Goal: Task Accomplishment & Management: Manage account settings

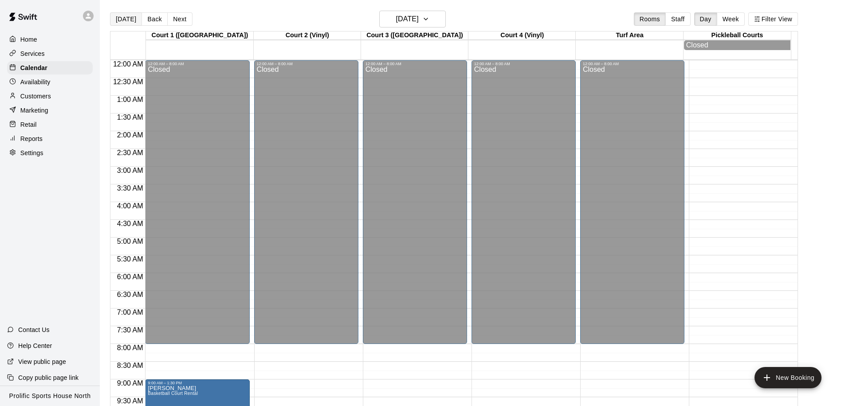
click at [118, 23] on button "[DATE]" at bounding box center [126, 18] width 32 height 13
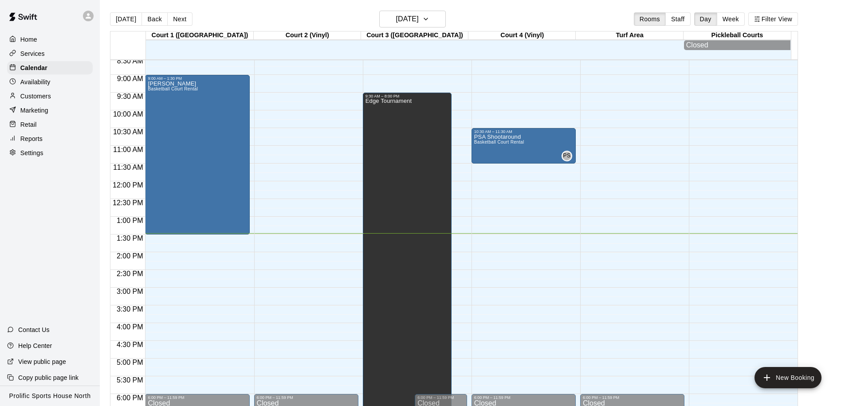
scroll to position [55, 0]
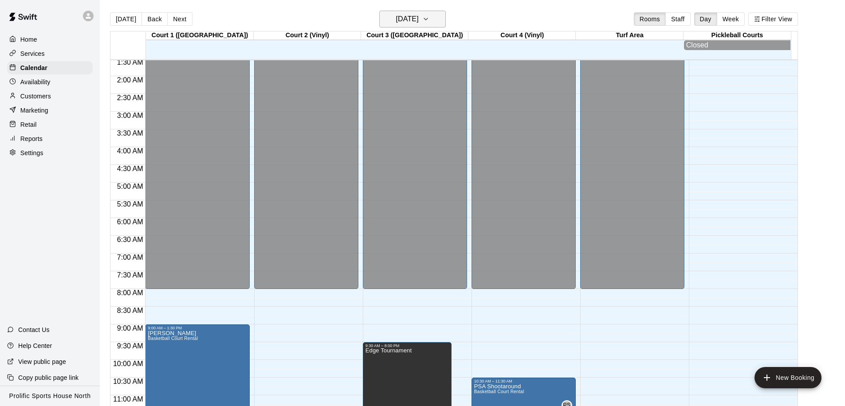
click at [426, 27] on button "[DATE]" at bounding box center [412, 19] width 67 height 17
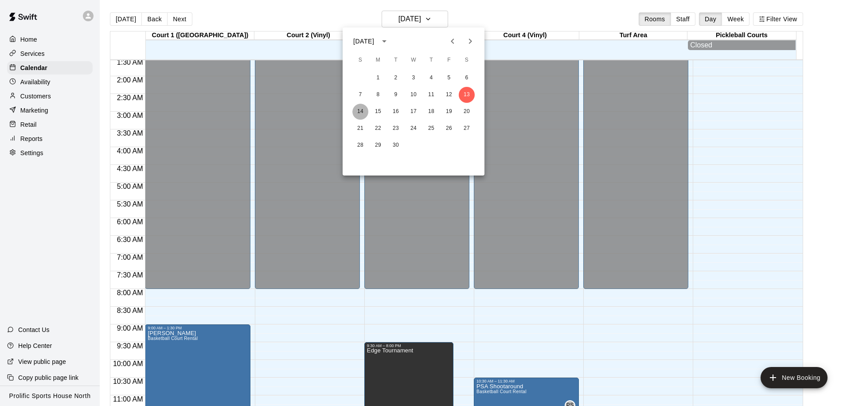
click at [358, 110] on button "14" at bounding box center [360, 112] width 16 height 16
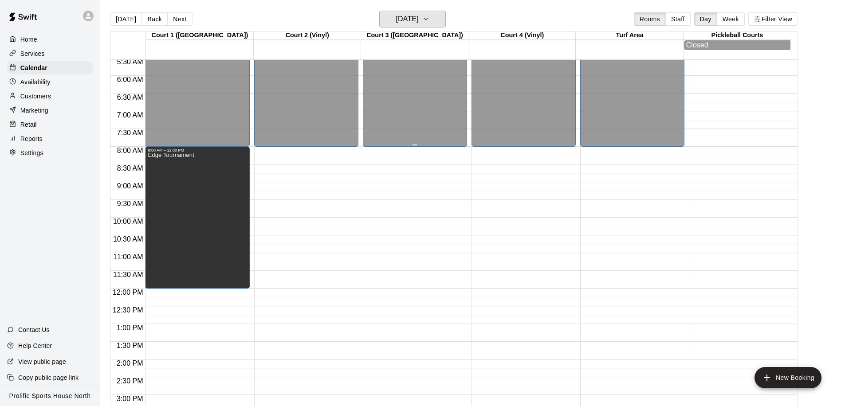
scroll to position [196, 0]
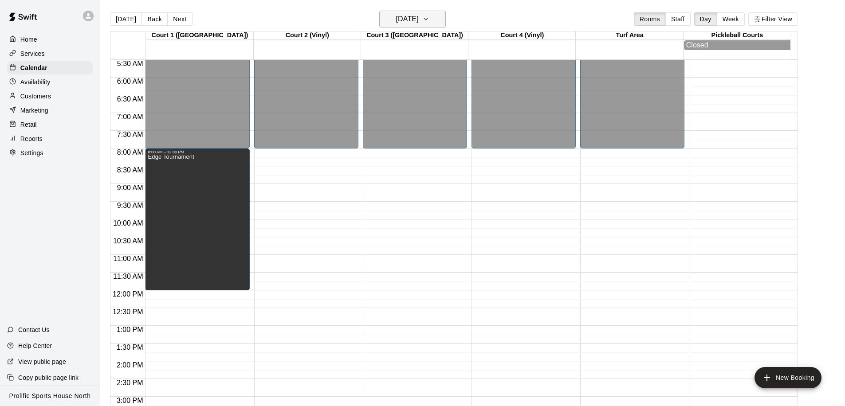
click at [429, 22] on icon "button" at bounding box center [425, 19] width 7 height 11
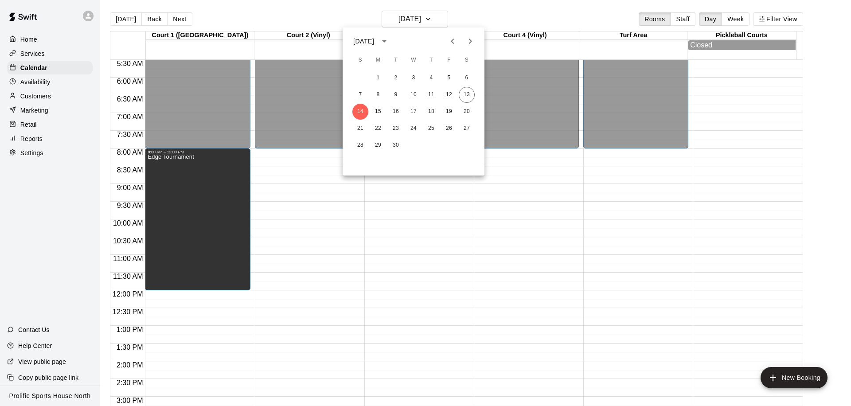
click at [472, 44] on icon "Next month" at bounding box center [470, 41] width 11 height 11
click at [360, 91] on button "4" at bounding box center [360, 95] width 16 height 16
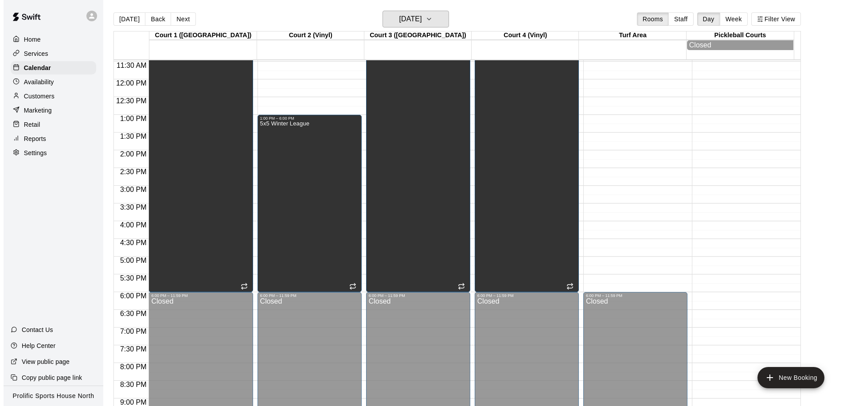
scroll to position [283, 0]
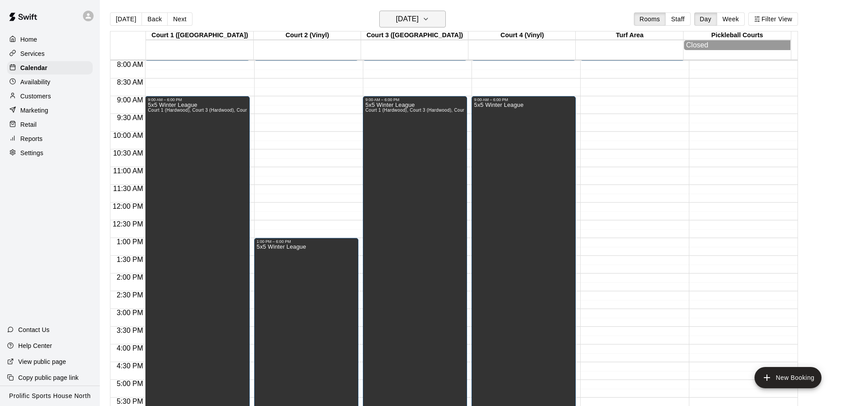
click at [432, 20] on button "Sunday Jan 04" at bounding box center [412, 19] width 67 height 17
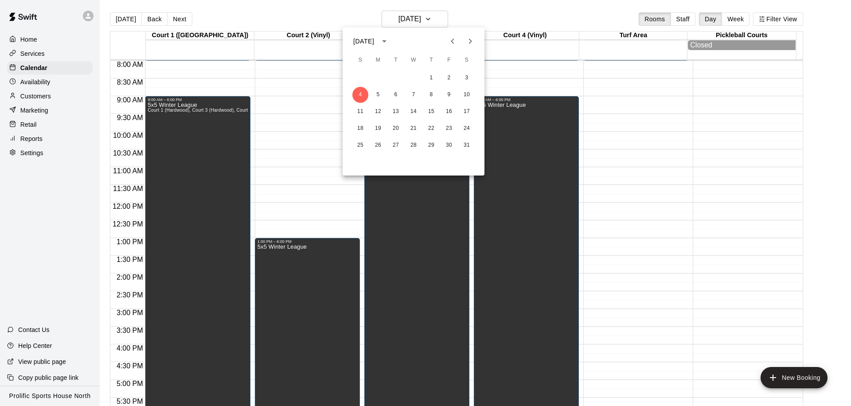
click at [467, 42] on icon "Next month" at bounding box center [470, 41] width 11 height 11
click at [448, 41] on icon "Previous month" at bounding box center [452, 41] width 11 height 11
click at [637, 97] on div at bounding box center [425, 203] width 851 height 406
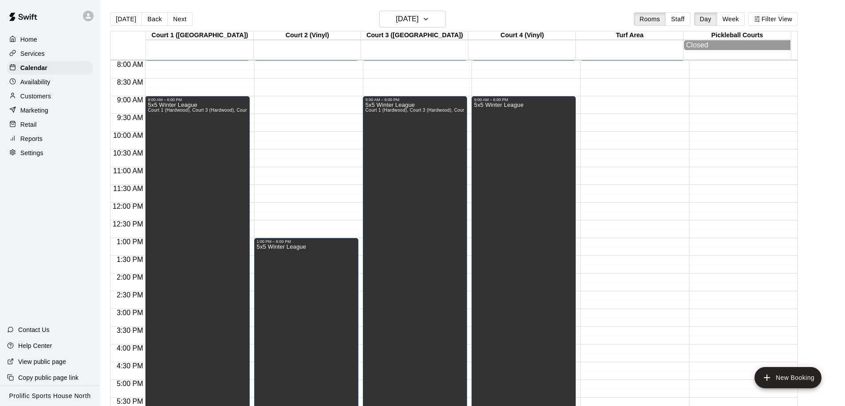
click at [620, 69] on div "12:00 AM – 8:00 AM Closed 6:00 PM – 11:59 PM Closed" at bounding box center [632, 202] width 104 height 851
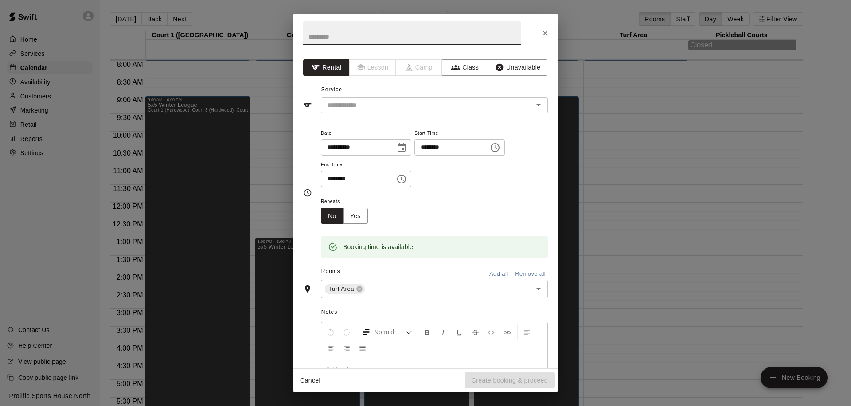
click at [404, 179] on icon "Choose time, selected time is 8:30 AM" at bounding box center [402, 179] width 3 height 4
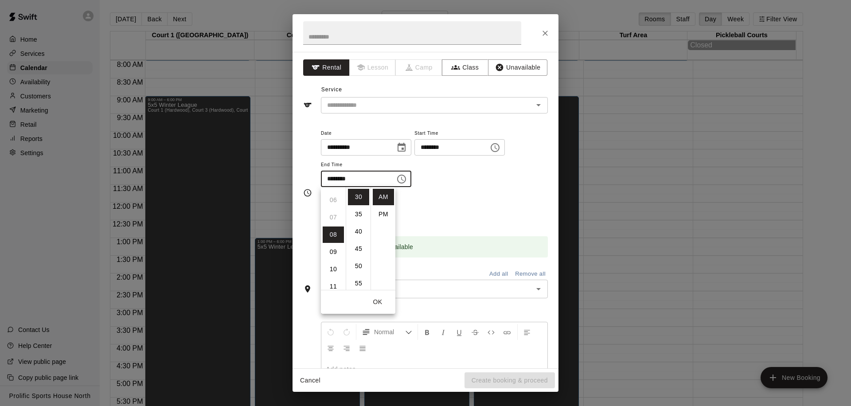
scroll to position [94, 0]
click at [381, 208] on li "PM" at bounding box center [383, 214] width 21 height 16
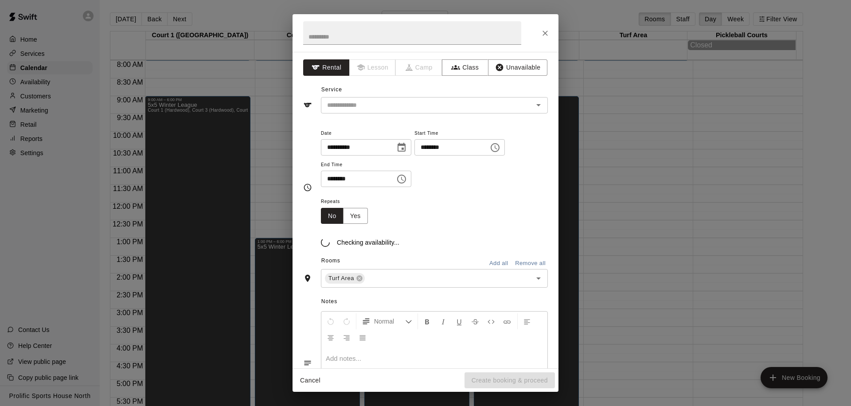
scroll to position [16, 0]
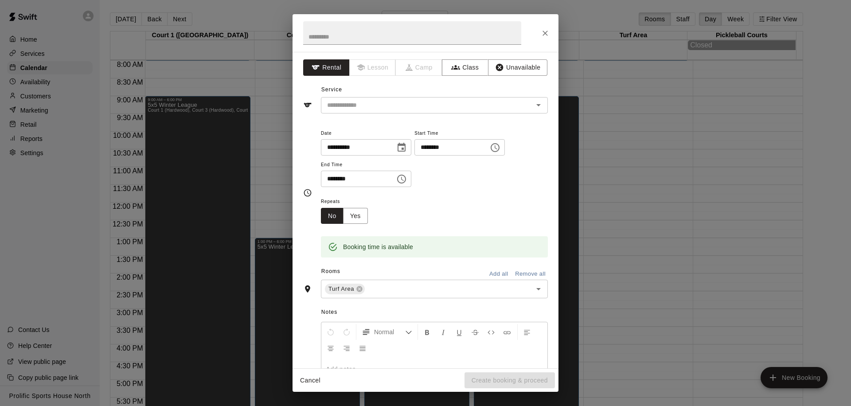
click at [399, 178] on icon "Choose time, selected time is 8:30 PM" at bounding box center [401, 179] width 11 height 11
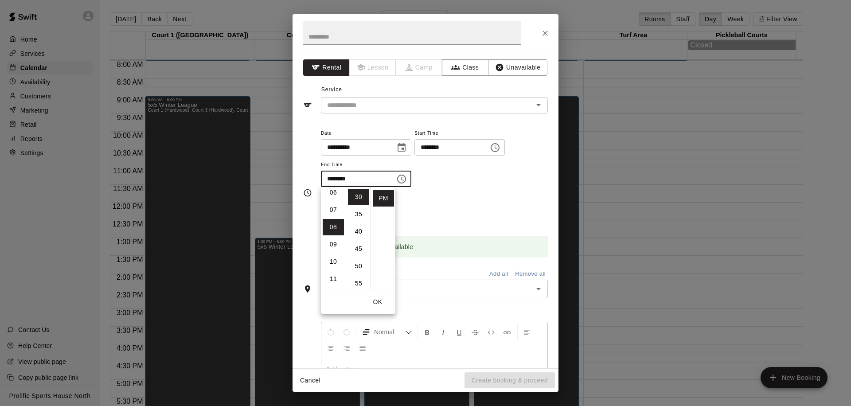
scroll to position [89, 0]
click at [335, 216] on li "06" at bounding box center [333, 212] width 21 height 16
click at [361, 196] on li "00" at bounding box center [358, 197] width 21 height 16
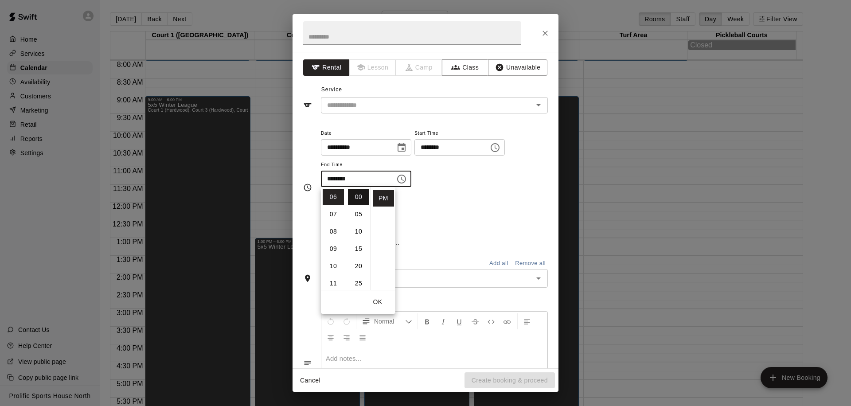
type input "********"
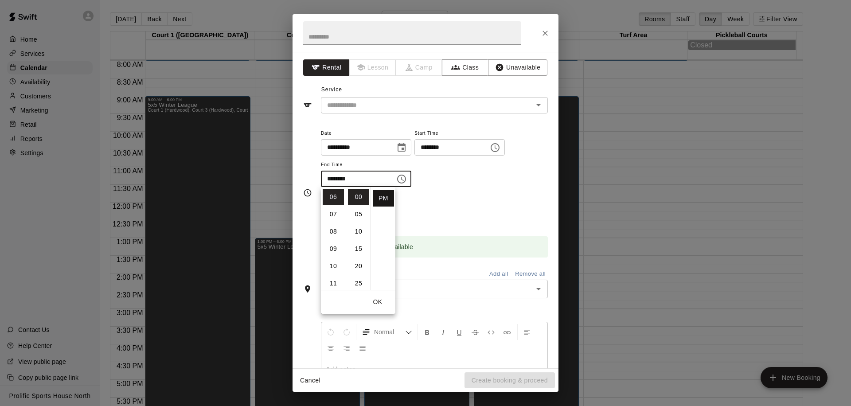
click at [383, 201] on li "PM" at bounding box center [383, 198] width 21 height 16
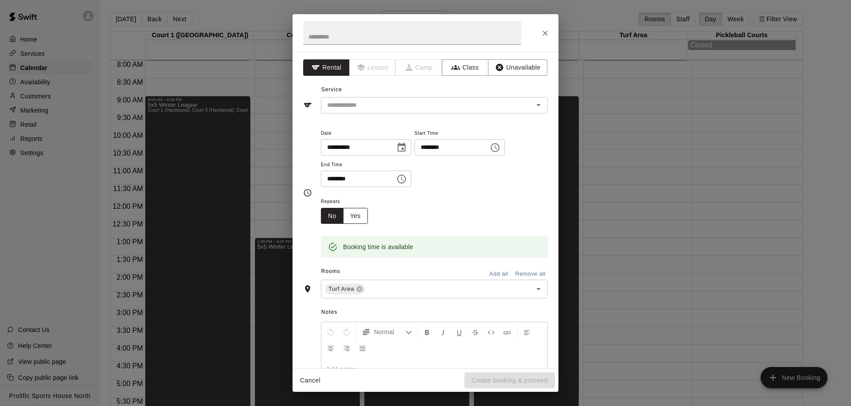
click at [355, 216] on button "Yes" at bounding box center [355, 216] width 25 height 16
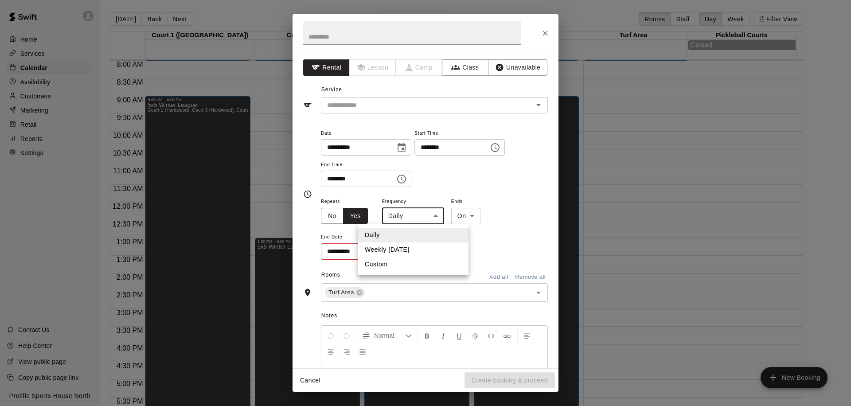
click at [429, 218] on body "Home Services Calendar Availability Customers Marketing Retail Reports Settings…" at bounding box center [425, 210] width 851 height 420
click at [424, 248] on li "Weekly on Sunday" at bounding box center [413, 250] width 111 height 15
type input "******"
click at [481, 223] on body "Home Services Calendar Availability Customers Marketing Retail Reports Settings…" at bounding box center [425, 210] width 851 height 420
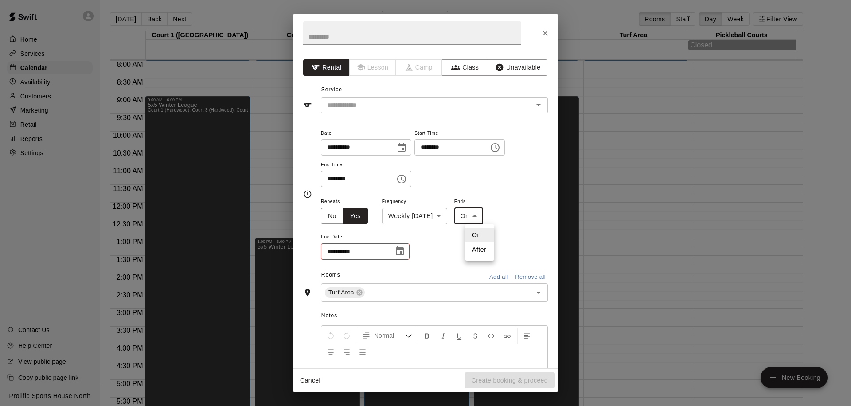
click at [481, 250] on li "After" at bounding box center [479, 250] width 29 height 15
type input "*****"
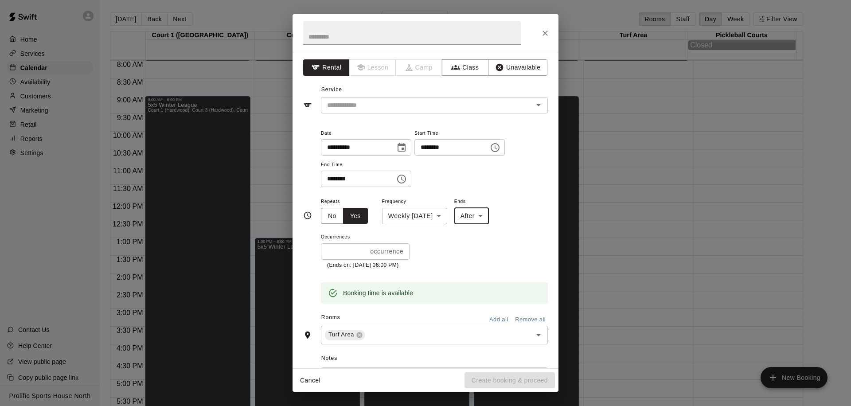
click at [354, 253] on input "*" at bounding box center [344, 251] width 46 height 16
click at [354, 252] on input "*" at bounding box center [344, 251] width 46 height 16
click at [368, 111] on div "​" at bounding box center [434, 105] width 227 height 16
type input "*"
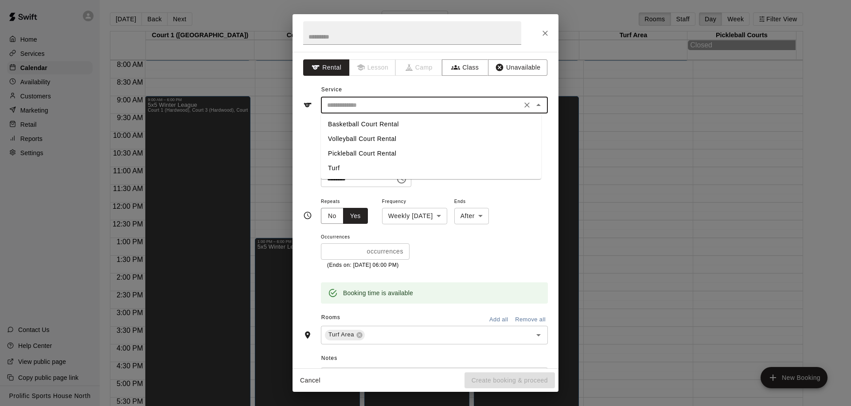
click at [349, 166] on li "Turf" at bounding box center [431, 168] width 220 height 15
type input "****"
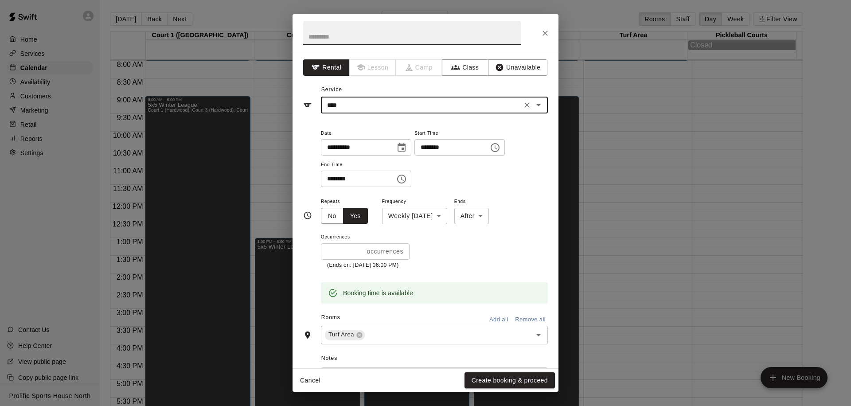
click at [388, 34] on input "text" at bounding box center [412, 32] width 218 height 23
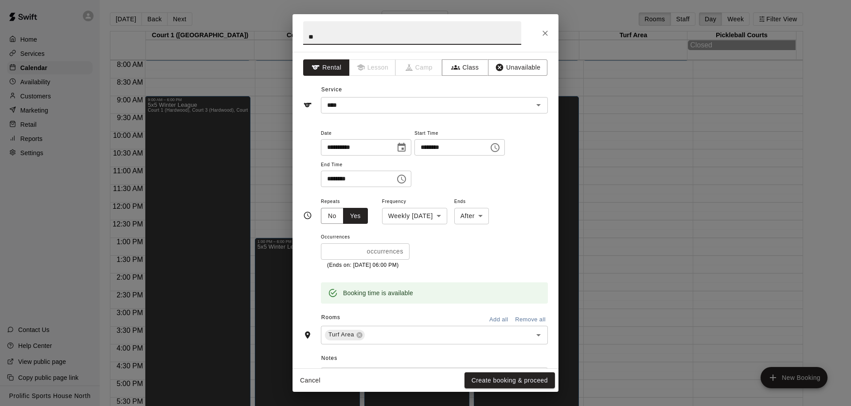
type input "*"
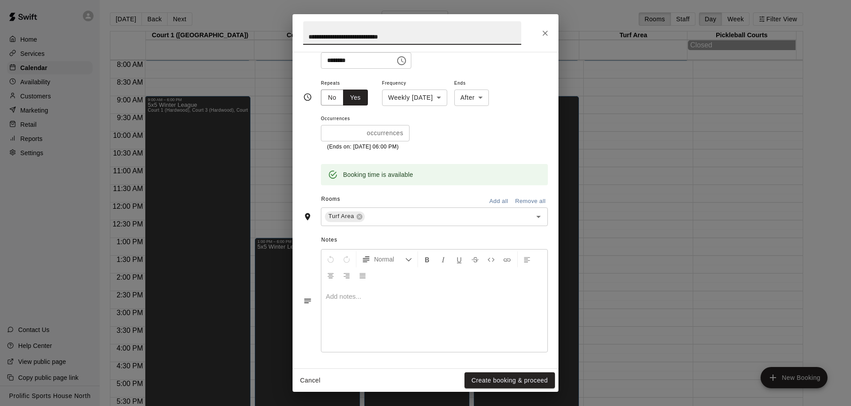
scroll to position [119, 0]
type input "**********"
click at [361, 295] on p at bounding box center [434, 296] width 217 height 9
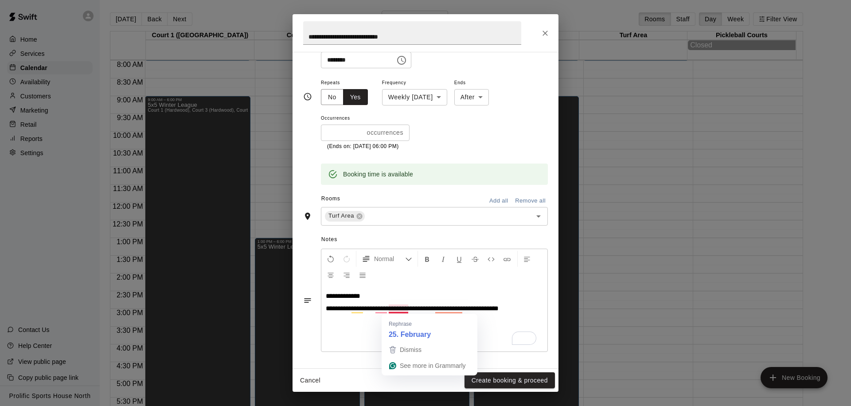
click at [398, 310] on span "**********" at bounding box center [412, 308] width 173 height 7
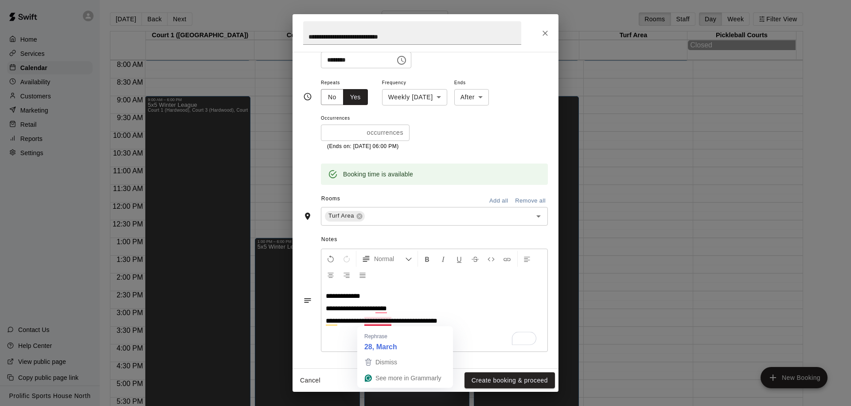
click at [374, 322] on span "**********" at bounding box center [382, 320] width 112 height 7
click at [380, 298] on p "**********" at bounding box center [434, 296] width 217 height 9
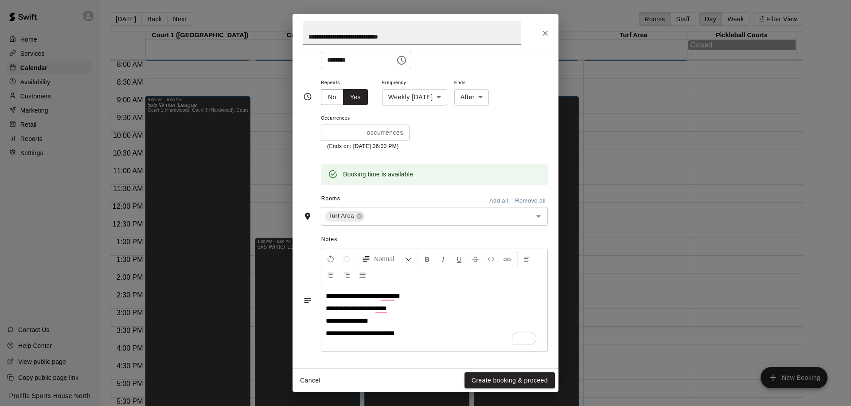
click at [412, 341] on div "**********" at bounding box center [434, 318] width 226 height 67
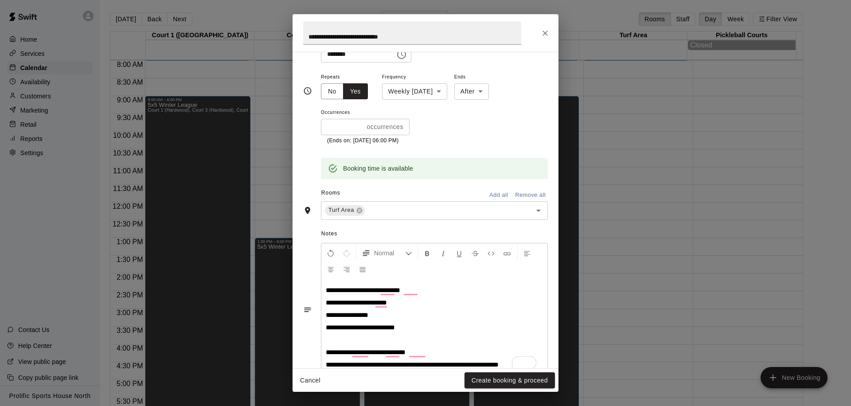
scroll to position [149, 0]
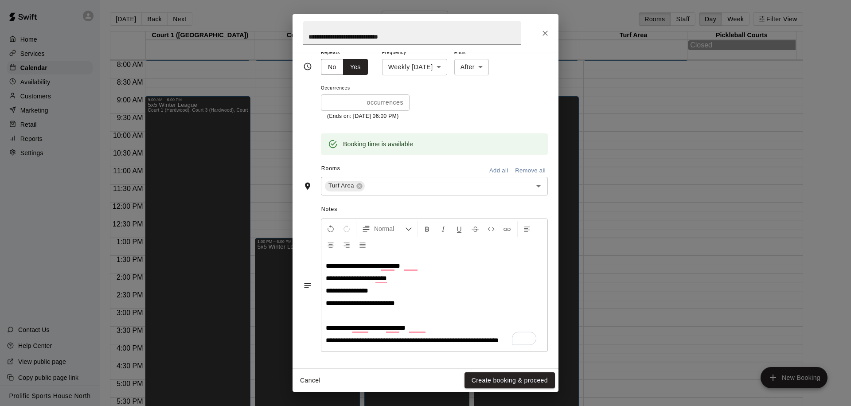
click at [412, 343] on span "**********" at bounding box center [412, 340] width 173 height 7
click at [353, 329] on span "**********" at bounding box center [366, 328] width 80 height 7
click at [352, 265] on span "**********" at bounding box center [363, 265] width 74 height 7
click at [423, 294] on p "**********" at bounding box center [434, 290] width 217 height 9
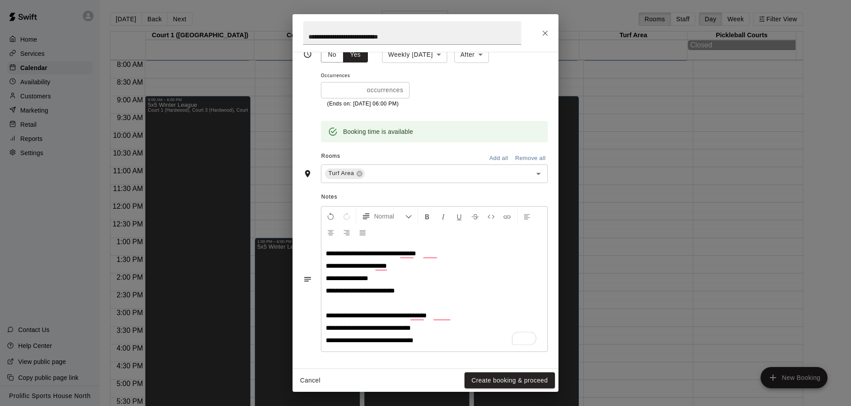
click at [357, 317] on span "**********" at bounding box center [376, 315] width 101 height 7
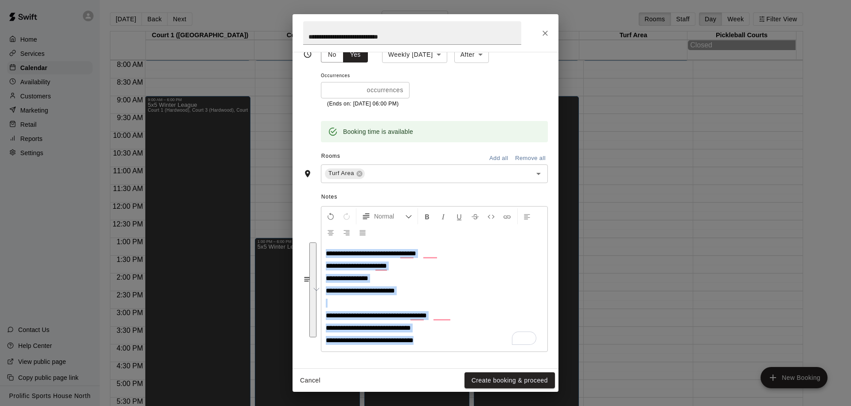
drag, startPoint x: 325, startPoint y: 255, endPoint x: 450, endPoint y: 343, distance: 153.4
click at [450, 343] on div "**********" at bounding box center [434, 297] width 226 height 109
copy div "**********"
click at [436, 339] on p "**********" at bounding box center [434, 340] width 217 height 9
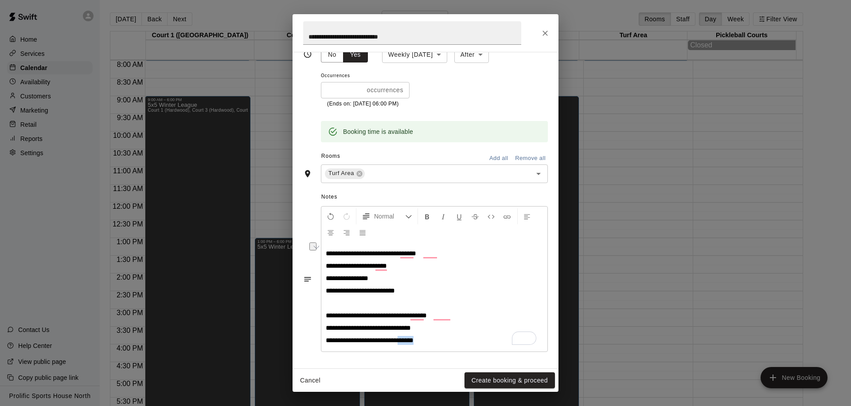
drag, startPoint x: 427, startPoint y: 343, endPoint x: 399, endPoint y: 345, distance: 27.6
click at [399, 345] on p "**********" at bounding box center [434, 340] width 217 height 9
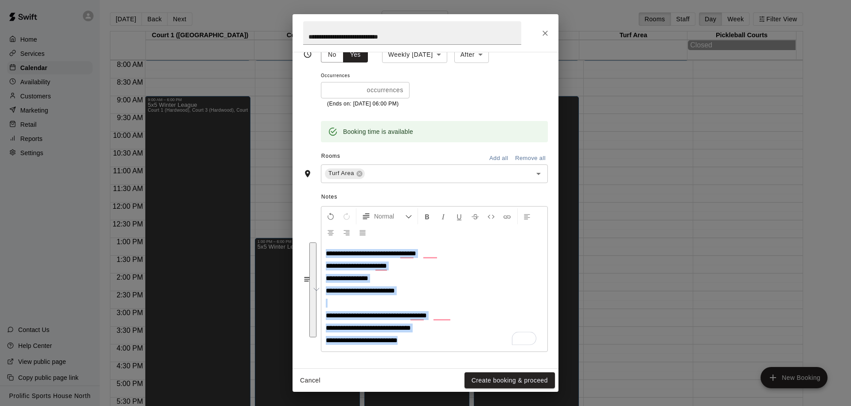
drag, startPoint x: 403, startPoint y: 346, endPoint x: 327, endPoint y: 251, distance: 121.4
click at [327, 251] on div "**********" at bounding box center [434, 297] width 226 height 109
copy div "**********"
click at [489, 323] on div "**********" at bounding box center [434, 297] width 226 height 109
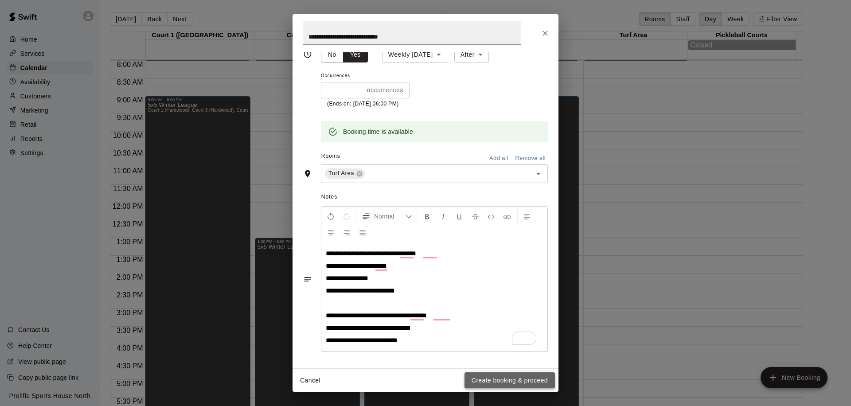
click at [499, 381] on button "Create booking & proceed" at bounding box center [510, 380] width 90 height 16
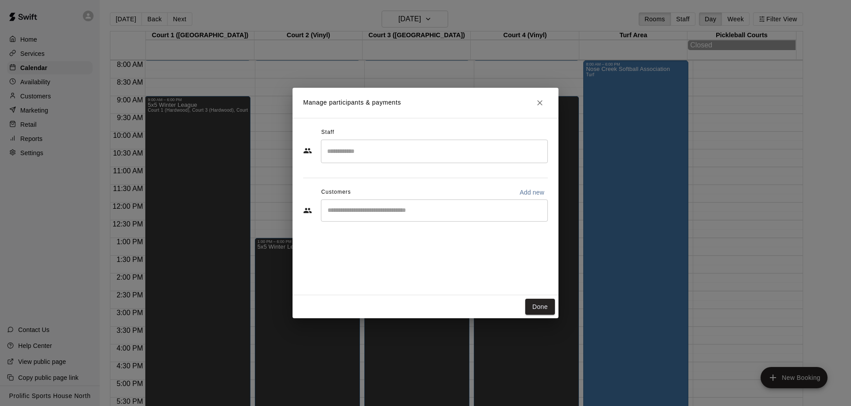
click at [738, 243] on div "Manage participants & payments Staff ​ Customers Add new ​ Done" at bounding box center [425, 203] width 851 height 406
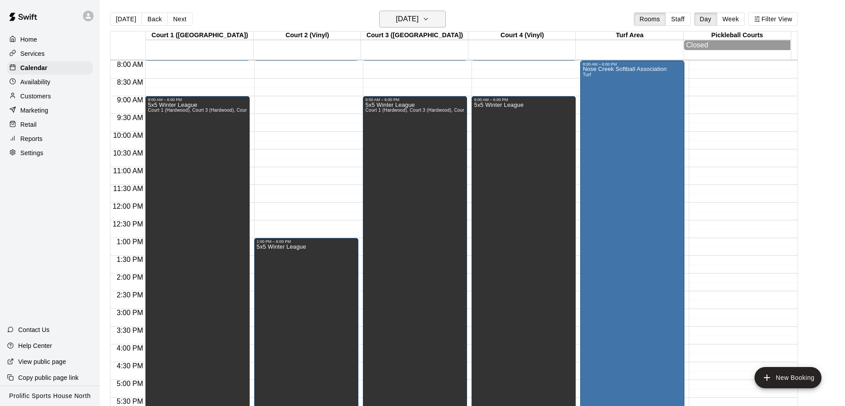
click at [399, 22] on h6 "Sunday Jan 04" at bounding box center [407, 19] width 23 height 12
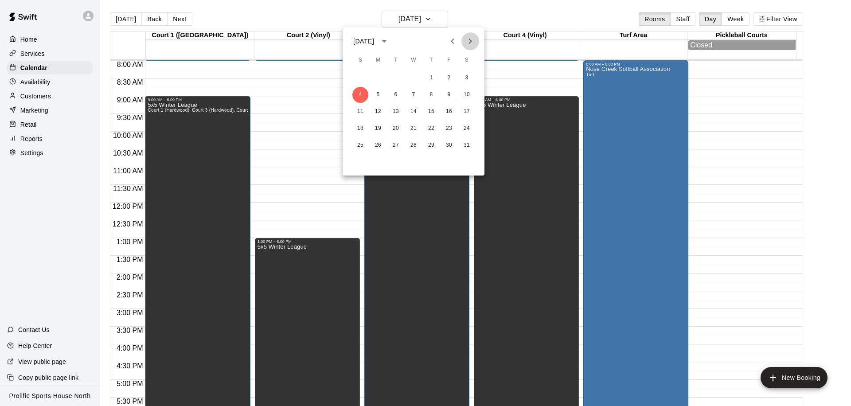
click at [466, 41] on icon "Next month" at bounding box center [470, 41] width 11 height 11
click at [360, 94] on button "8" at bounding box center [360, 95] width 16 height 16
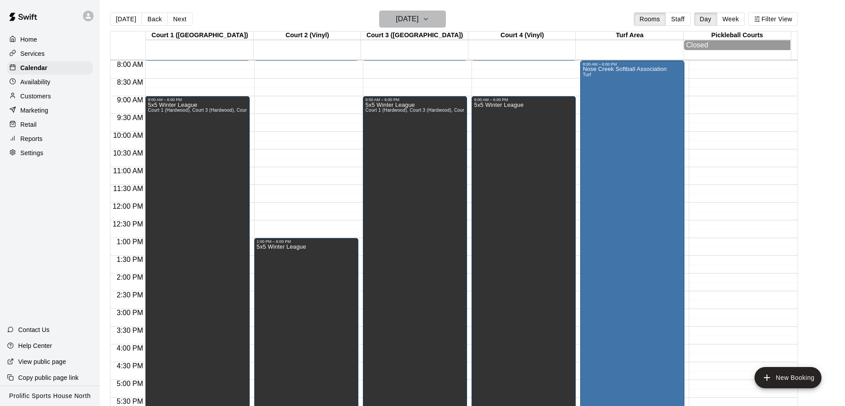
click at [419, 17] on h6 "Sunday Feb 08" at bounding box center [407, 19] width 23 height 12
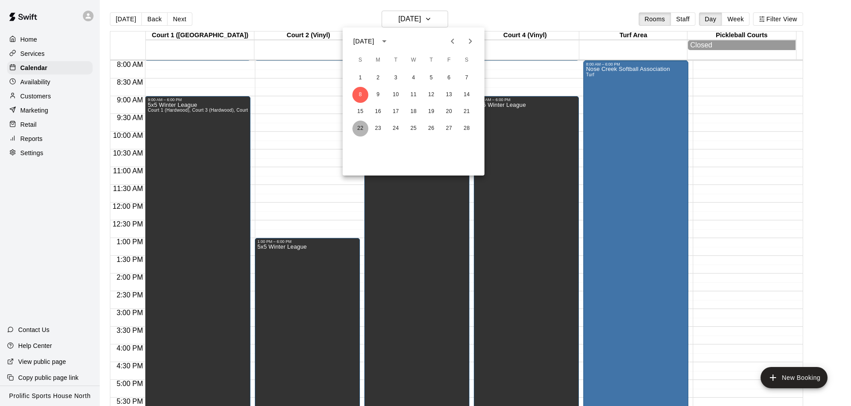
click at [360, 127] on button "22" at bounding box center [360, 129] width 16 height 16
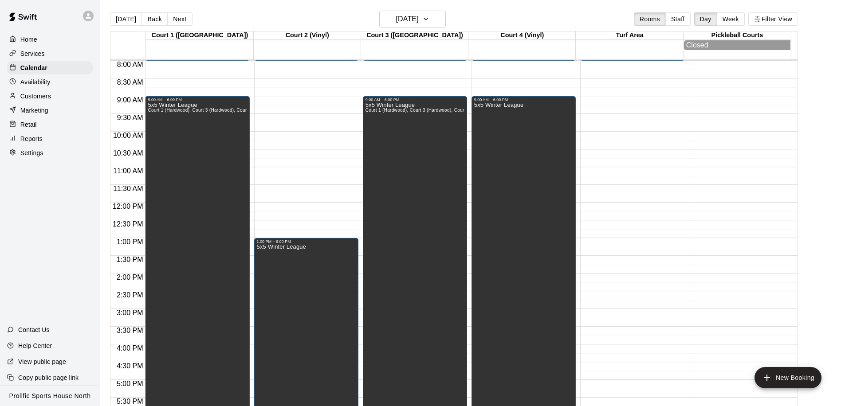
click at [632, 70] on div "12:00 AM – 8:00 AM Closed 6:00 PM – 11:59 PM Closed" at bounding box center [632, 202] width 104 height 851
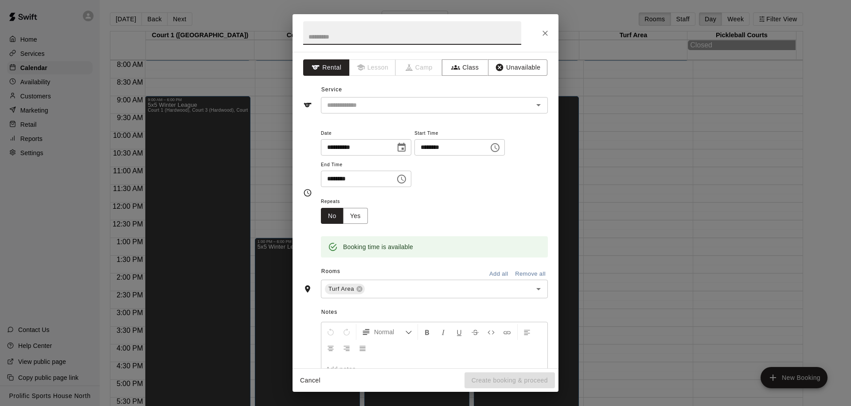
click at [351, 39] on input "text" at bounding box center [412, 32] width 218 height 23
click at [383, 111] on div "​" at bounding box center [434, 105] width 227 height 16
type input "**********"
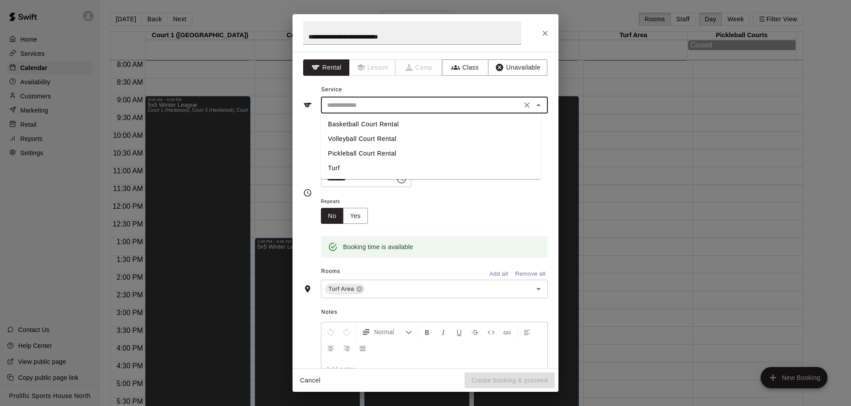
click at [348, 170] on li "Turf" at bounding box center [431, 168] width 220 height 15
type input "****"
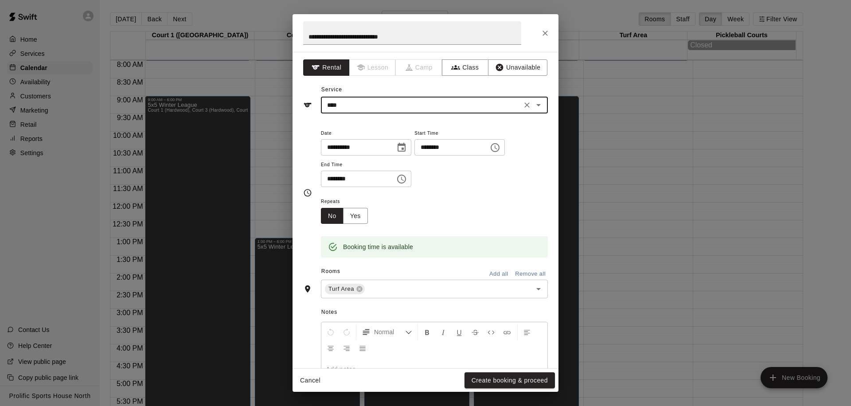
click at [399, 183] on icon "Choose time, selected time is 8:45 AM" at bounding box center [401, 179] width 11 height 11
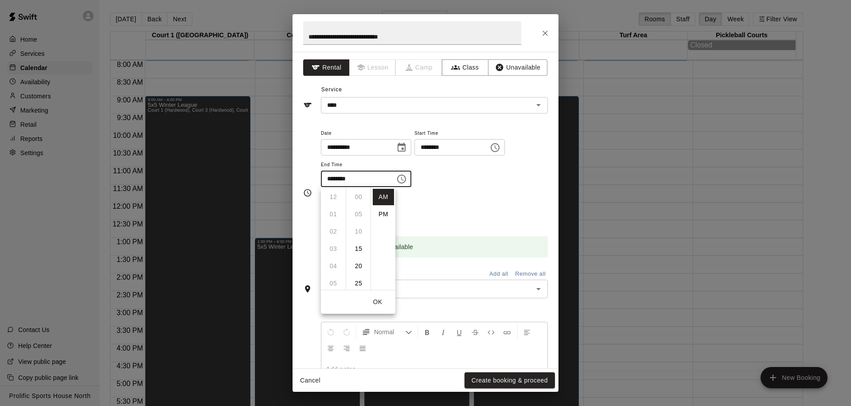
scroll to position [156, 0]
click at [373, 212] on li "PM" at bounding box center [383, 214] width 21 height 16
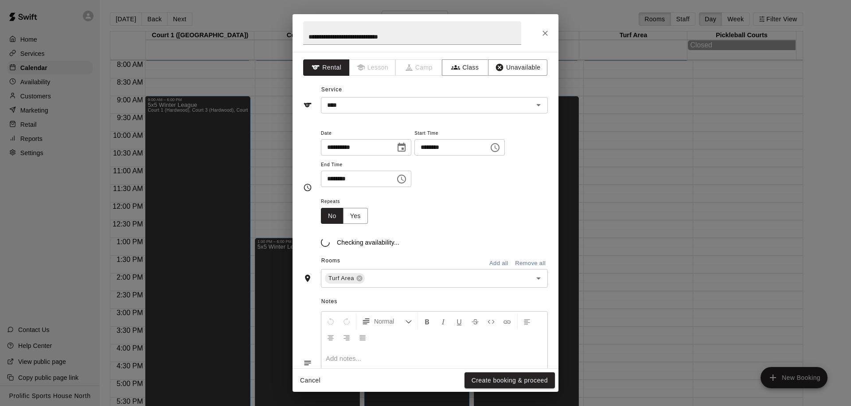
scroll to position [16, 0]
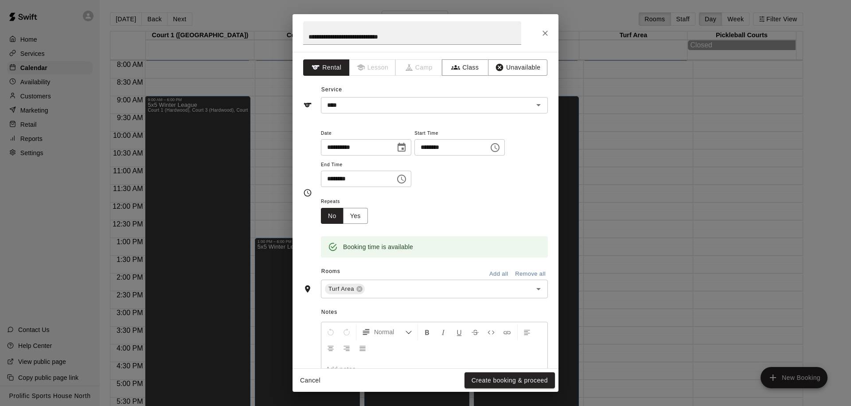
click at [406, 184] on icon "Choose time, selected time is 8:45 PM" at bounding box center [401, 179] width 11 height 11
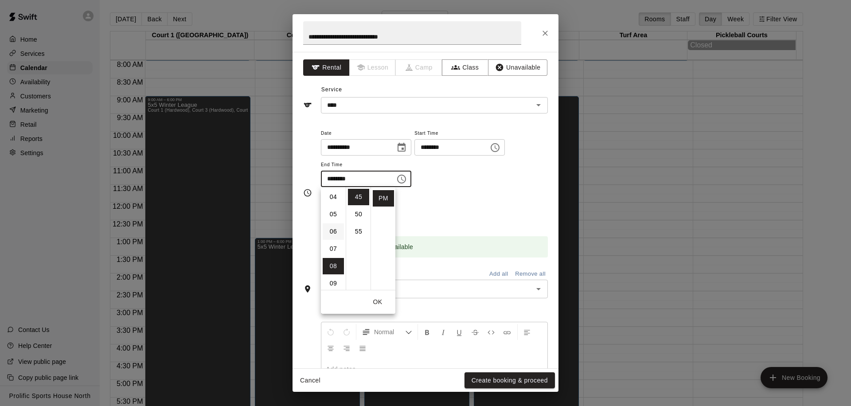
click at [335, 234] on li "06" at bounding box center [333, 231] width 21 height 16
click at [362, 194] on li "00" at bounding box center [358, 194] width 21 height 16
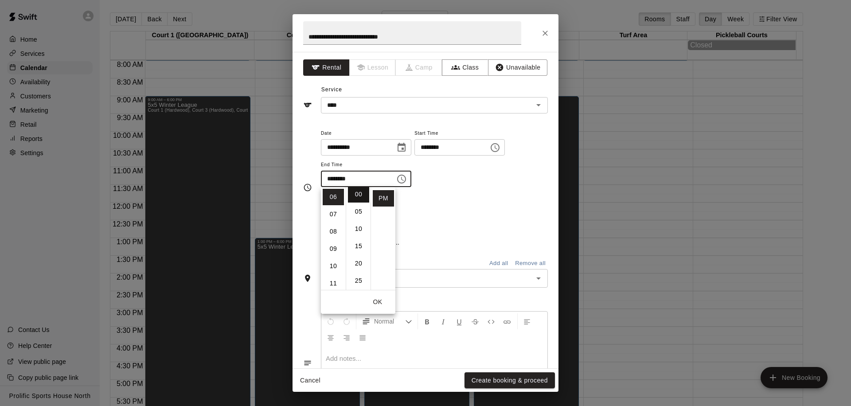
type input "********"
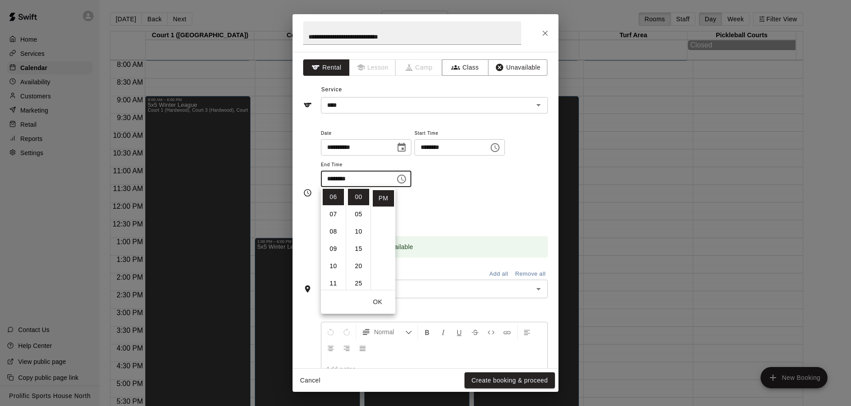
click at [380, 306] on button "OK" at bounding box center [378, 302] width 28 height 16
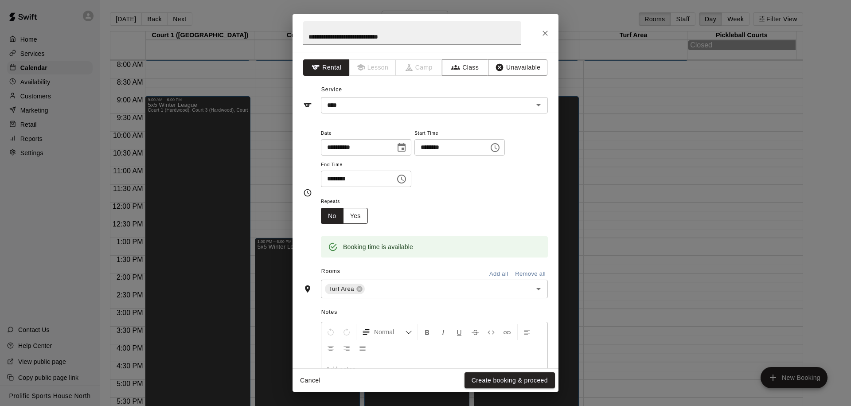
click at [364, 211] on button "Yes" at bounding box center [355, 216] width 25 height 16
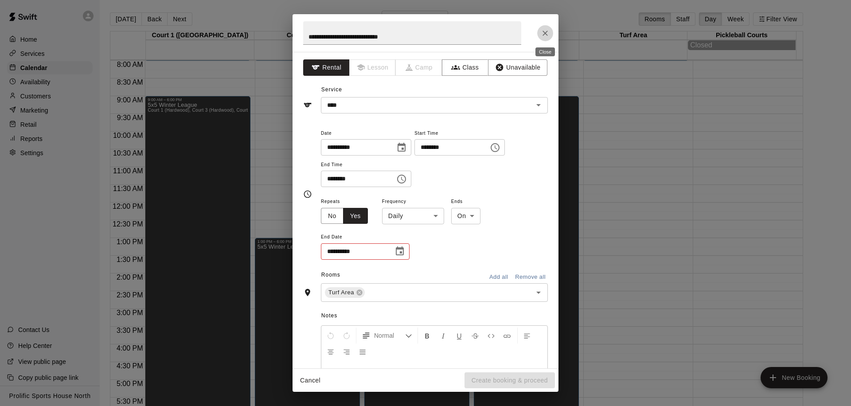
click at [541, 37] on icon "Close" at bounding box center [545, 33] width 9 height 9
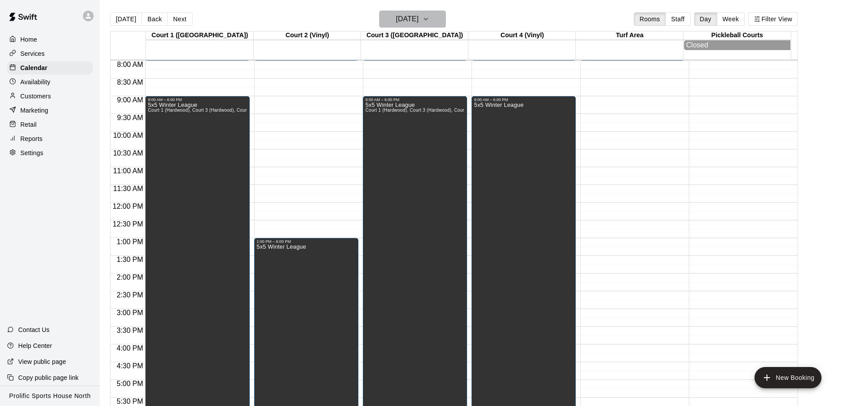
click at [419, 20] on h6 "Sunday Feb 22" at bounding box center [407, 19] width 23 height 12
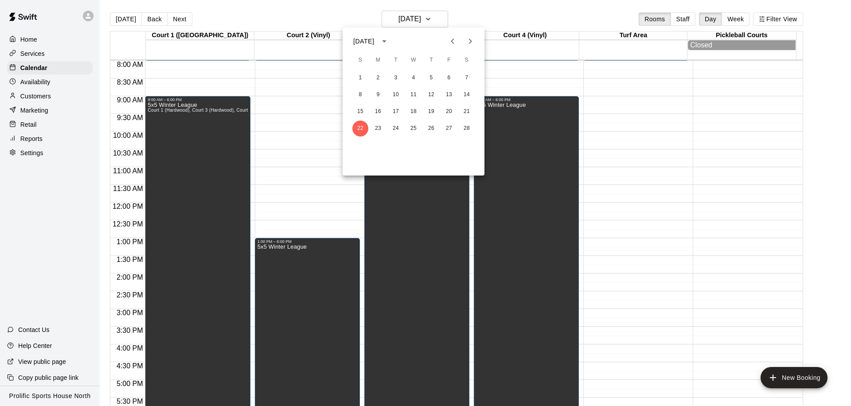
click at [466, 43] on icon "Next month" at bounding box center [470, 41] width 11 height 11
click at [457, 43] on icon "Previous month" at bounding box center [452, 41] width 11 height 11
click at [470, 43] on icon "Next month" at bounding box center [470, 41] width 11 height 11
click at [786, 92] on div at bounding box center [425, 203] width 851 height 406
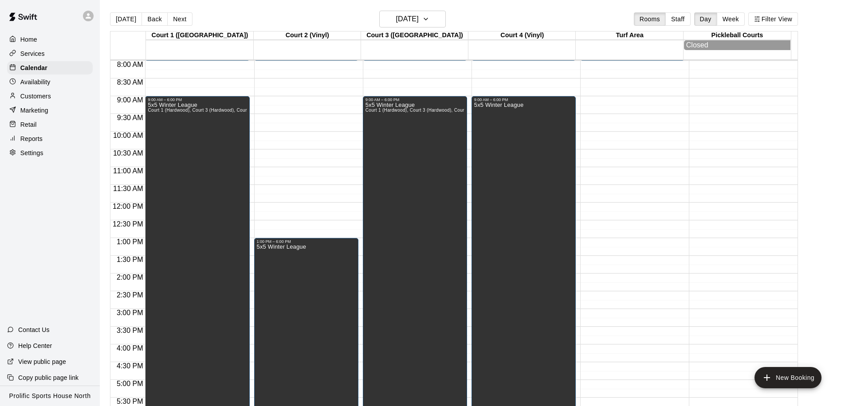
click at [631, 73] on div "12:00 AM – 8:00 AM Closed 6:00 PM – 11:59 PM Closed" at bounding box center [632, 202] width 104 height 851
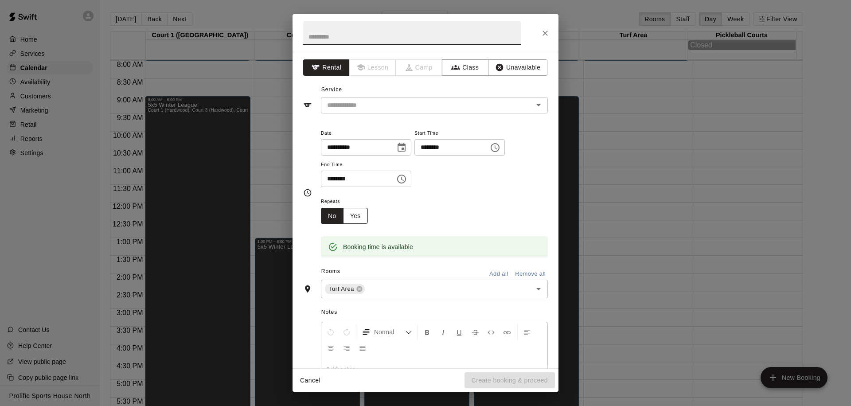
click at [356, 215] on button "Yes" at bounding box center [355, 216] width 25 height 16
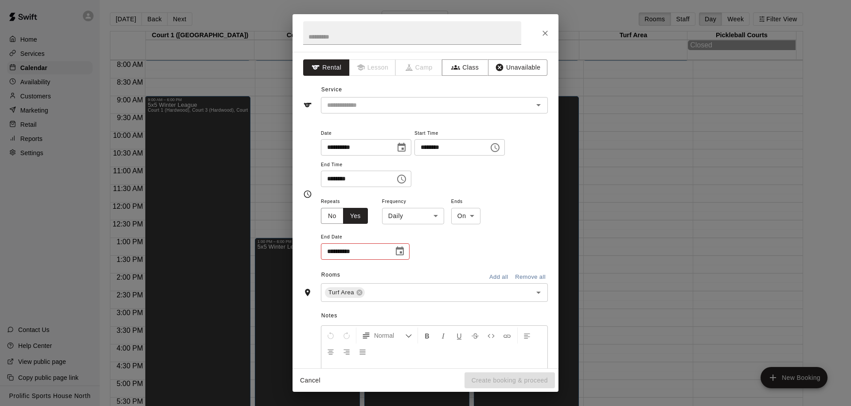
click at [457, 218] on body "Home Services Calendar Availability Customers Marketing Retail Reports Settings…" at bounding box center [425, 210] width 851 height 420
click at [458, 252] on li "After" at bounding box center [465, 250] width 29 height 15
type input "*****"
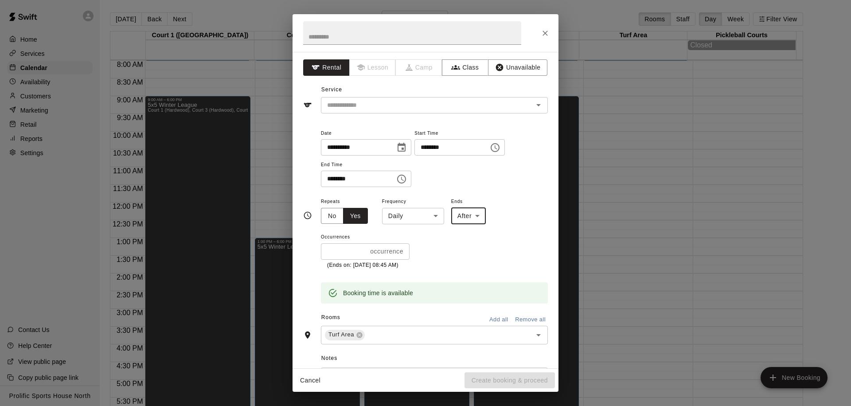
click at [346, 250] on input "*" at bounding box center [344, 251] width 46 height 16
click at [338, 251] on input "*" at bounding box center [344, 251] width 46 height 16
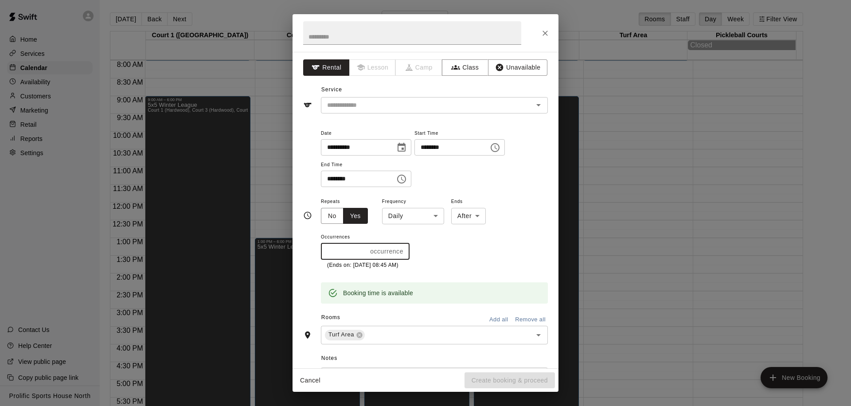
click at [333, 250] on input "*" at bounding box center [344, 251] width 46 height 16
drag, startPoint x: 333, startPoint y: 250, endPoint x: 316, endPoint y: 250, distance: 17.3
click at [316, 250] on div "**********" at bounding box center [425, 216] width 245 height 176
type input "*"
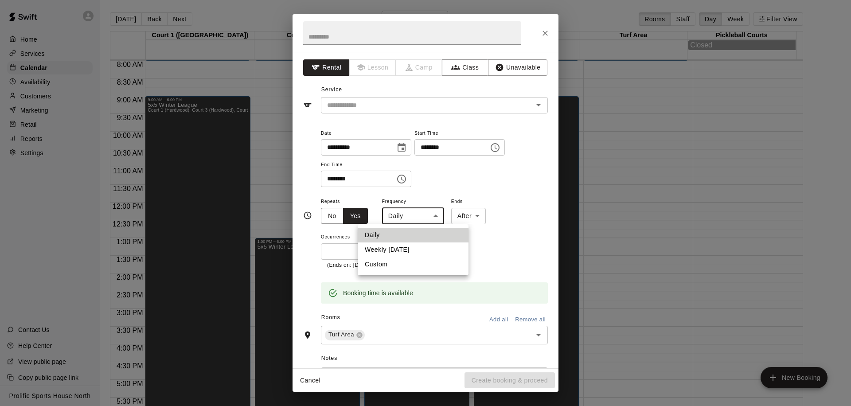
click at [421, 214] on body "Home Services Calendar Availability Customers Marketing Retail Reports Settings…" at bounding box center [425, 210] width 851 height 420
click at [404, 250] on li "Weekly on Sunday" at bounding box center [413, 250] width 111 height 15
type input "******"
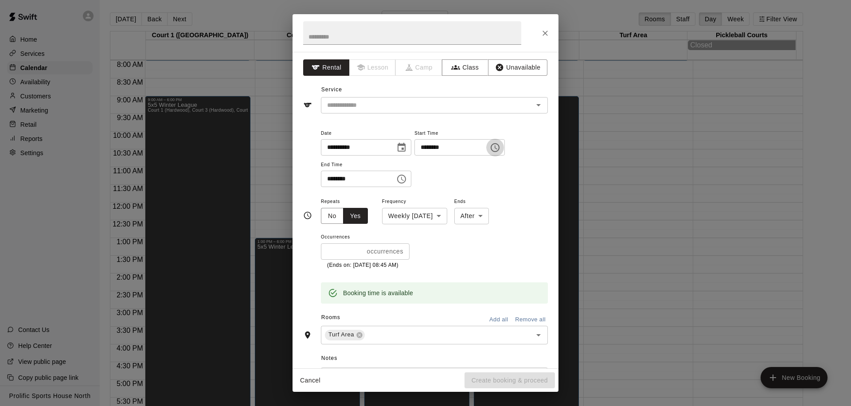
click at [500, 151] on icon "Choose time, selected time is 8:15 AM" at bounding box center [495, 147] width 9 height 9
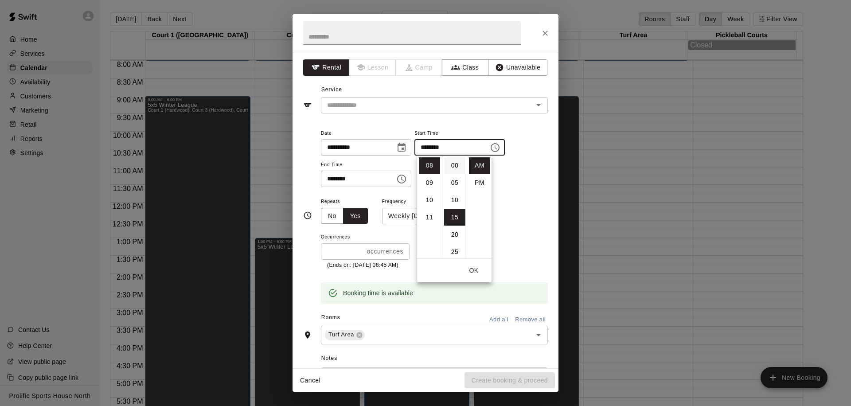
click at [458, 165] on li "00" at bounding box center [454, 165] width 21 height 16
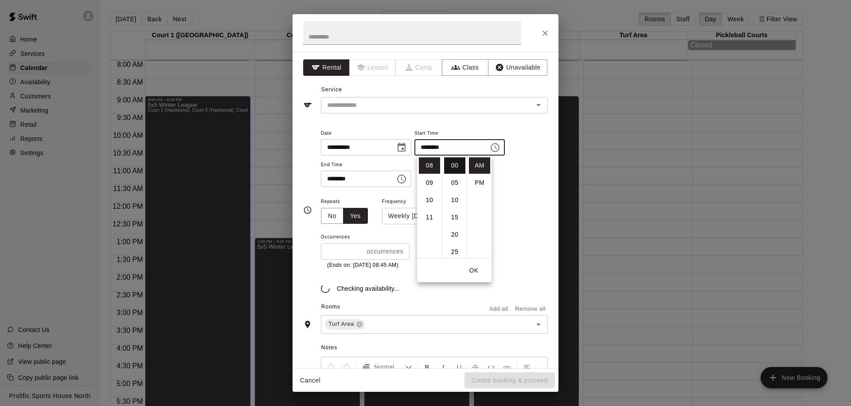
type input "********"
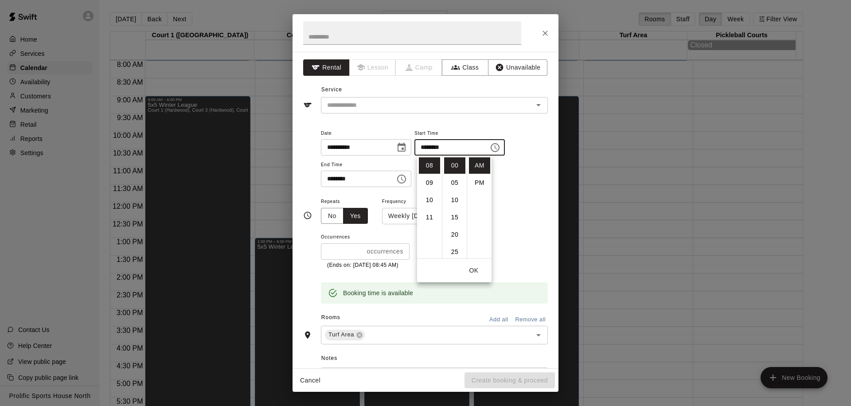
click at [399, 184] on icon "Choose time, selected time is 8:45 AM" at bounding box center [401, 179] width 11 height 11
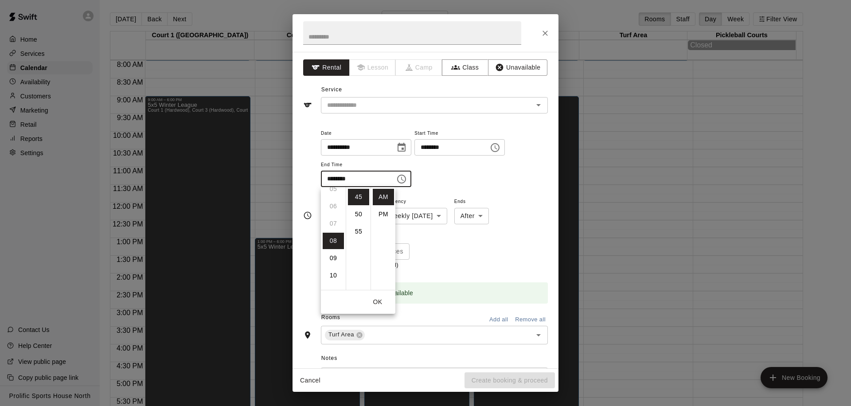
scroll to position [73, 0]
click at [333, 227] on ul "12 01 02 03 04 05 06 07 08 09 10 11" at bounding box center [333, 238] width 25 height 103
click at [378, 207] on li "PM" at bounding box center [383, 214] width 21 height 16
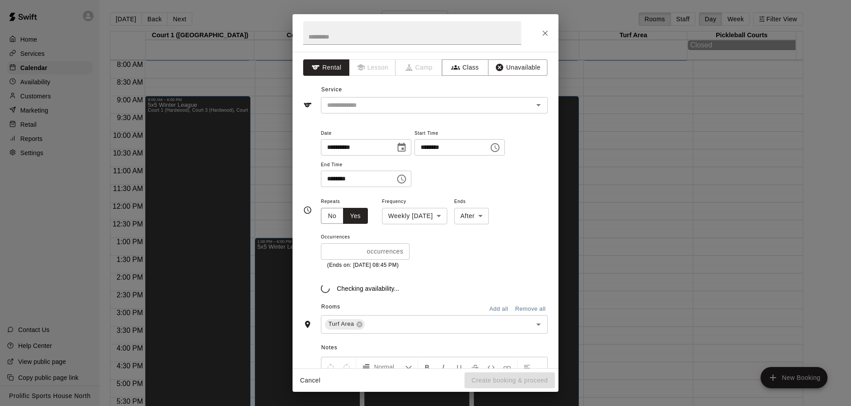
scroll to position [16, 0]
click at [393, 182] on div "******** ​" at bounding box center [366, 179] width 90 height 16
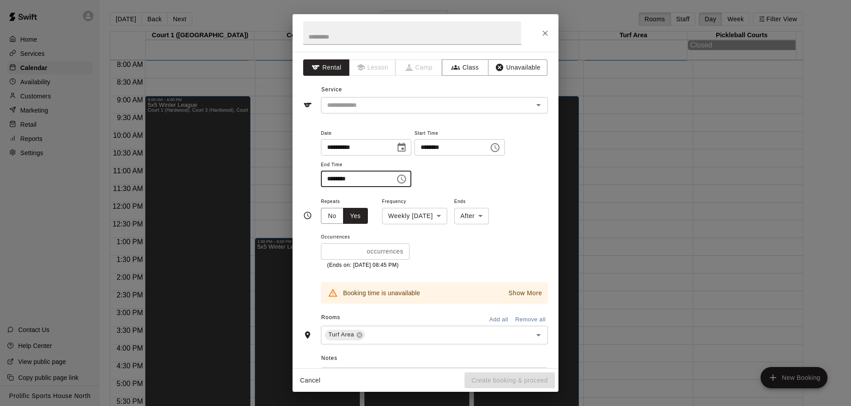
click at [400, 181] on icon "Choose time, selected time is 8:45 PM" at bounding box center [401, 179] width 11 height 11
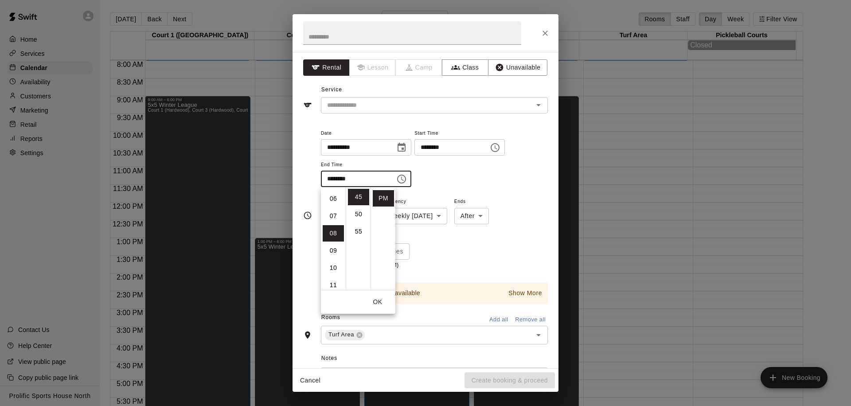
scroll to position [93, 0]
click at [337, 210] on li "06" at bounding box center [333, 208] width 21 height 16
click at [355, 195] on li "00" at bounding box center [358, 197] width 21 height 16
type input "********"
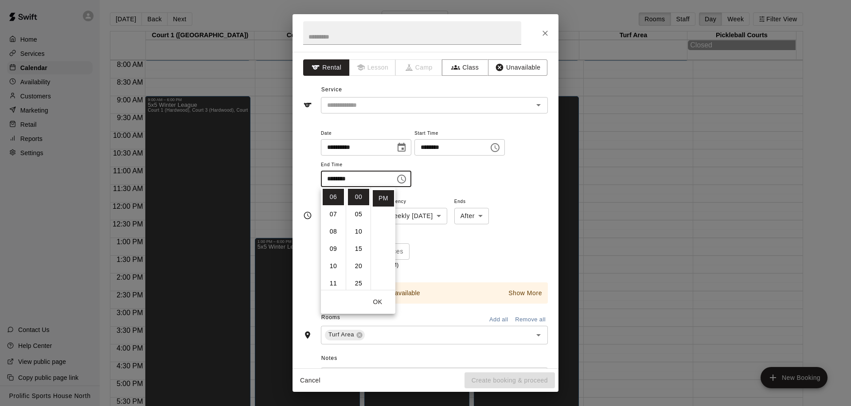
click at [373, 305] on button "OK" at bounding box center [378, 302] width 28 height 16
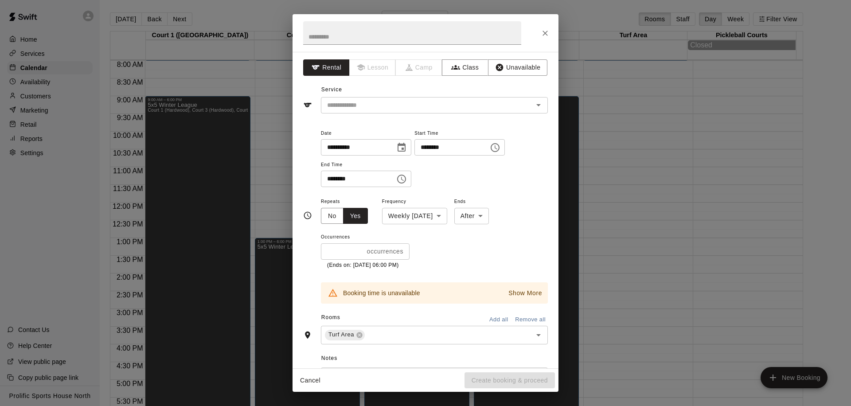
click at [519, 296] on p "Show More" at bounding box center [526, 293] width 34 height 9
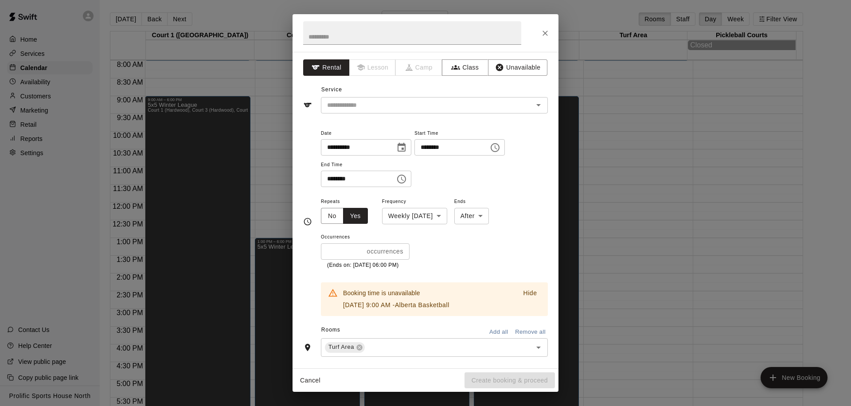
click at [481, 216] on body "Home Services Calendar Availability Customers Marketing Retail Reports Settings…" at bounding box center [425, 210] width 851 height 420
click at [346, 250] on div at bounding box center [425, 203] width 851 height 406
drag, startPoint x: 333, startPoint y: 252, endPoint x: 327, endPoint y: 252, distance: 6.7
click at [327, 252] on input "*" at bounding box center [342, 251] width 43 height 16
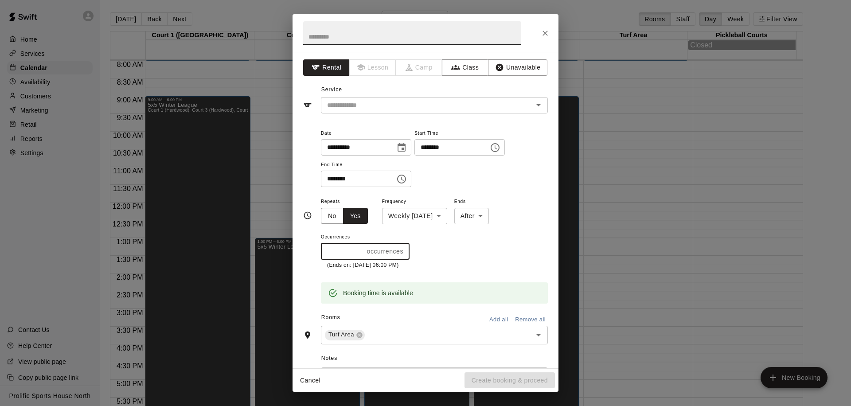
type input "*"
click at [371, 37] on input "text" at bounding box center [412, 32] width 218 height 23
type input "**********"
click at [427, 110] on input "text" at bounding box center [422, 105] width 196 height 11
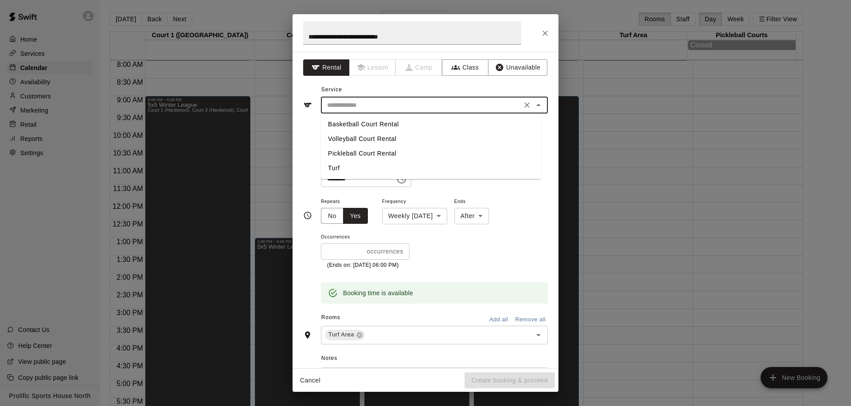
click at [362, 173] on li "Turf" at bounding box center [431, 168] width 220 height 15
type input "****"
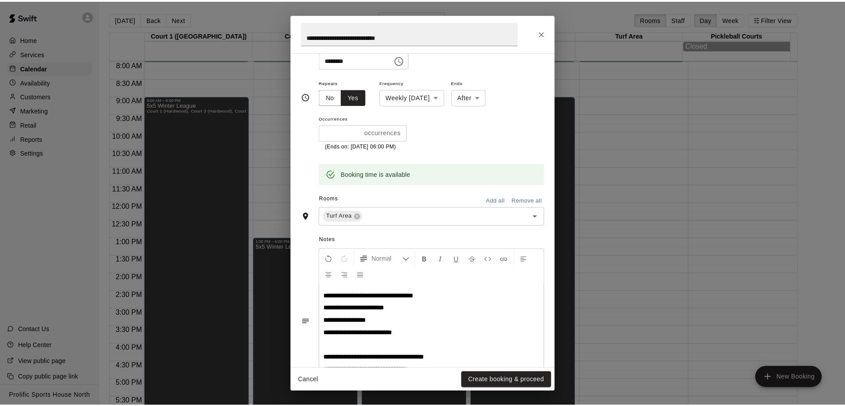
scroll to position [137, 0]
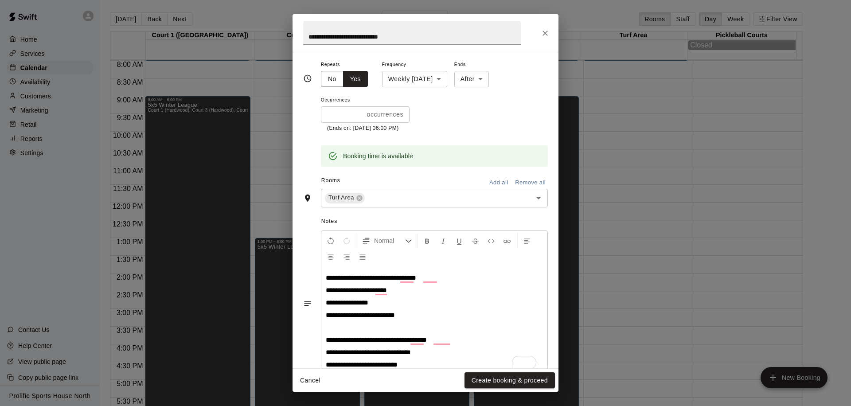
click at [409, 326] on p "To enrich screen reader interactions, please activate Accessibility in Grammarl…" at bounding box center [434, 327] width 217 height 9
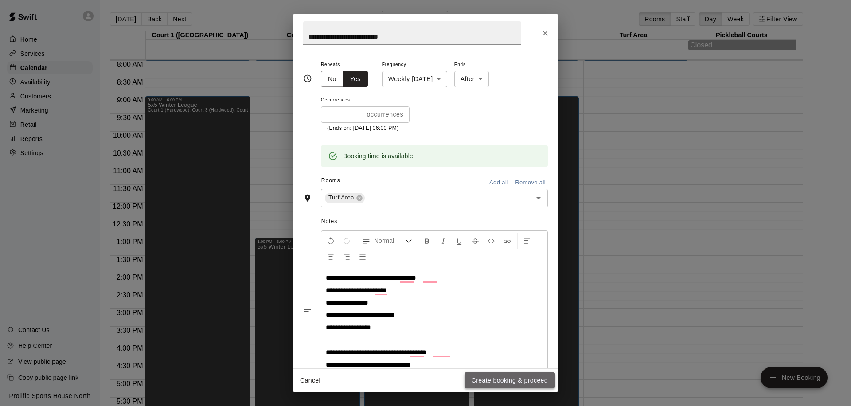
click at [493, 381] on button "Create booking & proceed" at bounding box center [510, 380] width 90 height 16
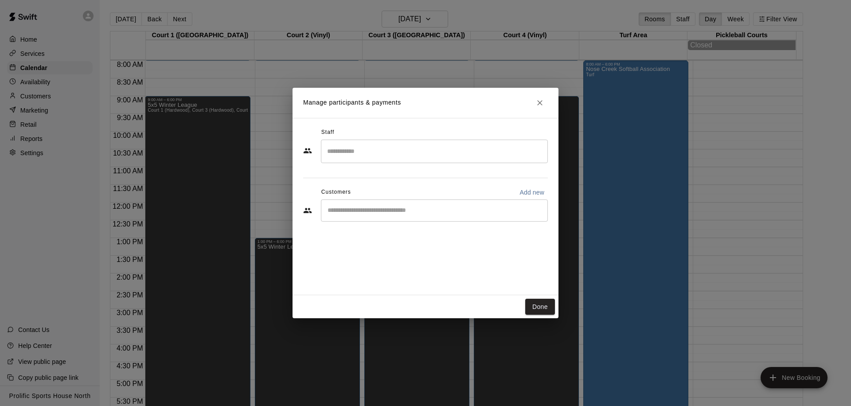
click at [743, 239] on div "Manage participants & payments Staff ​ Customers Add new ​ Done" at bounding box center [425, 203] width 851 height 406
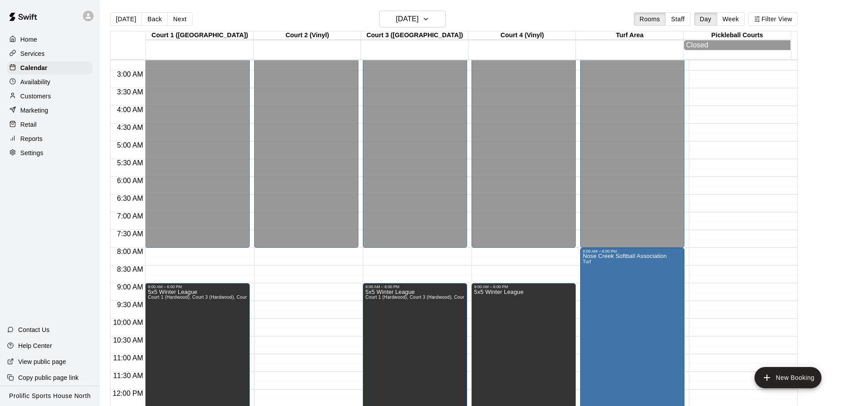
scroll to position [0, 0]
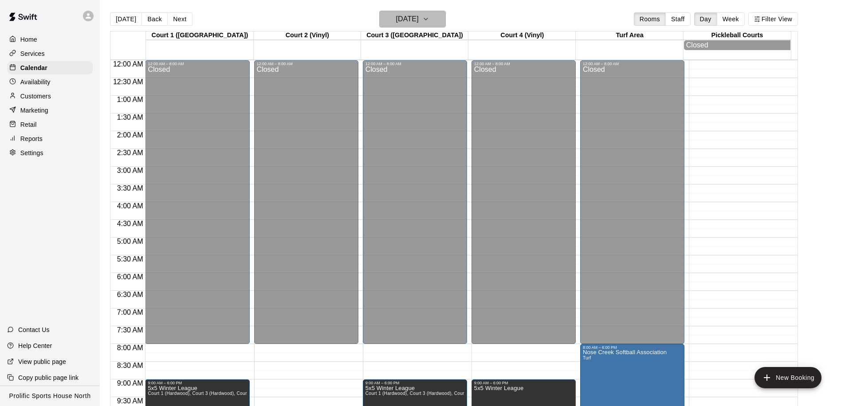
click at [396, 16] on h6 "Sunday Feb 22" at bounding box center [407, 19] width 23 height 12
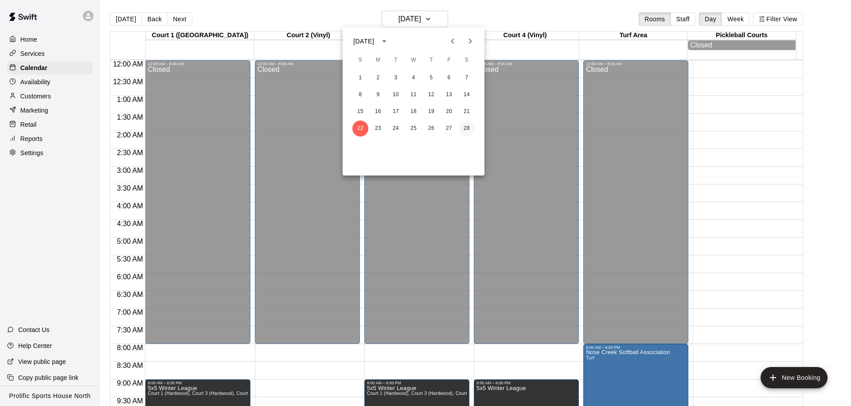
click at [466, 125] on button "28" at bounding box center [467, 129] width 16 height 16
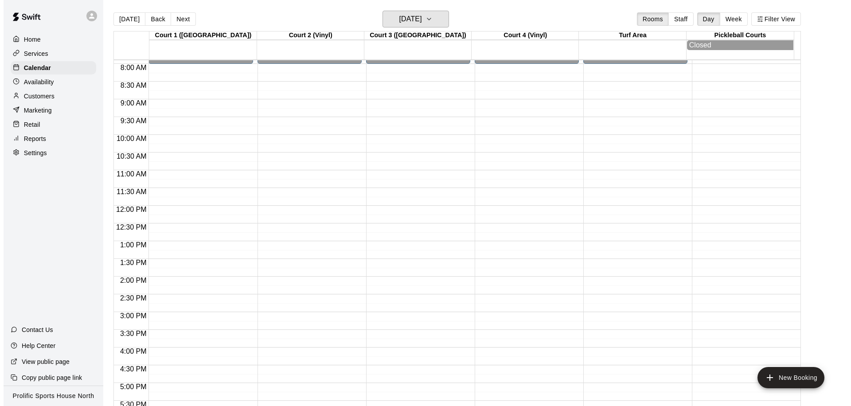
scroll to position [271, 0]
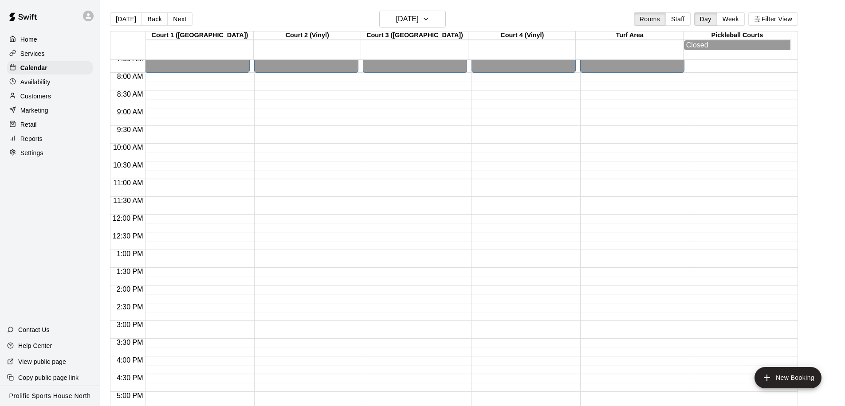
click at [607, 81] on div "12:00 AM – 8:00 AM Closed 6:00 PM – 11:59 PM Closed" at bounding box center [632, 214] width 104 height 851
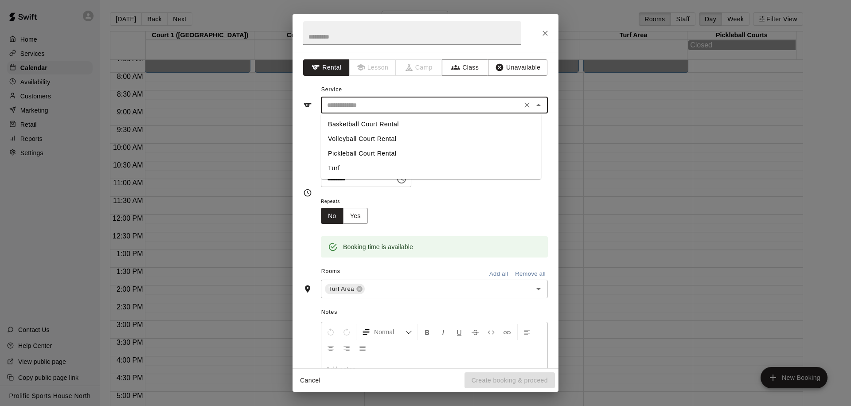
click at [407, 105] on input "text" at bounding box center [422, 105] width 196 height 11
click at [369, 165] on li "Turf" at bounding box center [431, 168] width 220 height 15
type input "****"
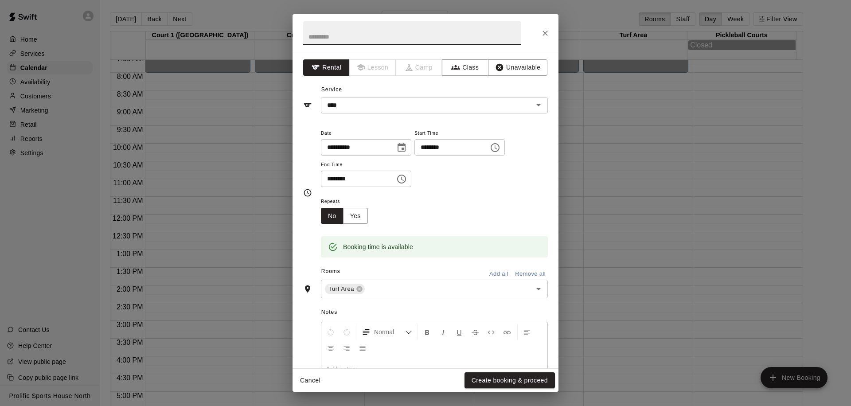
click at [341, 42] on input "text" at bounding box center [412, 32] width 218 height 23
type input "**********"
click at [405, 181] on icon "Choose time, selected time is 8:30 AM" at bounding box center [401, 179] width 11 height 11
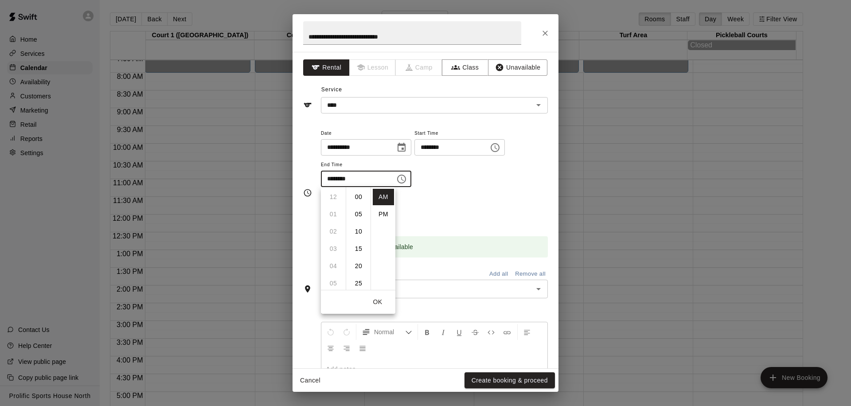
scroll to position [104, 0]
click at [381, 215] on li "PM" at bounding box center [383, 214] width 21 height 16
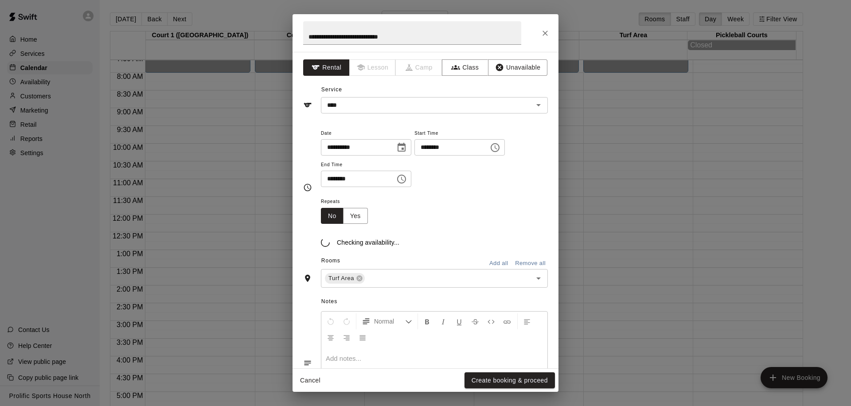
scroll to position [16, 0]
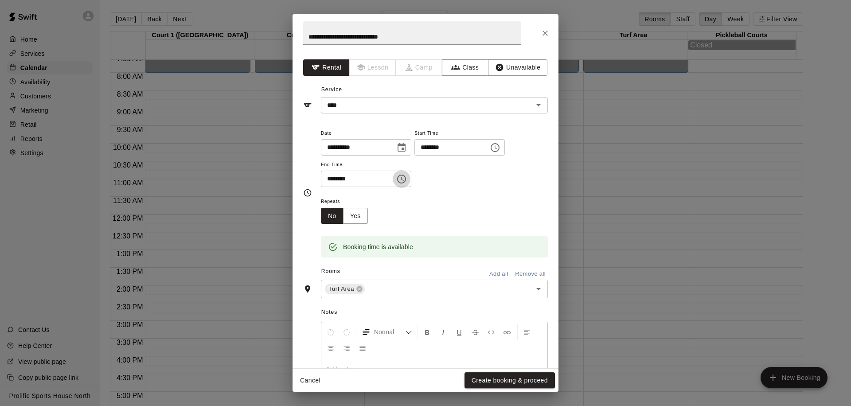
click at [407, 183] on icon "Choose time, selected time is 8:30 PM" at bounding box center [401, 179] width 11 height 11
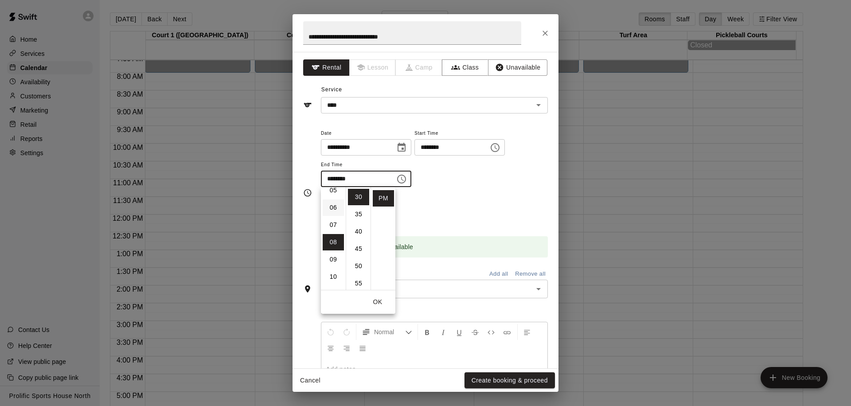
click at [333, 209] on li "06" at bounding box center [333, 208] width 21 height 16
click at [353, 195] on li "00" at bounding box center [358, 197] width 21 height 16
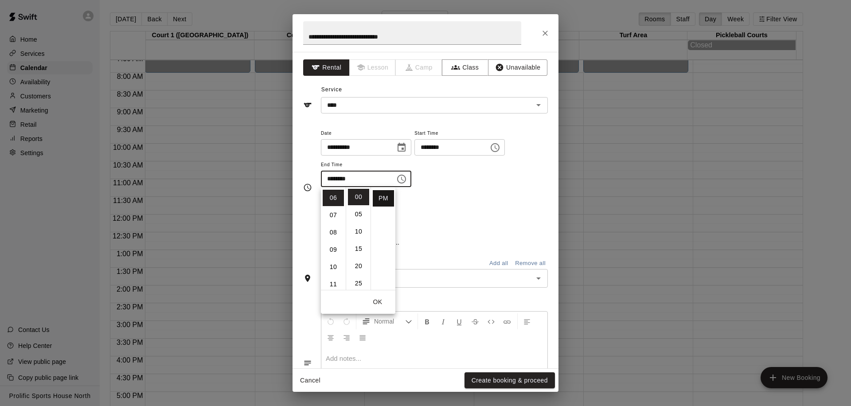
type input "********"
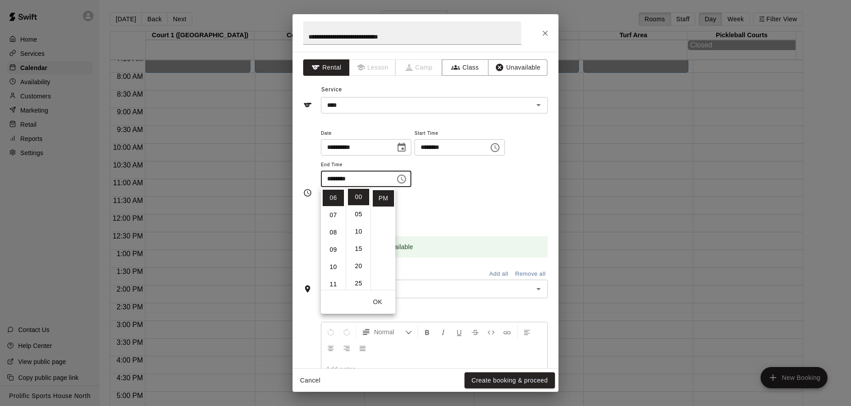
click at [380, 305] on button "OK" at bounding box center [378, 302] width 28 height 16
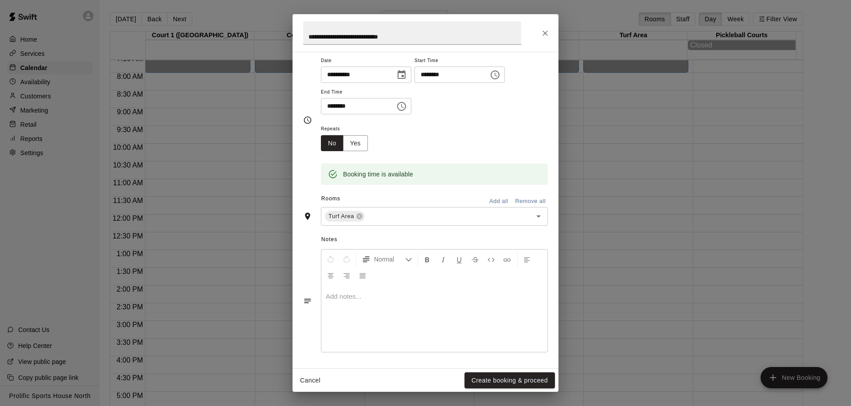
scroll to position [73, 0]
paste div "To enrich screen reader interactions, please activate Accessibility in Grammarl…"
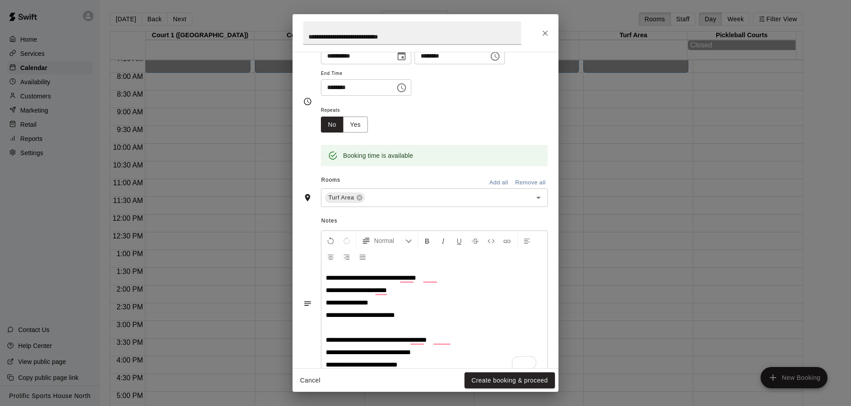
click at [359, 327] on p "To enrich screen reader interactions, please activate Accessibility in Grammarl…" at bounding box center [434, 327] width 217 height 9
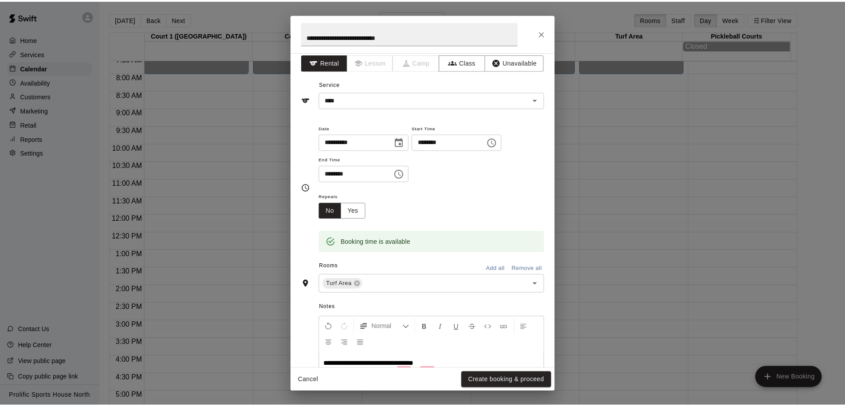
scroll to position [4, 0]
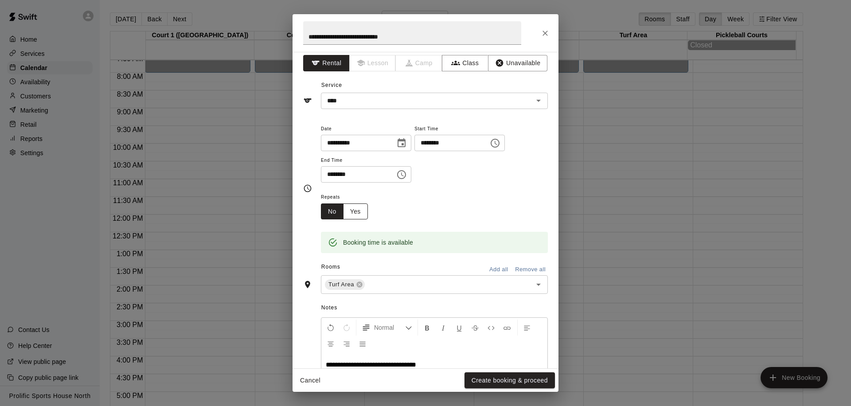
click at [351, 214] on button "Yes" at bounding box center [355, 212] width 25 height 16
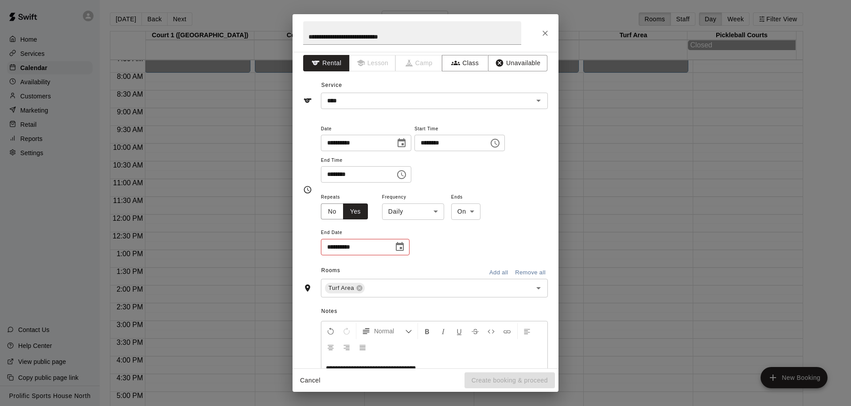
click at [404, 210] on body "Home Services Calendar Availability Customers Marketing Retail Reports Settings…" at bounding box center [425, 210] width 851 height 420
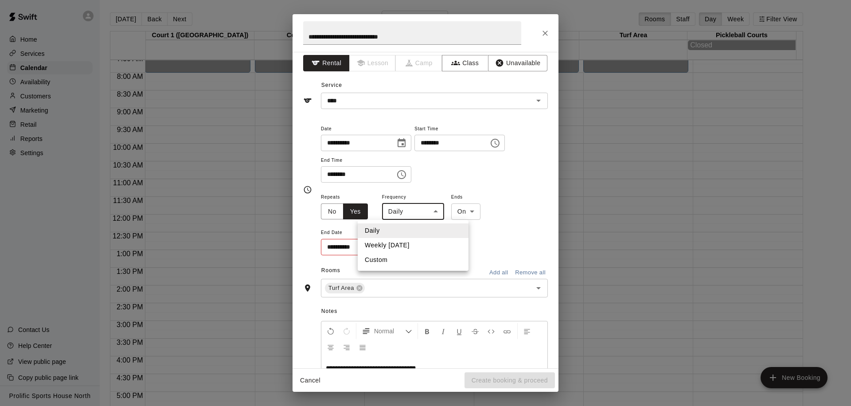
click at [402, 247] on li "Weekly on Saturday" at bounding box center [413, 245] width 111 height 15
type input "******"
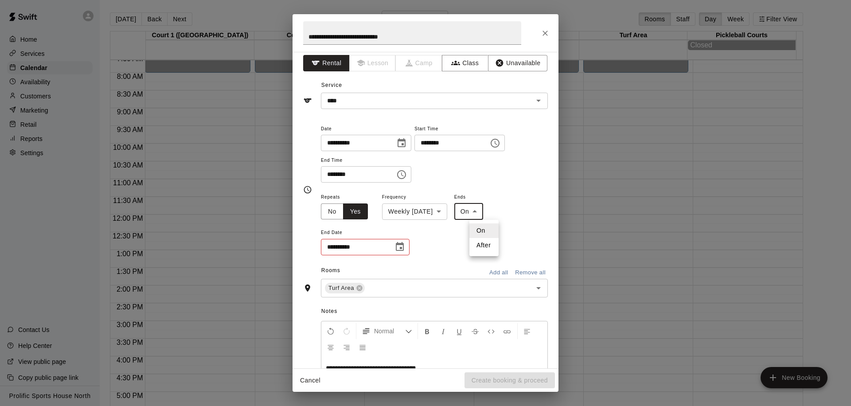
click at [485, 213] on body "Home Services Calendar Availability Customers Marketing Retail Reports Settings…" at bounding box center [425, 210] width 851 height 420
click at [484, 250] on li "After" at bounding box center [484, 245] width 29 height 15
type input "*****"
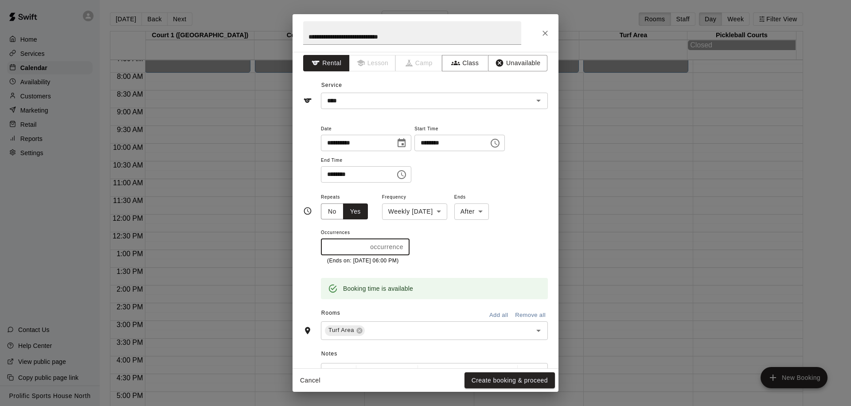
drag, startPoint x: 341, startPoint y: 250, endPoint x: 302, endPoint y: 249, distance: 38.6
click at [302, 249] on div "**********" at bounding box center [426, 210] width 266 height 317
click at [332, 213] on button "No" at bounding box center [332, 212] width 23 height 16
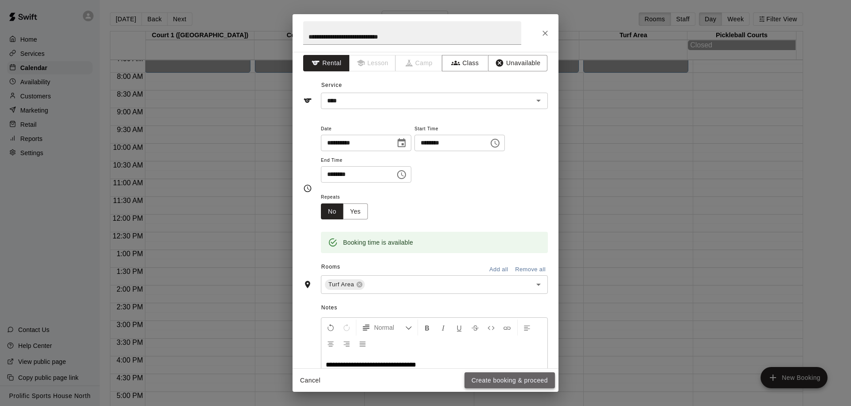
click at [509, 379] on button "Create booking & proceed" at bounding box center [510, 380] width 90 height 16
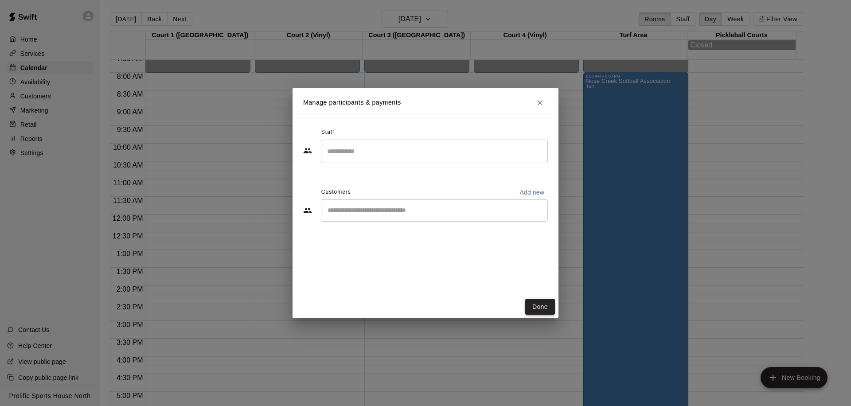
click at [540, 310] on button "Done" at bounding box center [540, 307] width 30 height 16
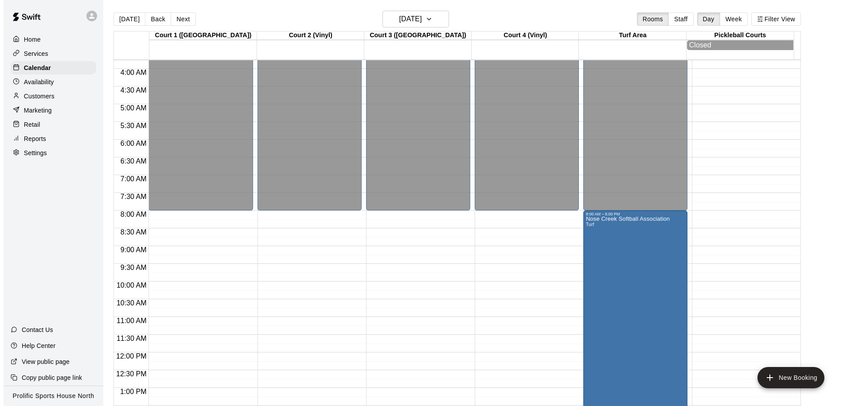
scroll to position [104, 0]
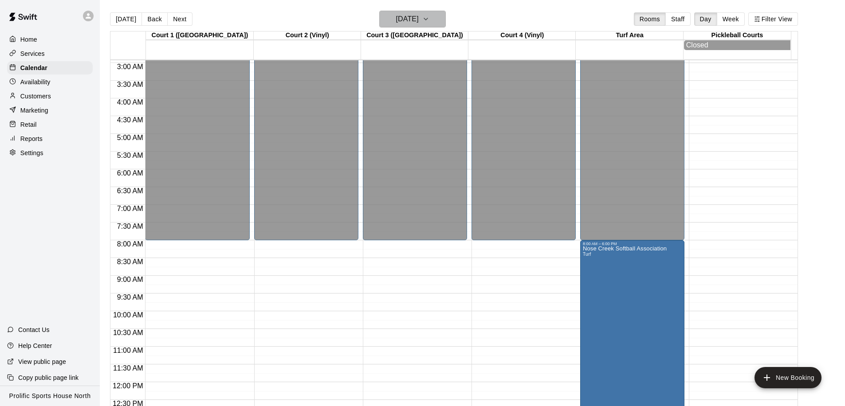
click at [408, 21] on h6 "[DATE]" at bounding box center [407, 19] width 23 height 12
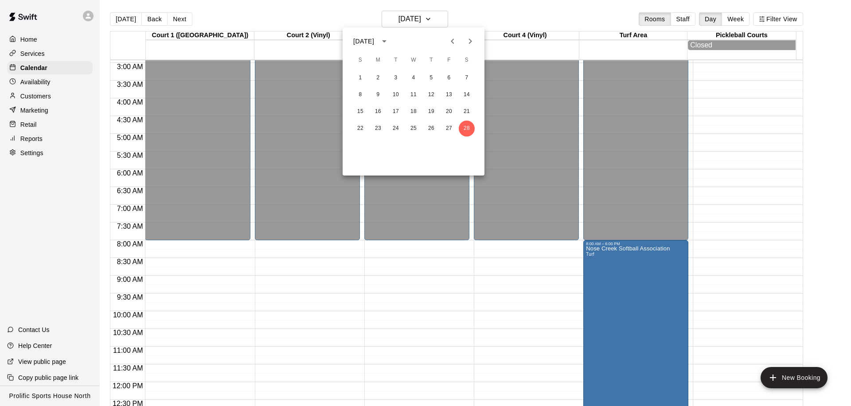
click at [447, 42] on icon "Previous month" at bounding box center [452, 41] width 11 height 11
click at [364, 95] on button "4" at bounding box center [360, 95] width 16 height 16
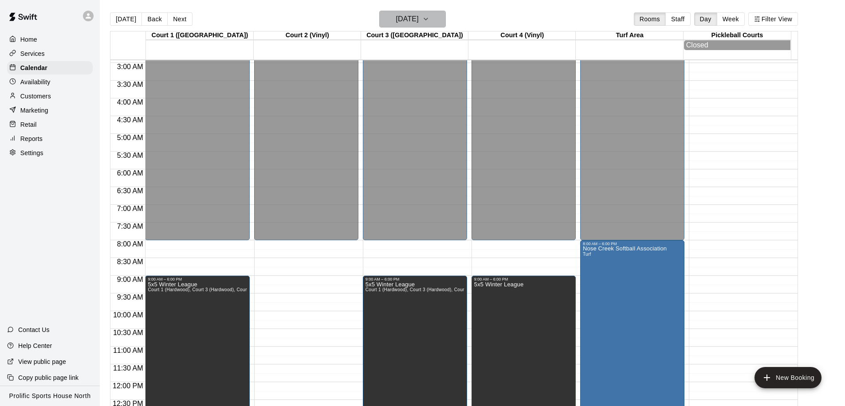
click at [418, 23] on h6 "Sunday Jan 04" at bounding box center [407, 19] width 23 height 12
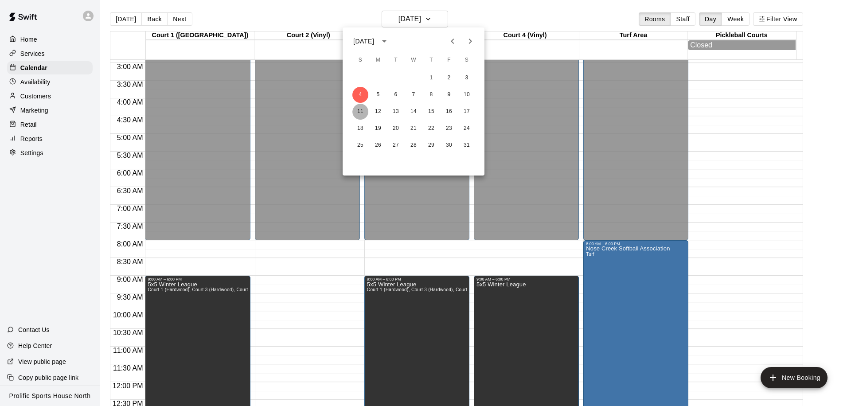
click at [359, 110] on button "11" at bounding box center [360, 112] width 16 height 16
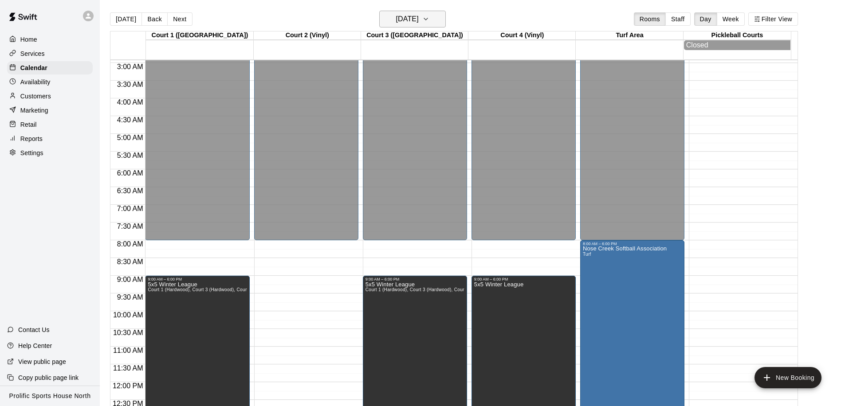
click at [419, 19] on h6 "Sunday Jan 11" at bounding box center [407, 19] width 23 height 12
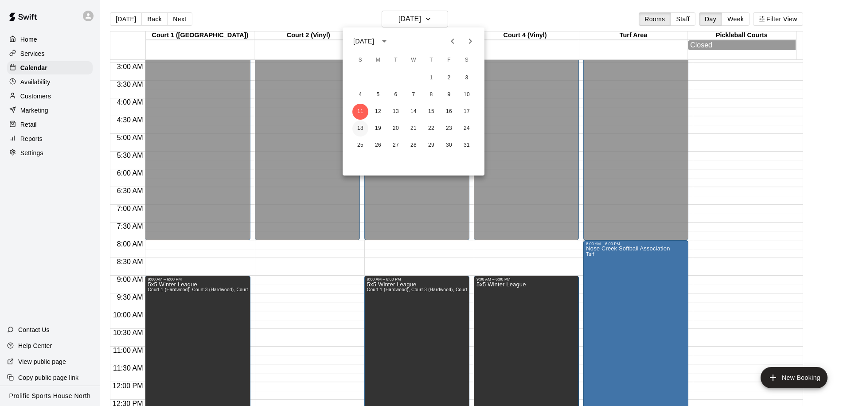
click at [356, 125] on button "18" at bounding box center [360, 129] width 16 height 16
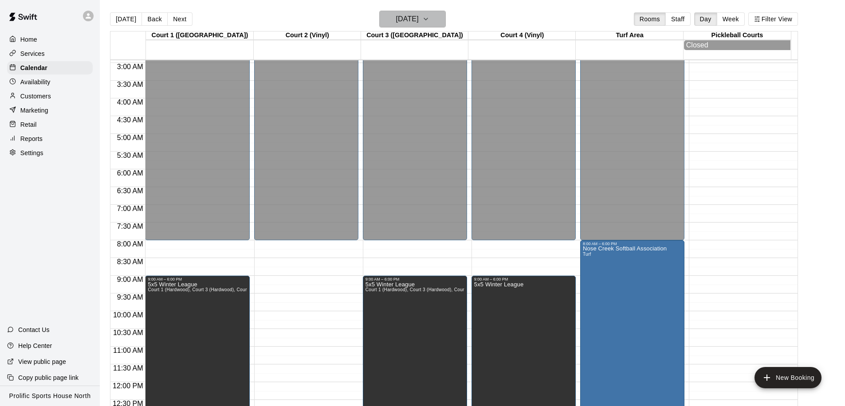
click at [400, 19] on h6 "Sunday Jan 18" at bounding box center [407, 19] width 23 height 12
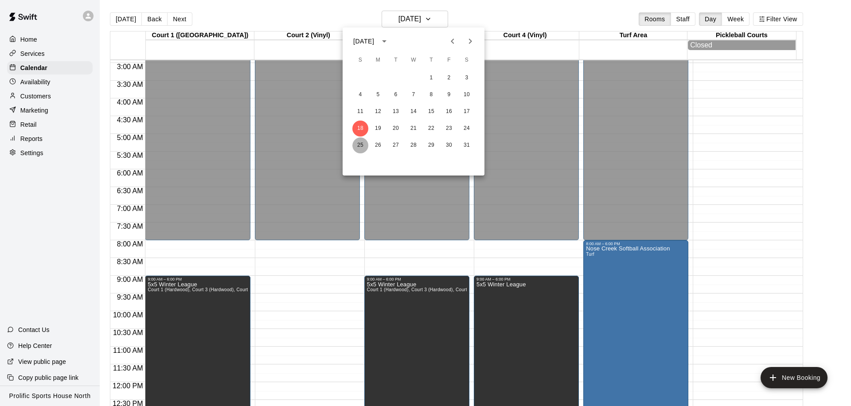
click at [363, 146] on button "25" at bounding box center [360, 145] width 16 height 16
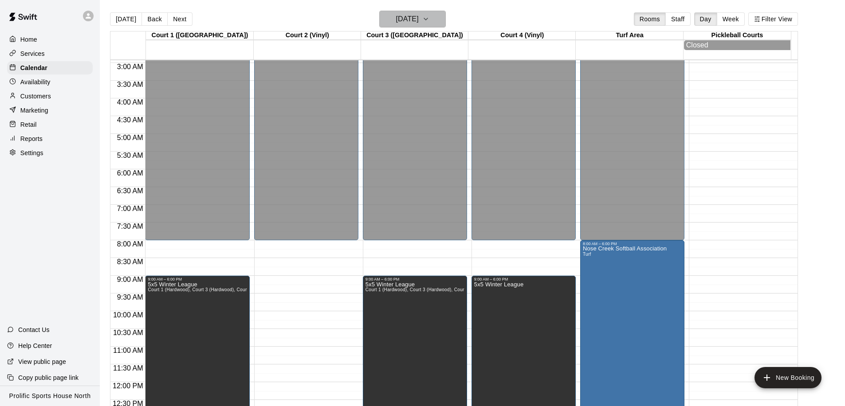
click at [412, 21] on h6 "Sunday Jan 25" at bounding box center [407, 19] width 23 height 12
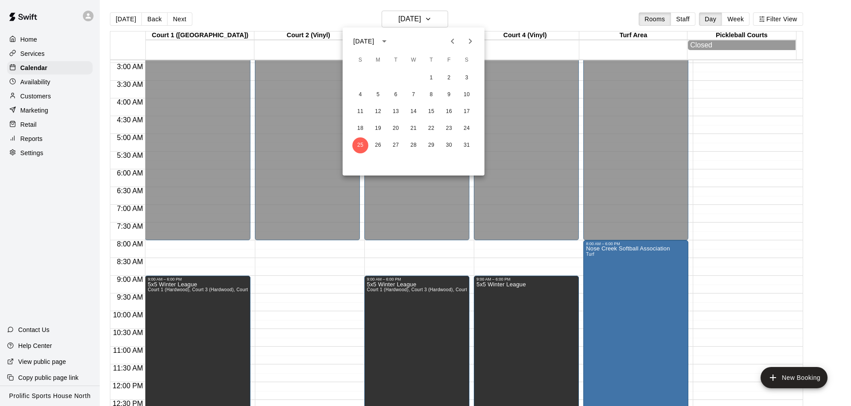
click at [474, 43] on icon "Next month" at bounding box center [470, 41] width 11 height 11
click at [357, 79] on button "1" at bounding box center [360, 78] width 16 height 16
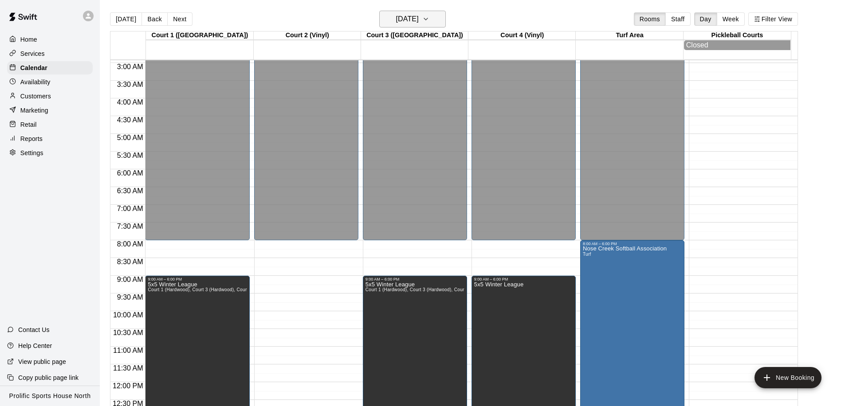
click at [419, 22] on h6 "Sunday Feb 01" at bounding box center [407, 19] width 23 height 12
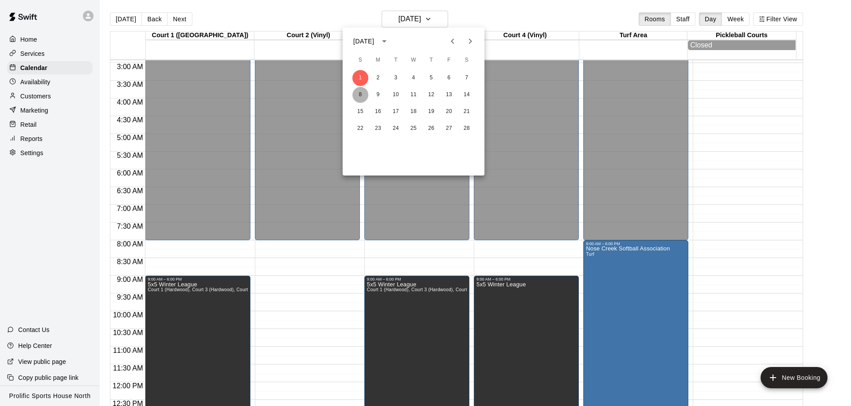
click at [360, 95] on button "8" at bounding box center [360, 95] width 16 height 16
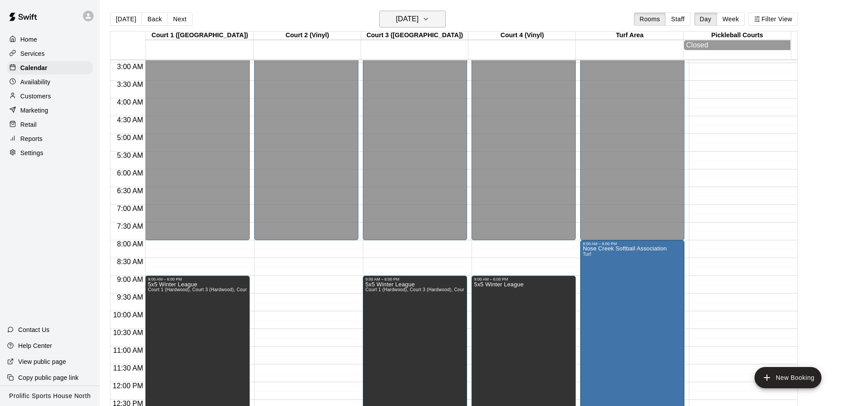
click at [419, 20] on h6 "Sunday Feb 08" at bounding box center [407, 19] width 23 height 12
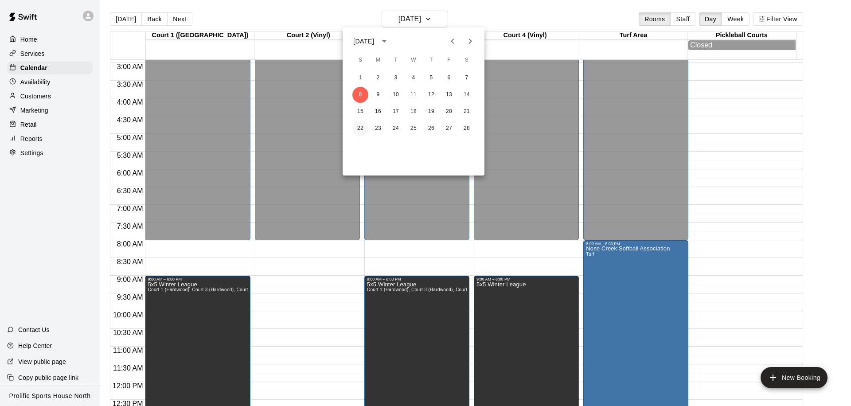
click at [360, 129] on button "22" at bounding box center [360, 129] width 16 height 16
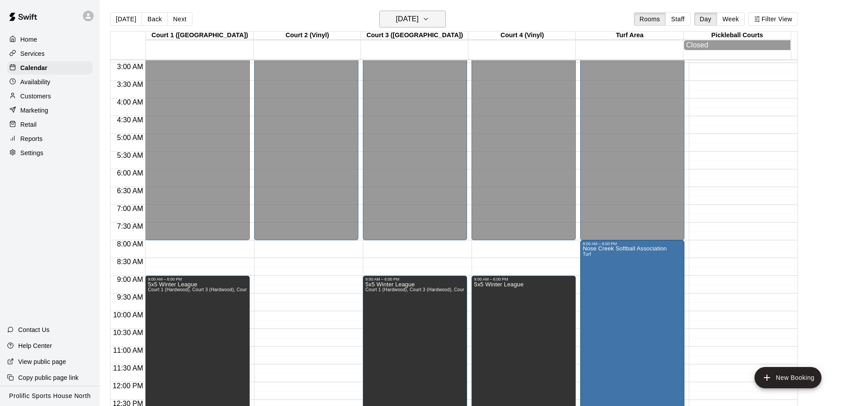
click at [413, 18] on h6 "Sunday Feb 22" at bounding box center [407, 19] width 23 height 12
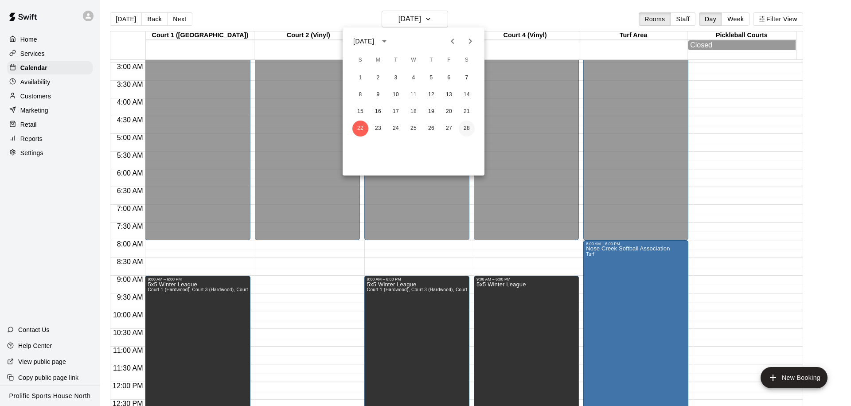
click at [466, 125] on button "28" at bounding box center [467, 129] width 16 height 16
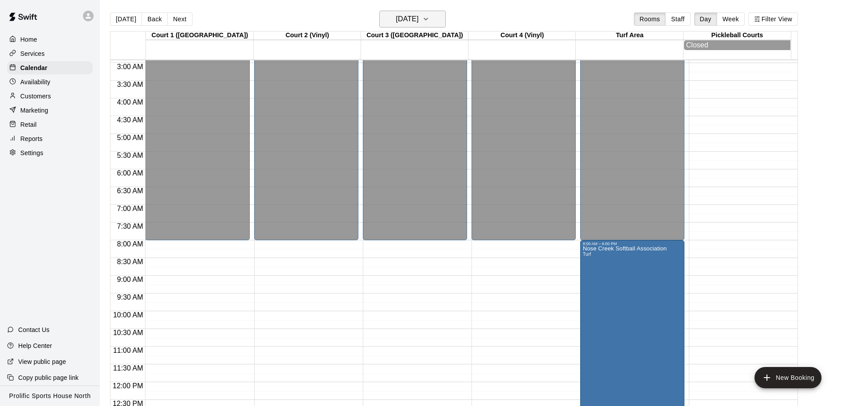
click at [419, 23] on h6 "[DATE]" at bounding box center [407, 19] width 23 height 12
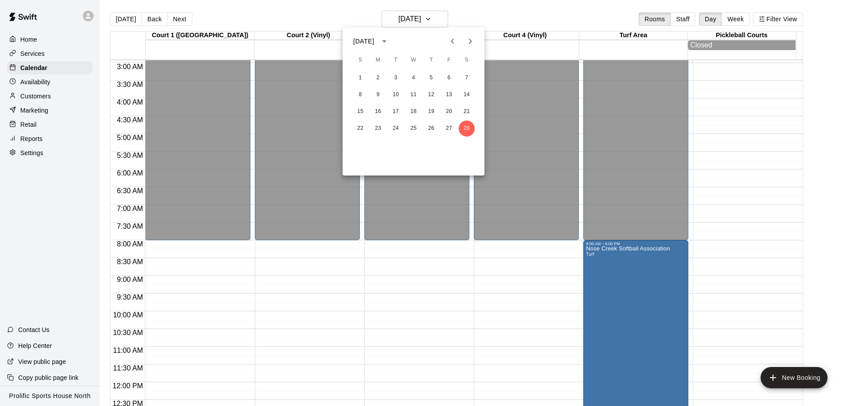
click at [469, 44] on icon "Next month" at bounding box center [470, 41] width 11 height 11
click at [363, 76] on button "1" at bounding box center [360, 78] width 16 height 16
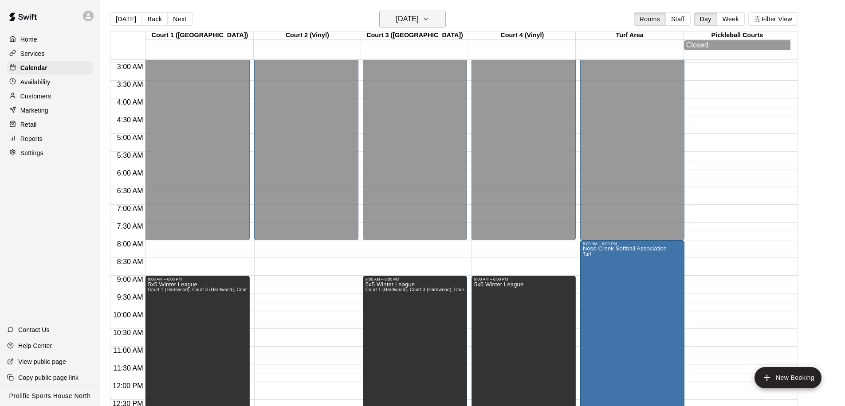
click at [421, 26] on button "Sunday Mar 01" at bounding box center [412, 19] width 67 height 17
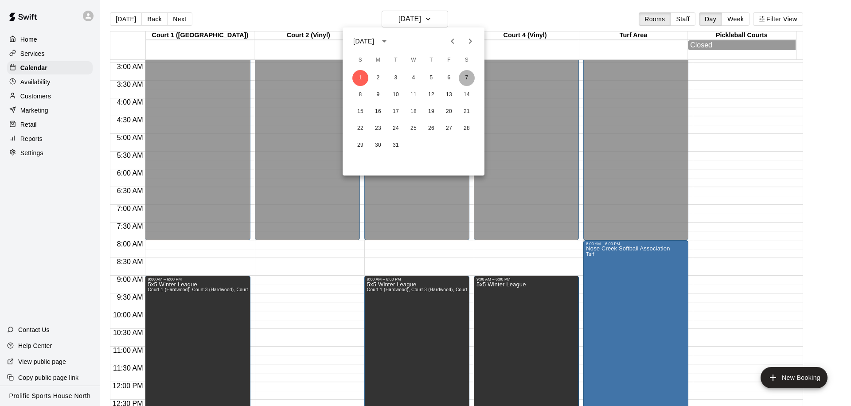
click at [462, 75] on button "7" at bounding box center [467, 78] width 16 height 16
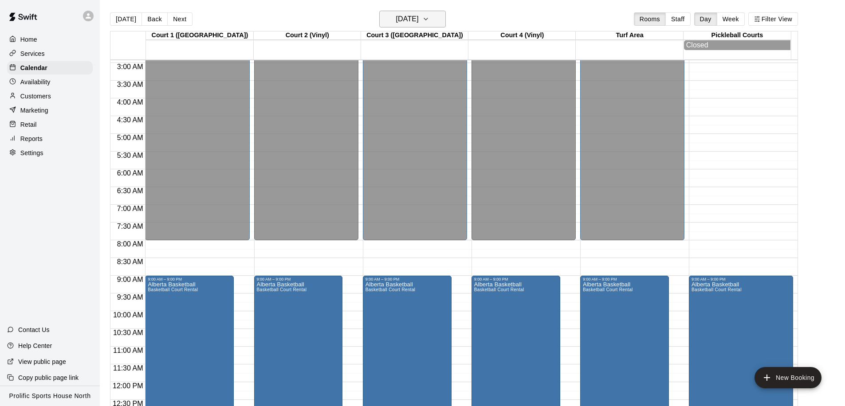
click at [419, 25] on h6 "Saturday Mar 07" at bounding box center [407, 19] width 23 height 12
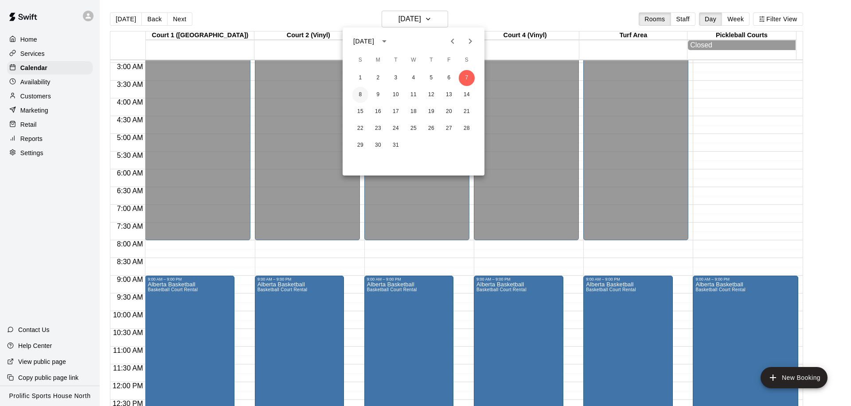
click at [363, 95] on button "8" at bounding box center [360, 95] width 16 height 16
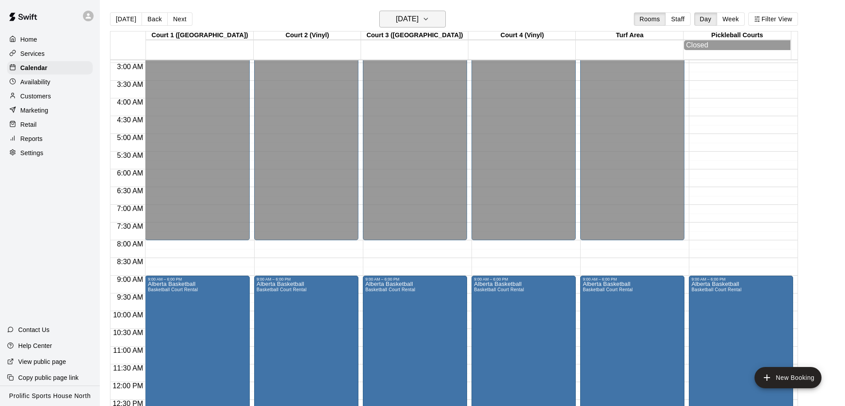
click at [417, 23] on h6 "Sunday Mar 08" at bounding box center [407, 19] width 23 height 12
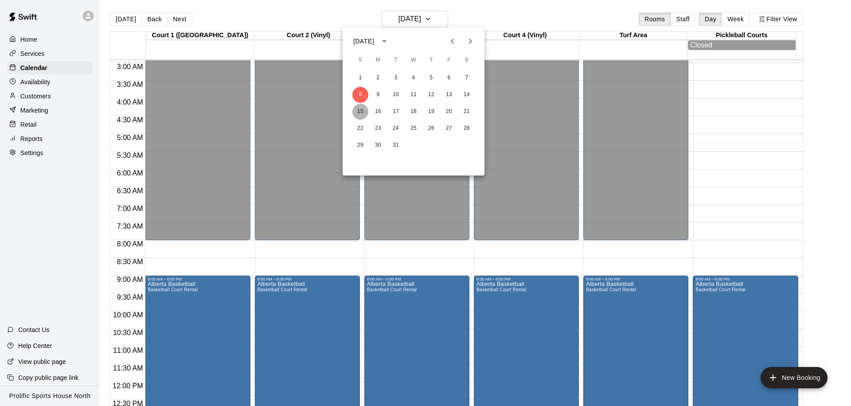
click at [362, 109] on button "15" at bounding box center [360, 112] width 16 height 16
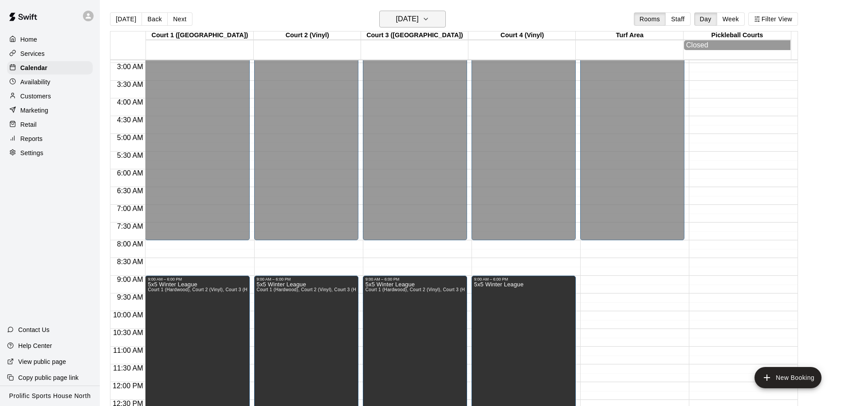
click at [419, 22] on h6 "Sunday Mar 15" at bounding box center [407, 19] width 23 height 12
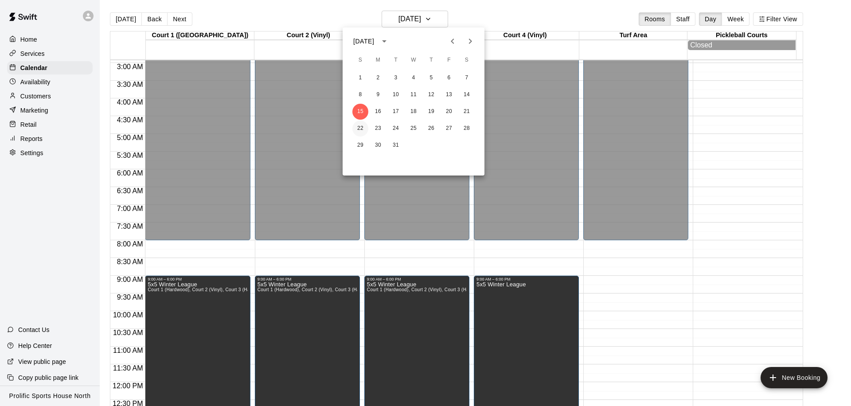
click at [357, 129] on button "22" at bounding box center [360, 129] width 16 height 16
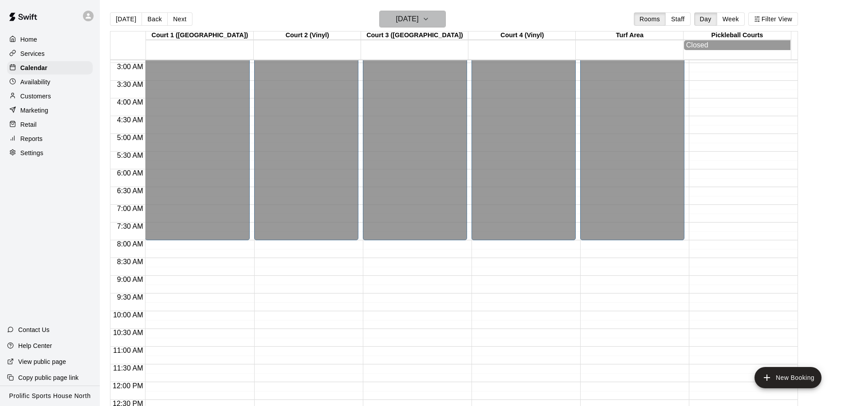
click at [417, 22] on h6 "Sunday Mar 22" at bounding box center [407, 19] width 23 height 12
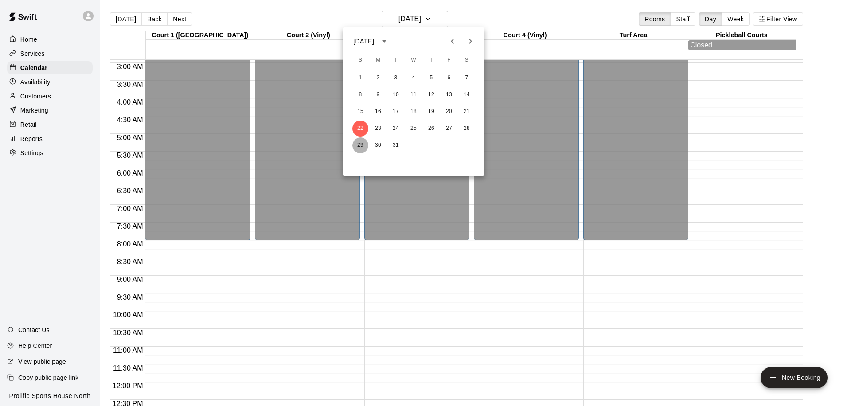
click at [364, 143] on button "29" at bounding box center [360, 145] width 16 height 16
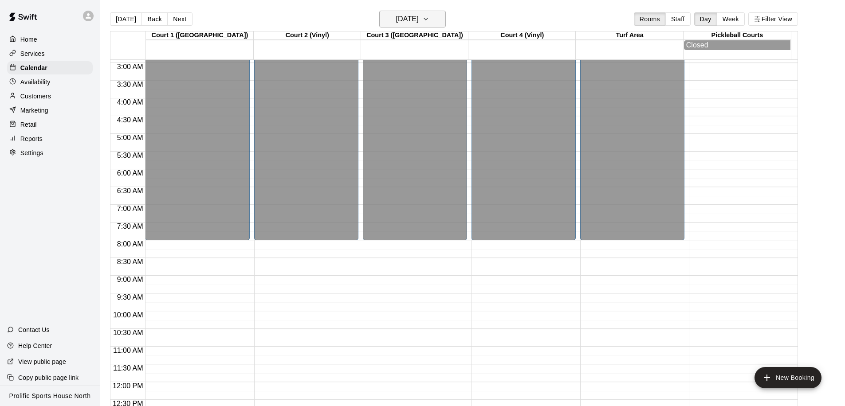
click at [419, 17] on h6 "Sunday Mar 29" at bounding box center [407, 19] width 23 height 12
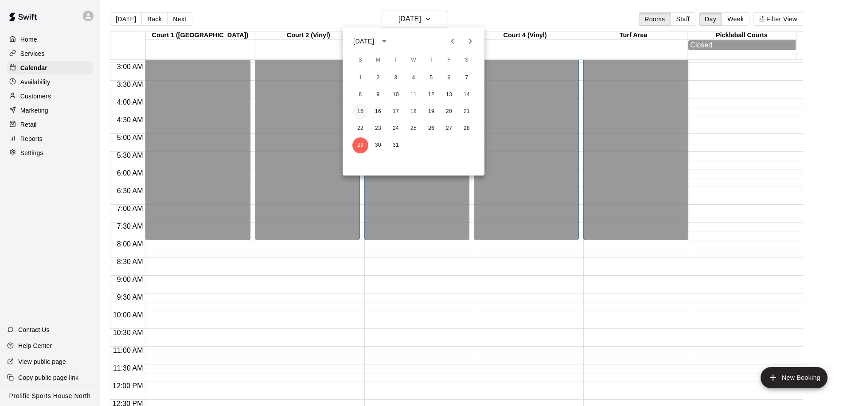
click at [362, 115] on button "15" at bounding box center [360, 112] width 16 height 16
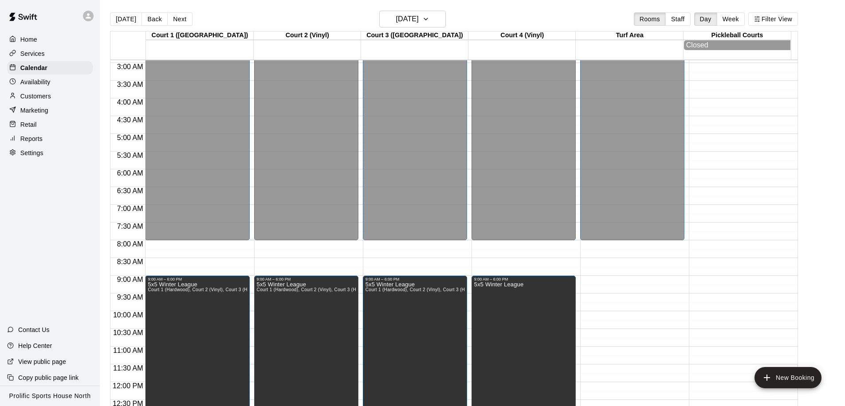
click at [604, 248] on div "12:00 AM – 8:00 AM Closed 6:00 PM – 11:59 PM Closed" at bounding box center [632, 382] width 104 height 851
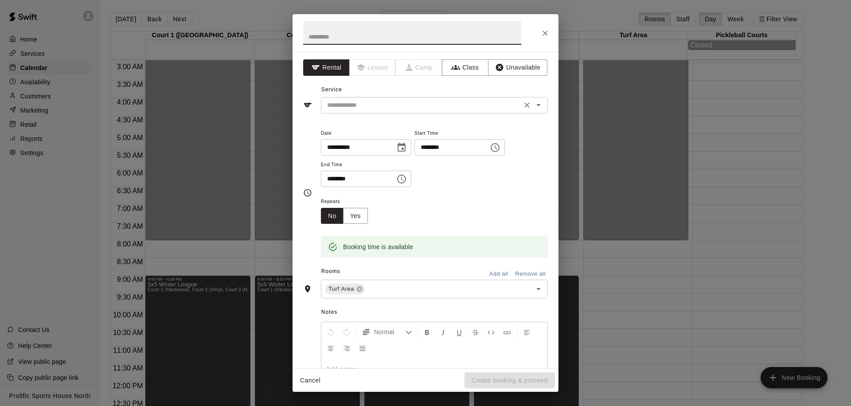
click at [359, 103] on input "text" at bounding box center [422, 105] width 196 height 11
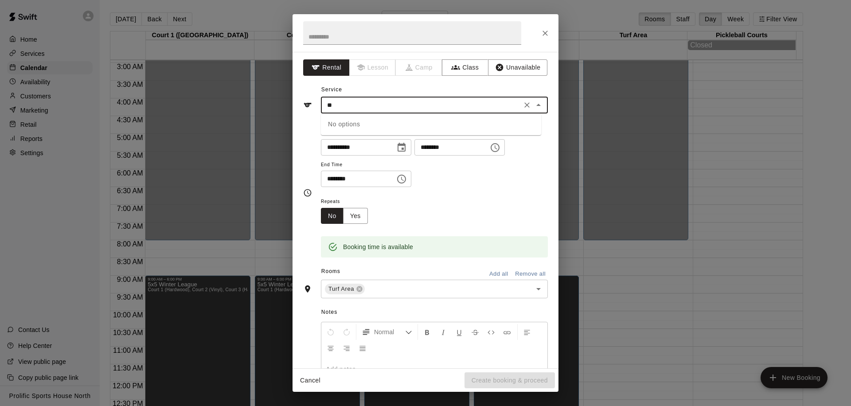
type input "*"
click at [351, 172] on li "Turf" at bounding box center [431, 168] width 220 height 15
type input "****"
click at [354, 43] on input "text" at bounding box center [412, 32] width 218 height 23
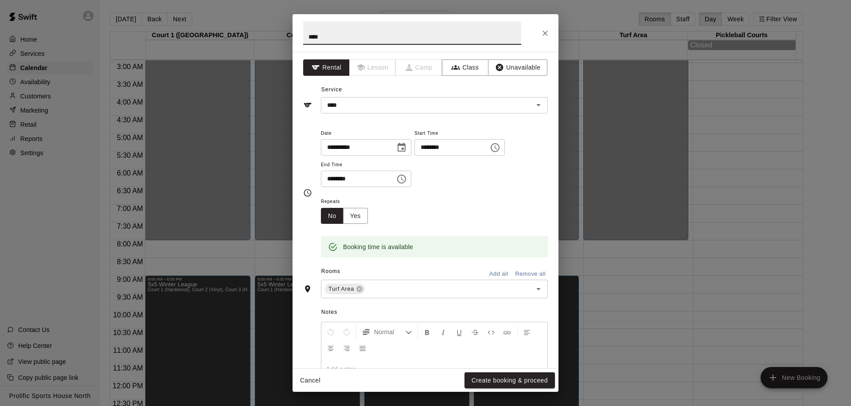
type input "****"
drag, startPoint x: 537, startPoint y: 23, endPoint x: 532, endPoint y: 53, distance: 30.5
click at [532, 53] on div "**********" at bounding box center [426, 203] width 266 height 378
click at [544, 34] on icon "Close" at bounding box center [545, 33] width 9 height 9
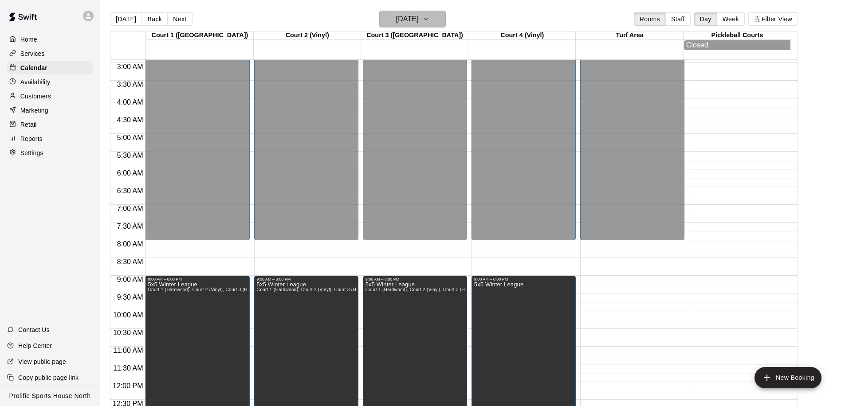
click at [416, 19] on h6 "Sunday Mar 15" at bounding box center [407, 19] width 23 height 12
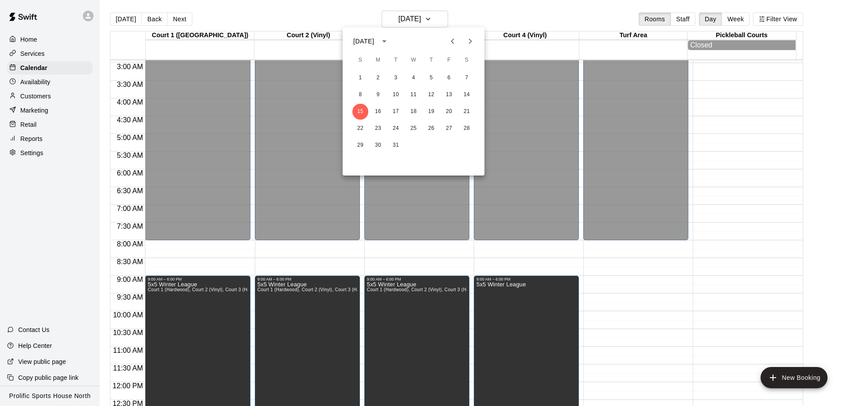
click at [450, 42] on icon "Previous month" at bounding box center [452, 41] width 11 height 11
click at [468, 42] on icon "Next month" at bounding box center [470, 41] width 11 height 11
click at [464, 127] on button "28" at bounding box center [467, 129] width 16 height 16
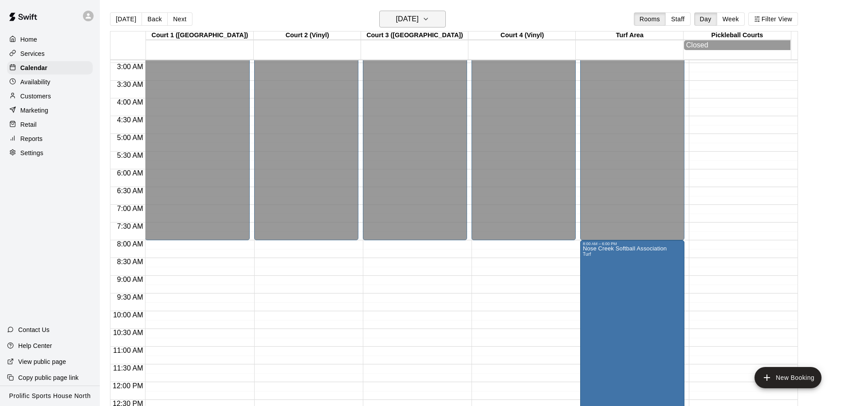
click at [419, 20] on h6 "[DATE]" at bounding box center [407, 19] width 23 height 12
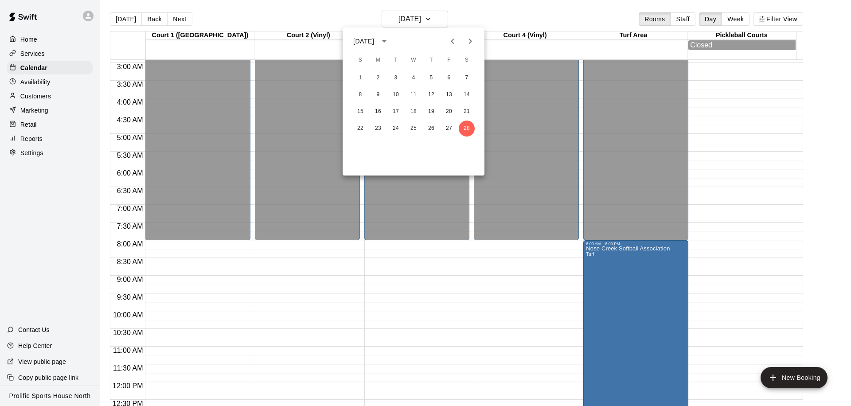
click at [467, 39] on icon "Next month" at bounding box center [470, 41] width 11 height 11
click at [364, 109] on button "15" at bounding box center [360, 112] width 16 height 16
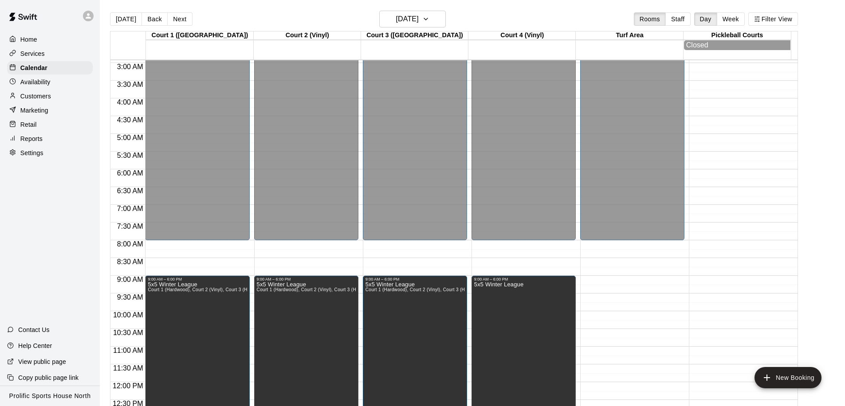
click at [616, 247] on div "12:00 AM – 8:00 AM Closed 6:00 PM – 11:59 PM Closed" at bounding box center [632, 382] width 104 height 851
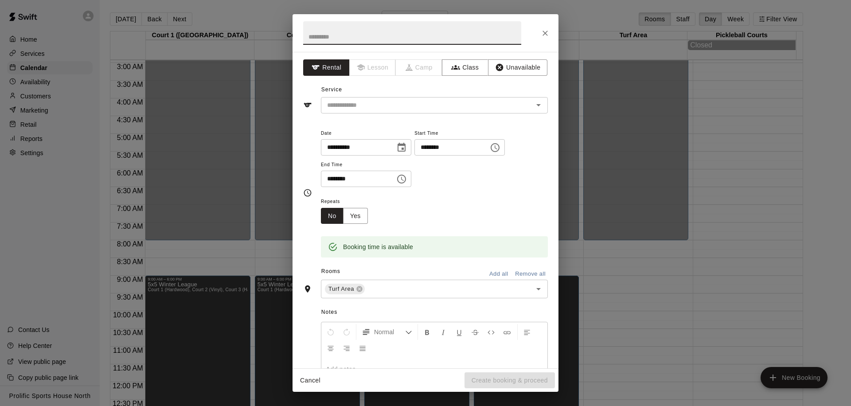
click at [391, 32] on input "text" at bounding box center [412, 32] width 218 height 23
type input "**********"
click at [384, 107] on input "text" at bounding box center [422, 105] width 196 height 11
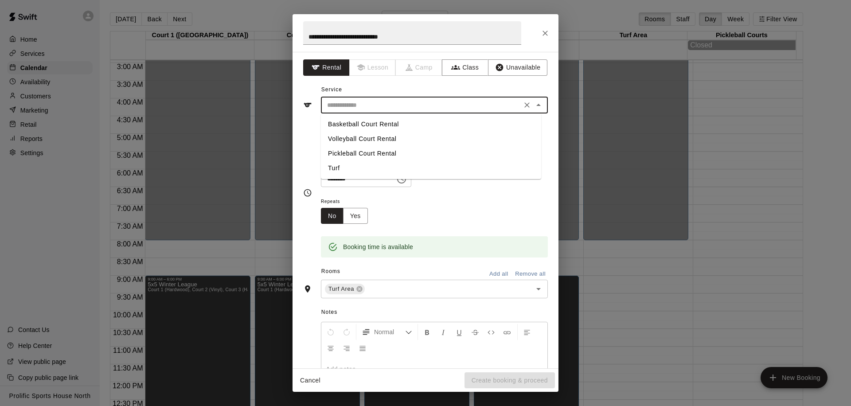
click at [360, 172] on li "Turf" at bounding box center [431, 168] width 220 height 15
type input "****"
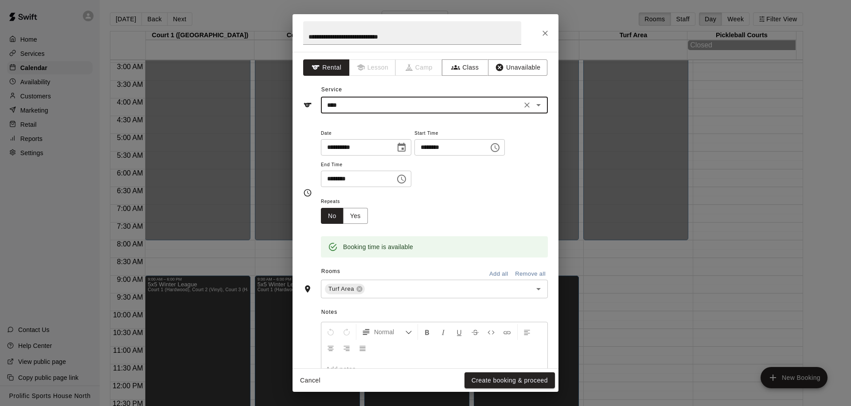
click at [389, 181] on input "********" at bounding box center [355, 179] width 68 height 16
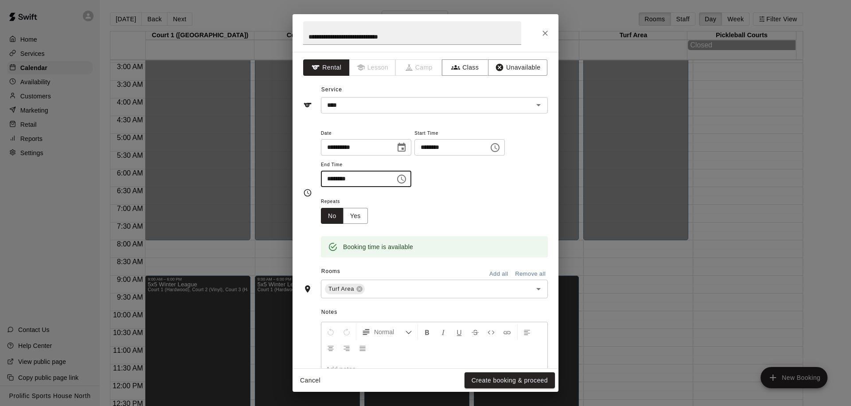
click at [411, 183] on button "Choose time, selected time is 8:30 AM" at bounding box center [402, 179] width 18 height 18
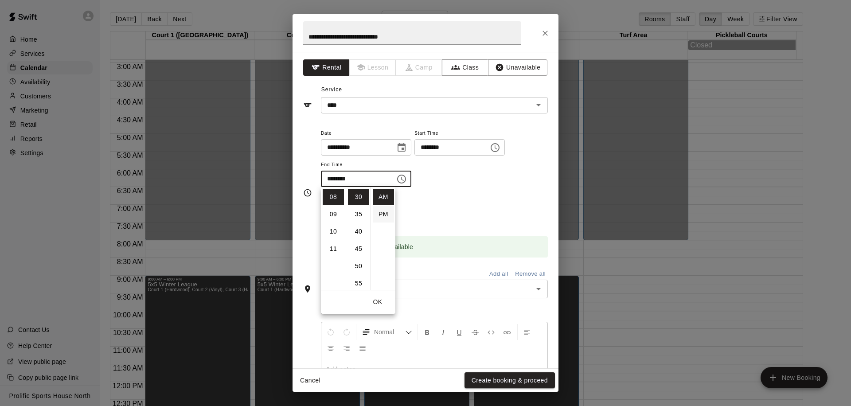
click at [384, 219] on li "PM" at bounding box center [383, 214] width 21 height 16
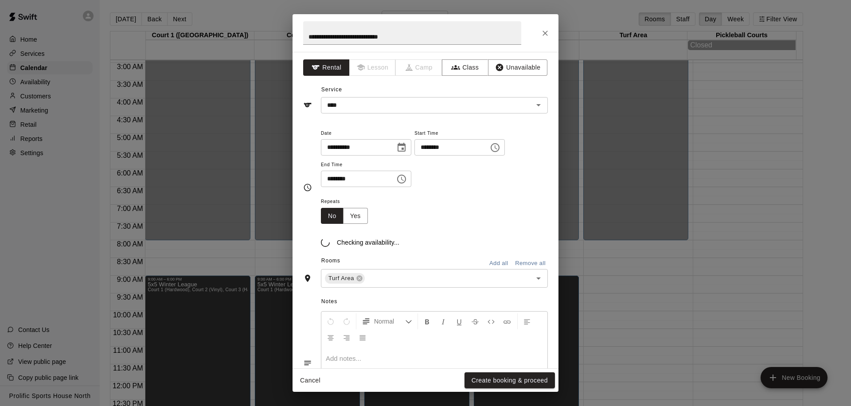
scroll to position [16, 0]
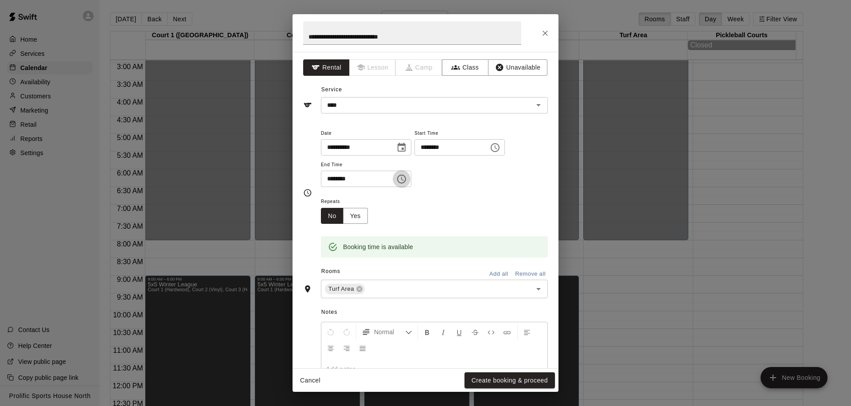
click at [402, 182] on icon "Choose time, selected time is 8:30 PM" at bounding box center [401, 179] width 9 height 9
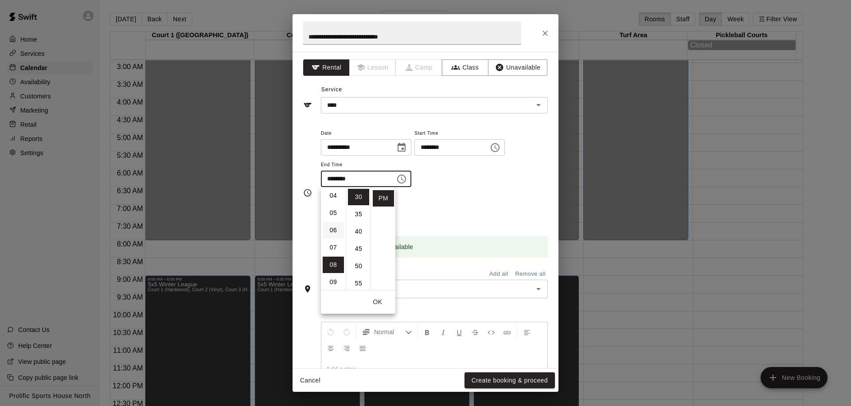
click at [333, 230] on li "06" at bounding box center [333, 230] width 21 height 16
click at [354, 197] on li "00" at bounding box center [358, 197] width 21 height 16
type input "********"
click at [377, 305] on button "OK" at bounding box center [378, 302] width 28 height 16
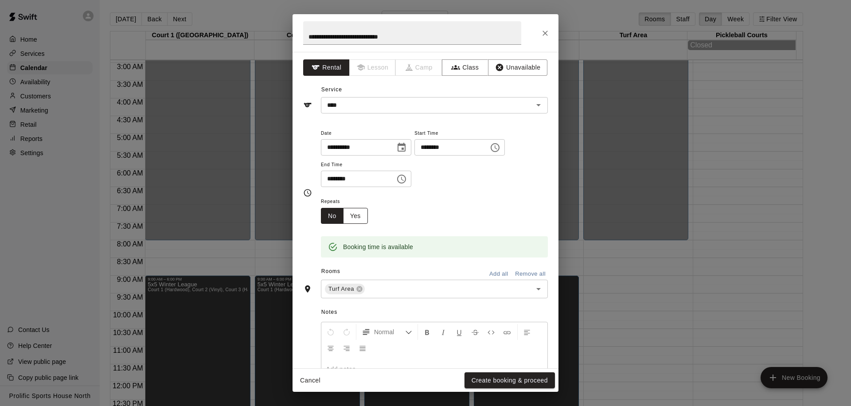
click at [357, 222] on button "Yes" at bounding box center [355, 216] width 25 height 16
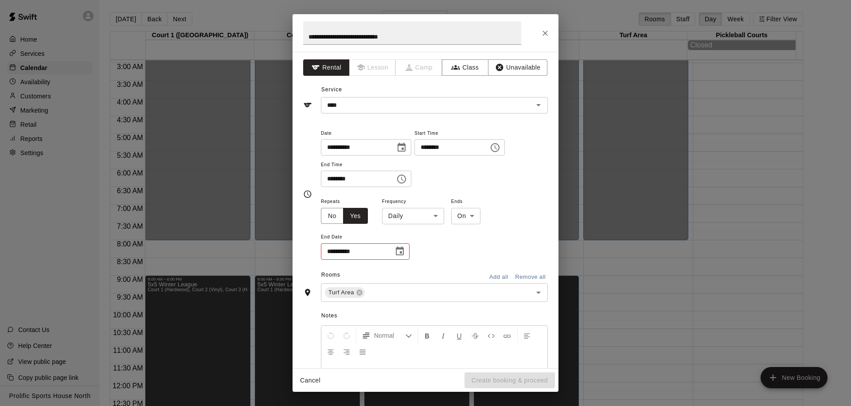
click at [470, 213] on body "Home Services Calendar Availability Customers Marketing Retail Reports Settings…" at bounding box center [425, 210] width 851 height 420
click at [468, 251] on li "After" at bounding box center [465, 250] width 29 height 15
type input "*****"
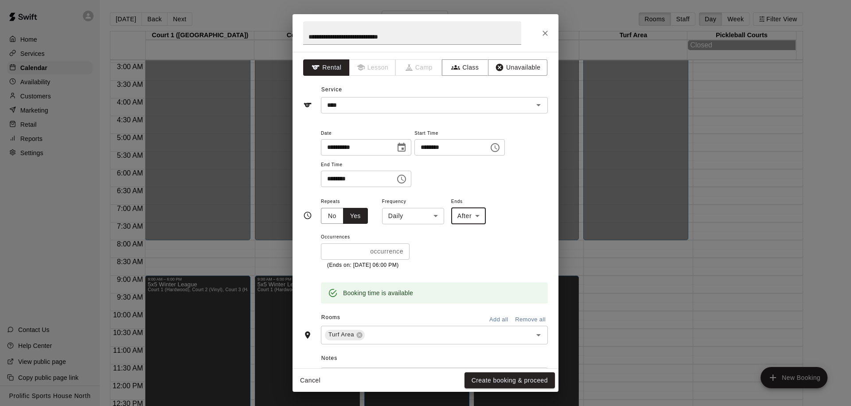
click at [432, 221] on body "Home Services Calendar Availability Customers Marketing Retail Reports Settings…" at bounding box center [425, 210] width 851 height 420
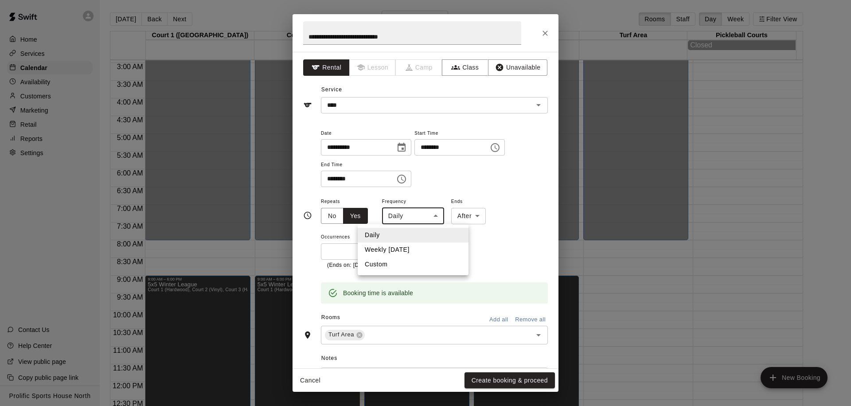
click at [422, 251] on li "Weekly on Sunday" at bounding box center [413, 250] width 111 height 15
type input "******"
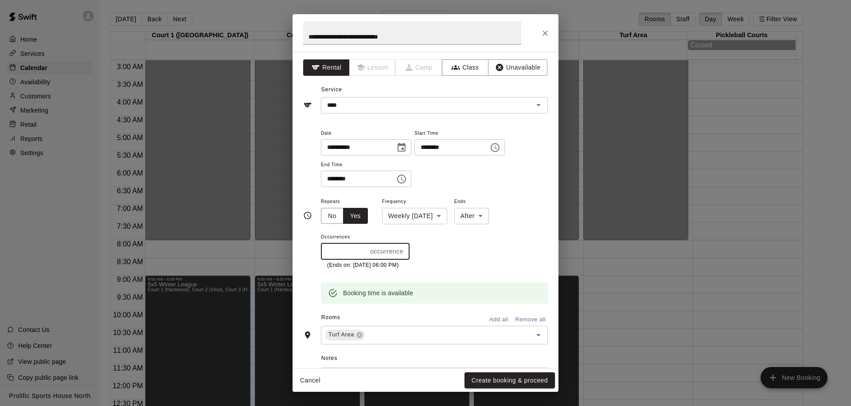
drag, startPoint x: 340, startPoint y: 251, endPoint x: 305, endPoint y: 256, distance: 34.9
click at [305, 256] on div "**********" at bounding box center [425, 216] width 245 height 176
click at [328, 254] on input "*" at bounding box center [344, 251] width 46 height 16
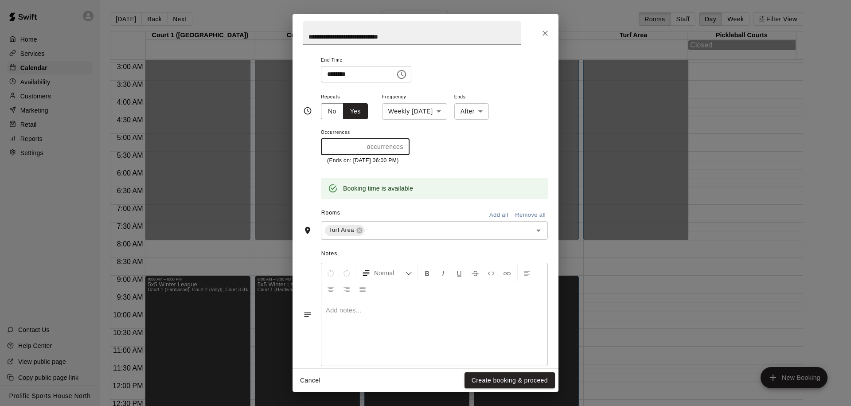
scroll to position [119, 0]
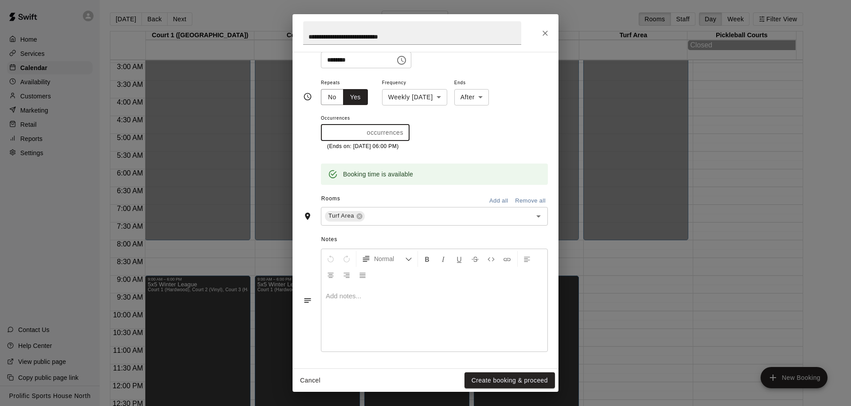
type input "*"
paste div "To enrich screen reader interactions, please activate Accessibility in Grammarl…"
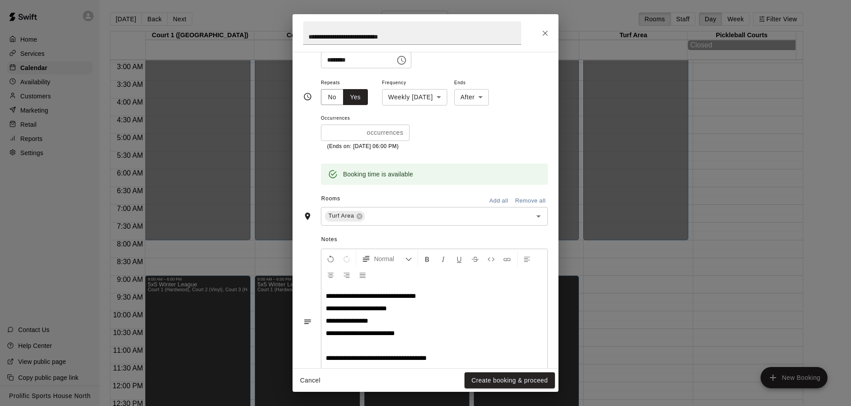
scroll to position [137, 0]
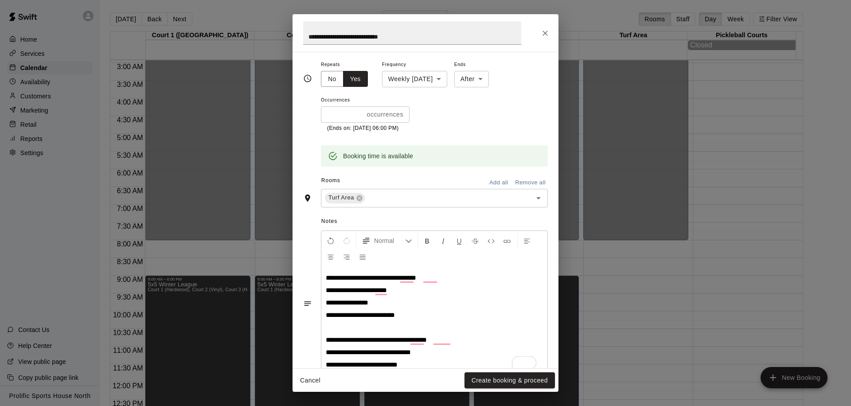
click at [361, 329] on p "To enrich screen reader interactions, please activate Accessibility in Grammarl…" at bounding box center [434, 327] width 217 height 9
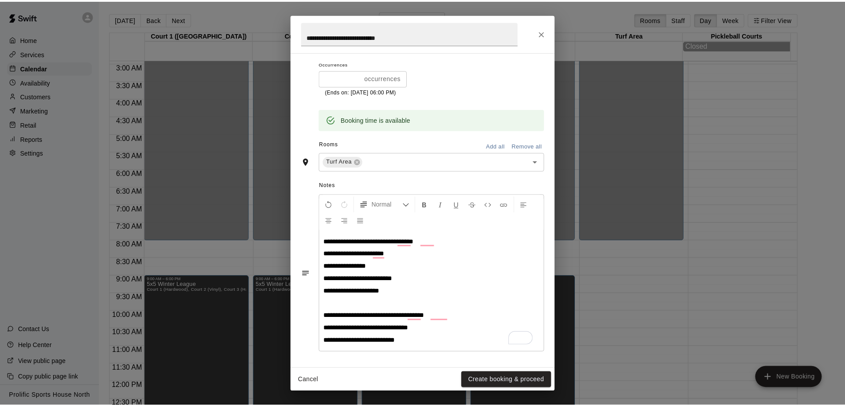
scroll to position [174, 0]
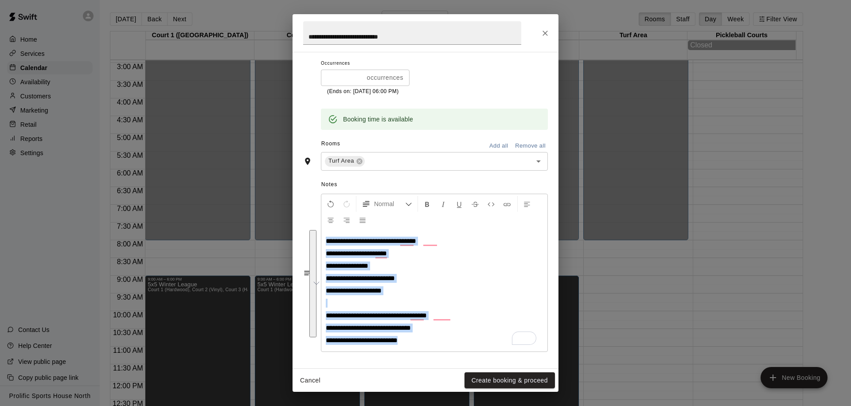
drag, startPoint x: 407, startPoint y: 338, endPoint x: 328, endPoint y: 239, distance: 127.5
click at [328, 239] on div "**********" at bounding box center [434, 290] width 226 height 121
copy div "**********"
click at [404, 307] on p "To enrich screen reader interactions, please activate Accessibility in Grammarl…" at bounding box center [434, 303] width 217 height 9
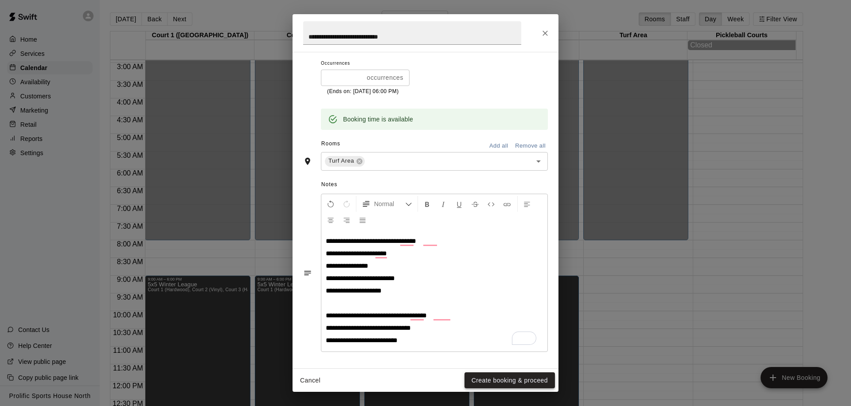
click at [488, 384] on button "Create booking & proceed" at bounding box center [510, 380] width 90 height 16
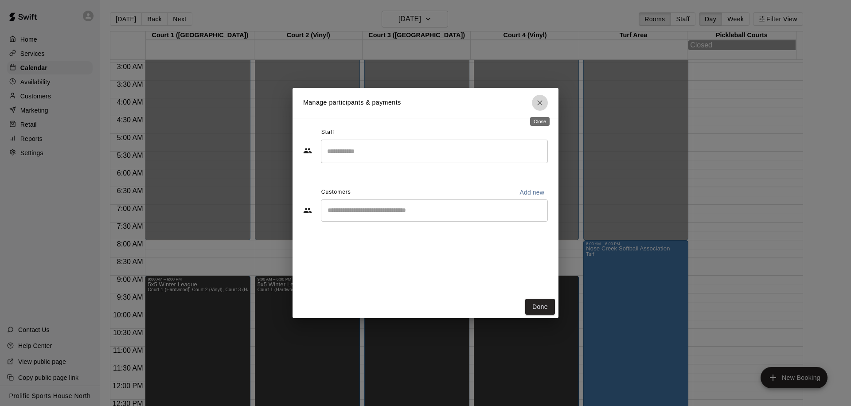
click at [536, 101] on icon "Close" at bounding box center [540, 102] width 9 height 9
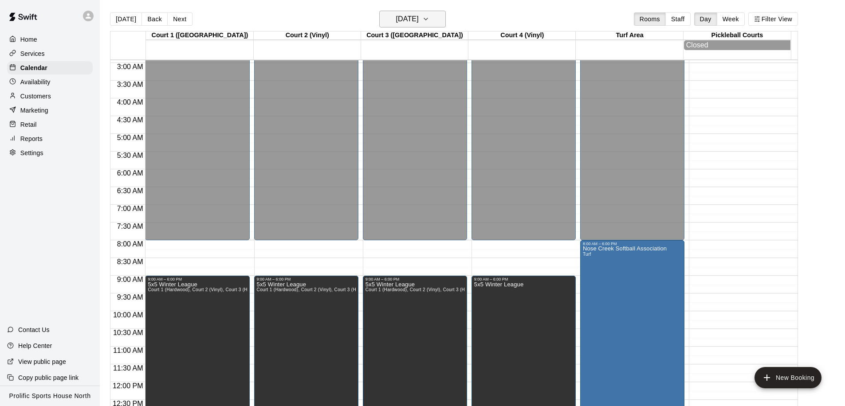
click at [407, 23] on h6 "Sunday Mar 15" at bounding box center [407, 19] width 23 height 12
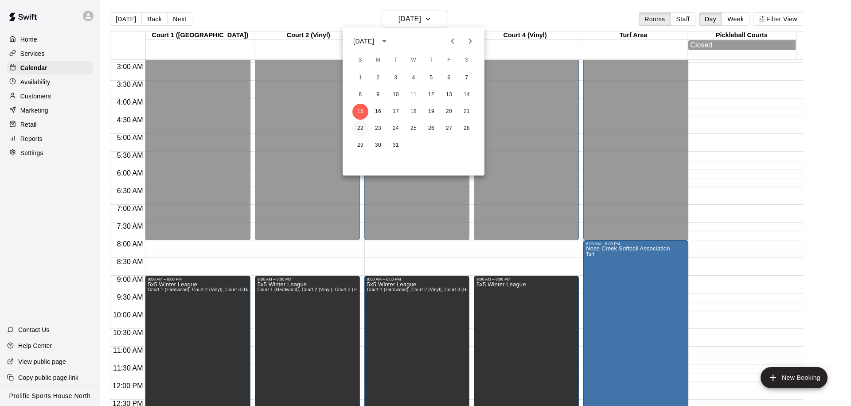
click at [367, 125] on button "22" at bounding box center [360, 129] width 16 height 16
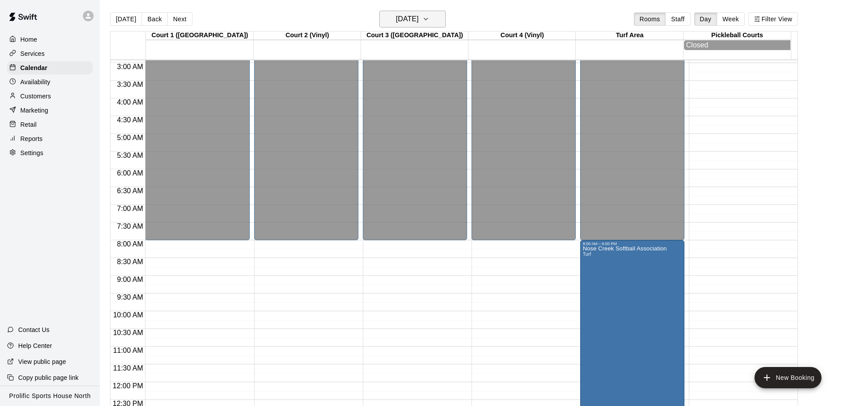
click at [402, 24] on h6 "Sunday Mar 22" at bounding box center [407, 19] width 23 height 12
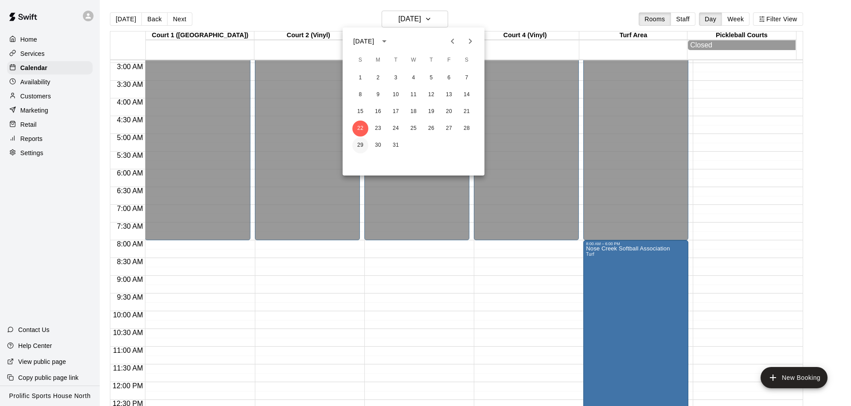
click at [364, 144] on button "29" at bounding box center [360, 145] width 16 height 16
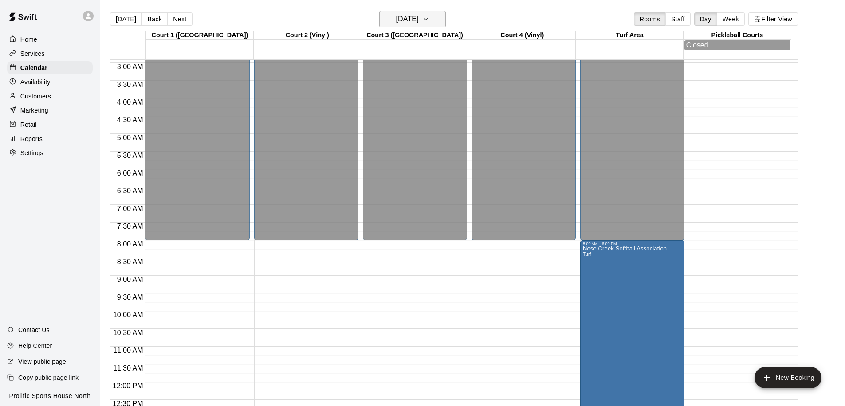
click at [419, 19] on h6 "Sunday Mar 29" at bounding box center [407, 19] width 23 height 12
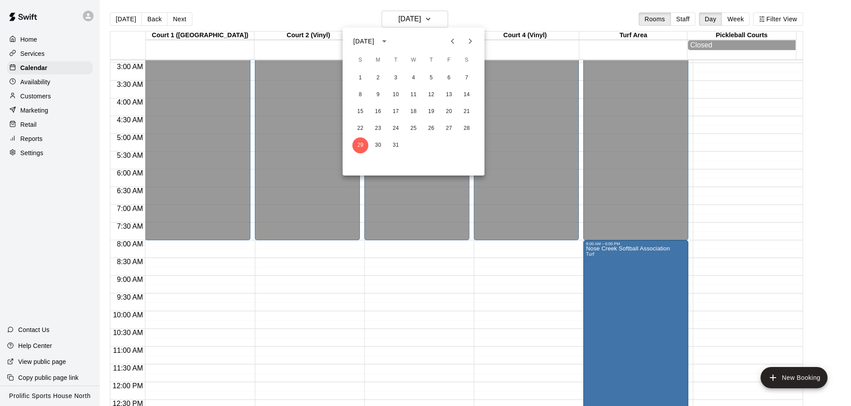
click at [451, 43] on icon "Previous month" at bounding box center [452, 41] width 11 height 11
click at [378, 95] on button "5" at bounding box center [378, 95] width 16 height 16
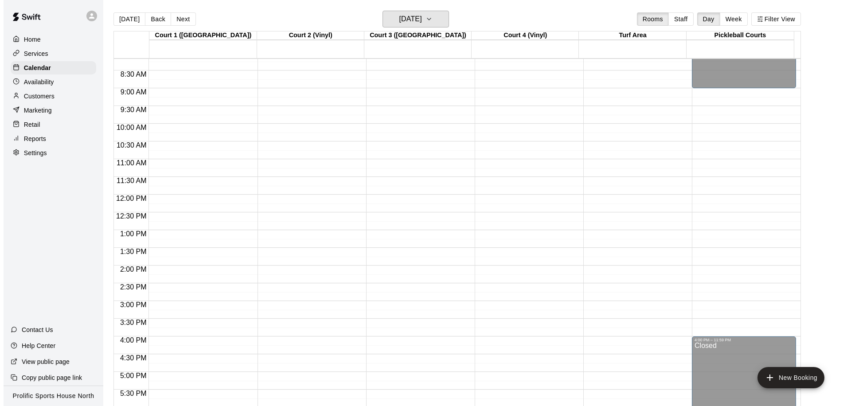
scroll to position [494, 0]
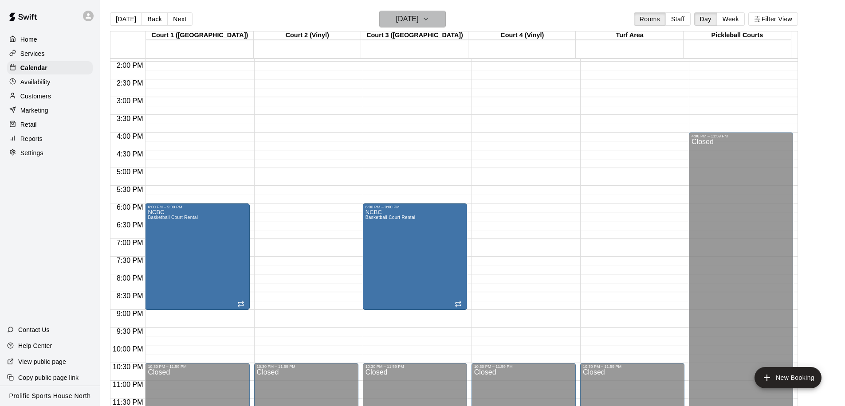
click at [419, 20] on h6 "Monday Jan 05" at bounding box center [407, 19] width 23 height 12
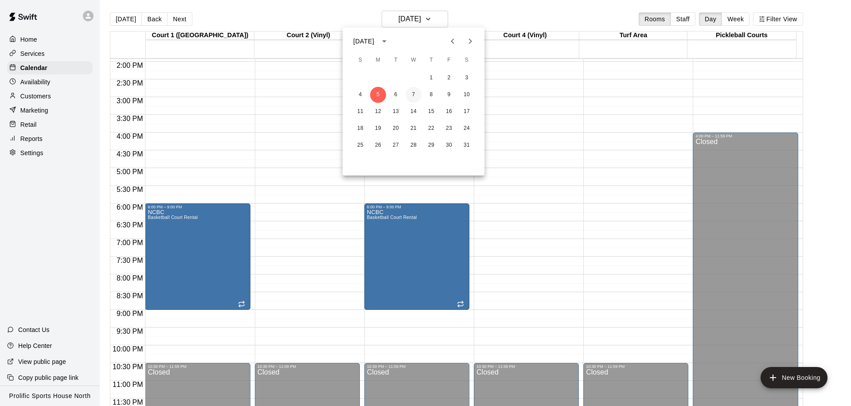
click at [413, 94] on button "7" at bounding box center [414, 95] width 16 height 16
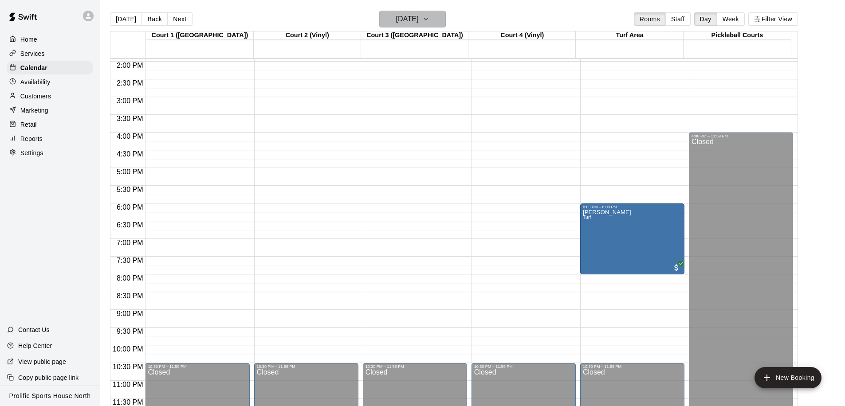
click at [419, 20] on h6 "Wednesday Jan 07" at bounding box center [407, 19] width 23 height 12
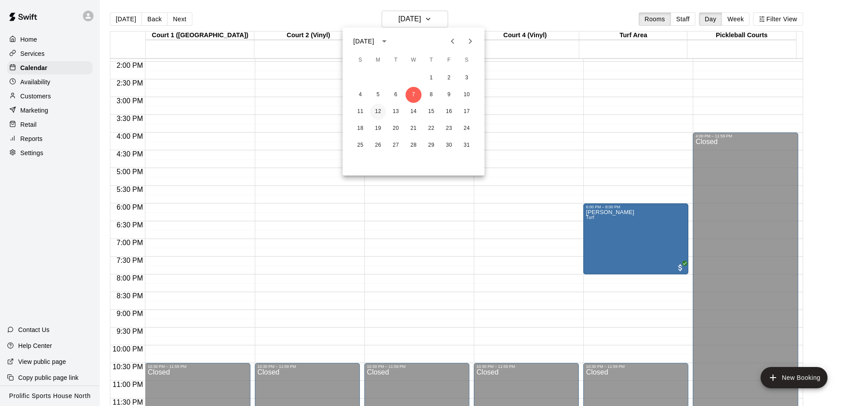
click at [382, 111] on button "12" at bounding box center [378, 112] width 16 height 16
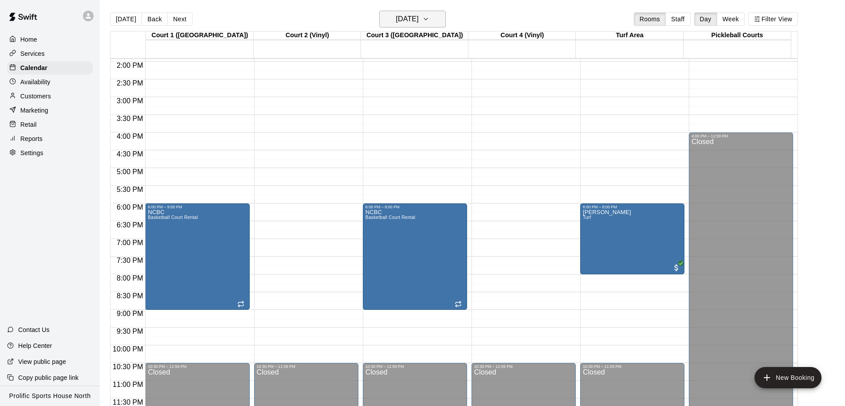
click at [408, 17] on h6 "Monday Jan 12" at bounding box center [407, 19] width 23 height 12
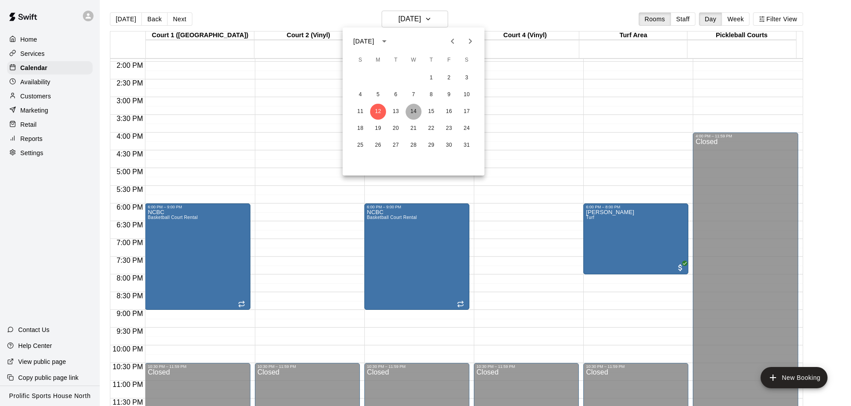
click at [410, 113] on button "14" at bounding box center [414, 112] width 16 height 16
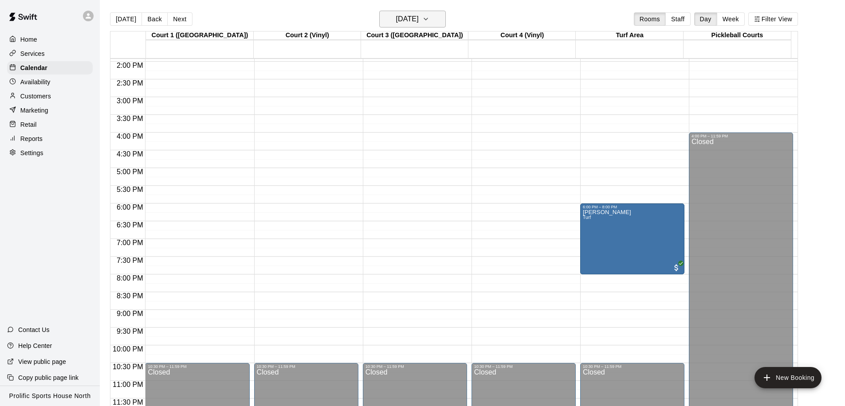
click at [418, 21] on h6 "Wednesday Jan 14" at bounding box center [407, 19] width 23 height 12
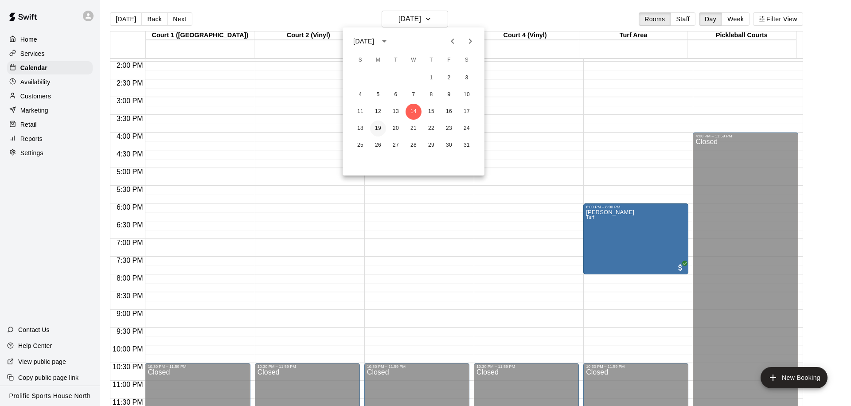
click at [380, 130] on button "19" at bounding box center [378, 129] width 16 height 16
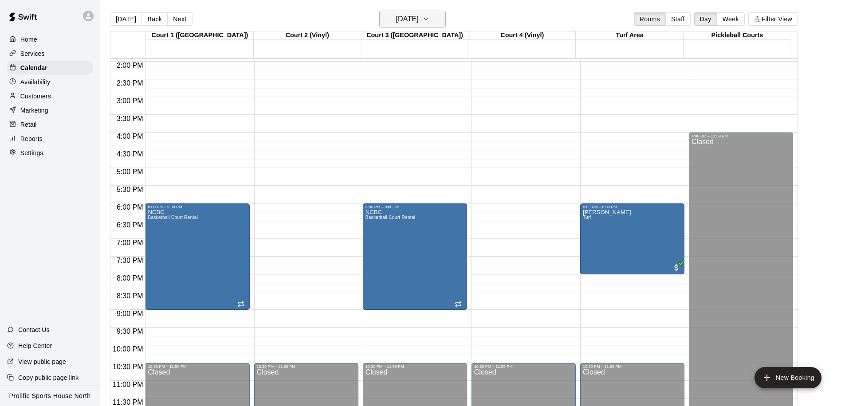
click at [419, 23] on h6 "Monday Jan 19" at bounding box center [407, 19] width 23 height 12
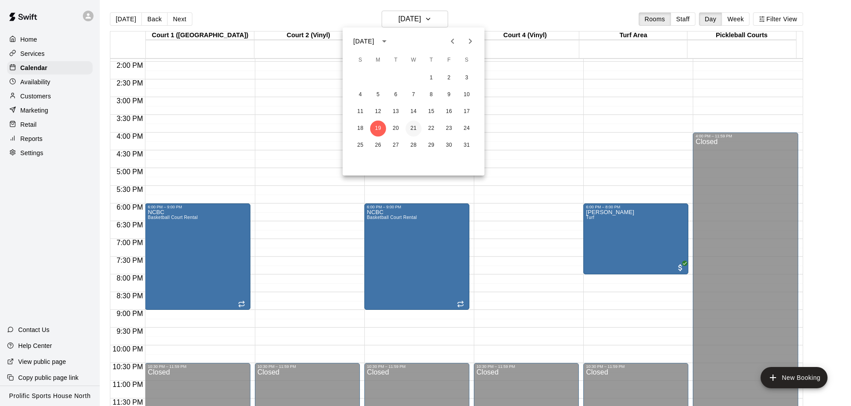
click at [413, 129] on button "21" at bounding box center [414, 129] width 16 height 16
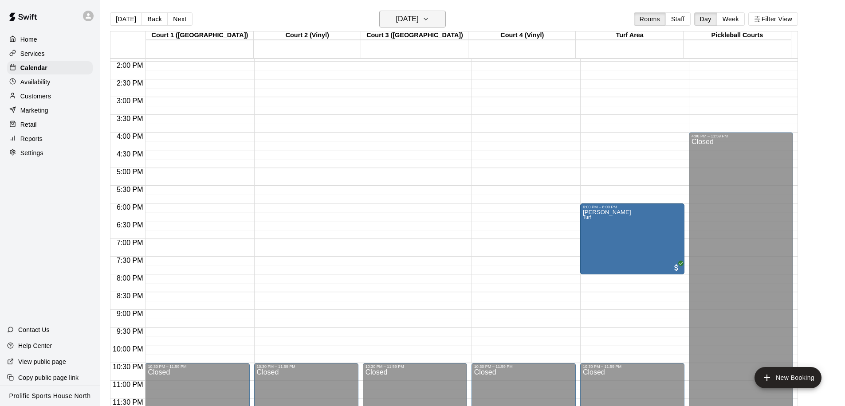
click at [419, 20] on h6 "Wednesday Jan 21" at bounding box center [407, 19] width 23 height 12
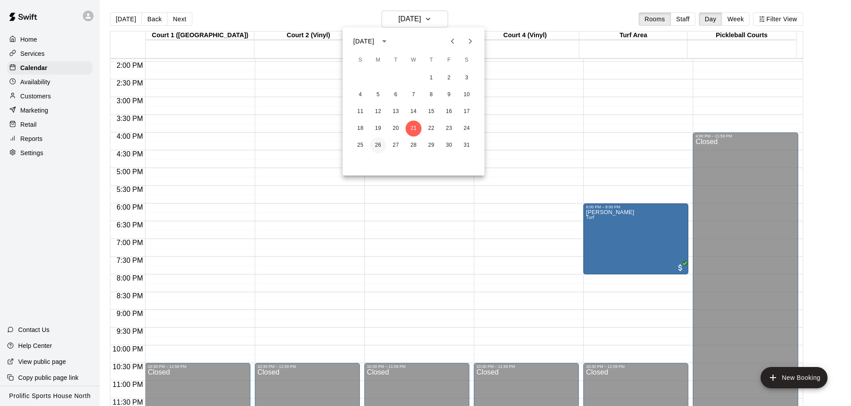
click at [379, 144] on button "26" at bounding box center [378, 145] width 16 height 16
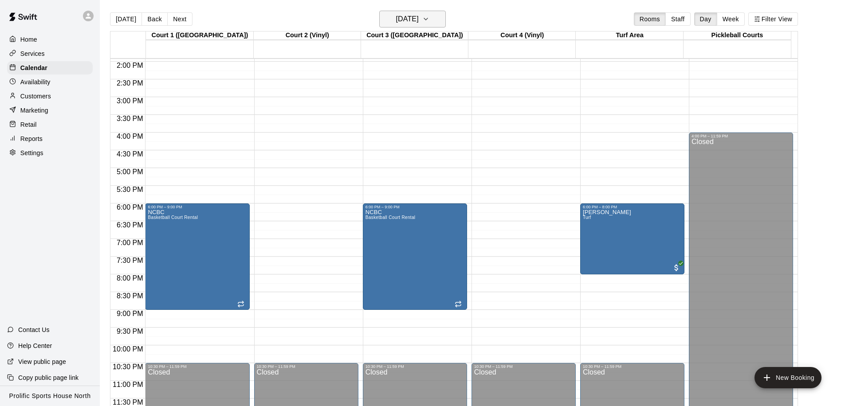
click at [408, 22] on h6 "Monday Jan 26" at bounding box center [407, 19] width 23 height 12
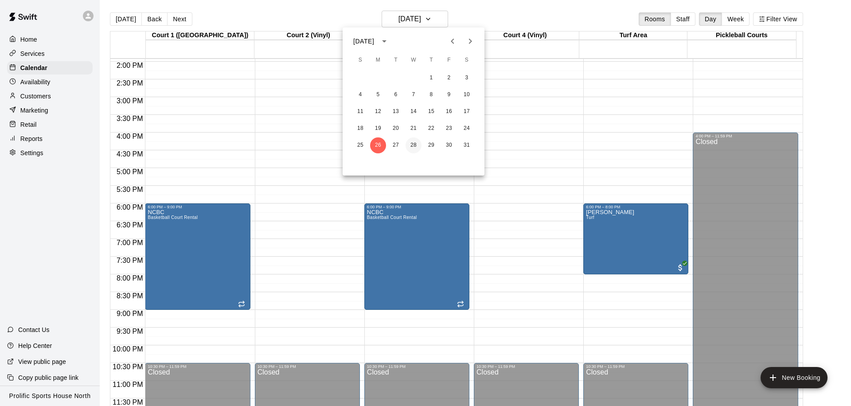
click at [418, 145] on button "28" at bounding box center [414, 145] width 16 height 16
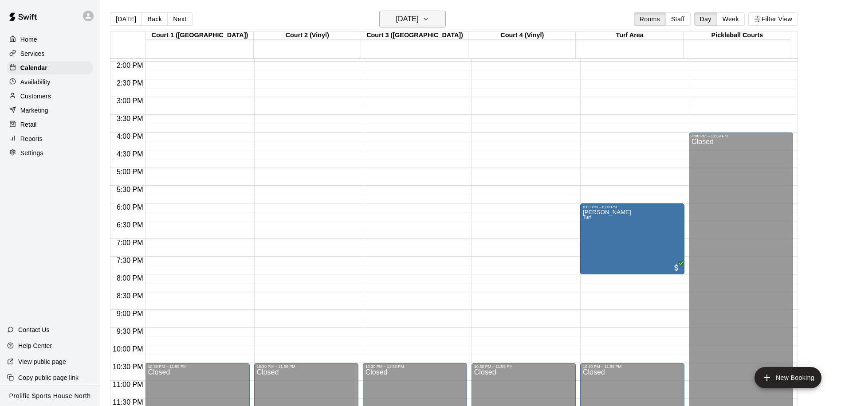
click at [417, 20] on h6 "Wednesday Jan 28" at bounding box center [407, 19] width 23 height 12
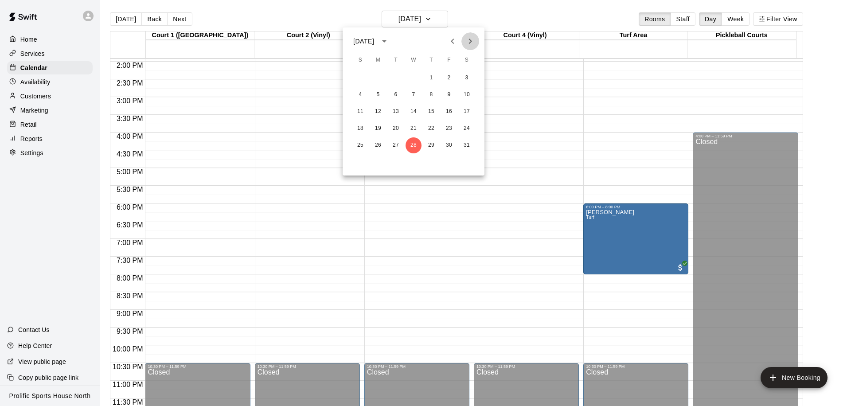
click at [470, 43] on icon "Next month" at bounding box center [470, 41] width 3 height 5
click at [383, 77] on button "2" at bounding box center [378, 78] width 16 height 16
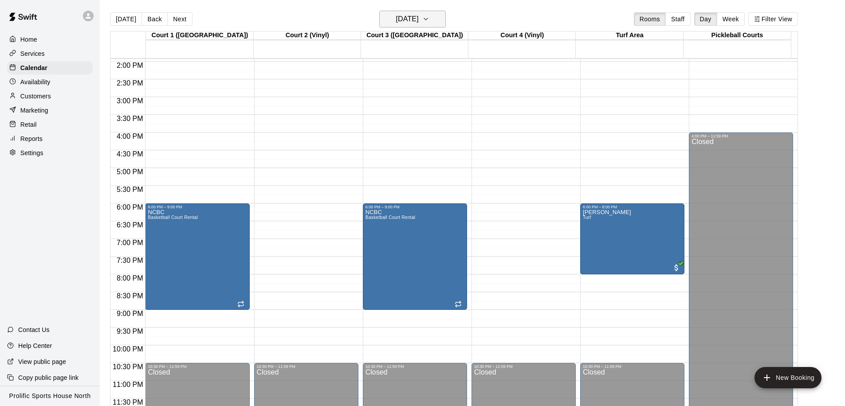
click at [419, 23] on h6 "Monday Feb 02" at bounding box center [407, 19] width 23 height 12
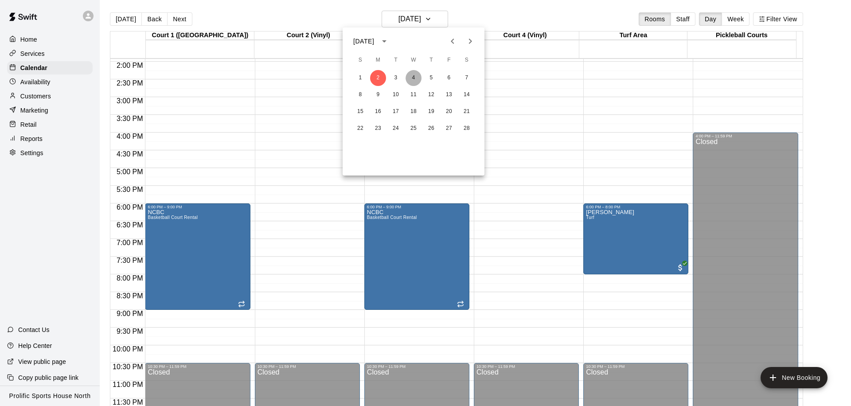
click at [411, 77] on button "4" at bounding box center [414, 78] width 16 height 16
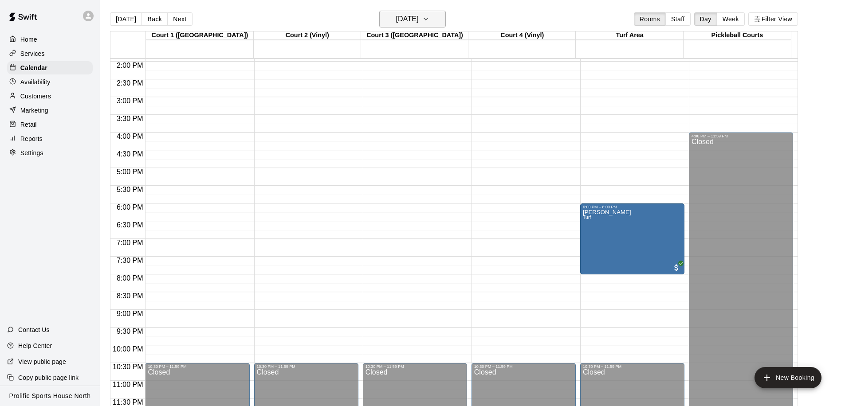
click at [419, 23] on h6 "Wednesday Feb 04" at bounding box center [407, 19] width 23 height 12
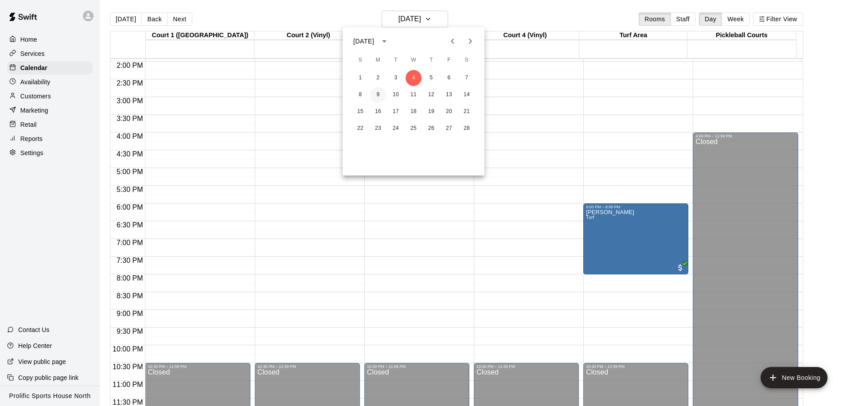
click at [377, 94] on button "9" at bounding box center [378, 95] width 16 height 16
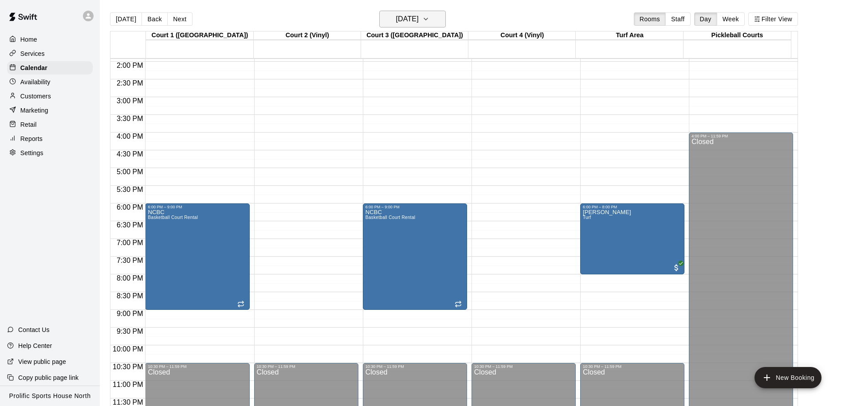
click at [418, 24] on h6 "Monday Feb 09" at bounding box center [407, 19] width 23 height 12
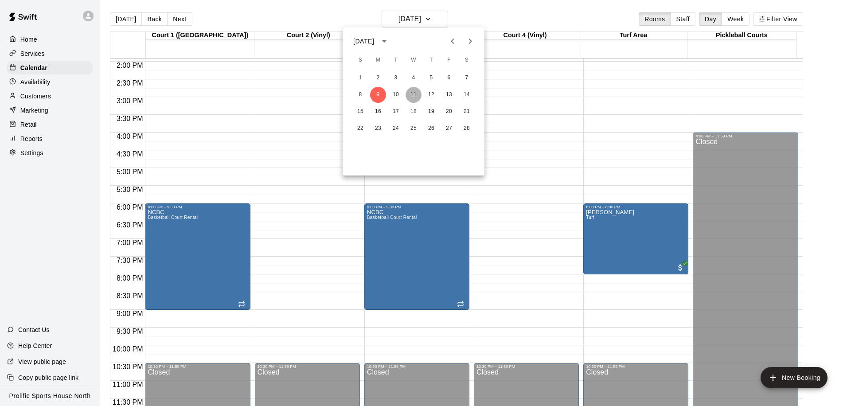
click at [414, 94] on button "11" at bounding box center [414, 95] width 16 height 16
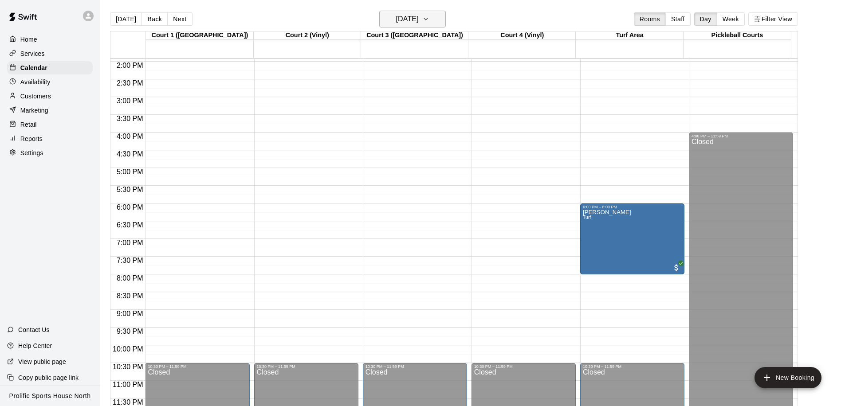
click at [398, 22] on h6 "Wednesday Feb 11" at bounding box center [407, 19] width 23 height 12
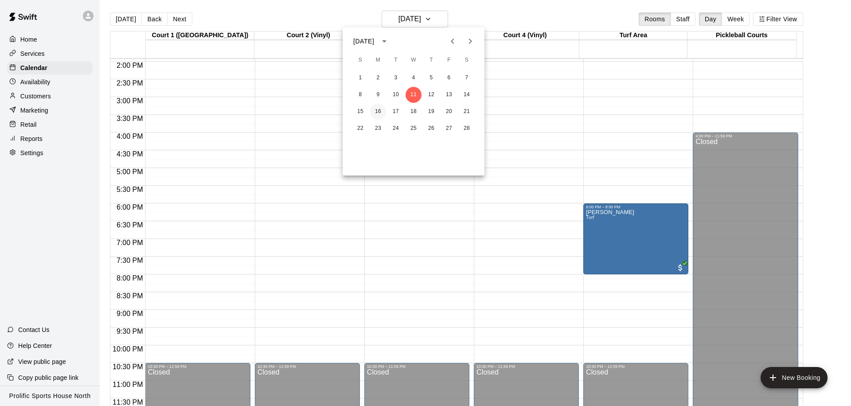
click at [380, 108] on button "16" at bounding box center [378, 112] width 16 height 16
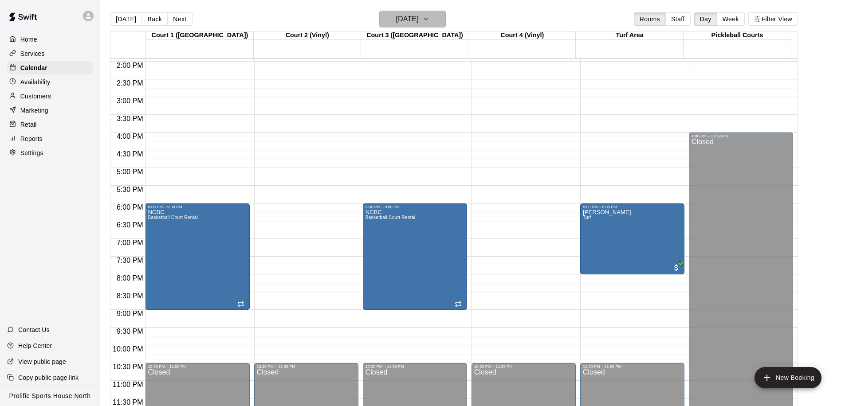
click at [405, 22] on h6 "Monday Feb 16" at bounding box center [407, 19] width 23 height 12
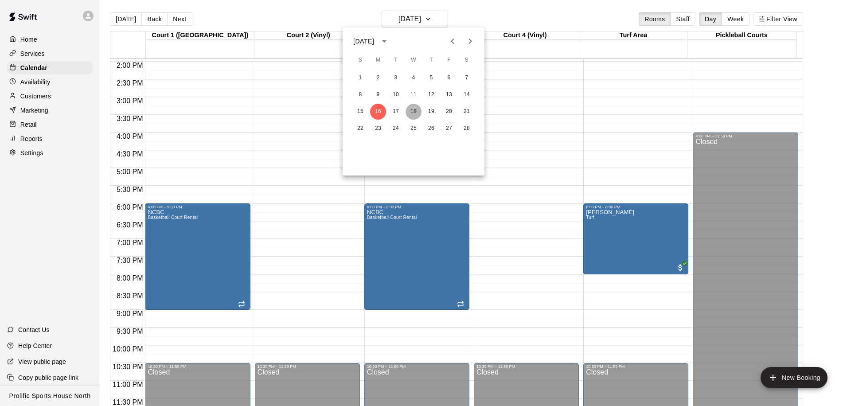
click at [415, 110] on button "18" at bounding box center [414, 112] width 16 height 16
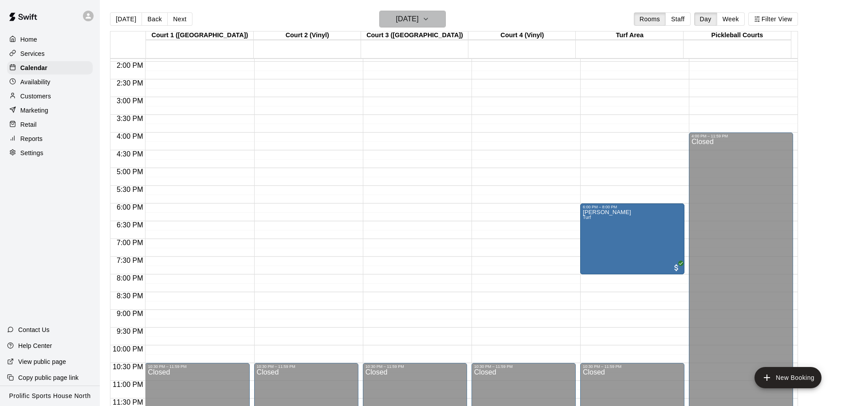
click at [405, 23] on h6 "Wednesday Feb 18" at bounding box center [407, 19] width 23 height 12
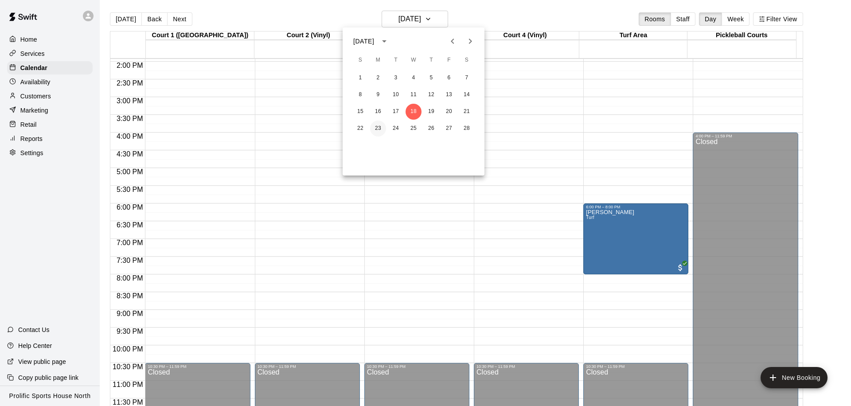
click at [377, 124] on button "23" at bounding box center [378, 129] width 16 height 16
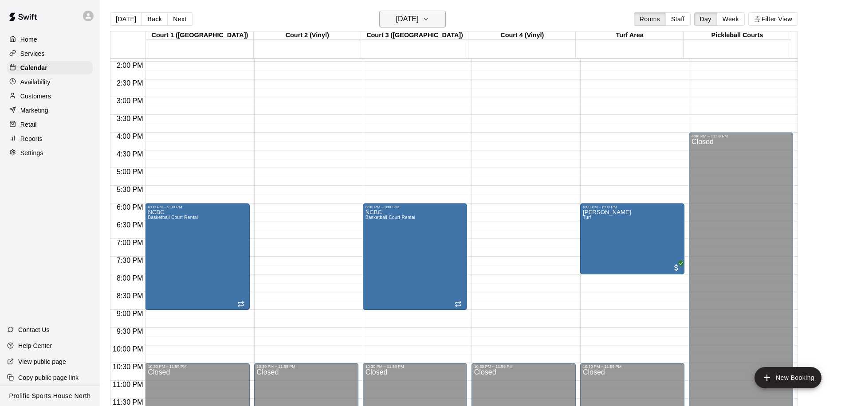
click at [404, 16] on h6 "Monday Feb 23" at bounding box center [407, 19] width 23 height 12
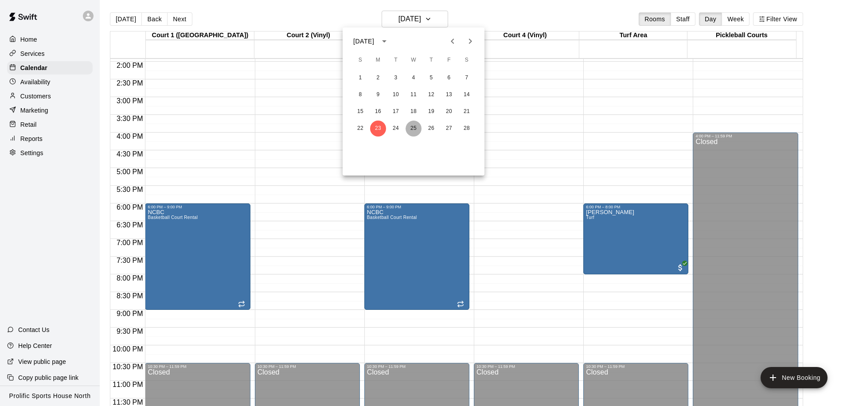
click at [417, 128] on button "25" at bounding box center [414, 129] width 16 height 16
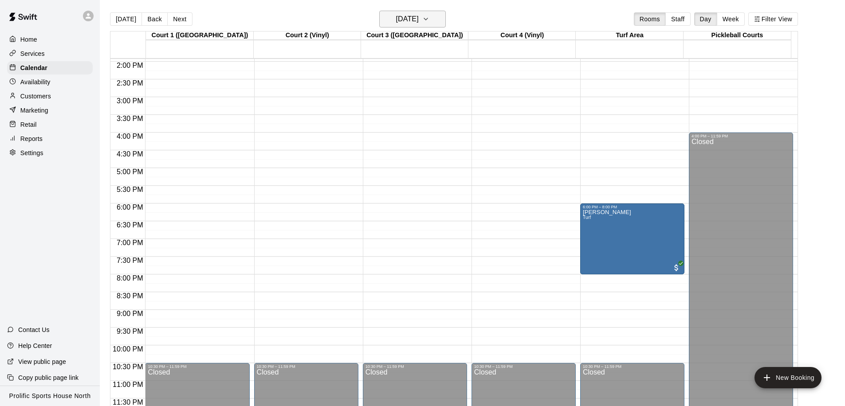
click at [396, 15] on h6 "Wednesday Feb 25" at bounding box center [407, 19] width 23 height 12
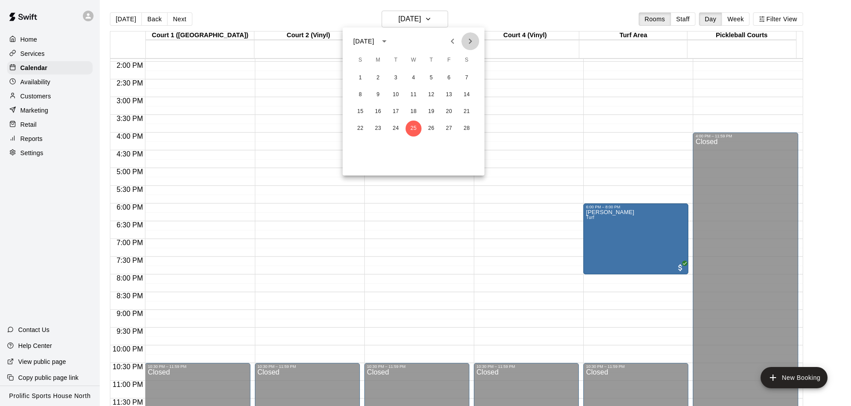
click at [475, 42] on icon "Next month" at bounding box center [470, 41] width 11 height 11
click at [446, 41] on button "Previous month" at bounding box center [453, 41] width 18 height 18
click at [374, 92] on button "5" at bounding box center [378, 95] width 16 height 16
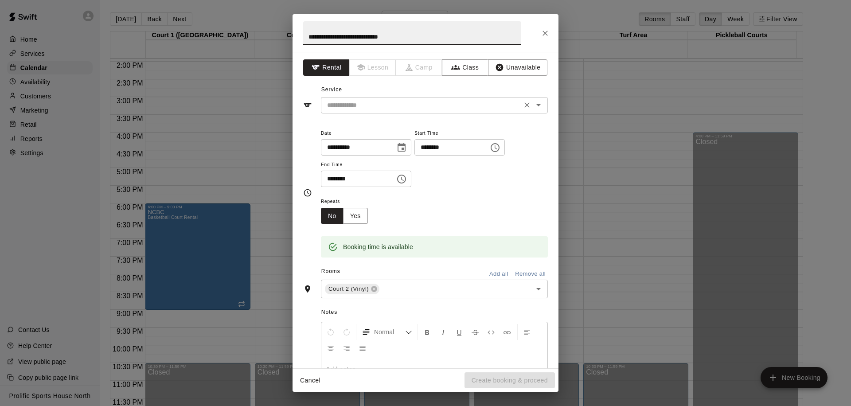
type input "**********"
click at [396, 102] on input "text" at bounding box center [422, 105] width 196 height 11
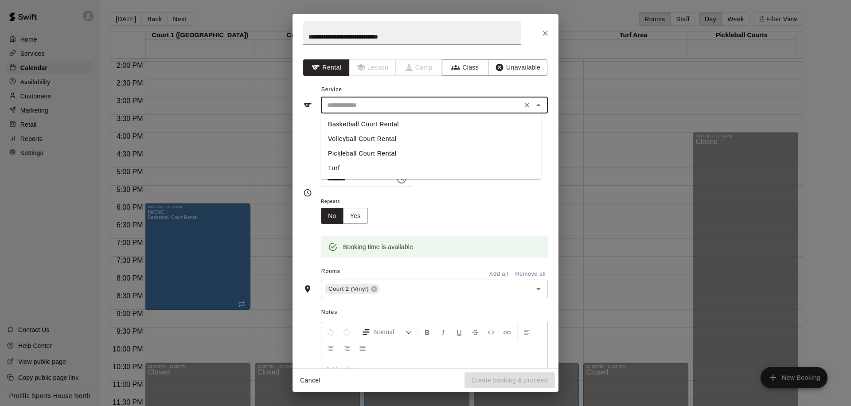
click at [390, 125] on li "Basketball Court Rental" at bounding box center [431, 124] width 220 height 15
type input "**********"
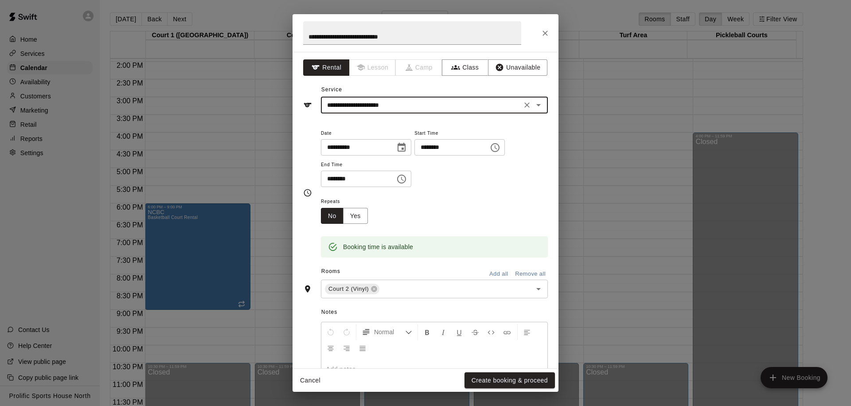
click at [402, 181] on icon "Choose time, selected time is 7:30 PM" at bounding box center [401, 179] width 11 height 11
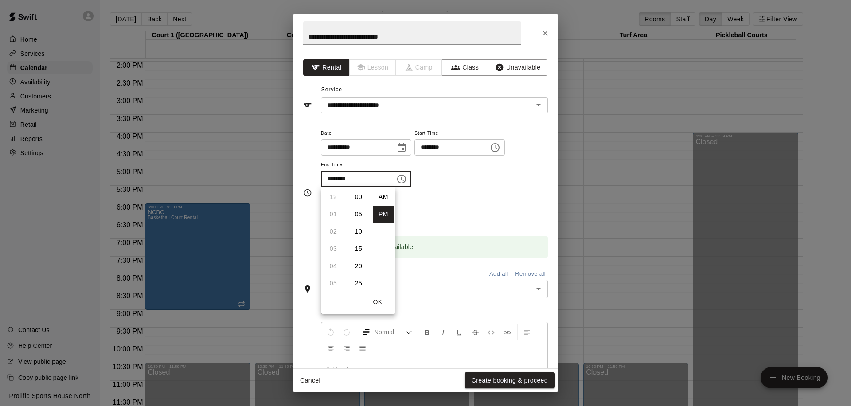
scroll to position [16, 0]
click at [335, 249] on li "10" at bounding box center [333, 249] width 21 height 16
click at [360, 195] on li "00" at bounding box center [358, 197] width 21 height 16
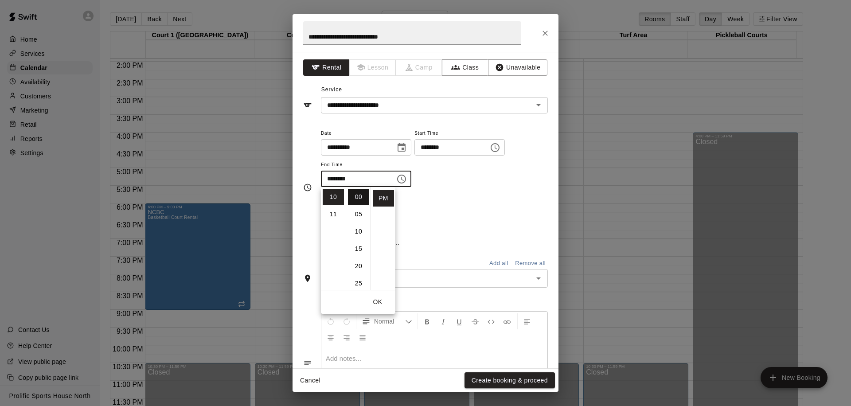
type input "********"
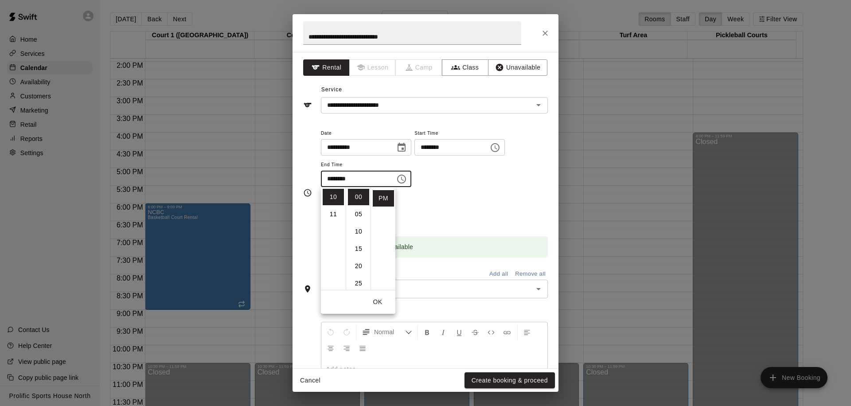
click at [380, 301] on button "OK" at bounding box center [378, 302] width 28 height 16
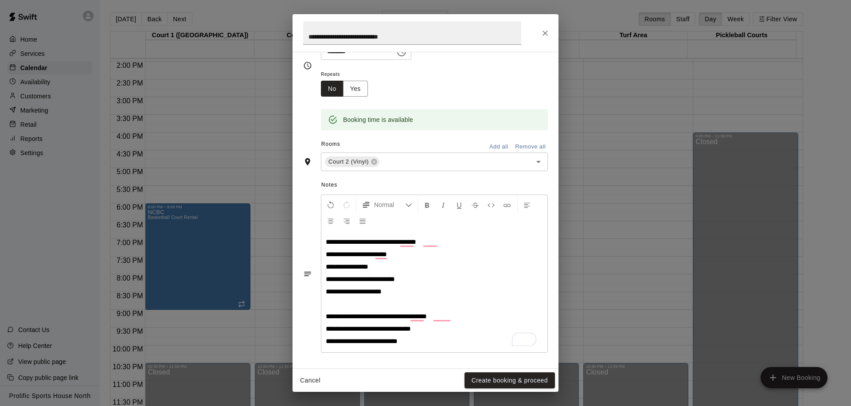
scroll to position [128, 0]
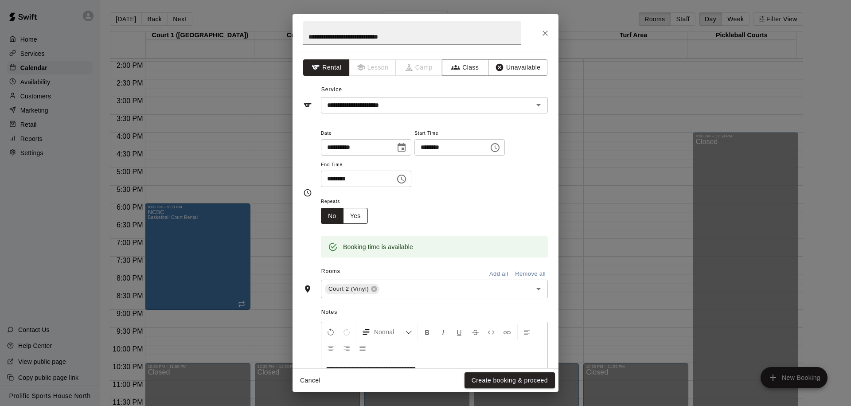
click at [361, 221] on button "Yes" at bounding box center [355, 216] width 25 height 16
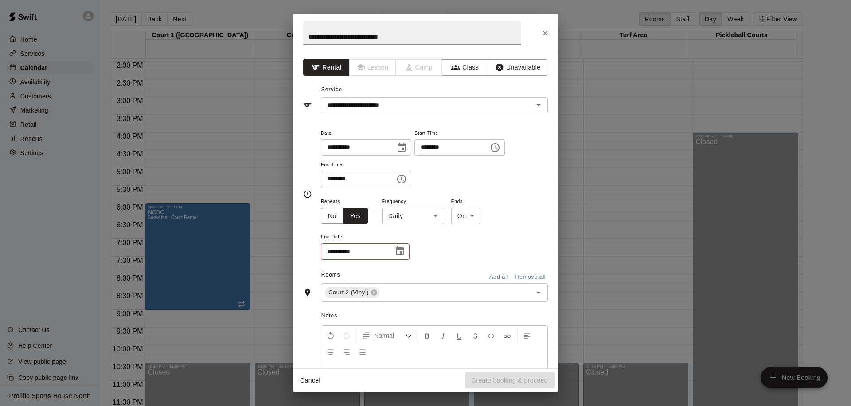
click at [437, 218] on body "Home Services Calendar Availability Customers Marketing Retail Reports Settings…" at bounding box center [425, 210] width 851 height 420
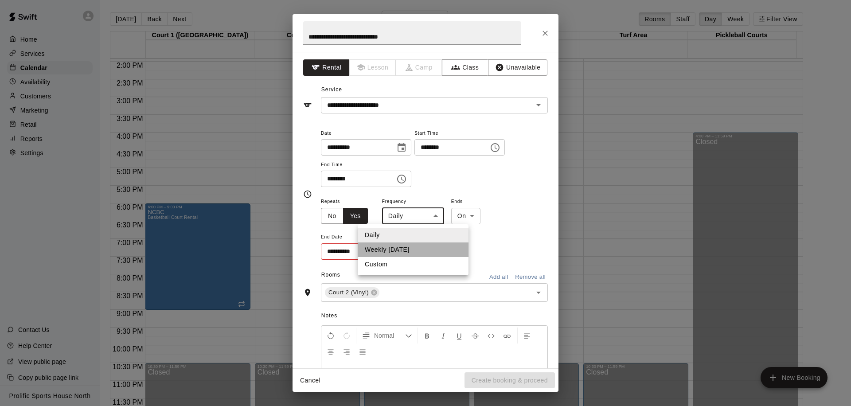
click at [399, 252] on li "Weekly on Monday" at bounding box center [413, 250] width 111 height 15
type input "******"
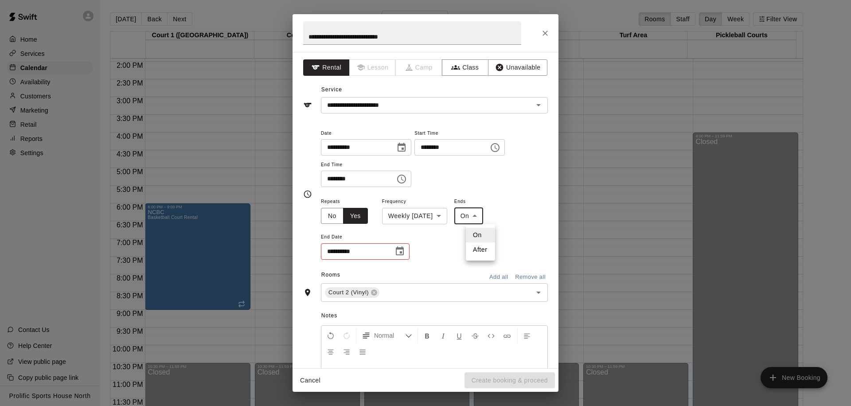
click at [484, 218] on body "Home Services Calendar Availability Customers Marketing Retail Reports Settings…" at bounding box center [425, 210] width 851 height 420
click at [481, 248] on li "After" at bounding box center [480, 250] width 29 height 15
type input "*****"
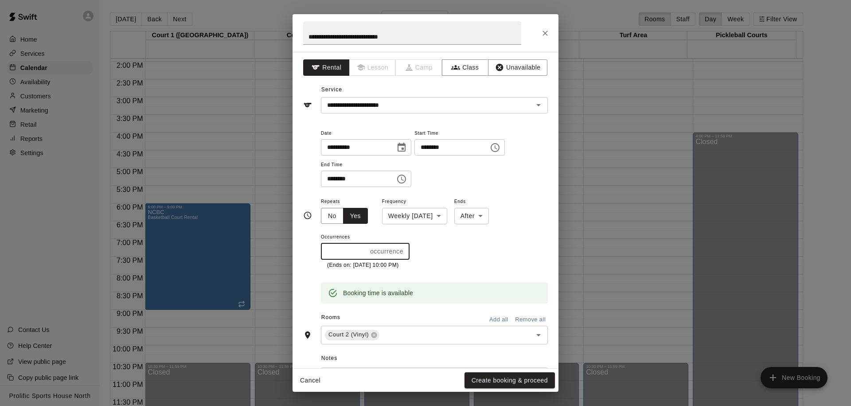
drag, startPoint x: 342, startPoint y: 250, endPoint x: 315, endPoint y: 249, distance: 27.5
click at [315, 249] on div "**********" at bounding box center [425, 216] width 245 height 176
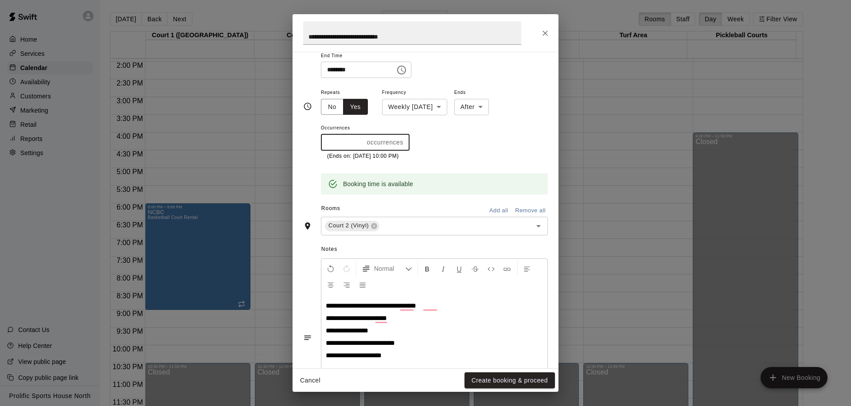
scroll to position [174, 0]
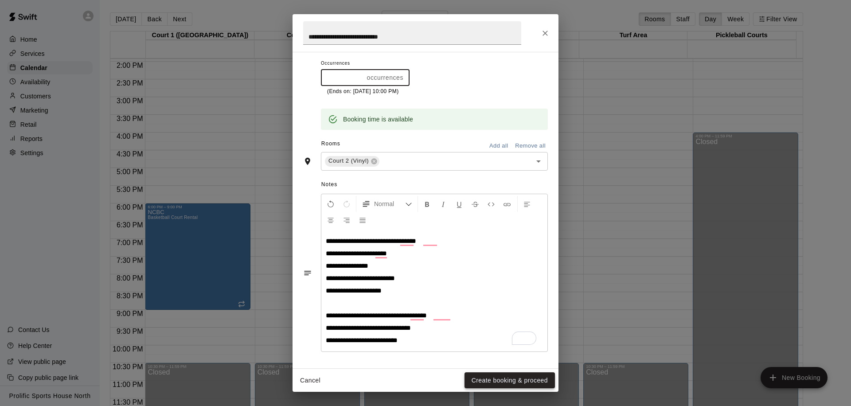
type input "*"
click at [487, 378] on button "Create booking & proceed" at bounding box center [510, 380] width 90 height 16
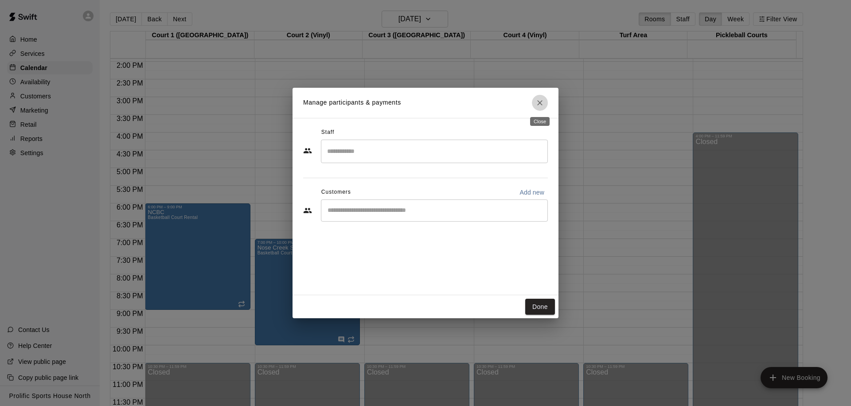
click at [536, 105] on icon "Close" at bounding box center [540, 102] width 9 height 9
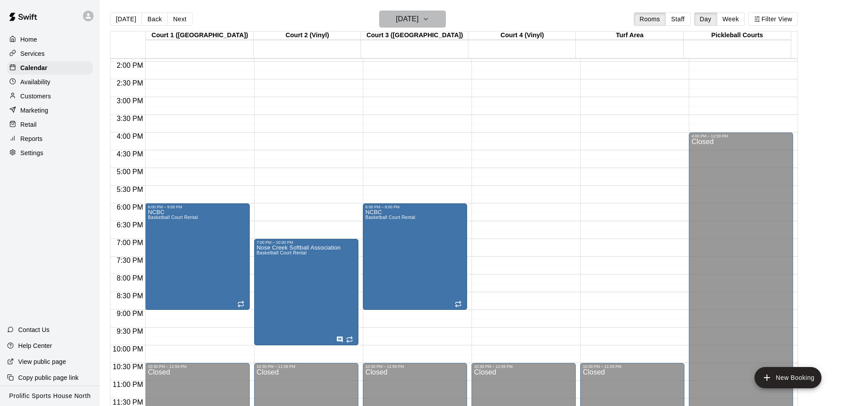
click at [418, 22] on h6 "Monday Jan 05" at bounding box center [407, 19] width 23 height 12
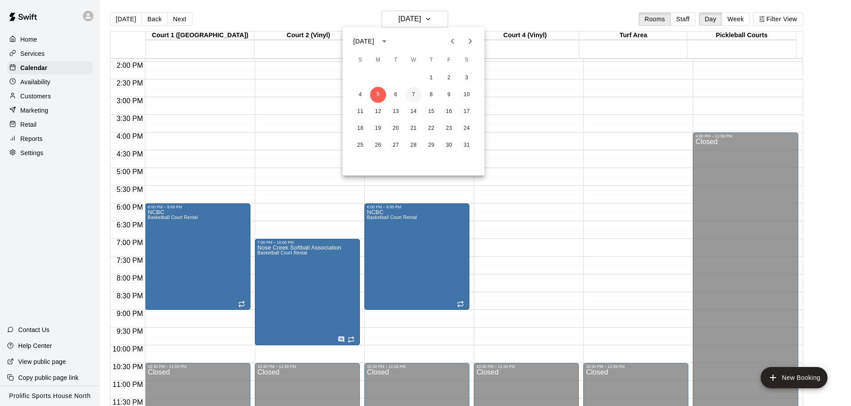
click at [411, 96] on button "7" at bounding box center [414, 95] width 16 height 16
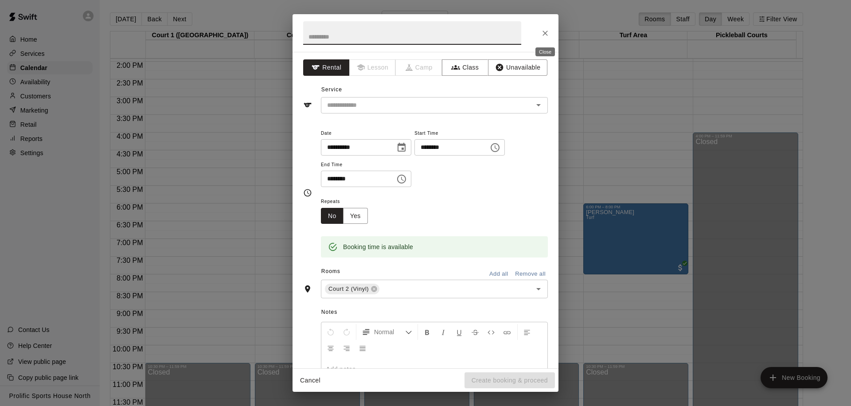
click at [545, 35] on icon "Close" at bounding box center [545, 33] width 9 height 9
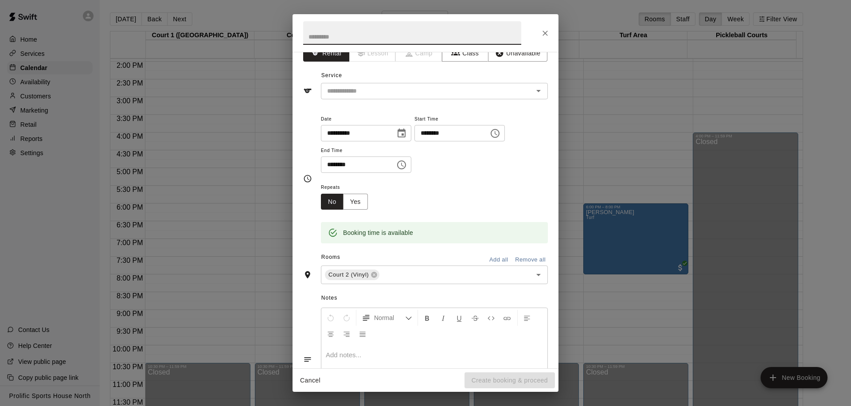
scroll to position [33, 0]
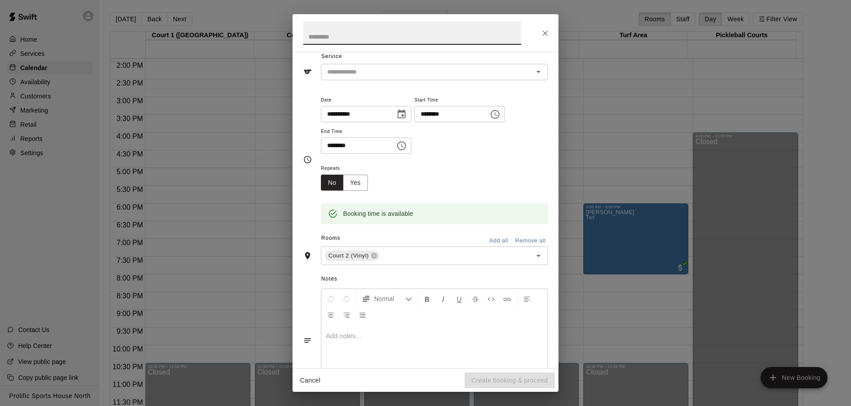
click at [345, 336] on p at bounding box center [434, 336] width 217 height 9
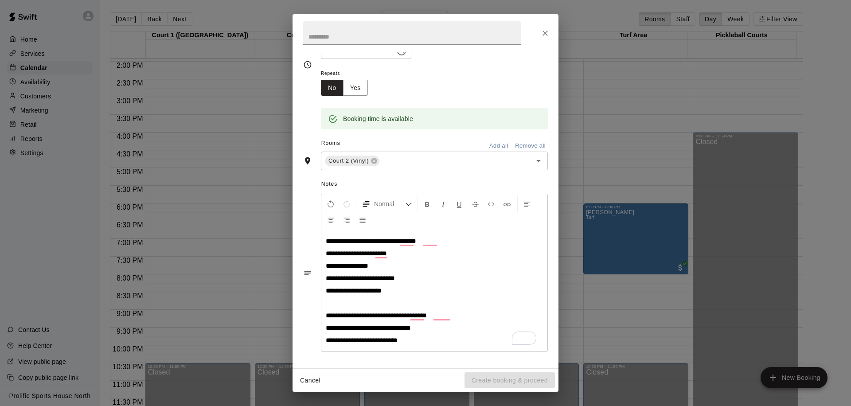
scroll to position [0, 0]
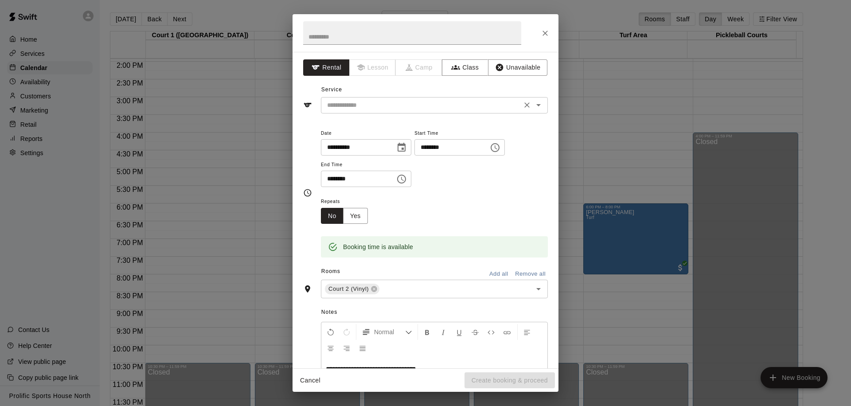
click at [387, 103] on input "text" at bounding box center [422, 105] width 196 height 11
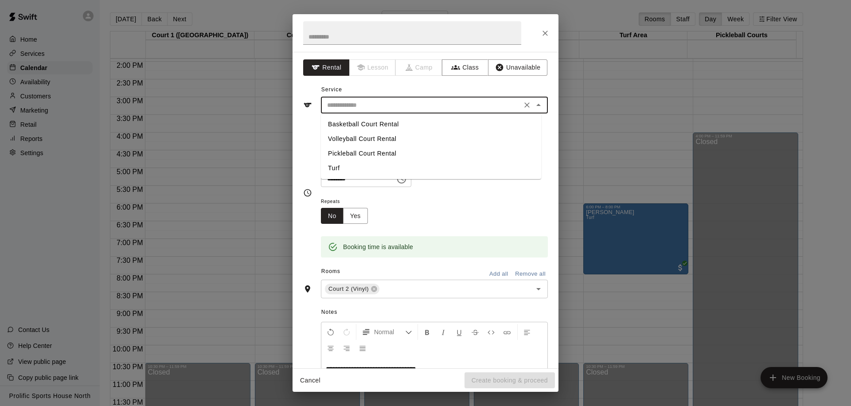
click at [391, 127] on li "Basketball Court Rental" at bounding box center [431, 124] width 220 height 15
type input "**********"
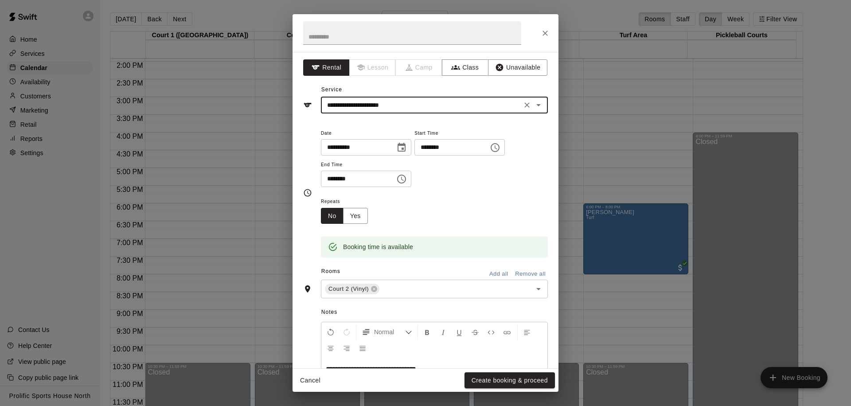
click at [533, 106] on icon "Open" at bounding box center [538, 105] width 11 height 11
click at [536, 106] on icon "Close" at bounding box center [538, 105] width 4 height 2
click at [407, 180] on icon "Choose time, selected time is 7:30 PM" at bounding box center [401, 179] width 11 height 11
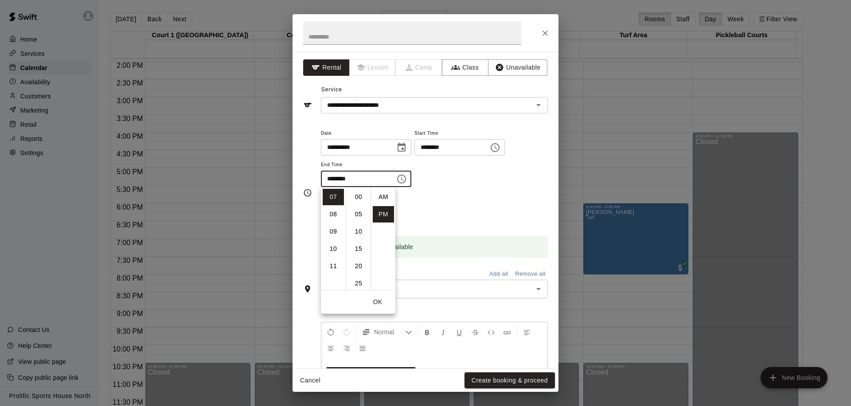
scroll to position [16, 0]
click at [333, 244] on li "10" at bounding box center [333, 249] width 21 height 16
click at [350, 194] on li "00" at bounding box center [358, 197] width 21 height 16
type input "********"
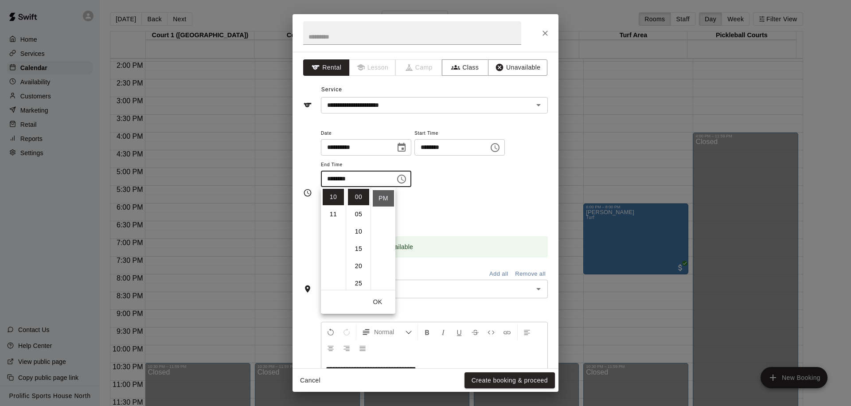
click at [380, 201] on li "PM" at bounding box center [383, 198] width 21 height 16
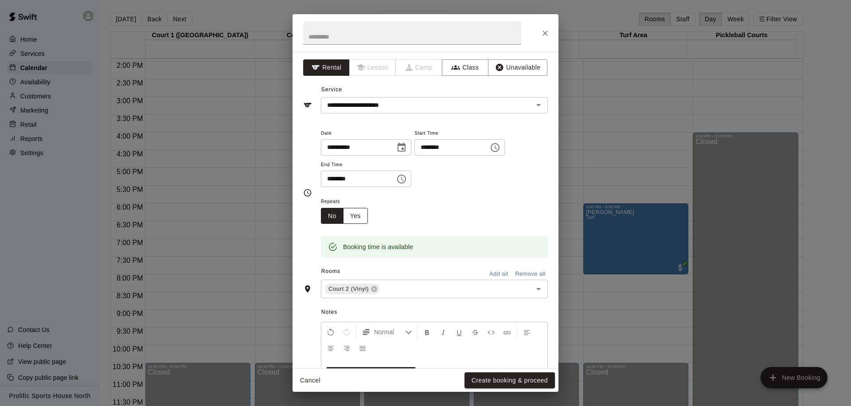
click at [355, 218] on button "Yes" at bounding box center [355, 216] width 25 height 16
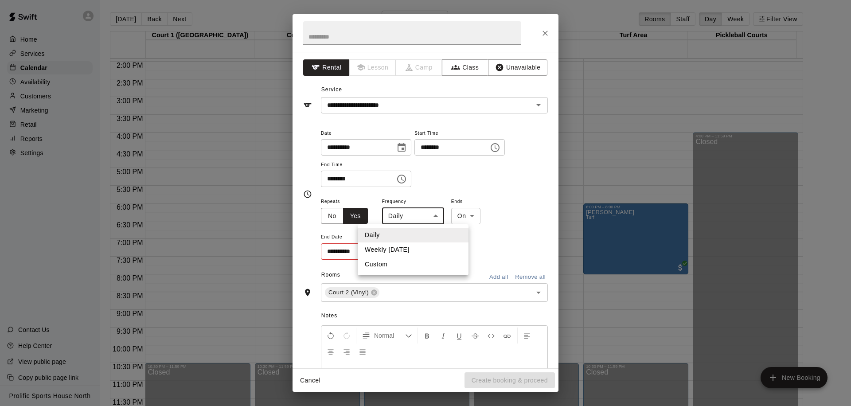
click at [434, 215] on body "Home Services Calendar Availability Customers Marketing Retail Reports Settings…" at bounding box center [425, 210] width 851 height 420
click at [399, 247] on li "Weekly on Wednesday" at bounding box center [413, 250] width 111 height 15
type input "******"
click at [489, 220] on body "Home Services Calendar Availability Customers Marketing Retail Reports Settings…" at bounding box center [425, 210] width 851 height 420
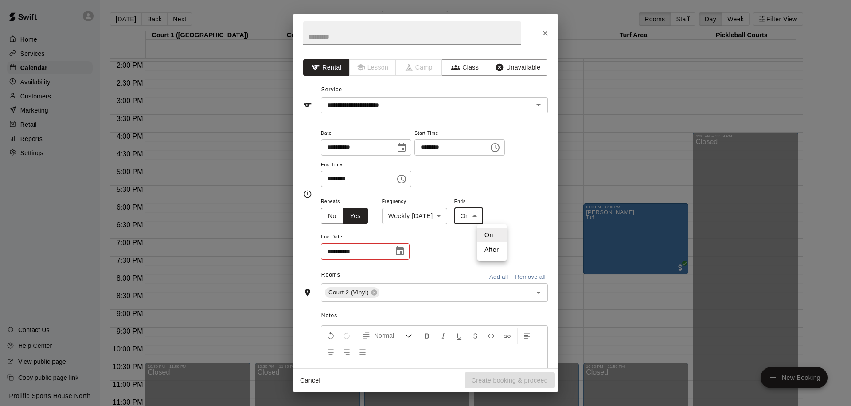
click at [484, 248] on li "After" at bounding box center [491, 250] width 29 height 15
type input "*****"
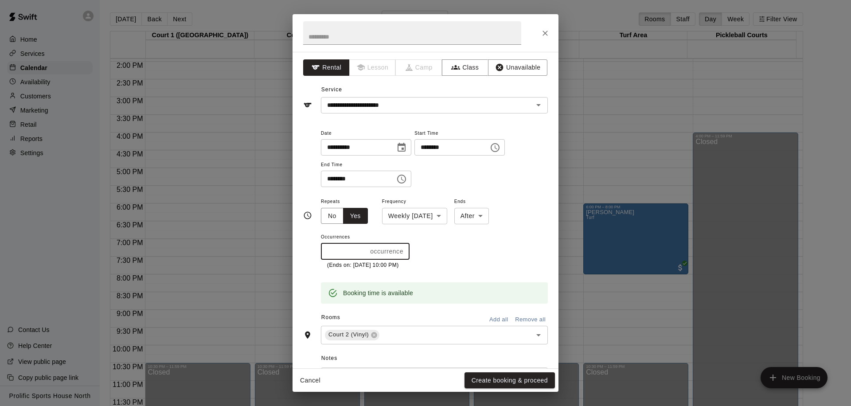
drag, startPoint x: 350, startPoint y: 253, endPoint x: 302, endPoint y: 253, distance: 47.9
click at [302, 253] on div "**********" at bounding box center [426, 210] width 266 height 317
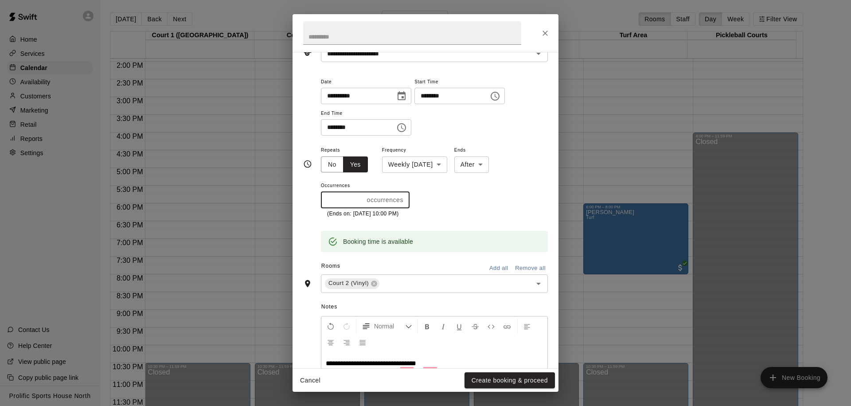
scroll to position [174, 0]
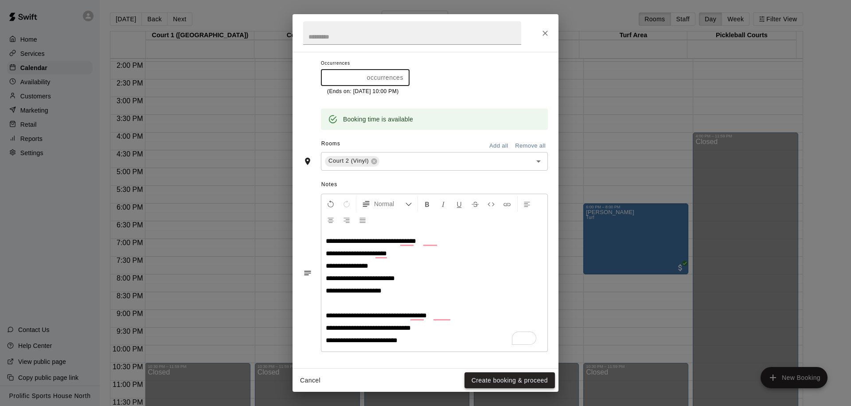
type input "*"
click at [492, 384] on button "Create booking & proceed" at bounding box center [510, 380] width 90 height 16
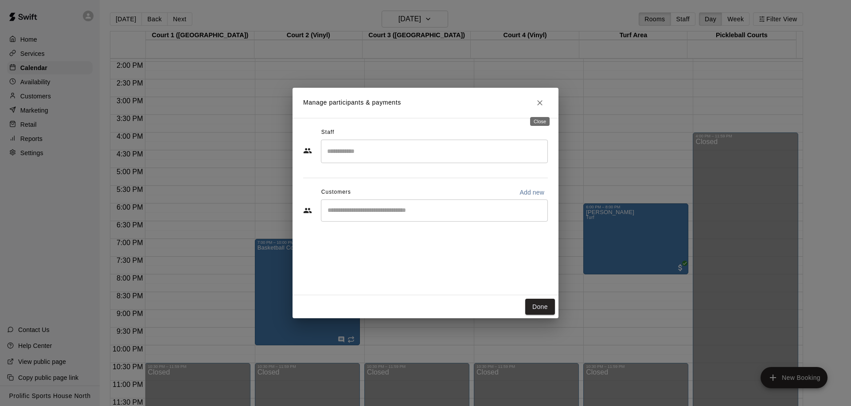
click at [538, 104] on icon "Close" at bounding box center [539, 102] width 5 height 5
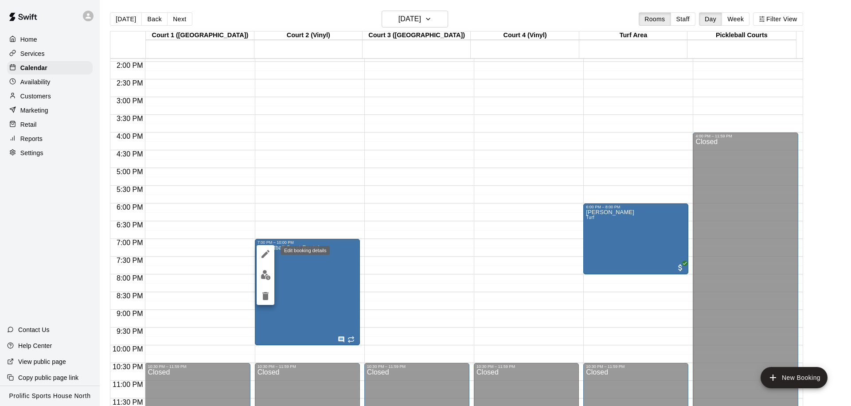
click at [264, 246] on button "edit" at bounding box center [266, 254] width 18 height 18
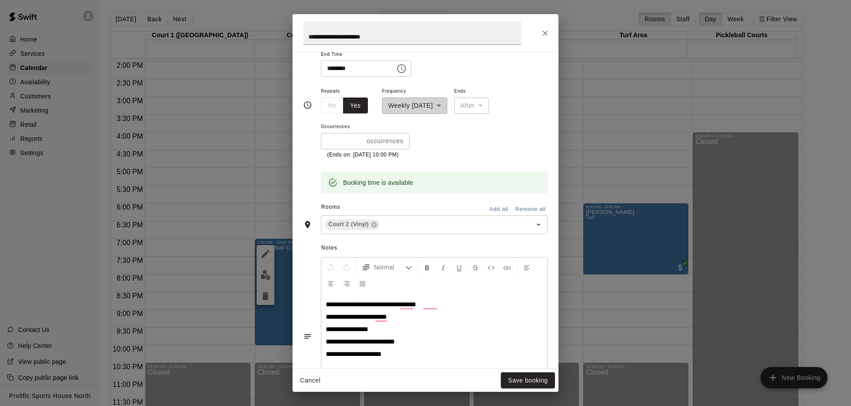
scroll to position [0, 0]
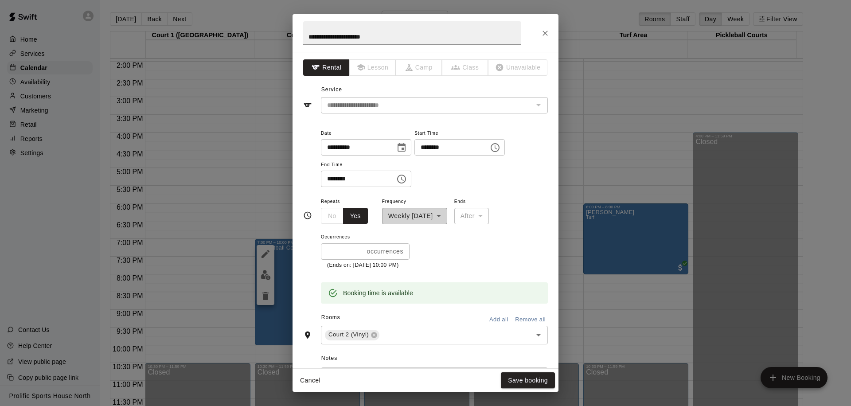
click at [428, 218] on div "**********" at bounding box center [414, 210] width 65 height 28
click at [333, 217] on div "No Yes" at bounding box center [344, 216] width 47 height 16
click at [591, 143] on div "**********" at bounding box center [425, 203] width 851 height 406
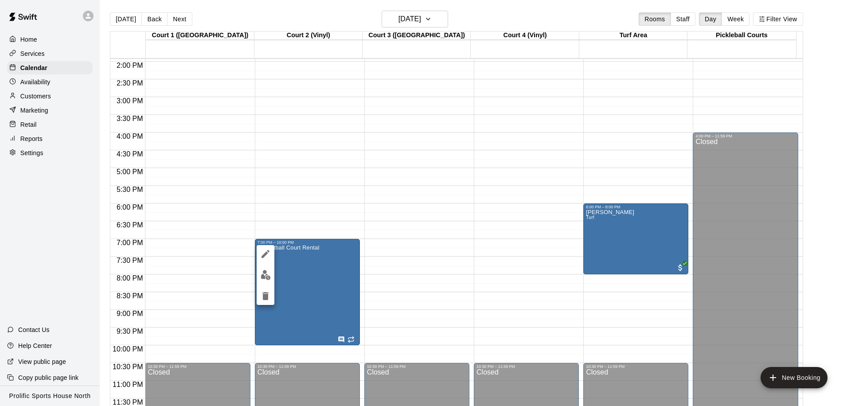
click at [266, 257] on icon "edit" at bounding box center [265, 254] width 11 height 11
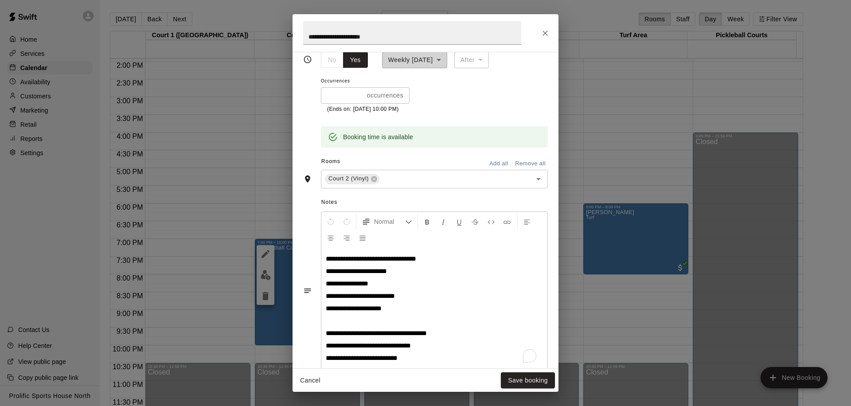
scroll to position [172, 0]
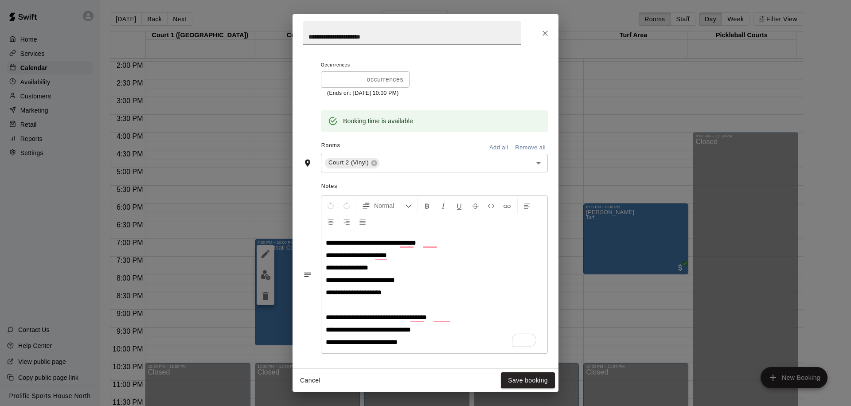
click at [407, 342] on p "**********" at bounding box center [434, 342] width 217 height 9
click at [511, 380] on button "Save booking" at bounding box center [528, 380] width 54 height 16
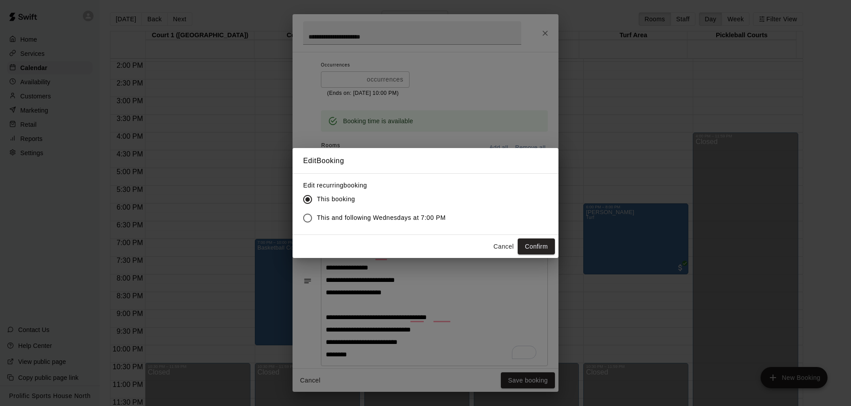
click at [320, 219] on span "This and following Wednesdays at 7:00 PM" at bounding box center [381, 217] width 129 height 9
click at [531, 247] on button "Confirm" at bounding box center [536, 247] width 37 height 16
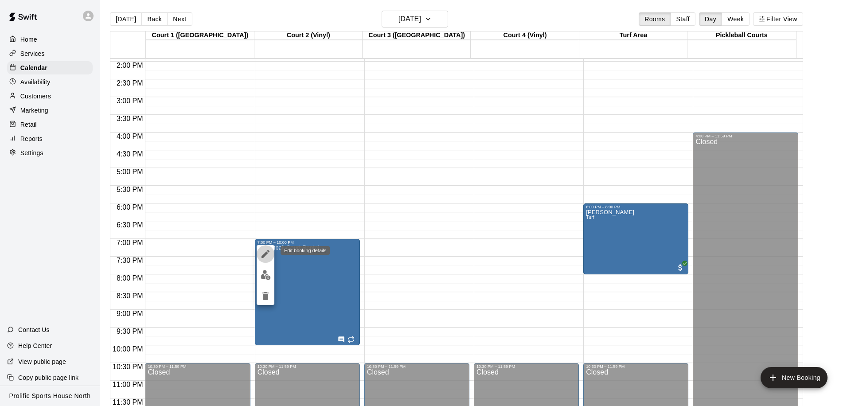
click at [265, 253] on icon "edit" at bounding box center [266, 254] width 8 height 8
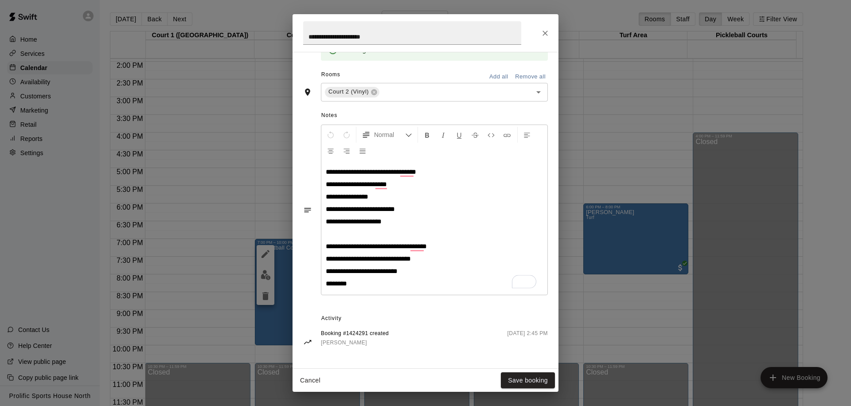
scroll to position [244, 0]
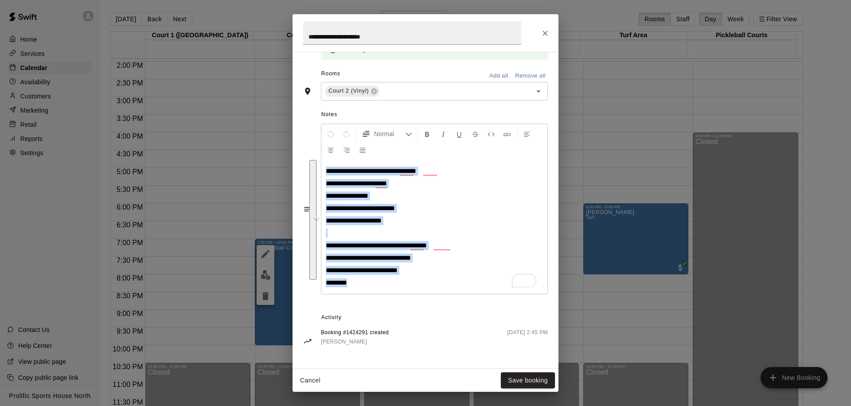
drag, startPoint x: 356, startPoint y: 284, endPoint x: 324, endPoint y: 173, distance: 115.2
click at [324, 173] on div "**********" at bounding box center [425, 202] width 245 height 189
copy div "**********"
click at [544, 33] on icon "Close" at bounding box center [545, 33] width 5 height 5
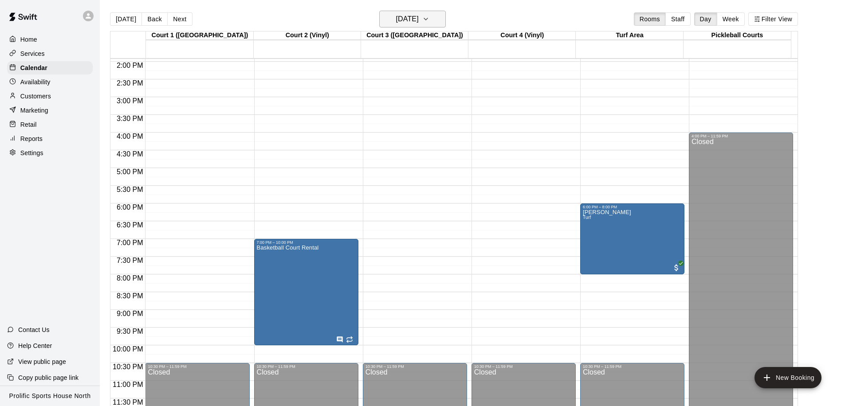
click at [417, 24] on h6 "Wednesday Jan 07" at bounding box center [407, 19] width 23 height 12
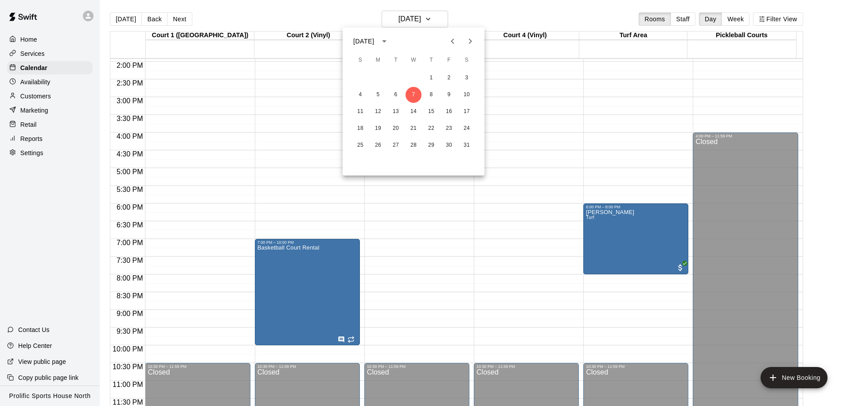
click at [466, 46] on icon "Next month" at bounding box center [470, 41] width 11 height 11
click at [373, 78] on button "2" at bounding box center [378, 78] width 16 height 16
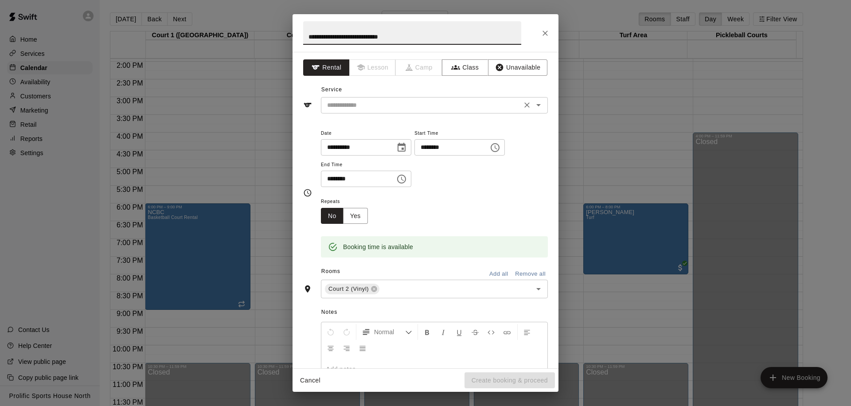
type input "**********"
click at [361, 106] on input "text" at bounding box center [422, 105] width 196 height 11
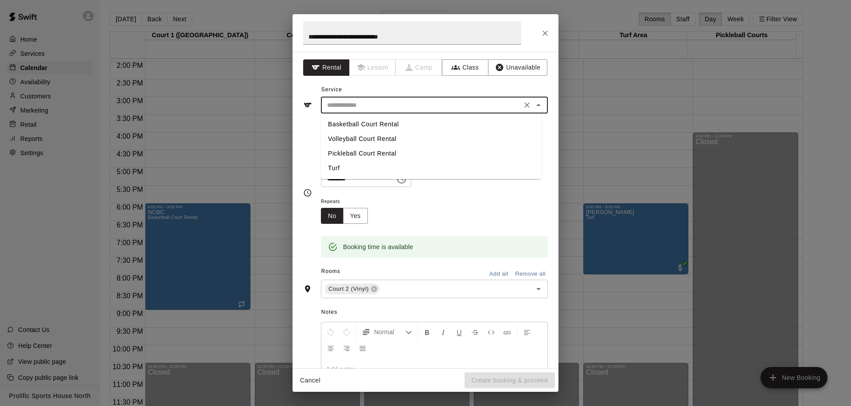
click at [364, 125] on li "Basketball Court Rental" at bounding box center [431, 124] width 220 height 15
type input "**********"
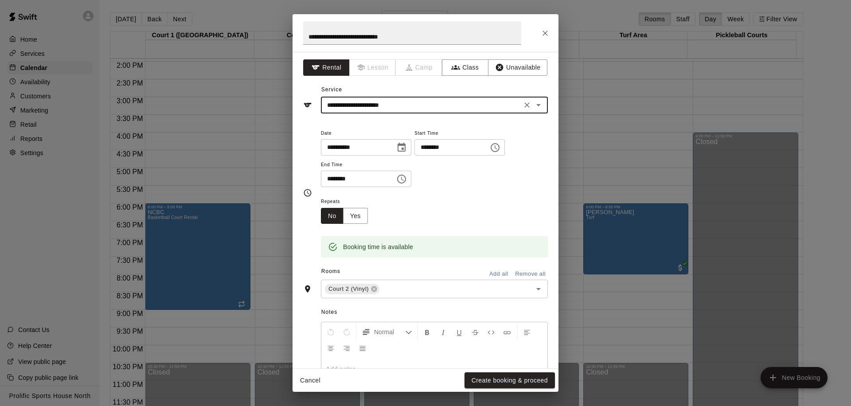
click at [405, 179] on icon "Choose time, selected time is 7:30 PM" at bounding box center [401, 179] width 11 height 11
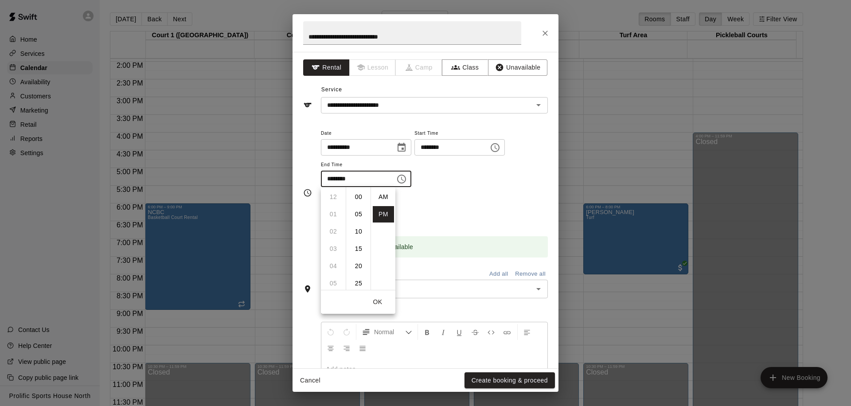
scroll to position [16, 0]
click at [331, 247] on li "10" at bounding box center [333, 249] width 21 height 16
click at [361, 195] on li "00" at bounding box center [358, 197] width 21 height 16
type input "********"
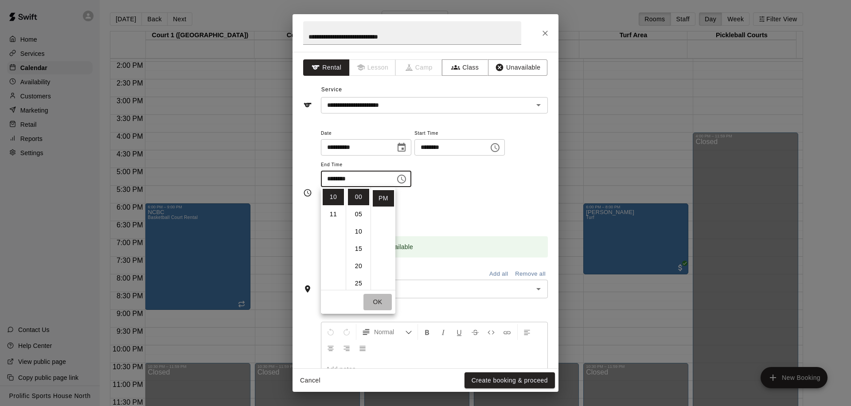
click at [380, 302] on button "OK" at bounding box center [378, 302] width 28 height 16
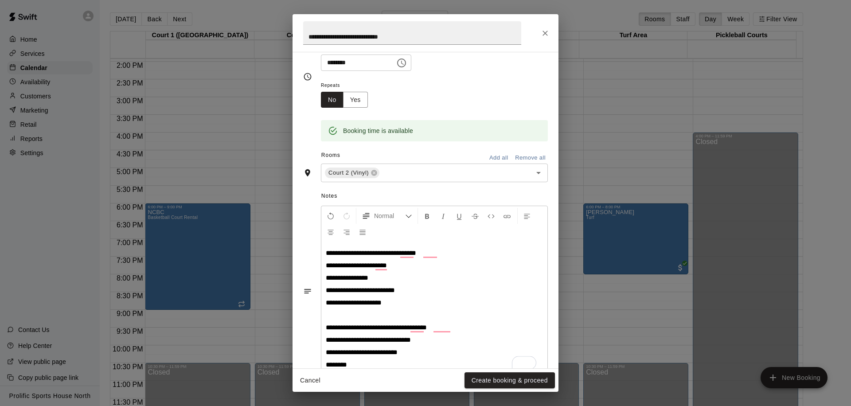
scroll to position [141, 0]
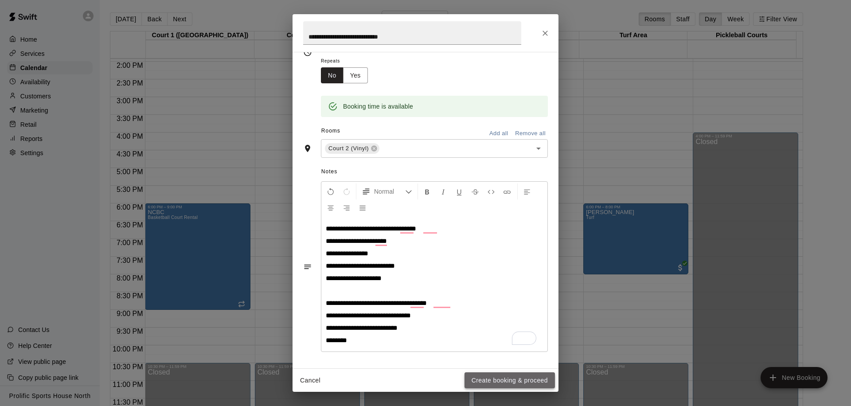
click at [487, 380] on button "Create booking & proceed" at bounding box center [510, 380] width 90 height 16
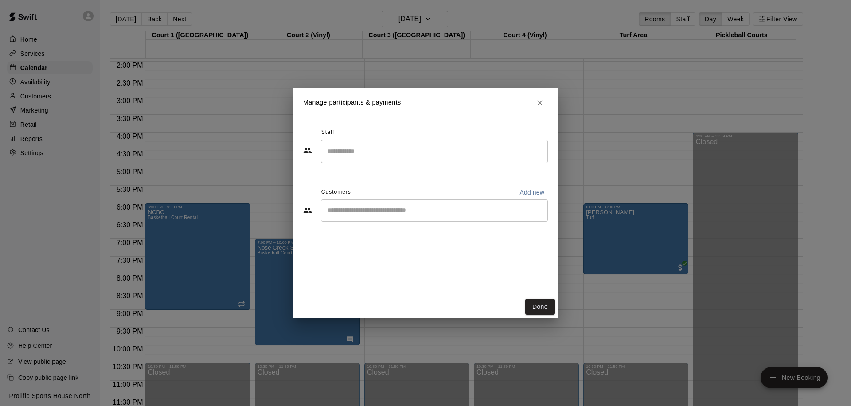
click at [582, 114] on div "Manage participants & payments Staff ​ Customers Add new ​ Done" at bounding box center [425, 203] width 851 height 406
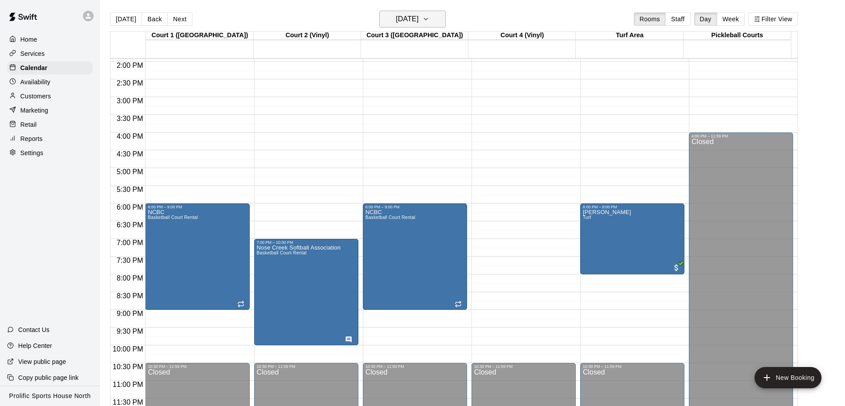
click at [433, 23] on button "Monday Mar 02" at bounding box center [412, 19] width 67 height 17
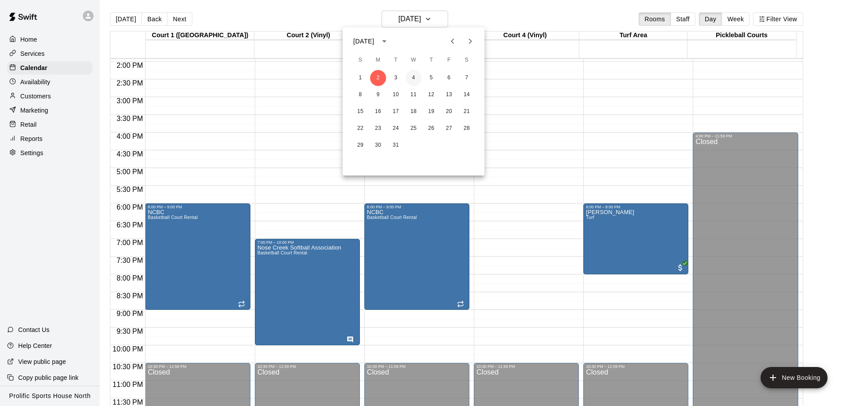
click at [415, 74] on button "4" at bounding box center [414, 78] width 16 height 16
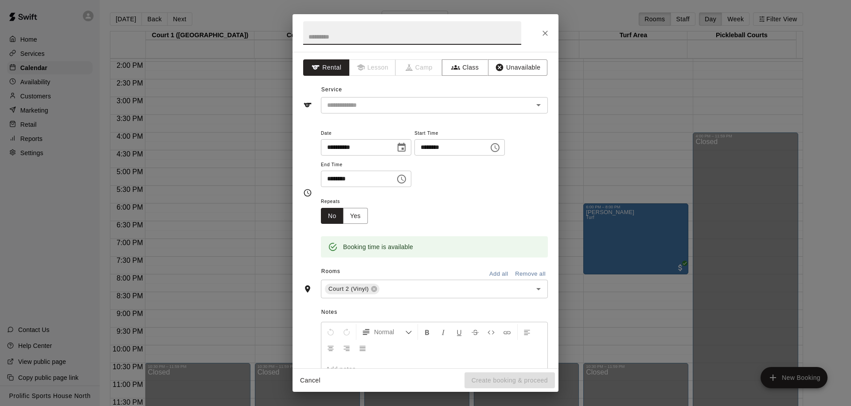
click at [403, 181] on icon "Choose time, selected time is 7:45 PM" at bounding box center [401, 179] width 11 height 11
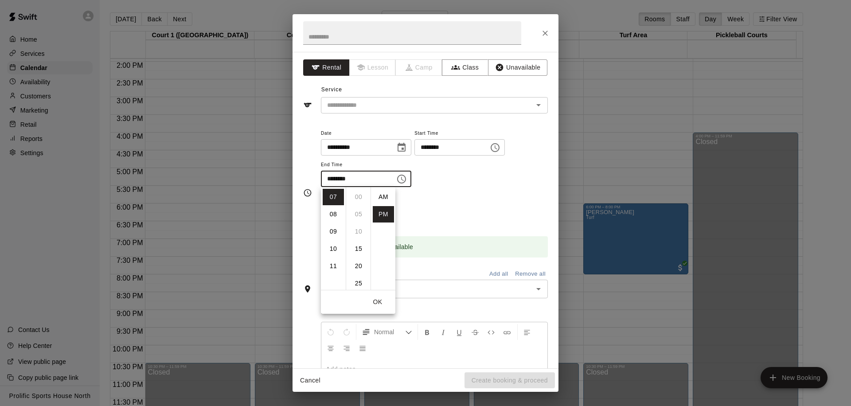
scroll to position [16, 0]
click at [335, 253] on li "10" at bounding box center [333, 249] width 21 height 16
click at [360, 192] on li "00" at bounding box center [358, 197] width 21 height 16
type input "********"
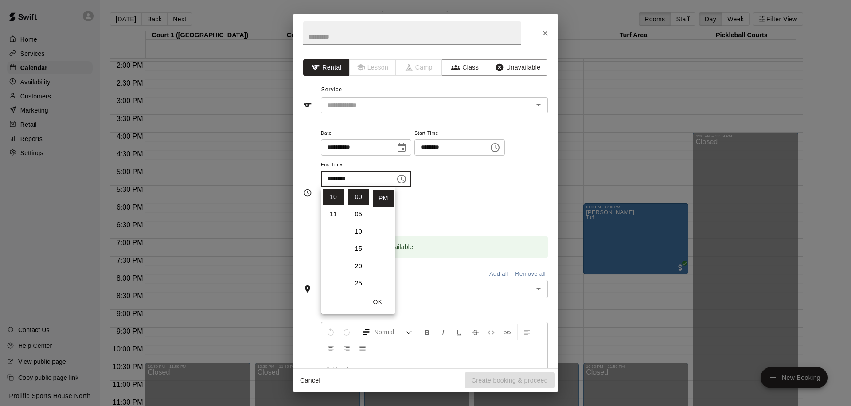
click at [383, 300] on button "OK" at bounding box center [378, 302] width 28 height 16
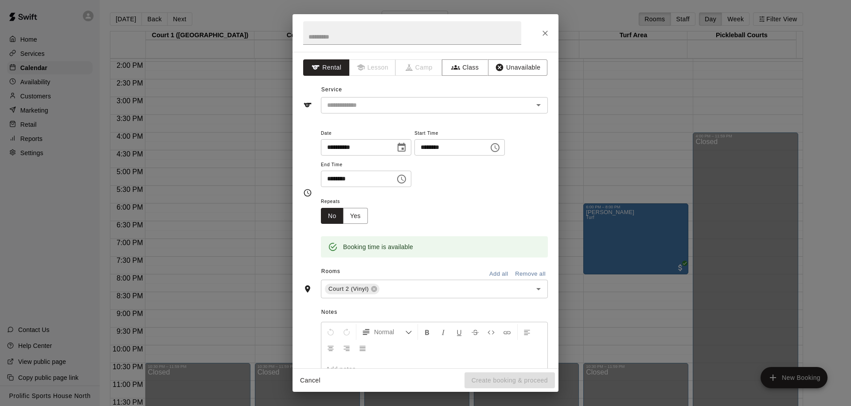
click at [501, 151] on icon "Choose time, selected time is 7:15 PM" at bounding box center [495, 147] width 11 height 11
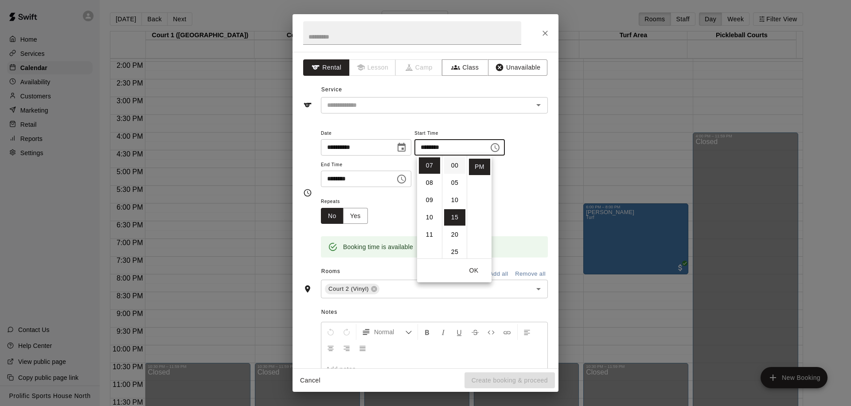
click at [457, 161] on li "00" at bounding box center [454, 165] width 21 height 16
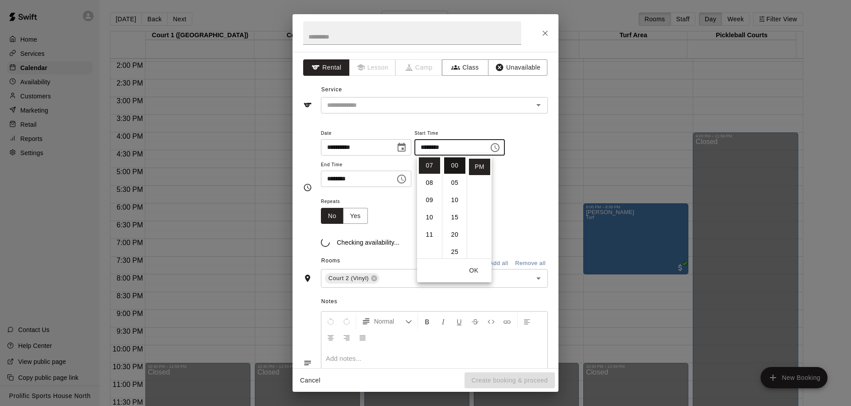
type input "********"
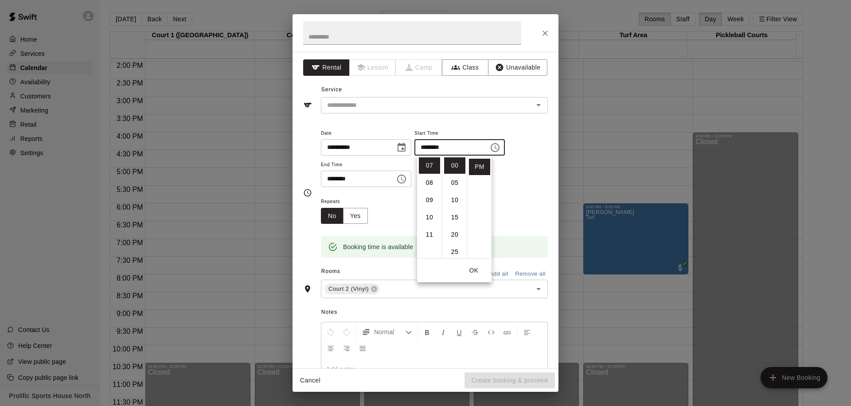
click at [478, 267] on button "OK" at bounding box center [474, 270] width 28 height 16
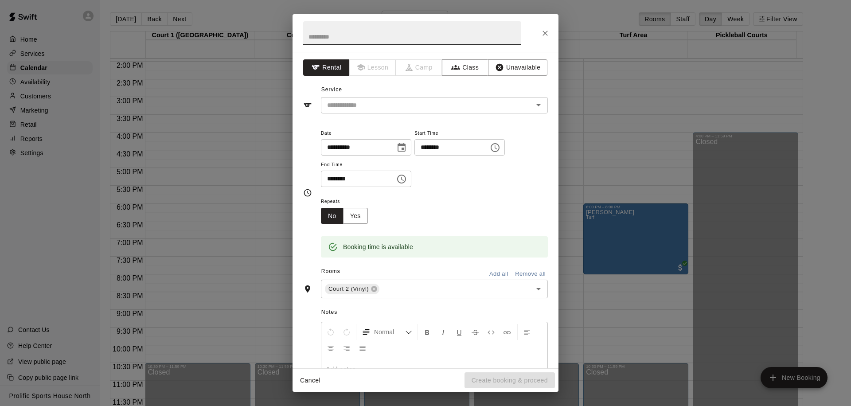
click at [359, 36] on input "text" at bounding box center [412, 32] width 218 height 23
type input "**********"
click at [369, 103] on input "text" at bounding box center [422, 105] width 196 height 11
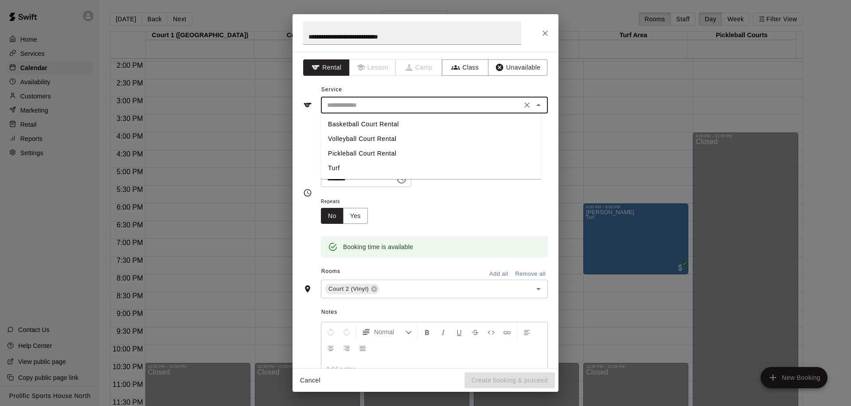
click at [376, 123] on li "Basketball Court Rental" at bounding box center [431, 124] width 220 height 15
type input "**********"
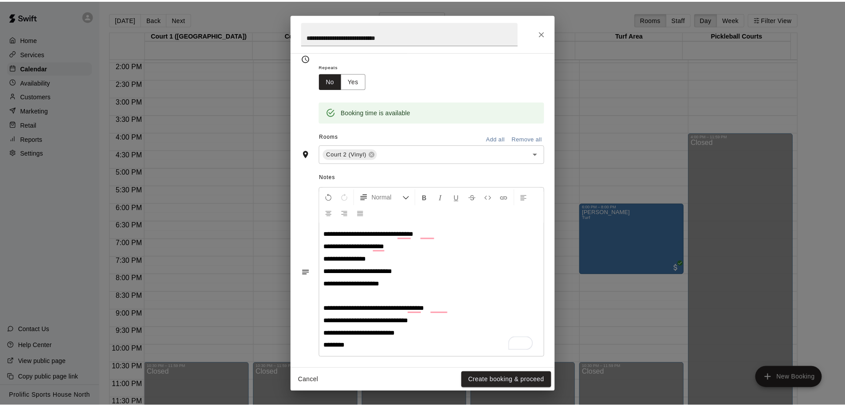
scroll to position [141, 0]
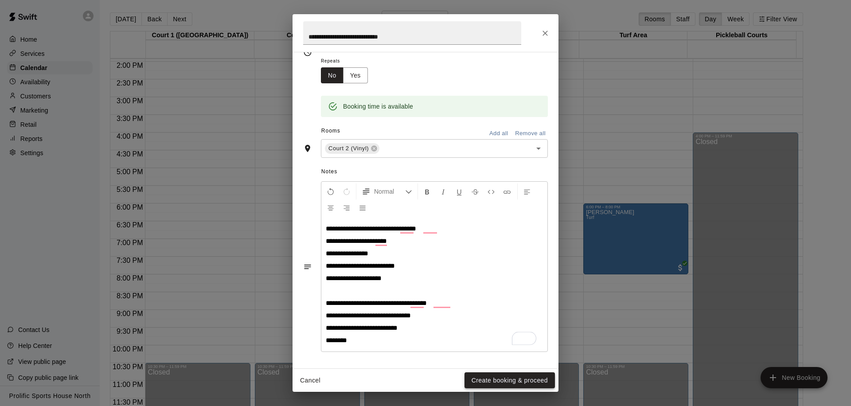
click at [498, 378] on button "Create booking & proceed" at bounding box center [510, 380] width 90 height 16
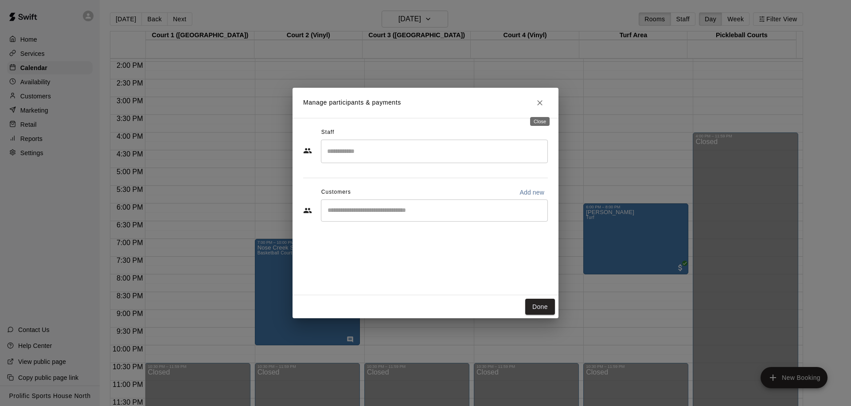
click at [538, 105] on icon "Close" at bounding box center [539, 102] width 5 height 5
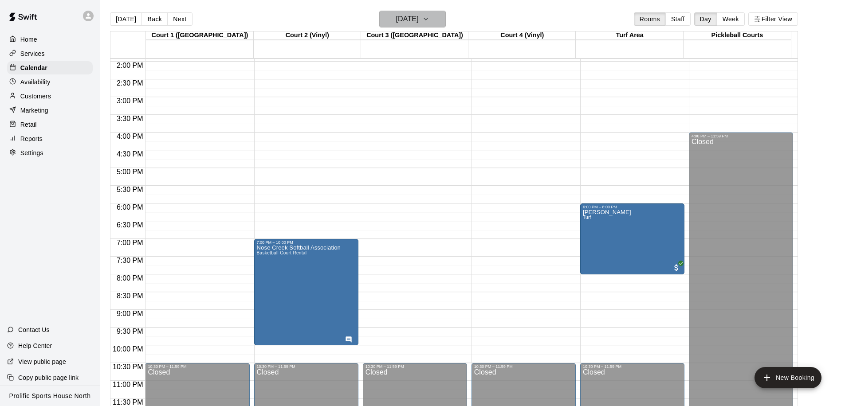
click at [398, 20] on h6 "Wednesday Mar 04" at bounding box center [407, 19] width 23 height 12
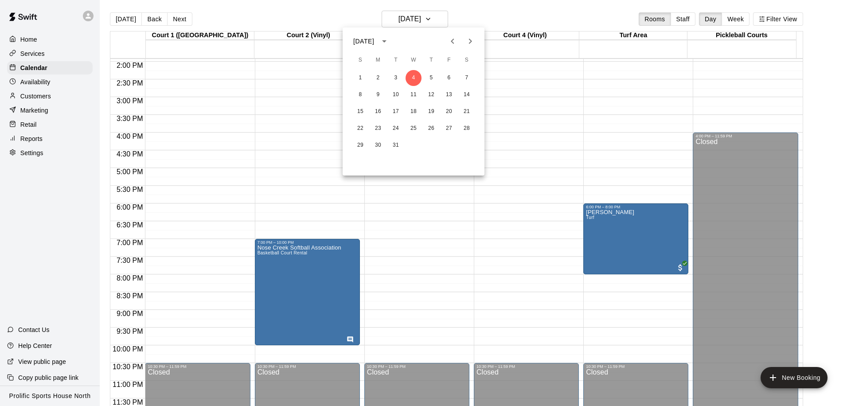
click at [447, 40] on icon "Previous month" at bounding box center [452, 41] width 11 height 11
click at [469, 42] on icon "Next month" at bounding box center [470, 41] width 11 height 11
click at [458, 40] on button "Previous month" at bounding box center [453, 41] width 18 height 18
click at [394, 200] on div at bounding box center [425, 203] width 851 height 406
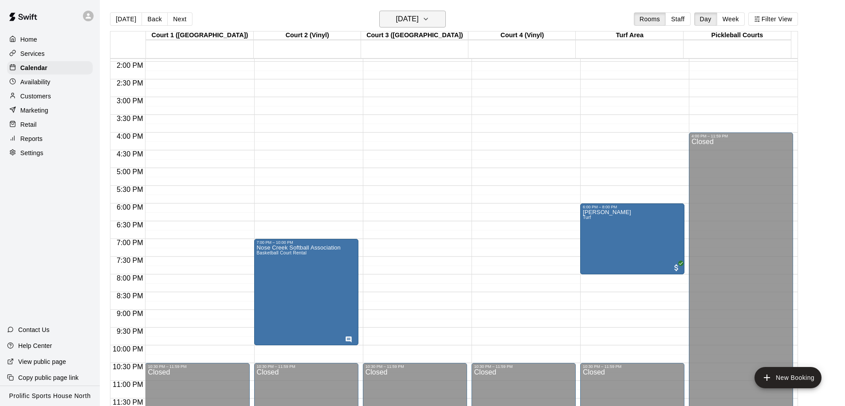
click at [396, 13] on h6 "Wednesday Mar 04" at bounding box center [407, 19] width 23 height 12
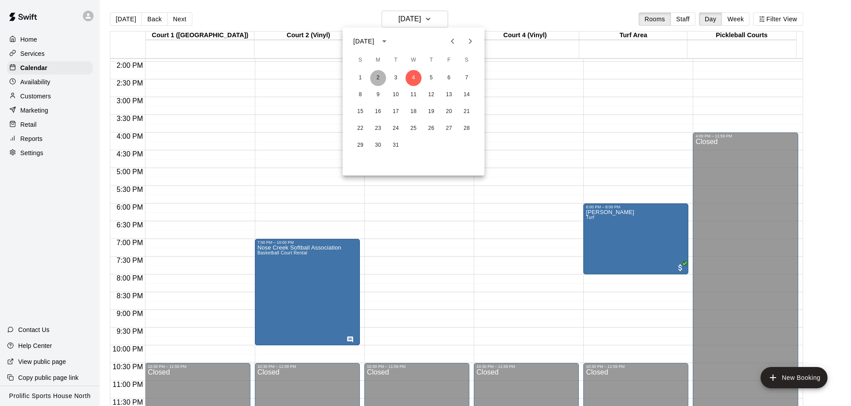
click at [372, 75] on button "2" at bounding box center [378, 78] width 16 height 16
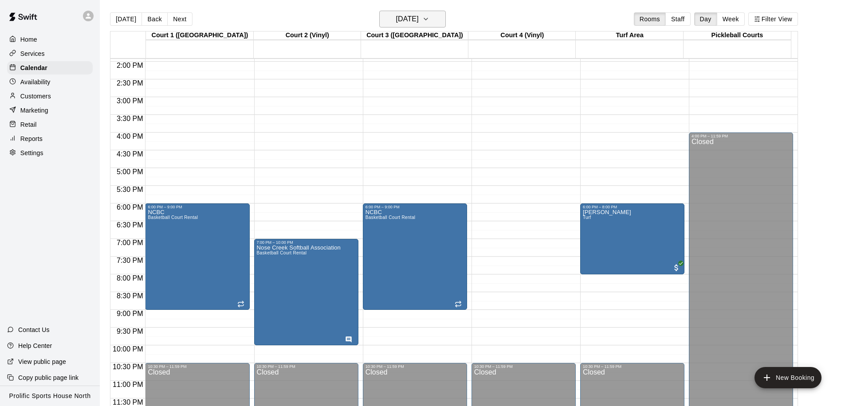
click at [403, 22] on h6 "Monday Mar 02" at bounding box center [407, 19] width 23 height 12
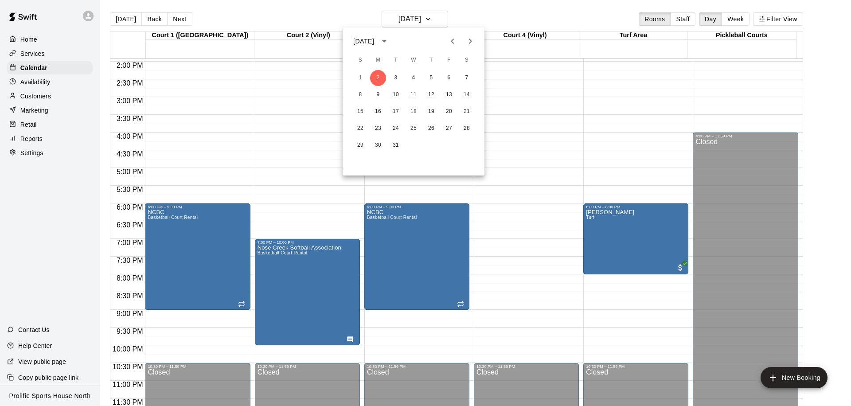
click at [451, 43] on icon "Previous month" at bounding box center [452, 41] width 11 height 11
click at [547, 186] on div at bounding box center [425, 203] width 851 height 406
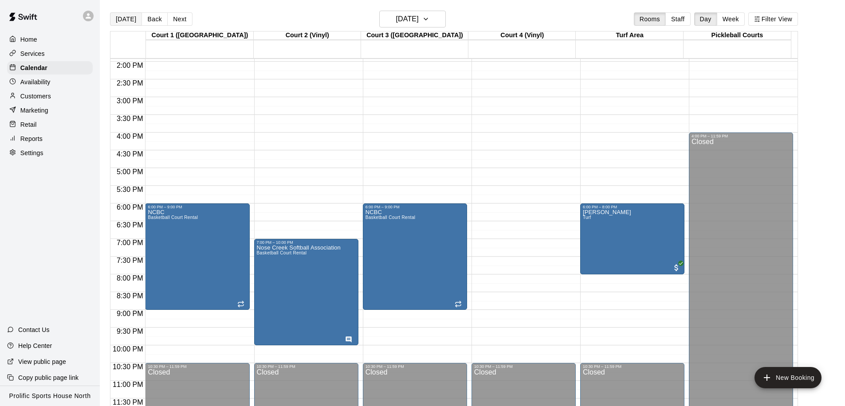
click at [124, 16] on button "[DATE]" at bounding box center [126, 18] width 32 height 13
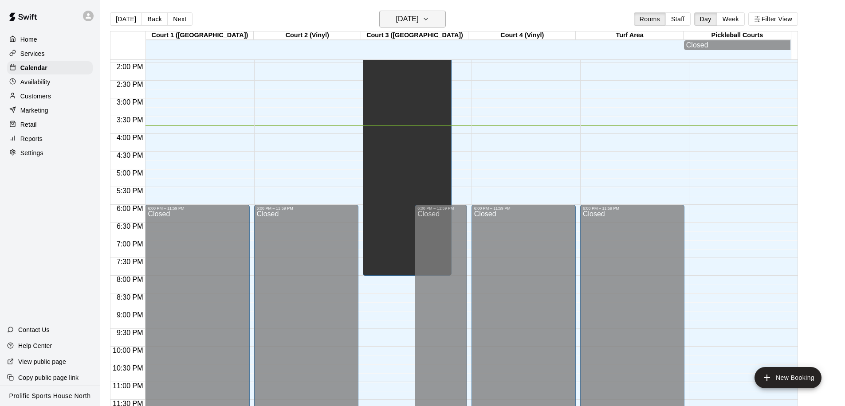
click at [419, 20] on h6 "[DATE]" at bounding box center [407, 19] width 23 height 12
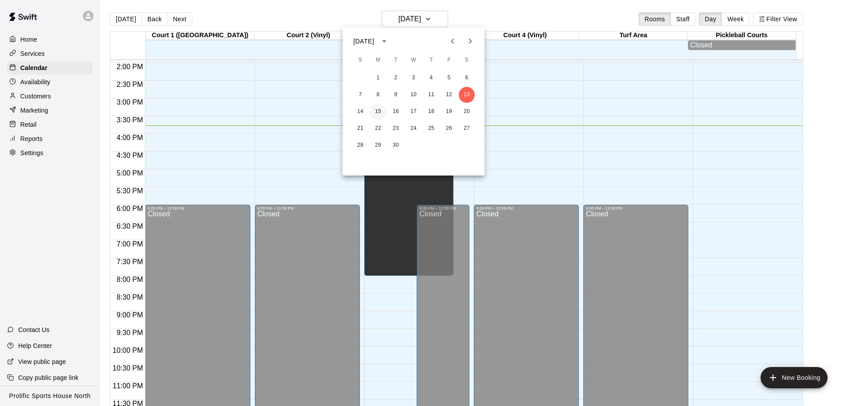
click at [381, 109] on button "15" at bounding box center [378, 112] width 16 height 16
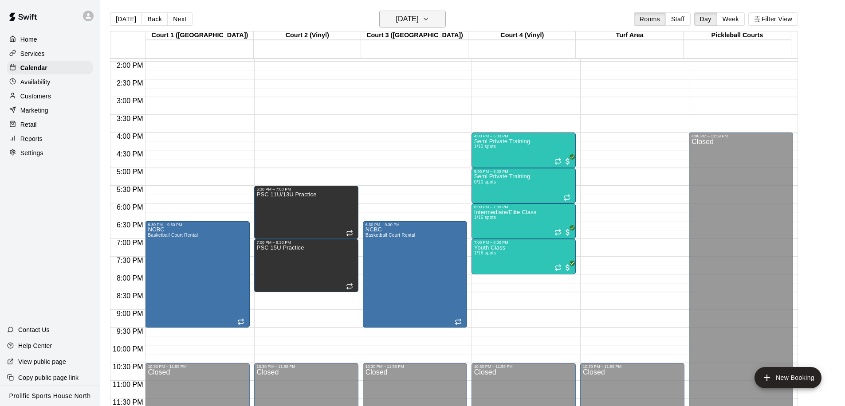
click at [419, 19] on h6 "Monday Sep 15" at bounding box center [407, 19] width 23 height 12
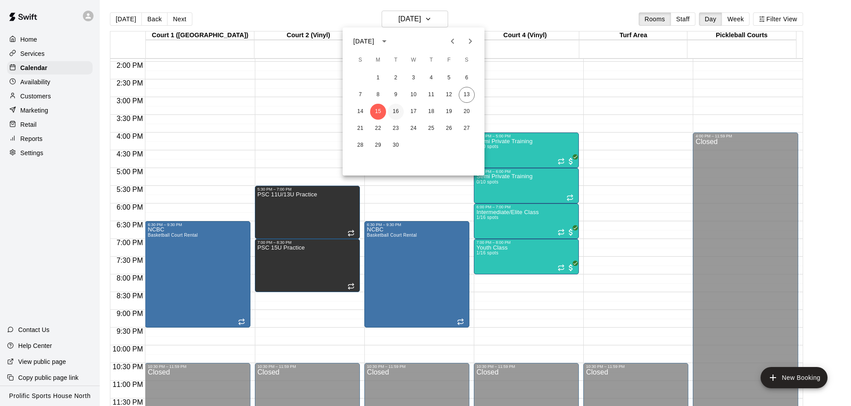
click at [399, 113] on button "16" at bounding box center [396, 112] width 16 height 16
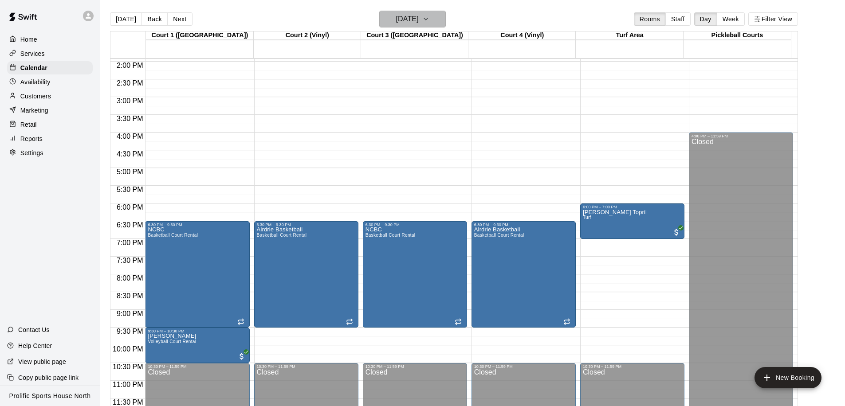
click at [416, 25] on h6 "Tuesday Sep 16" at bounding box center [407, 19] width 23 height 12
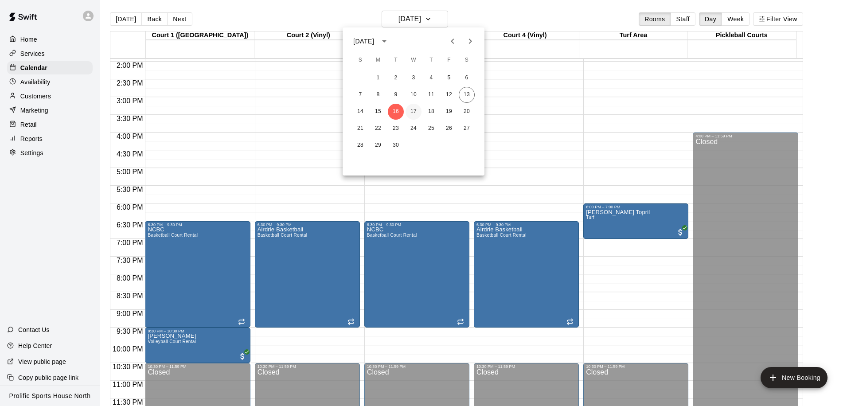
click at [418, 110] on button "17" at bounding box center [414, 112] width 16 height 16
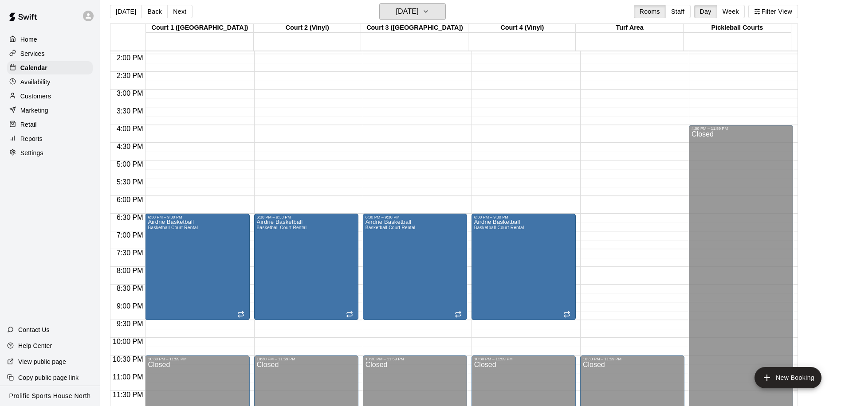
scroll to position [10, 0]
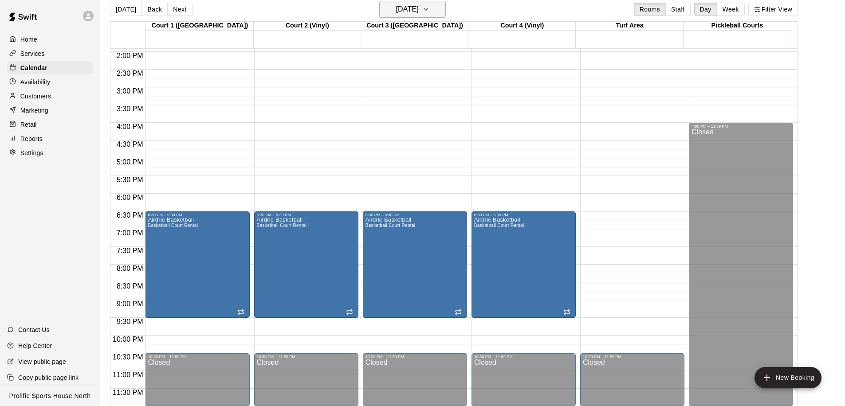
click at [408, 12] on h6 "Wednesday Sep 17" at bounding box center [407, 9] width 23 height 12
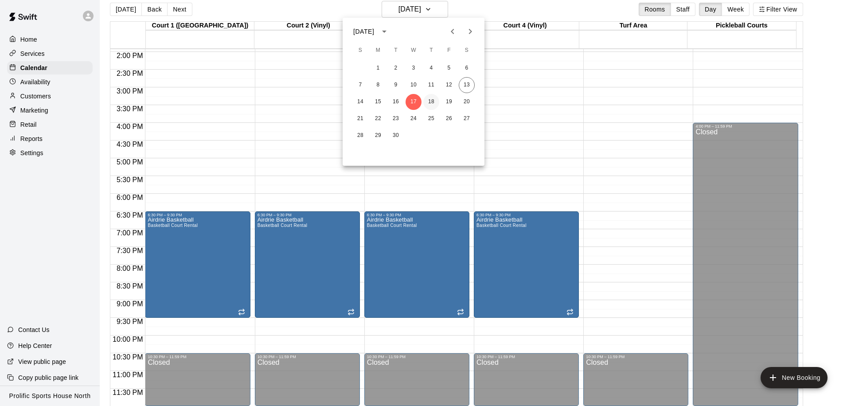
click at [431, 102] on button "18" at bounding box center [431, 102] width 16 height 16
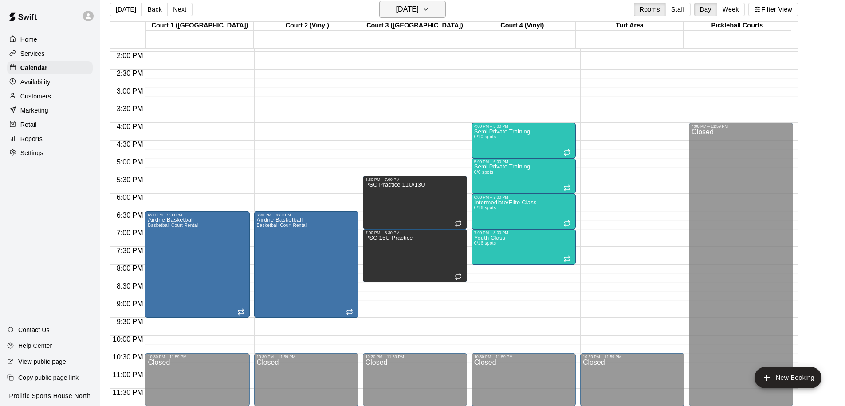
click at [419, 12] on h6 "Thursday Sep 18" at bounding box center [407, 9] width 23 height 12
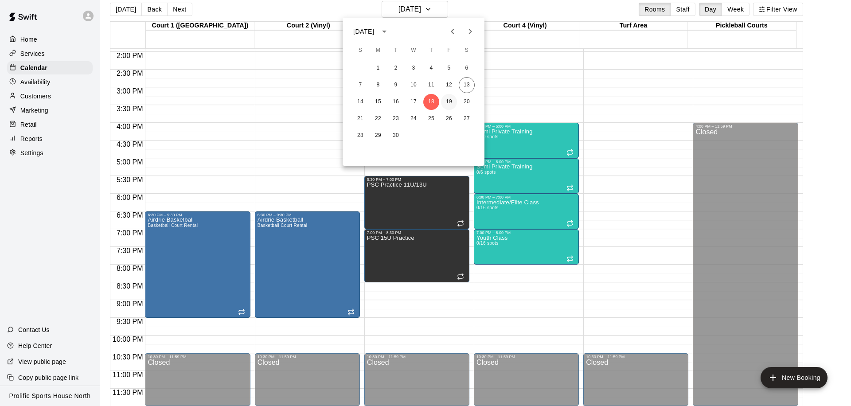
click at [449, 101] on button "19" at bounding box center [449, 102] width 16 height 16
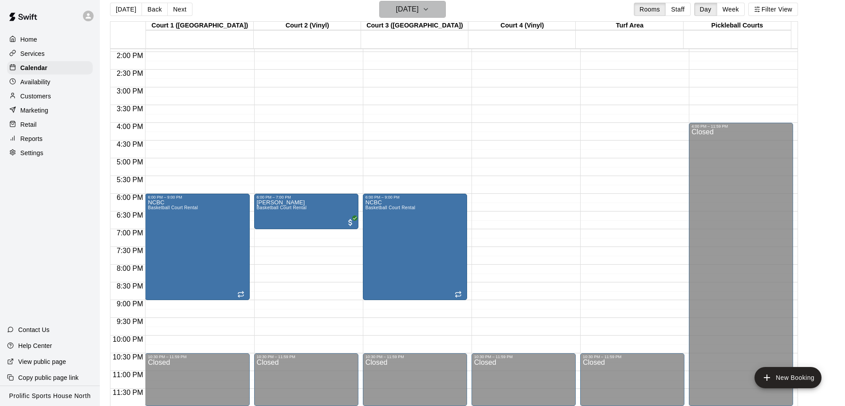
click at [412, 11] on h6 "Friday Sep 19" at bounding box center [407, 9] width 23 height 12
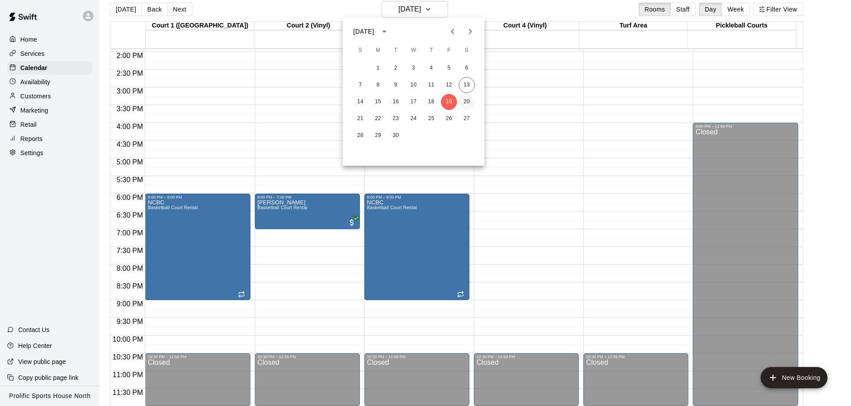
click at [465, 101] on button "20" at bounding box center [467, 102] width 16 height 16
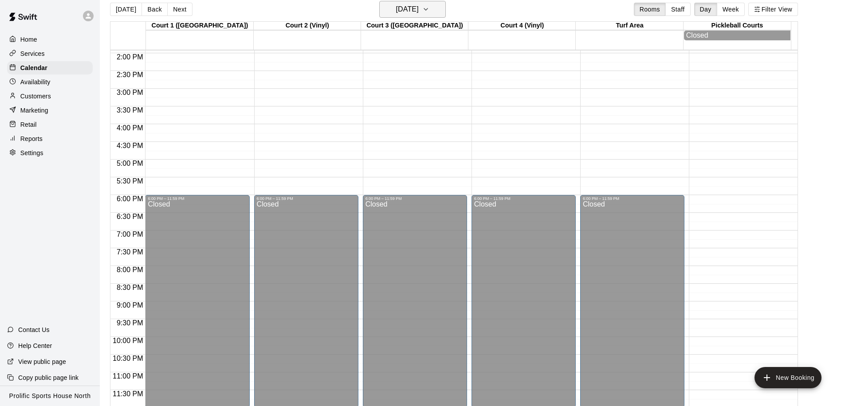
click at [417, 11] on h6 "Saturday Sep 20" at bounding box center [407, 9] width 23 height 12
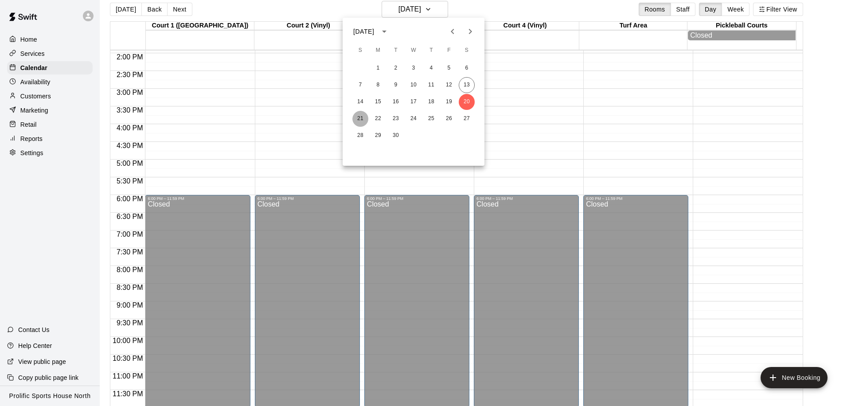
click at [362, 121] on button "21" at bounding box center [360, 119] width 16 height 16
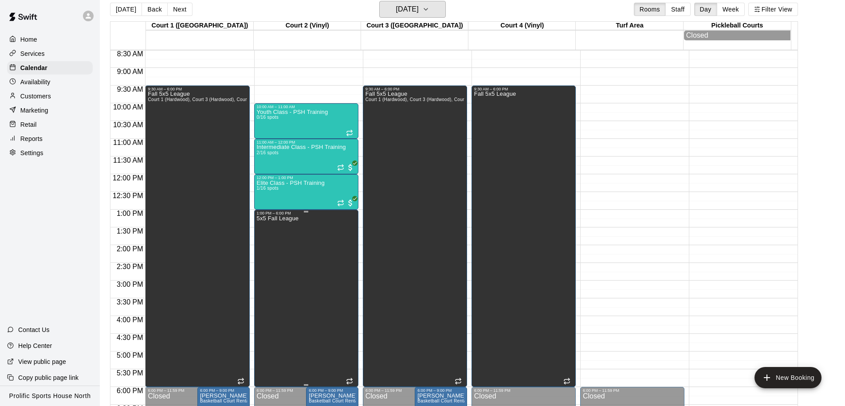
scroll to position [304, 0]
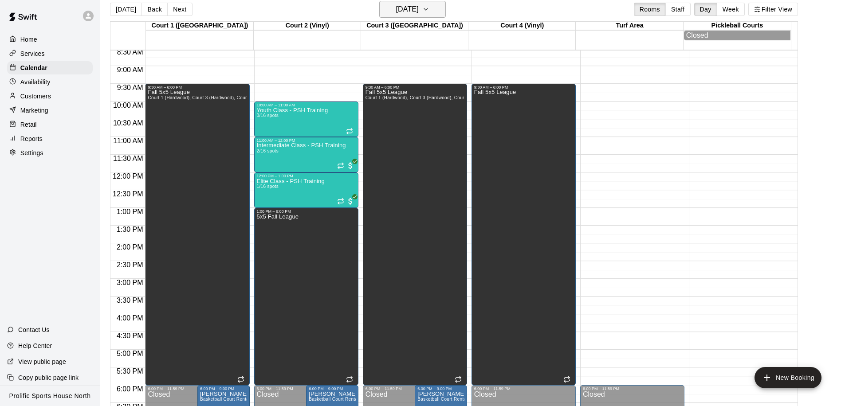
click at [419, 11] on h6 "Sunday Sep 21" at bounding box center [407, 9] width 23 height 12
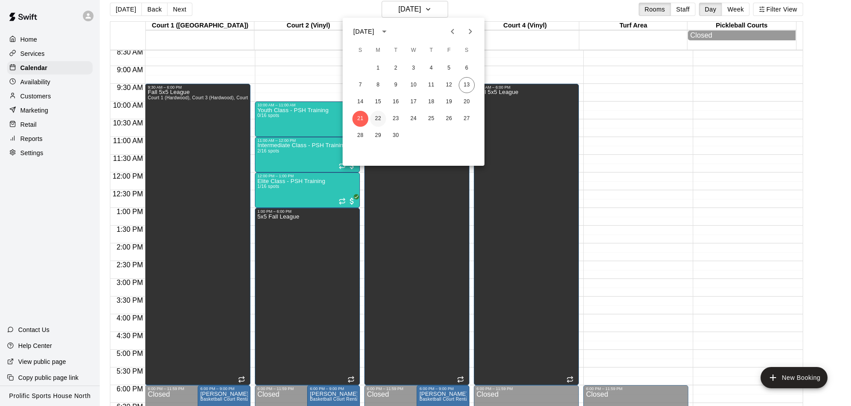
click at [378, 117] on button "22" at bounding box center [378, 119] width 16 height 16
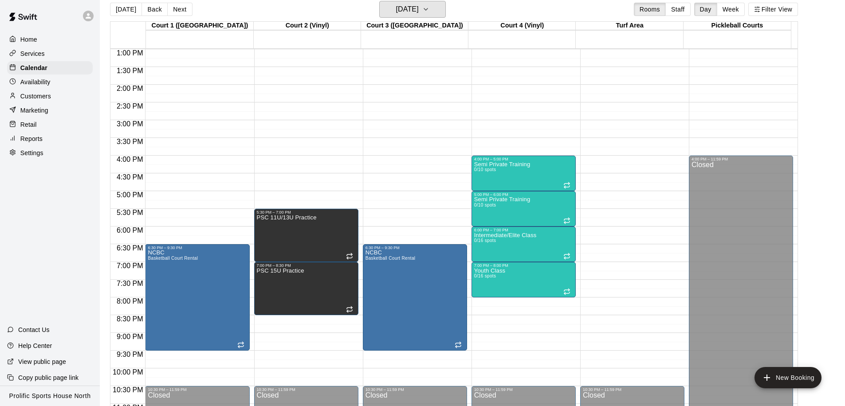
scroll to position [491, 0]
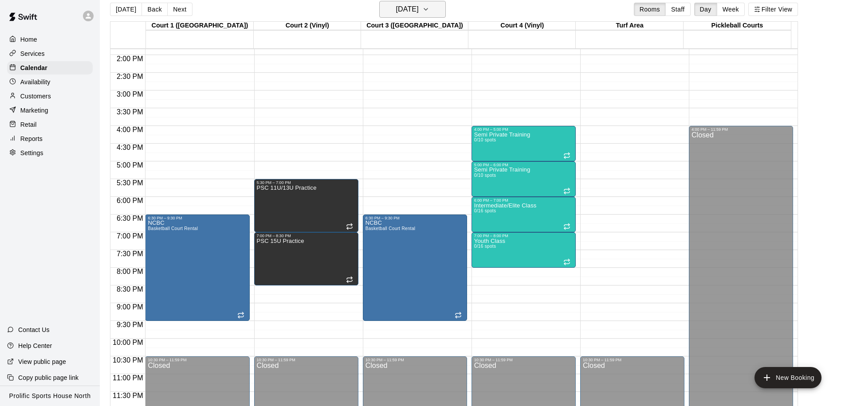
click at [419, 10] on h6 "Monday Sep 22" at bounding box center [407, 9] width 23 height 12
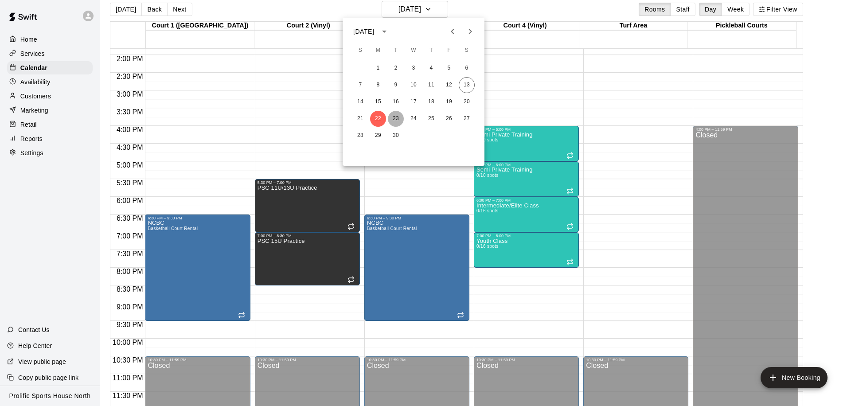
click at [394, 116] on button "23" at bounding box center [396, 119] width 16 height 16
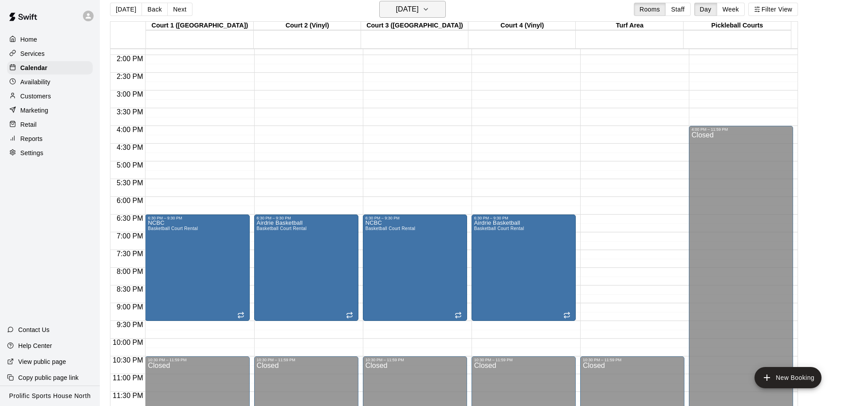
click at [419, 9] on h6 "Tuesday Sep 23" at bounding box center [407, 9] width 23 height 12
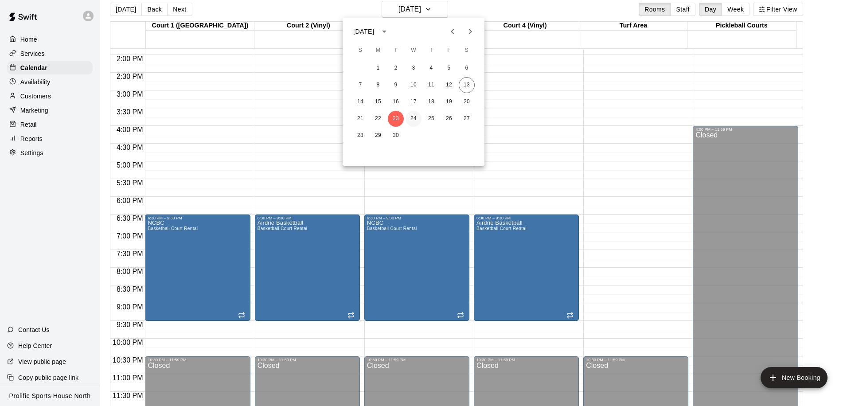
click at [416, 118] on button "24" at bounding box center [414, 119] width 16 height 16
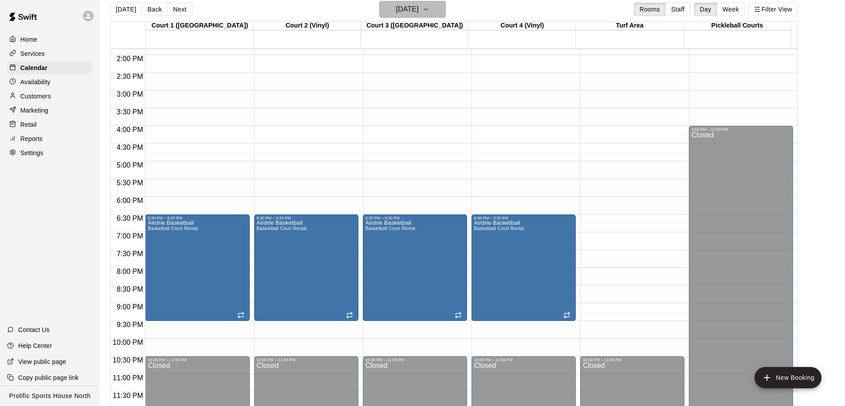
click at [407, 14] on h6 "Wednesday Sep 24" at bounding box center [407, 9] width 23 height 12
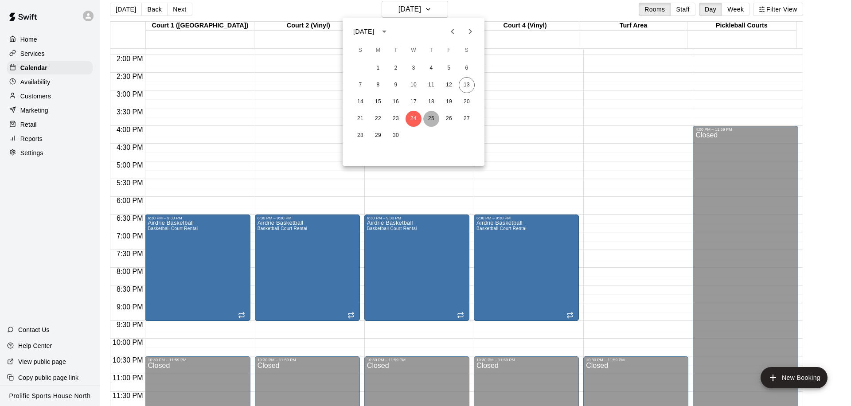
click at [431, 116] on button "25" at bounding box center [431, 119] width 16 height 16
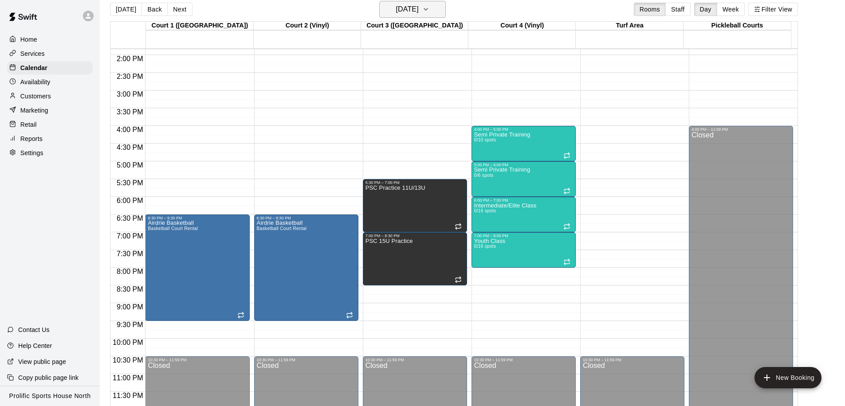
click at [419, 12] on h6 "Thursday Sep 25" at bounding box center [407, 9] width 23 height 12
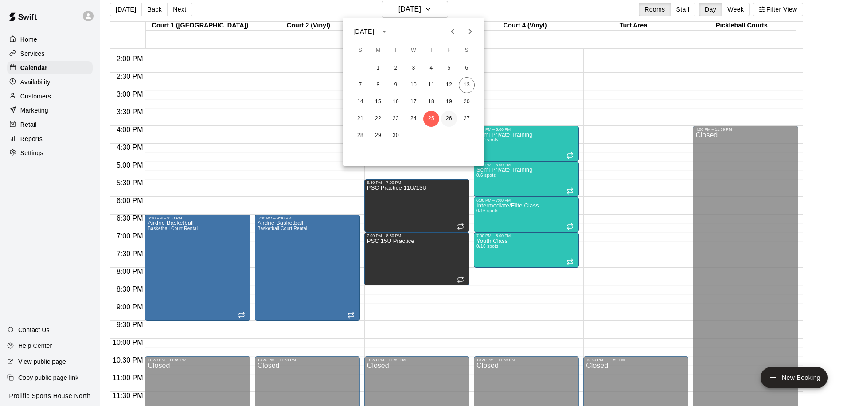
click at [447, 118] on button "26" at bounding box center [449, 119] width 16 height 16
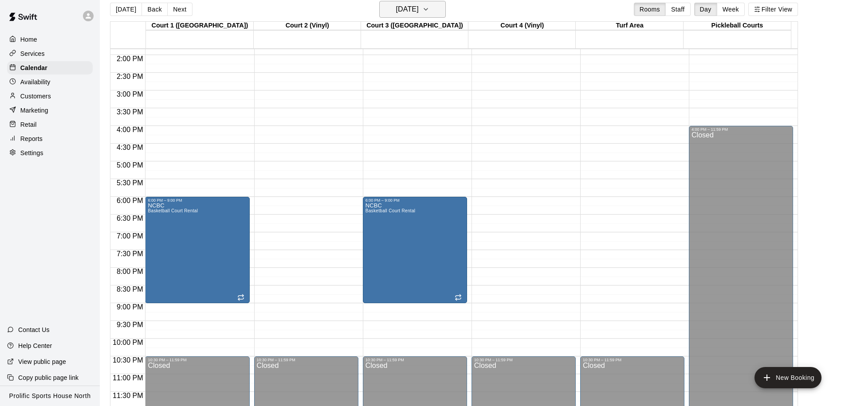
click at [419, 11] on h6 "Friday Sep 26" at bounding box center [407, 9] width 23 height 12
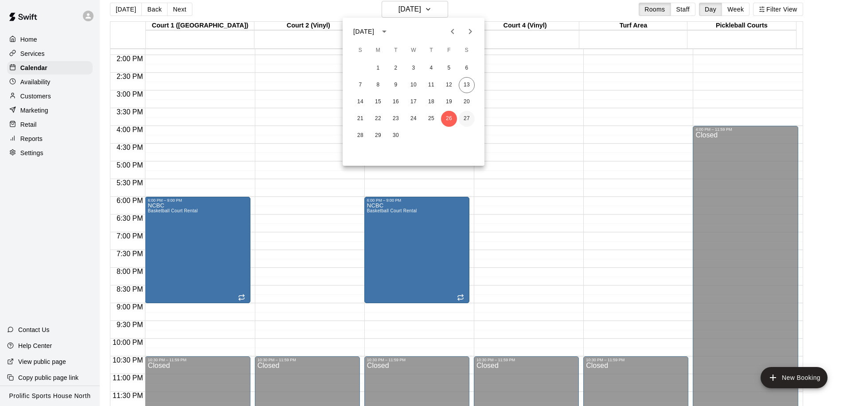
click at [468, 117] on button "27" at bounding box center [467, 119] width 16 height 16
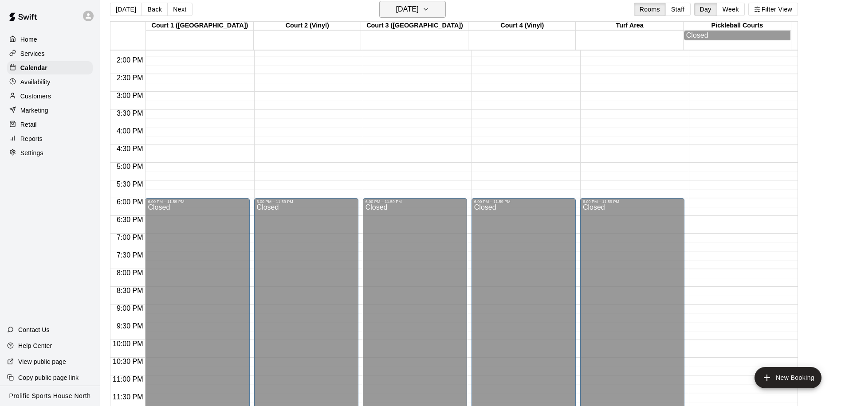
click at [419, 13] on h6 "Saturday Sep 27" at bounding box center [407, 9] width 23 height 12
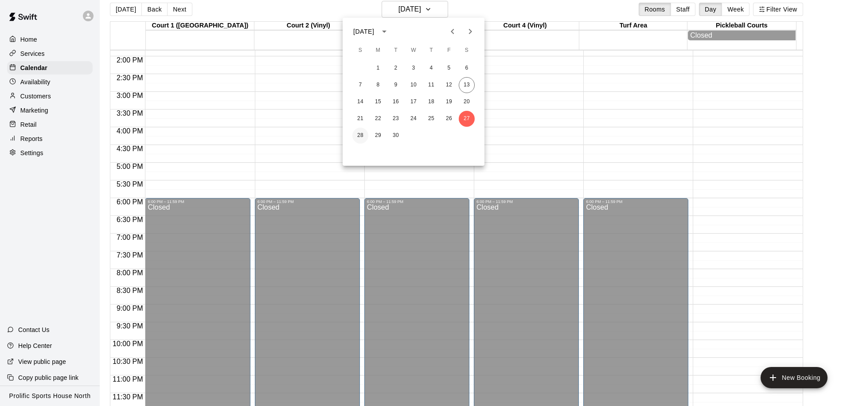
click at [362, 134] on button "28" at bounding box center [360, 136] width 16 height 16
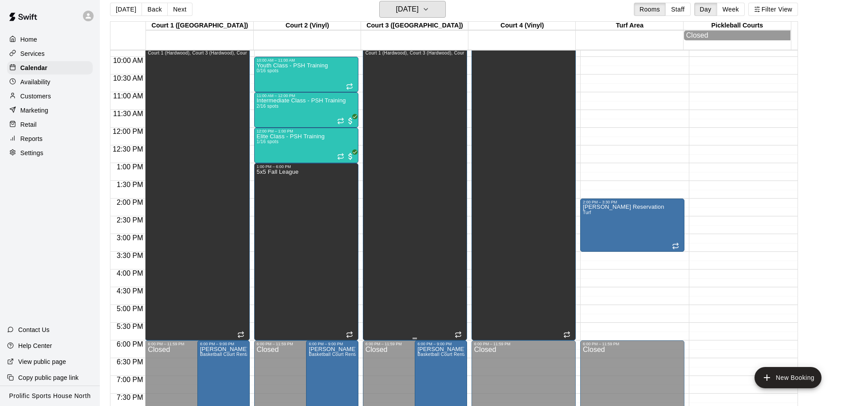
scroll to position [329, 0]
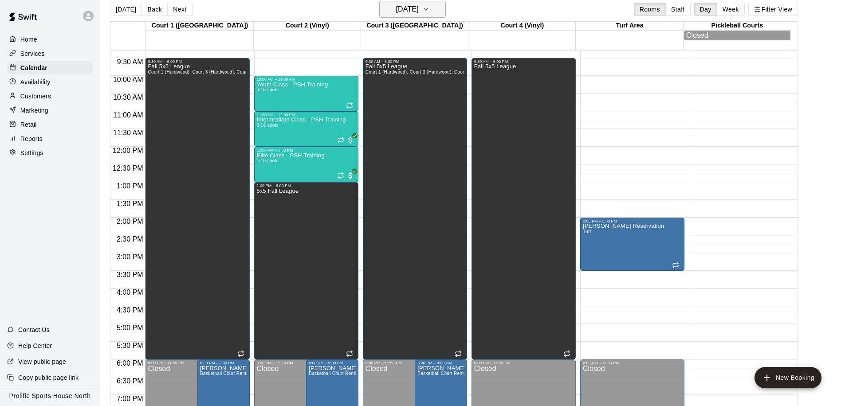
click at [411, 10] on h6 "Sunday Sep 28" at bounding box center [407, 9] width 23 height 12
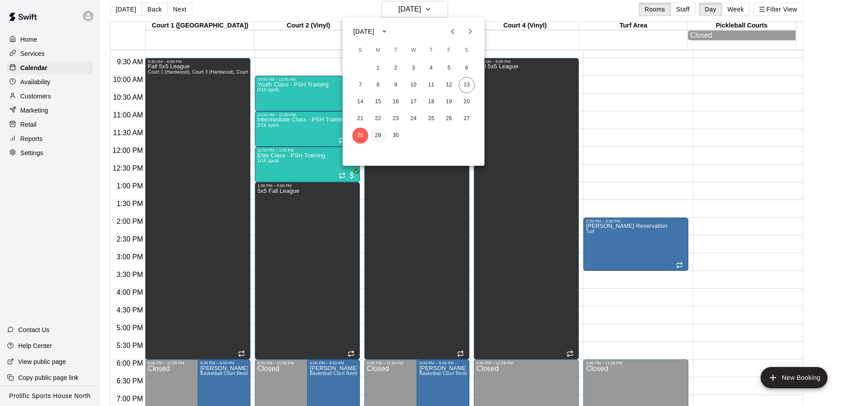
click at [379, 133] on button "29" at bounding box center [378, 136] width 16 height 16
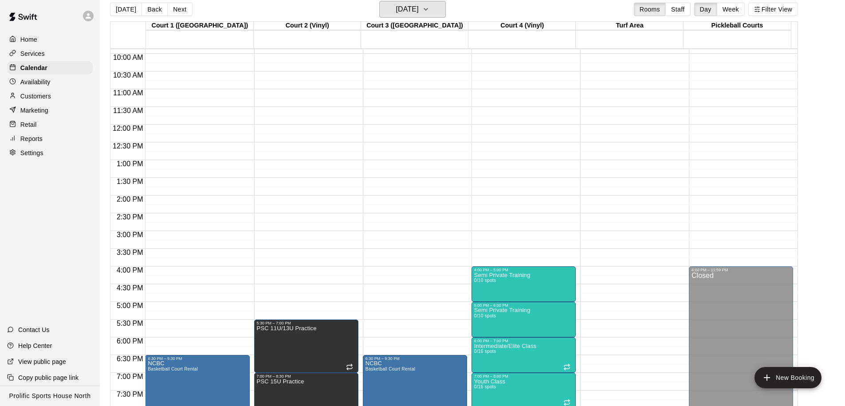
scroll to position [456, 0]
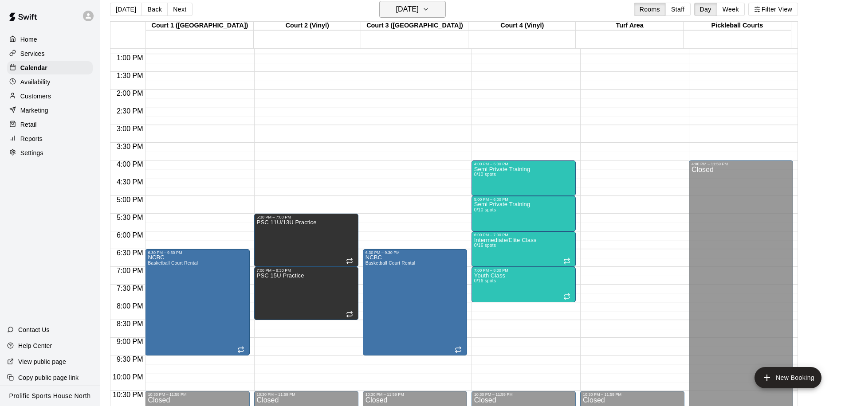
click at [418, 10] on h6 "Monday Sep 29" at bounding box center [407, 9] width 23 height 12
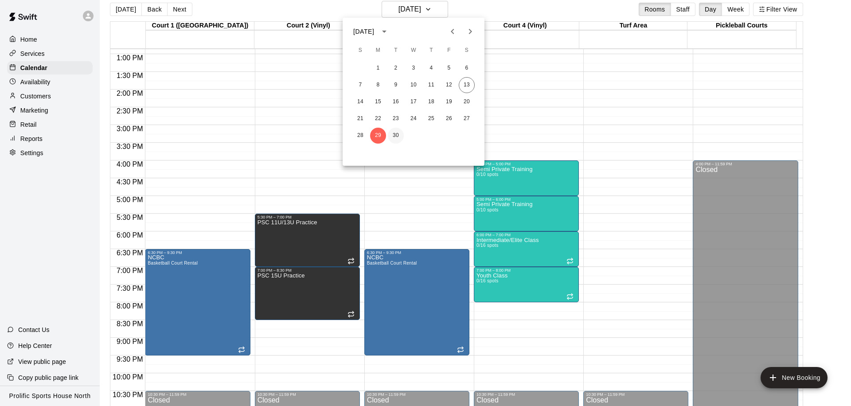
click at [391, 133] on button "30" at bounding box center [396, 136] width 16 height 16
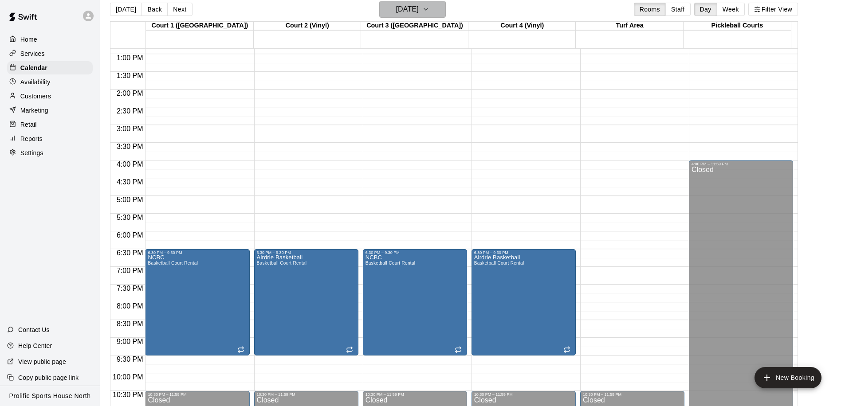
click at [427, 16] on button "Tuesday Sep 30" at bounding box center [412, 9] width 67 height 17
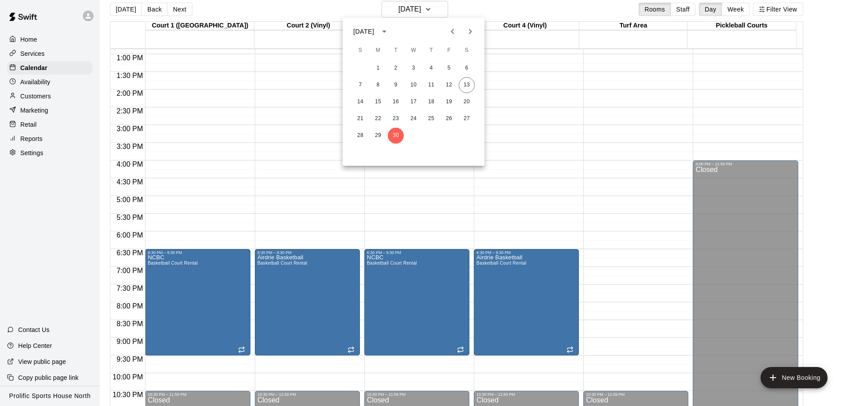
click at [471, 31] on icon "Next month" at bounding box center [470, 31] width 3 height 5
click at [416, 68] on button "1" at bounding box center [414, 68] width 16 height 16
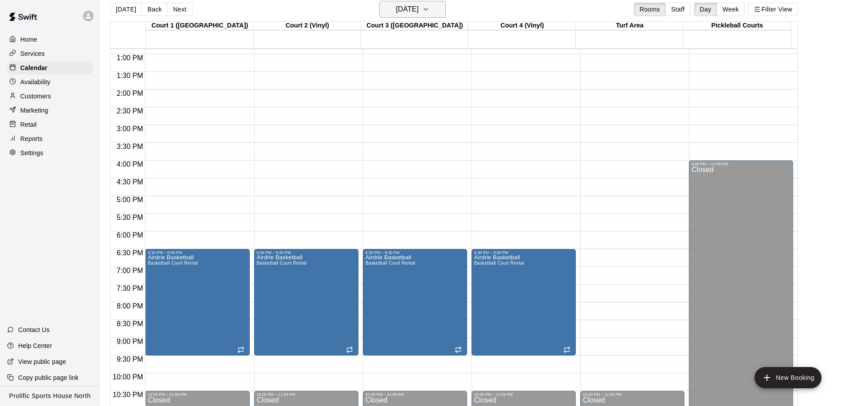
click at [419, 13] on h6 "Wednesday Oct 01" at bounding box center [407, 9] width 23 height 12
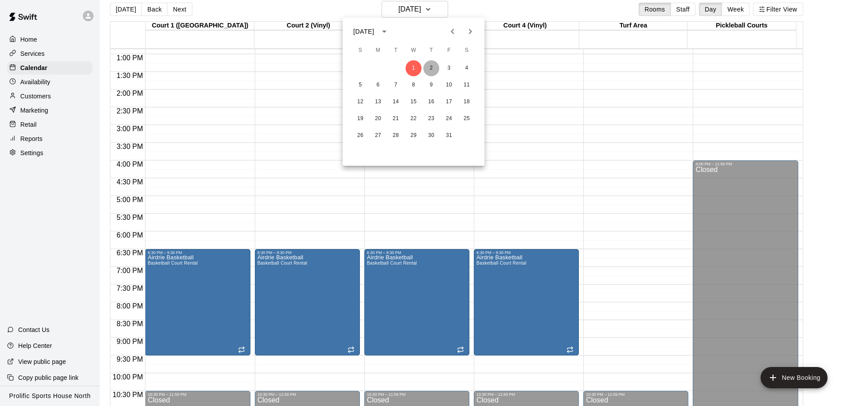
click at [434, 70] on button "2" at bounding box center [431, 68] width 16 height 16
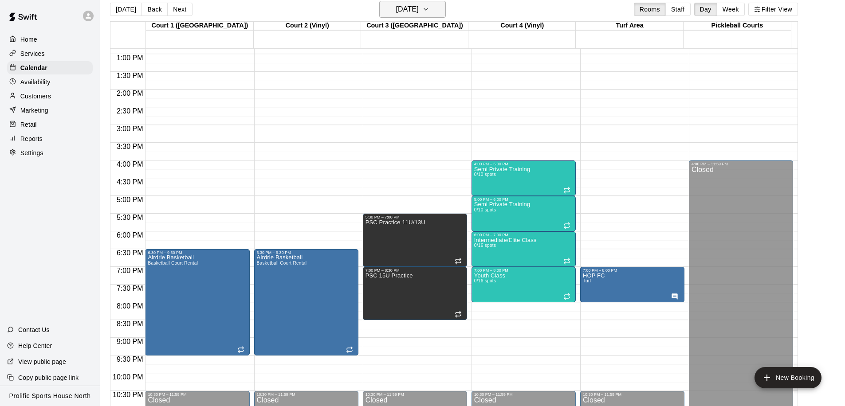
click at [419, 11] on h6 "Thursday Oct 02" at bounding box center [407, 9] width 23 height 12
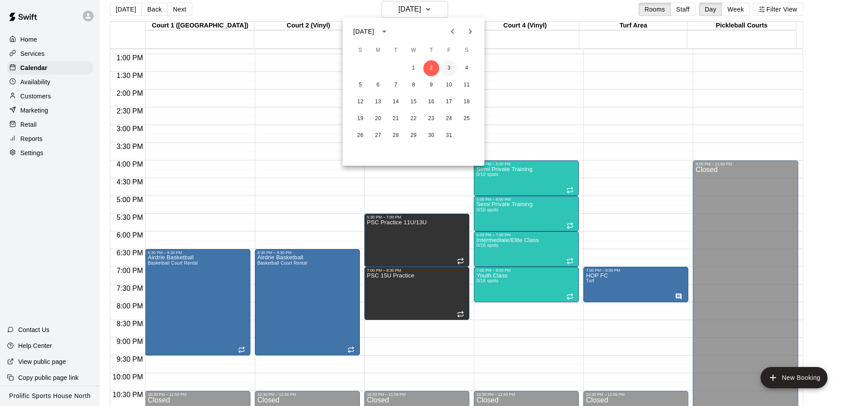
click at [448, 68] on button "3" at bounding box center [449, 68] width 16 height 16
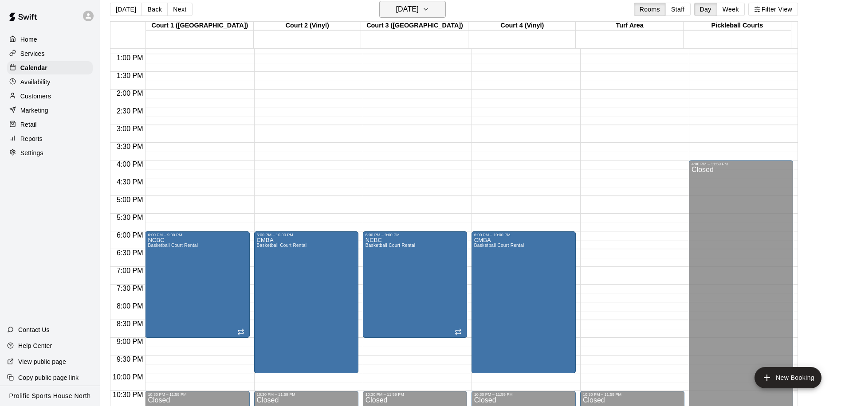
click at [419, 9] on h6 "Friday Oct 03" at bounding box center [407, 9] width 23 height 12
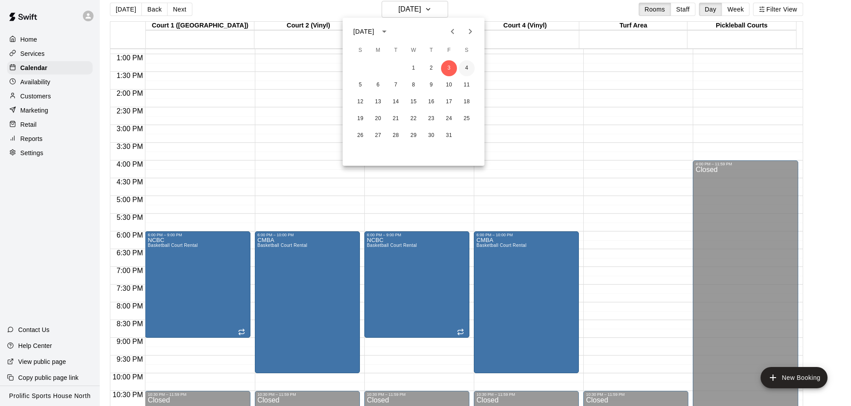
click at [465, 64] on button "4" at bounding box center [467, 68] width 16 height 16
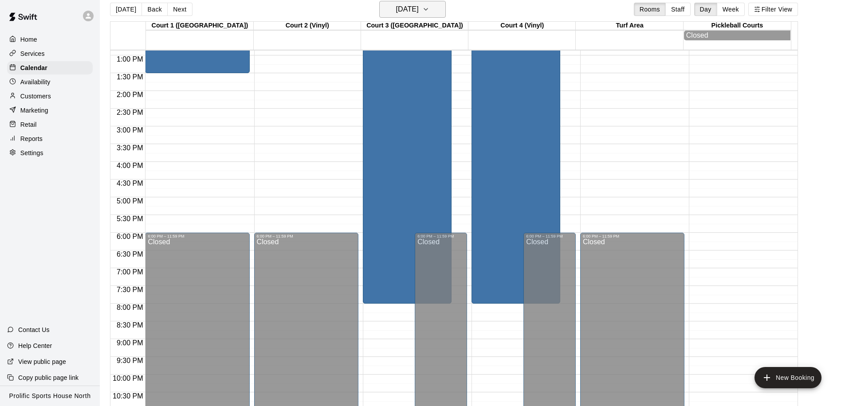
click at [419, 15] on h6 "Saturday Oct 04" at bounding box center [407, 9] width 23 height 12
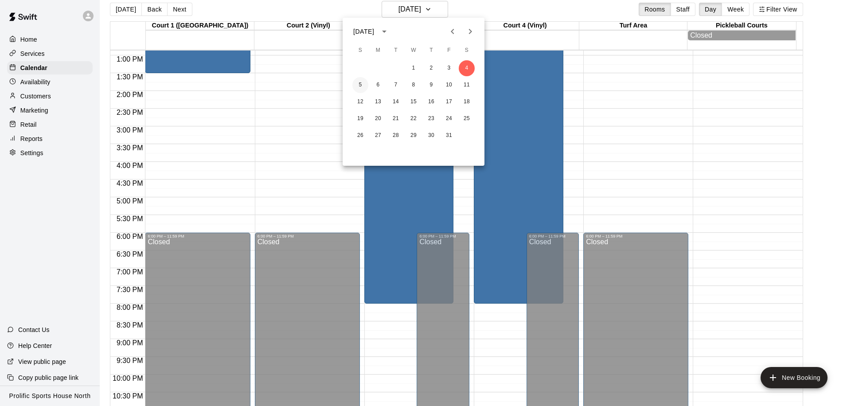
click at [360, 84] on button "5" at bounding box center [360, 85] width 16 height 16
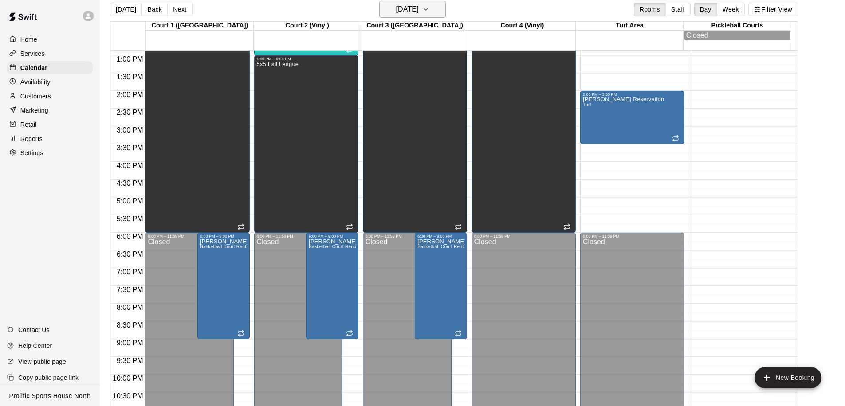
click at [418, 11] on h6 "Sunday Oct 05" at bounding box center [407, 9] width 23 height 12
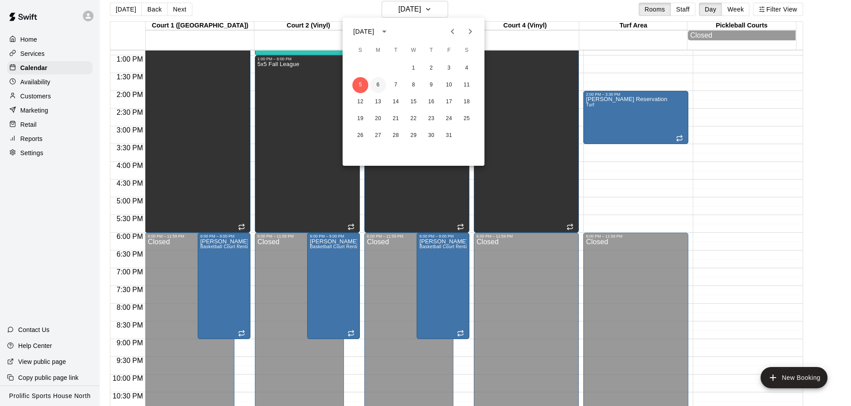
click at [378, 86] on button "6" at bounding box center [378, 85] width 16 height 16
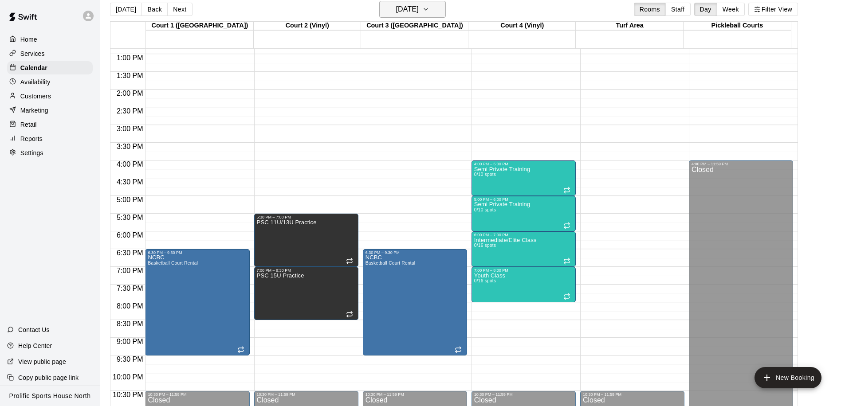
click at [419, 12] on h6 "Monday Oct 06" at bounding box center [407, 9] width 23 height 12
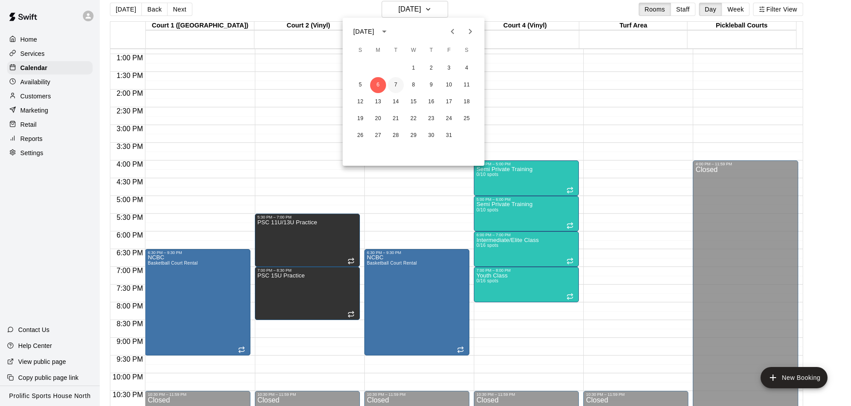
click at [397, 82] on button "7" at bounding box center [396, 85] width 16 height 16
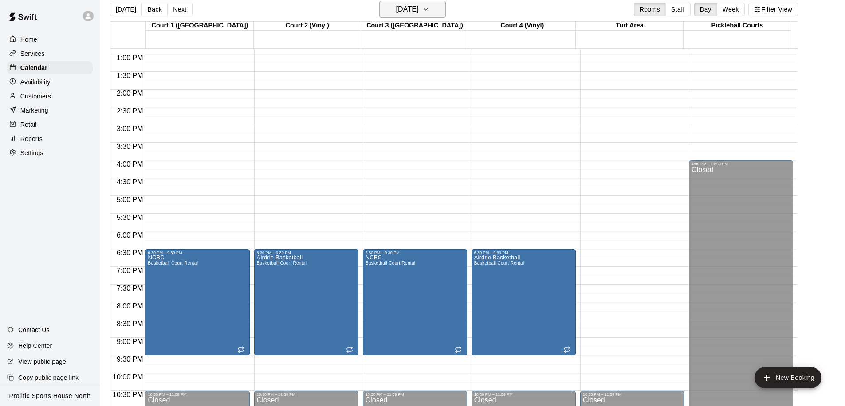
click at [419, 11] on h6 "Tuesday Oct 07" at bounding box center [407, 9] width 23 height 12
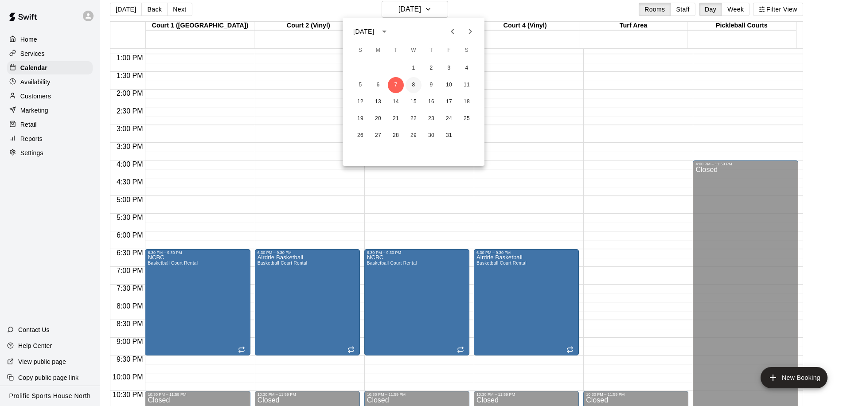
click at [415, 87] on button "8" at bounding box center [414, 85] width 16 height 16
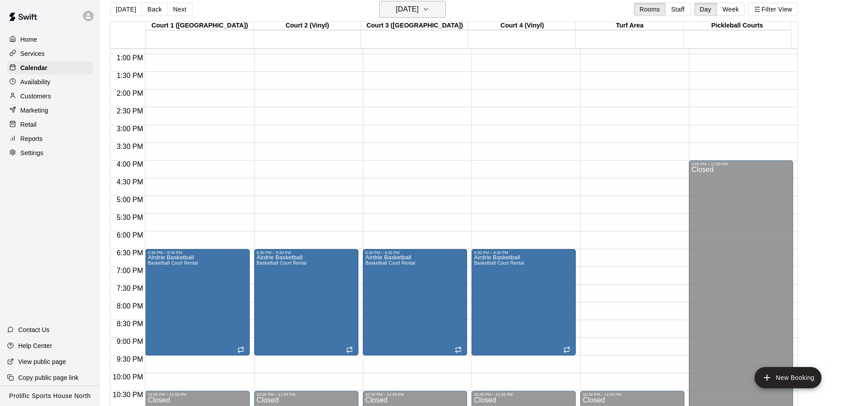
click at [419, 11] on h6 "Wednesday Oct 08" at bounding box center [407, 9] width 23 height 12
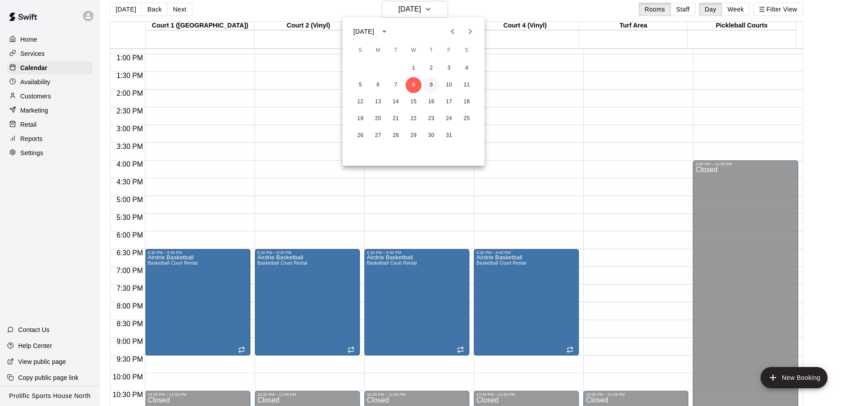
click at [434, 83] on button "9" at bounding box center [431, 85] width 16 height 16
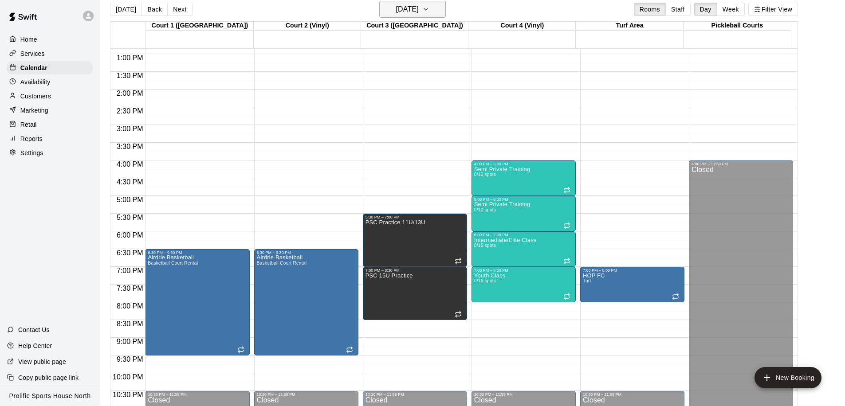
click at [419, 12] on h6 "Thursday Oct 09" at bounding box center [407, 9] width 23 height 12
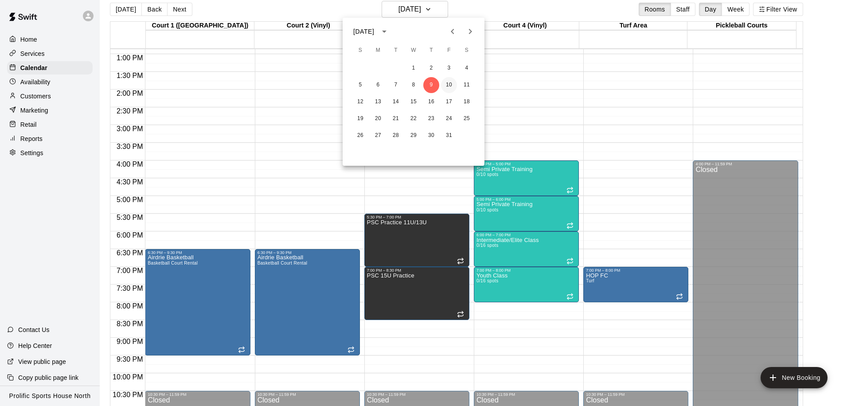
click at [449, 85] on button "10" at bounding box center [449, 85] width 16 height 16
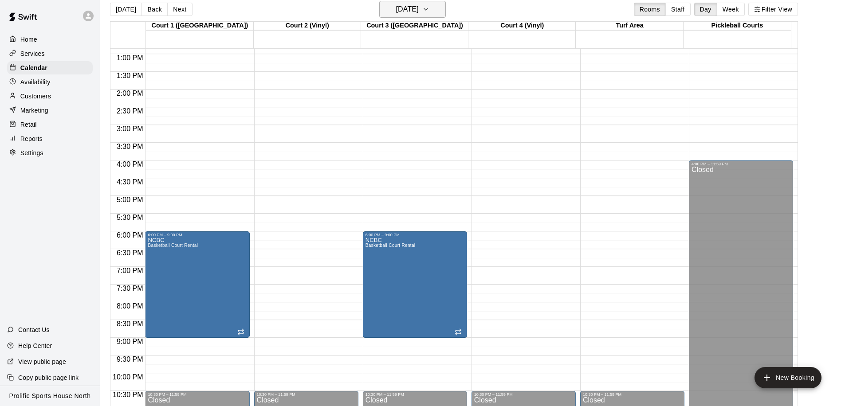
click at [415, 13] on h6 "Friday Oct 10" at bounding box center [407, 9] width 23 height 12
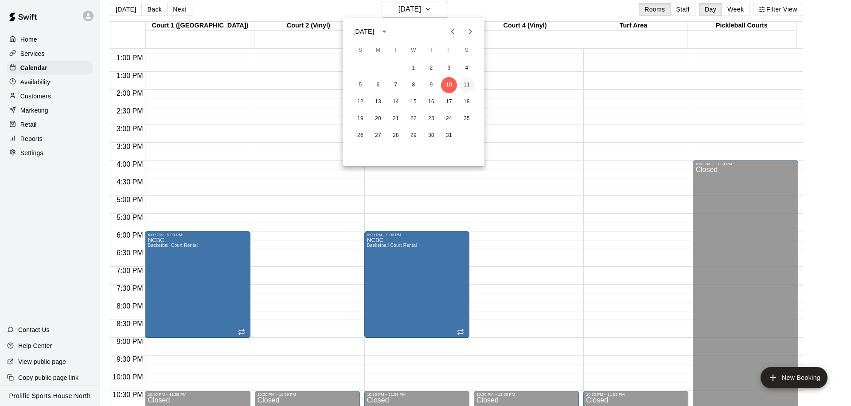
click at [465, 87] on button "11" at bounding box center [467, 85] width 16 height 16
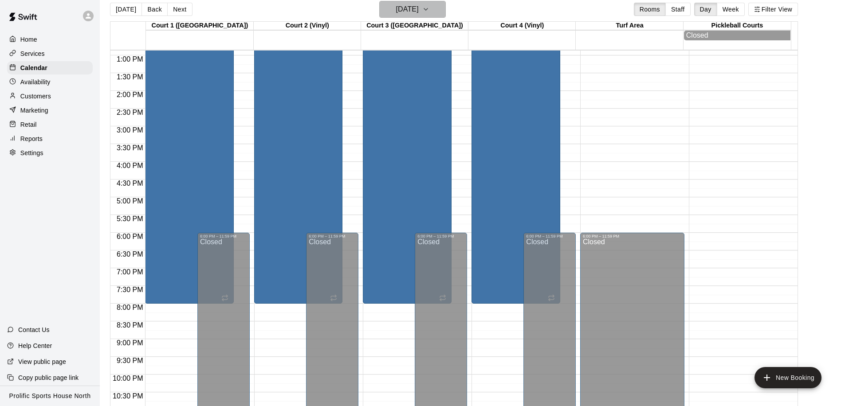
click at [419, 13] on h6 "Saturday Oct 11" at bounding box center [407, 9] width 23 height 12
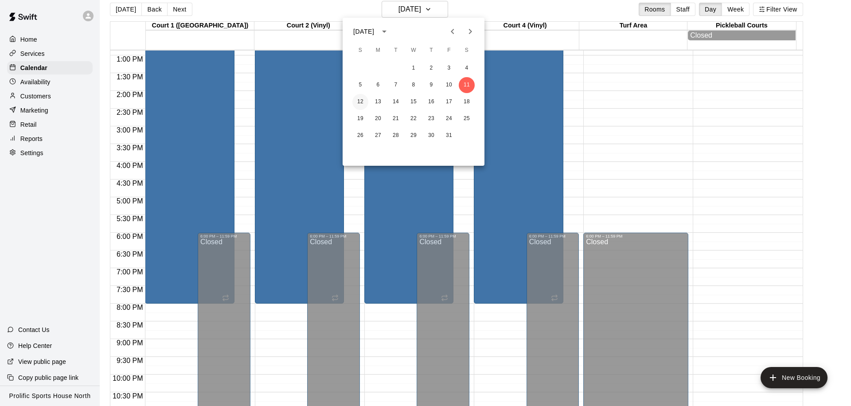
click at [365, 102] on button "12" at bounding box center [360, 102] width 16 height 16
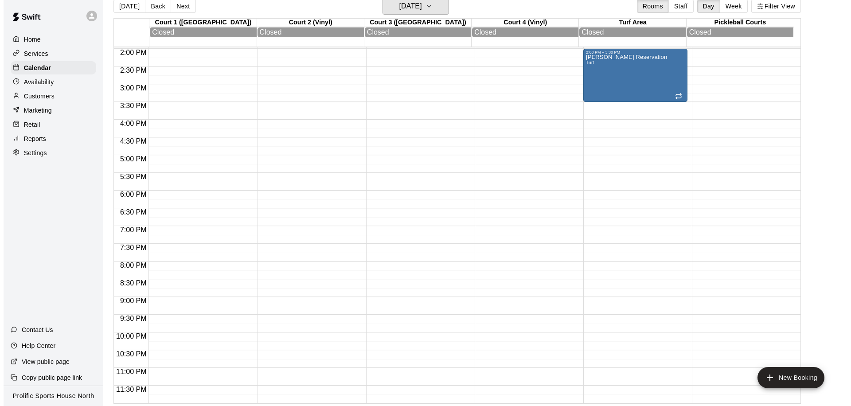
scroll to position [14, 0]
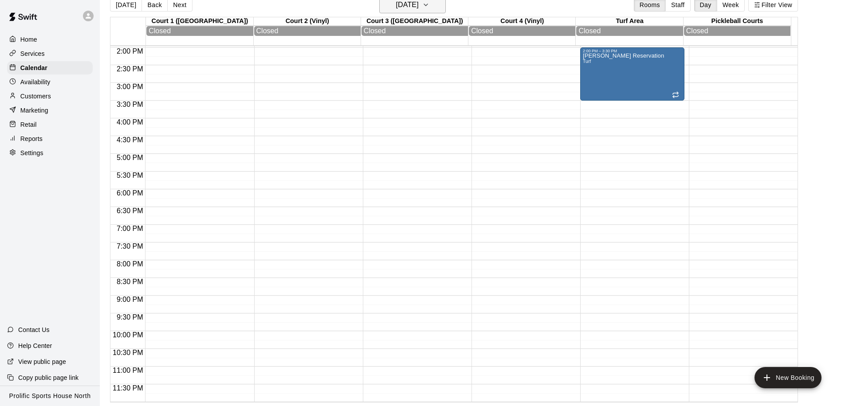
click at [419, 7] on h6 "Sunday Oct 12" at bounding box center [407, 5] width 23 height 12
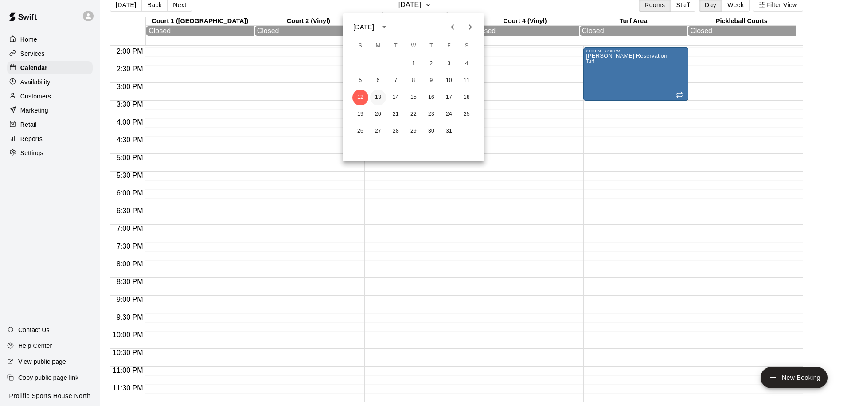
click at [377, 100] on button "13" at bounding box center [378, 98] width 16 height 16
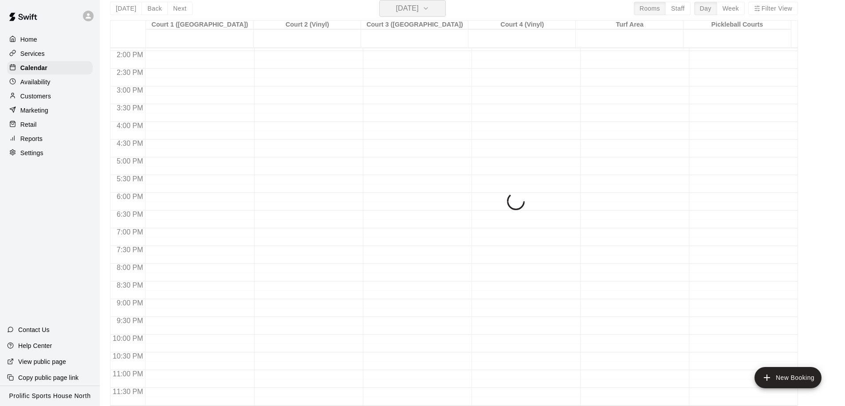
scroll to position [494, 0]
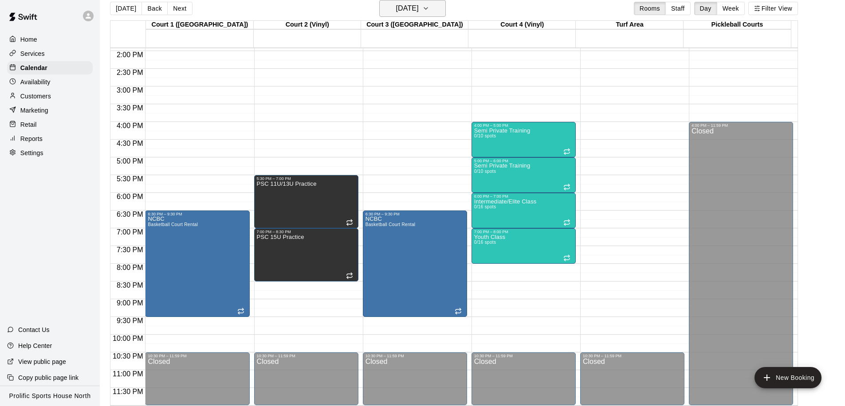
click at [429, 12] on icon "button" at bounding box center [425, 8] width 7 height 11
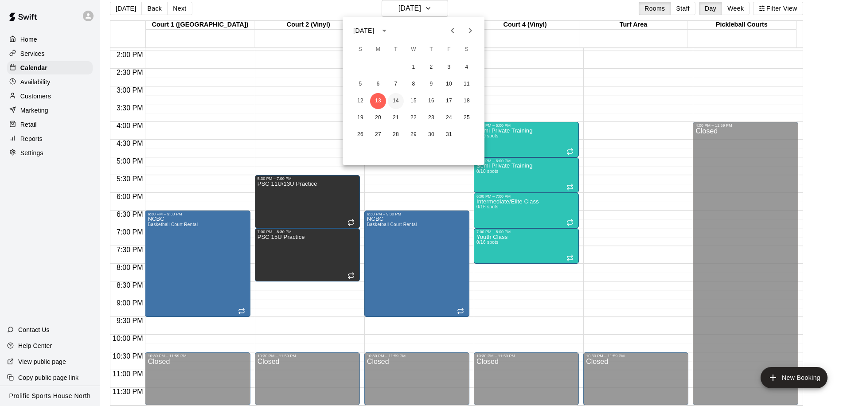
click at [398, 100] on button "14" at bounding box center [396, 101] width 16 height 16
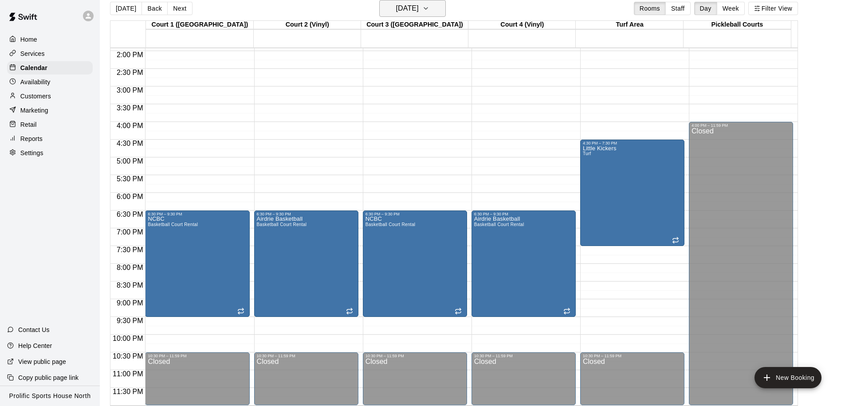
click at [409, 11] on h6 "Tuesday Oct 14" at bounding box center [407, 8] width 23 height 12
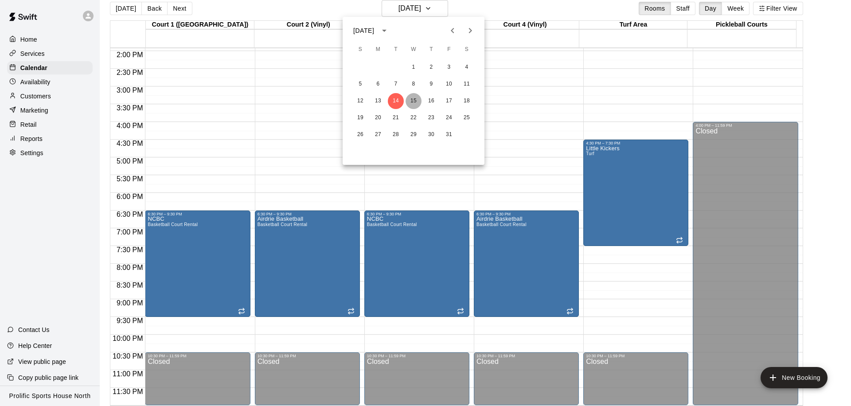
click at [416, 98] on button "15" at bounding box center [414, 101] width 16 height 16
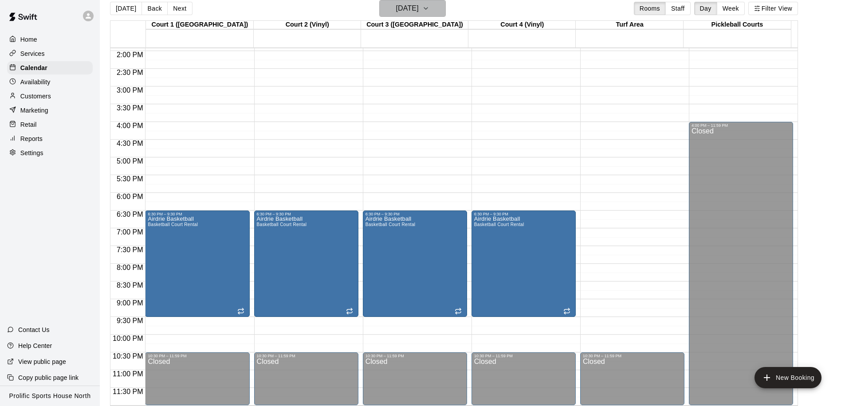
click at [419, 13] on h6 "Wednesday Oct 15" at bounding box center [407, 8] width 23 height 12
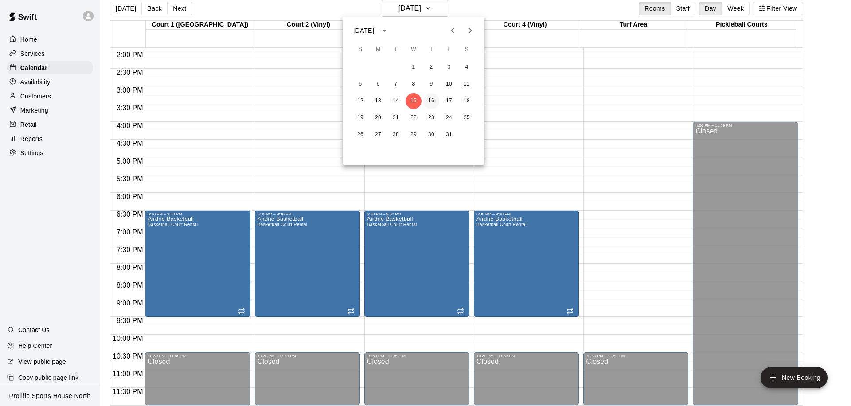
click at [431, 98] on button "16" at bounding box center [431, 101] width 16 height 16
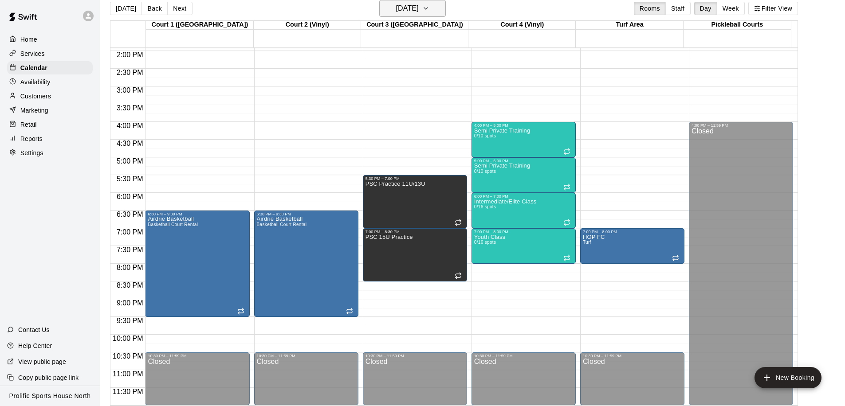
click at [414, 11] on h6 "Thursday Oct 16" at bounding box center [407, 8] width 23 height 12
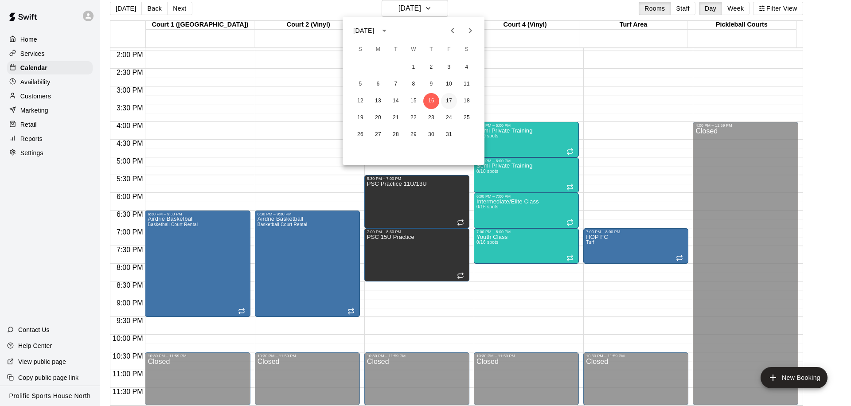
click at [446, 98] on button "17" at bounding box center [449, 101] width 16 height 16
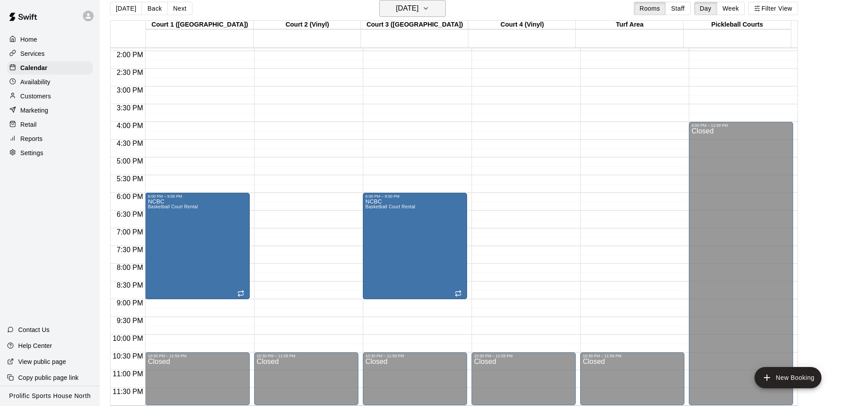
click at [419, 11] on h6 "Friday Oct 17" at bounding box center [407, 8] width 23 height 12
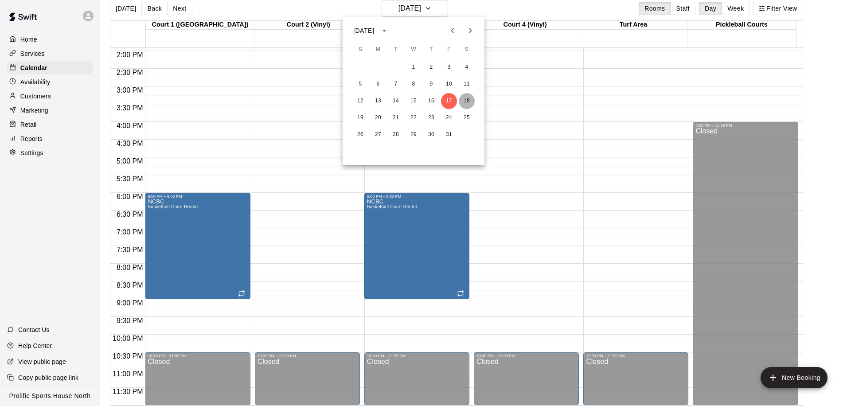
click at [470, 98] on button "18" at bounding box center [467, 101] width 16 height 16
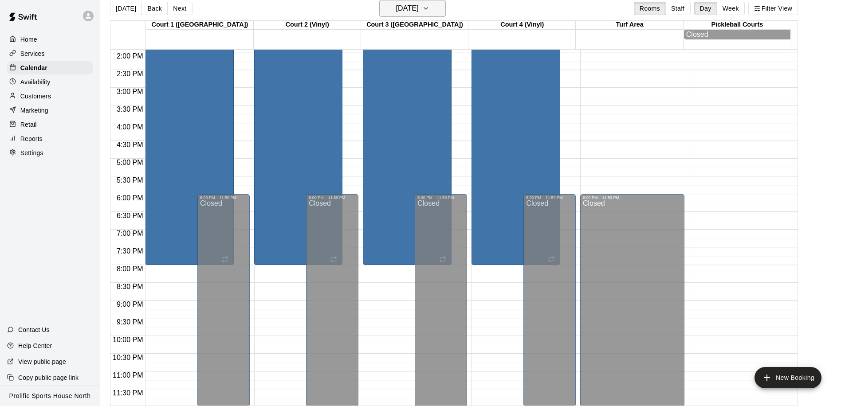
scroll to position [495, 0]
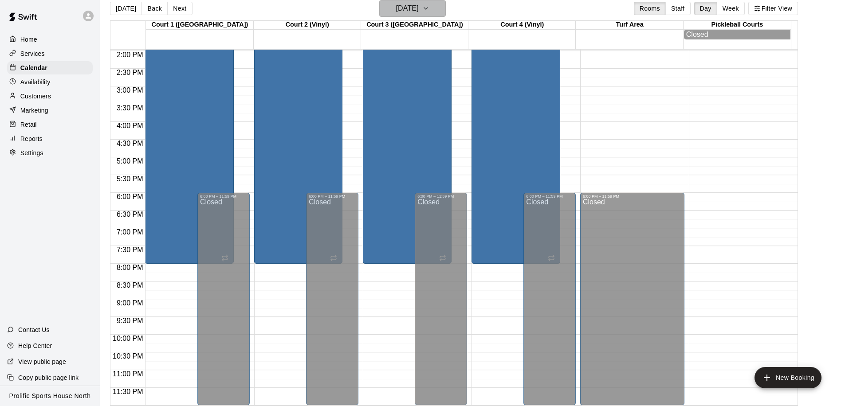
click at [414, 9] on h6 "Saturday Oct 18" at bounding box center [407, 8] width 23 height 12
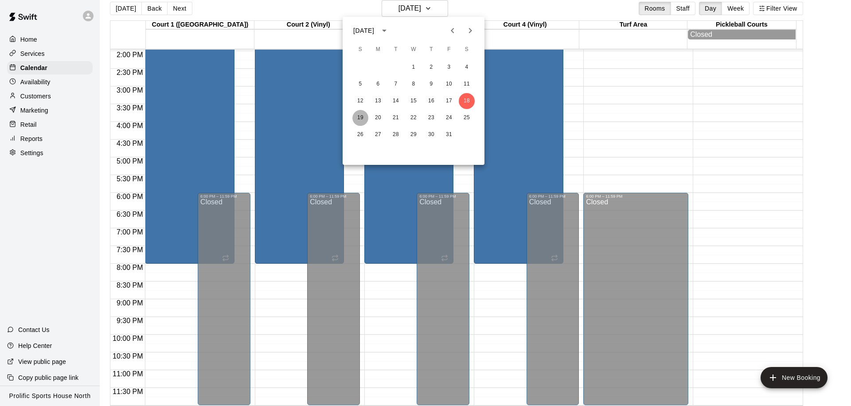
click at [364, 120] on button "19" at bounding box center [360, 118] width 16 height 16
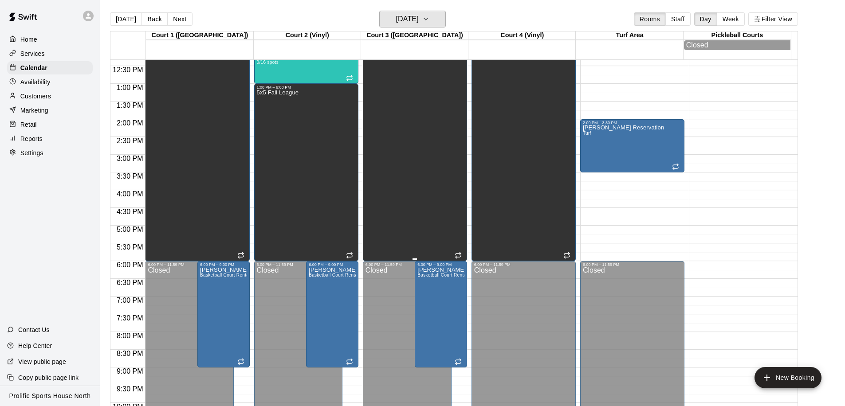
scroll to position [439, 0]
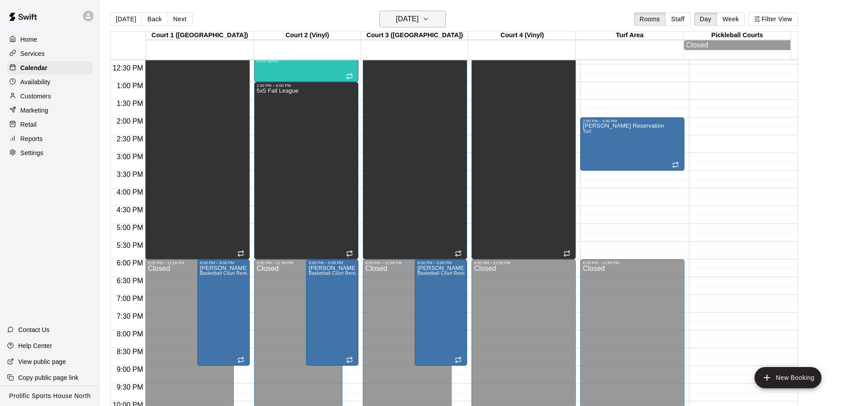
click at [407, 21] on h6 "Sunday Oct 19" at bounding box center [407, 19] width 23 height 12
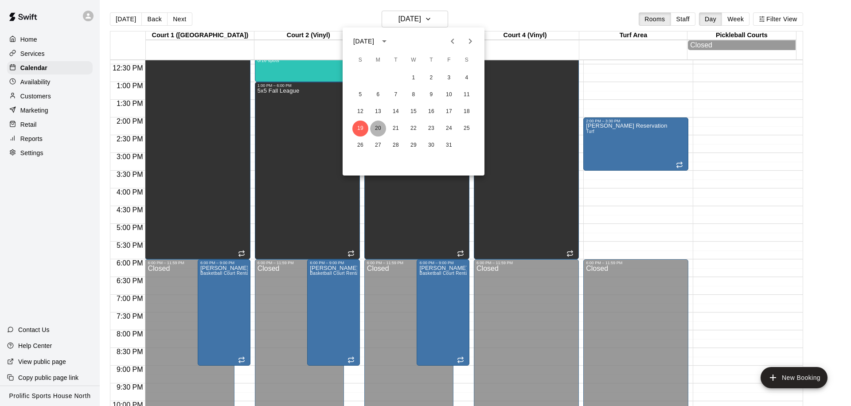
click at [380, 127] on button "20" at bounding box center [378, 129] width 16 height 16
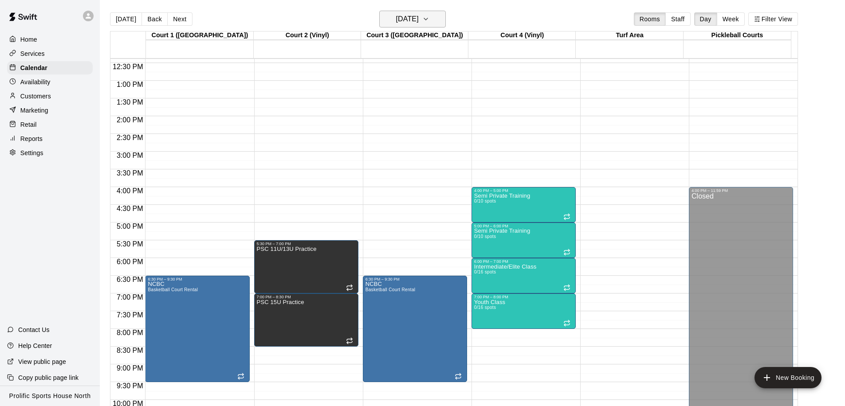
click at [413, 22] on h6 "Monday Oct 20" at bounding box center [407, 19] width 23 height 12
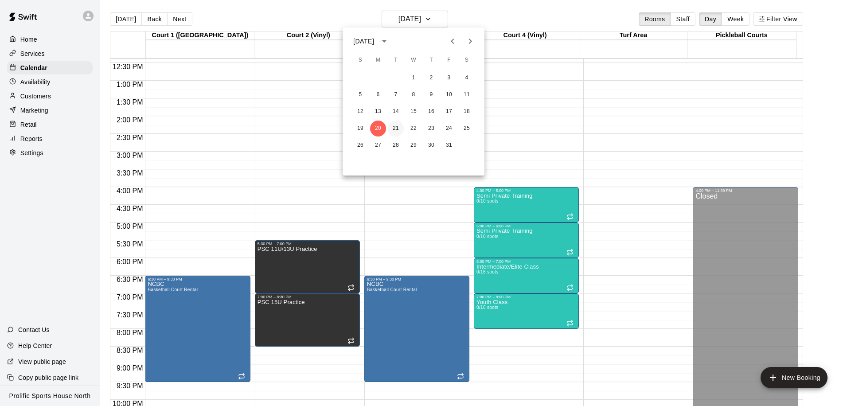
click at [399, 128] on button "21" at bounding box center [396, 129] width 16 height 16
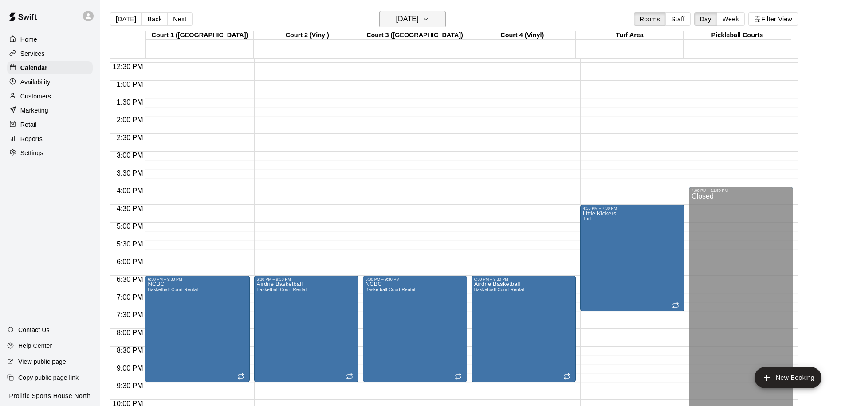
click at [419, 23] on h6 "Tuesday Oct 21" at bounding box center [407, 19] width 23 height 12
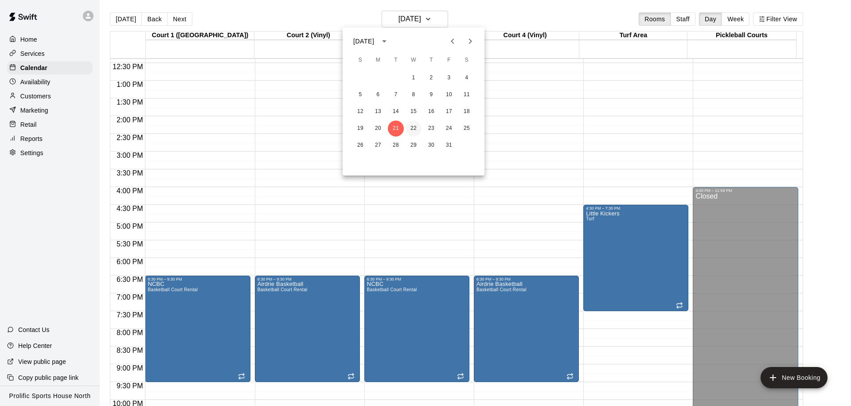
click at [411, 125] on button "22" at bounding box center [414, 129] width 16 height 16
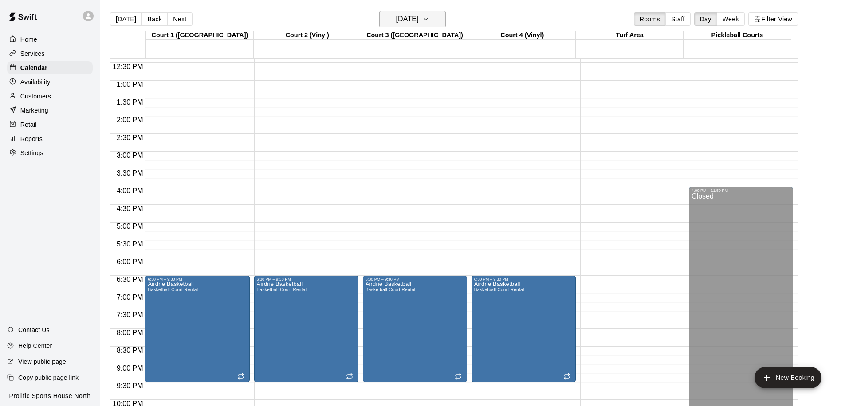
click at [419, 22] on h6 "Wednesday Oct 22" at bounding box center [407, 19] width 23 height 12
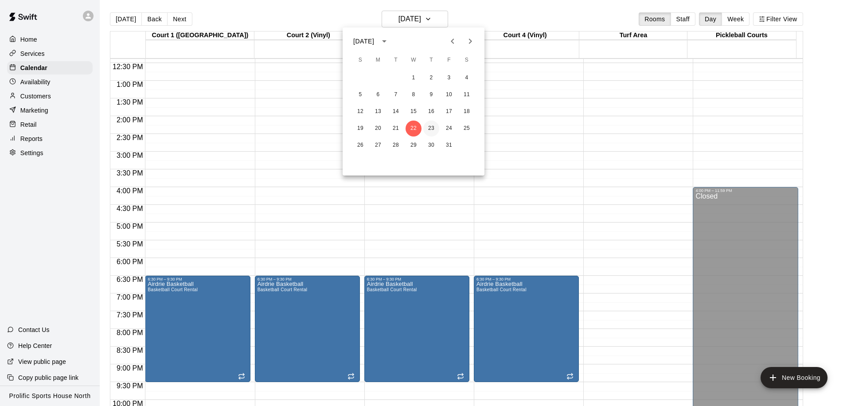
click at [433, 128] on button "23" at bounding box center [431, 129] width 16 height 16
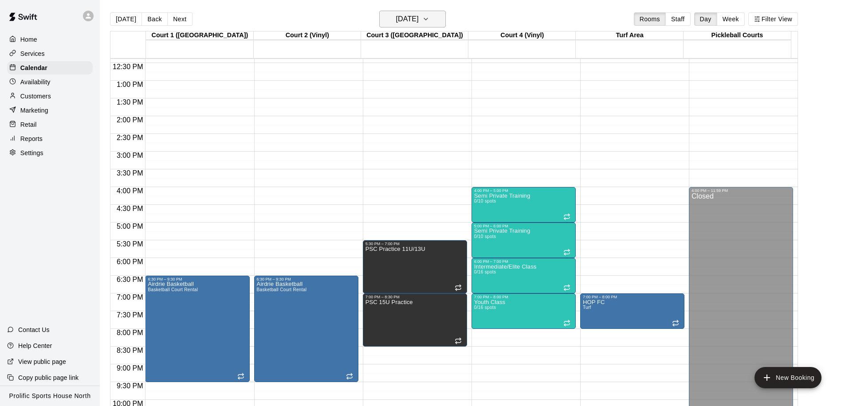
click at [419, 20] on h6 "Thursday Oct 23" at bounding box center [407, 19] width 23 height 12
click at [429, 20] on icon "button" at bounding box center [425, 19] width 7 height 11
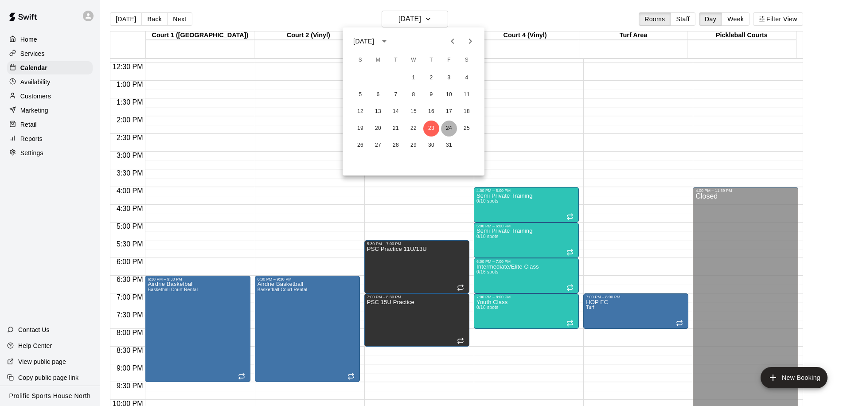
click at [449, 131] on button "24" at bounding box center [449, 129] width 16 height 16
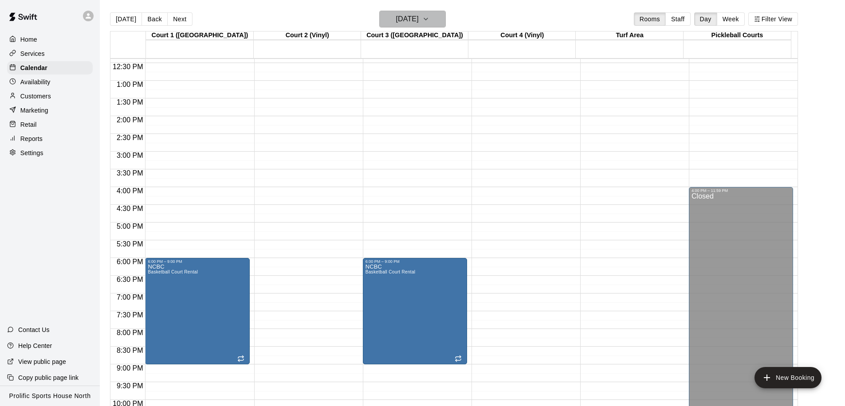
click at [419, 23] on h6 "Friday Oct 24" at bounding box center [407, 19] width 23 height 12
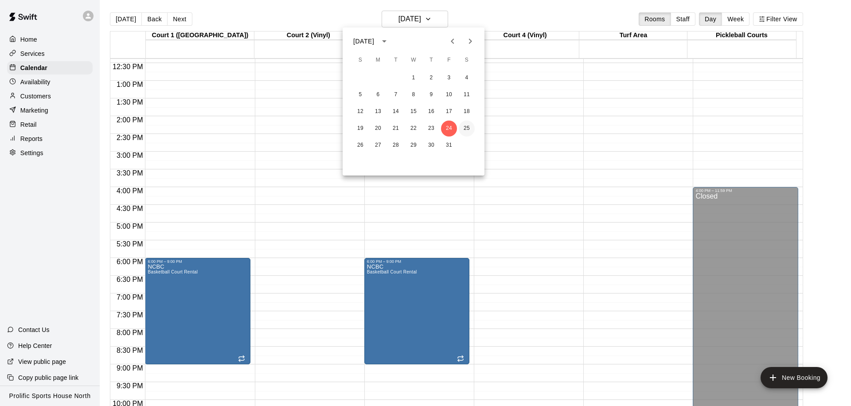
click at [465, 126] on button "25" at bounding box center [467, 129] width 16 height 16
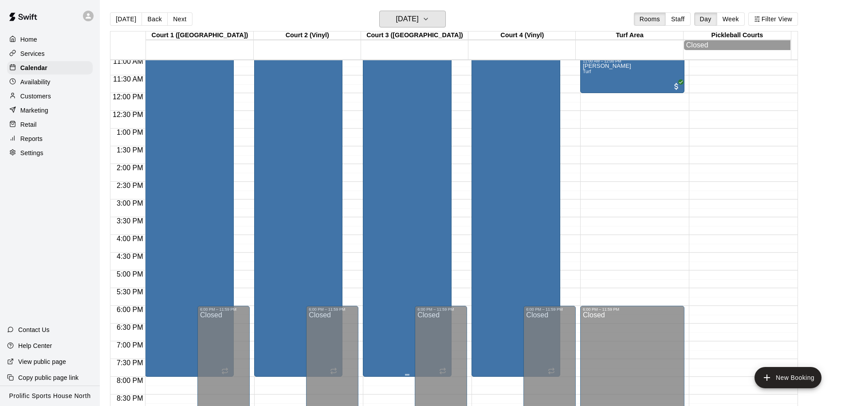
scroll to position [463, 0]
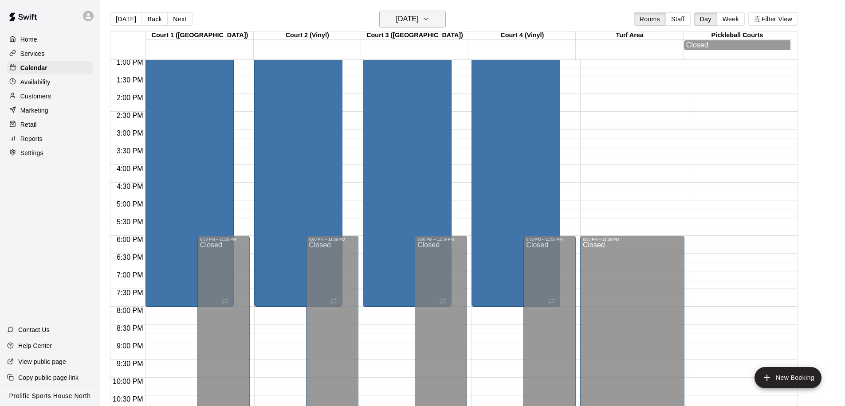
click at [419, 19] on h6 "Saturday Oct 25" at bounding box center [407, 19] width 23 height 12
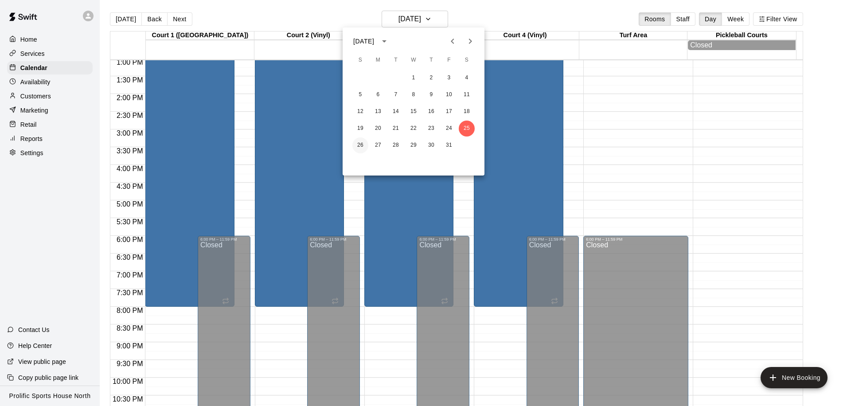
click at [357, 140] on button "26" at bounding box center [360, 145] width 16 height 16
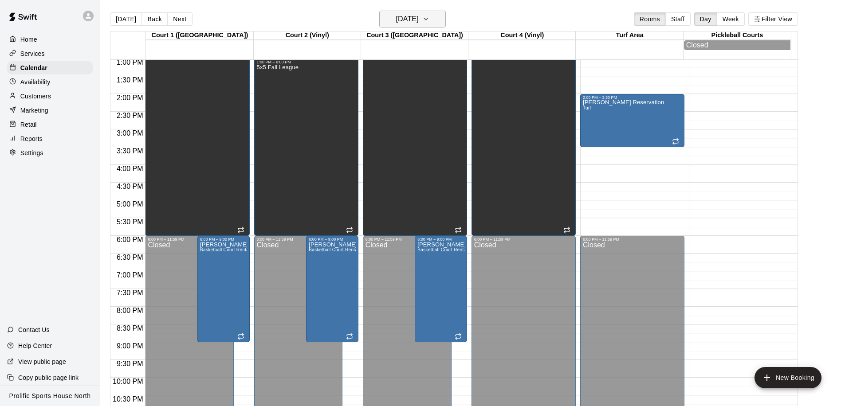
click at [419, 19] on h6 "Sunday Oct 26" at bounding box center [407, 19] width 23 height 12
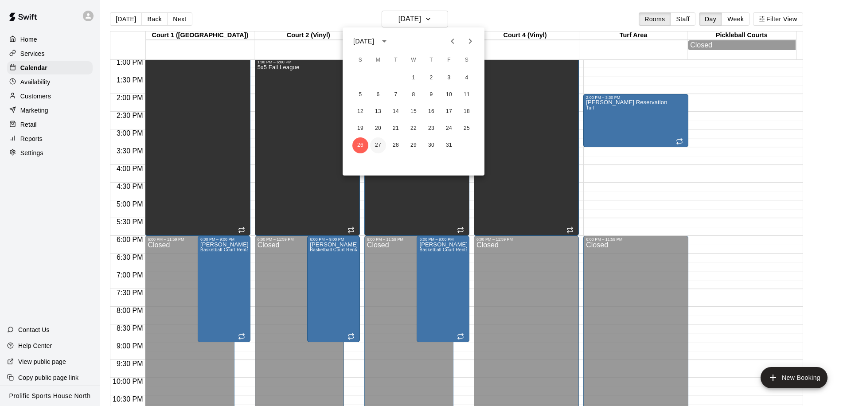
click at [378, 142] on button "27" at bounding box center [378, 145] width 16 height 16
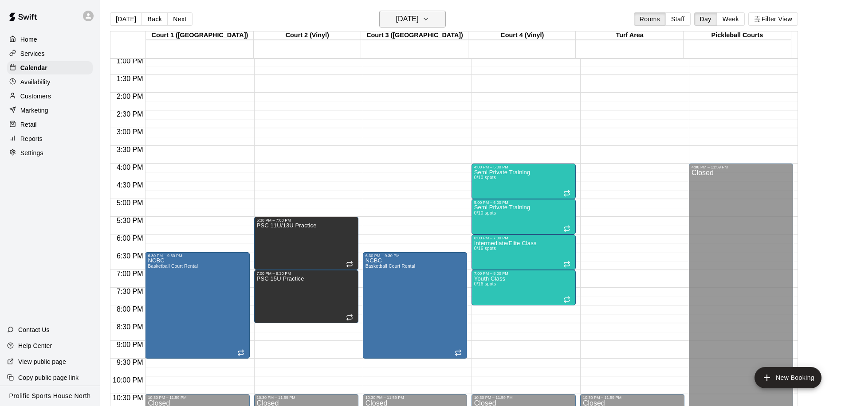
click at [419, 21] on h6 "Monday Oct 27" at bounding box center [407, 19] width 23 height 12
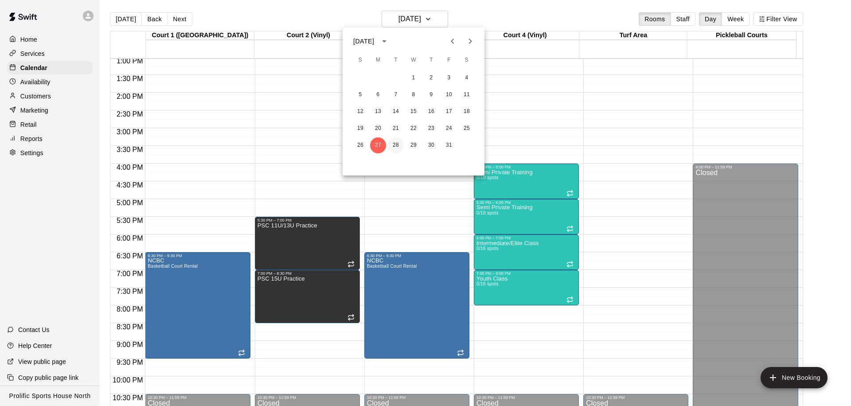
click at [393, 145] on button "28" at bounding box center [396, 145] width 16 height 16
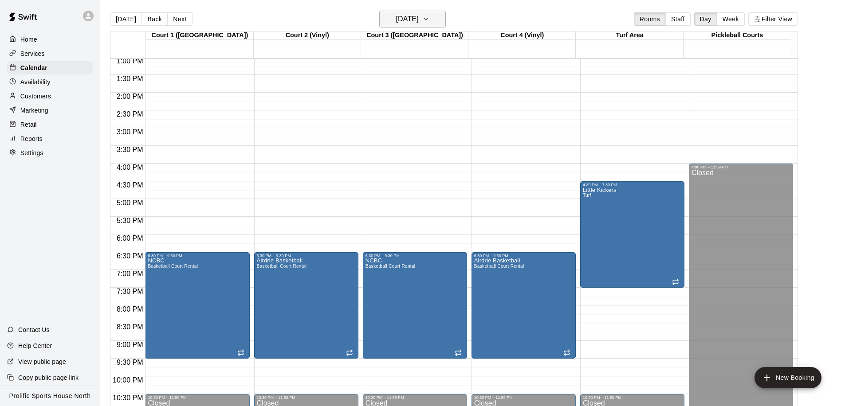
click at [419, 23] on h6 "Tuesday Oct 28" at bounding box center [407, 19] width 23 height 12
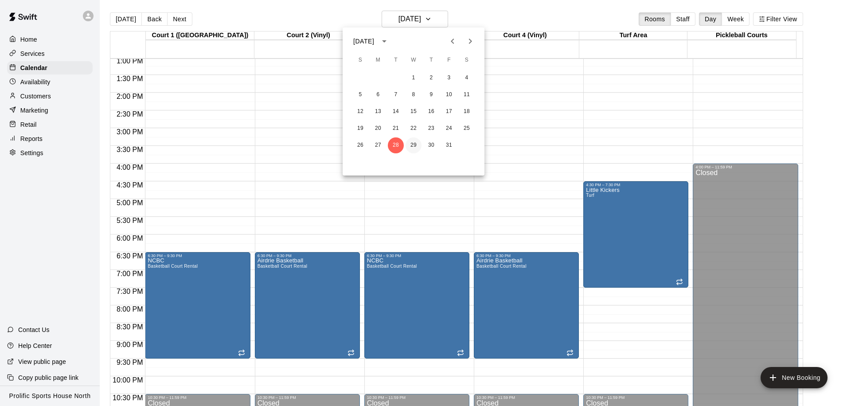
click at [412, 145] on button "29" at bounding box center [414, 145] width 16 height 16
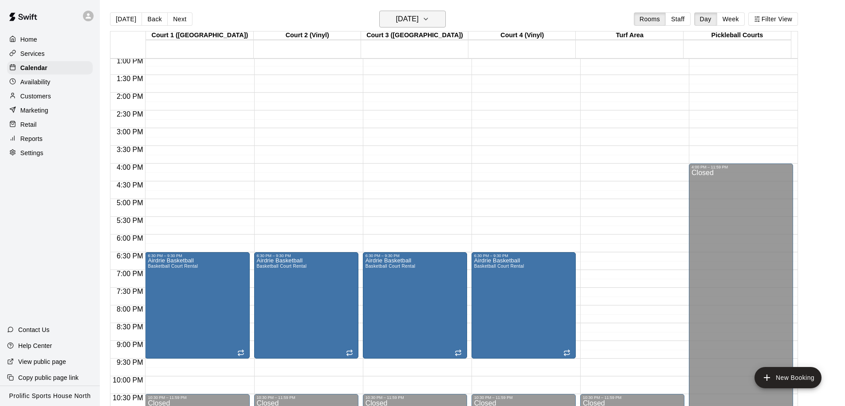
click at [419, 21] on h6 "Wednesday Oct 29" at bounding box center [407, 19] width 23 height 12
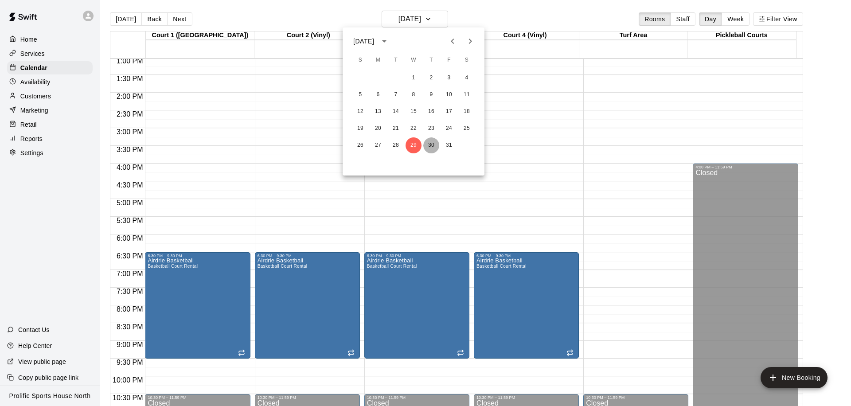
click at [431, 147] on button "30" at bounding box center [431, 145] width 16 height 16
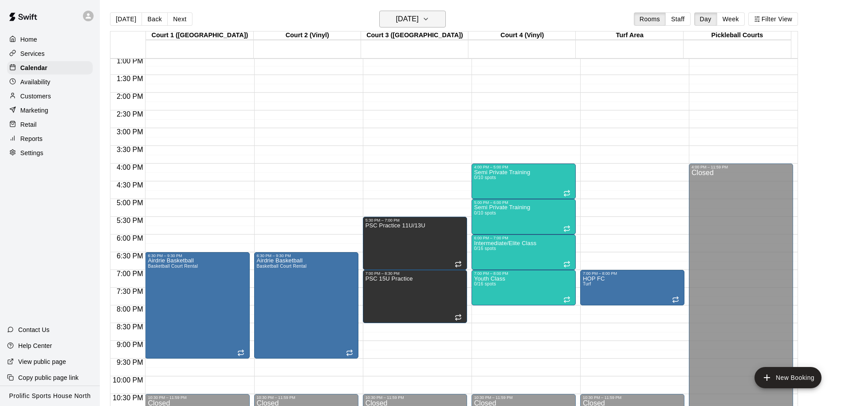
click at [435, 19] on button "Thursday Oct 30" at bounding box center [412, 19] width 67 height 17
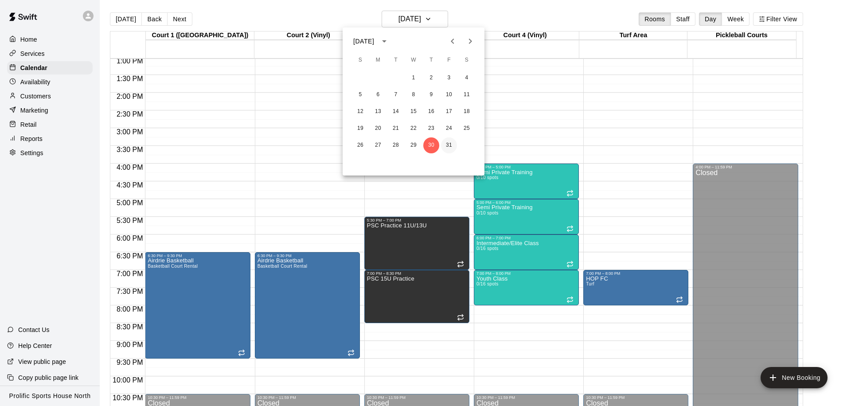
click at [446, 147] on button "31" at bounding box center [449, 145] width 16 height 16
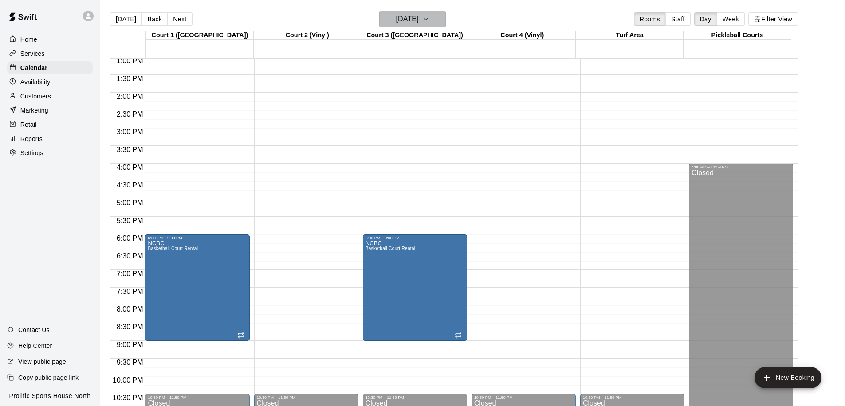
click at [429, 23] on icon "button" at bounding box center [425, 19] width 7 height 11
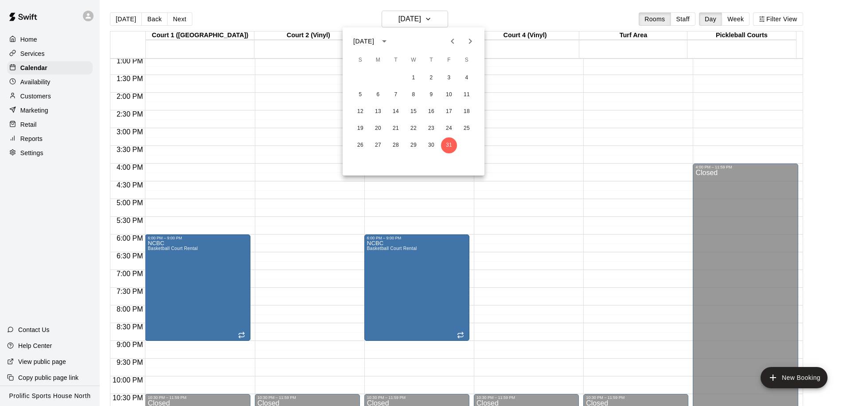
click at [470, 44] on icon "Next month" at bounding box center [470, 41] width 11 height 11
click at [465, 76] on button "1" at bounding box center [467, 78] width 16 height 16
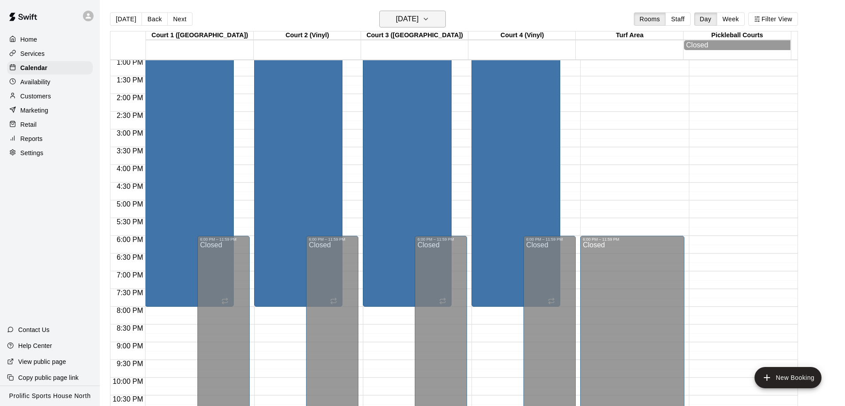
click at [416, 18] on h6 "Saturday Nov 01" at bounding box center [407, 19] width 23 height 12
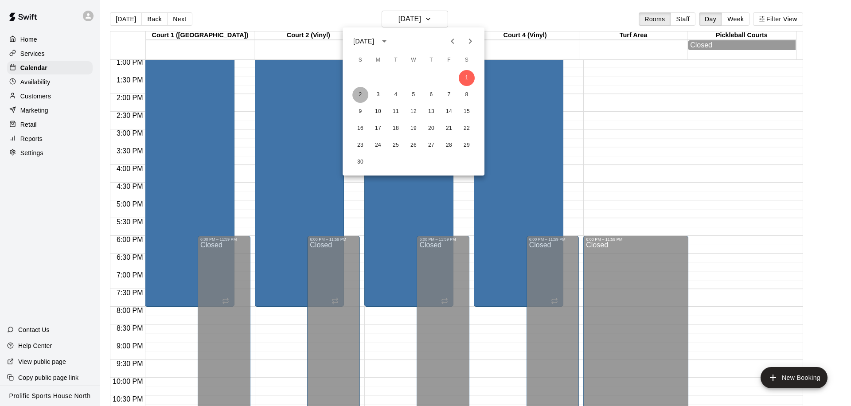
click at [358, 90] on button "2" at bounding box center [360, 95] width 16 height 16
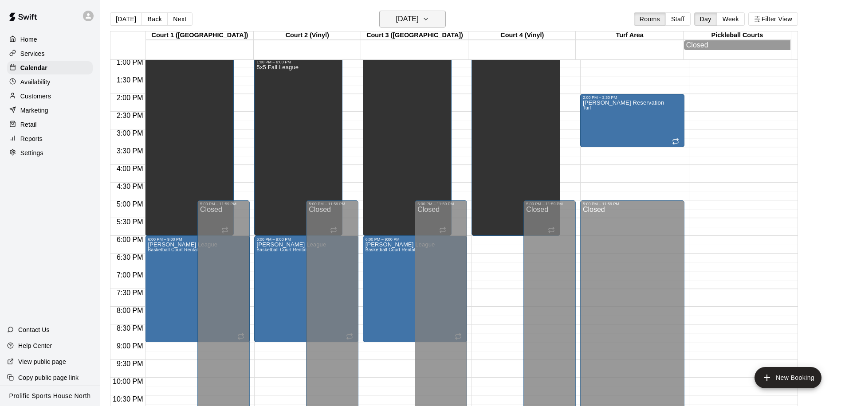
click at [419, 21] on h6 "Sunday Nov 02" at bounding box center [407, 19] width 23 height 12
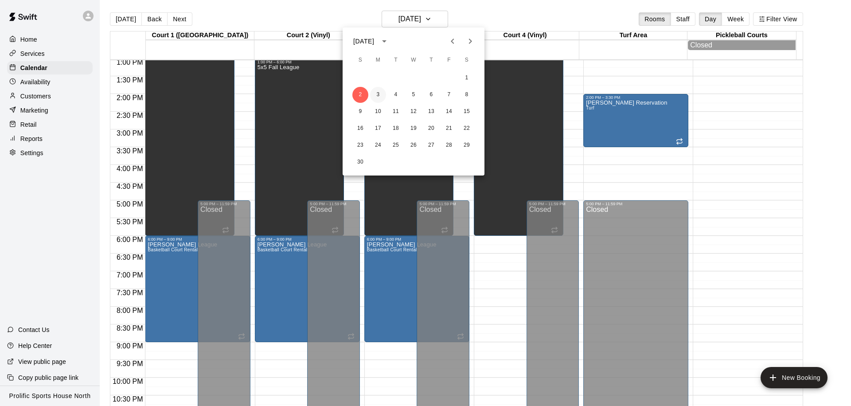
click at [376, 94] on button "3" at bounding box center [378, 95] width 16 height 16
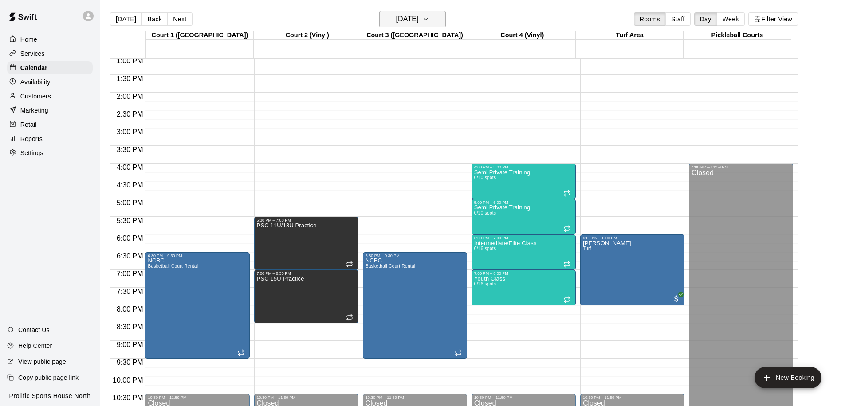
click at [419, 21] on h6 "Monday Nov 03" at bounding box center [407, 19] width 23 height 12
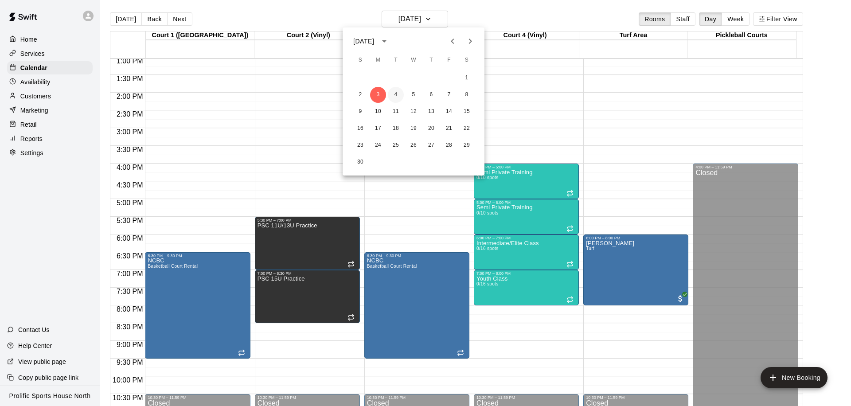
click at [398, 96] on button "4" at bounding box center [396, 95] width 16 height 16
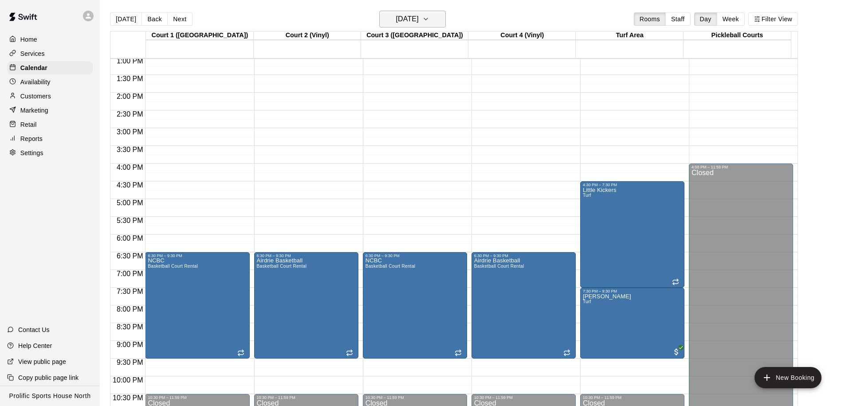
click at [419, 23] on h6 "Tuesday Nov 04" at bounding box center [407, 19] width 23 height 12
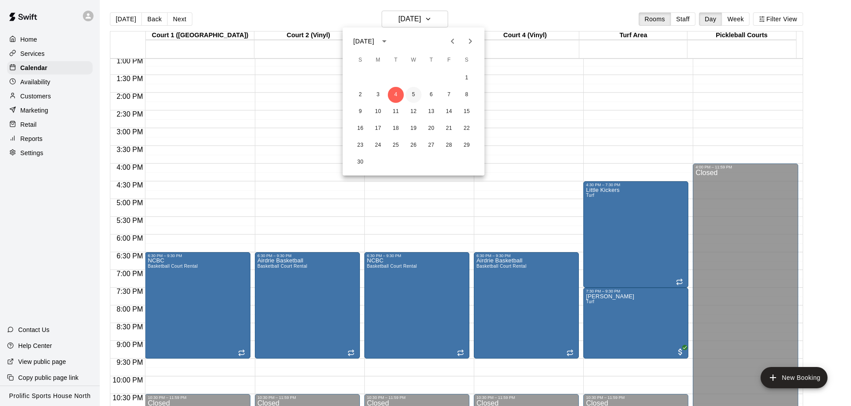
click at [411, 92] on button "5" at bounding box center [414, 95] width 16 height 16
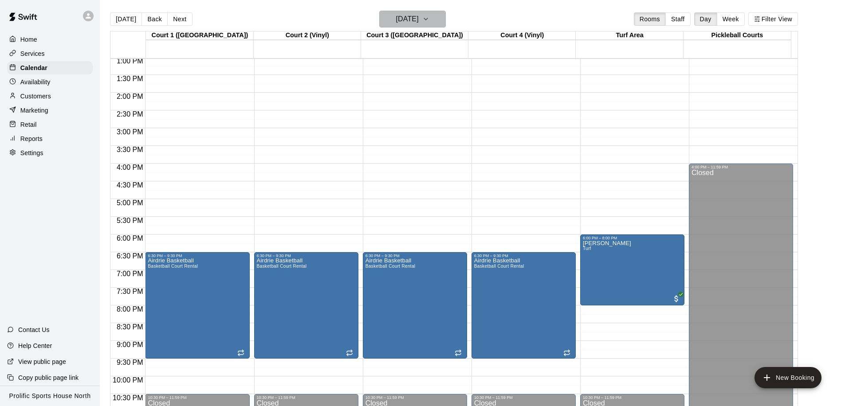
click at [417, 26] on button "Wednesday Nov 05" at bounding box center [412, 19] width 67 height 17
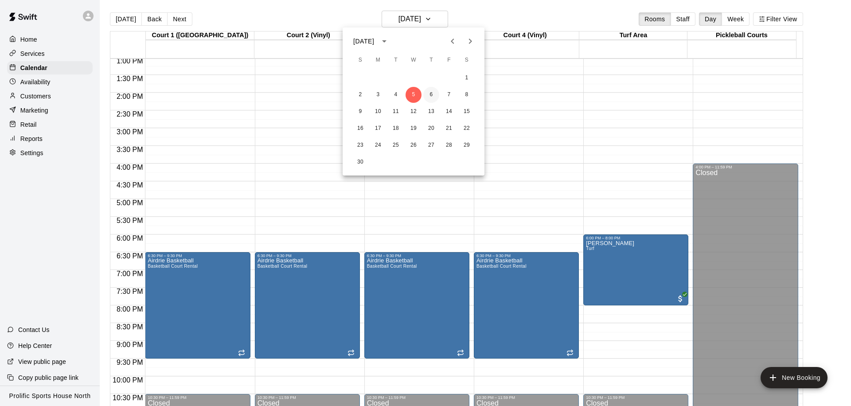
click at [429, 96] on button "6" at bounding box center [431, 95] width 16 height 16
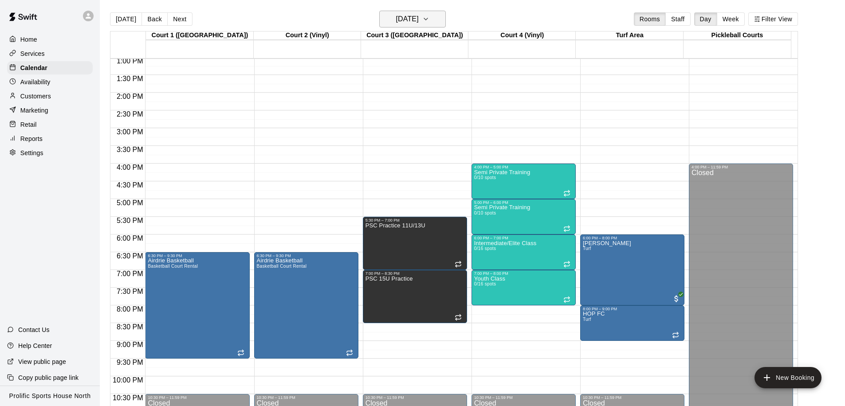
click at [419, 20] on h6 "Thursday Nov 06" at bounding box center [407, 19] width 23 height 12
click at [419, 22] on h6 "Thursday Nov 06" at bounding box center [407, 19] width 23 height 12
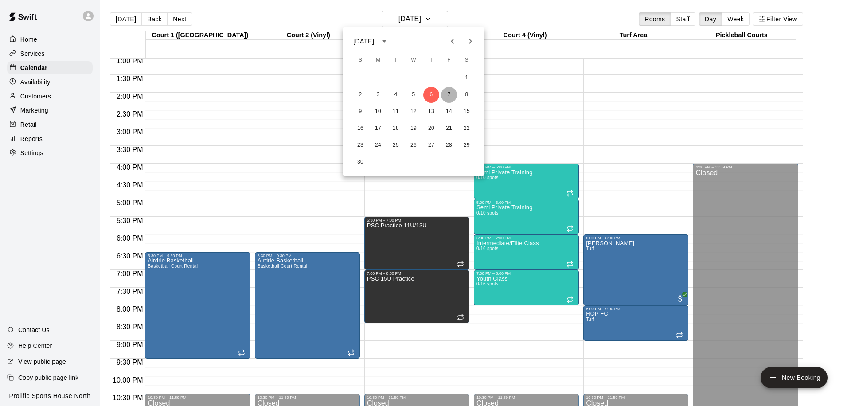
click at [452, 92] on button "7" at bounding box center [449, 95] width 16 height 16
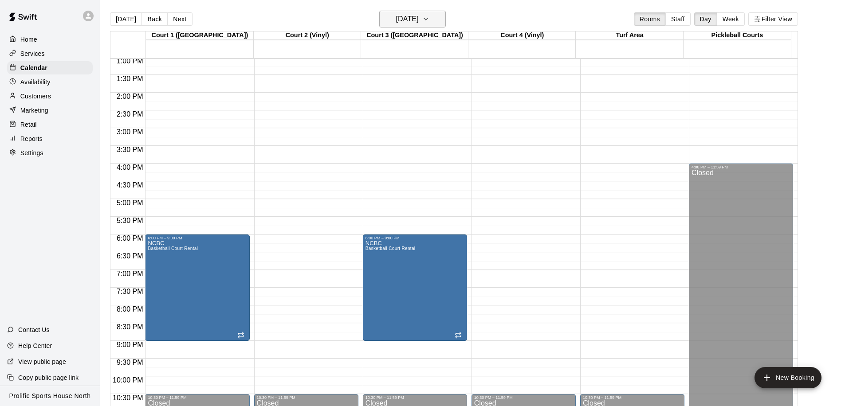
click at [419, 22] on h6 "Friday Nov 07" at bounding box center [407, 19] width 23 height 12
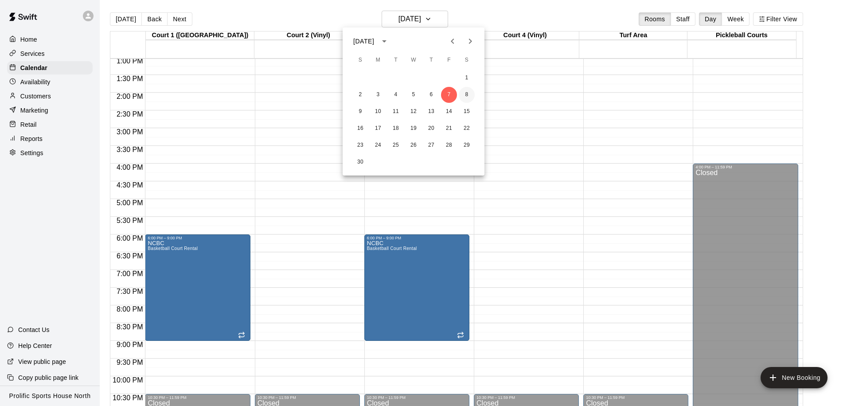
click at [468, 92] on button "8" at bounding box center [467, 95] width 16 height 16
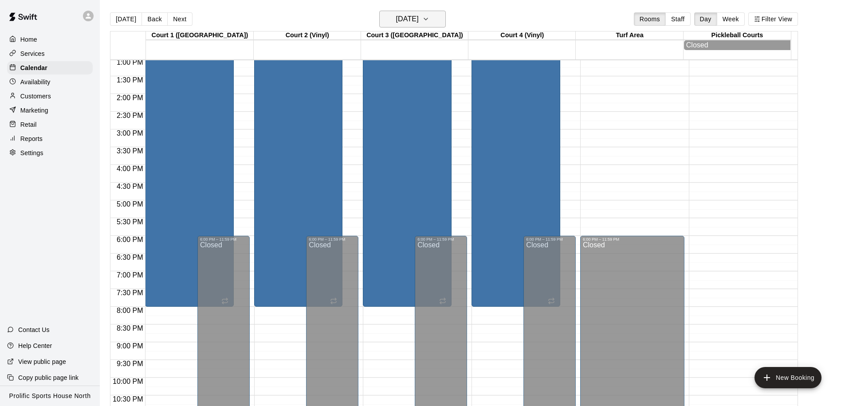
click at [419, 22] on h6 "Saturday Nov 08" at bounding box center [407, 19] width 23 height 12
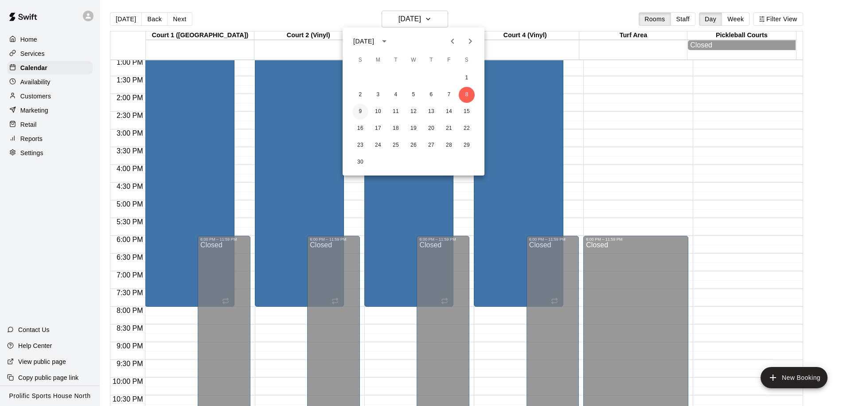
click at [357, 110] on button "9" at bounding box center [360, 112] width 16 height 16
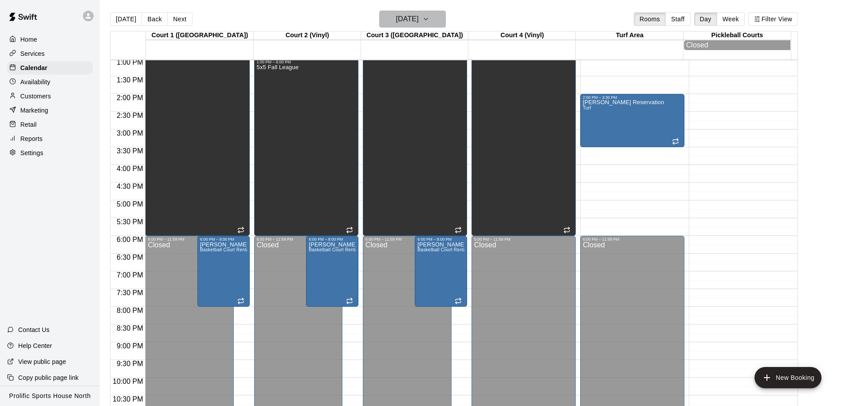
click at [419, 23] on h6 "Sunday Nov 09" at bounding box center [407, 19] width 23 height 12
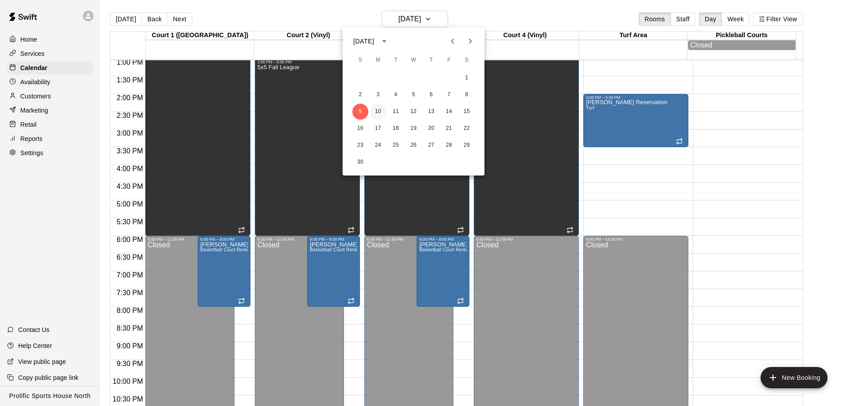
click at [377, 115] on button "10" at bounding box center [378, 112] width 16 height 16
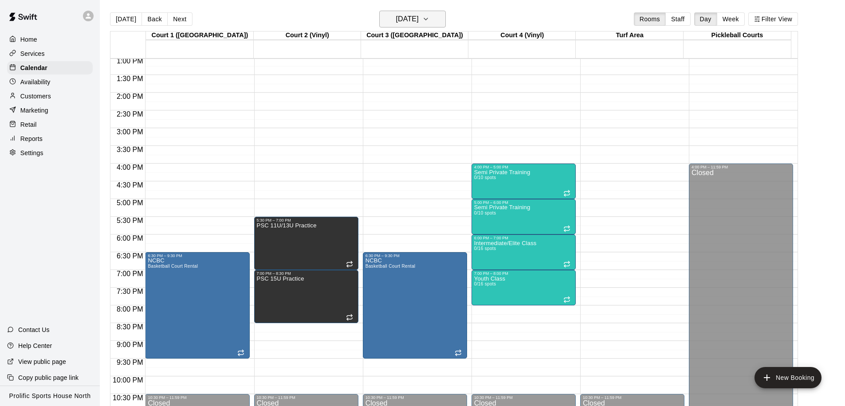
click at [419, 21] on h6 "Monday Nov 10" at bounding box center [407, 19] width 23 height 12
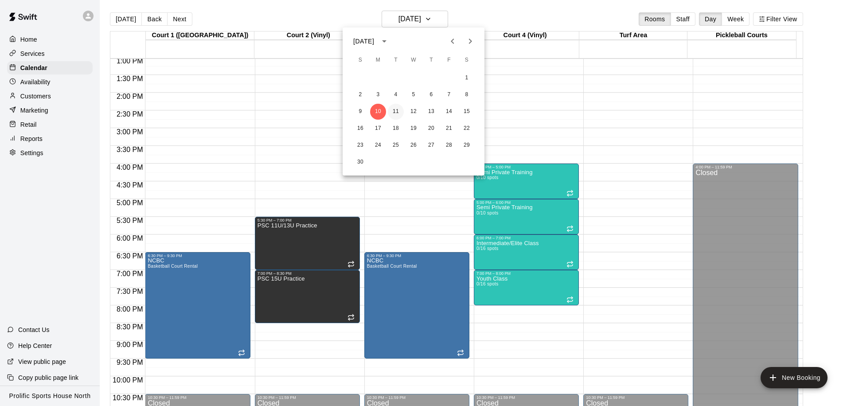
click at [395, 114] on button "11" at bounding box center [396, 112] width 16 height 16
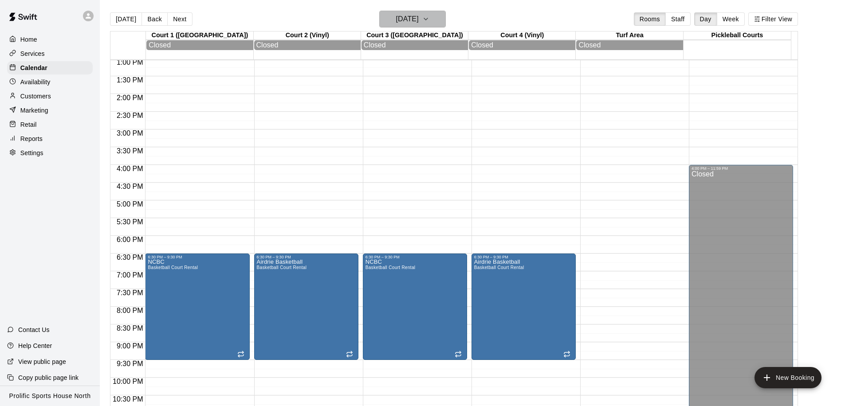
click at [429, 21] on icon "button" at bounding box center [425, 19] width 7 height 11
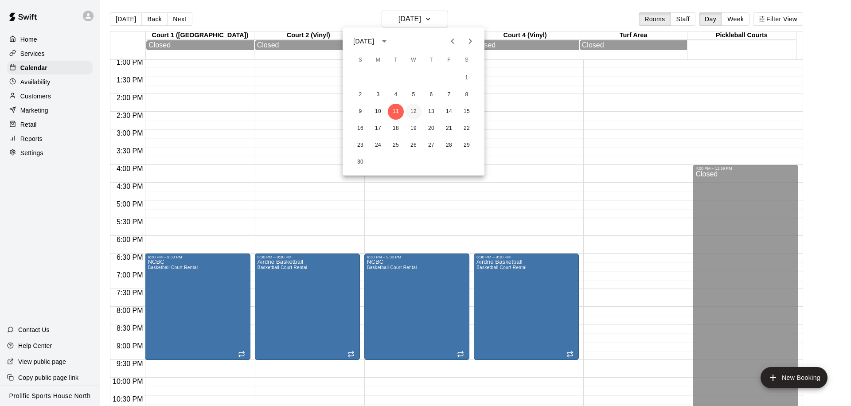
click at [413, 112] on button "12" at bounding box center [414, 112] width 16 height 16
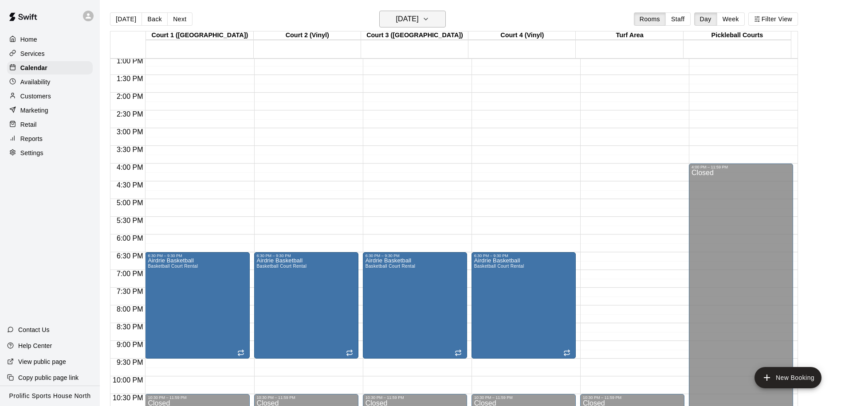
click at [419, 20] on h6 "Wednesday Nov 12" at bounding box center [407, 19] width 23 height 12
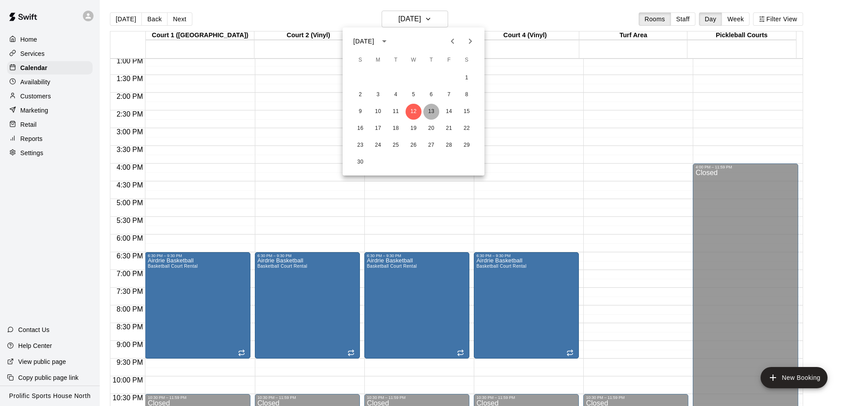
click at [437, 110] on button "13" at bounding box center [431, 112] width 16 height 16
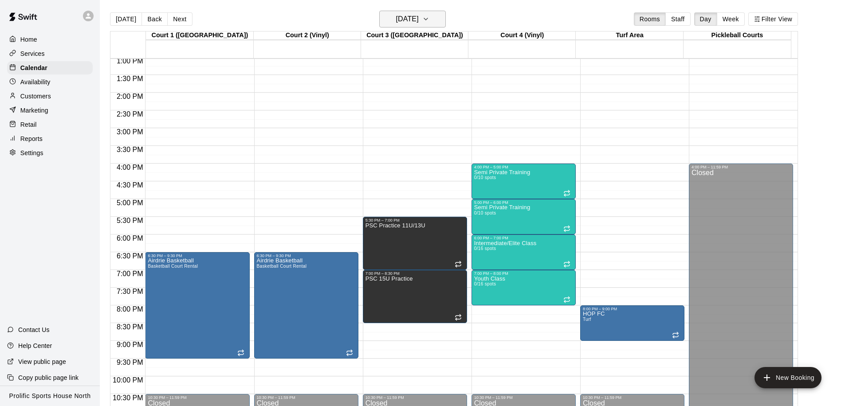
click at [419, 22] on h6 "Thursday Nov 13" at bounding box center [407, 19] width 23 height 12
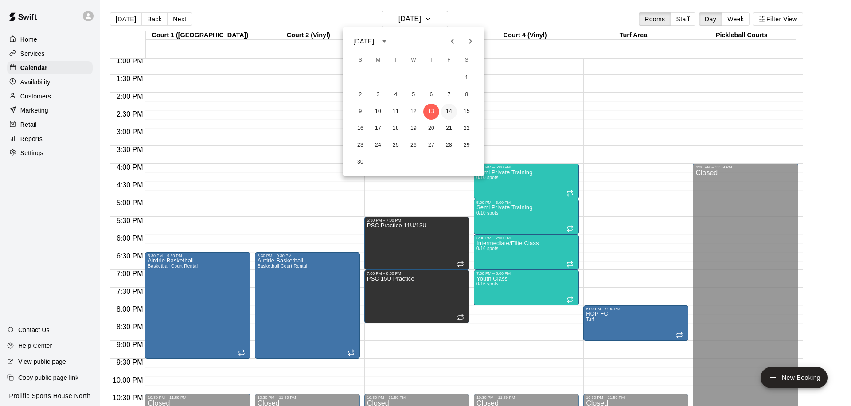
click at [447, 110] on button "14" at bounding box center [449, 112] width 16 height 16
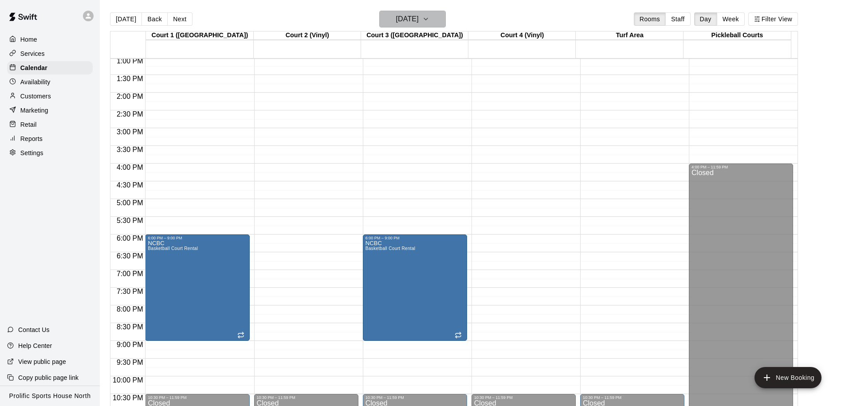
click at [412, 20] on h6 "Friday Nov 14" at bounding box center [407, 19] width 23 height 12
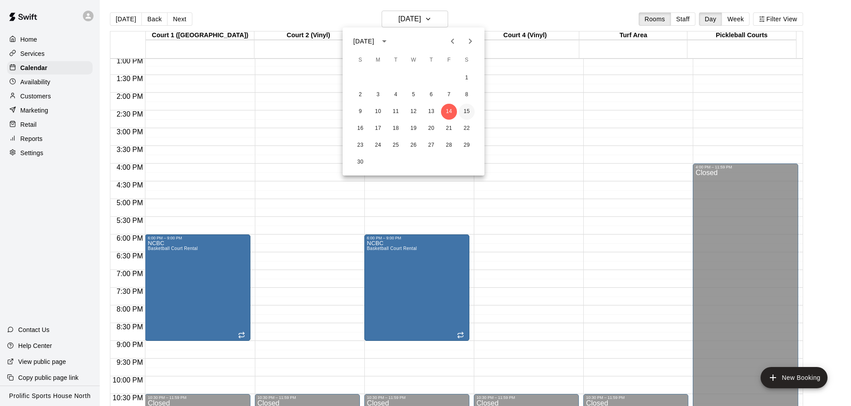
click at [470, 110] on button "15" at bounding box center [467, 112] width 16 height 16
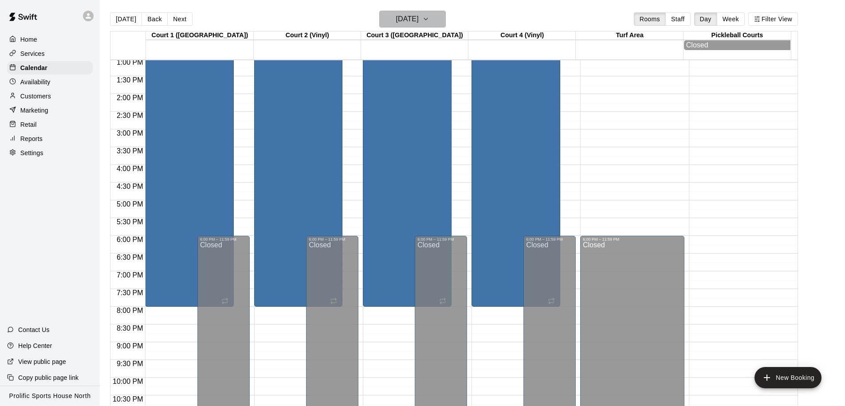
click at [398, 18] on h6 "Saturday Nov 15" at bounding box center [407, 19] width 23 height 12
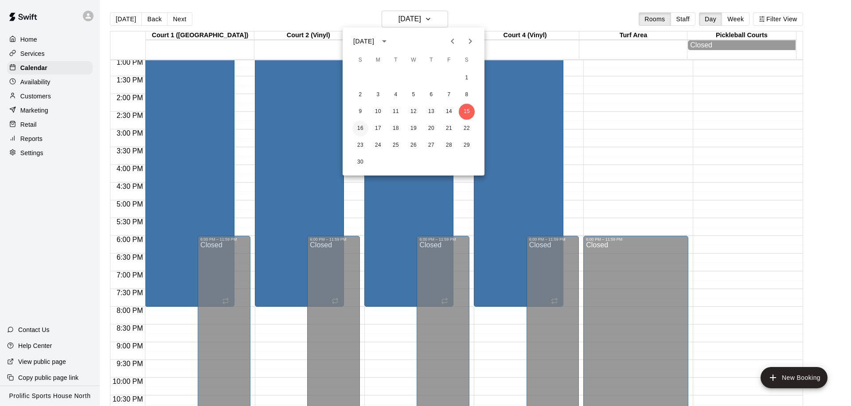
click at [360, 124] on button "16" at bounding box center [360, 129] width 16 height 16
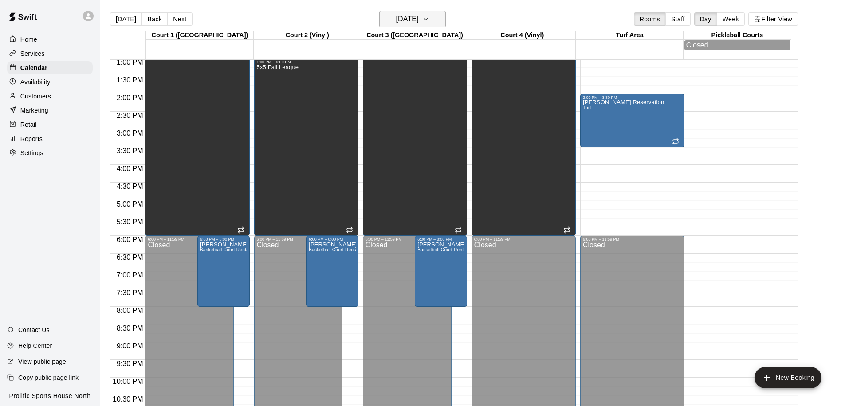
click at [419, 23] on h6 "Sunday Nov 16" at bounding box center [407, 19] width 23 height 12
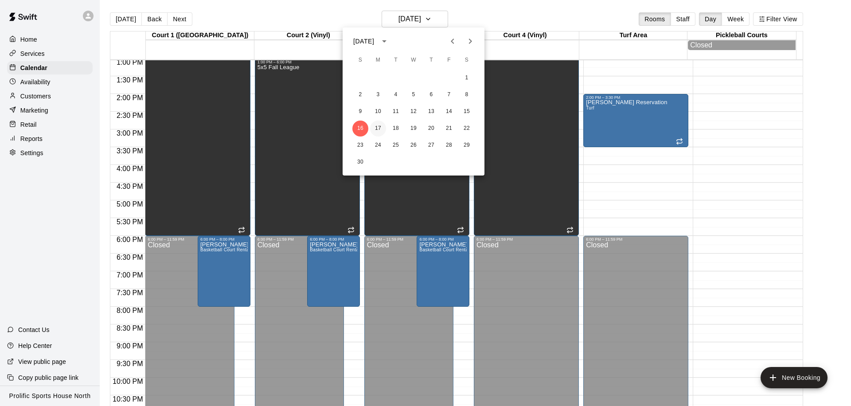
click at [379, 129] on button "17" at bounding box center [378, 129] width 16 height 16
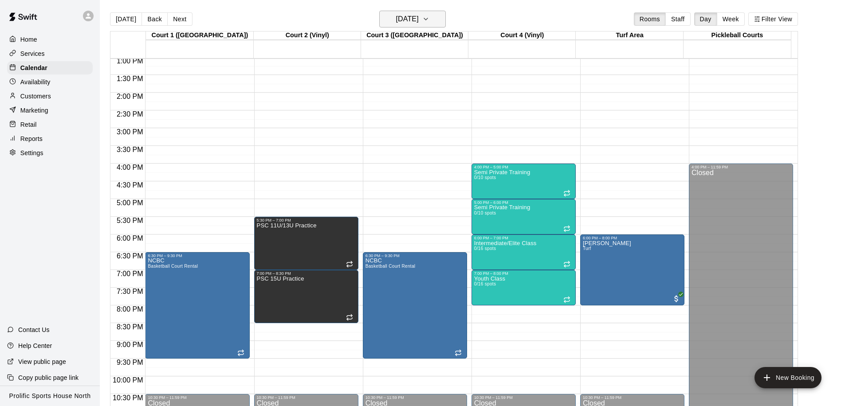
click at [429, 23] on icon "button" at bounding box center [425, 19] width 7 height 11
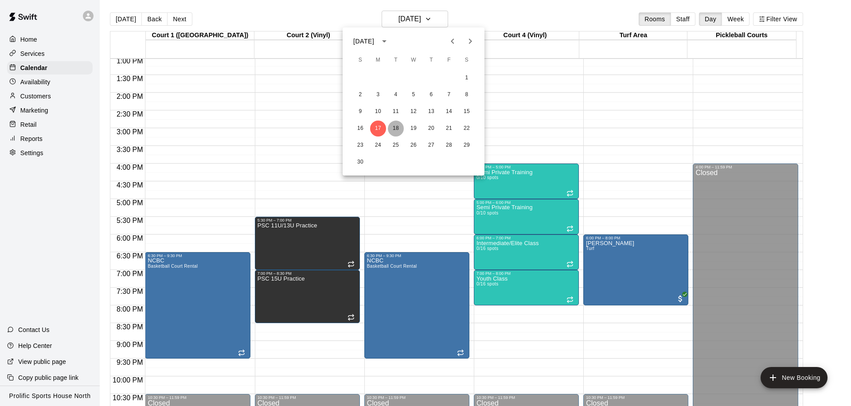
click at [395, 124] on button "18" at bounding box center [396, 129] width 16 height 16
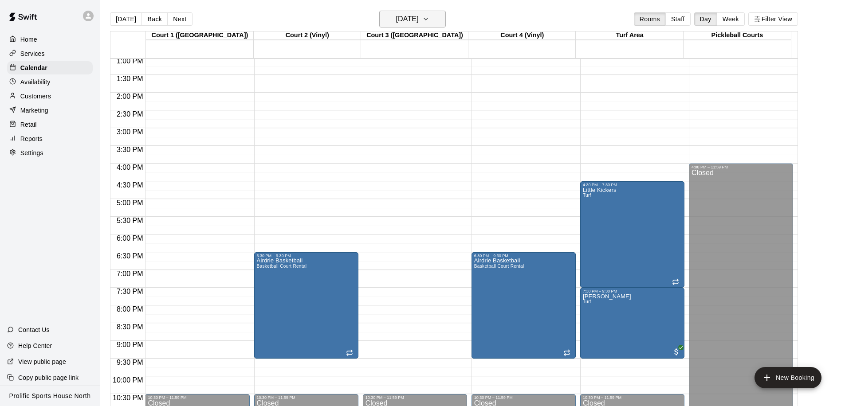
click at [419, 22] on h6 "Tuesday Nov 18" at bounding box center [407, 19] width 23 height 12
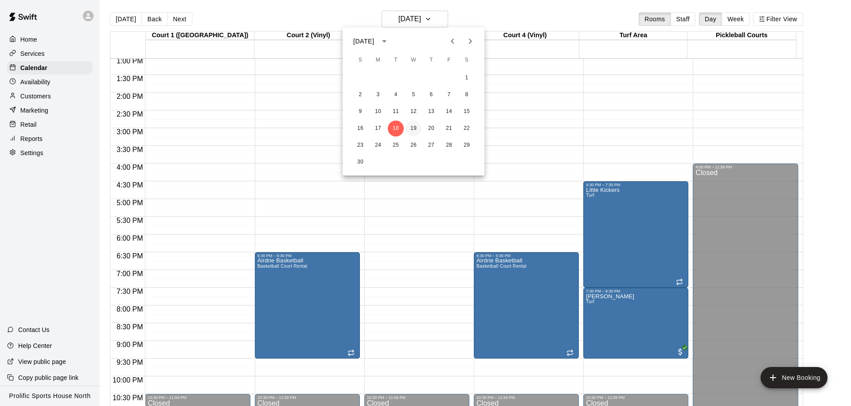
click at [412, 126] on button "19" at bounding box center [414, 129] width 16 height 16
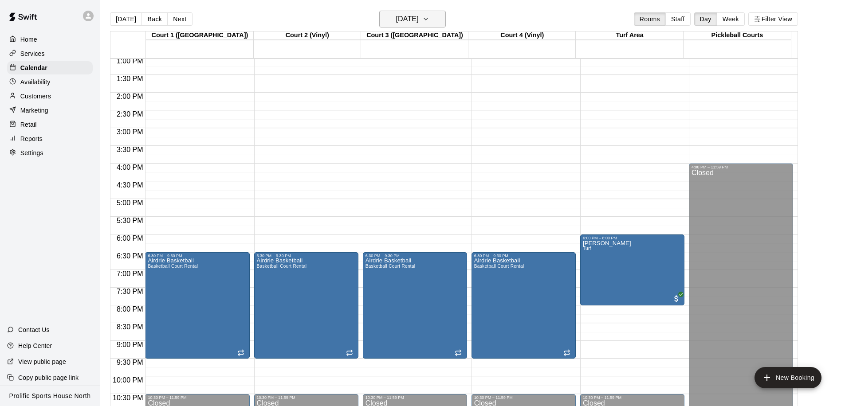
click at [417, 24] on h6 "Wednesday Nov 19" at bounding box center [407, 19] width 23 height 12
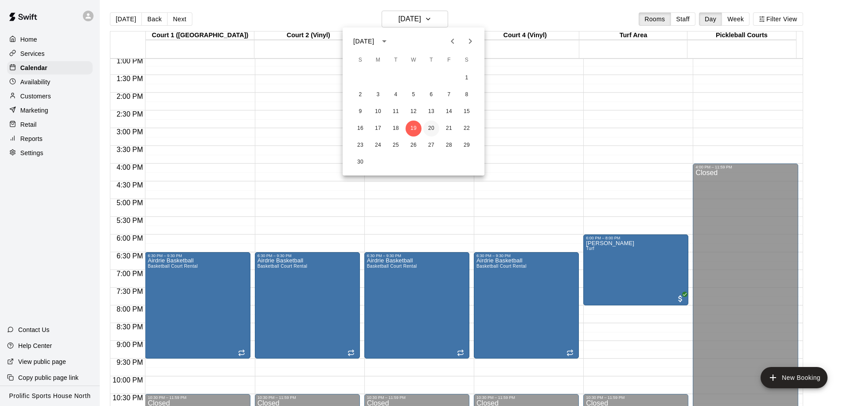
click at [430, 130] on button "20" at bounding box center [431, 129] width 16 height 16
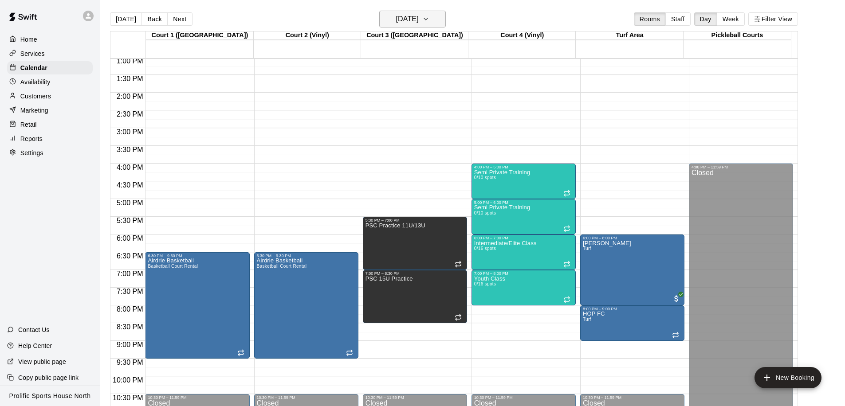
click at [419, 18] on h6 "Thursday Nov 20" at bounding box center [407, 19] width 23 height 12
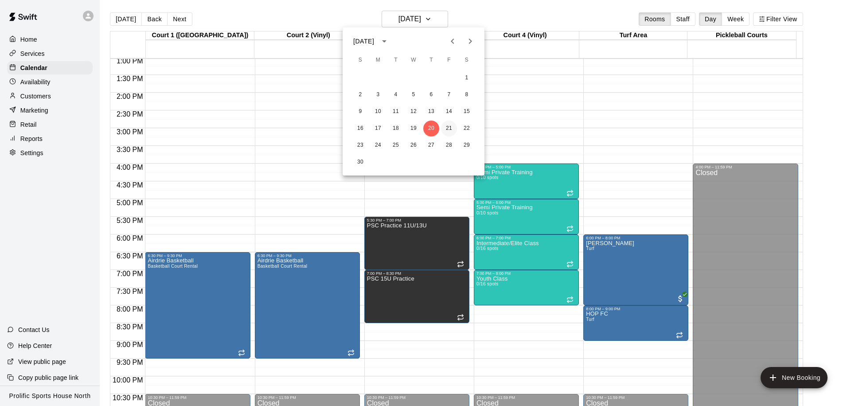
click at [447, 126] on button "21" at bounding box center [449, 129] width 16 height 16
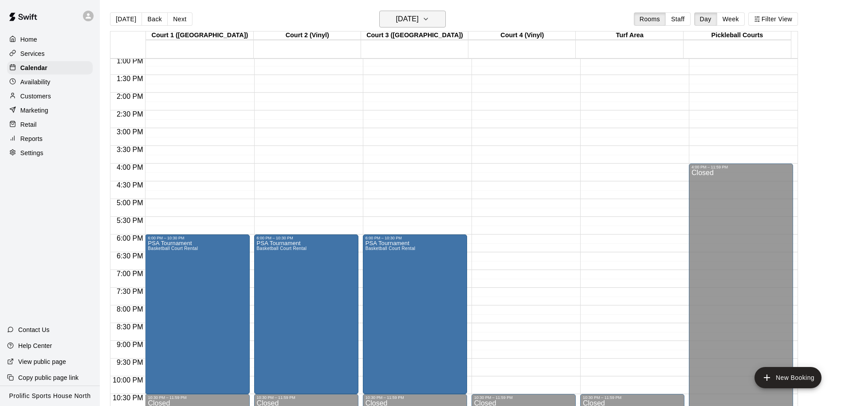
click at [419, 19] on h6 "Friday Nov 21" at bounding box center [407, 19] width 23 height 12
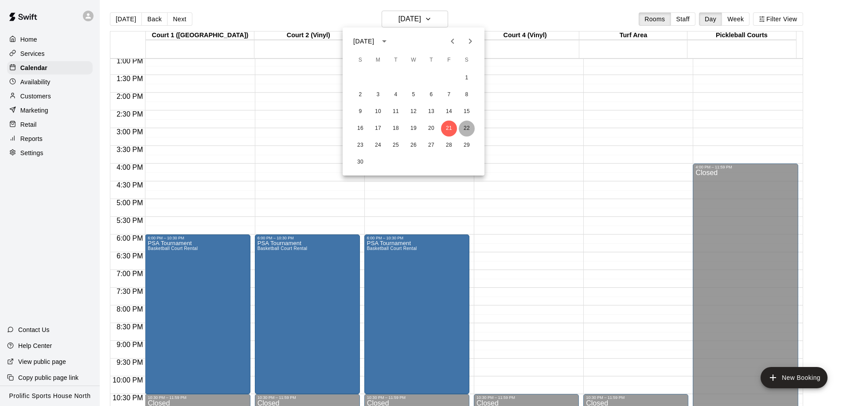
click at [468, 127] on button "22" at bounding box center [467, 129] width 16 height 16
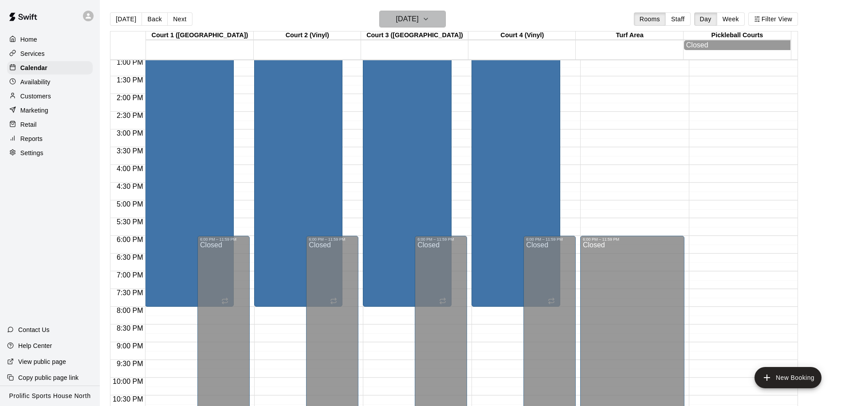
click at [410, 23] on h6 "Saturday Nov 22" at bounding box center [407, 19] width 23 height 12
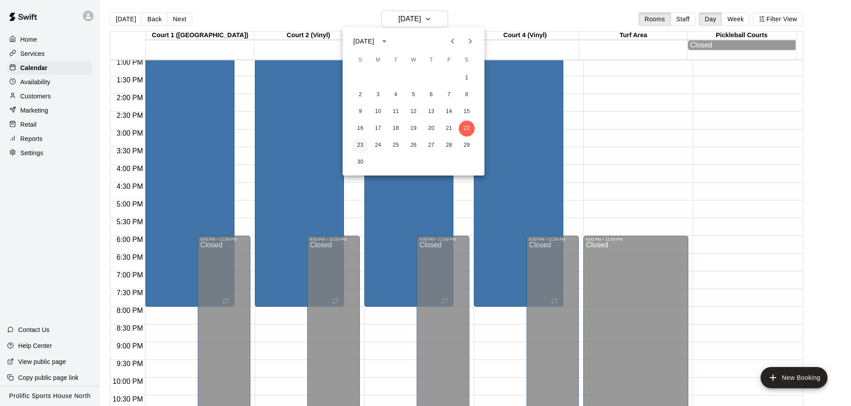
click at [365, 144] on button "23" at bounding box center [360, 145] width 16 height 16
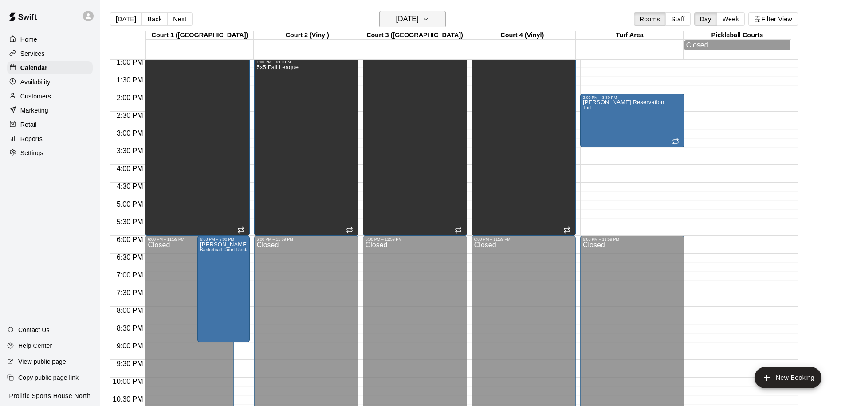
click at [438, 25] on button "Sunday Nov 23" at bounding box center [412, 19] width 67 height 17
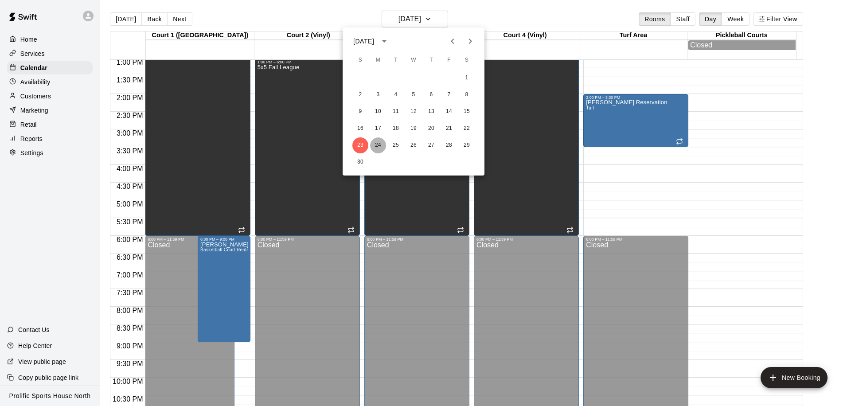
click at [376, 146] on button "24" at bounding box center [378, 145] width 16 height 16
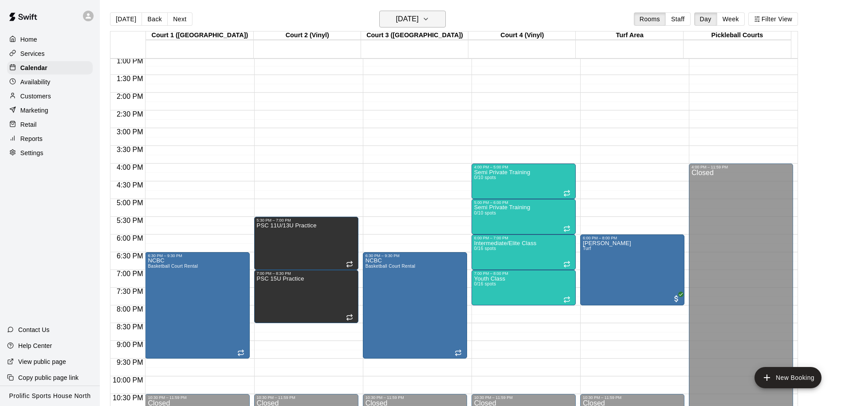
click at [414, 22] on h6 "Monday Nov 24" at bounding box center [407, 19] width 23 height 12
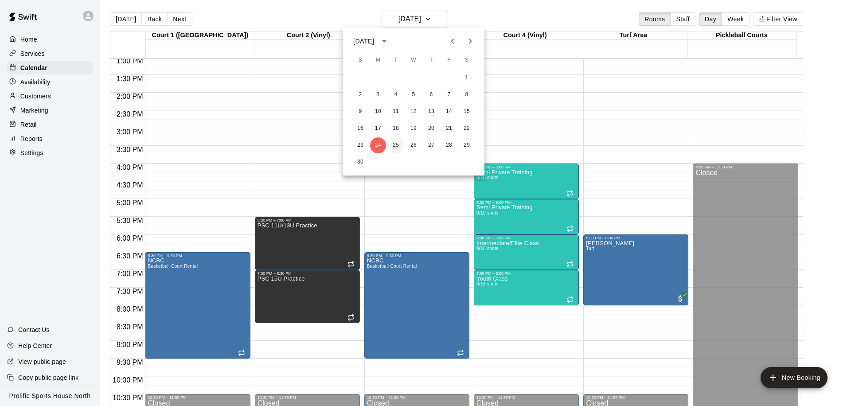
click at [394, 141] on button "25" at bounding box center [396, 145] width 16 height 16
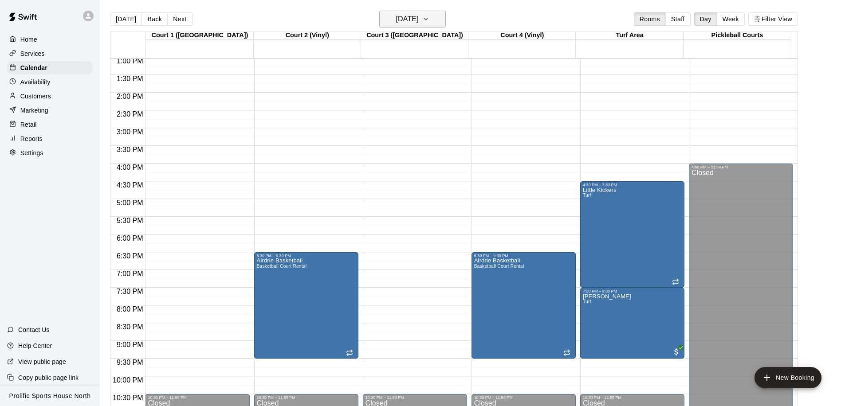
click at [419, 21] on h6 "Tuesday Nov 25" at bounding box center [407, 19] width 23 height 12
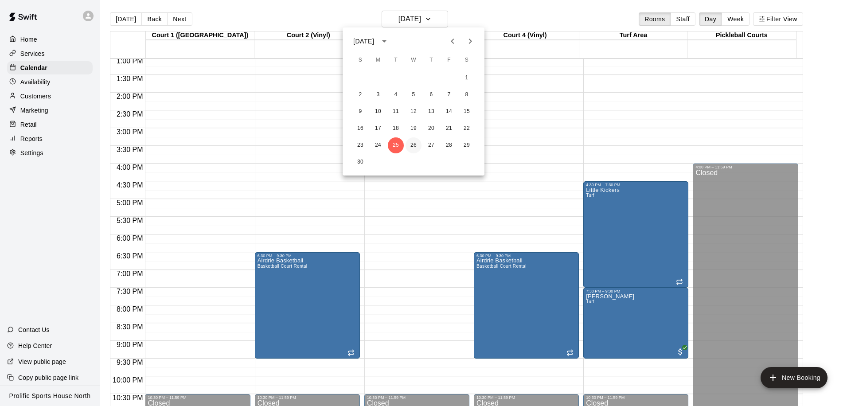
click at [411, 146] on button "26" at bounding box center [414, 145] width 16 height 16
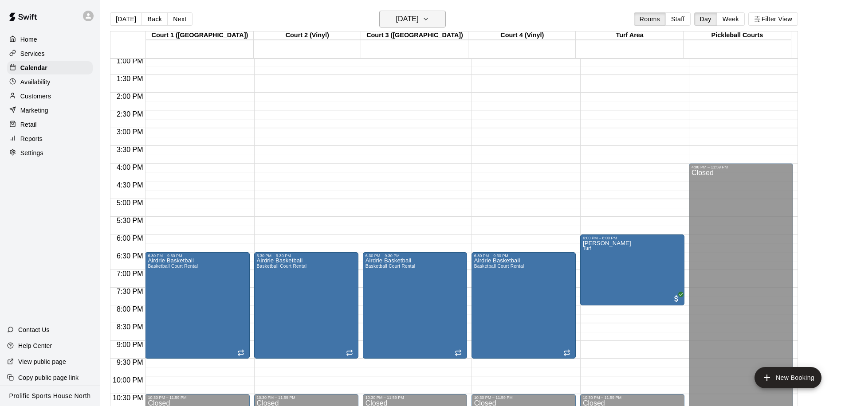
click at [419, 24] on h6 "Wednesday Nov 26" at bounding box center [407, 19] width 23 height 12
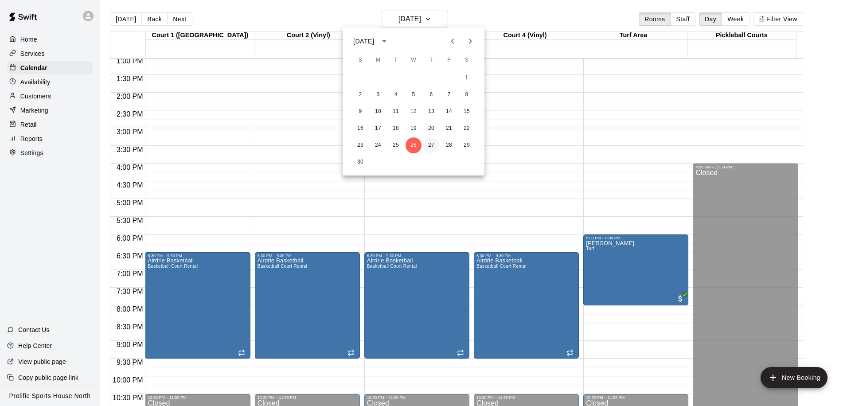
click at [434, 141] on button "27" at bounding box center [431, 145] width 16 height 16
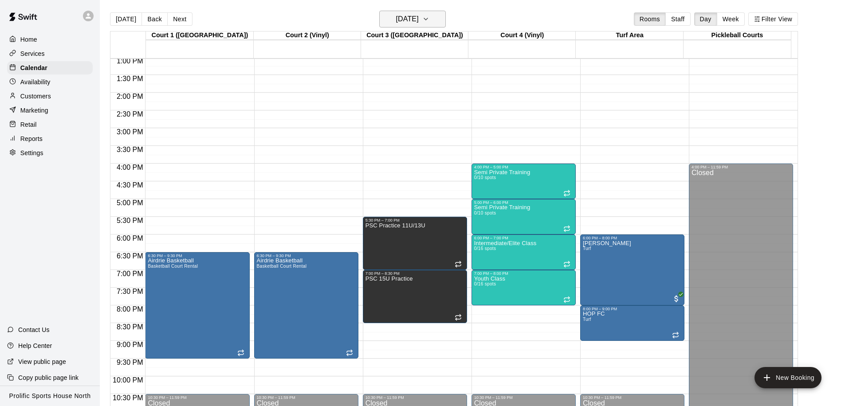
click at [419, 20] on h6 "Thursday Nov 27" at bounding box center [407, 19] width 23 height 12
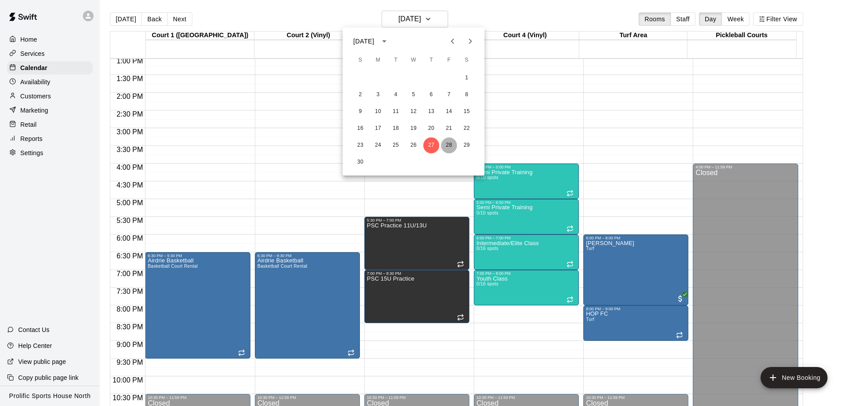
click at [453, 140] on button "28" at bounding box center [449, 145] width 16 height 16
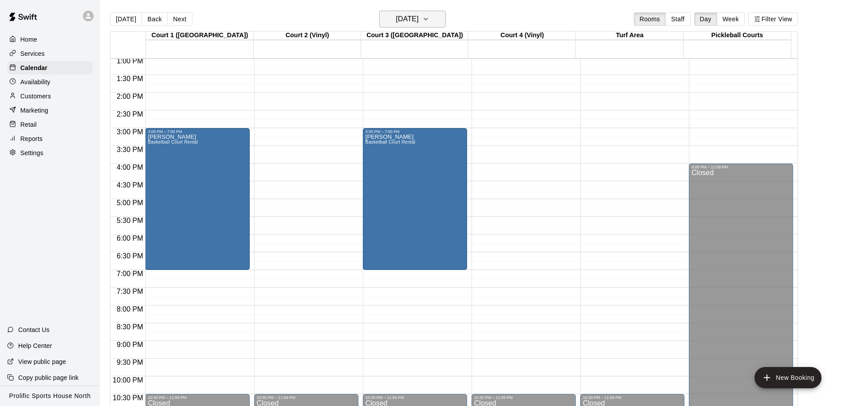
click at [429, 22] on icon "button" at bounding box center [425, 19] width 7 height 11
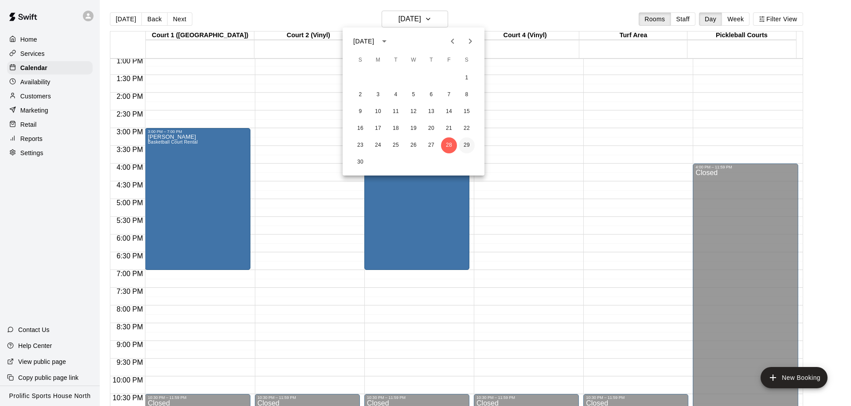
click at [466, 142] on button "29" at bounding box center [467, 145] width 16 height 16
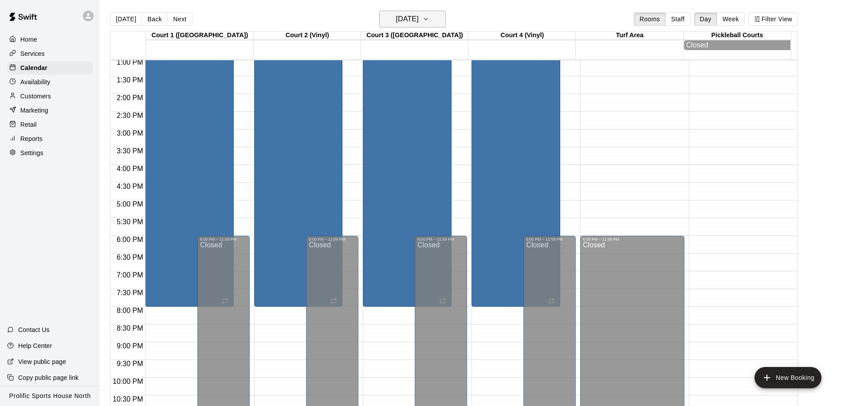
click at [419, 21] on h6 "Saturday Nov 29" at bounding box center [407, 19] width 23 height 12
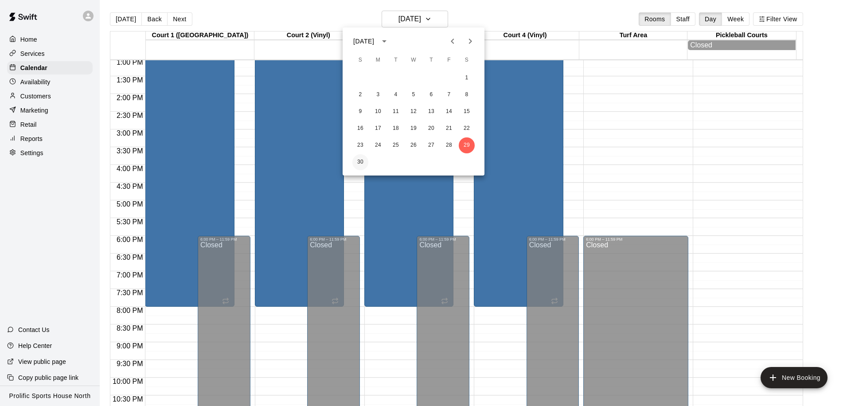
click at [367, 159] on button "30" at bounding box center [360, 162] width 16 height 16
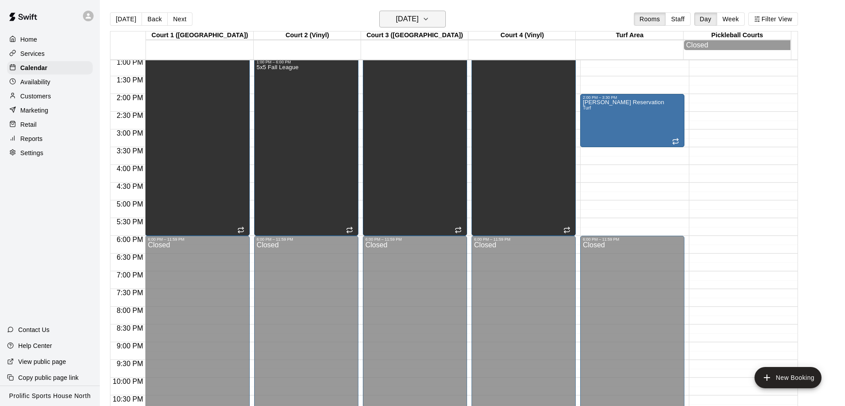
click at [419, 21] on h6 "Sunday Nov 30" at bounding box center [407, 19] width 23 height 12
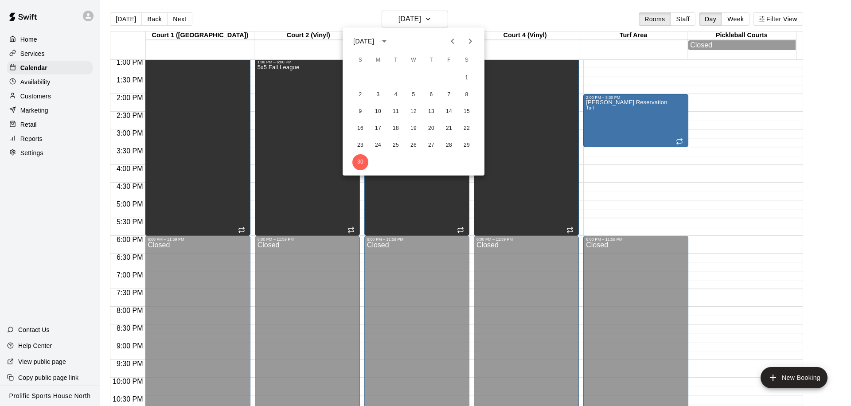
click at [465, 37] on icon "Next month" at bounding box center [470, 41] width 11 height 11
click at [379, 80] on button "1" at bounding box center [378, 78] width 16 height 16
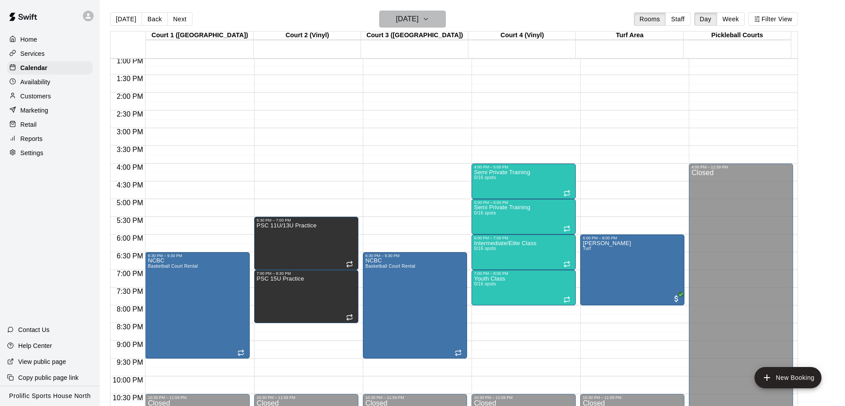
click at [419, 21] on h6 "Monday Dec 01" at bounding box center [407, 19] width 23 height 12
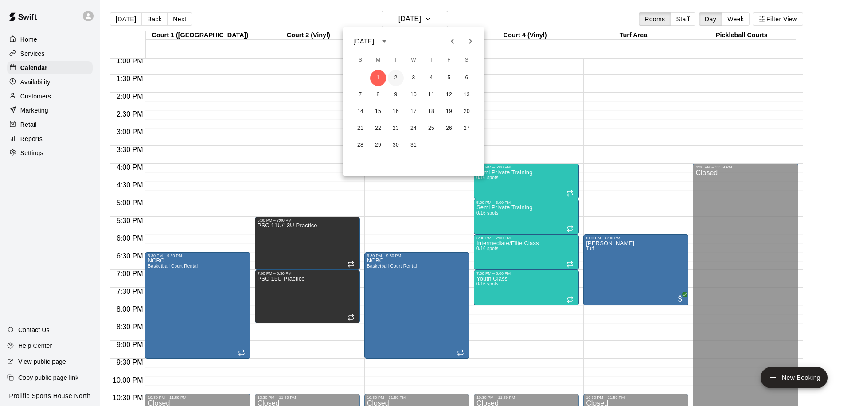
click at [399, 80] on button "2" at bounding box center [396, 78] width 16 height 16
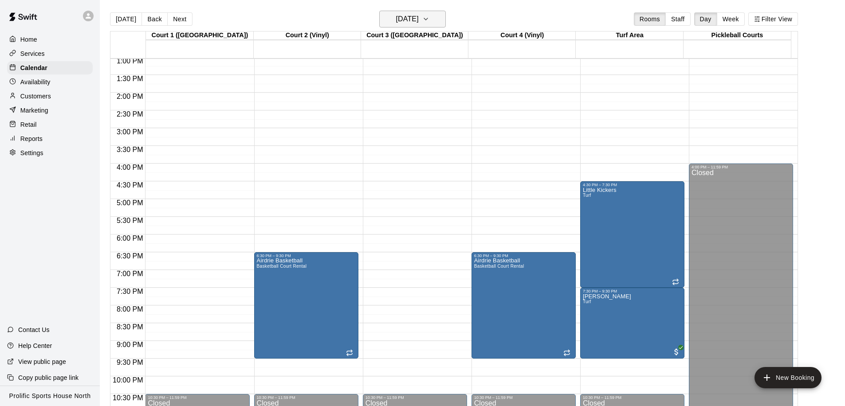
click at [419, 24] on h6 "Tuesday Dec 02" at bounding box center [407, 19] width 23 height 12
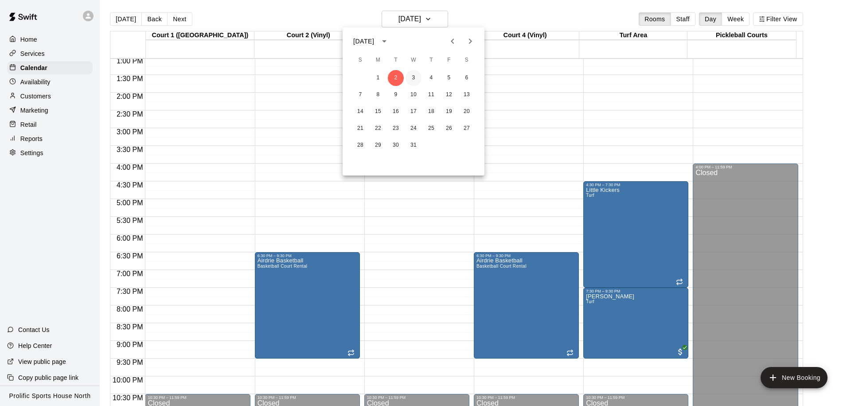
click at [413, 79] on button "3" at bounding box center [414, 78] width 16 height 16
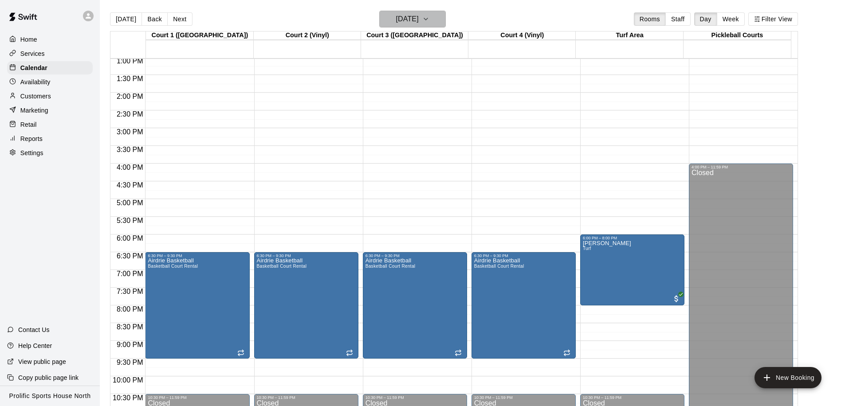
click at [419, 25] on h6 "Wednesday Dec 03" at bounding box center [407, 19] width 23 height 12
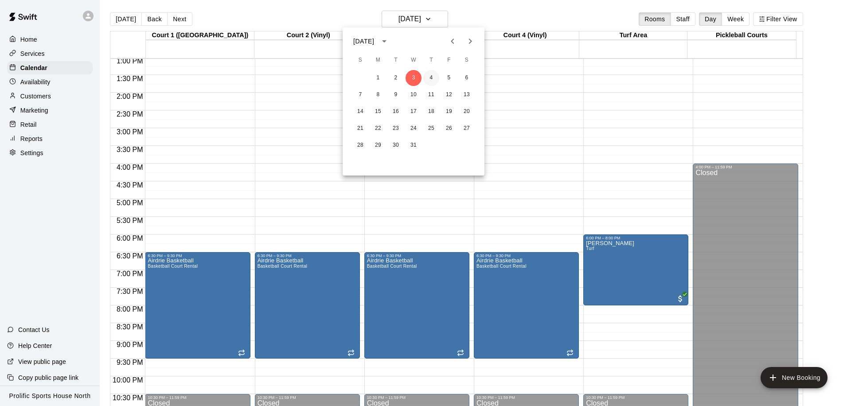
click at [432, 73] on button "4" at bounding box center [431, 78] width 16 height 16
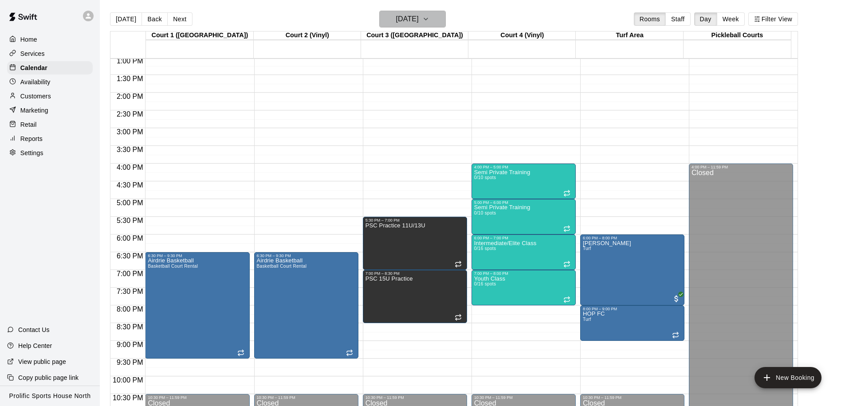
click at [419, 23] on h6 "Thursday Dec 04" at bounding box center [407, 19] width 23 height 12
click at [419, 20] on h6 "Thursday Dec 04" at bounding box center [407, 19] width 23 height 12
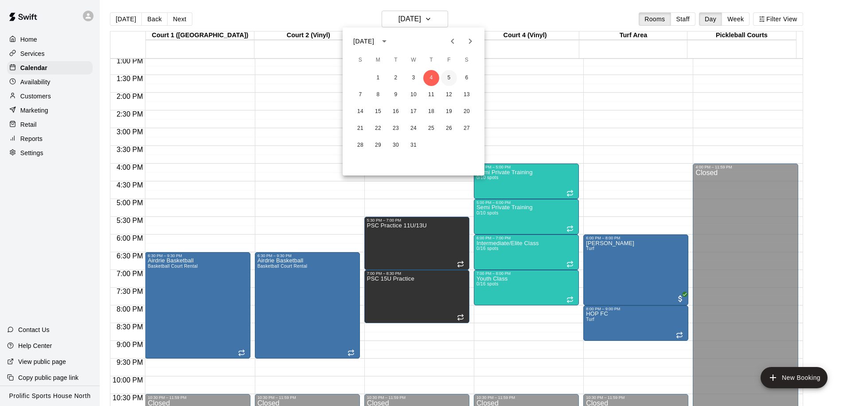
click at [448, 78] on button "5" at bounding box center [449, 78] width 16 height 16
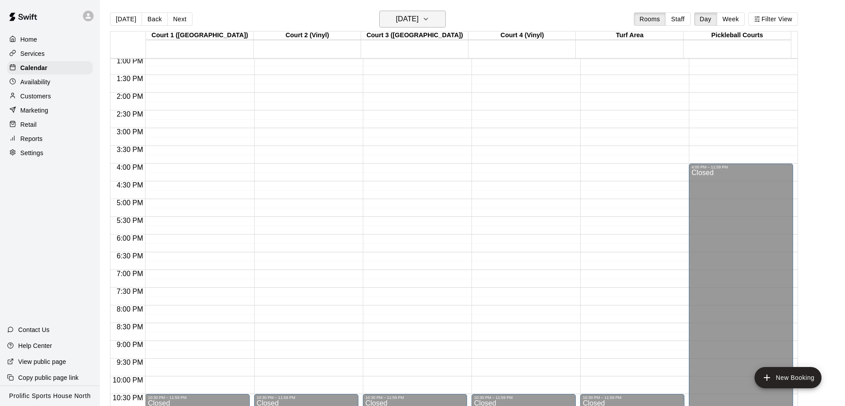
click at [419, 23] on h6 "[DATE]" at bounding box center [407, 19] width 23 height 12
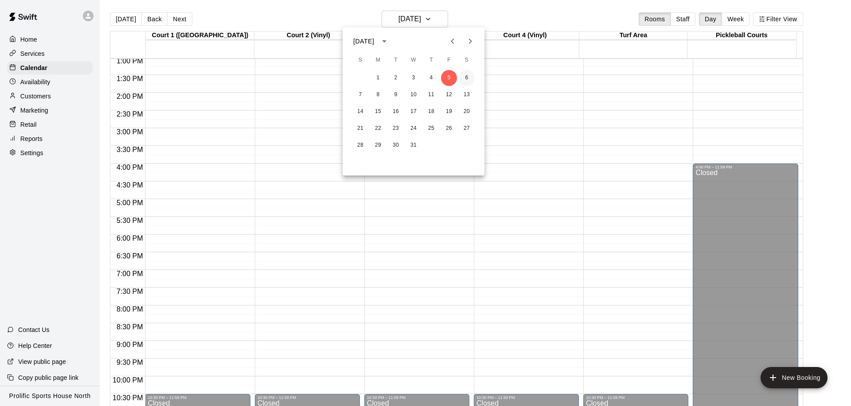
click at [466, 76] on button "6" at bounding box center [467, 78] width 16 height 16
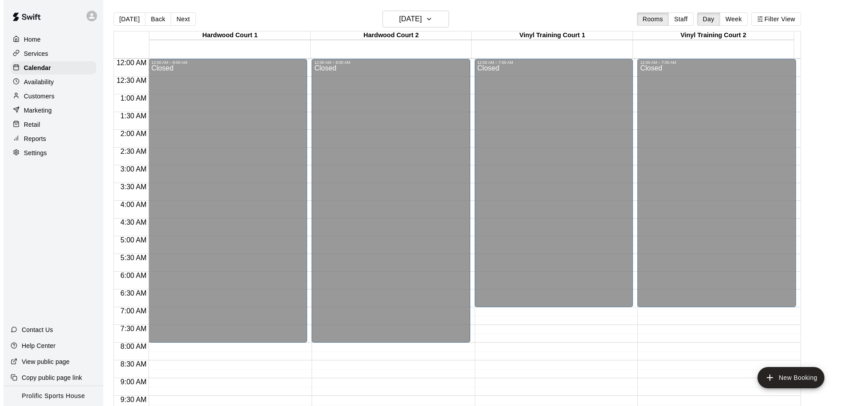
scroll to position [494, 0]
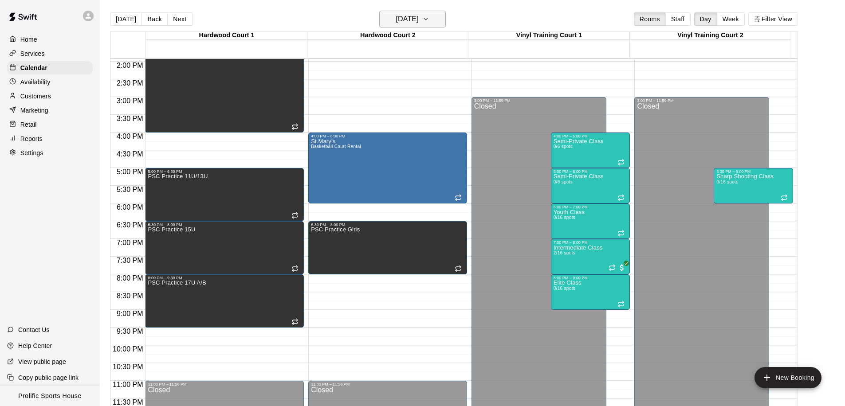
click at [419, 18] on h6 "[DATE]" at bounding box center [407, 19] width 23 height 12
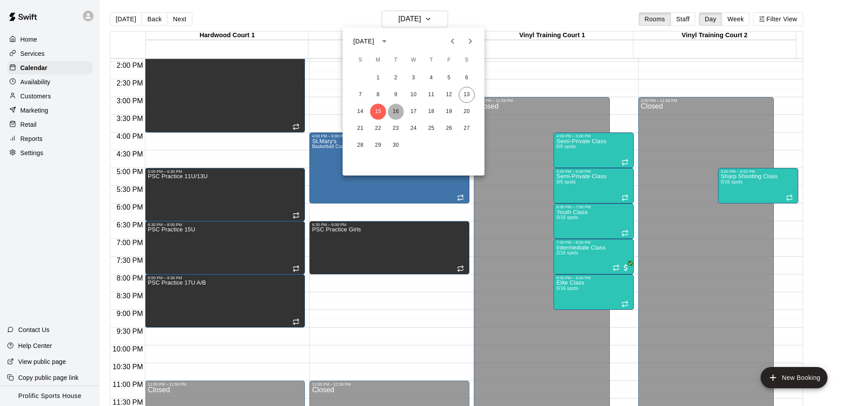
click at [395, 113] on button "16" at bounding box center [396, 112] width 16 height 16
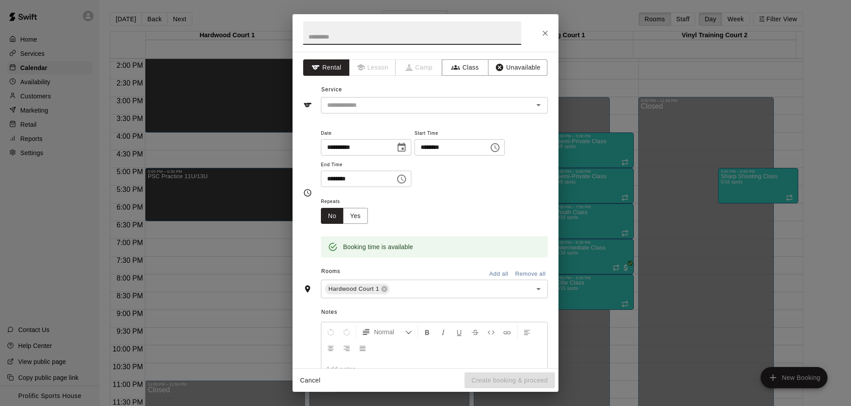
click at [500, 150] on icon "Choose time, selected time is 6:45 PM" at bounding box center [495, 147] width 9 height 9
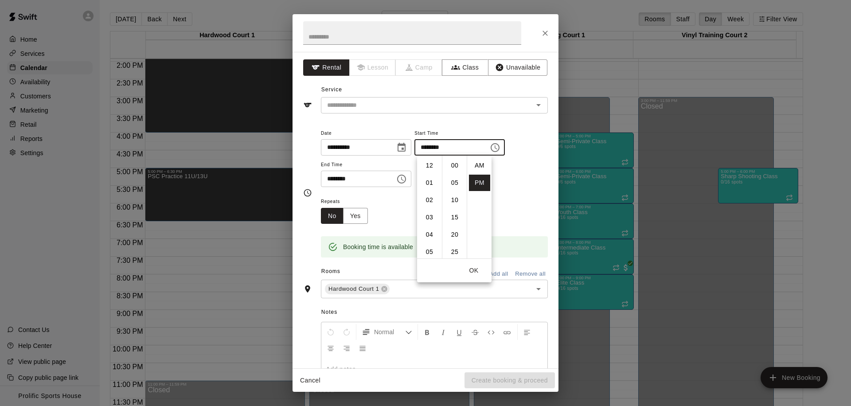
scroll to position [16, 0]
click at [450, 179] on li "30" at bounding box center [454, 176] width 21 height 16
type input "********"
click at [406, 178] on icon "Choose time, selected time is 7:15 PM" at bounding box center [401, 179] width 11 height 11
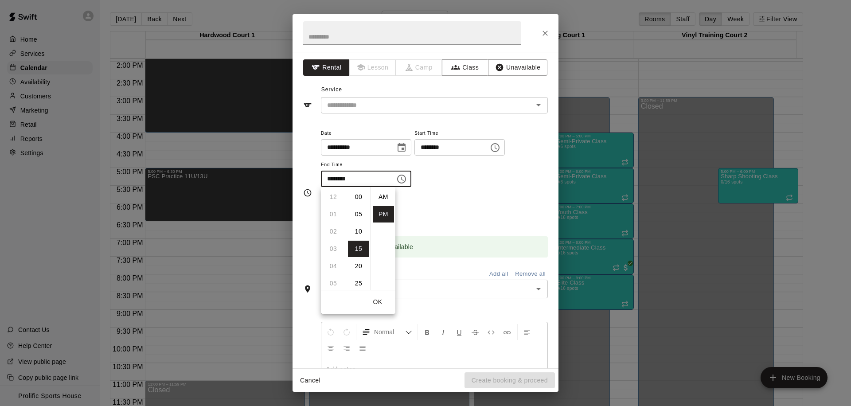
scroll to position [16, 0]
click at [326, 213] on li "08" at bounding box center [333, 214] width 21 height 16
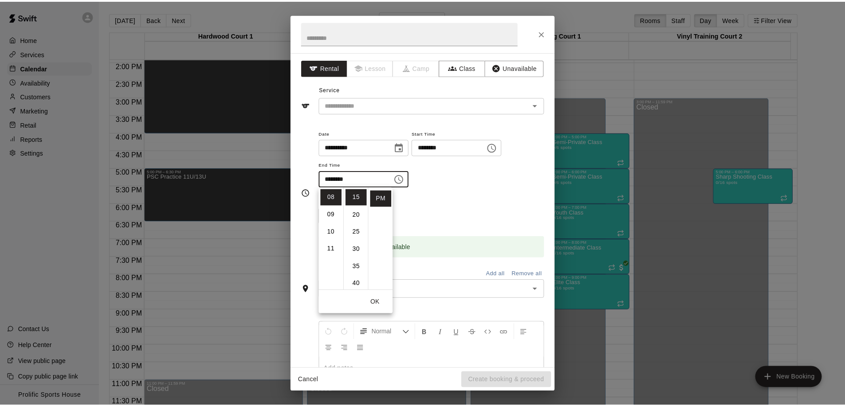
scroll to position [0, 0]
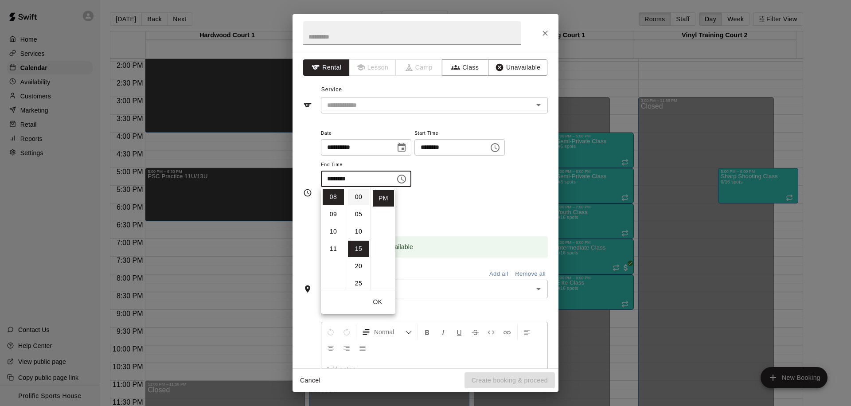
click at [352, 196] on li "00" at bounding box center [358, 197] width 21 height 16
type input "********"
click at [381, 301] on button "OK" at bounding box center [378, 302] width 28 height 16
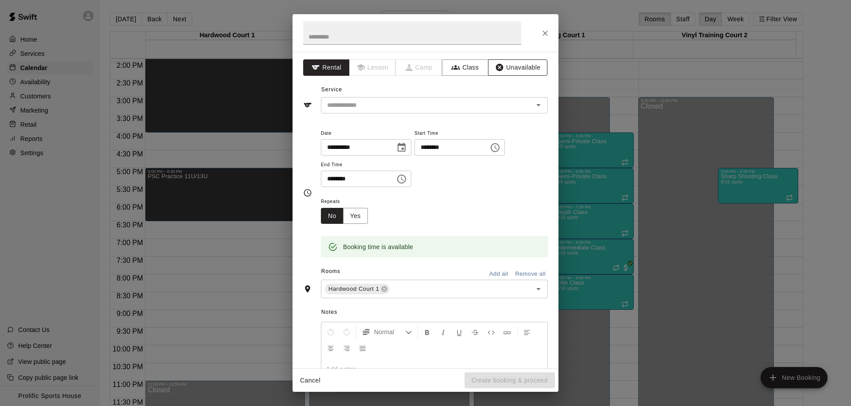
click at [510, 67] on button "Unavailable" at bounding box center [517, 67] width 59 height 16
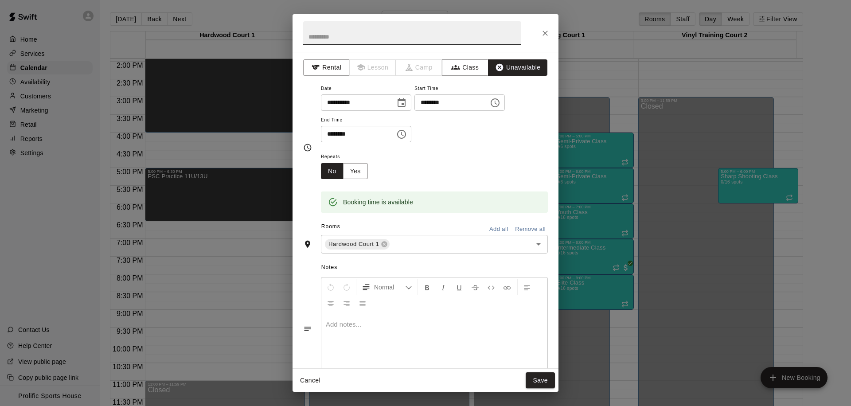
click at [412, 41] on input "text" at bounding box center [412, 32] width 218 height 23
type input "***"
click at [543, 383] on button "Save" at bounding box center [540, 380] width 29 height 16
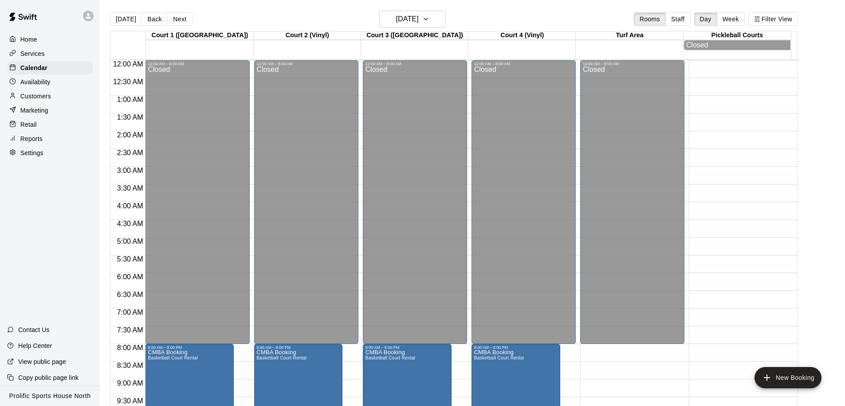
scroll to position [463, 0]
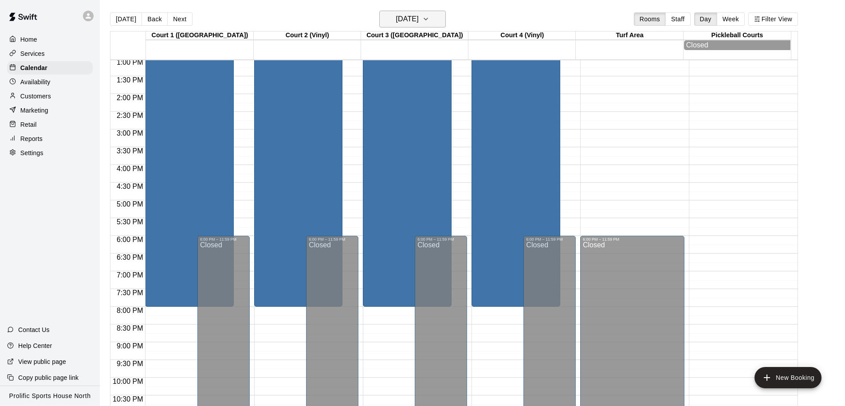
drag, startPoint x: 0, startPoint y: 0, endPoint x: 423, endPoint y: 19, distance: 423.8
click at [419, 19] on h6 "Saturday Dec 06" at bounding box center [407, 19] width 23 height 12
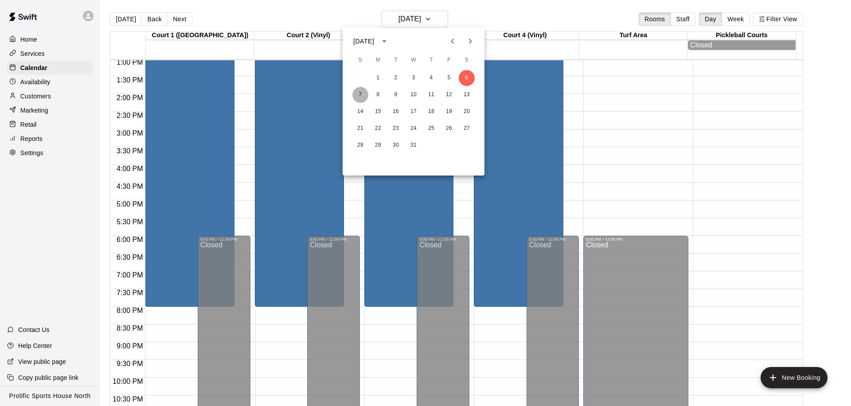
click at [364, 93] on button "7" at bounding box center [360, 95] width 16 height 16
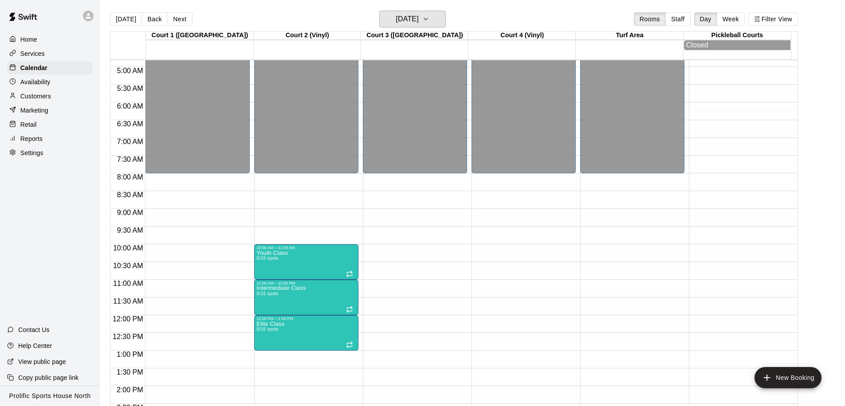
scroll to position [0, 0]
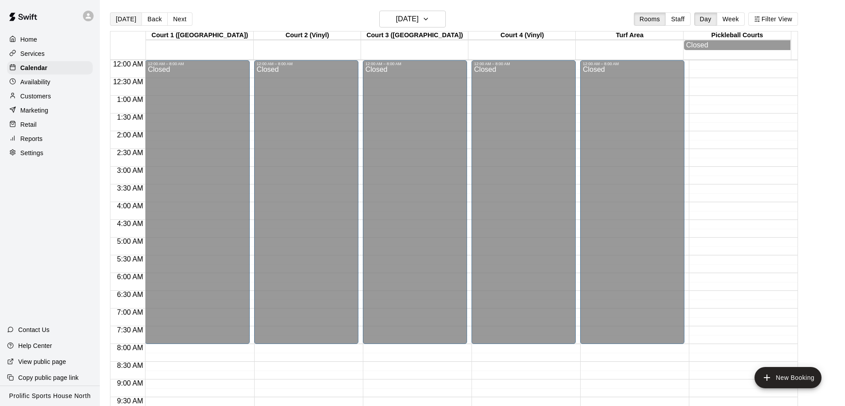
click at [129, 15] on button "[DATE]" at bounding box center [126, 18] width 32 height 13
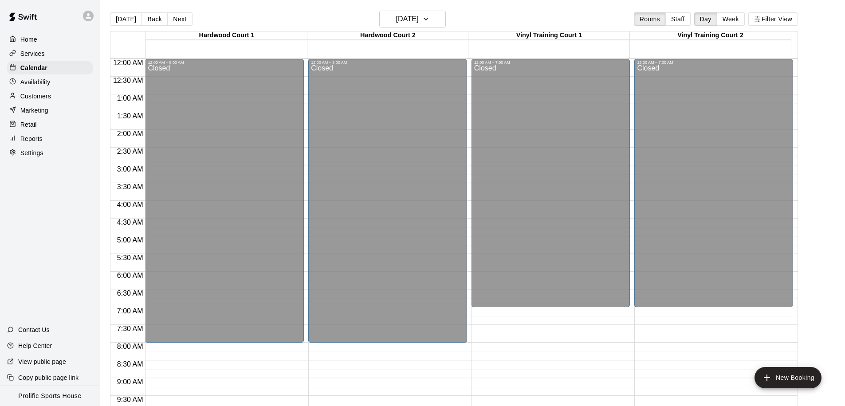
scroll to position [494, 0]
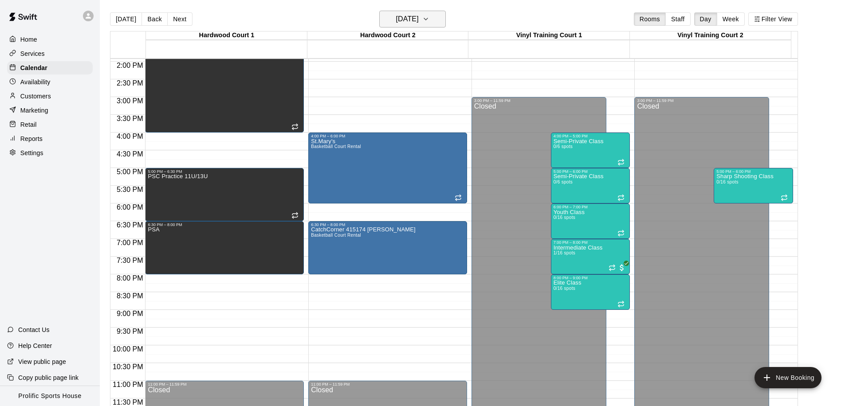
click at [419, 19] on h6 "[DATE]" at bounding box center [407, 19] width 23 height 12
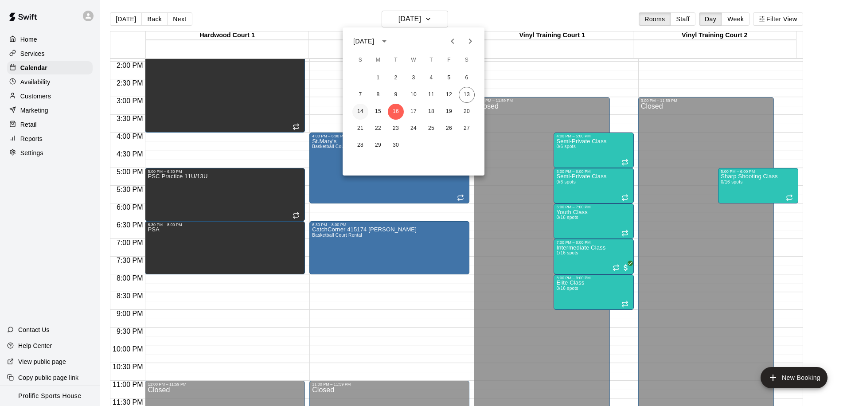
click at [362, 110] on button "14" at bounding box center [360, 112] width 16 height 16
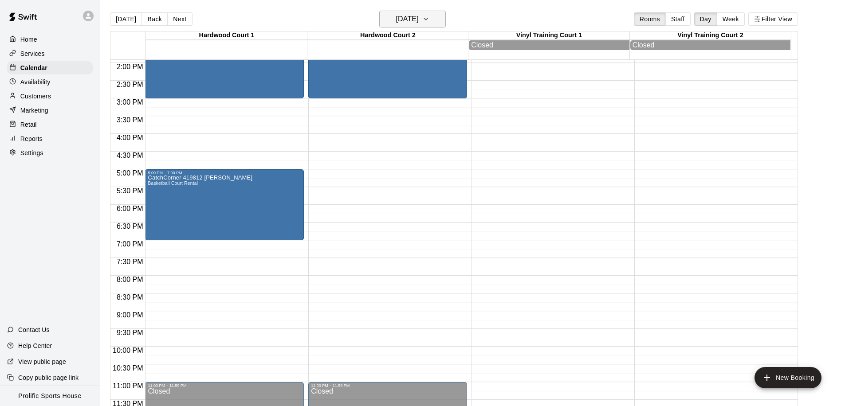
click at [416, 20] on h6 "[DATE]" at bounding box center [407, 19] width 23 height 12
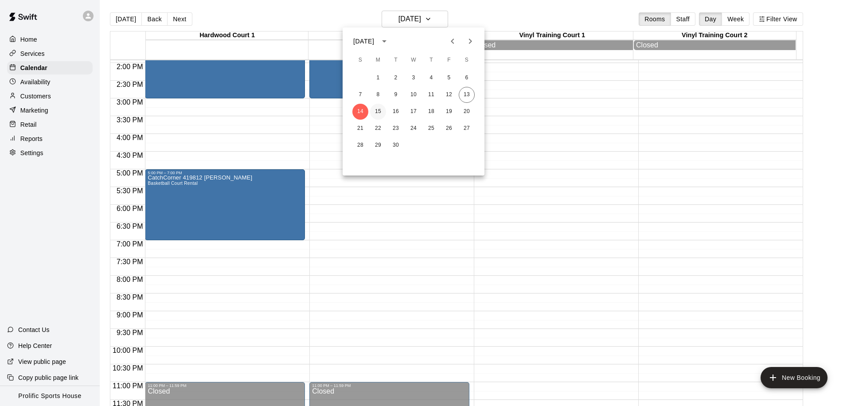
click at [378, 112] on button "15" at bounding box center [378, 112] width 16 height 16
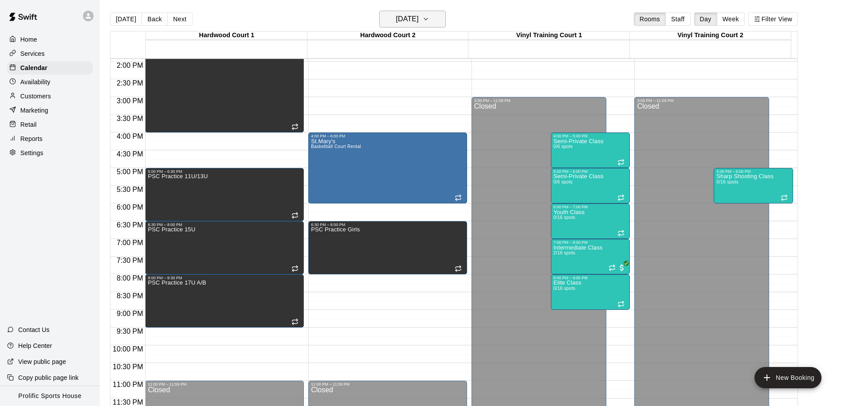
click at [419, 18] on h6 "[DATE]" at bounding box center [407, 19] width 23 height 12
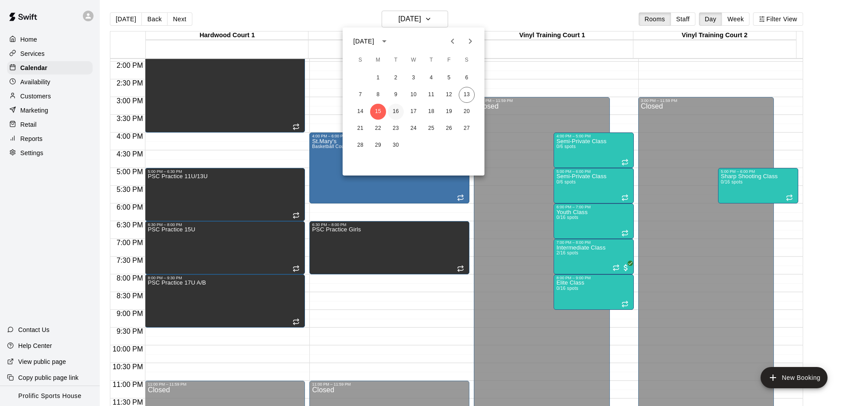
click at [397, 115] on button "16" at bounding box center [396, 112] width 16 height 16
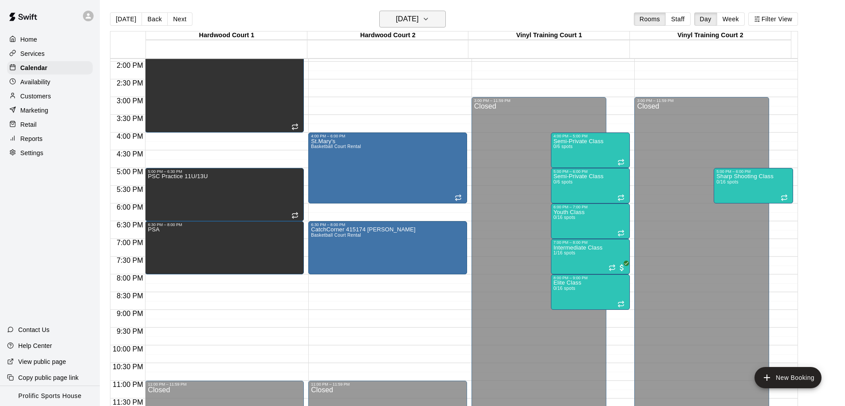
click at [418, 20] on h6 "[DATE]" at bounding box center [407, 19] width 23 height 12
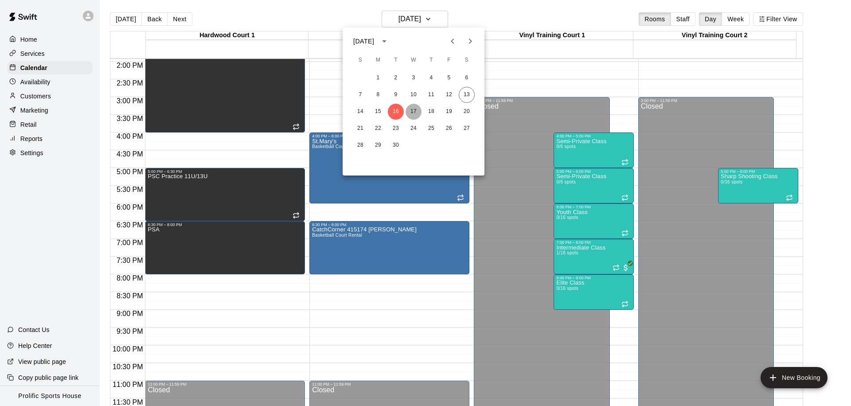
click at [410, 107] on button "17" at bounding box center [414, 112] width 16 height 16
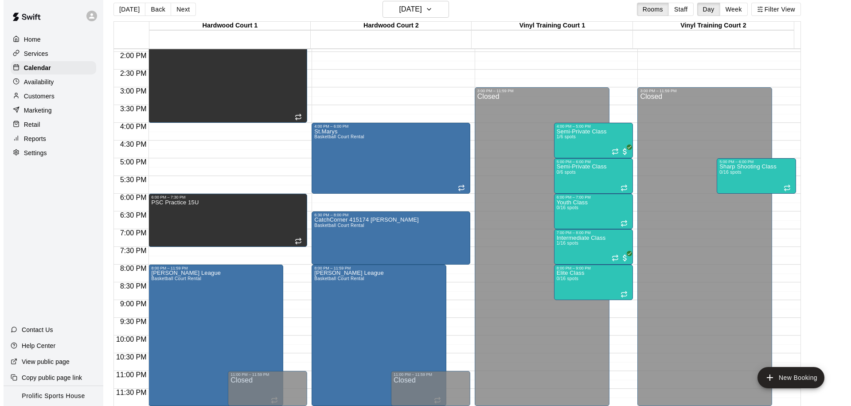
scroll to position [14, 0]
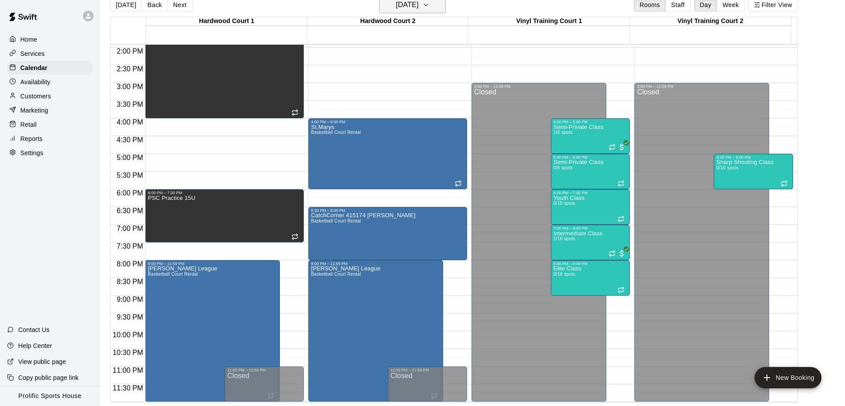
click at [419, 9] on h6 "[DATE]" at bounding box center [407, 5] width 23 height 12
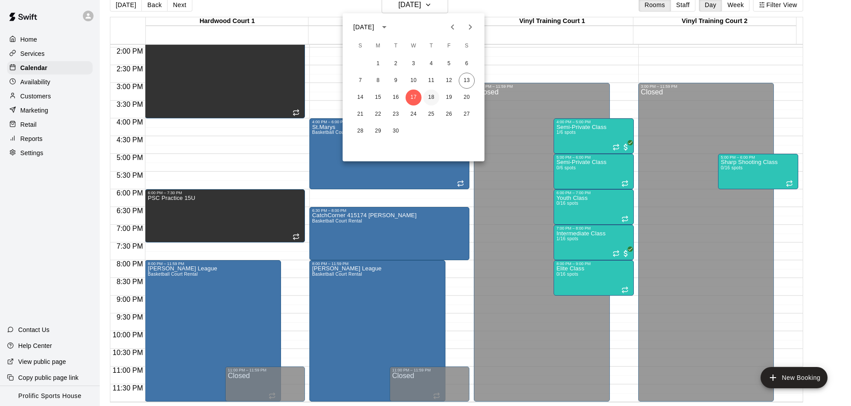
click at [431, 95] on button "18" at bounding box center [431, 98] width 16 height 16
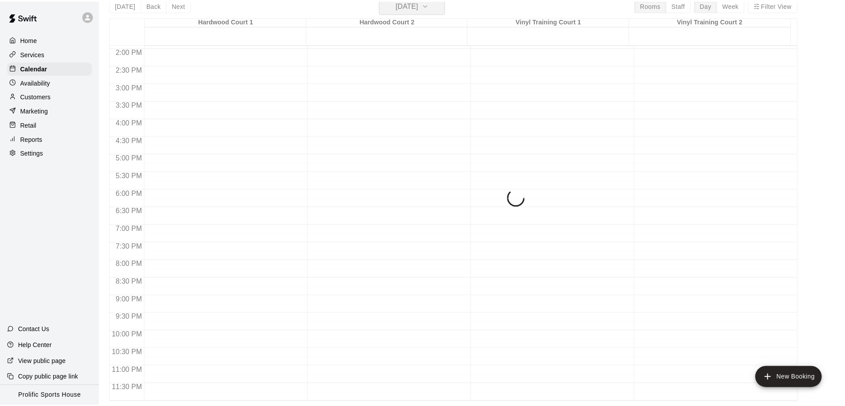
scroll to position [11, 0]
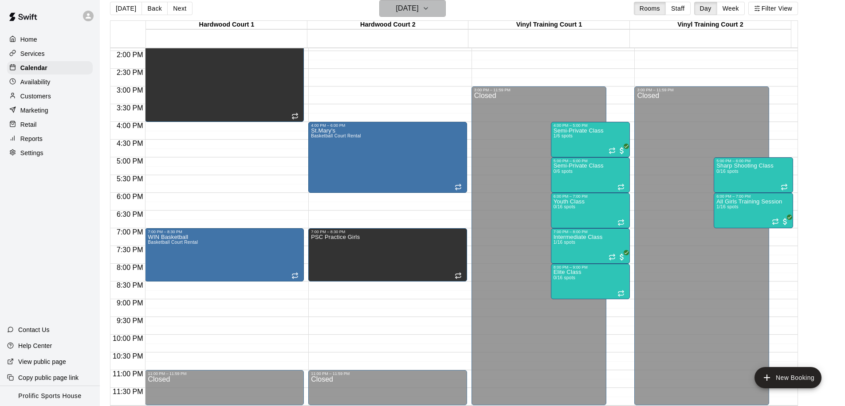
click at [419, 13] on h6 "[DATE]" at bounding box center [407, 8] width 23 height 12
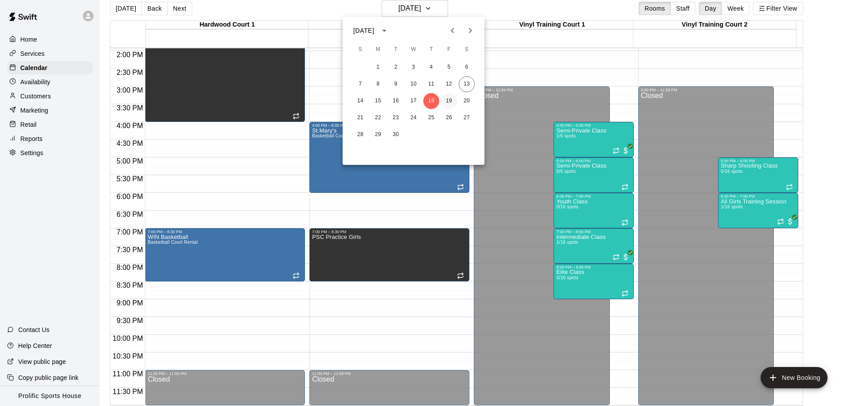
click at [450, 102] on button "19" at bounding box center [449, 101] width 16 height 16
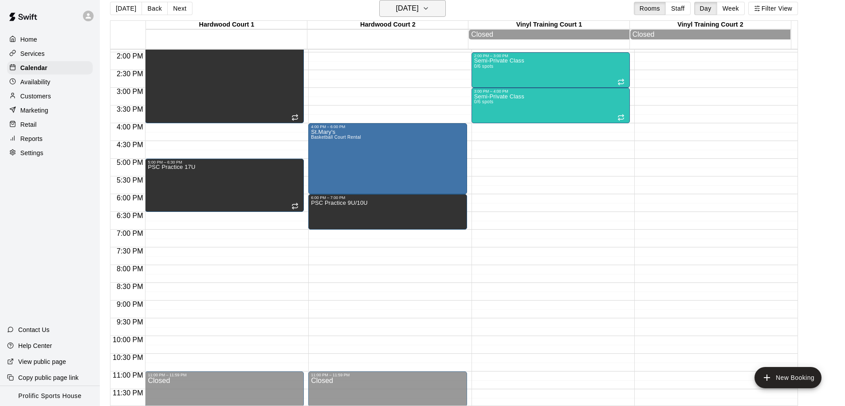
click at [429, 12] on icon "button" at bounding box center [425, 8] width 7 height 11
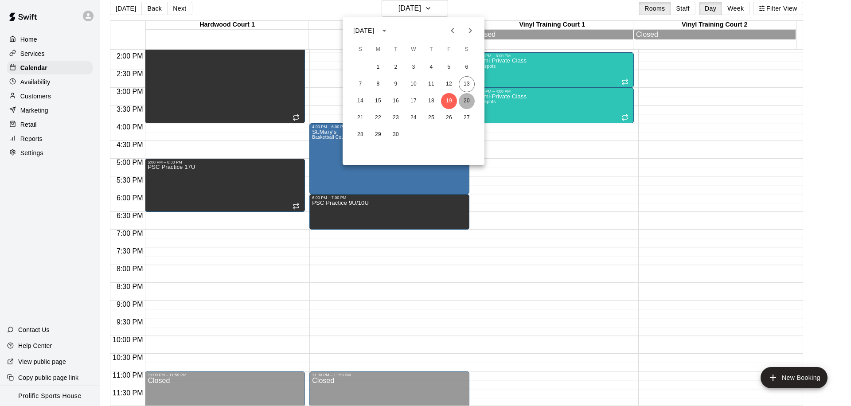
click at [469, 99] on button "20" at bounding box center [467, 101] width 16 height 16
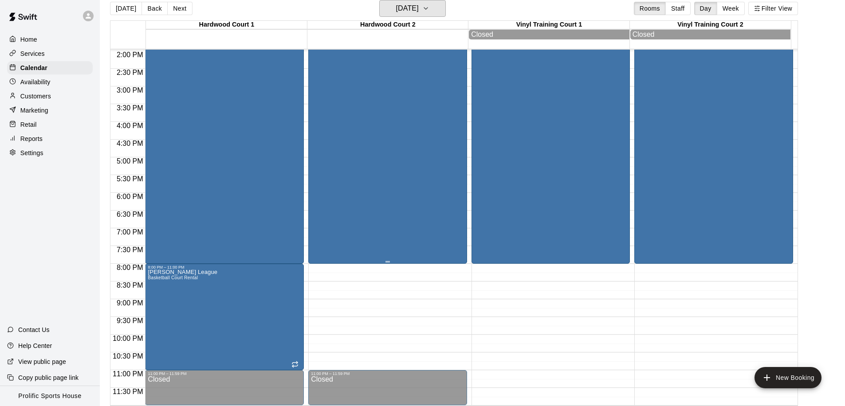
scroll to position [216, 0]
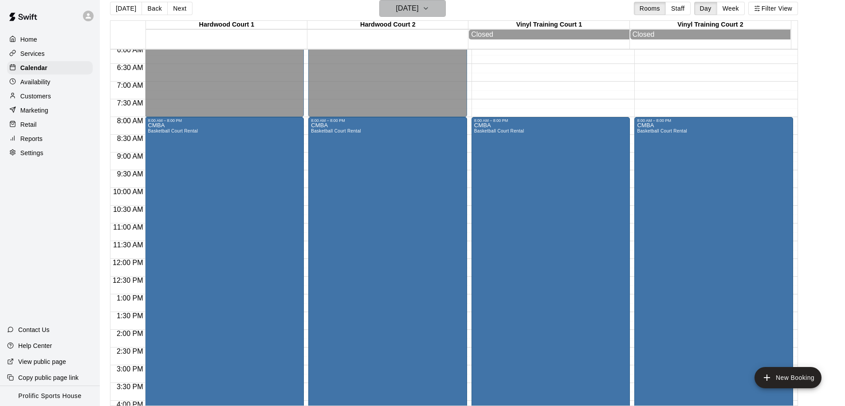
click at [408, 13] on h6 "Saturday Sep 20" at bounding box center [407, 8] width 23 height 12
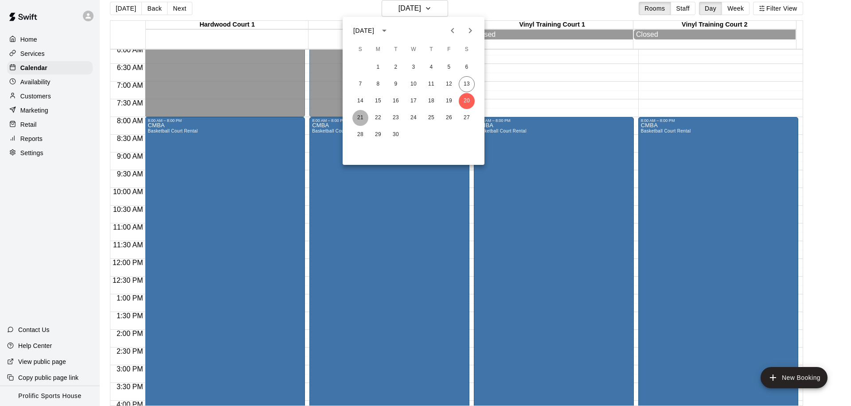
click at [359, 115] on button "21" at bounding box center [360, 118] width 16 height 16
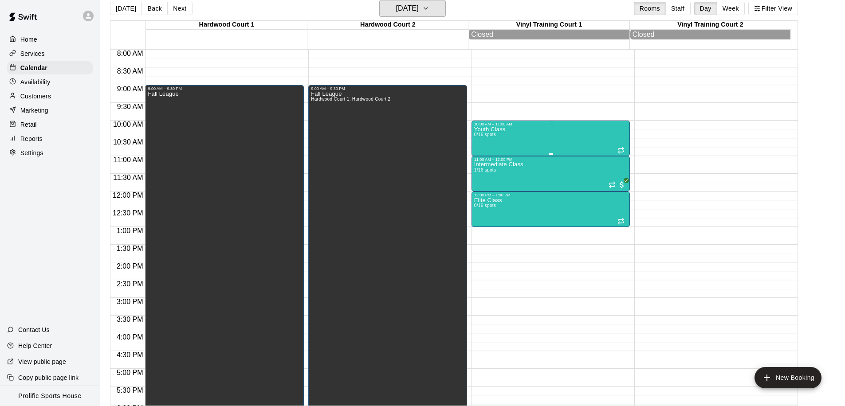
scroll to position [218, 0]
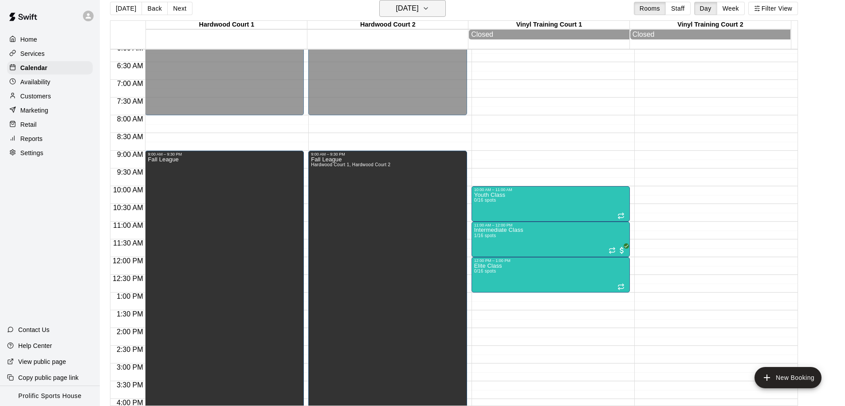
click at [406, 13] on h6 "Sunday Sep 21" at bounding box center [407, 8] width 23 height 12
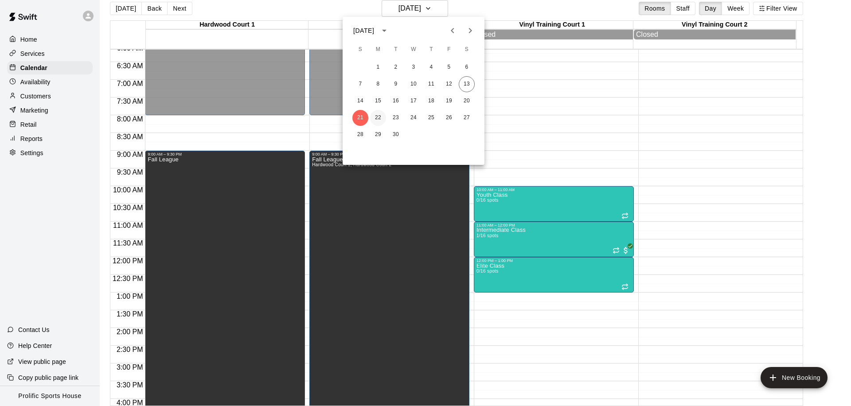
click at [381, 116] on button "22" at bounding box center [378, 118] width 16 height 16
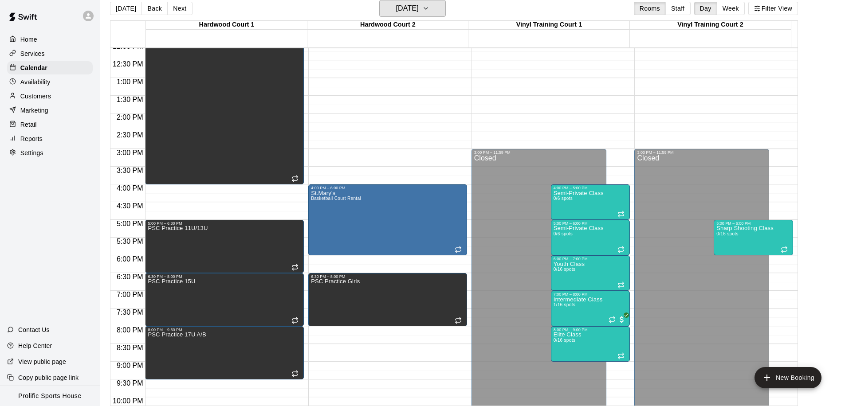
scroll to position [494, 0]
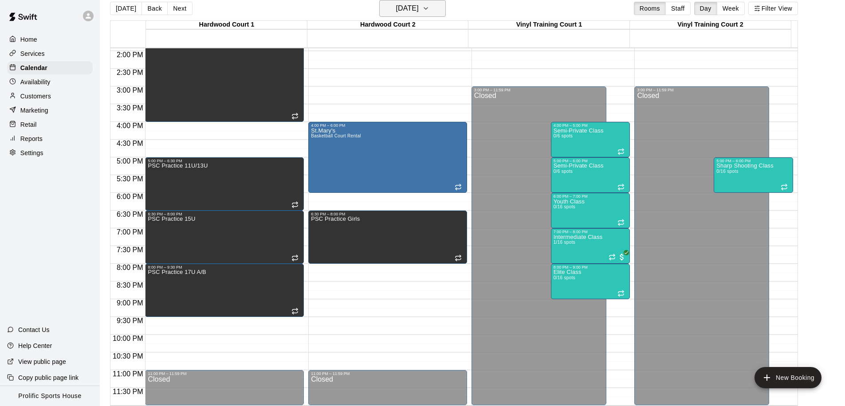
click at [418, 3] on h6 "Monday Sep 22" at bounding box center [407, 8] width 23 height 12
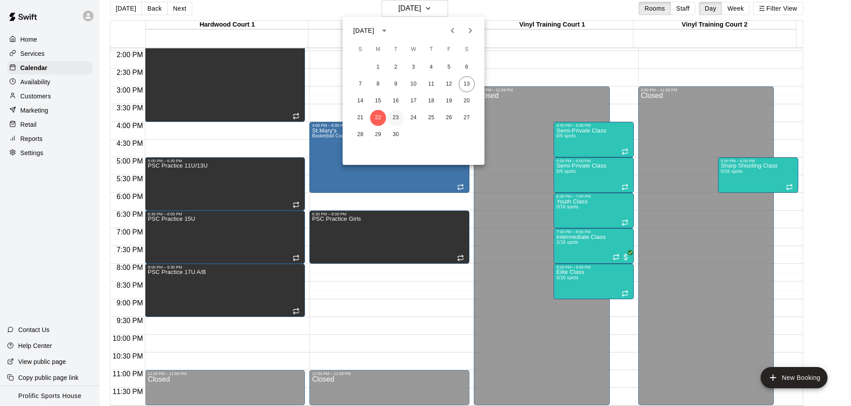
click at [394, 120] on button "23" at bounding box center [396, 118] width 16 height 16
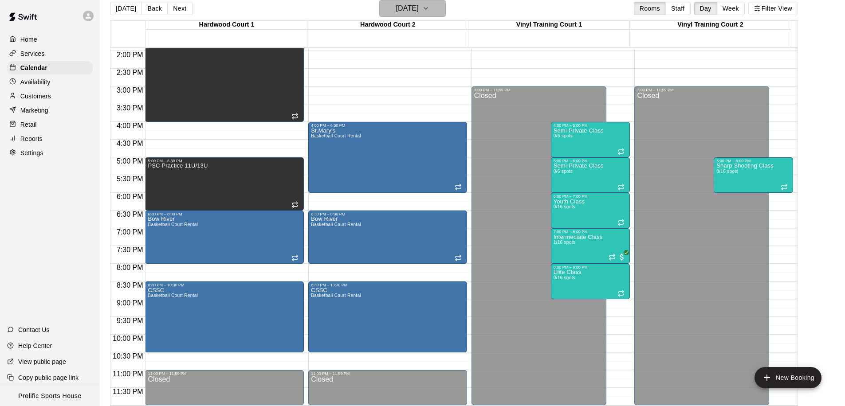
click at [397, 11] on h6 "Tuesday Sep 23" at bounding box center [407, 8] width 23 height 12
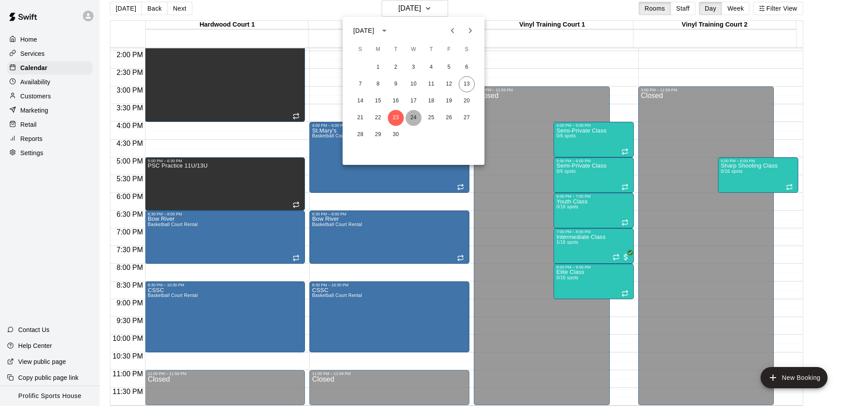
click at [413, 119] on button "24" at bounding box center [414, 118] width 16 height 16
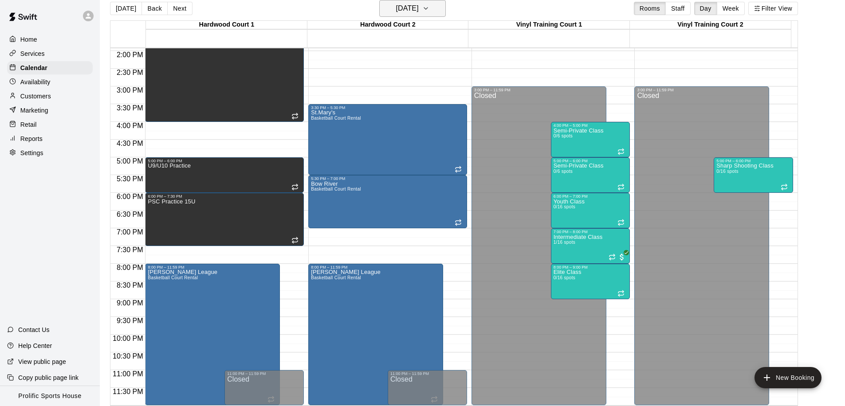
click at [419, 8] on h6 "Wednesday Sep 24" at bounding box center [407, 8] width 23 height 12
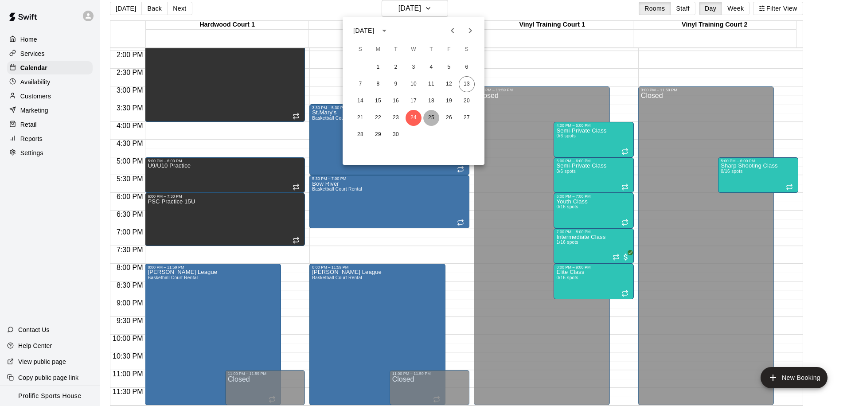
click at [426, 116] on button "25" at bounding box center [431, 118] width 16 height 16
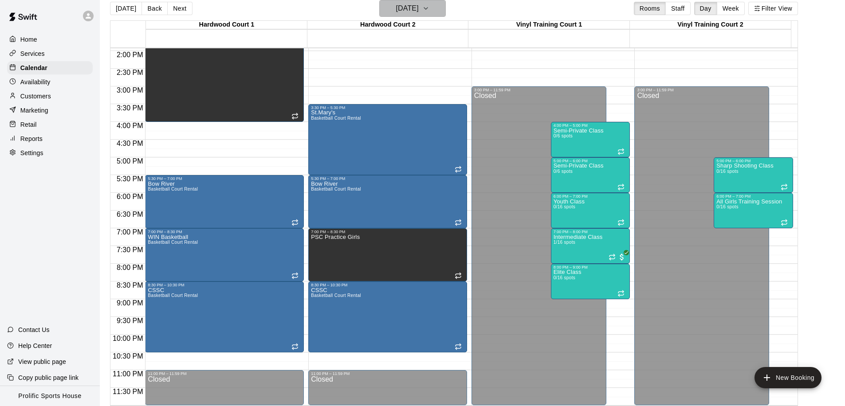
click at [408, 11] on h6 "Thursday Sep 25" at bounding box center [407, 8] width 23 height 12
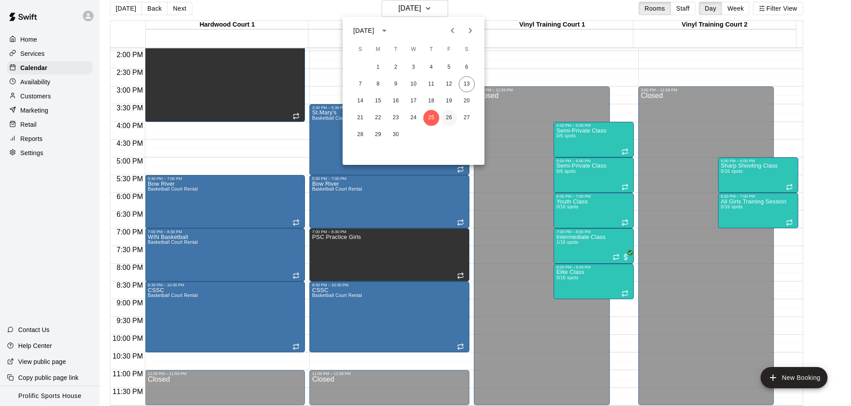
click at [448, 119] on button "26" at bounding box center [449, 118] width 16 height 16
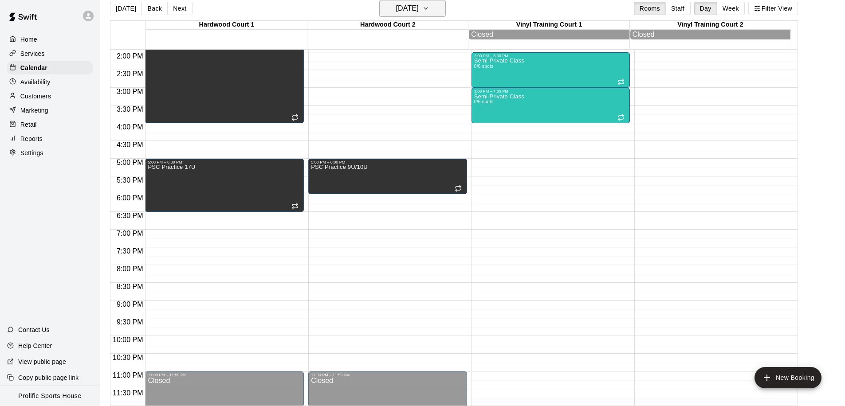
click at [396, 11] on h6 "Friday Sep 26" at bounding box center [407, 8] width 23 height 12
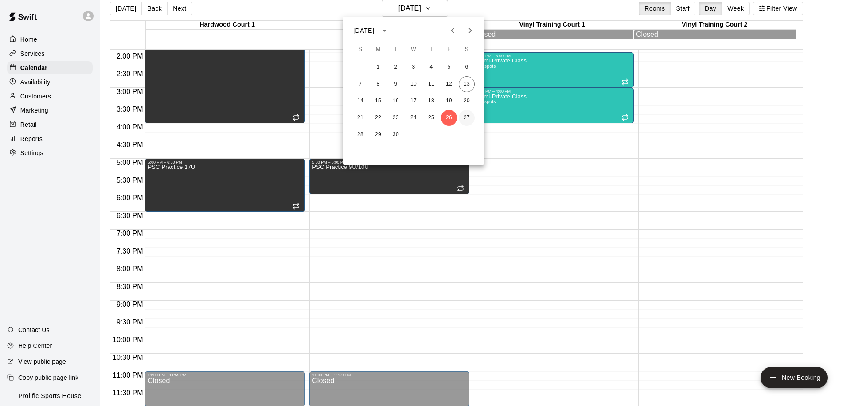
click at [467, 118] on button "27" at bounding box center [467, 118] width 16 height 16
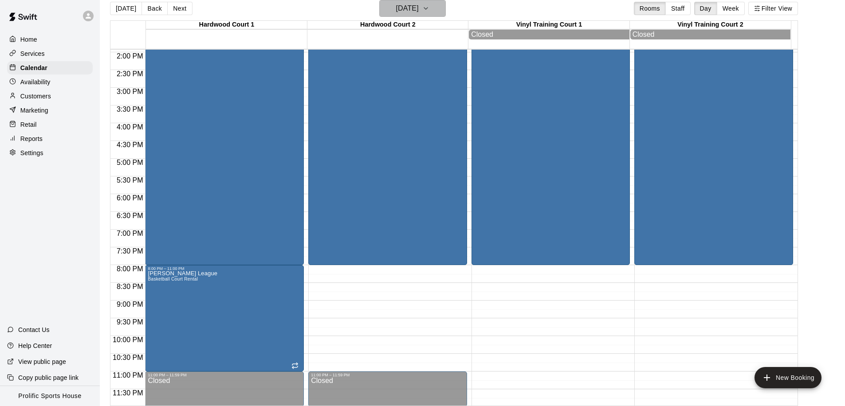
click at [396, 5] on h6 "Saturday Sep 27" at bounding box center [407, 8] width 23 height 12
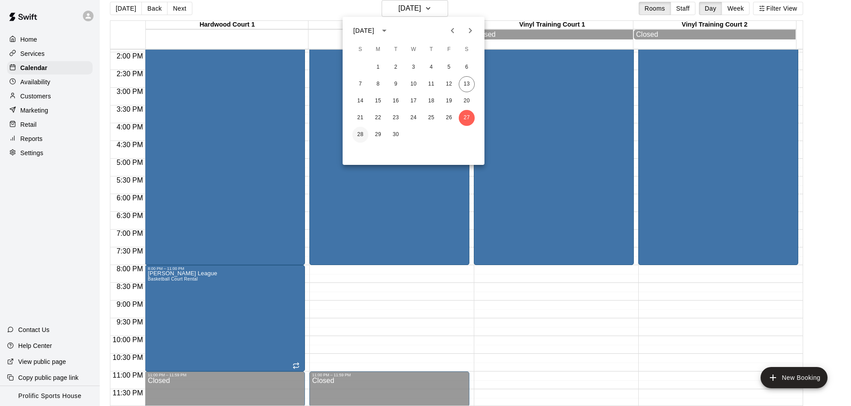
click at [365, 131] on button "28" at bounding box center [360, 135] width 16 height 16
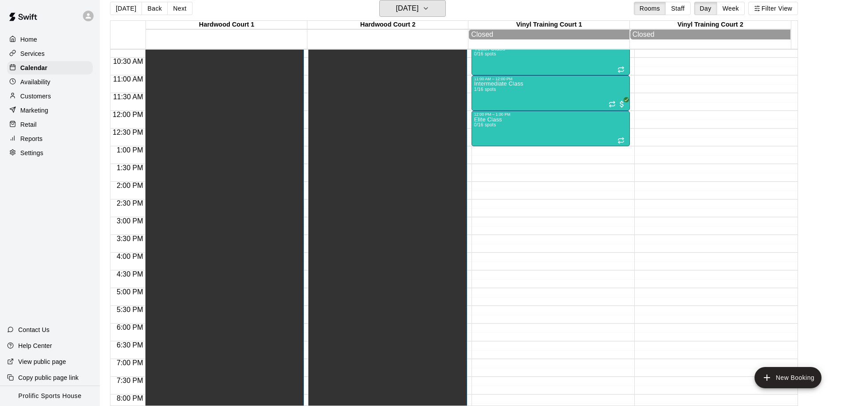
scroll to position [101, 0]
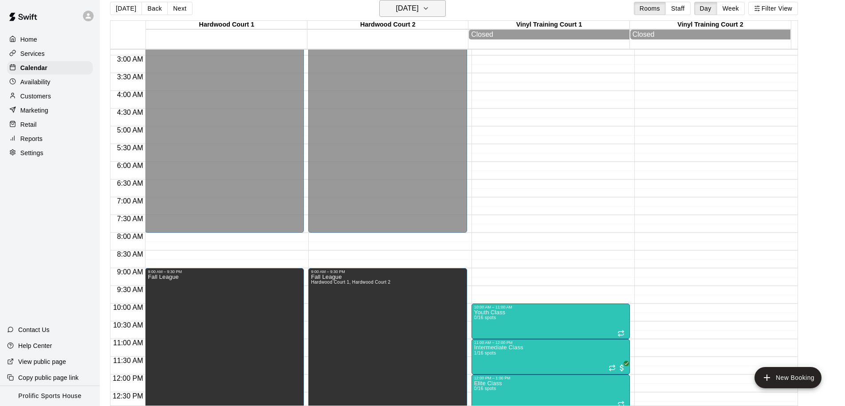
click at [417, 10] on h6 "Sunday Sep 28" at bounding box center [407, 8] width 23 height 12
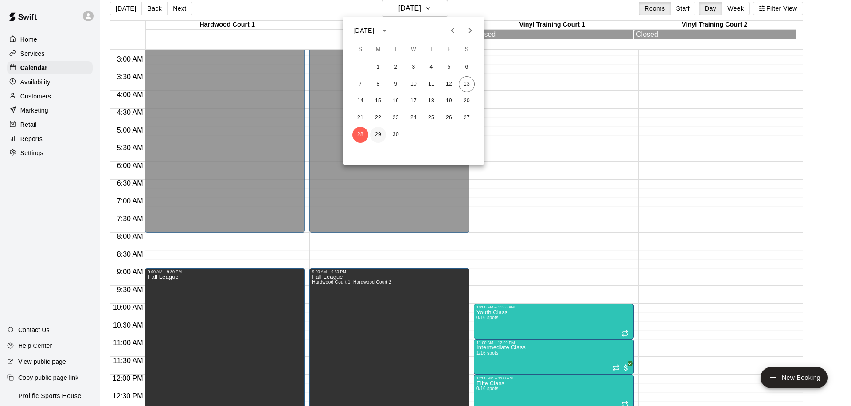
click at [379, 133] on button "29" at bounding box center [378, 135] width 16 height 16
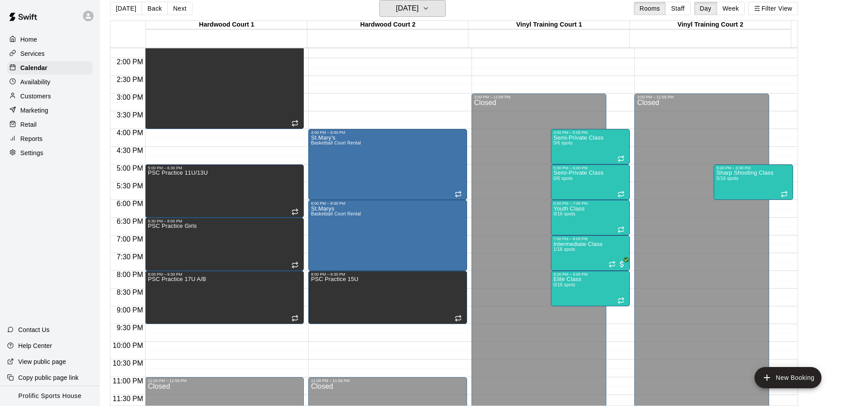
scroll to position [494, 0]
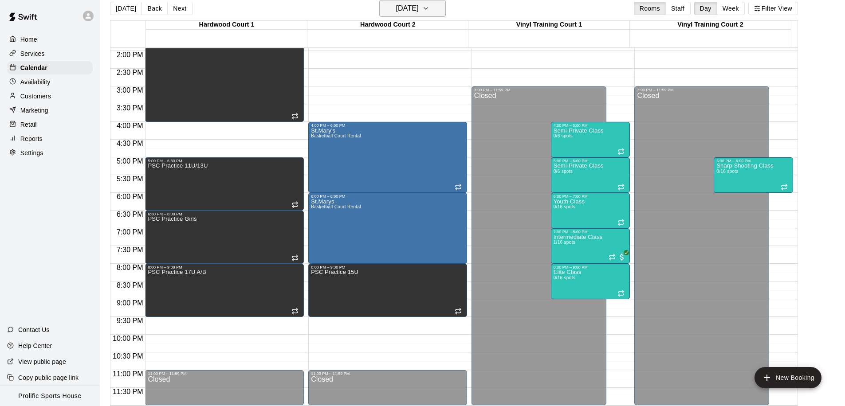
click at [419, 12] on h6 "Monday Sep 29" at bounding box center [407, 8] width 23 height 12
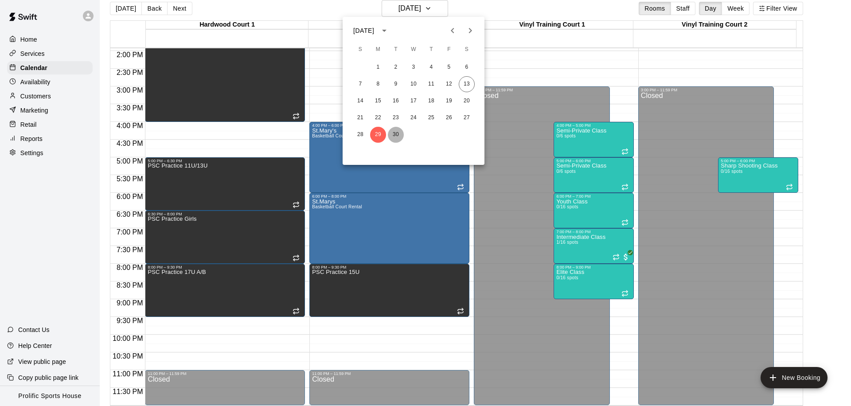
click at [397, 134] on button "30" at bounding box center [396, 135] width 16 height 16
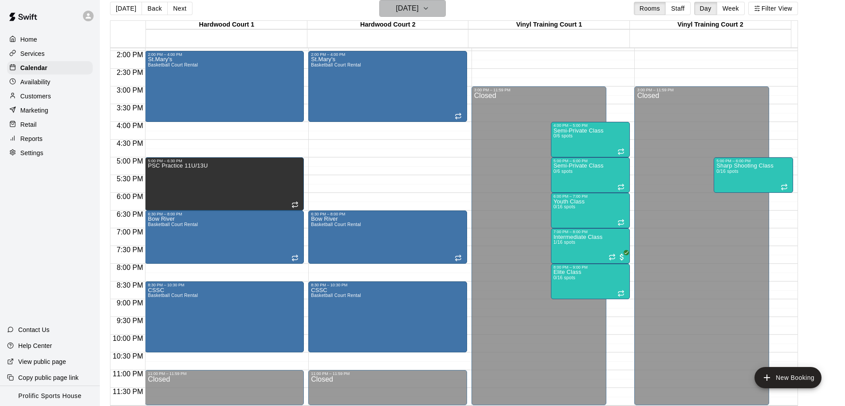
click at [418, 14] on h6 "Tuesday Sep 30" at bounding box center [407, 8] width 23 height 12
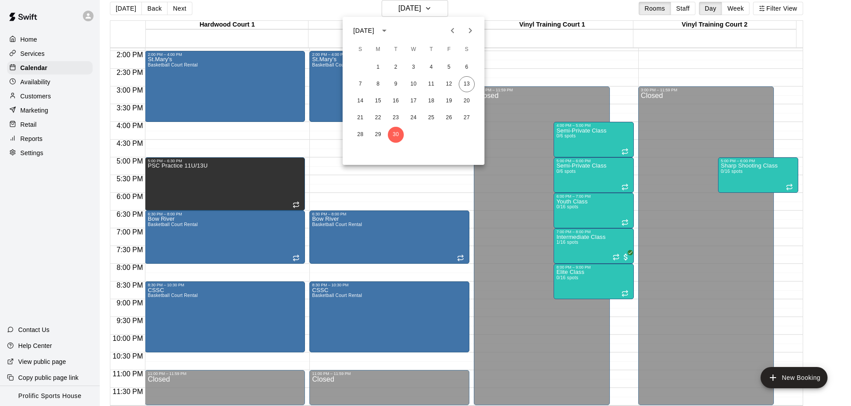
click at [470, 35] on icon "Next month" at bounding box center [470, 30] width 11 height 11
click at [417, 65] on button "1" at bounding box center [414, 67] width 16 height 16
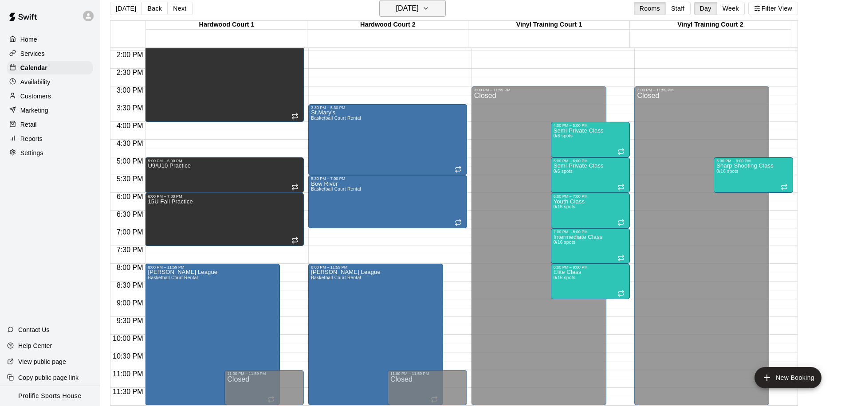
click at [416, 14] on h6 "Wednesday Oct 01" at bounding box center [407, 8] width 23 height 12
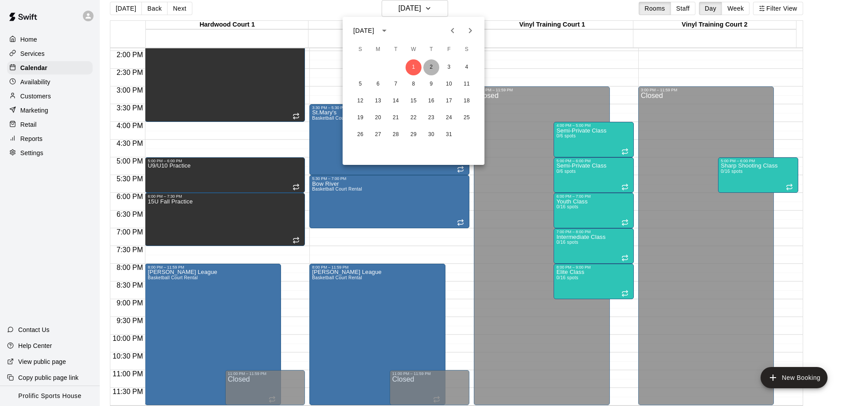
click at [433, 60] on button "2" at bounding box center [431, 67] width 16 height 16
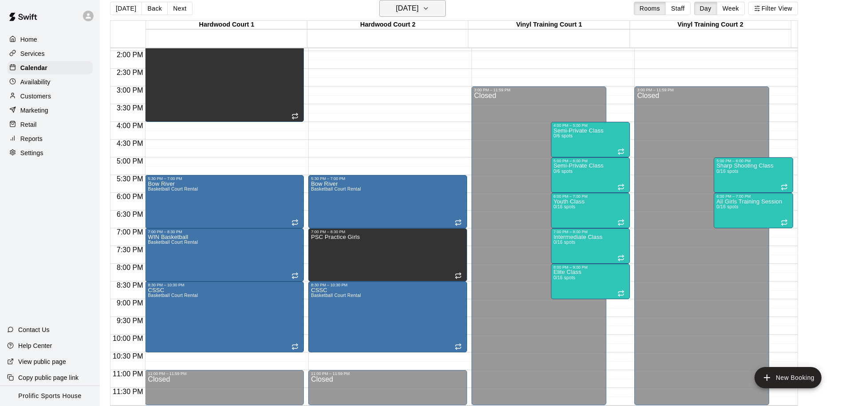
click at [419, 13] on h6 "Thursday Oct 02" at bounding box center [407, 8] width 23 height 12
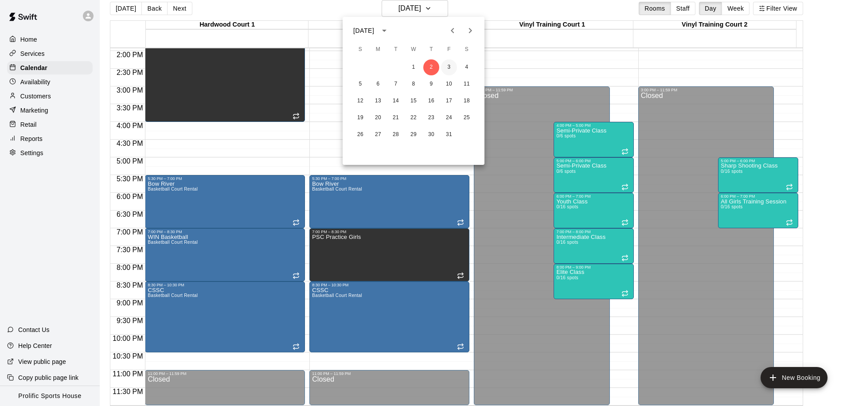
click at [452, 68] on button "3" at bounding box center [449, 67] width 16 height 16
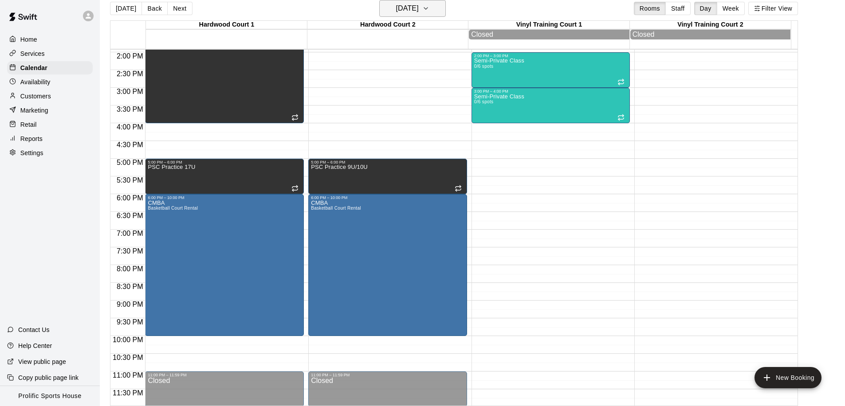
click at [419, 8] on h6 "Friday Oct 03" at bounding box center [407, 8] width 23 height 12
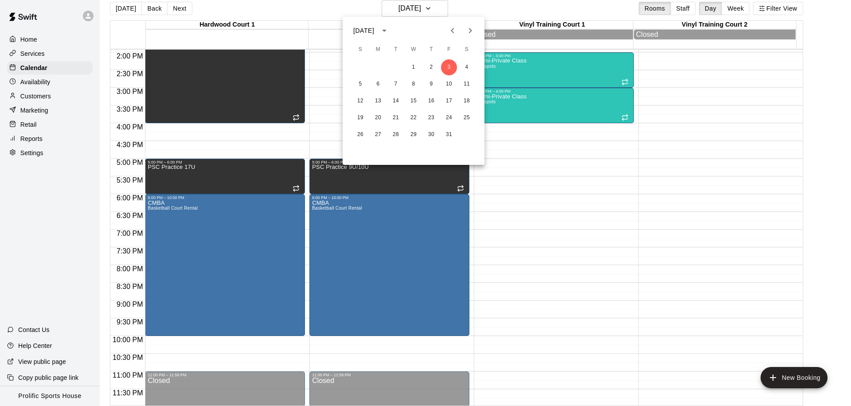
click at [452, 33] on icon "Previous month" at bounding box center [452, 30] width 11 height 11
click at [470, 30] on icon "Next month" at bounding box center [470, 30] width 3 height 5
click at [467, 67] on button "4" at bounding box center [467, 67] width 16 height 16
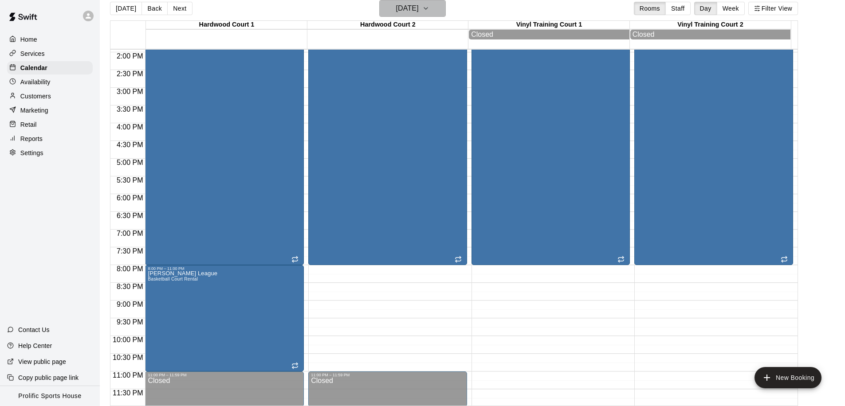
click at [416, 14] on h6 "Saturday Oct 04" at bounding box center [407, 8] width 23 height 12
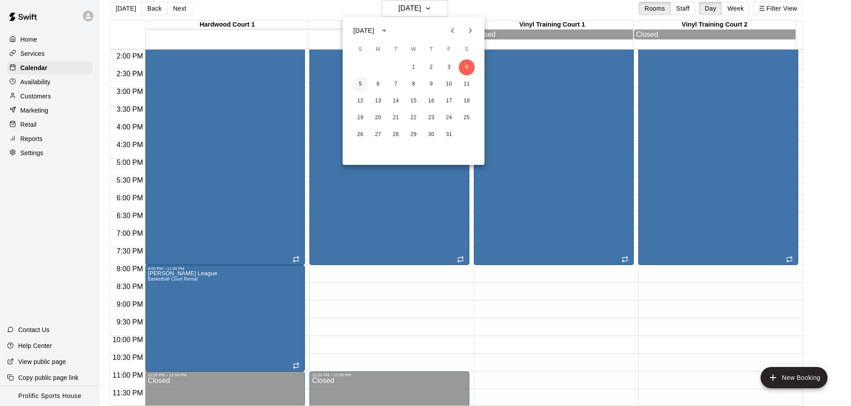
click at [357, 84] on button "5" at bounding box center [360, 84] width 16 height 16
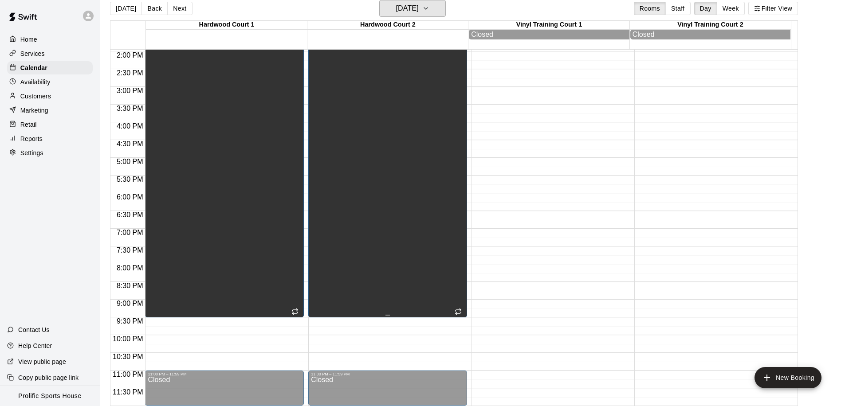
scroll to position [495, 0]
click at [419, 6] on h6 "Sunday Oct 05" at bounding box center [407, 8] width 23 height 12
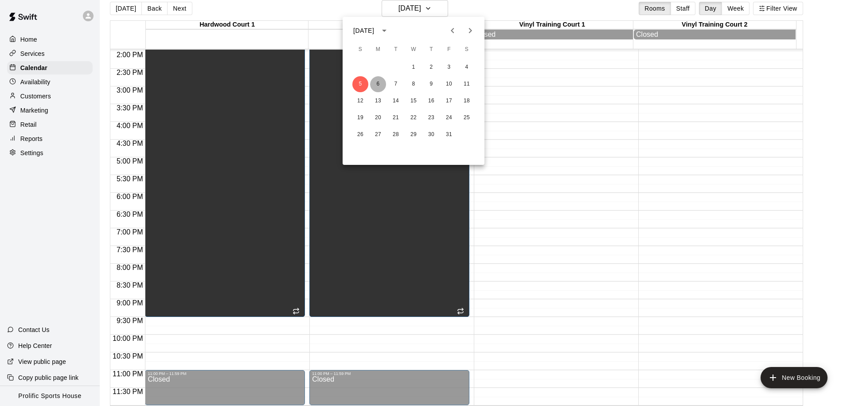
click at [378, 84] on button "6" at bounding box center [378, 84] width 16 height 16
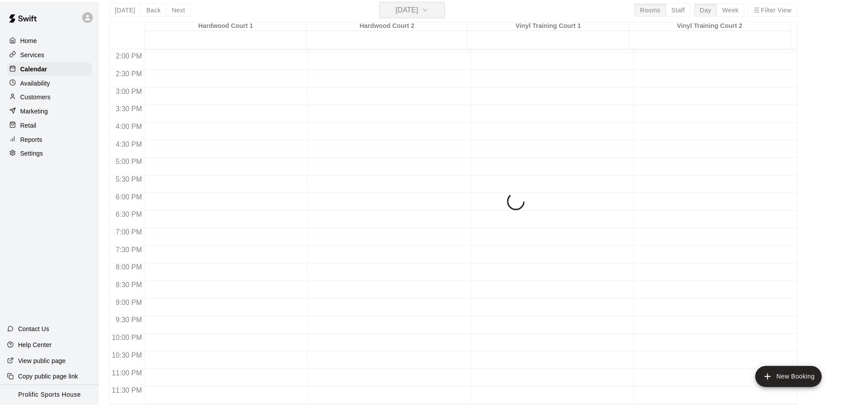
scroll to position [494, 0]
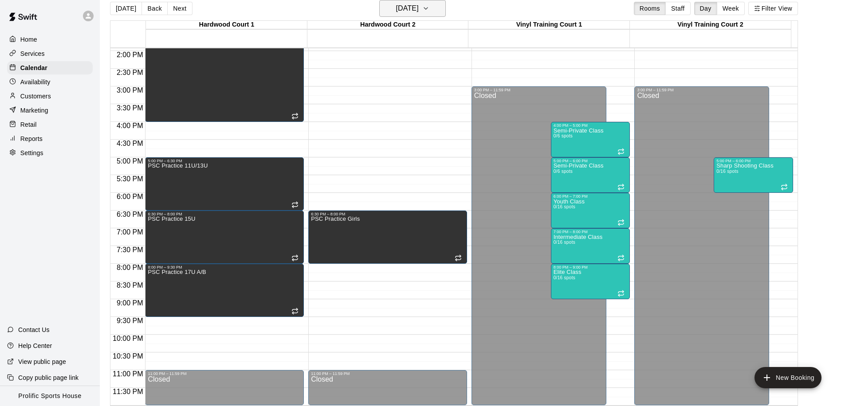
click at [419, 10] on h6 "Monday Oct 06" at bounding box center [407, 8] width 23 height 12
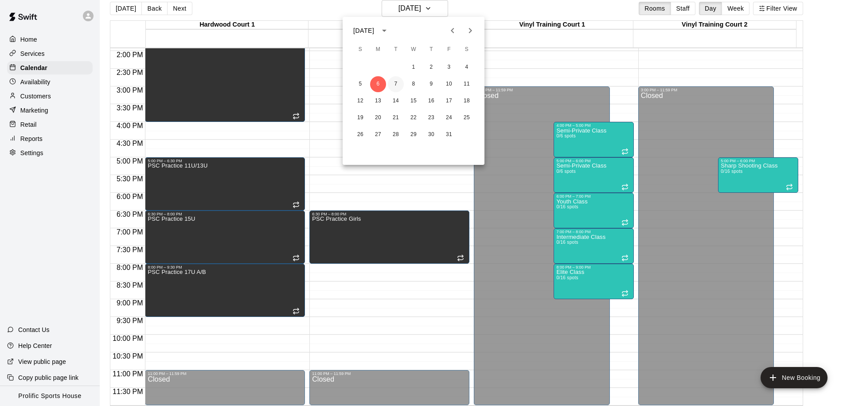
click at [396, 86] on button "7" at bounding box center [396, 84] width 16 height 16
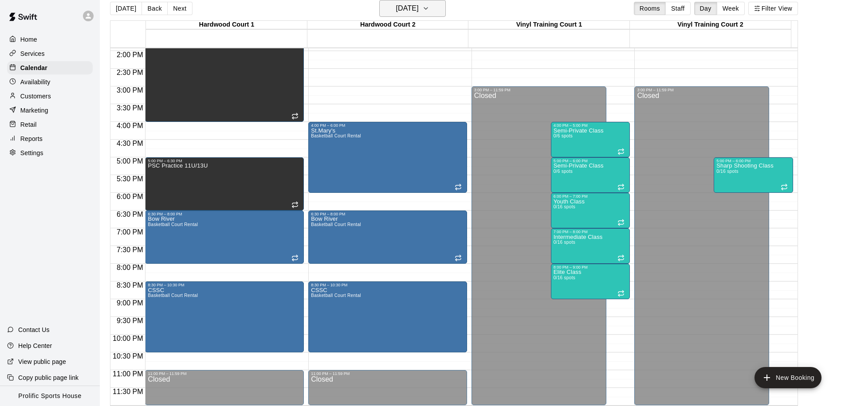
click at [419, 7] on h6 "Tuesday Oct 07" at bounding box center [407, 8] width 23 height 12
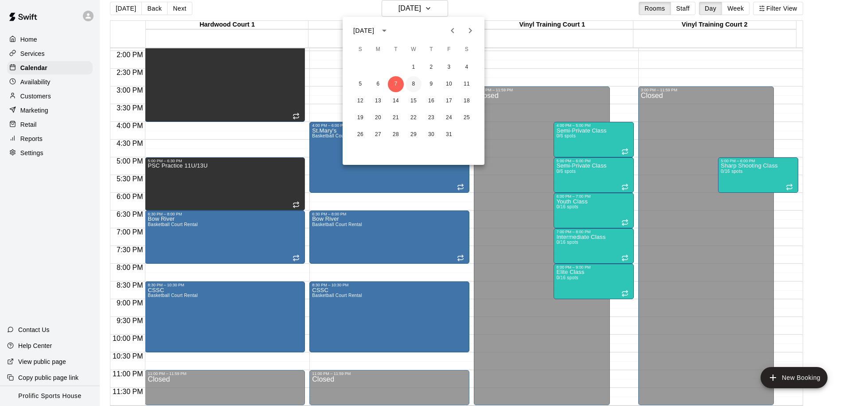
click at [411, 85] on button "8" at bounding box center [414, 84] width 16 height 16
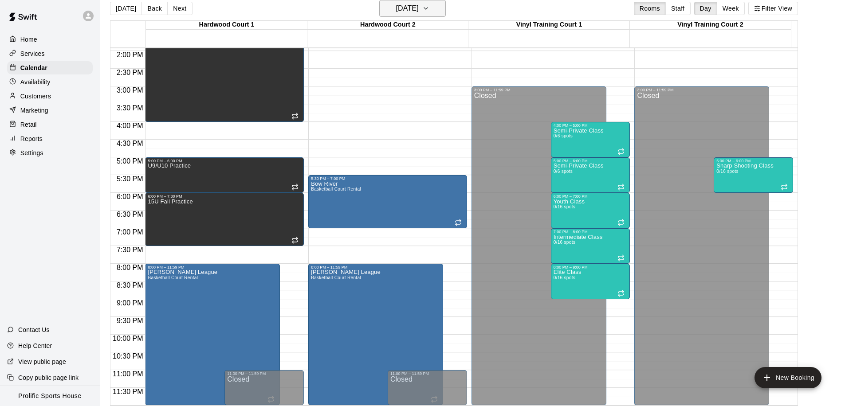
click at [439, 13] on button "Wednesday Oct 08" at bounding box center [412, 8] width 67 height 17
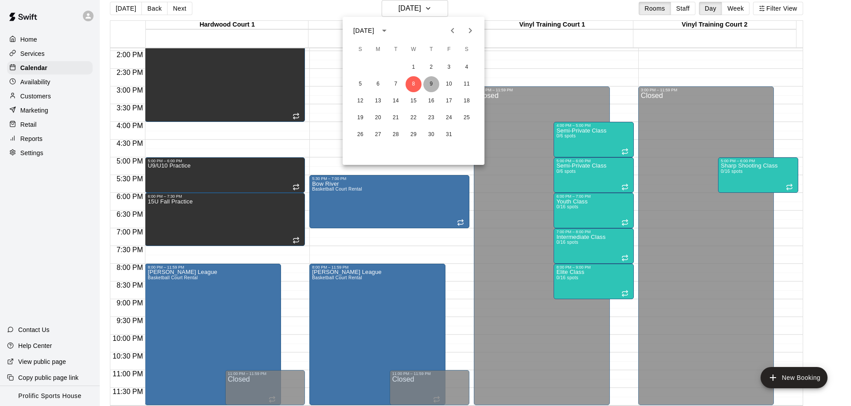
click at [432, 83] on button "9" at bounding box center [431, 84] width 16 height 16
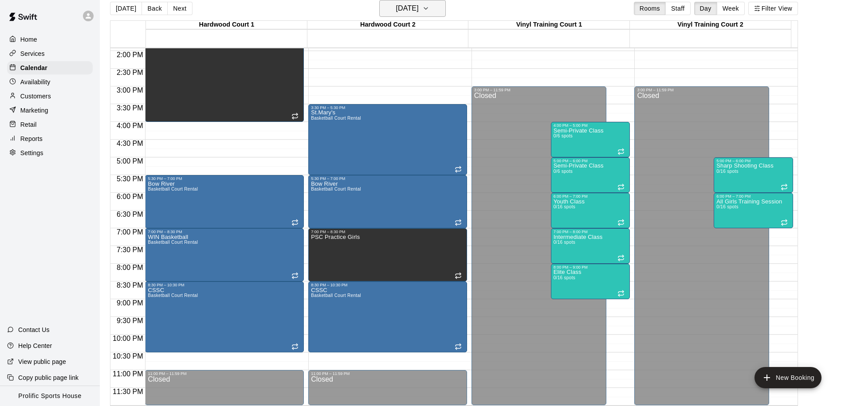
click at [419, 13] on h6 "Thursday Oct 09" at bounding box center [407, 8] width 23 height 12
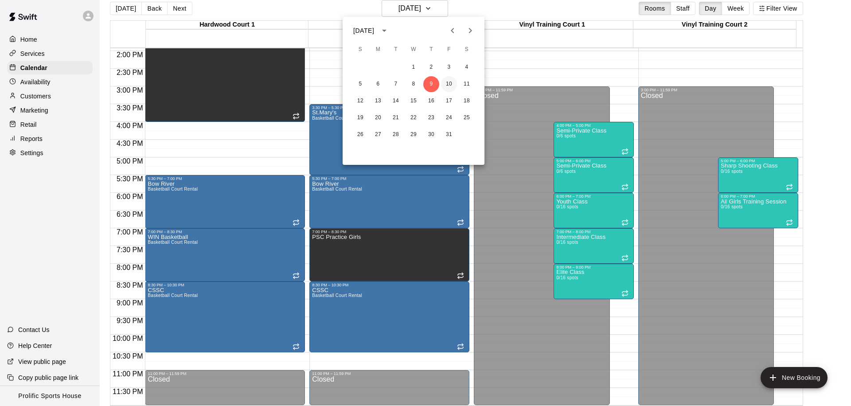
click at [445, 83] on button "10" at bounding box center [449, 84] width 16 height 16
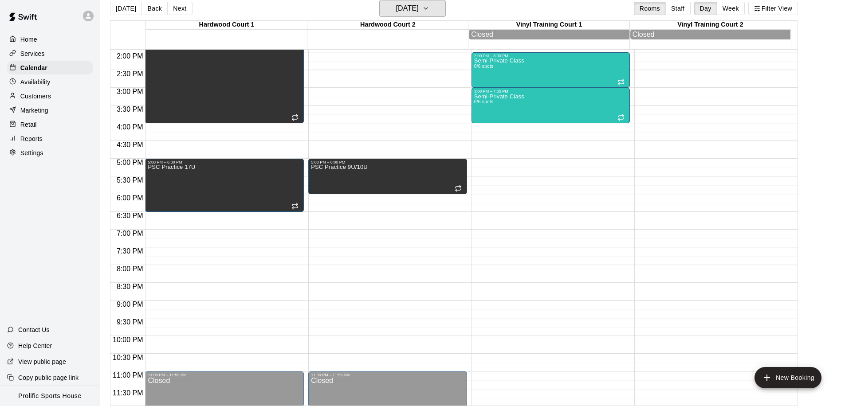
scroll to position [495, 0]
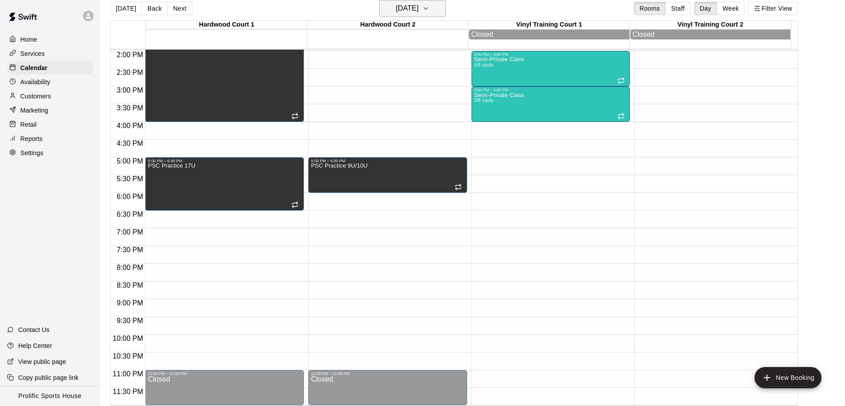
click at [419, 12] on h6 "Friday Oct 10" at bounding box center [407, 8] width 23 height 12
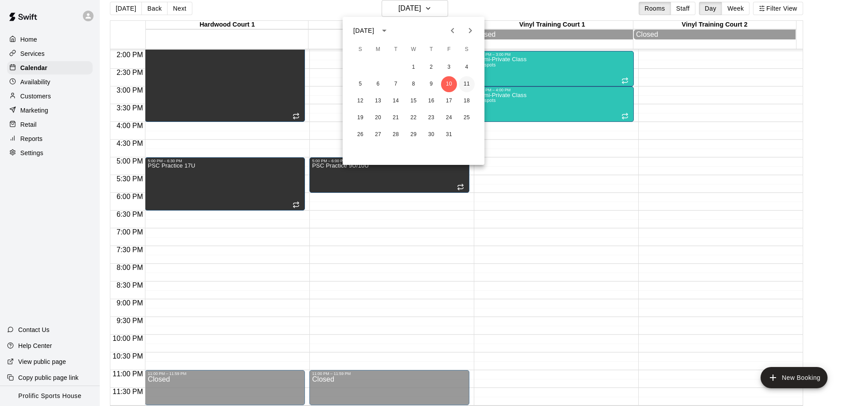
click at [466, 82] on button "11" at bounding box center [467, 84] width 16 height 16
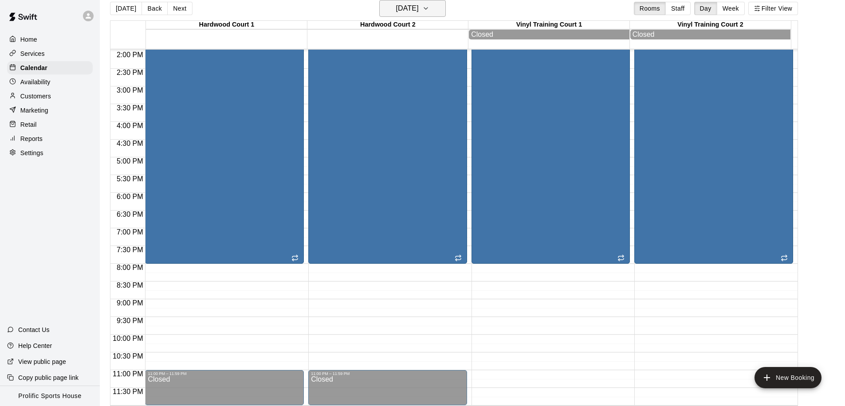
click at [407, 7] on h6 "Saturday Oct 11" at bounding box center [407, 8] width 23 height 12
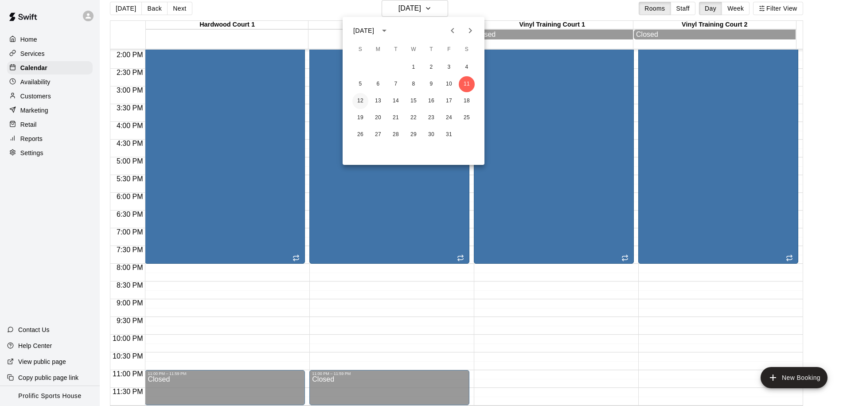
click at [359, 104] on button "12" at bounding box center [360, 101] width 16 height 16
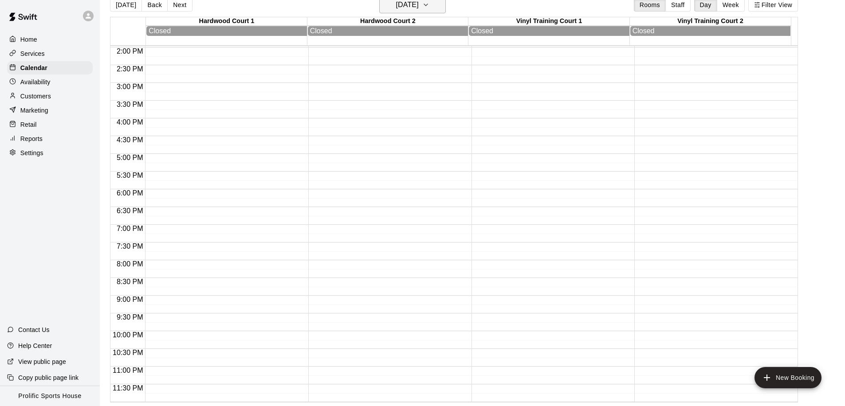
click at [412, 8] on h6 "Sunday Oct 12" at bounding box center [407, 5] width 23 height 12
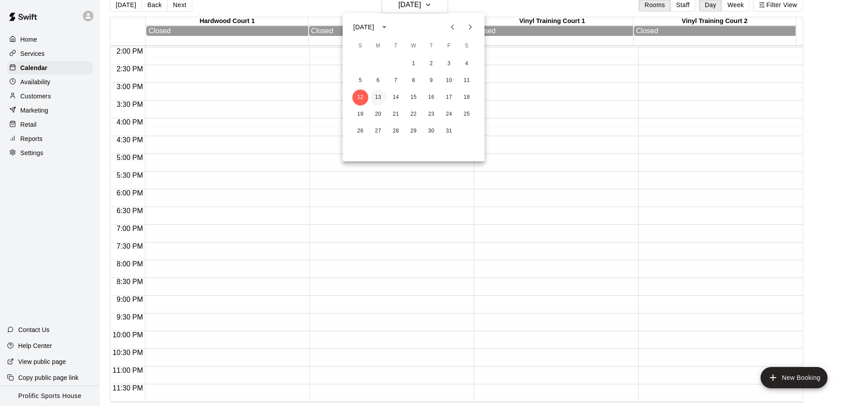
click at [375, 98] on button "13" at bounding box center [378, 98] width 16 height 16
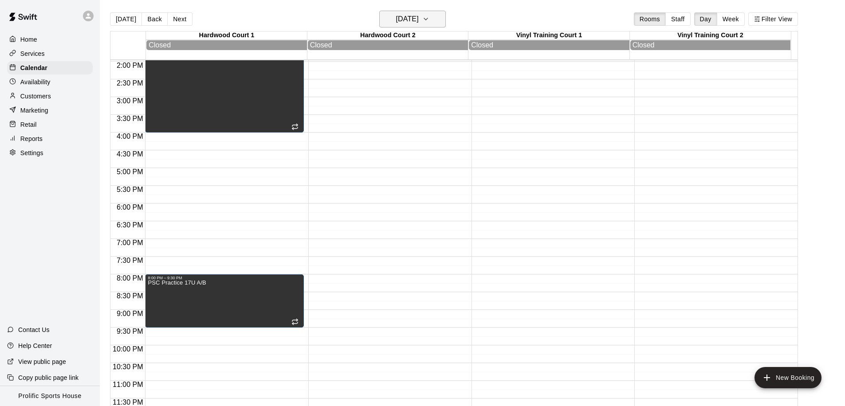
click at [419, 23] on h6 "Monday Oct 13" at bounding box center [407, 19] width 23 height 12
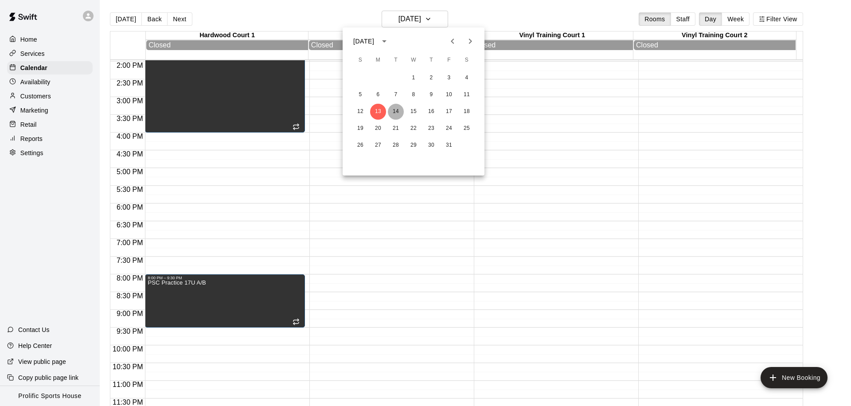
click at [396, 111] on button "14" at bounding box center [396, 112] width 16 height 16
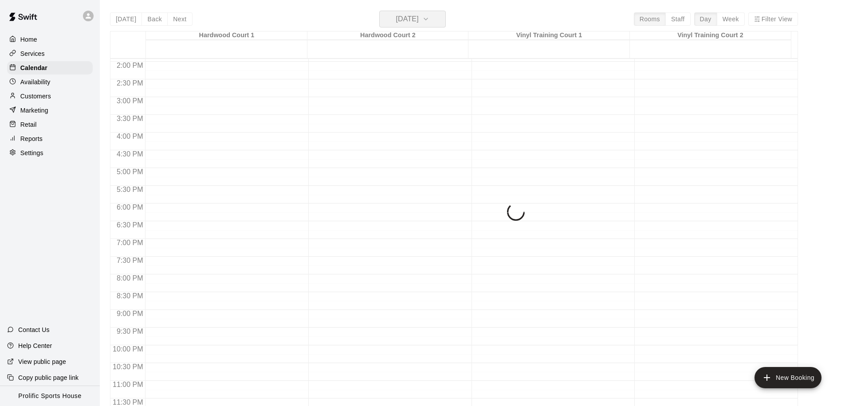
scroll to position [494, 0]
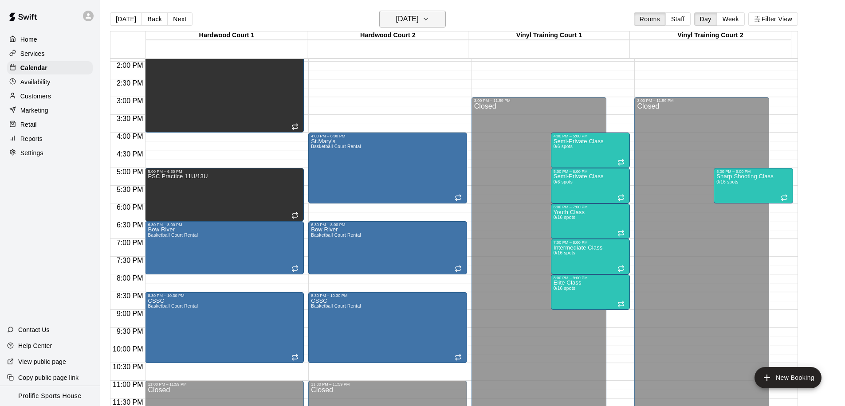
click at [419, 22] on h6 "Tuesday Oct 14" at bounding box center [407, 19] width 23 height 12
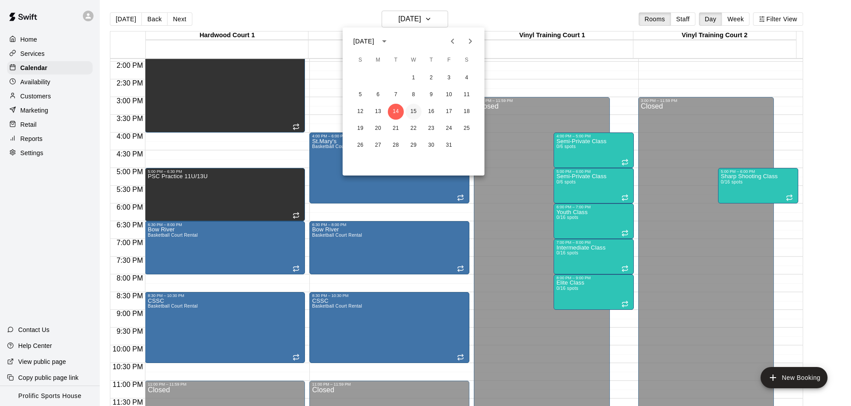
click at [409, 110] on button "15" at bounding box center [414, 112] width 16 height 16
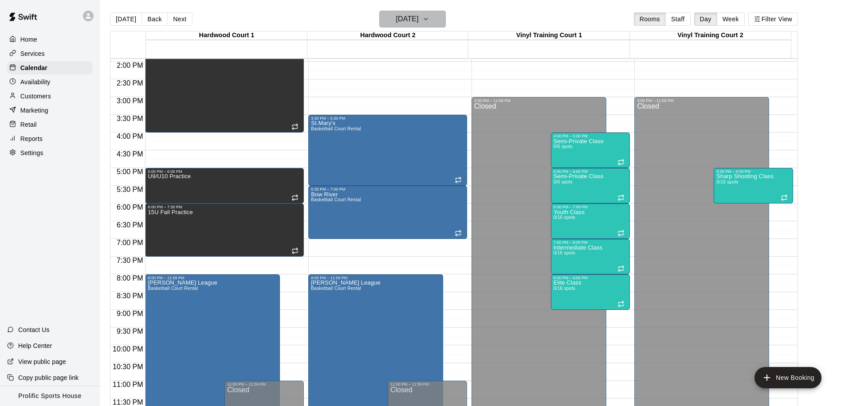
click at [429, 23] on icon "button" at bounding box center [425, 19] width 7 height 11
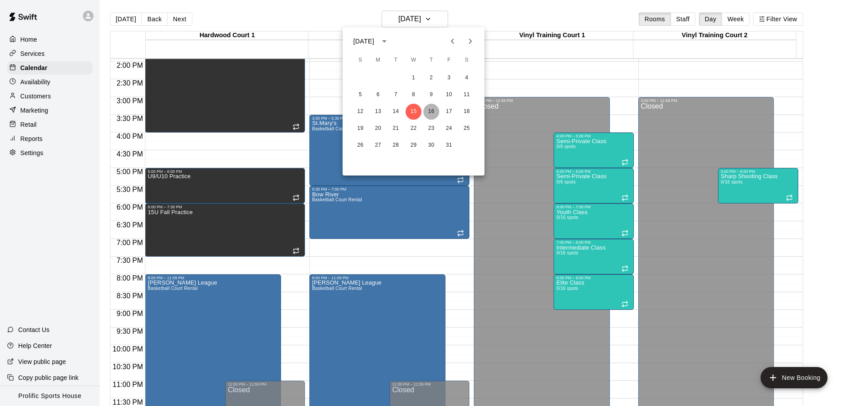
click at [429, 106] on button "16" at bounding box center [431, 112] width 16 height 16
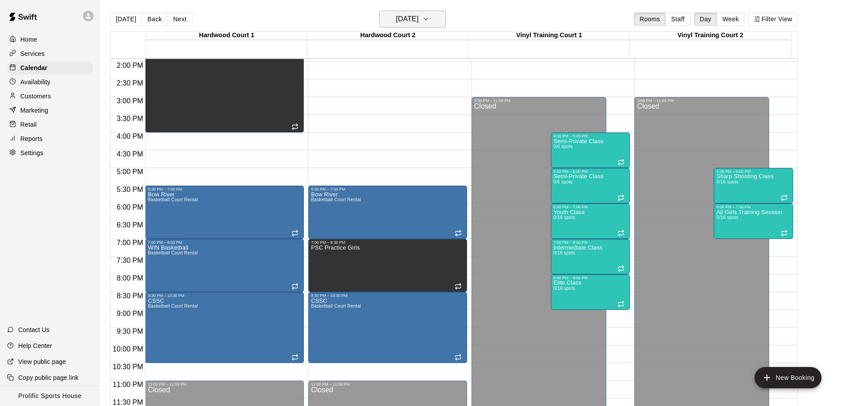
click at [403, 25] on h6 "Thursday Oct 16" at bounding box center [407, 19] width 23 height 12
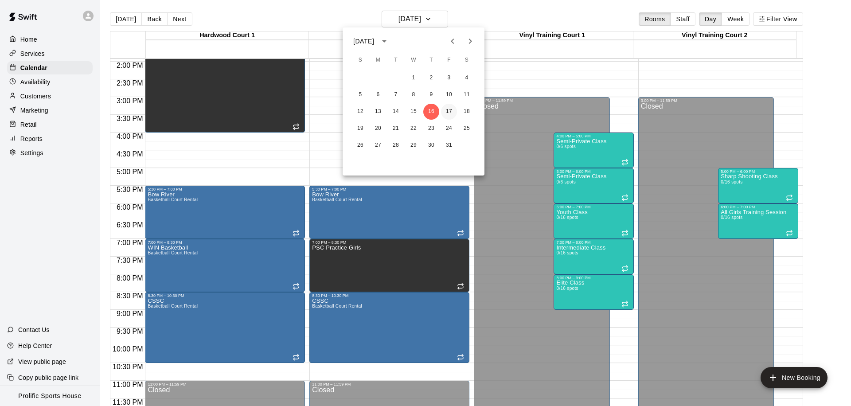
click at [445, 113] on button "17" at bounding box center [449, 112] width 16 height 16
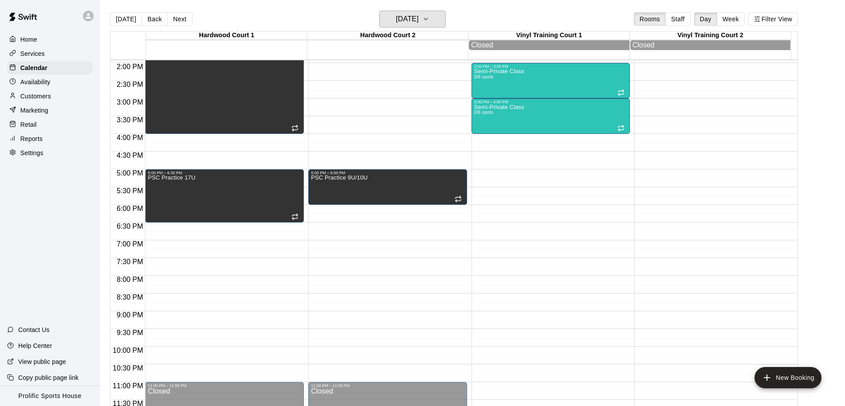
scroll to position [495, 0]
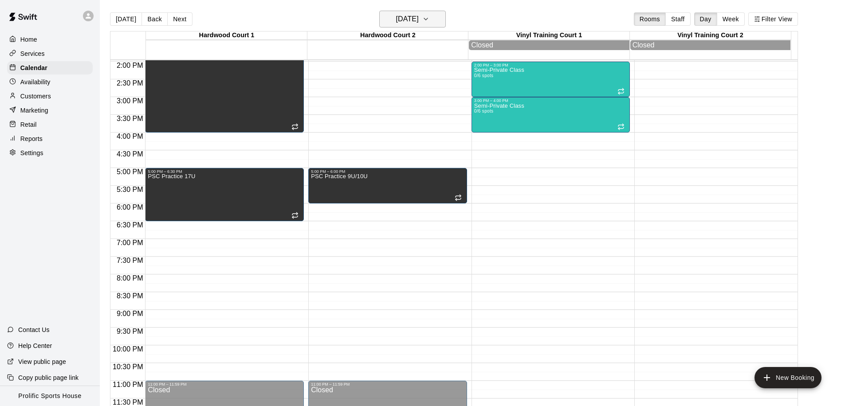
click at [411, 23] on h6 "Friday Oct 17" at bounding box center [407, 19] width 23 height 12
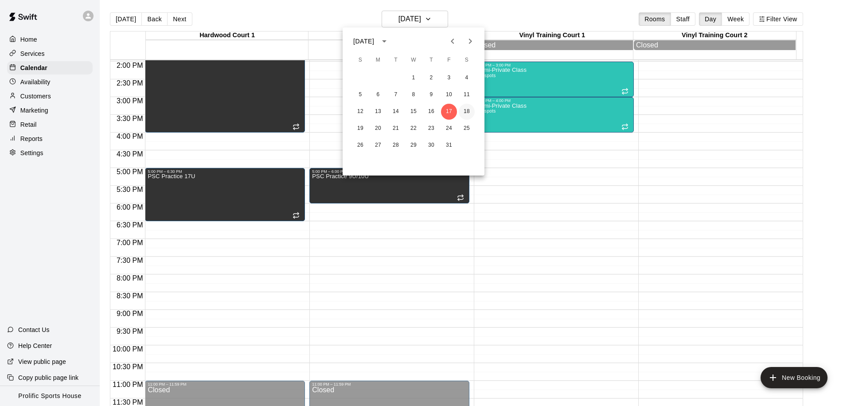
click at [468, 107] on button "18" at bounding box center [467, 112] width 16 height 16
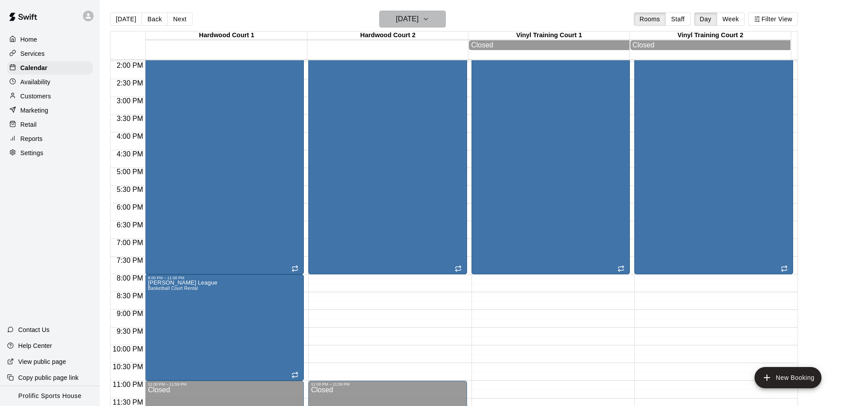
click at [397, 20] on h6 "Saturday Oct 18" at bounding box center [407, 19] width 23 height 12
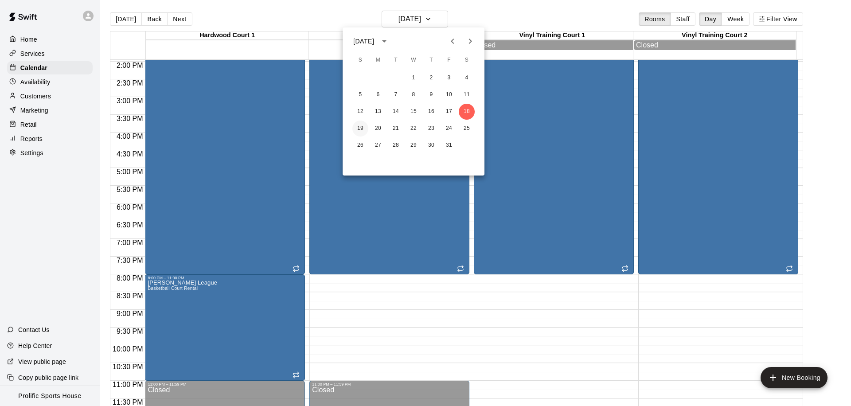
click at [365, 129] on button "19" at bounding box center [360, 129] width 16 height 16
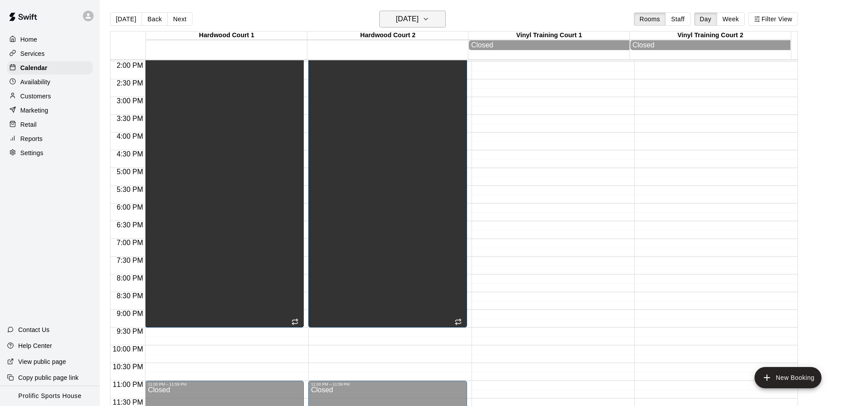
click at [419, 17] on h6 "Sunday Oct 19" at bounding box center [407, 19] width 23 height 12
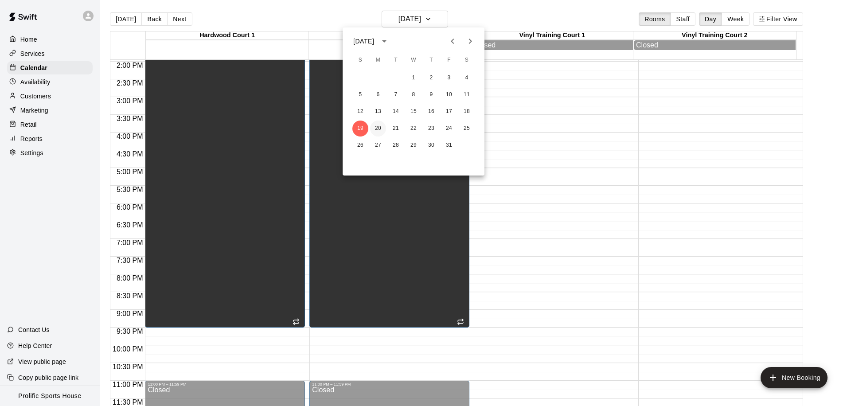
click at [380, 131] on button "20" at bounding box center [378, 129] width 16 height 16
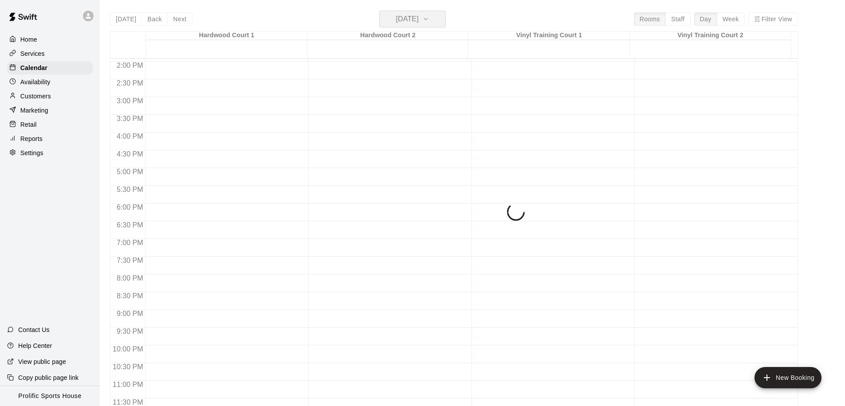
scroll to position [494, 0]
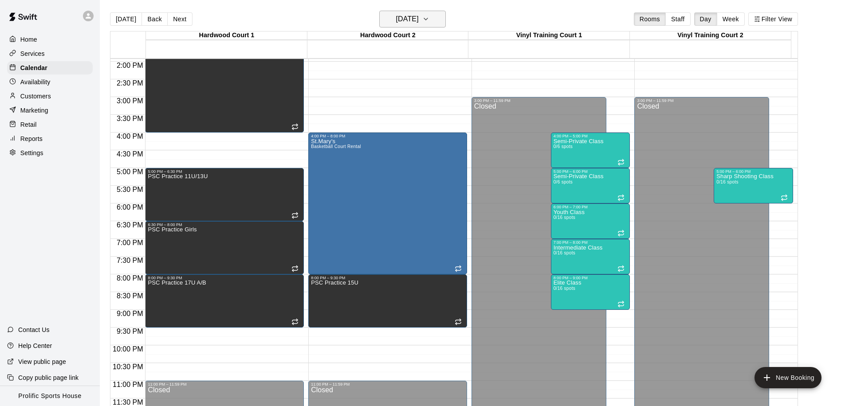
click at [419, 20] on h6 "Monday Oct 20" at bounding box center [407, 19] width 23 height 12
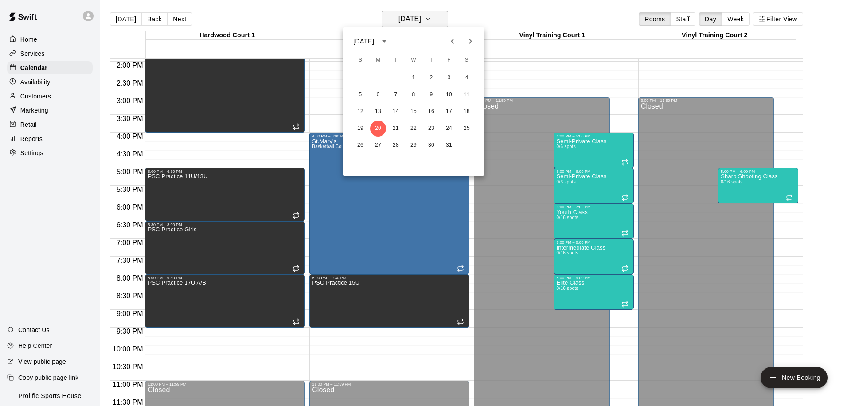
click at [428, 20] on div at bounding box center [425, 203] width 851 height 406
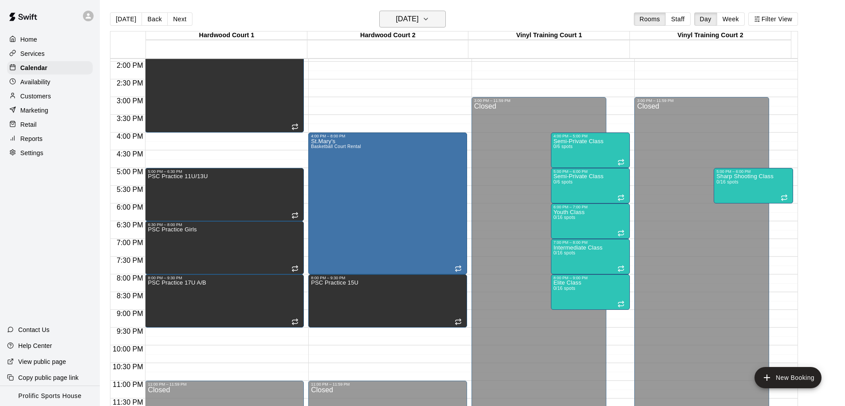
click at [419, 23] on h6 "Monday Oct 20" at bounding box center [407, 19] width 23 height 12
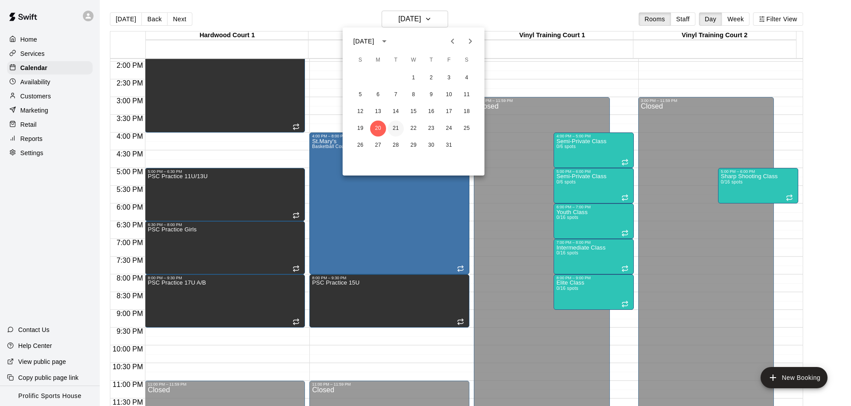
click at [396, 125] on button "21" at bounding box center [396, 129] width 16 height 16
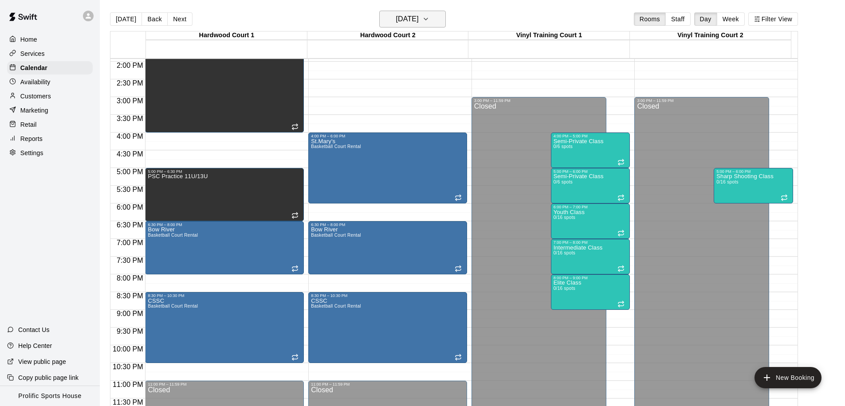
click at [422, 25] on button "Tuesday Oct 21" at bounding box center [412, 19] width 67 height 17
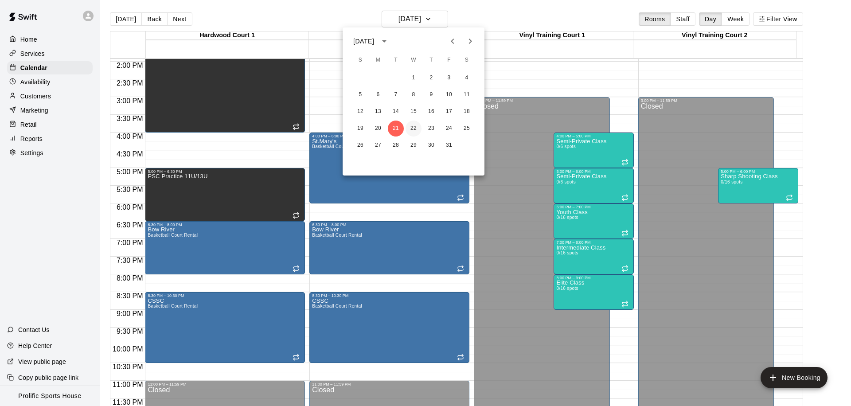
click at [415, 130] on button "22" at bounding box center [414, 129] width 16 height 16
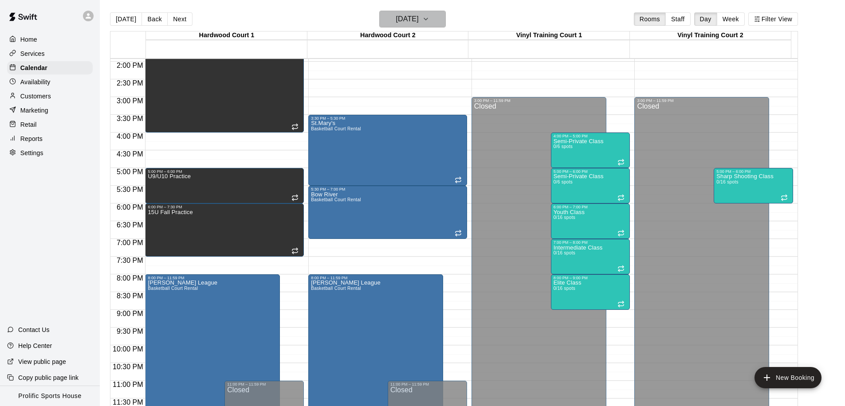
click at [407, 25] on h6 "Wednesday Oct 22" at bounding box center [407, 19] width 23 height 12
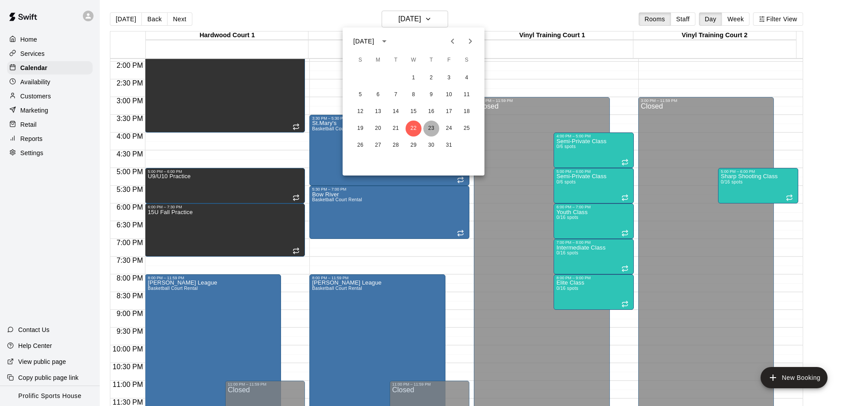
click at [433, 127] on button "23" at bounding box center [431, 129] width 16 height 16
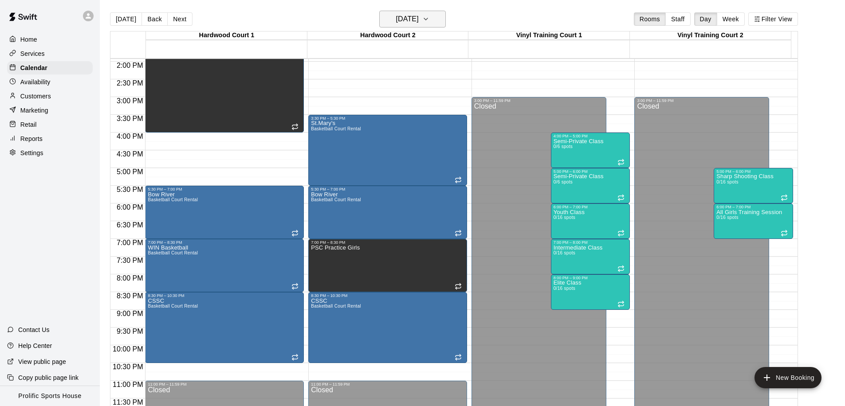
click at [414, 18] on h6 "Thursday Oct 23" at bounding box center [407, 19] width 23 height 12
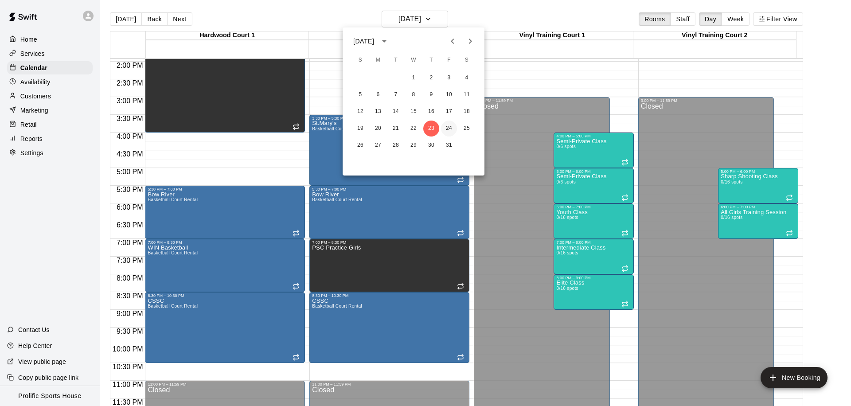
click at [444, 127] on button "24" at bounding box center [449, 129] width 16 height 16
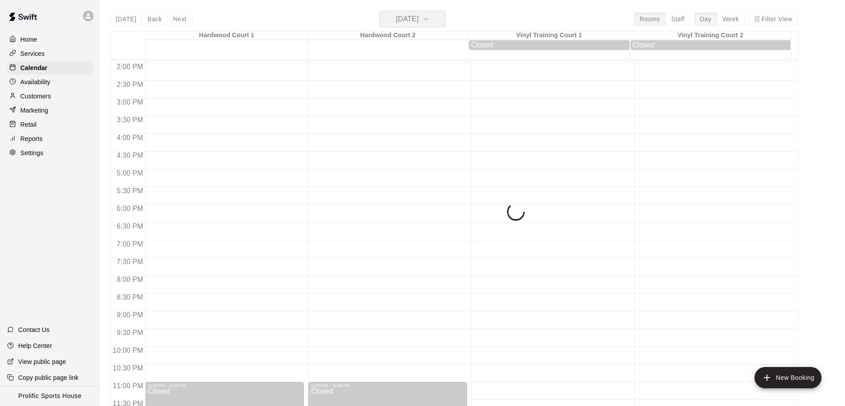
scroll to position [495, 0]
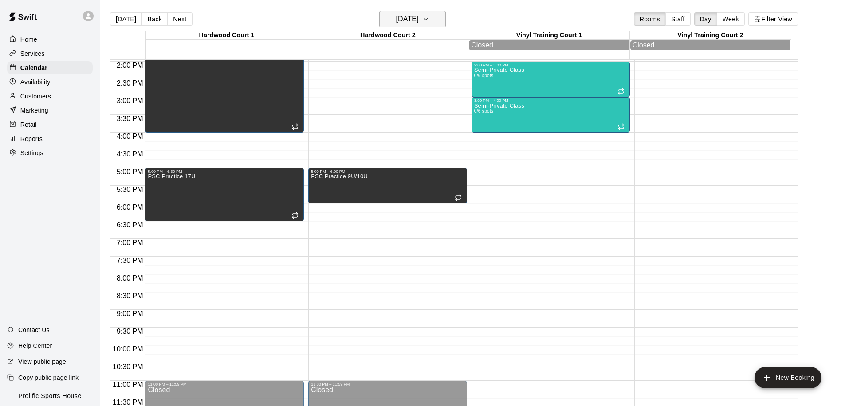
click at [412, 24] on h6 "Friday Oct 24" at bounding box center [407, 19] width 23 height 12
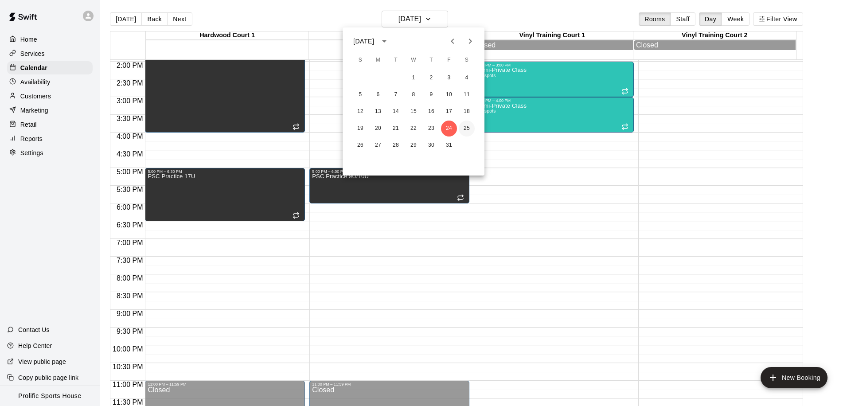
click at [461, 130] on button "25" at bounding box center [467, 129] width 16 height 16
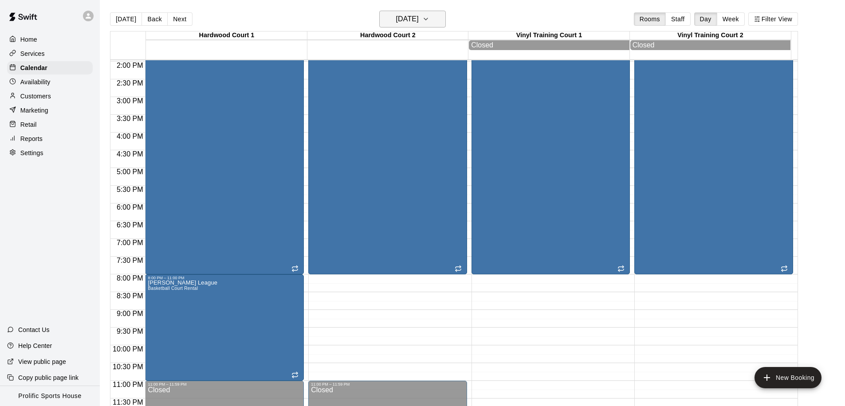
click at [409, 20] on h6 "Saturday Oct 25" at bounding box center [407, 19] width 23 height 12
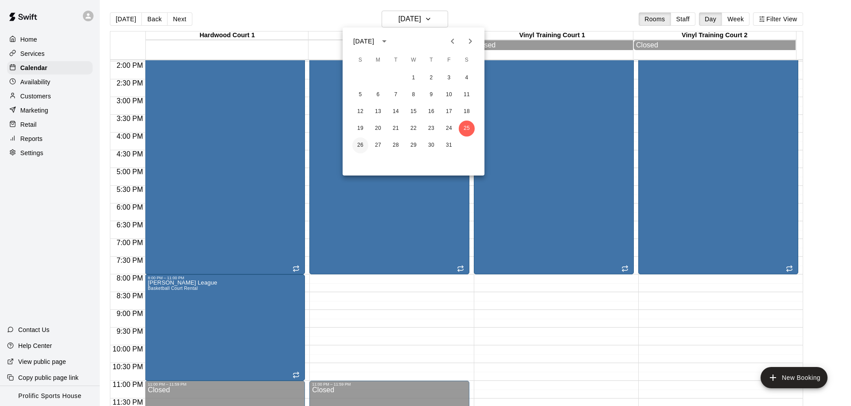
click at [363, 140] on button "26" at bounding box center [360, 145] width 16 height 16
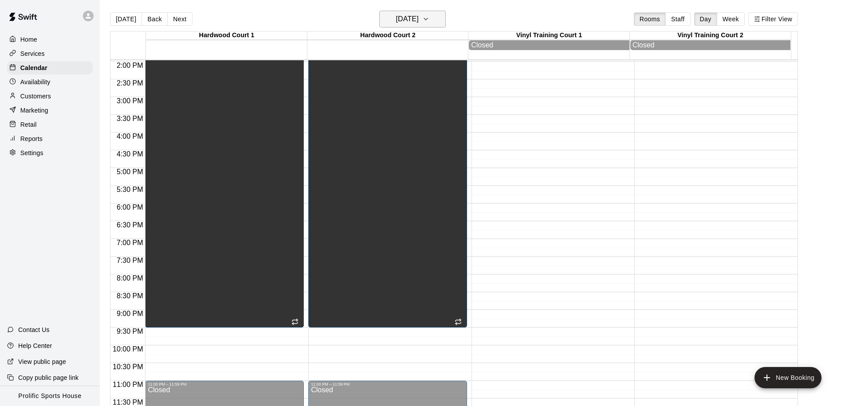
click at [400, 22] on h6 "Sunday Oct 26" at bounding box center [407, 19] width 23 height 12
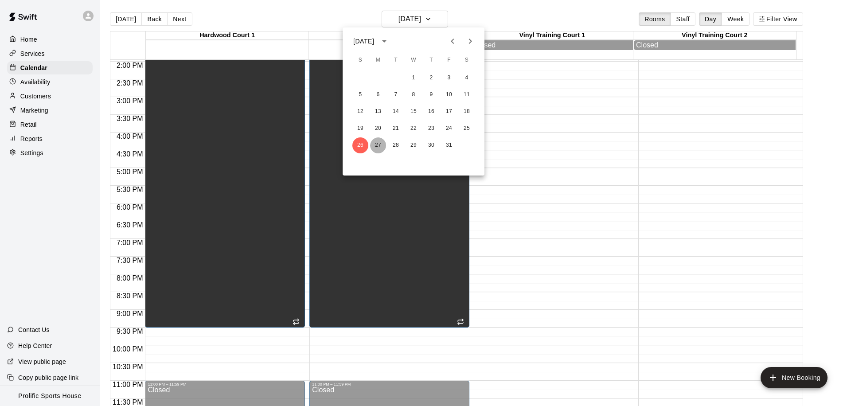
click at [380, 144] on button "27" at bounding box center [378, 145] width 16 height 16
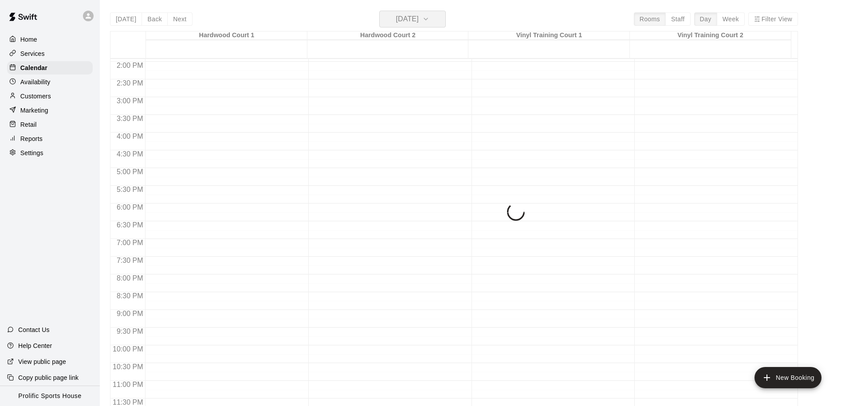
scroll to position [494, 0]
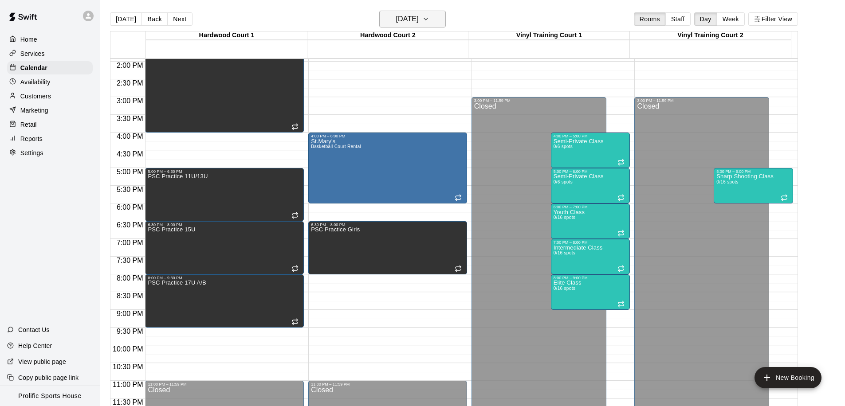
click at [419, 16] on h6 "Monday Oct 27" at bounding box center [407, 19] width 23 height 12
click at [419, 17] on h6 "Monday Oct 27" at bounding box center [407, 19] width 23 height 12
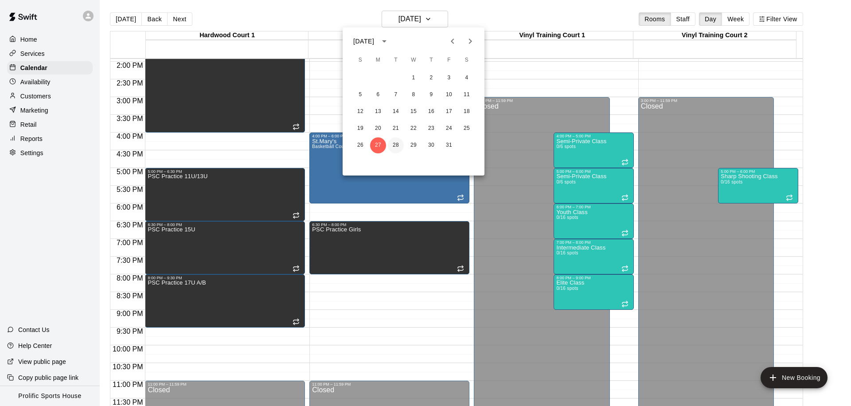
click at [400, 145] on button "28" at bounding box center [396, 145] width 16 height 16
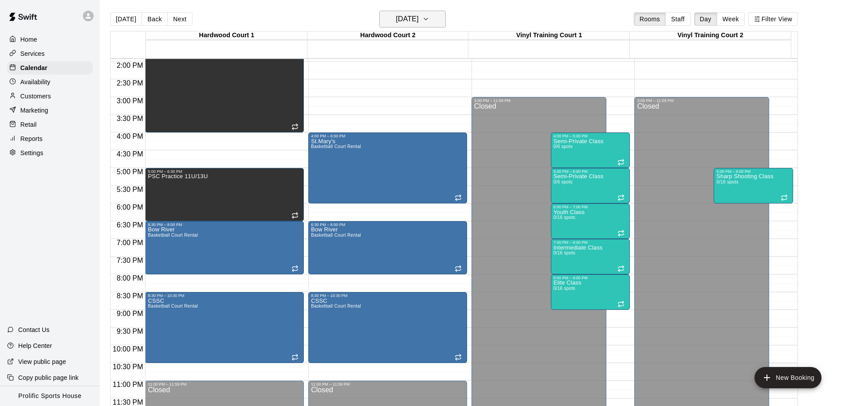
click at [421, 26] on button "Tuesday Oct 28" at bounding box center [412, 19] width 67 height 17
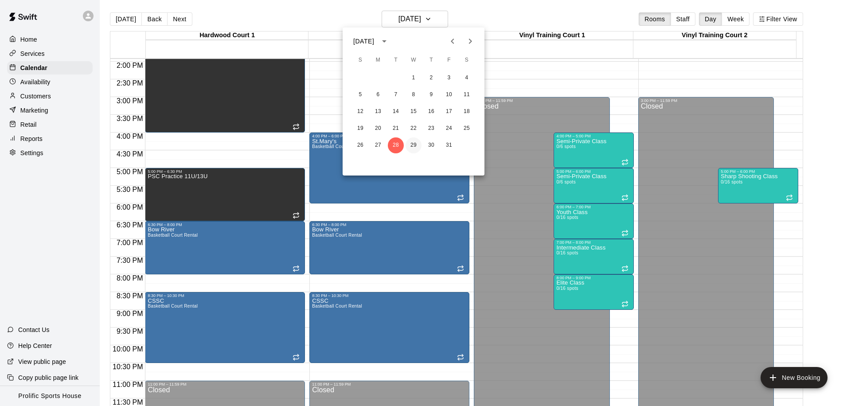
click at [413, 148] on button "29" at bounding box center [414, 145] width 16 height 16
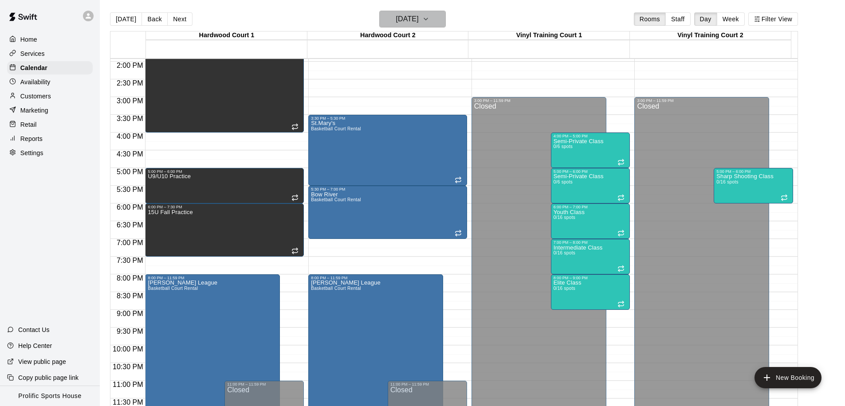
click at [419, 19] on h6 "Wednesday Oct 29" at bounding box center [407, 19] width 23 height 12
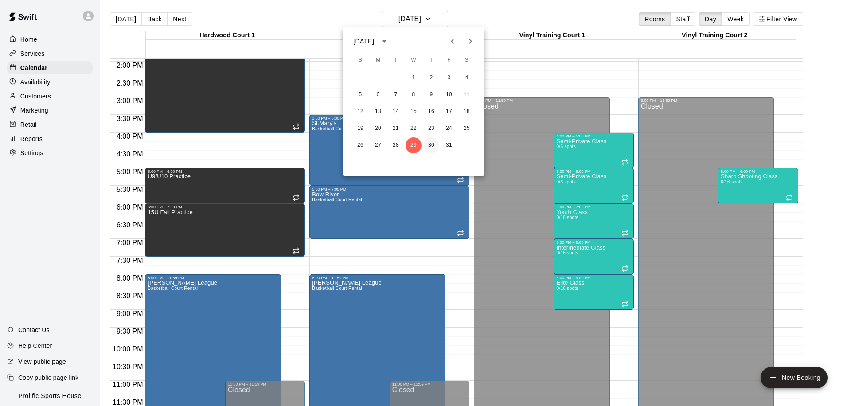
click at [432, 146] on button "30" at bounding box center [431, 145] width 16 height 16
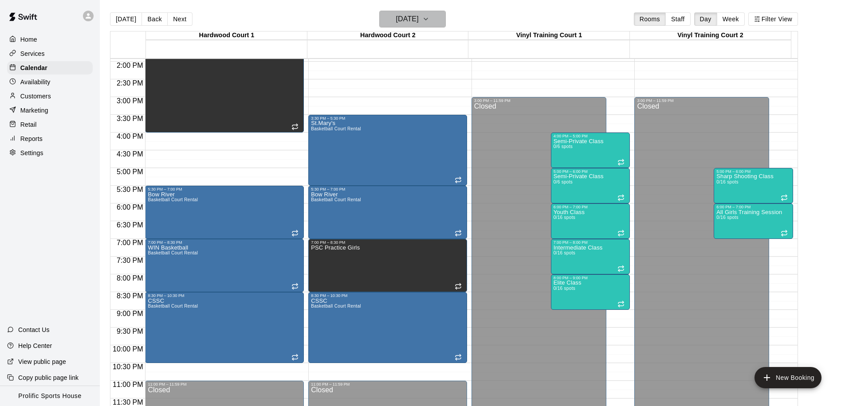
click at [407, 21] on h6 "Thursday Oct 30" at bounding box center [407, 19] width 23 height 12
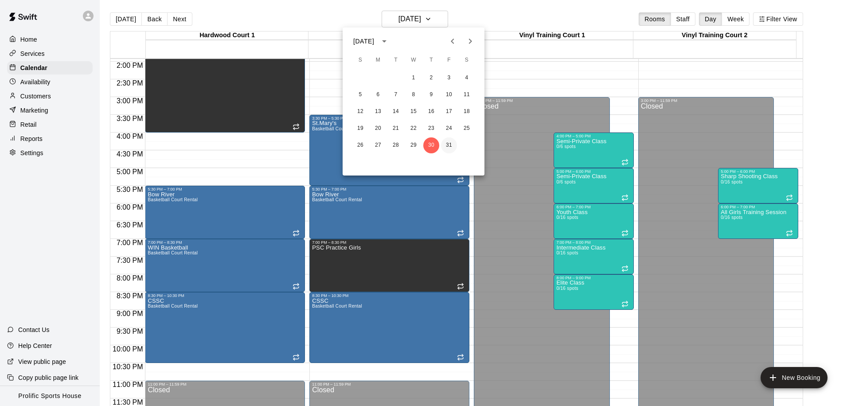
click at [444, 145] on button "31" at bounding box center [449, 145] width 16 height 16
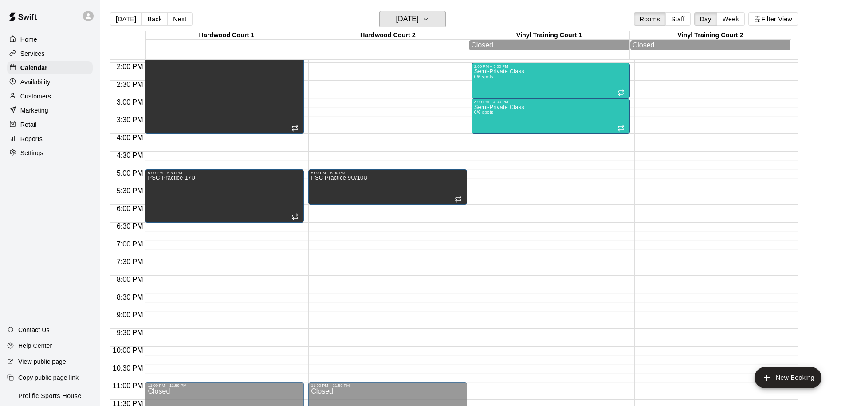
scroll to position [495, 0]
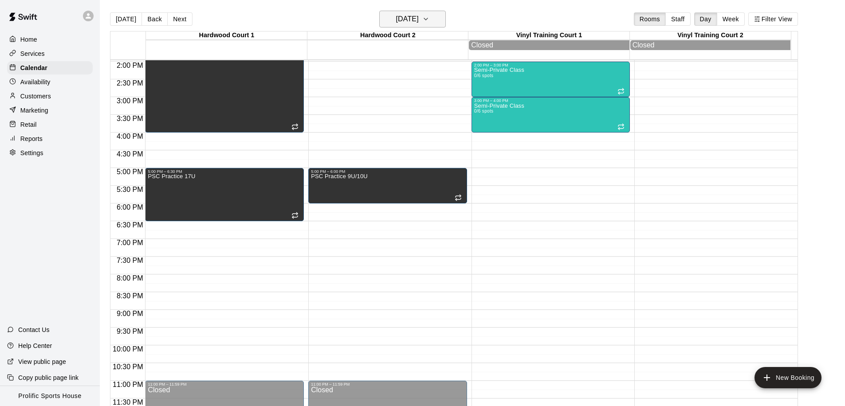
click at [419, 20] on h6 "Friday Oct 31" at bounding box center [407, 19] width 23 height 12
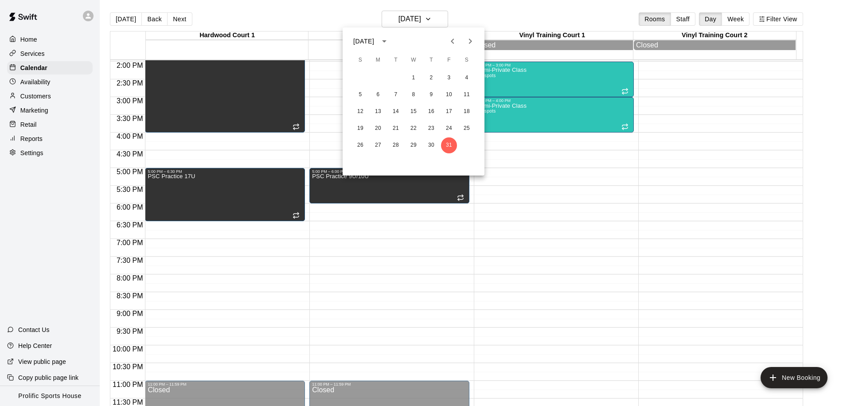
click at [475, 39] on icon "Next month" at bounding box center [470, 41] width 11 height 11
click at [463, 80] on button "1" at bounding box center [467, 78] width 16 height 16
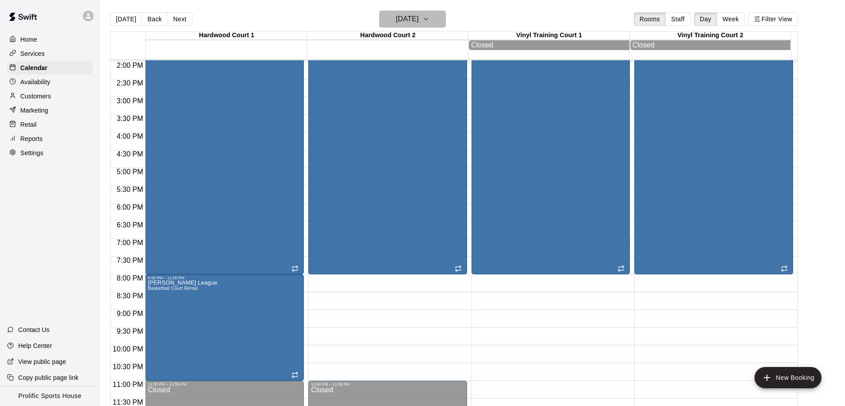
click at [419, 20] on h6 "Saturday Nov 01" at bounding box center [407, 19] width 23 height 12
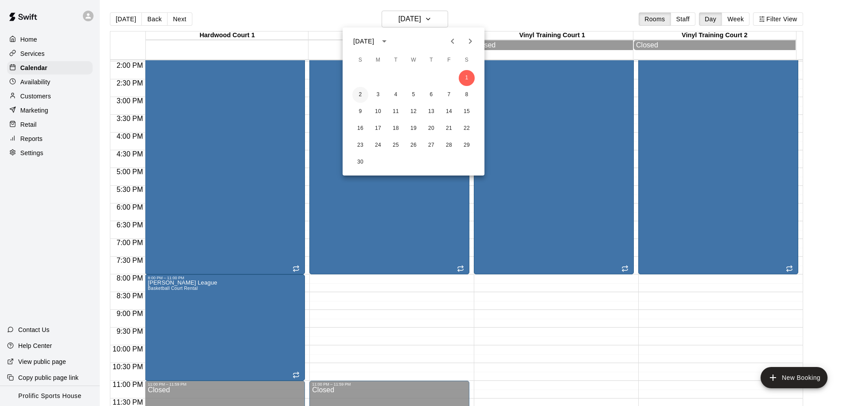
click at [363, 93] on button "2" at bounding box center [360, 95] width 16 height 16
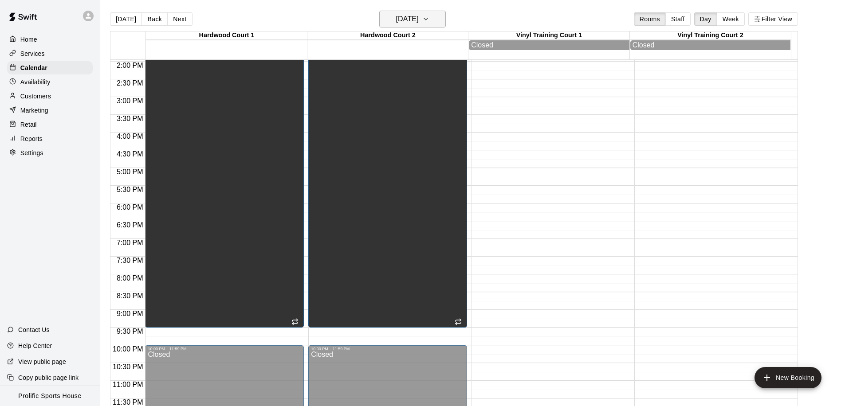
click at [419, 22] on h6 "Sunday Nov 02" at bounding box center [407, 19] width 23 height 12
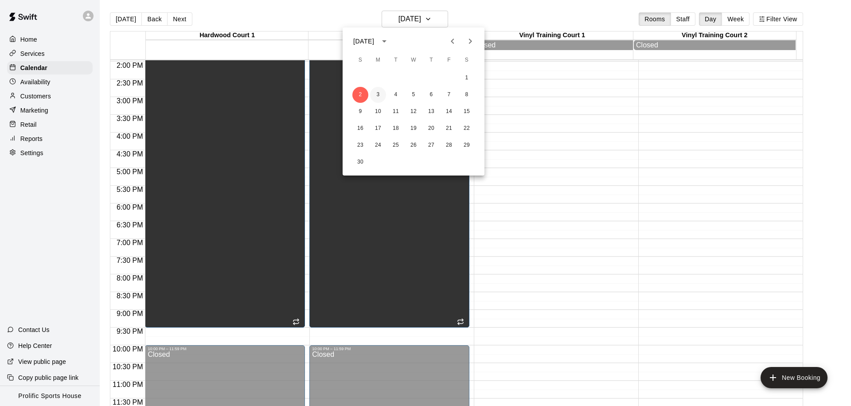
click at [379, 89] on button "3" at bounding box center [378, 95] width 16 height 16
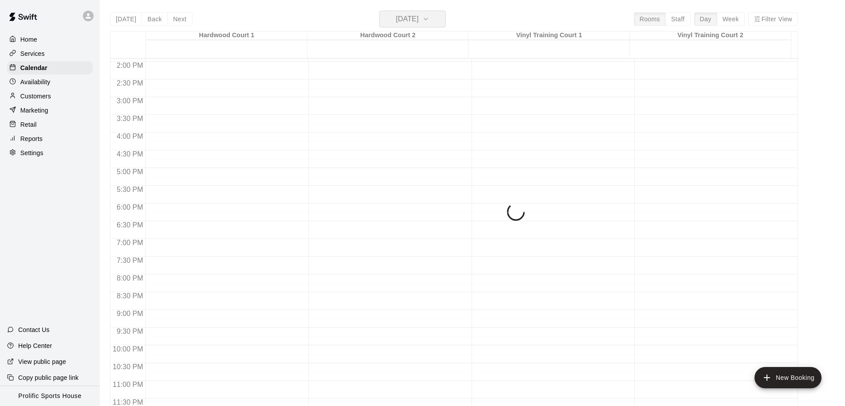
scroll to position [494, 0]
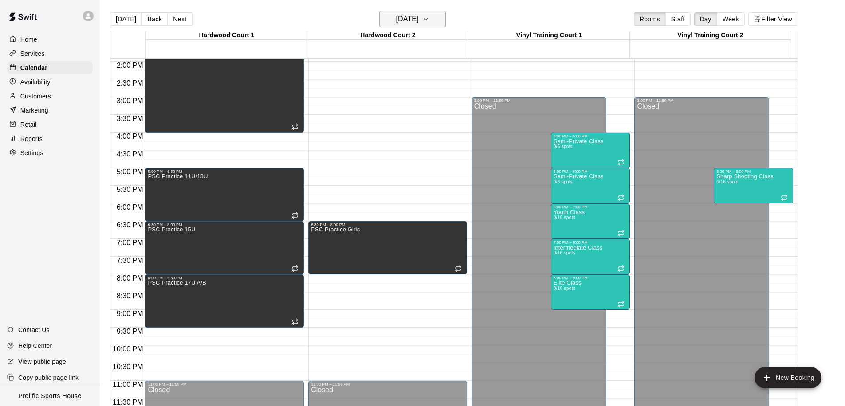
click at [419, 22] on h6 "Monday Nov 03" at bounding box center [407, 19] width 23 height 12
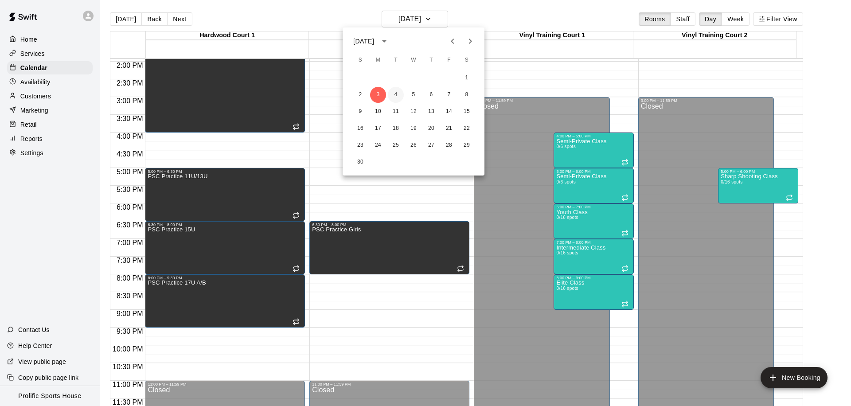
click at [393, 94] on button "4" at bounding box center [396, 95] width 16 height 16
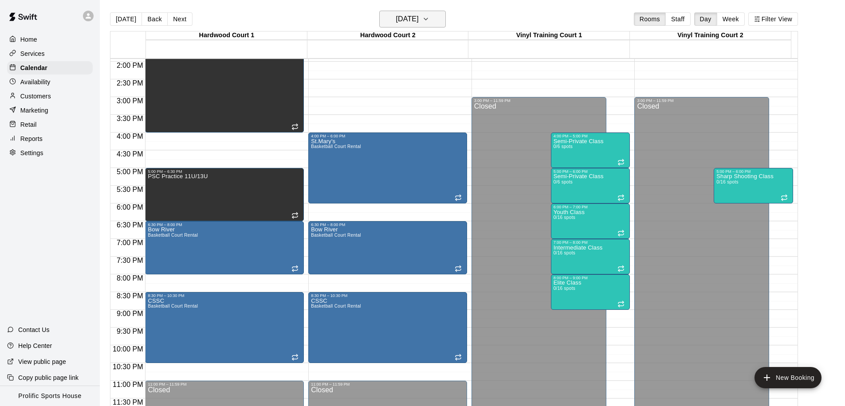
click at [411, 14] on h6 "Tuesday Nov 04" at bounding box center [407, 19] width 23 height 12
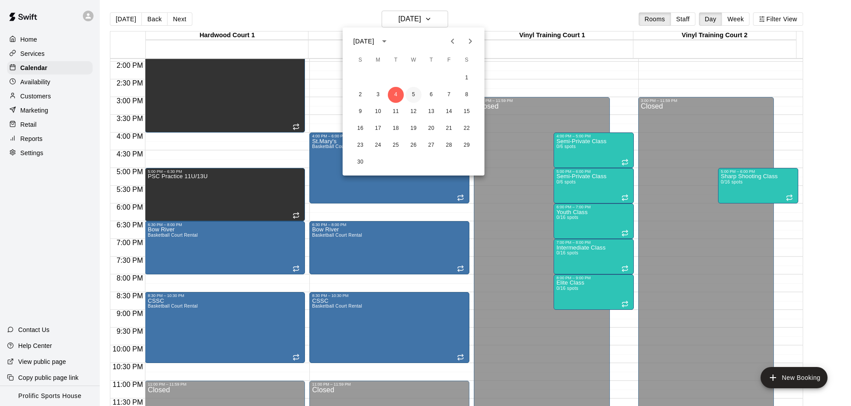
click at [413, 90] on button "5" at bounding box center [414, 95] width 16 height 16
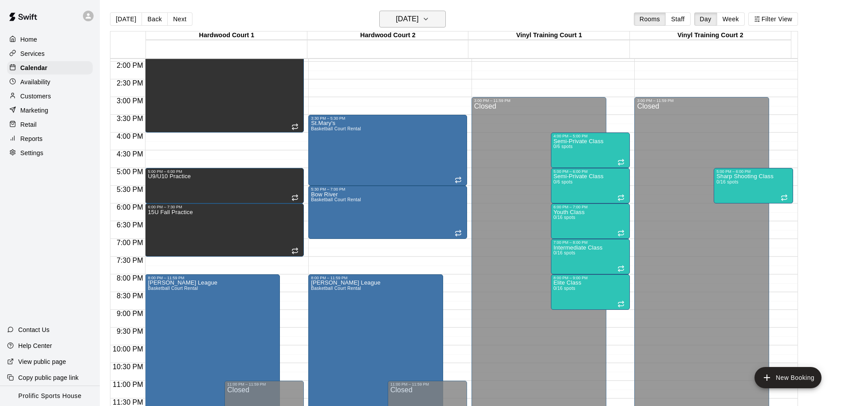
click at [415, 24] on h6 "Wednesday Nov 05" at bounding box center [407, 19] width 23 height 12
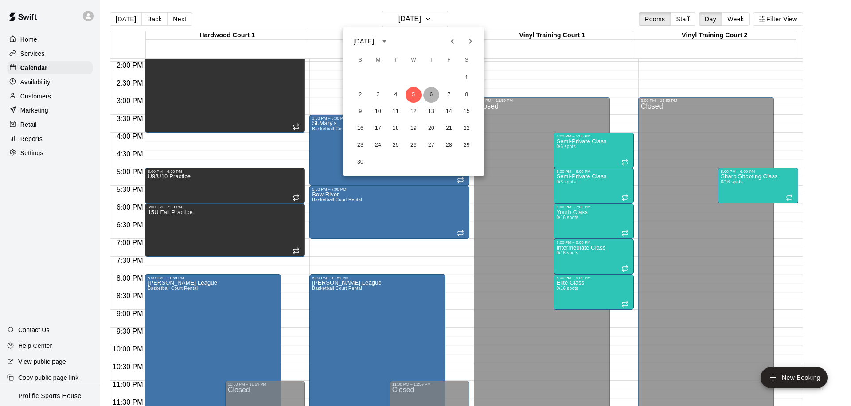
click at [430, 94] on button "6" at bounding box center [431, 95] width 16 height 16
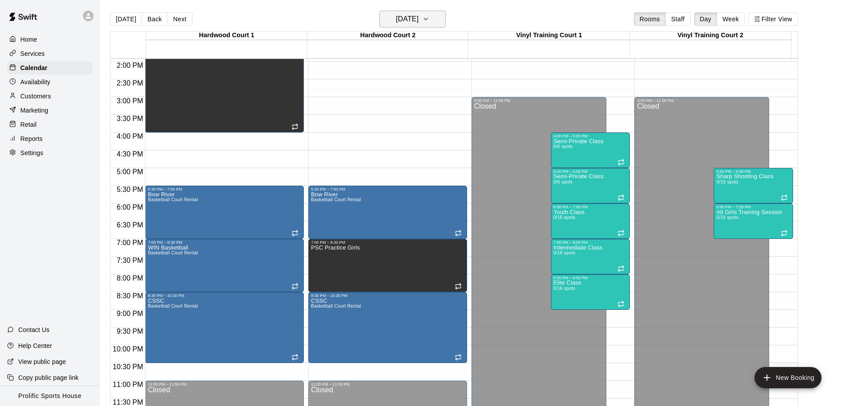
click at [410, 20] on h6 "Thursday Nov 06" at bounding box center [407, 19] width 23 height 12
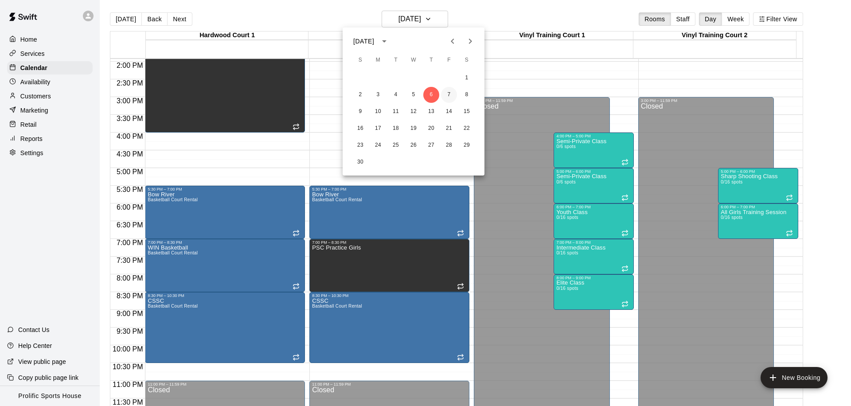
click at [443, 96] on button "7" at bounding box center [449, 95] width 16 height 16
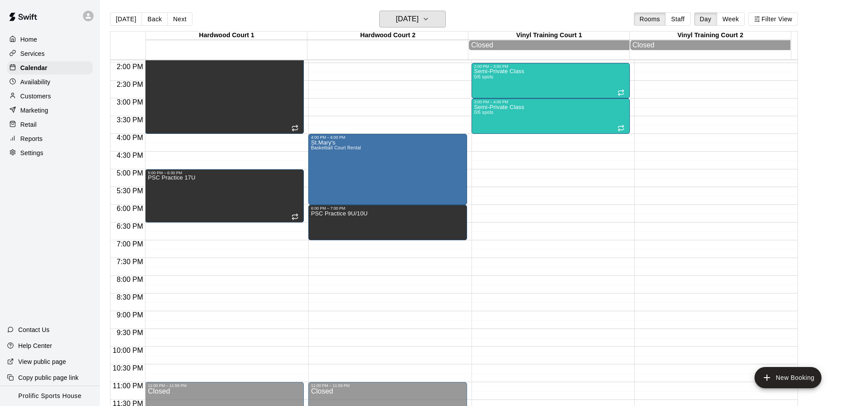
scroll to position [495, 0]
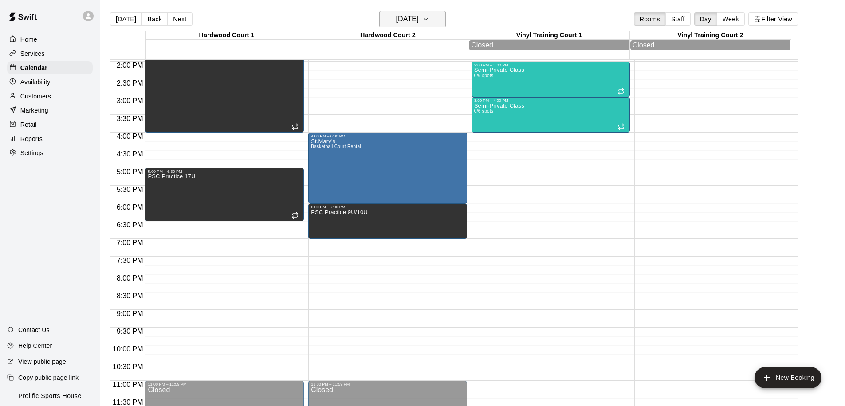
click at [408, 24] on h6 "Friday Nov 07" at bounding box center [407, 19] width 23 height 12
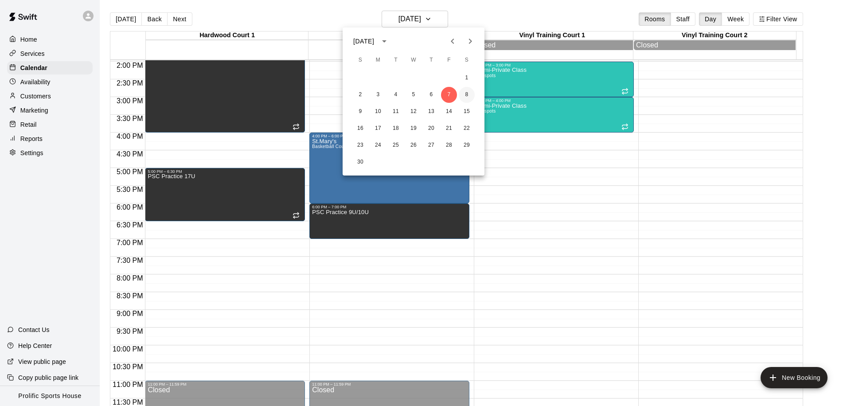
click at [469, 96] on button "8" at bounding box center [467, 95] width 16 height 16
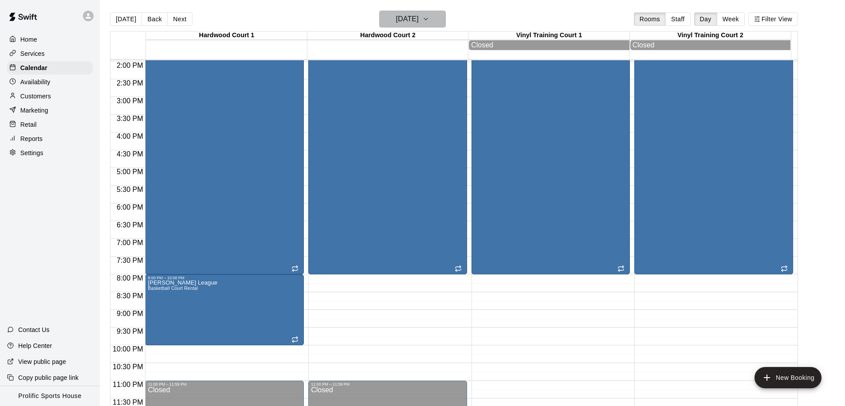
click at [419, 17] on h6 "Saturday Nov 08" at bounding box center [407, 19] width 23 height 12
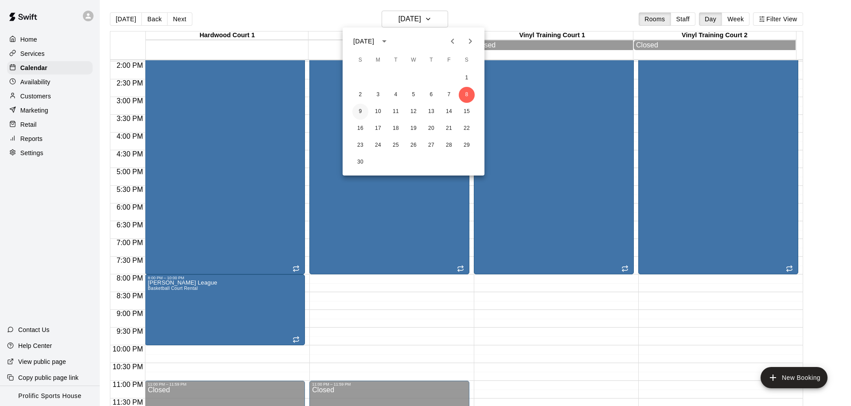
click at [366, 110] on button "9" at bounding box center [360, 112] width 16 height 16
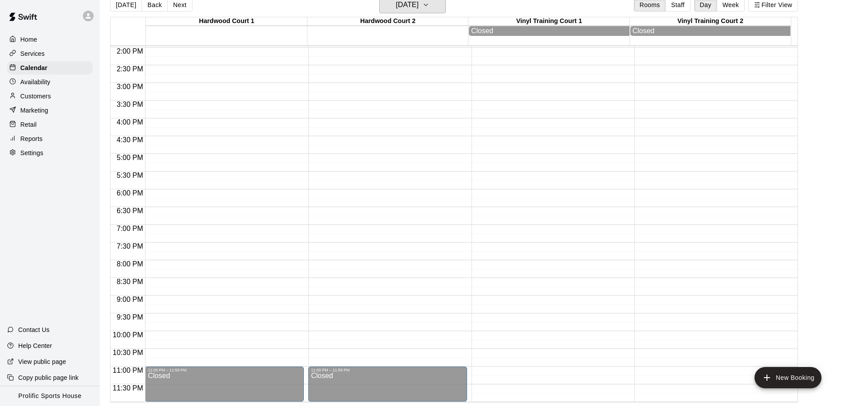
scroll to position [0, 0]
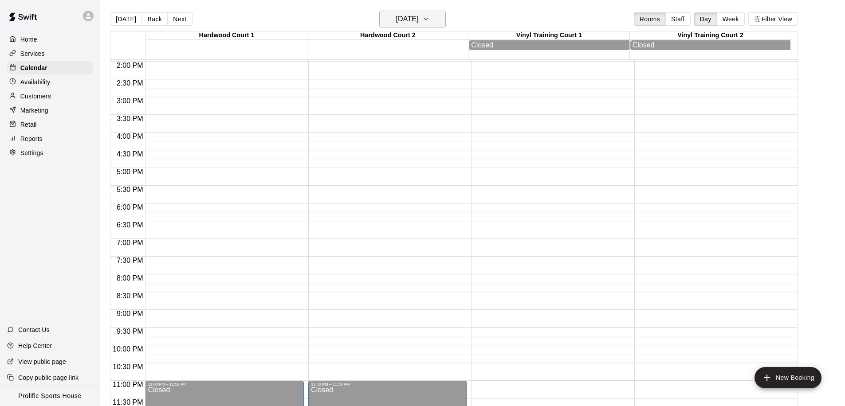
click at [434, 22] on button "Sunday Nov 09" at bounding box center [412, 19] width 67 height 17
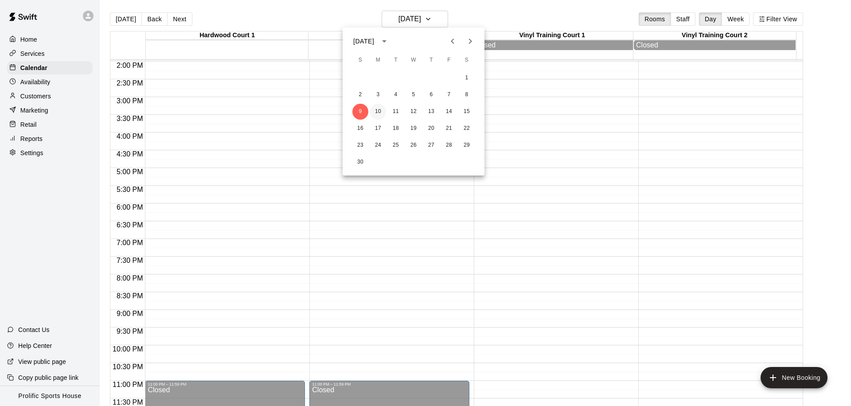
click at [384, 110] on button "10" at bounding box center [378, 112] width 16 height 16
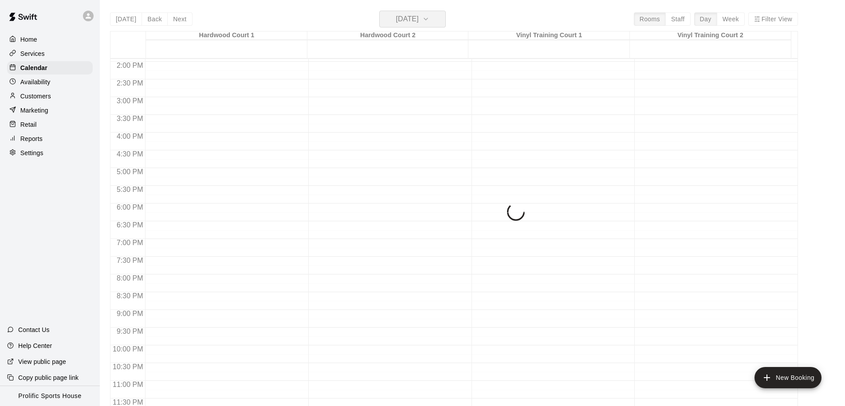
scroll to position [494, 0]
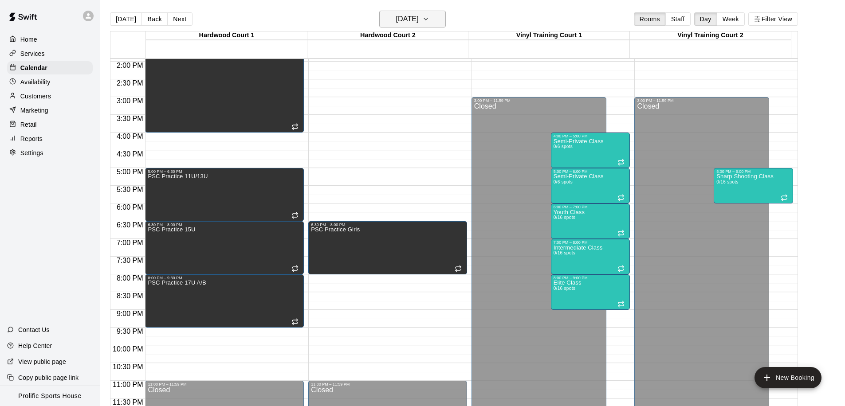
click at [407, 13] on h6 "Monday Nov 10" at bounding box center [407, 19] width 23 height 12
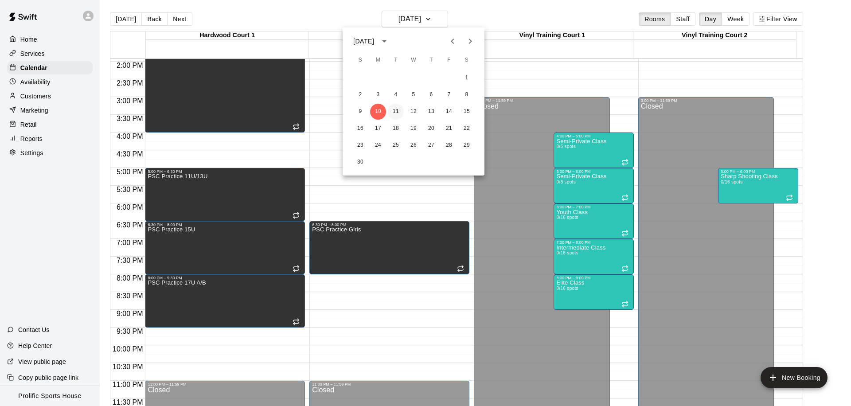
click at [395, 110] on button "11" at bounding box center [396, 112] width 16 height 16
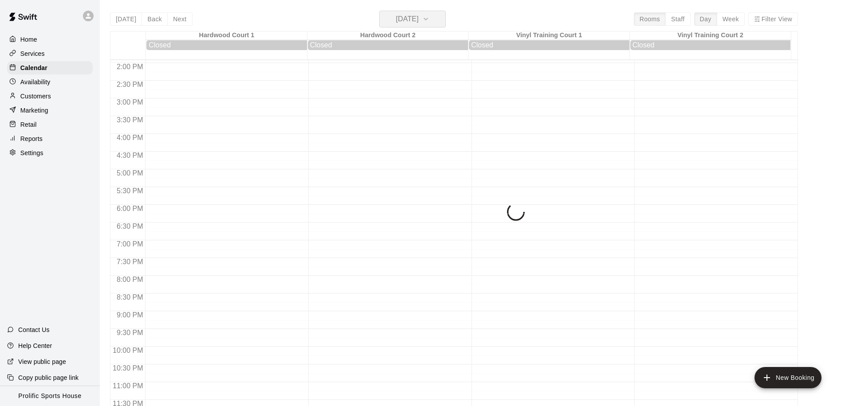
scroll to position [495, 0]
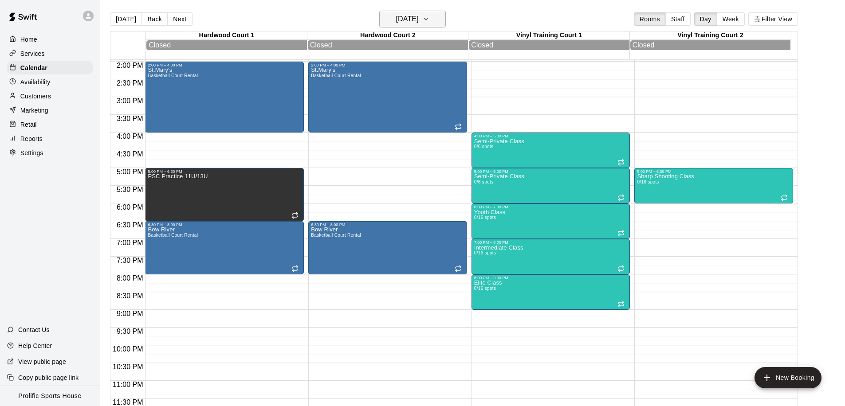
click at [419, 21] on h6 "Tuesday Nov 11" at bounding box center [407, 19] width 23 height 12
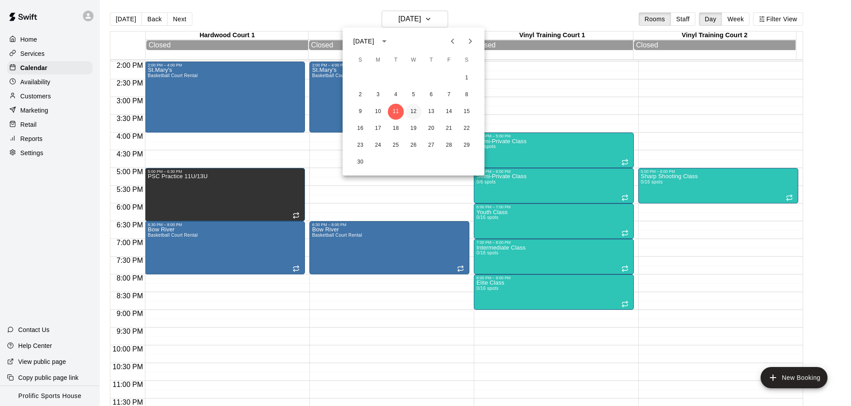
click at [417, 113] on button "12" at bounding box center [414, 112] width 16 height 16
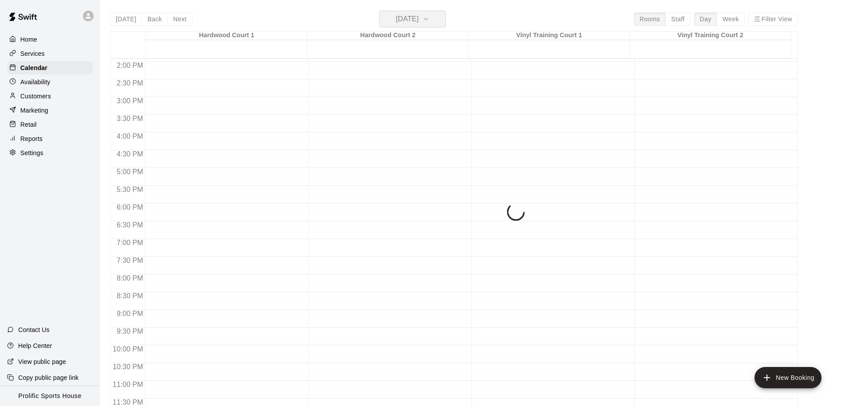
scroll to position [494, 0]
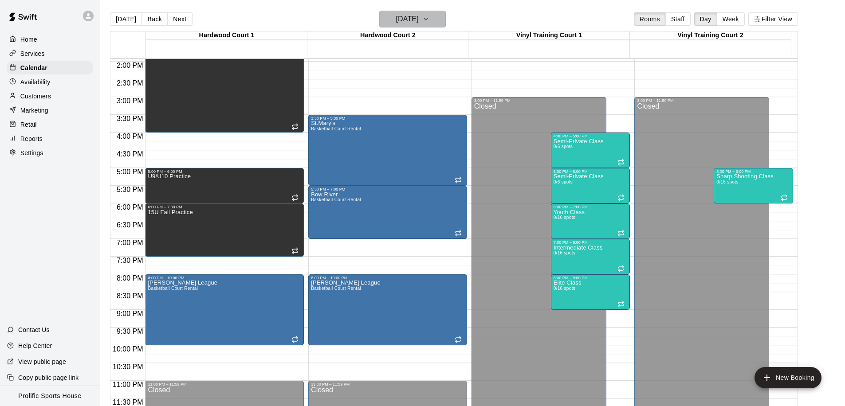
click at [419, 25] on button "Wednesday Nov 12" at bounding box center [412, 19] width 67 height 17
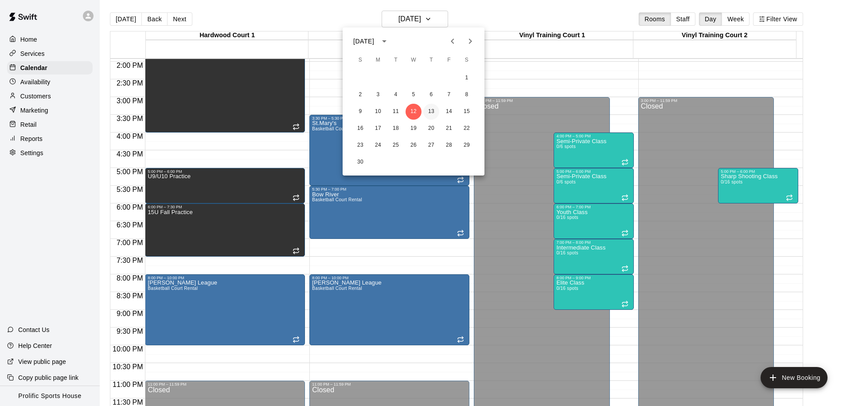
click at [430, 114] on button "13" at bounding box center [431, 112] width 16 height 16
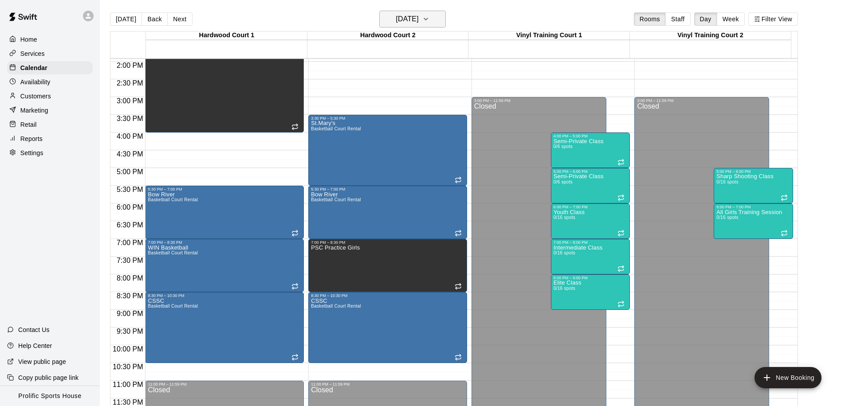
click at [413, 17] on h6 "Thursday Nov 13" at bounding box center [407, 19] width 23 height 12
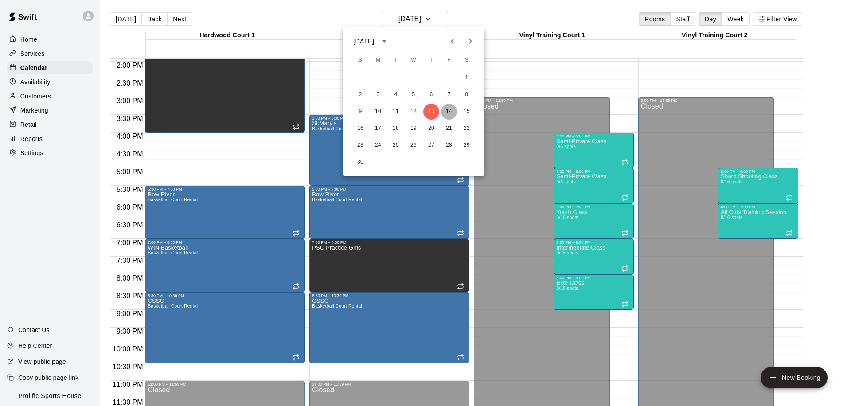
click at [447, 115] on button "14" at bounding box center [449, 112] width 16 height 16
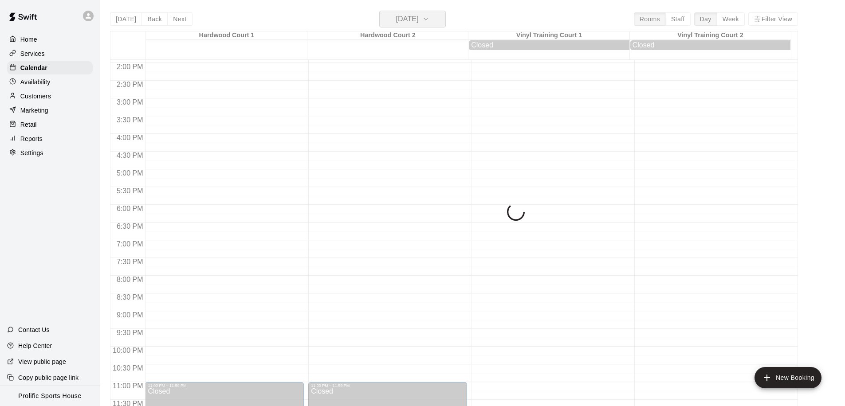
scroll to position [495, 0]
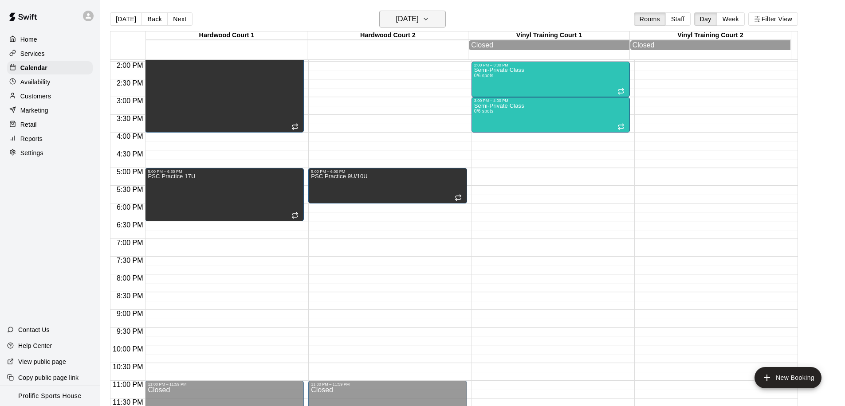
click at [419, 19] on h6 "Friday Nov 14" at bounding box center [407, 19] width 23 height 12
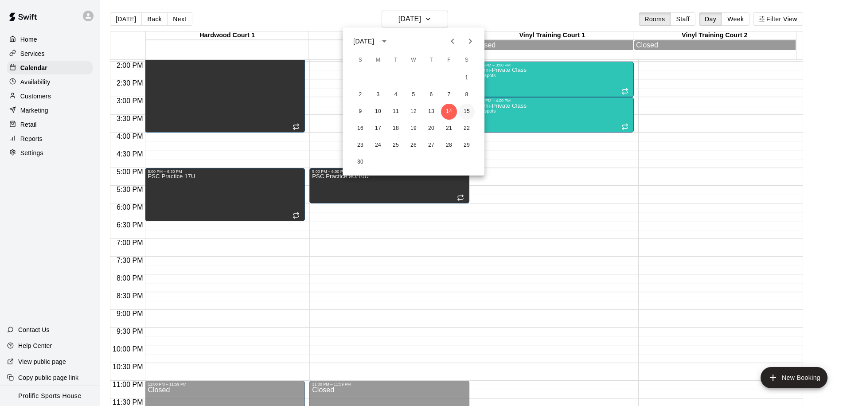
click at [462, 110] on button "15" at bounding box center [467, 112] width 16 height 16
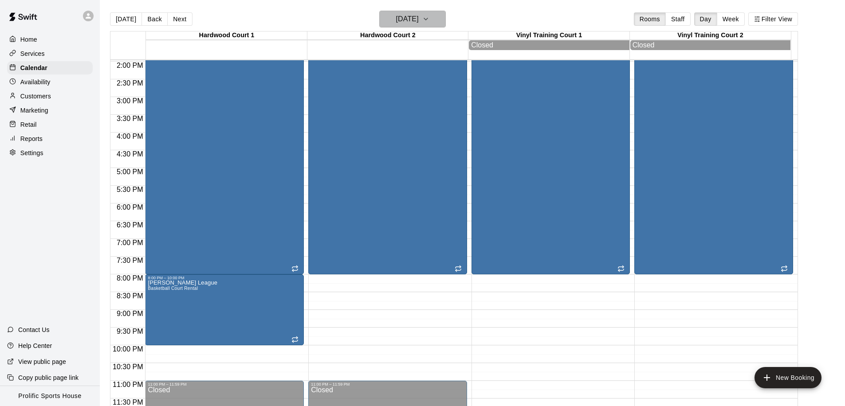
click at [404, 23] on h6 "Saturday Nov 15" at bounding box center [407, 19] width 23 height 12
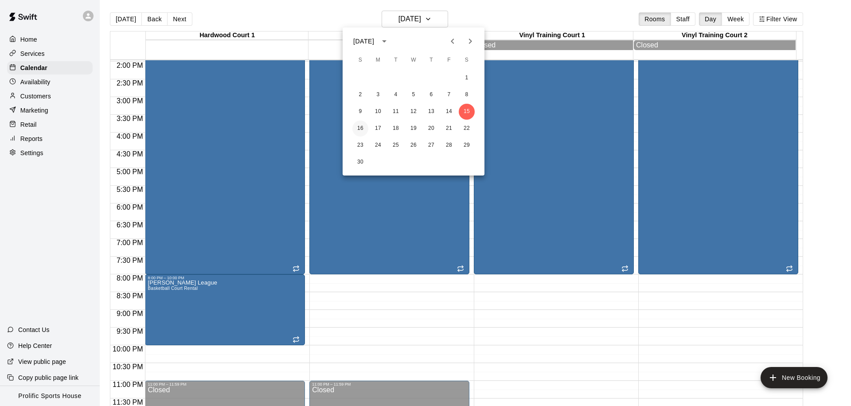
click at [363, 129] on button "16" at bounding box center [360, 129] width 16 height 16
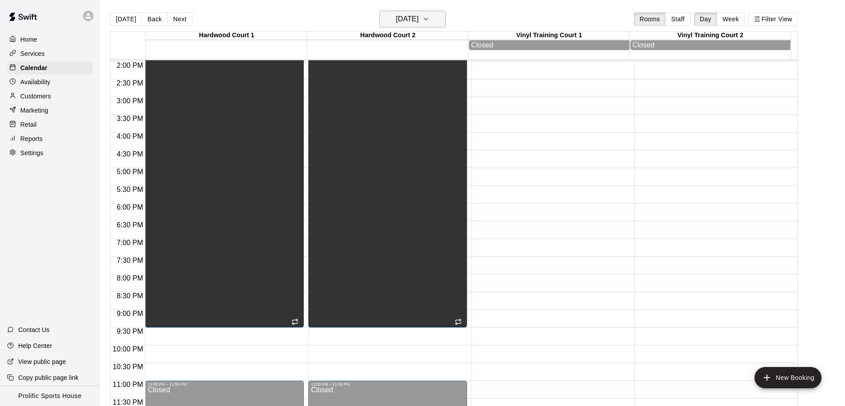
click at [419, 17] on h6 "Sunday Nov 16" at bounding box center [407, 19] width 23 height 12
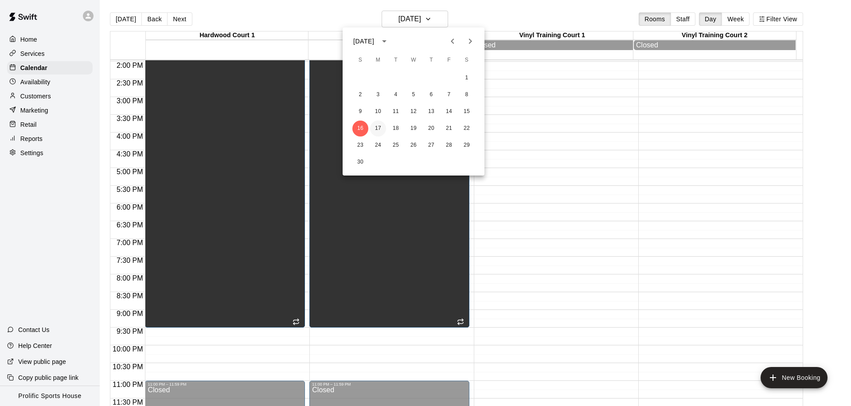
click at [383, 127] on button "17" at bounding box center [378, 129] width 16 height 16
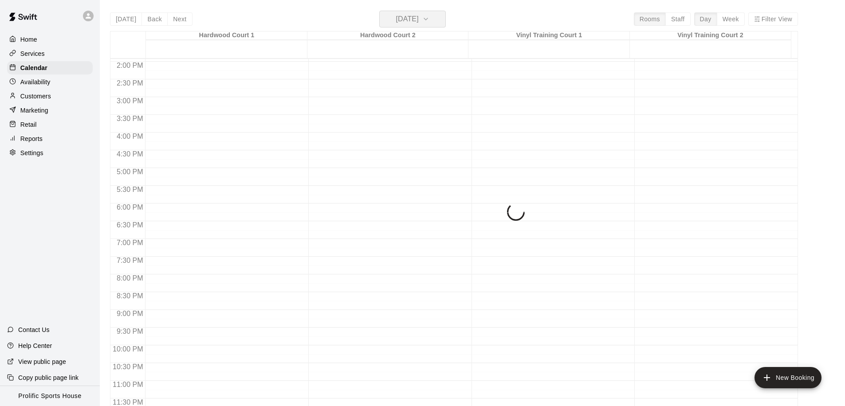
scroll to position [494, 0]
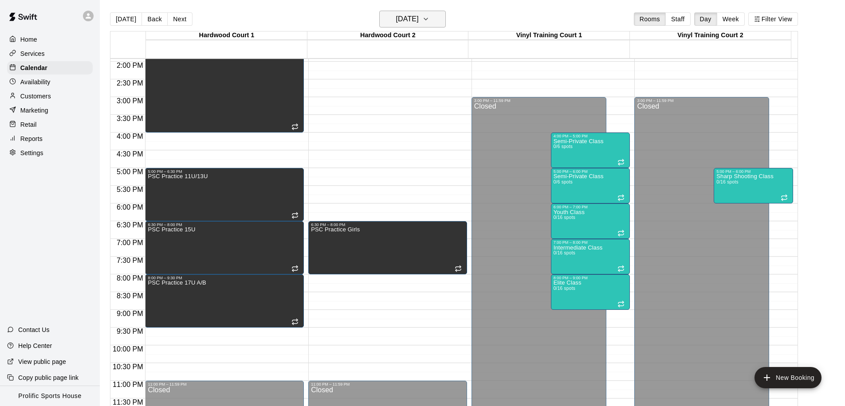
click at [402, 23] on h6 "Monday Nov 17" at bounding box center [407, 19] width 23 height 12
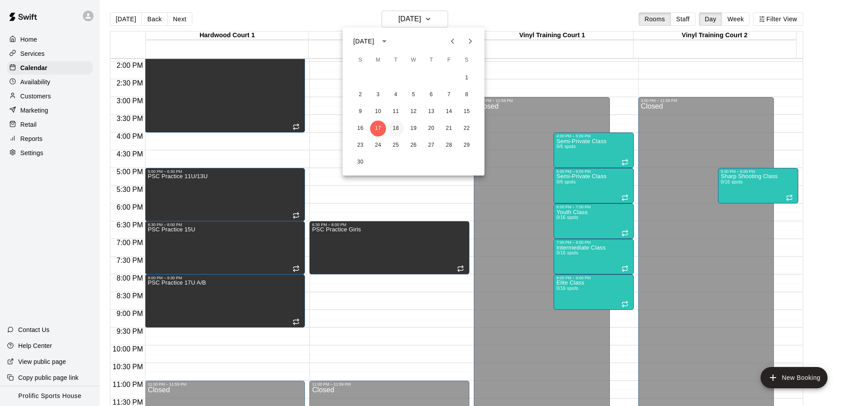
click at [390, 131] on button "18" at bounding box center [396, 129] width 16 height 16
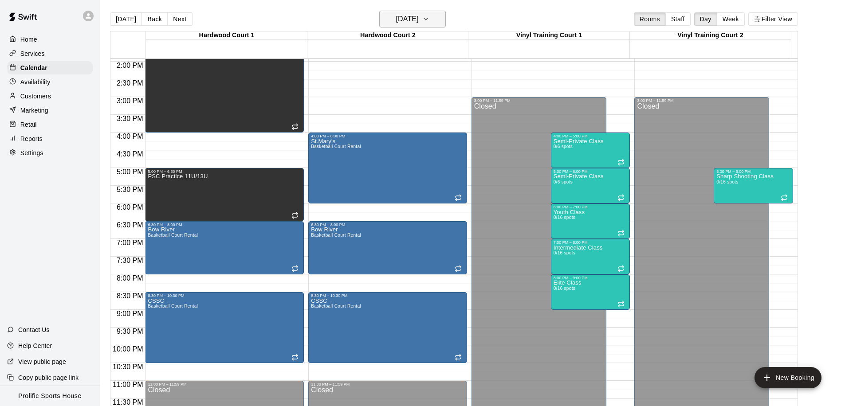
click at [419, 25] on h6 "Tuesday Nov 18" at bounding box center [407, 19] width 23 height 12
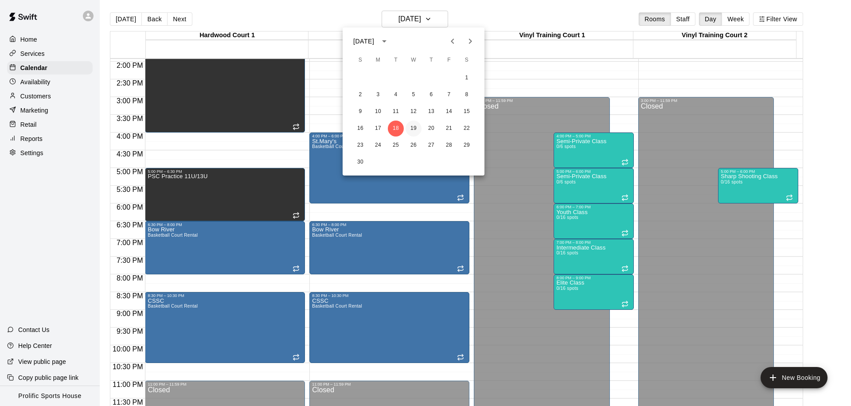
click at [416, 125] on button "19" at bounding box center [414, 129] width 16 height 16
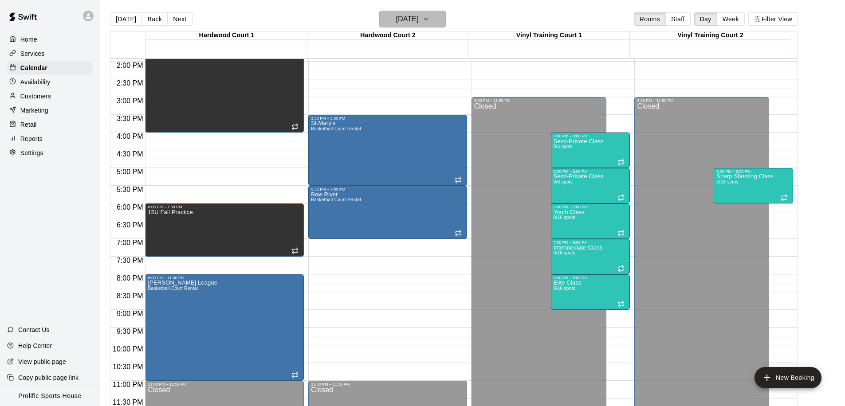
click at [411, 25] on h6 "Wednesday Nov 19" at bounding box center [407, 19] width 23 height 12
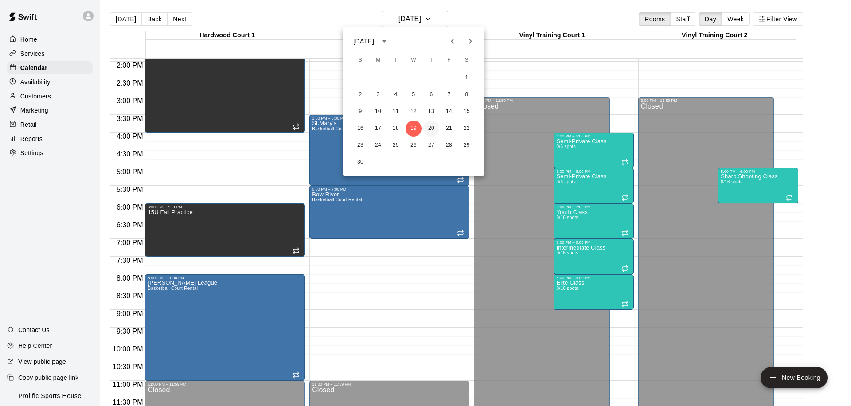
click at [430, 125] on button "20" at bounding box center [431, 129] width 16 height 16
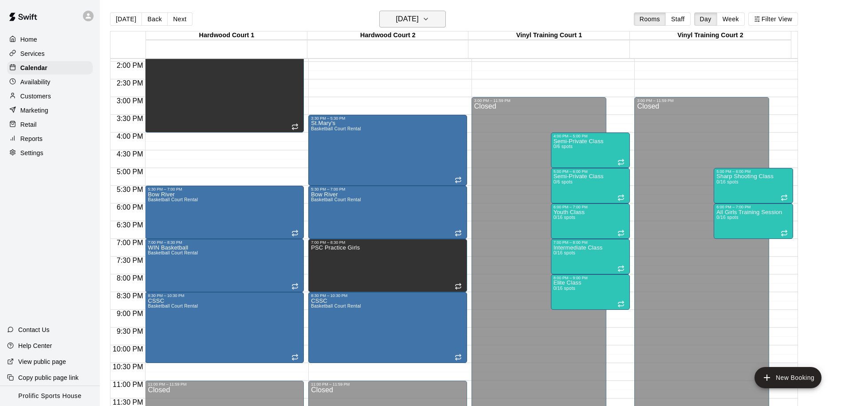
click at [413, 23] on h6 "Thursday Nov 20" at bounding box center [407, 19] width 23 height 12
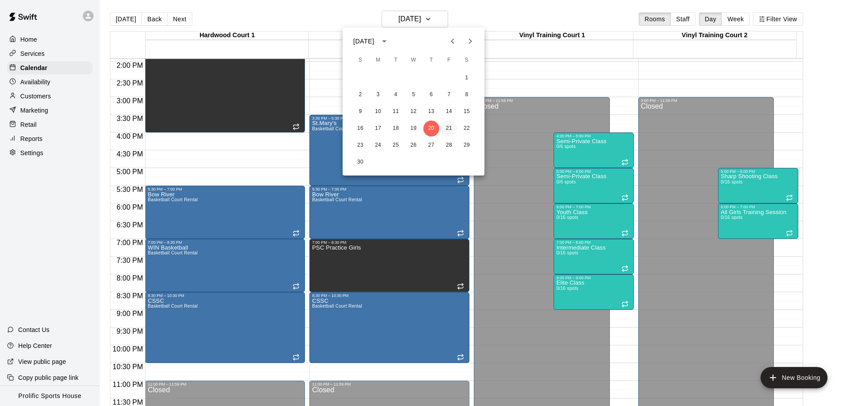
click at [443, 129] on button "21" at bounding box center [449, 129] width 16 height 16
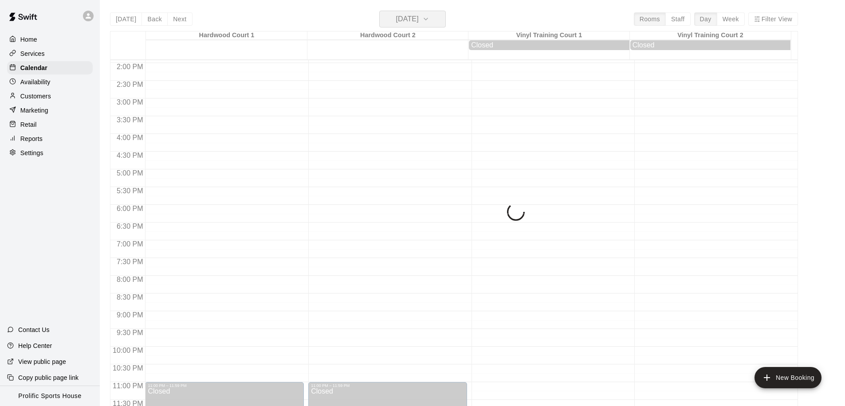
scroll to position [495, 0]
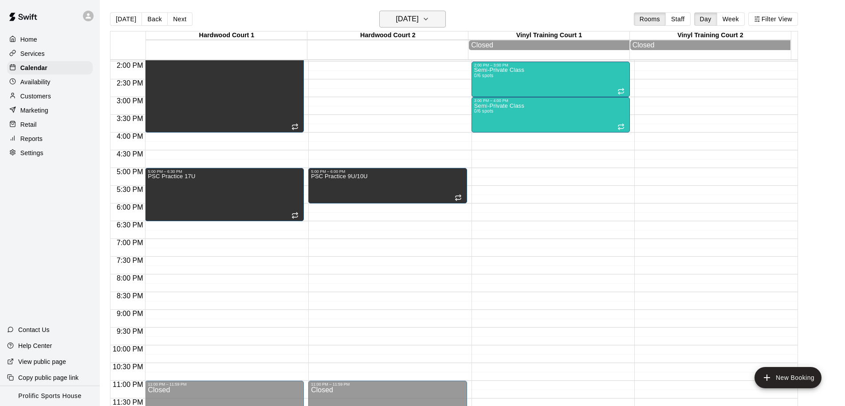
click at [429, 21] on icon "button" at bounding box center [425, 19] width 7 height 11
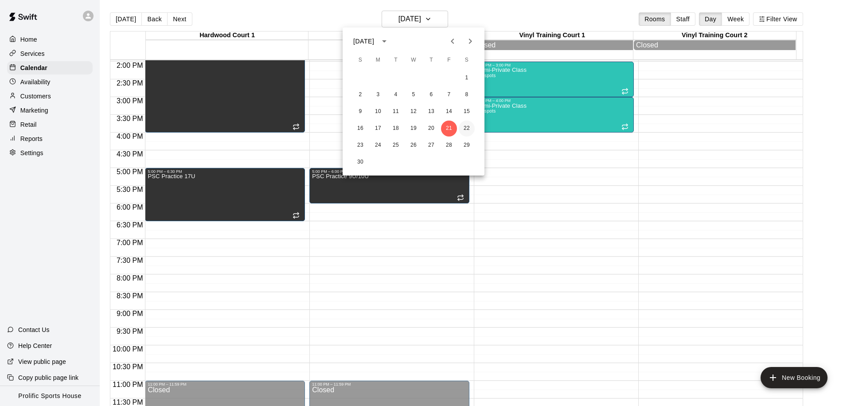
click at [459, 132] on button "22" at bounding box center [467, 129] width 16 height 16
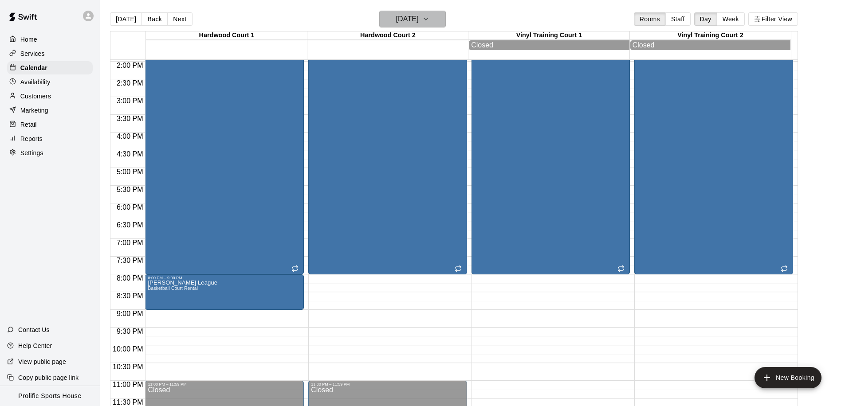
click at [403, 14] on h6 "Saturday Nov 22" at bounding box center [407, 19] width 23 height 12
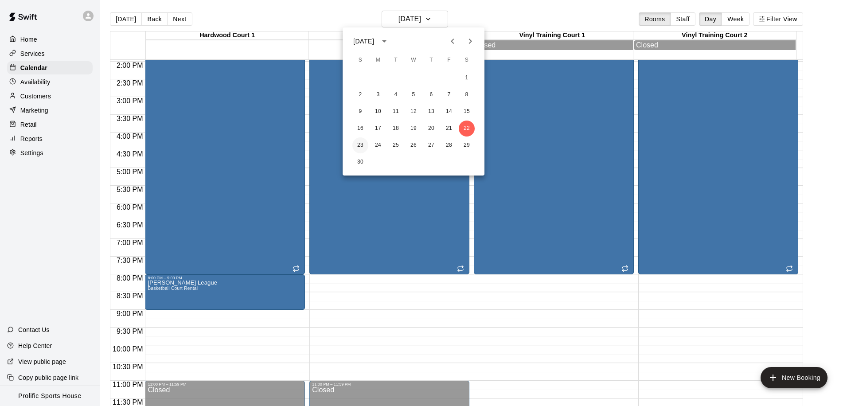
click at [361, 144] on button "23" at bounding box center [360, 145] width 16 height 16
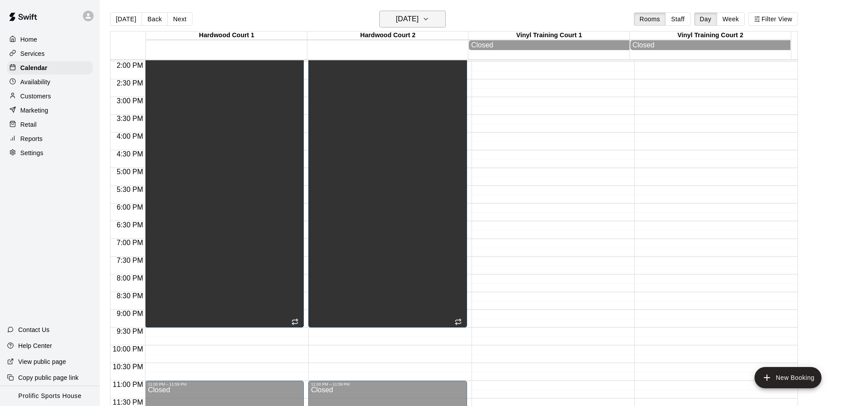
click at [419, 22] on h6 "Sunday Nov 23" at bounding box center [407, 19] width 23 height 12
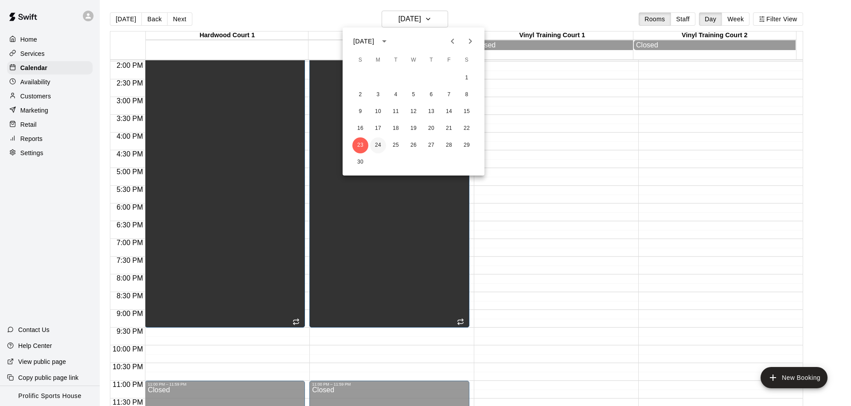
click at [377, 146] on button "24" at bounding box center [378, 145] width 16 height 16
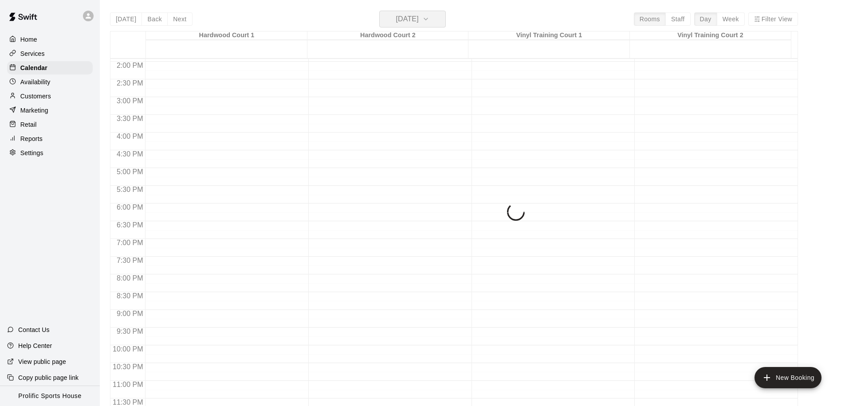
scroll to position [494, 0]
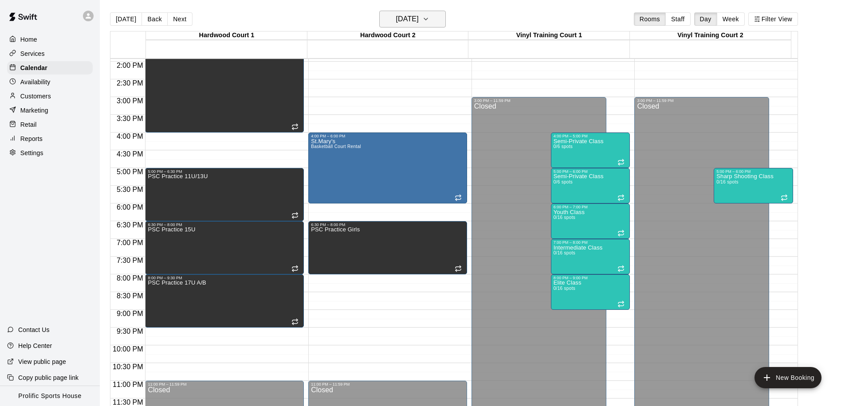
click at [419, 22] on h6 "Monday Nov 24" at bounding box center [407, 19] width 23 height 12
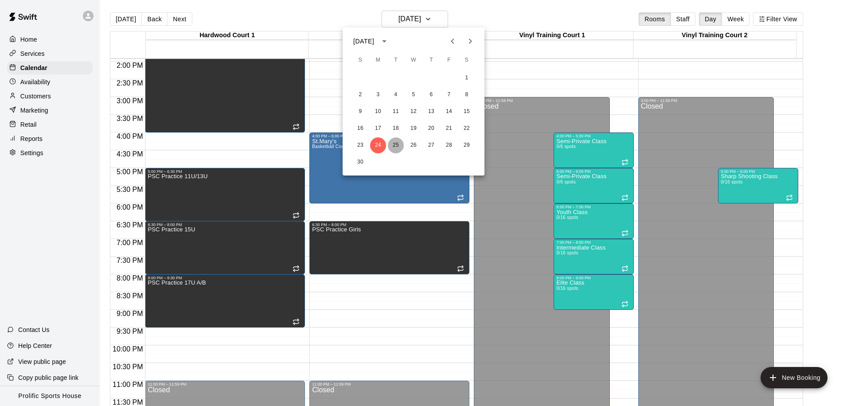
click at [400, 145] on button "25" at bounding box center [396, 145] width 16 height 16
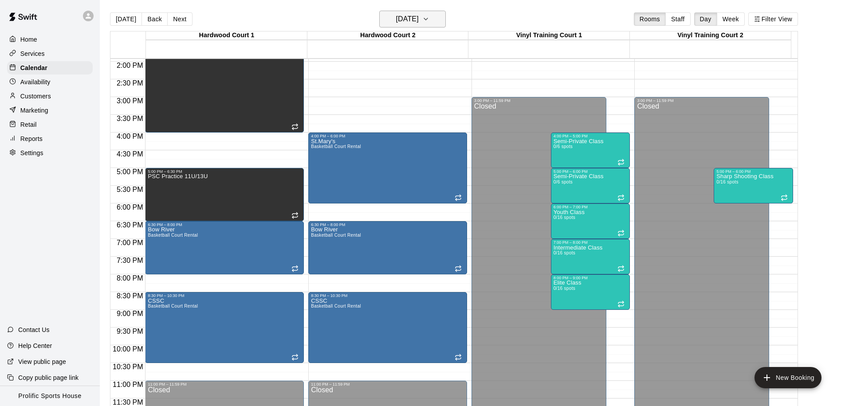
click at [419, 23] on h6 "Tuesday Nov 25" at bounding box center [407, 19] width 23 height 12
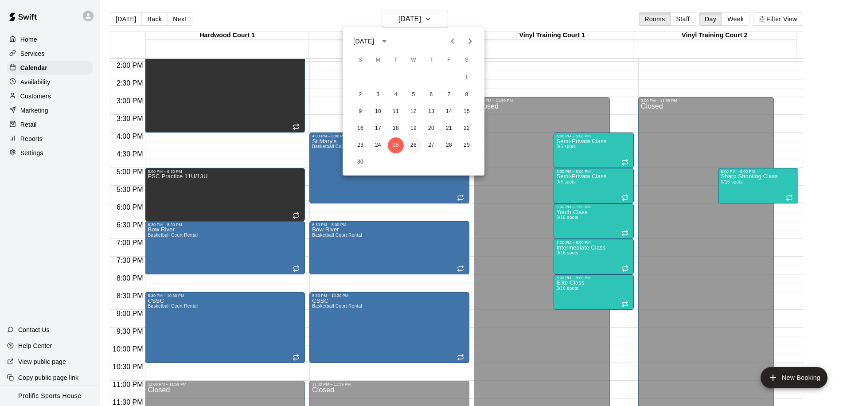
click at [413, 141] on button "26" at bounding box center [414, 145] width 16 height 16
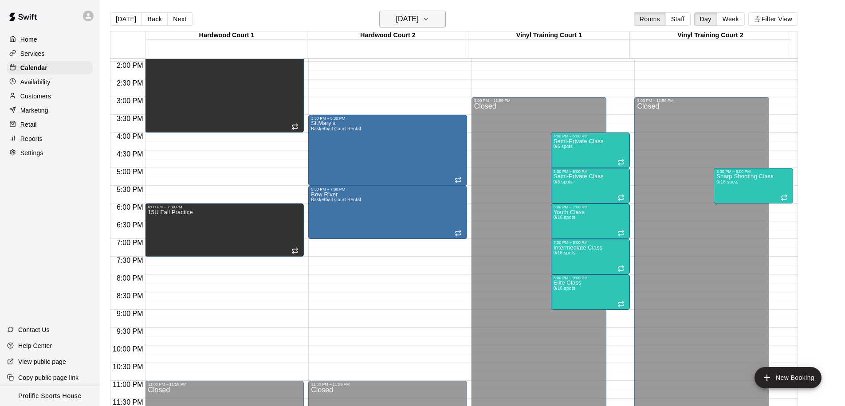
click at [409, 15] on h6 "Wednesday Nov 26" at bounding box center [407, 19] width 23 height 12
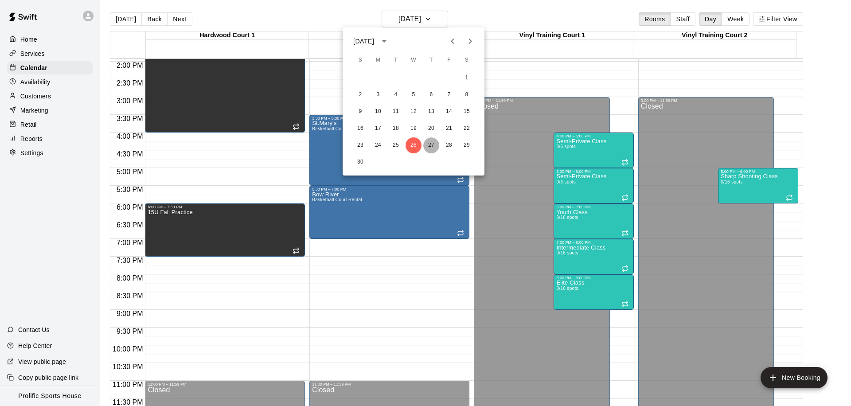
click at [432, 147] on button "27" at bounding box center [431, 145] width 16 height 16
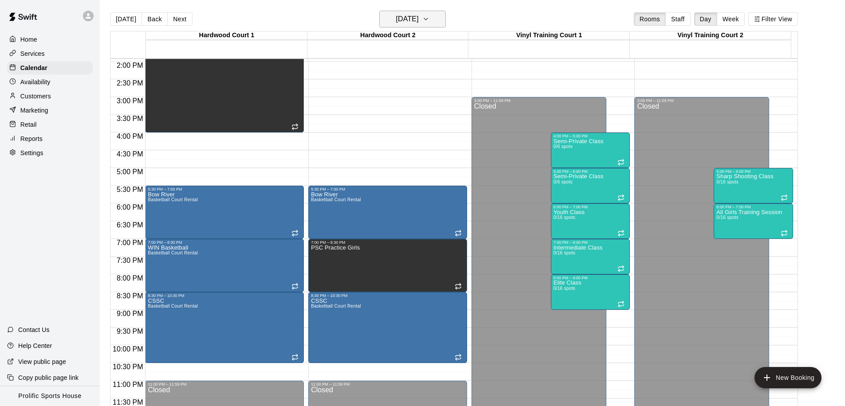
click at [419, 20] on h6 "Thursday Nov 27" at bounding box center [407, 19] width 23 height 12
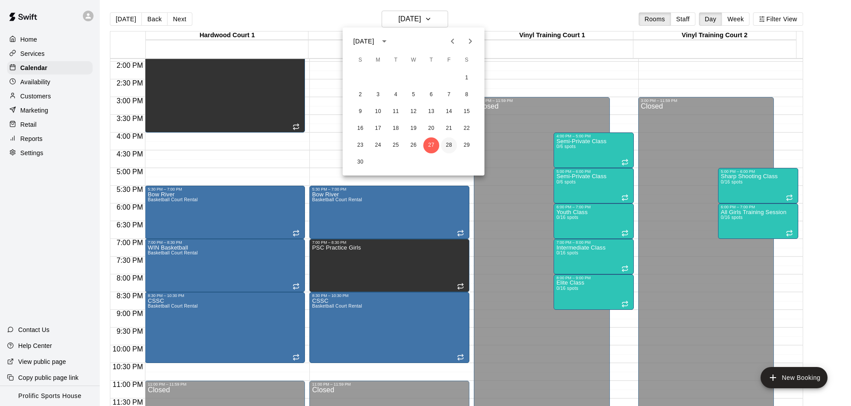
click at [446, 145] on button "28" at bounding box center [449, 145] width 16 height 16
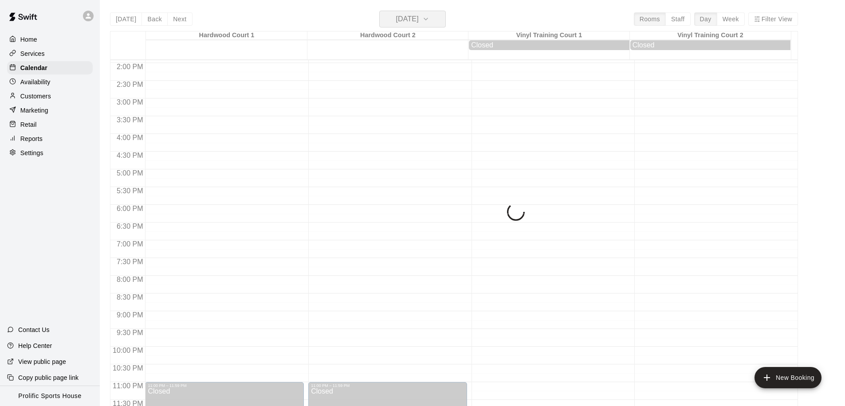
scroll to position [495, 0]
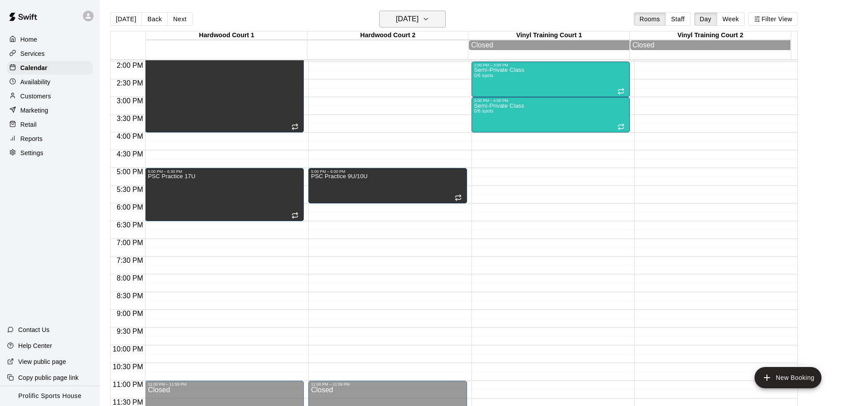
click at [409, 23] on h6 "Friday Nov 28" at bounding box center [407, 19] width 23 height 12
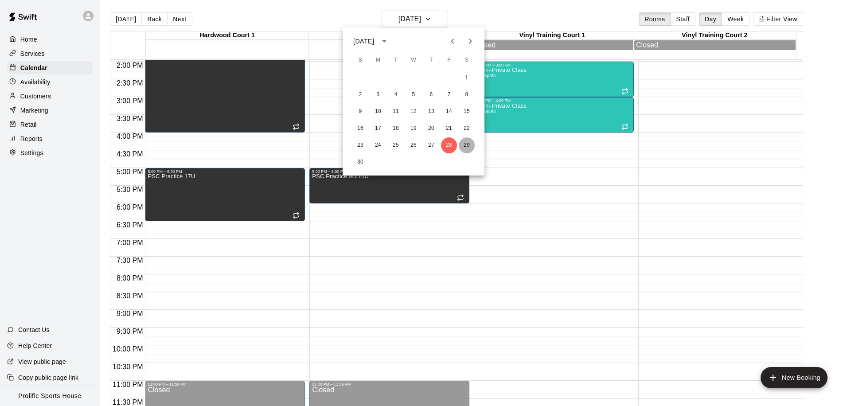
click at [470, 142] on button "29" at bounding box center [467, 145] width 16 height 16
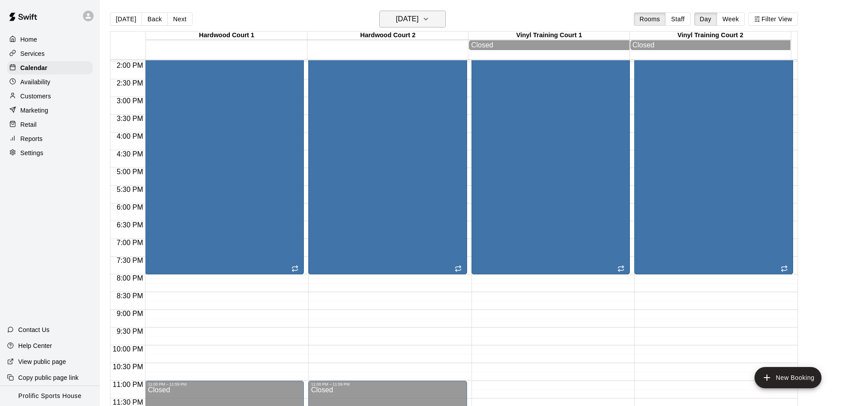
click at [396, 16] on h6 "Saturday Nov 29" at bounding box center [407, 19] width 23 height 12
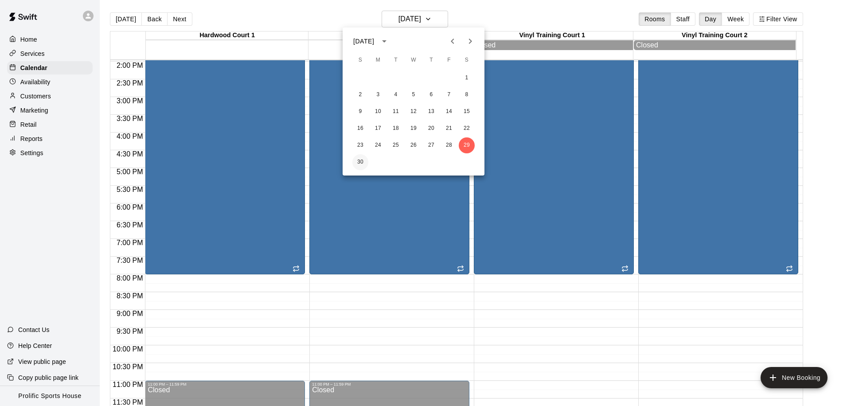
click at [354, 164] on button "30" at bounding box center [360, 162] width 16 height 16
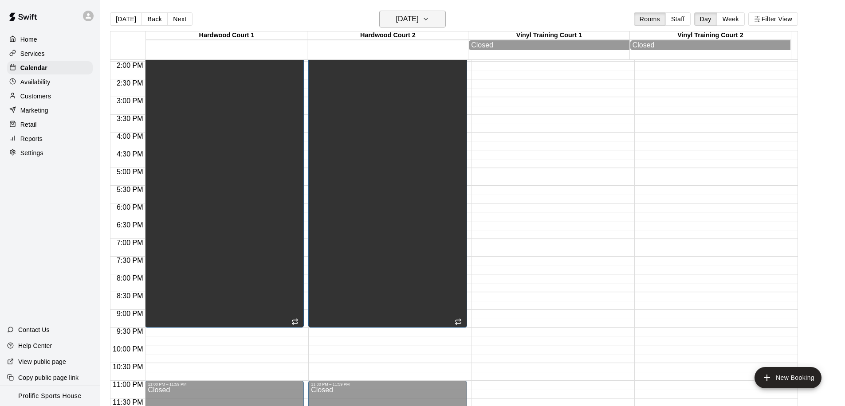
click at [419, 22] on h6 "Sunday Nov 30" at bounding box center [407, 19] width 23 height 12
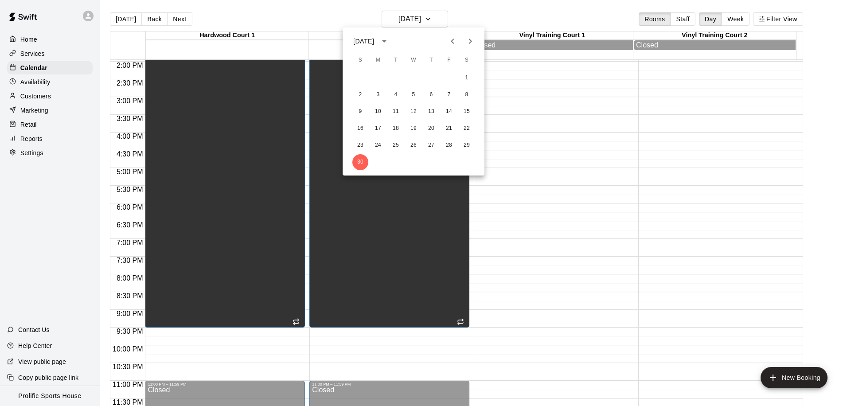
click at [468, 38] on icon "Next month" at bounding box center [470, 41] width 11 height 11
click at [372, 79] on button "1" at bounding box center [378, 78] width 16 height 16
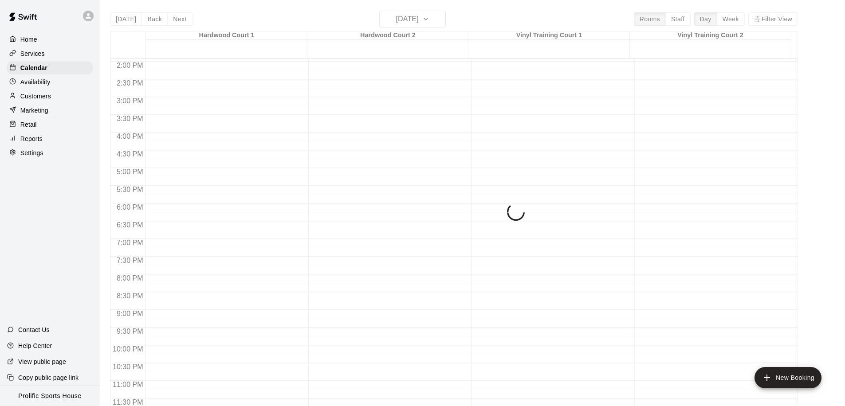
scroll to position [494, 0]
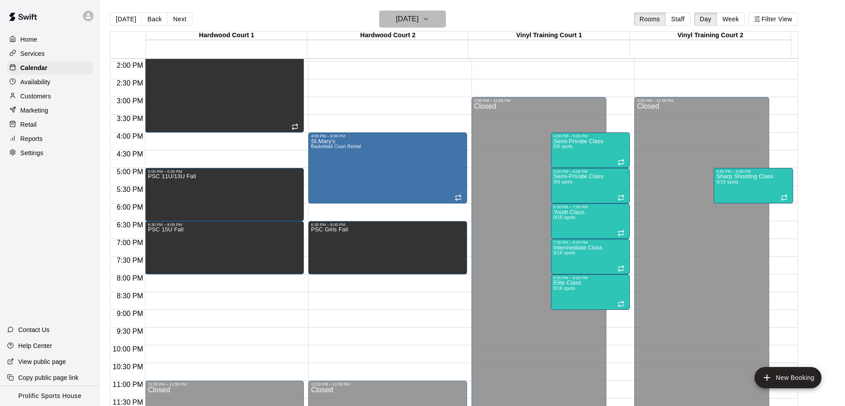
click at [429, 20] on icon "button" at bounding box center [425, 19] width 7 height 11
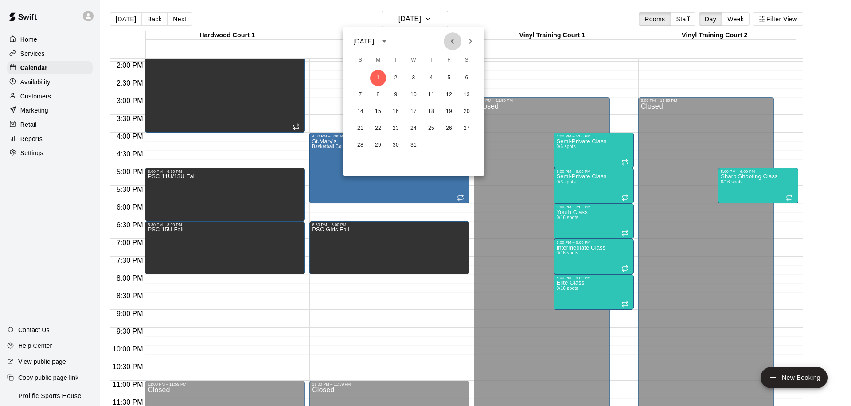
click at [449, 41] on icon "Previous month" at bounding box center [452, 41] width 11 height 11
click at [470, 41] on icon "Next month" at bounding box center [470, 41] width 11 height 11
click at [473, 18] on div at bounding box center [425, 203] width 851 height 406
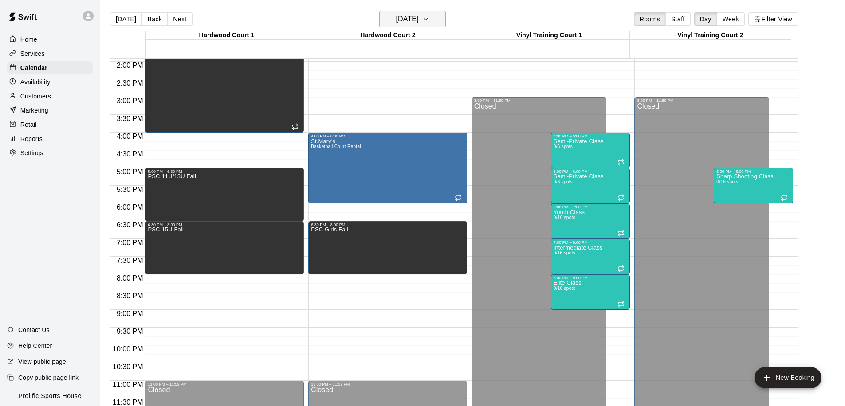
click at [419, 22] on h6 "Monday Dec 01" at bounding box center [407, 19] width 23 height 12
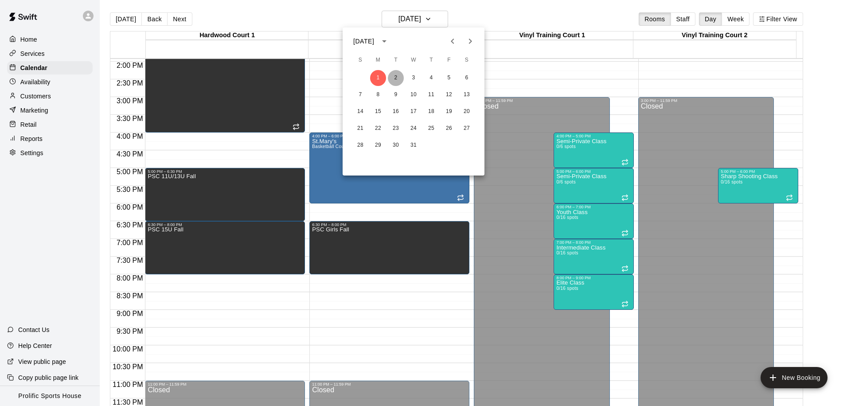
click at [396, 80] on button "2" at bounding box center [396, 78] width 16 height 16
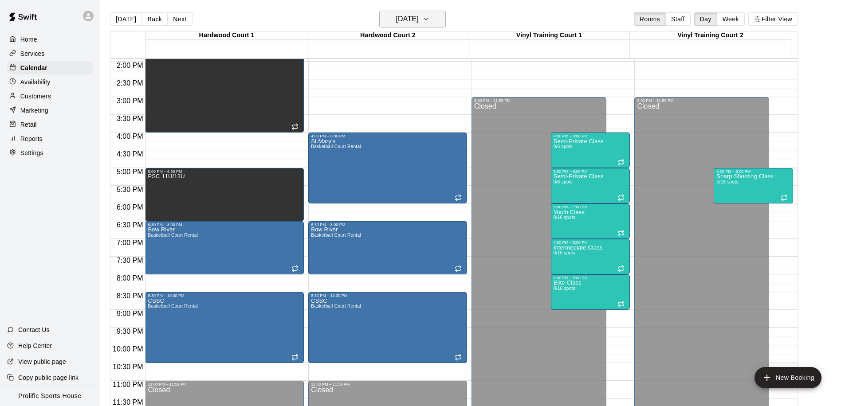
click at [419, 19] on h6 "Tuesday Dec 02" at bounding box center [407, 19] width 23 height 12
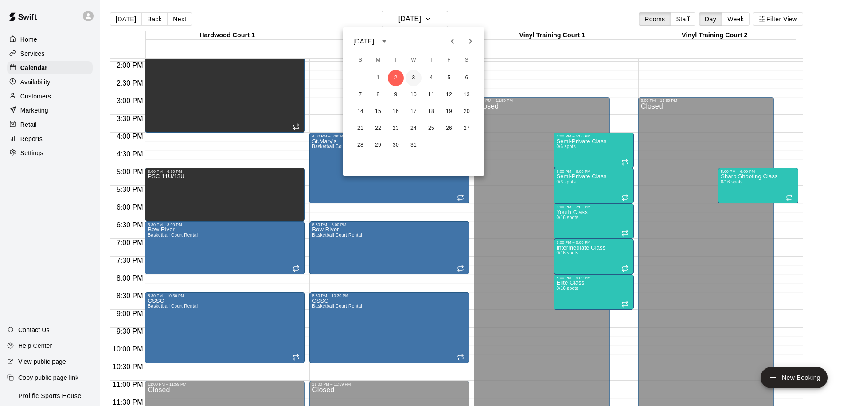
click at [415, 79] on button "3" at bounding box center [414, 78] width 16 height 16
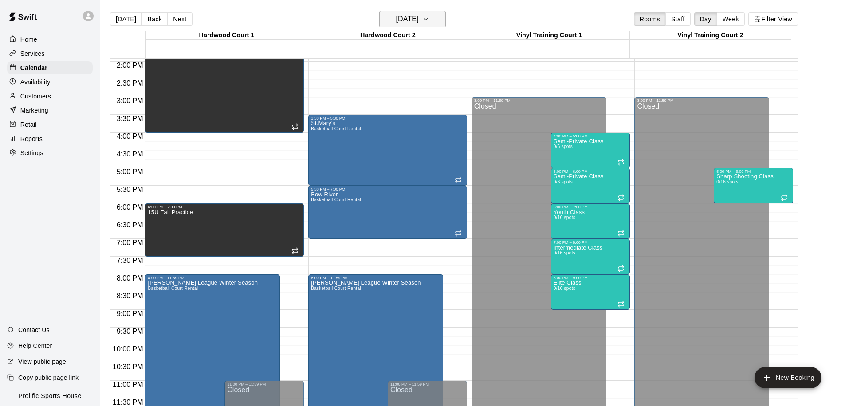
click at [419, 22] on h6 "Wednesday Dec 03" at bounding box center [407, 19] width 23 height 12
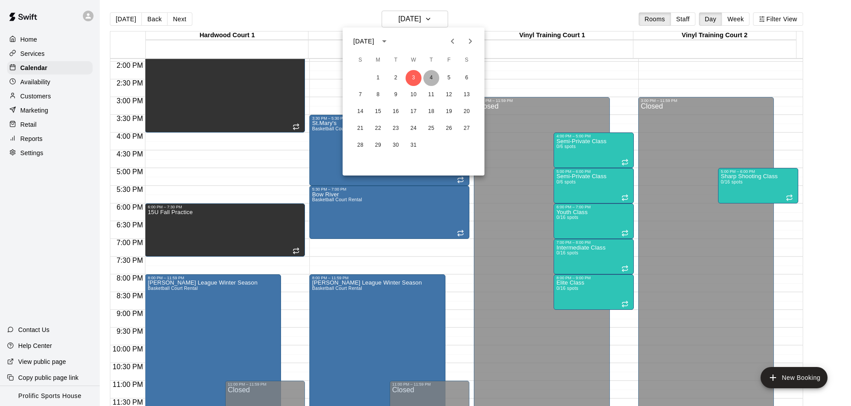
click at [433, 80] on button "4" at bounding box center [431, 78] width 16 height 16
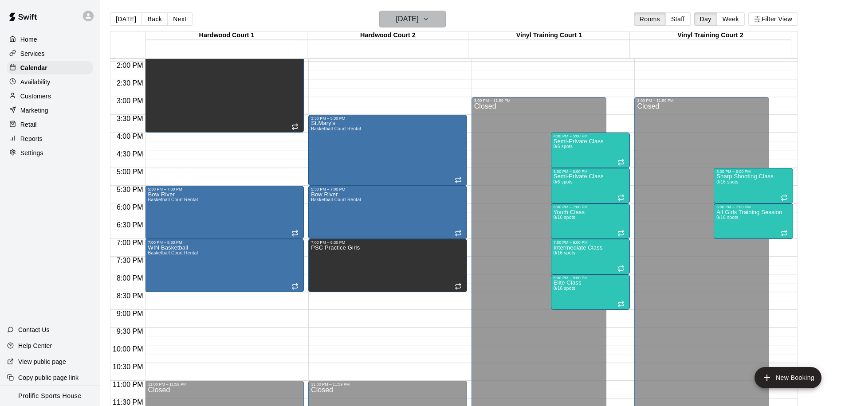
click at [419, 22] on h6 "Thursday Dec 04" at bounding box center [407, 19] width 23 height 12
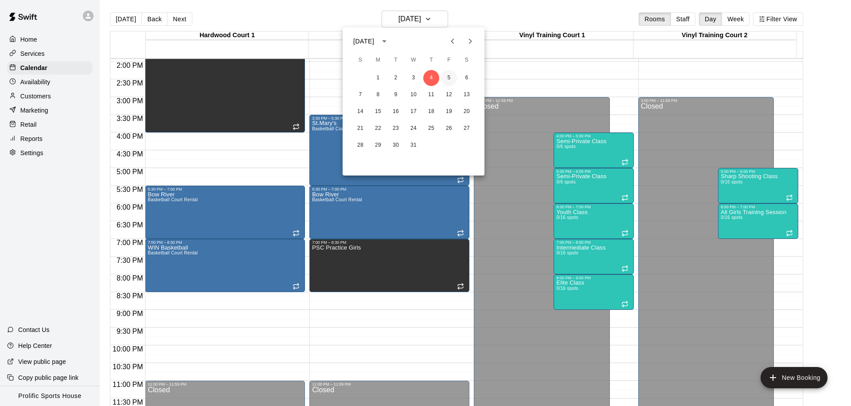
click at [449, 79] on button "5" at bounding box center [449, 78] width 16 height 16
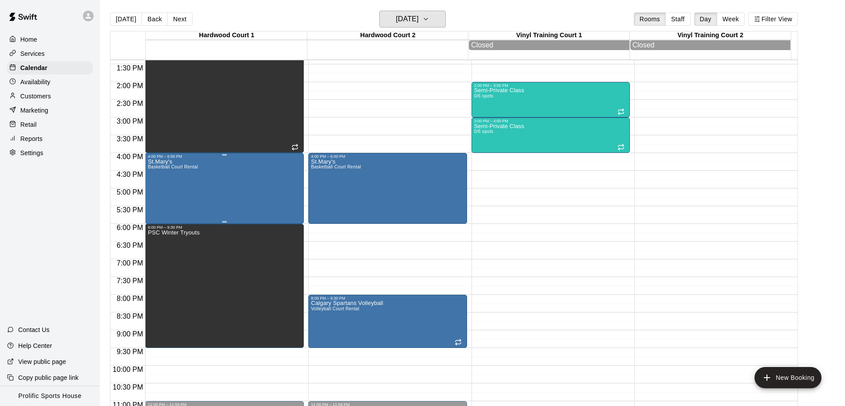
scroll to position [495, 0]
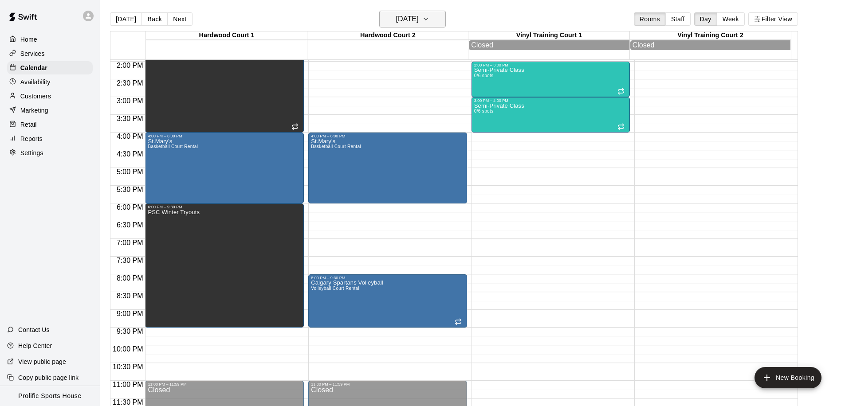
click at [419, 20] on h6 "[DATE]" at bounding box center [407, 19] width 23 height 12
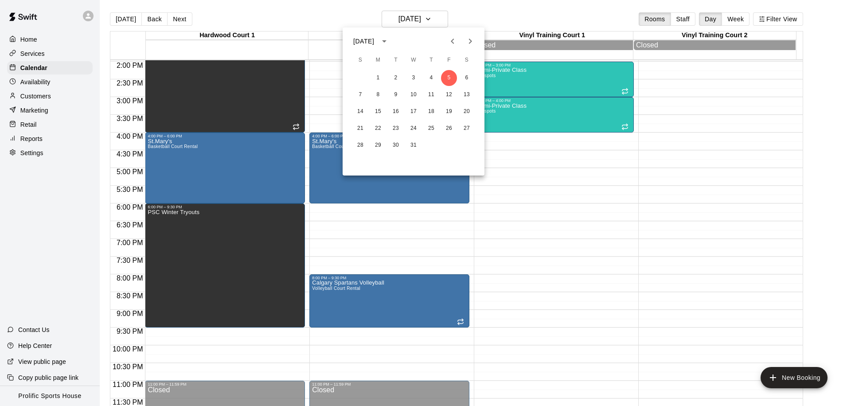
click at [451, 44] on icon "Previous month" at bounding box center [452, 41] width 11 height 11
click at [474, 41] on icon "Next month" at bounding box center [470, 41] width 11 height 11
click at [465, 78] on button "6" at bounding box center [467, 78] width 16 height 16
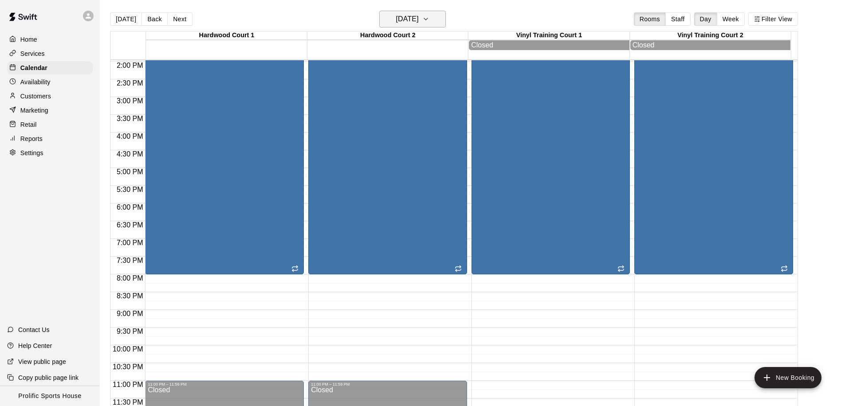
click at [429, 22] on icon "button" at bounding box center [425, 19] width 7 height 11
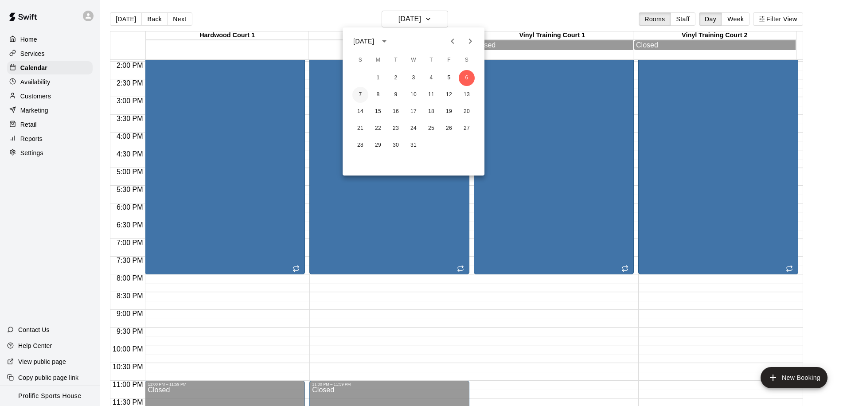
click at [363, 94] on button "7" at bounding box center [360, 95] width 16 height 16
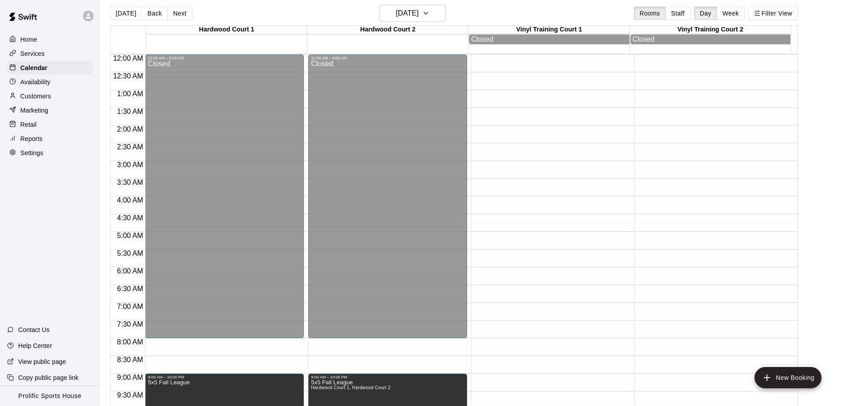
scroll to position [0, 0]
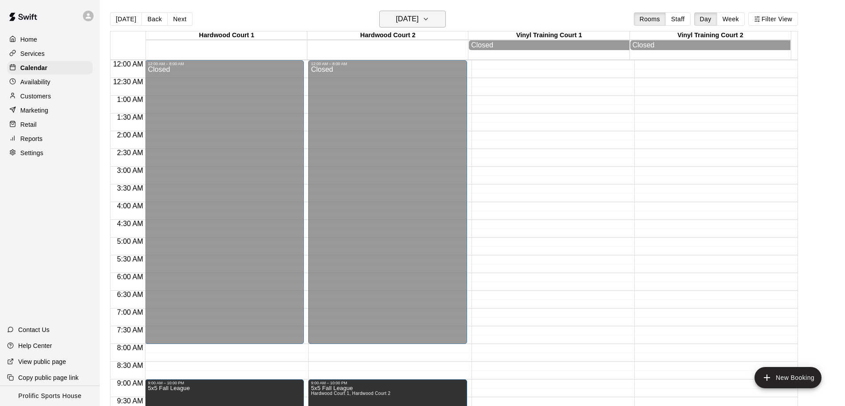
click at [406, 20] on h6 "Sunday Dec 07" at bounding box center [407, 19] width 23 height 12
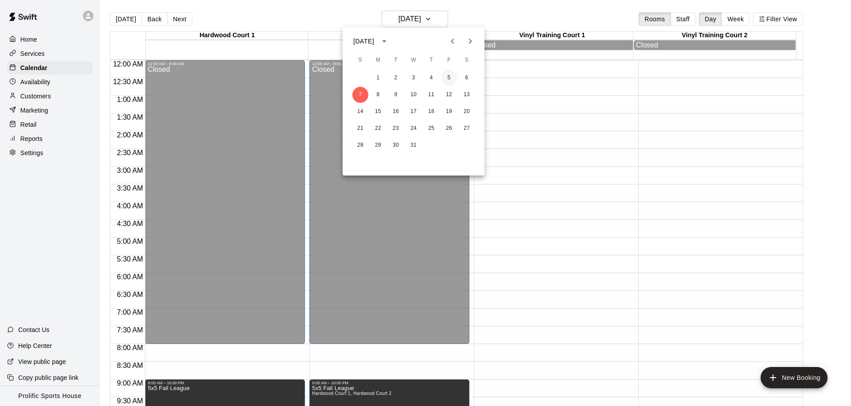
click at [451, 77] on button "5" at bounding box center [449, 78] width 16 height 16
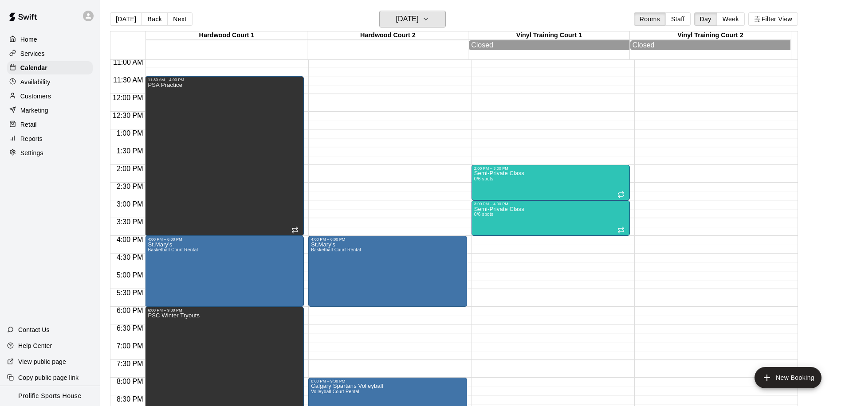
scroll to position [495, 0]
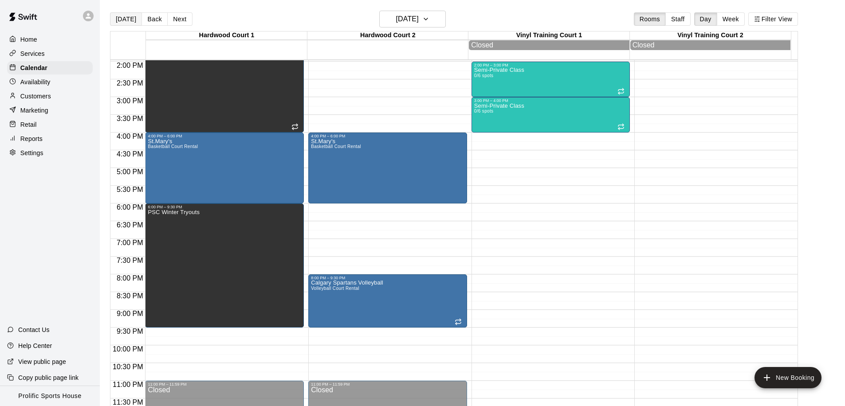
click at [118, 19] on button "[DATE]" at bounding box center [126, 18] width 32 height 13
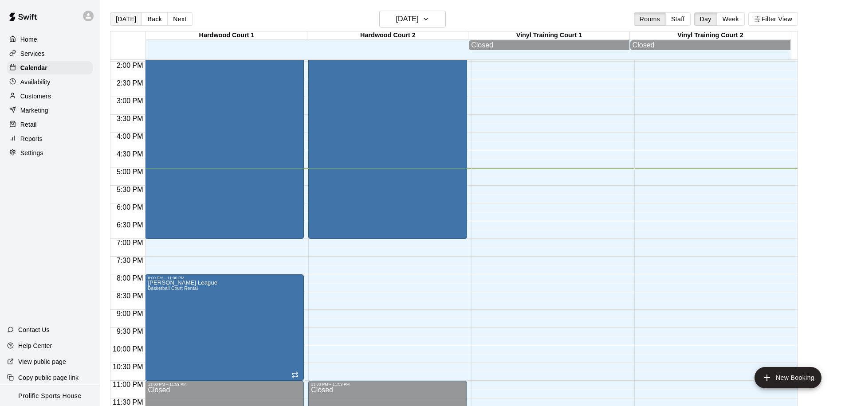
click at [126, 21] on button "[DATE]" at bounding box center [126, 18] width 32 height 13
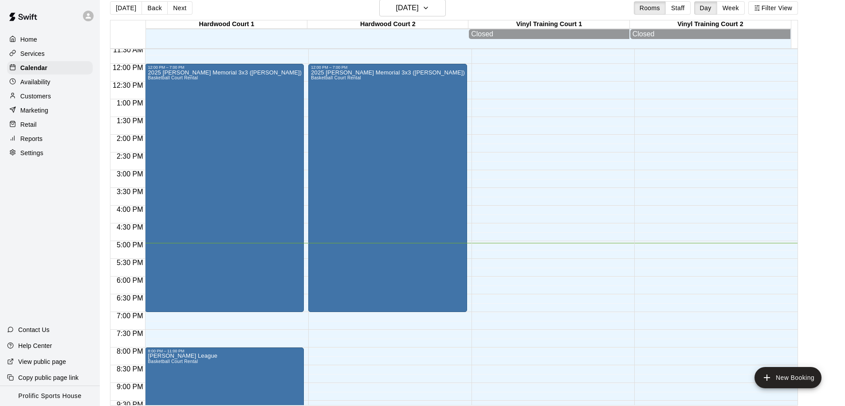
scroll to position [372, 0]
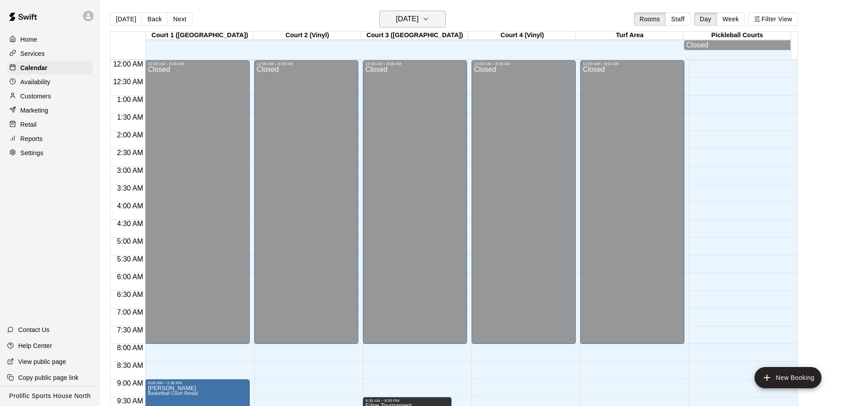
click at [429, 19] on icon "button" at bounding box center [425, 19] width 7 height 11
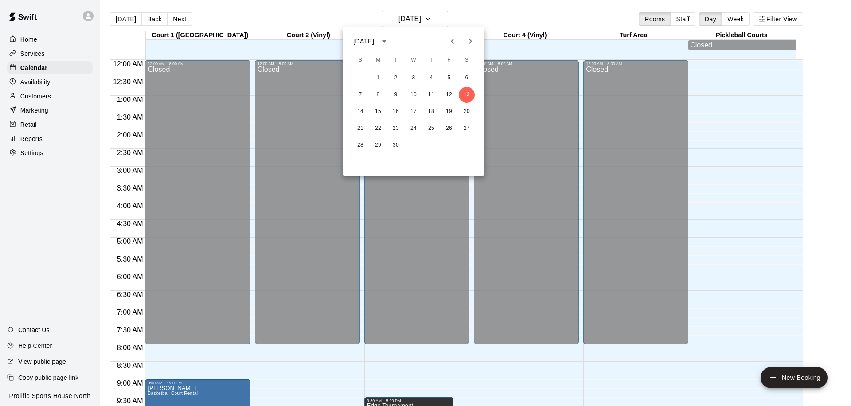
click at [468, 42] on icon "Next month" at bounding box center [470, 41] width 11 height 11
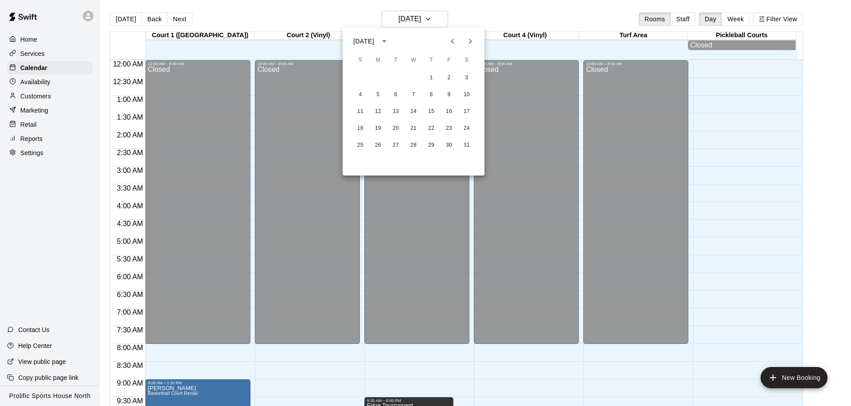
click at [468, 42] on icon "Next month" at bounding box center [470, 41] width 11 height 11
click at [464, 127] on button "28" at bounding box center [467, 129] width 16 height 16
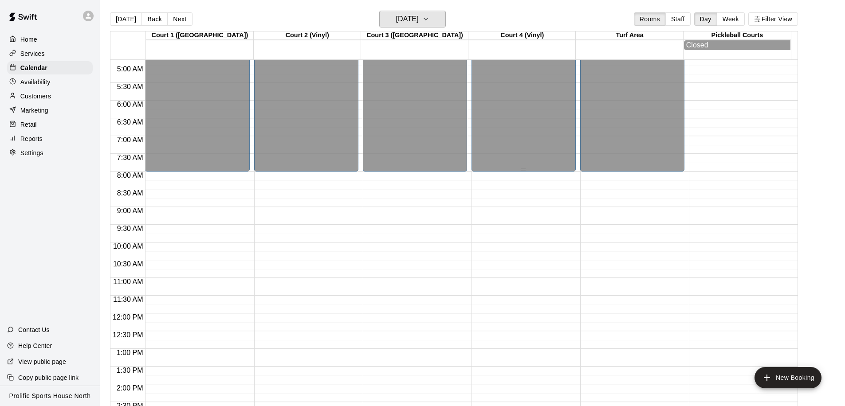
scroll to position [262, 0]
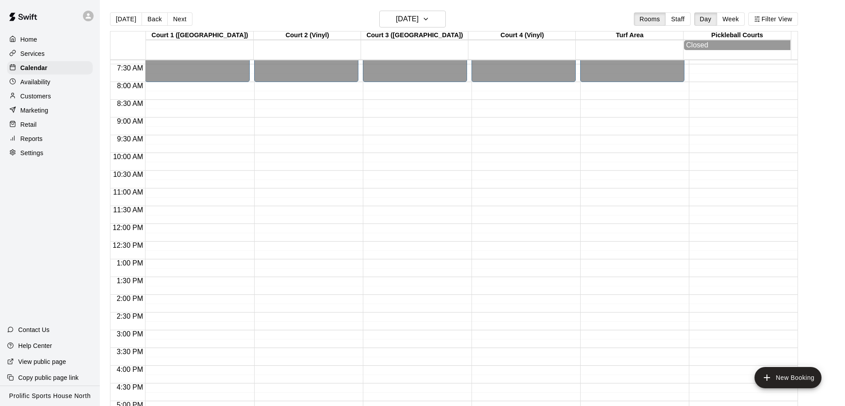
click at [594, 88] on div "12:00 AM – 8:00 AM Closed 6:00 PM – 11:59 PM Closed" at bounding box center [632, 223] width 104 height 851
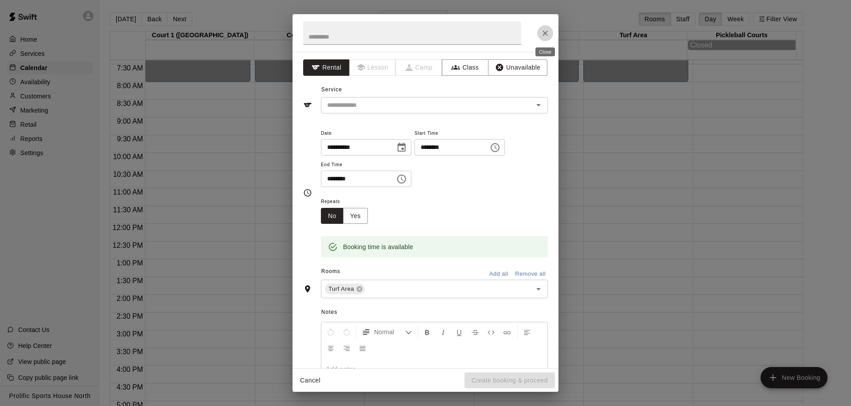
click at [545, 36] on icon "Close" at bounding box center [545, 33] width 9 height 9
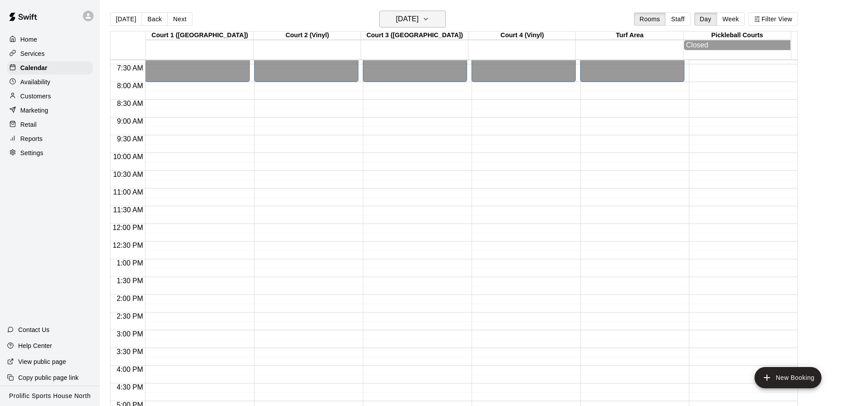
click at [419, 23] on h6 "[DATE]" at bounding box center [407, 19] width 23 height 12
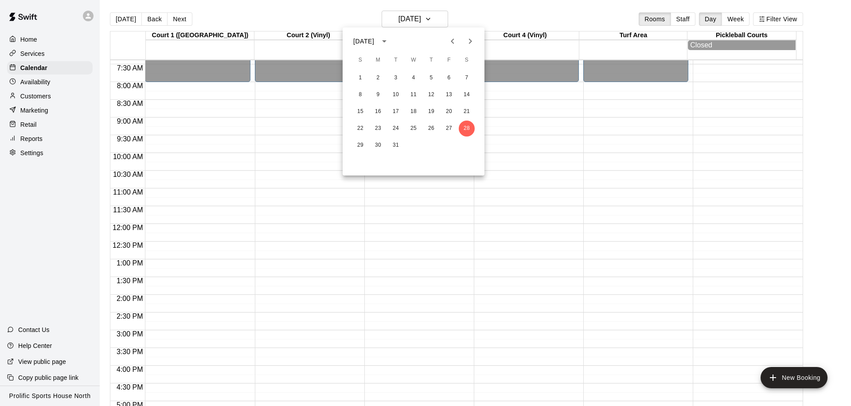
click at [450, 48] on button "Previous month" at bounding box center [453, 41] width 18 height 18
click at [468, 129] on button "28" at bounding box center [467, 129] width 16 height 16
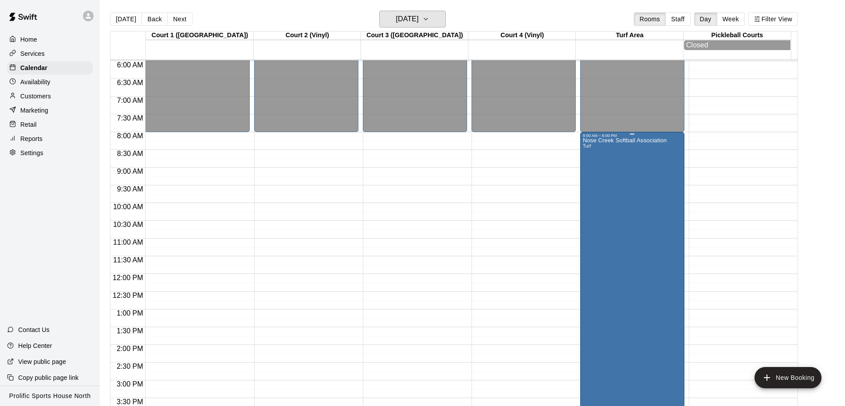
scroll to position [0, 0]
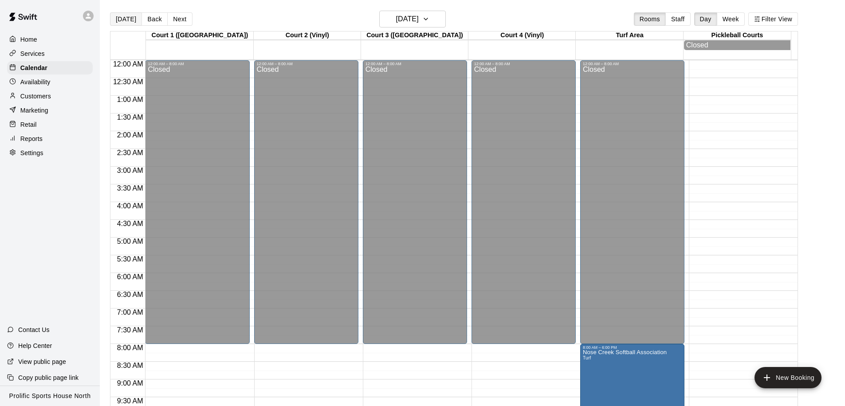
click at [121, 20] on button "[DATE]" at bounding box center [126, 18] width 32 height 13
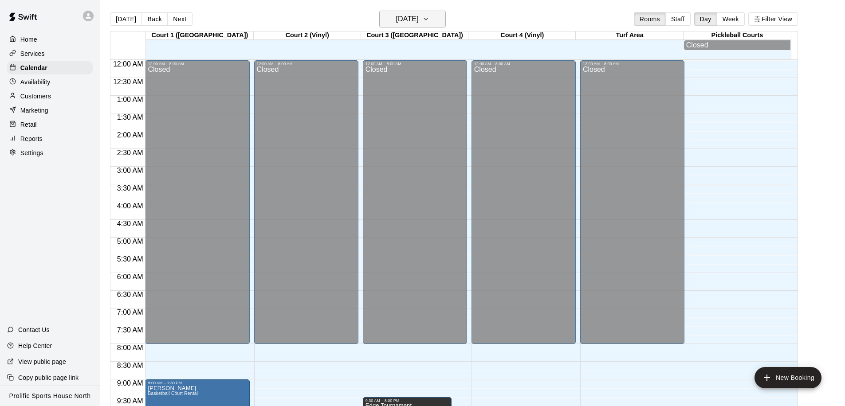
click at [409, 23] on h6 "[DATE]" at bounding box center [407, 19] width 23 height 12
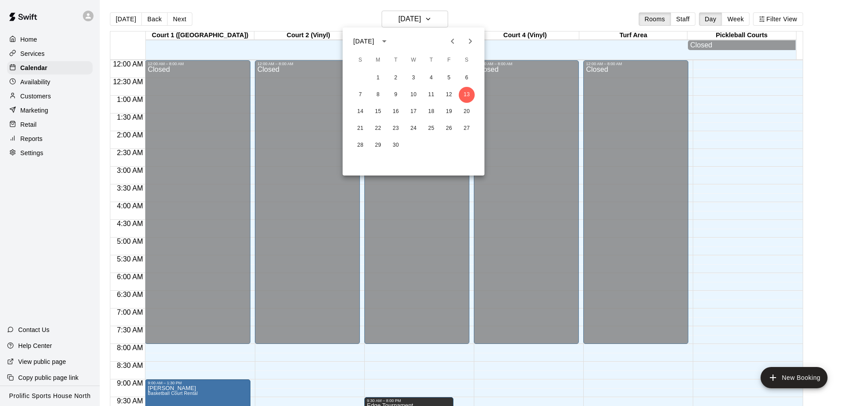
click at [470, 46] on icon "Next month" at bounding box center [470, 41] width 11 height 11
click at [449, 80] on button "5" at bounding box center [449, 78] width 16 height 16
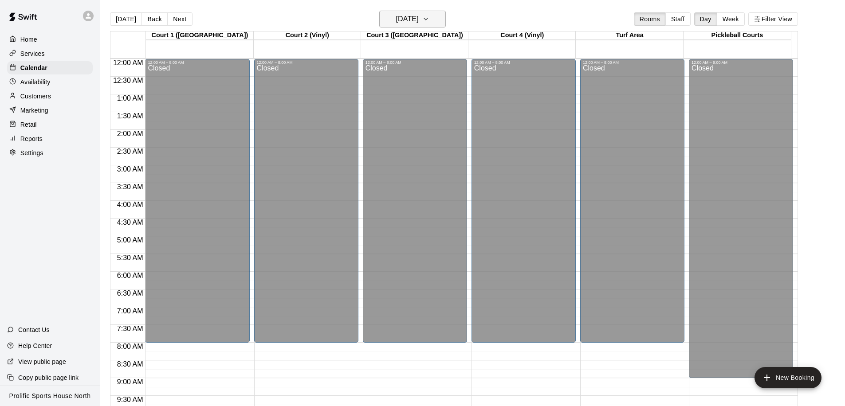
click at [429, 16] on icon "button" at bounding box center [425, 19] width 7 height 11
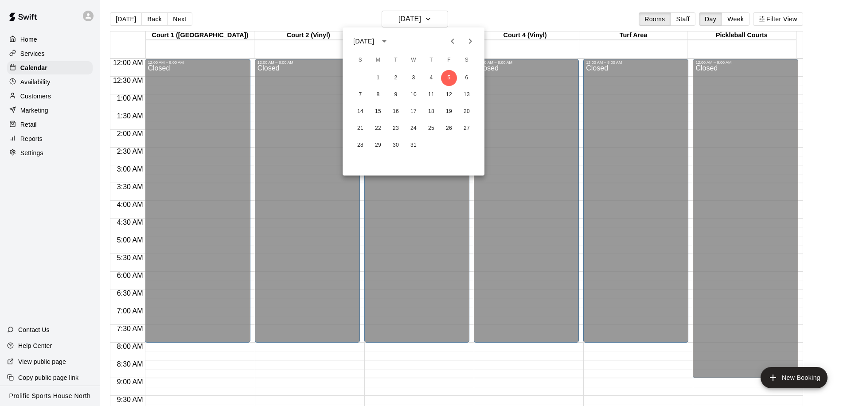
click at [427, 193] on div at bounding box center [425, 203] width 851 height 406
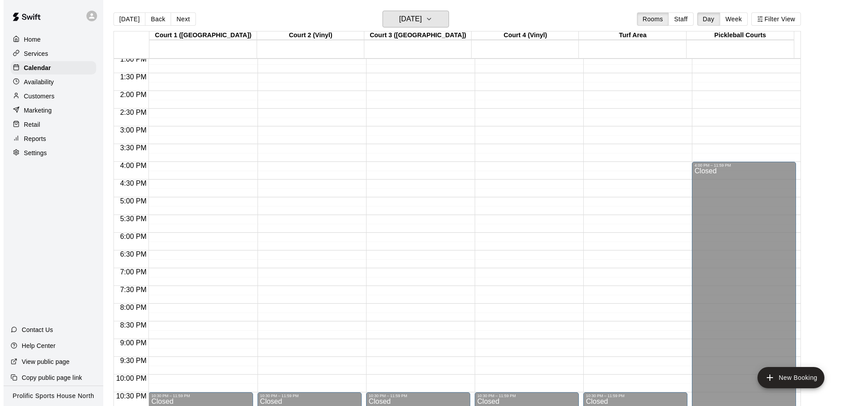
scroll to position [494, 0]
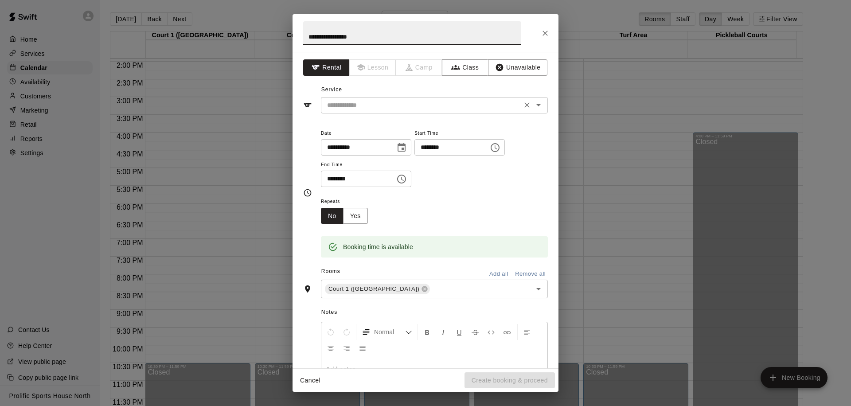
type input "**********"
click at [409, 106] on input "text" at bounding box center [422, 105] width 196 height 11
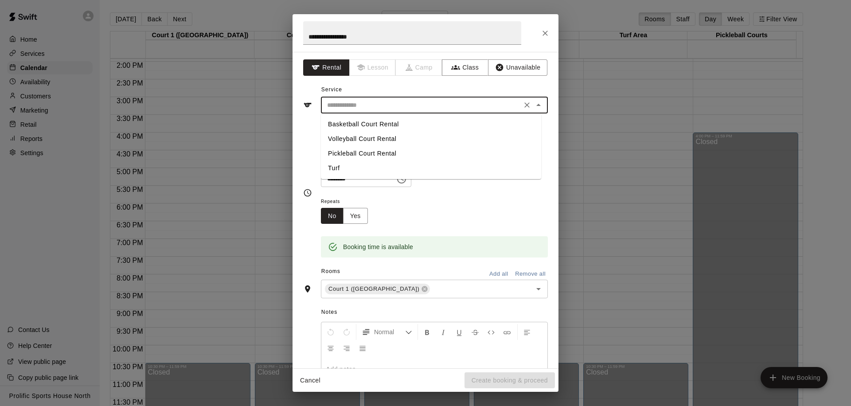
click at [385, 137] on li "Volleyball Court Rental" at bounding box center [431, 139] width 220 height 15
type input "**********"
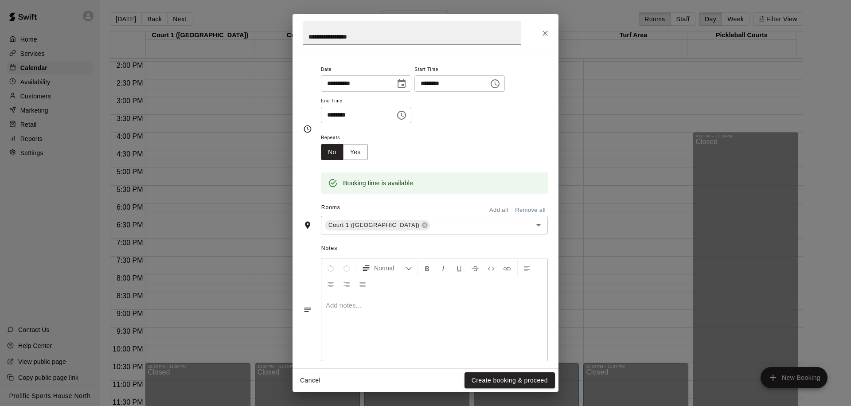
scroll to position [73, 0]
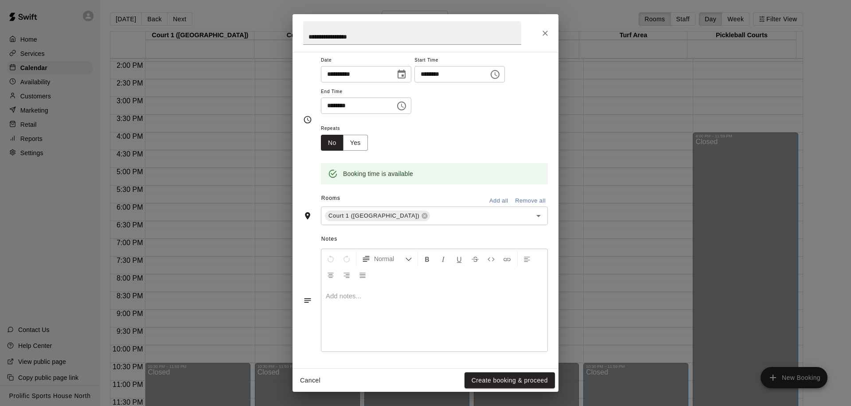
click at [361, 303] on div at bounding box center [434, 318] width 226 height 67
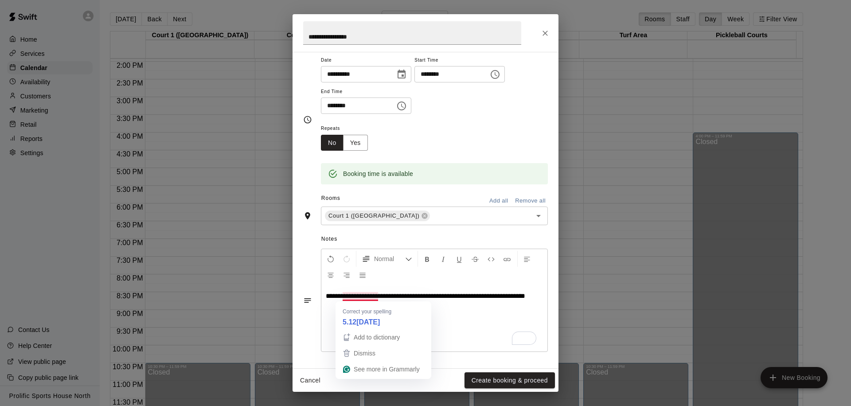
click at [365, 296] on span "**********" at bounding box center [426, 296] width 200 height 7
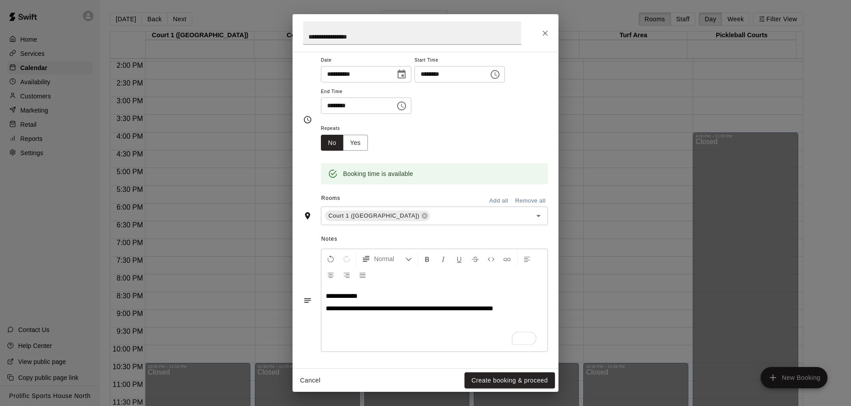
click at [376, 310] on span "**********" at bounding box center [410, 308] width 168 height 7
click at [356, 321] on span "**********" at bounding box center [388, 320] width 125 height 7
click at [374, 333] on span "**********" at bounding box center [376, 333] width 101 height 7
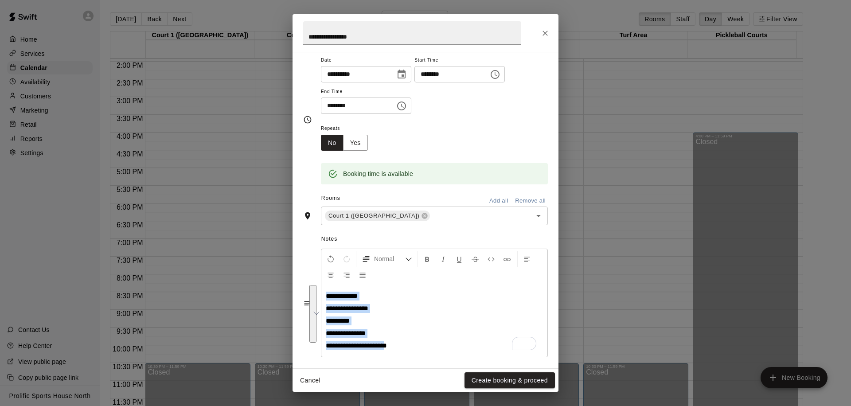
drag, startPoint x: 324, startPoint y: 295, endPoint x: 393, endPoint y: 347, distance: 86.5
click at [393, 347] on div "**********" at bounding box center [434, 321] width 226 height 72
copy div "**********"
click at [407, 309] on p "**********" at bounding box center [434, 308] width 217 height 9
click at [363, 145] on button "Yes" at bounding box center [355, 143] width 25 height 16
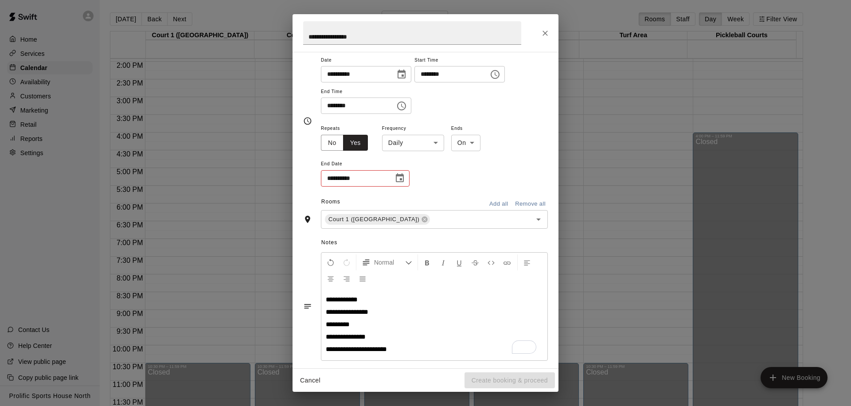
click at [411, 144] on body "Home Services Calendar Availability Customers Marketing Retail Reports Settings…" at bounding box center [425, 210] width 851 height 420
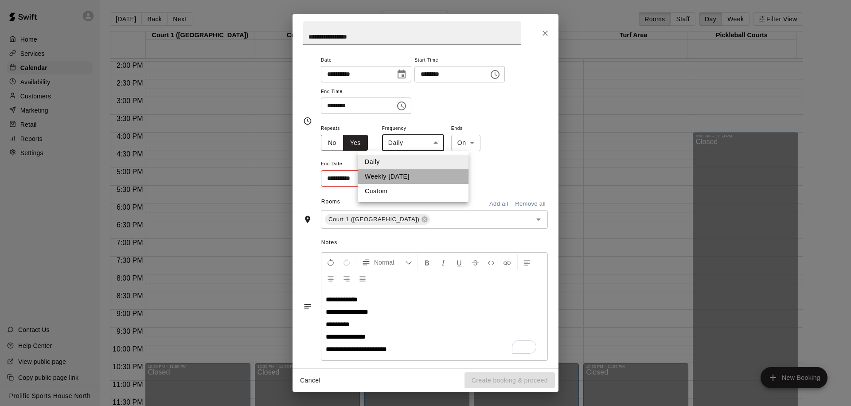
click at [409, 177] on li "Weekly [DATE]" at bounding box center [413, 176] width 111 height 15
type input "******"
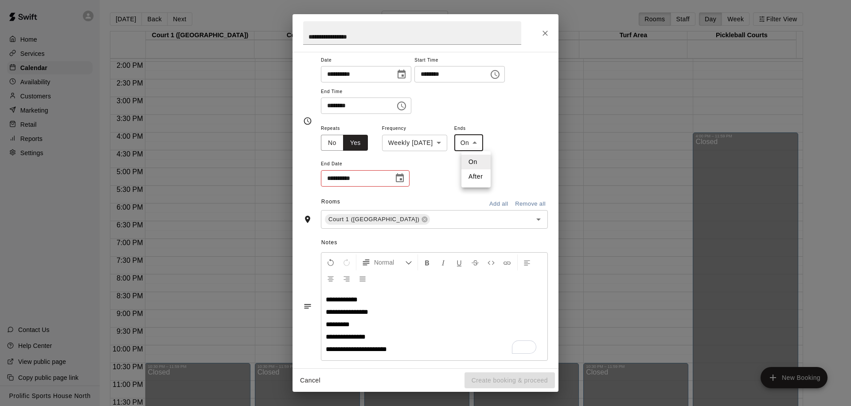
click at [478, 149] on body "Home Services Calendar Availability Customers Marketing Retail Reports Settings…" at bounding box center [425, 210] width 851 height 420
click at [475, 176] on li "After" at bounding box center [476, 176] width 29 height 15
type input "*****"
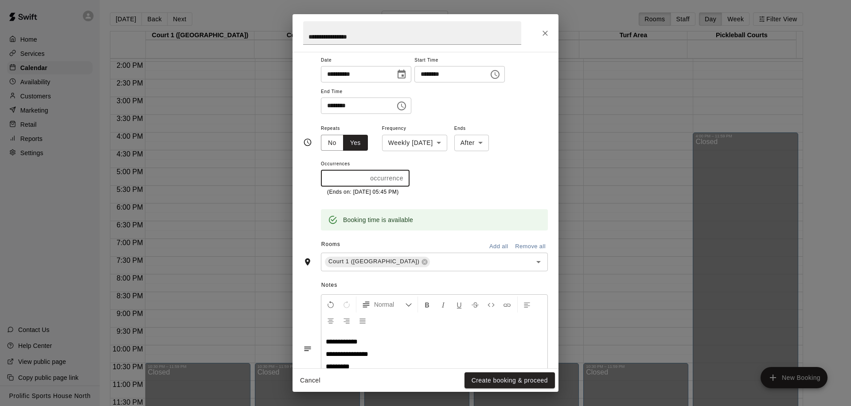
drag, startPoint x: 347, startPoint y: 180, endPoint x: 301, endPoint y: 180, distance: 45.7
click at [301, 180] on div "**********" at bounding box center [426, 210] width 266 height 317
type input "*"
click at [497, 72] on icon "Choose time, selected time is 5:15 PM" at bounding box center [495, 74] width 9 height 9
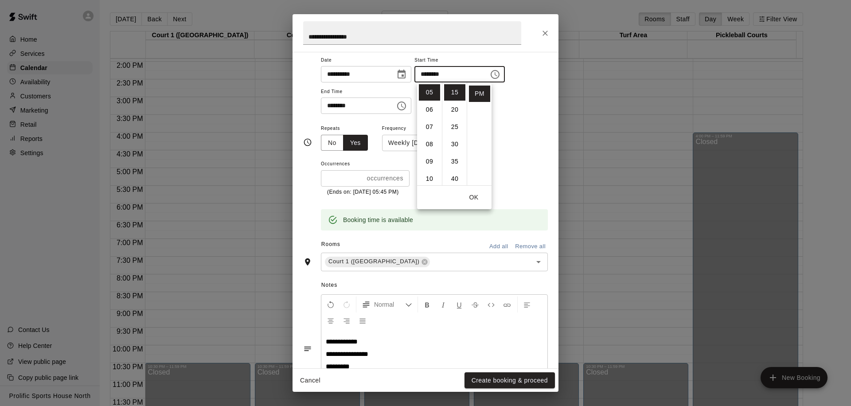
scroll to position [0, 0]
click at [447, 88] on li "00" at bounding box center [454, 92] width 21 height 16
type input "********"
click at [382, 110] on input "********" at bounding box center [355, 106] width 68 height 16
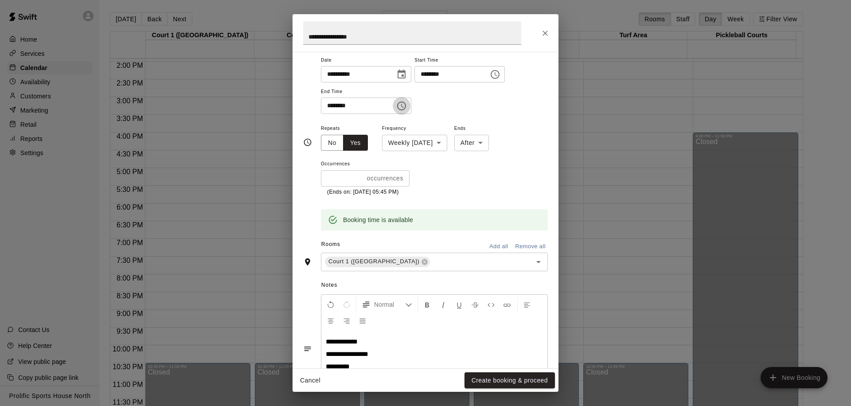
click at [397, 108] on button "Choose time, selected time is 5:45 PM" at bounding box center [402, 106] width 18 height 18
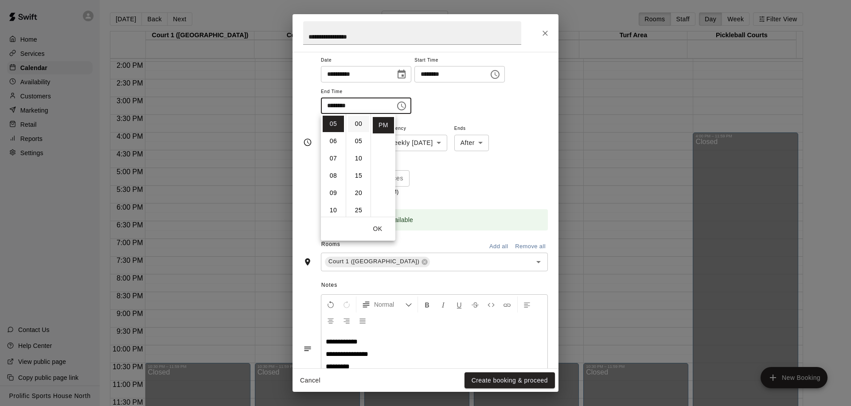
click at [355, 121] on li "00" at bounding box center [358, 124] width 21 height 16
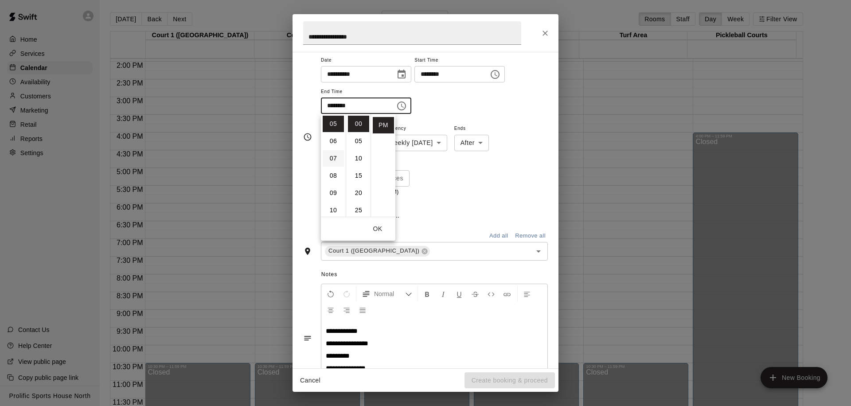
click at [334, 160] on li "07" at bounding box center [333, 158] width 21 height 16
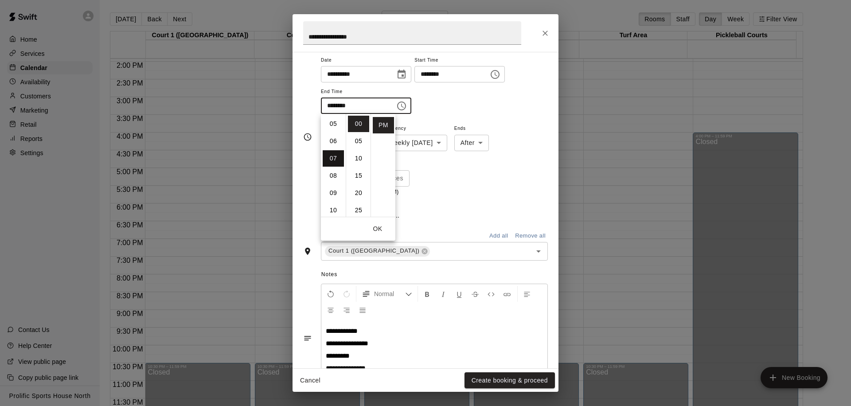
type input "********"
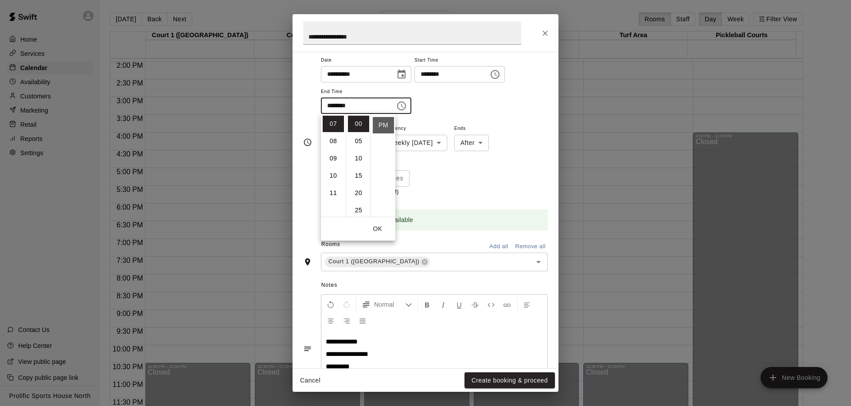
click at [380, 123] on li "PM" at bounding box center [383, 125] width 21 height 16
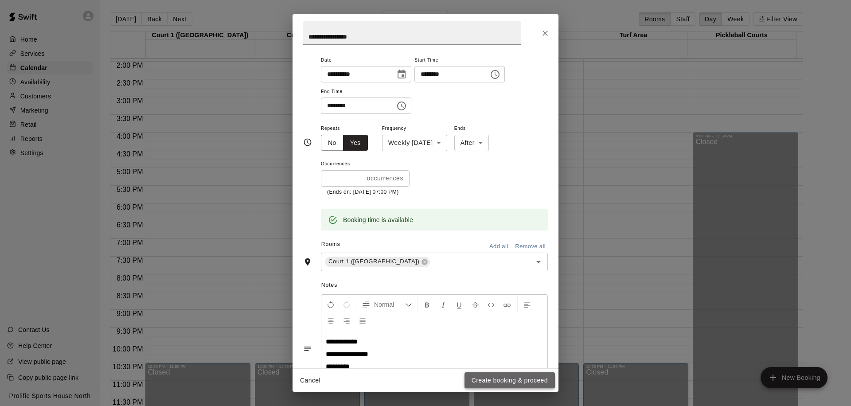
click at [488, 381] on button "Create booking & proceed" at bounding box center [510, 380] width 90 height 16
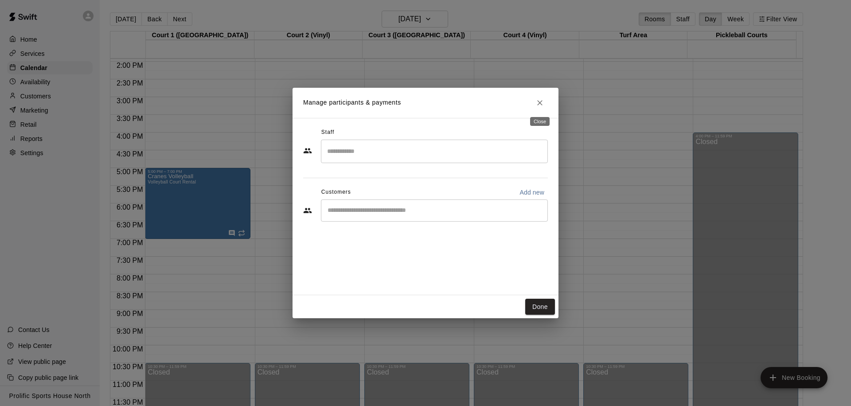
click at [539, 105] on icon "Close" at bounding box center [540, 102] width 9 height 9
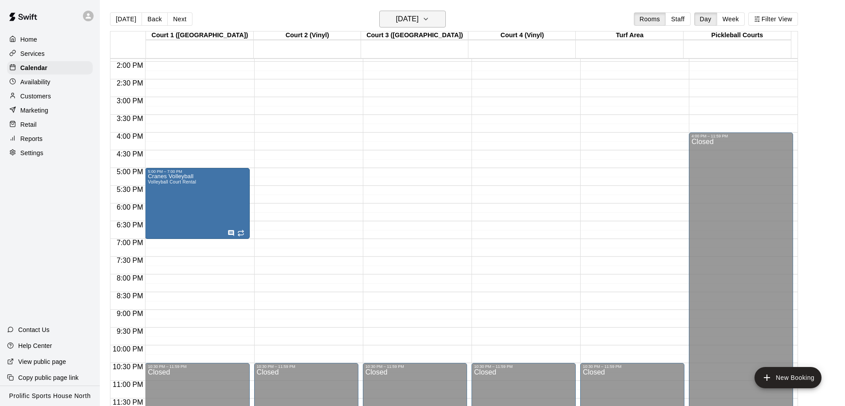
click at [431, 19] on button "[DATE]" at bounding box center [412, 19] width 67 height 17
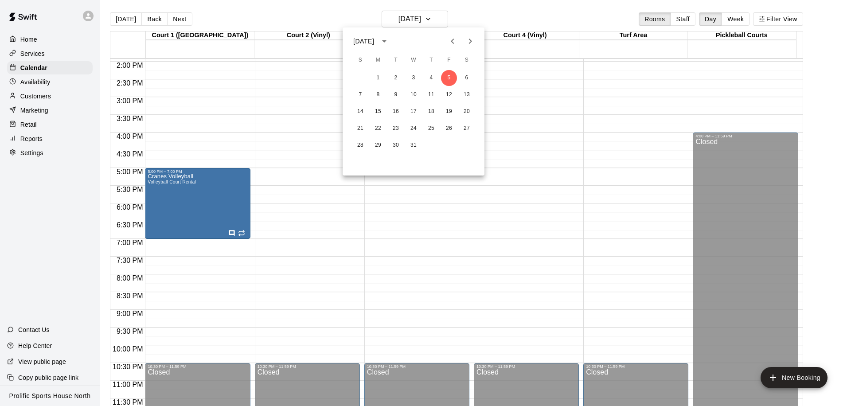
click at [470, 47] on button "Next month" at bounding box center [471, 41] width 18 height 18
click at [450, 94] on button "9" at bounding box center [449, 95] width 16 height 16
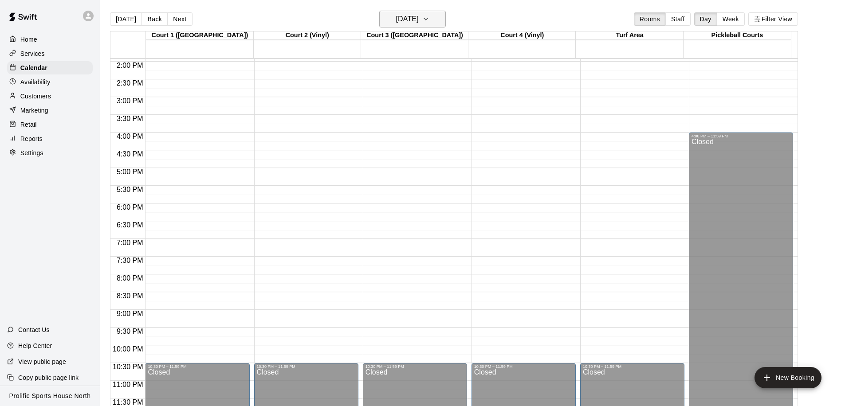
click at [419, 23] on h6 "[DATE]" at bounding box center [407, 19] width 23 height 12
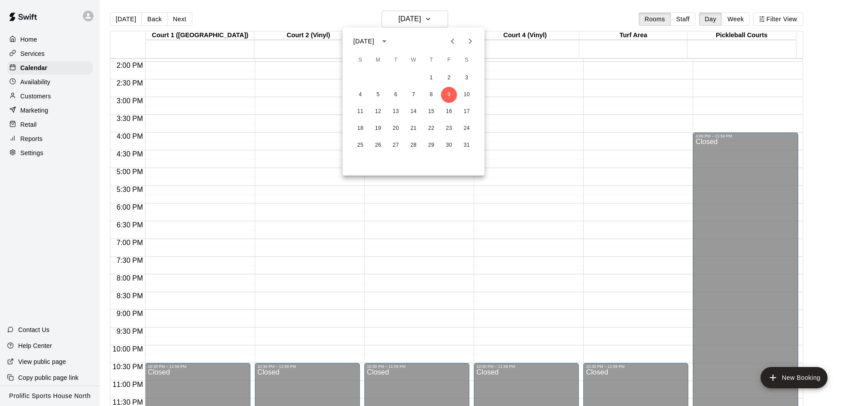
click at [469, 42] on icon "Next month" at bounding box center [470, 41] width 11 height 11
click at [413, 20] on div at bounding box center [425, 203] width 851 height 406
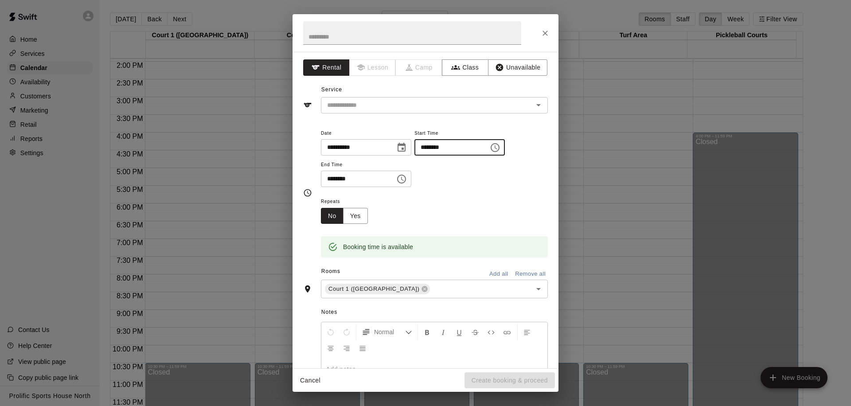
click at [474, 152] on input "********" at bounding box center [449, 147] width 68 height 16
click at [501, 150] on icon "Choose time, selected time is 5:30 PM" at bounding box center [495, 147] width 11 height 11
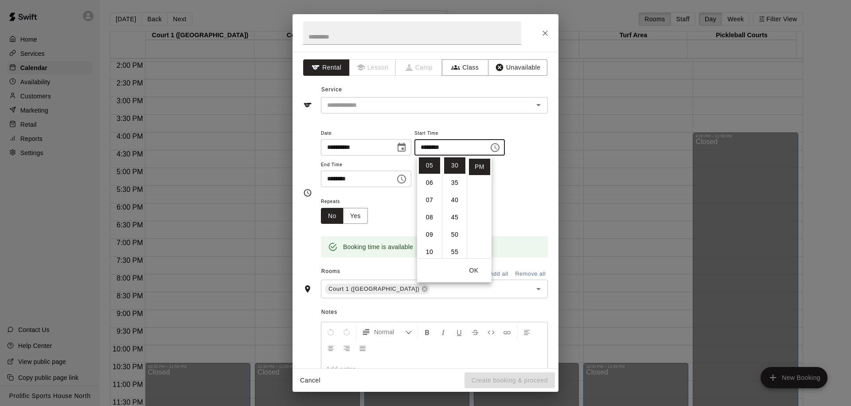
scroll to position [0, 0]
click at [451, 162] on li "00" at bounding box center [454, 165] width 21 height 16
type input "********"
click at [398, 180] on button "Choose time, selected time is 6:00 PM" at bounding box center [402, 179] width 18 height 18
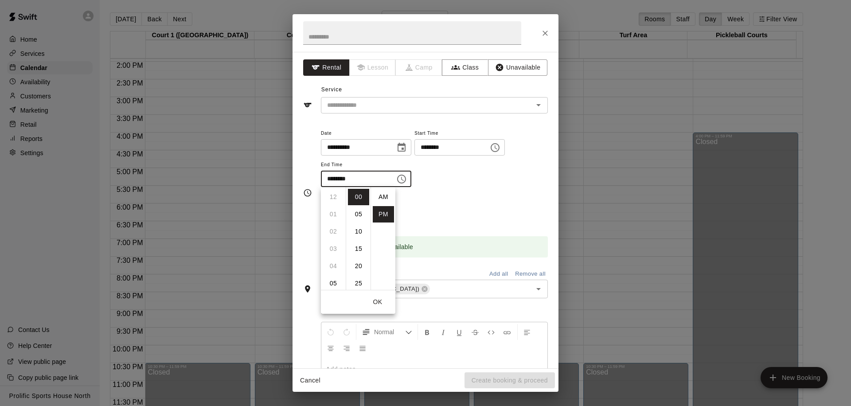
scroll to position [16, 0]
click at [333, 216] on li "07" at bounding box center [333, 214] width 21 height 16
type input "********"
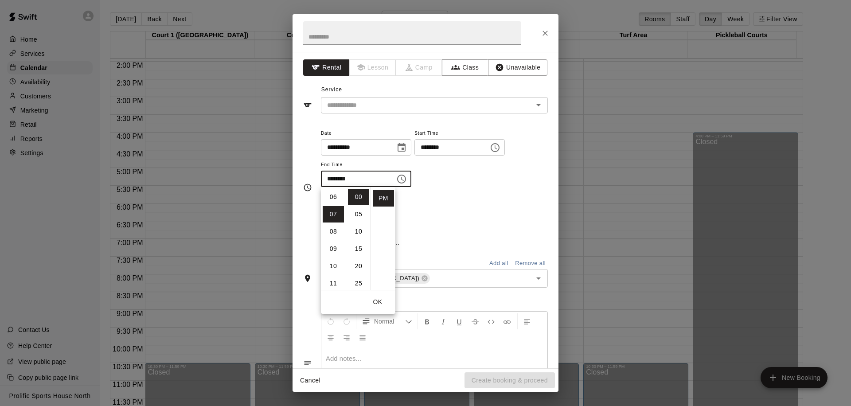
scroll to position [121, 0]
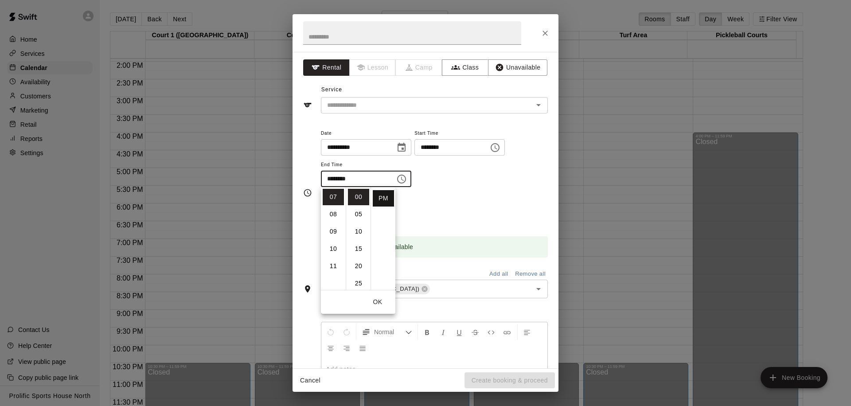
click at [379, 200] on li "PM" at bounding box center [383, 198] width 21 height 16
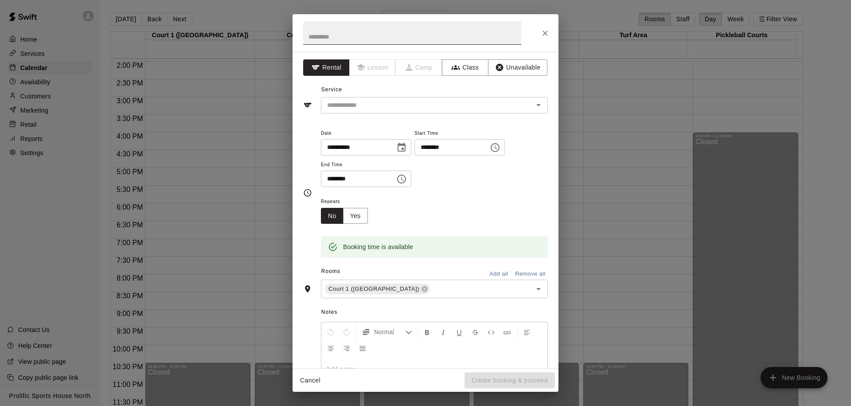
click at [357, 40] on input "text" at bounding box center [412, 32] width 218 height 23
type input "**********"
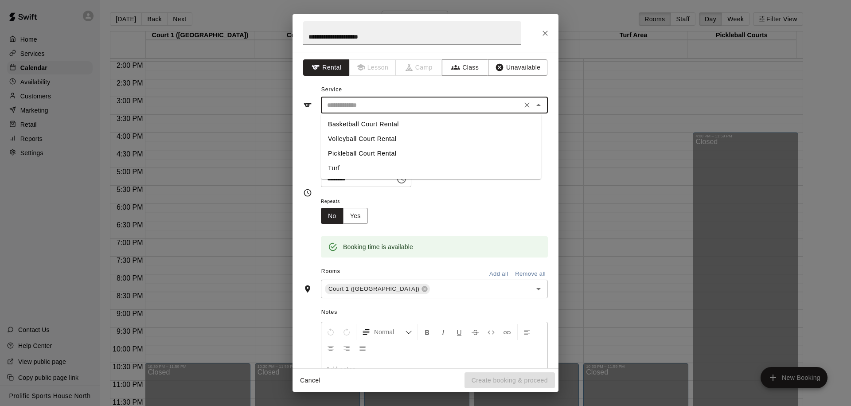
click at [402, 105] on input "text" at bounding box center [422, 105] width 196 height 11
click at [401, 140] on li "Volleyball Court Rental" at bounding box center [431, 139] width 220 height 15
type input "**********"
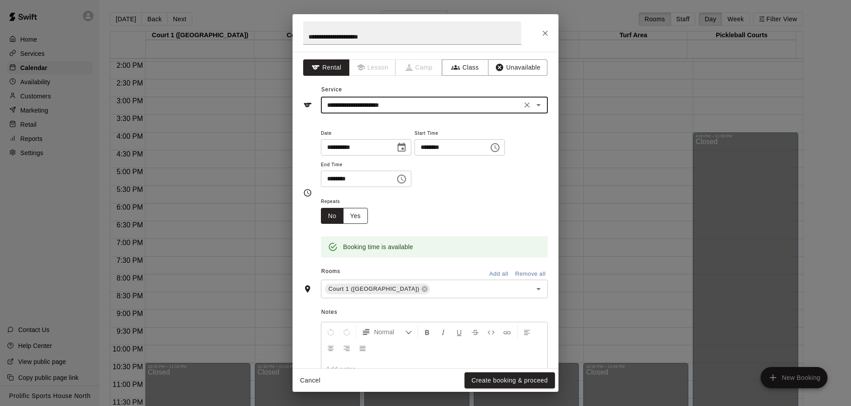
click at [360, 219] on button "Yes" at bounding box center [355, 216] width 25 height 16
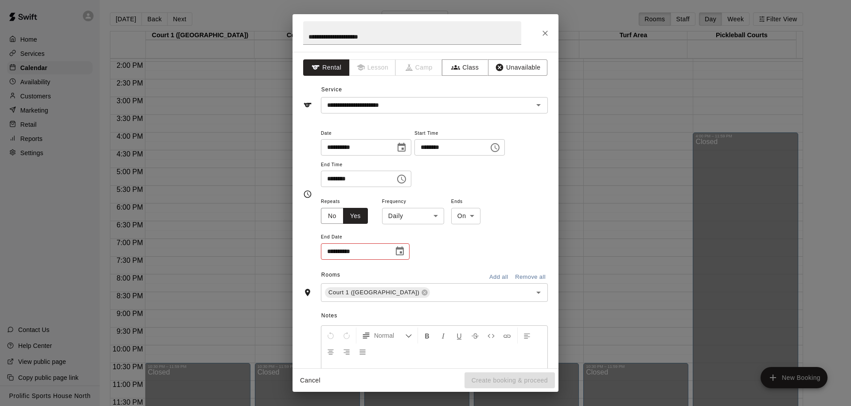
click at [458, 214] on body "Home Services Calendar Availability Customers Marketing Retail Reports Settings…" at bounding box center [425, 210] width 851 height 420
click at [465, 255] on li "After" at bounding box center [465, 250] width 29 height 15
type input "*****"
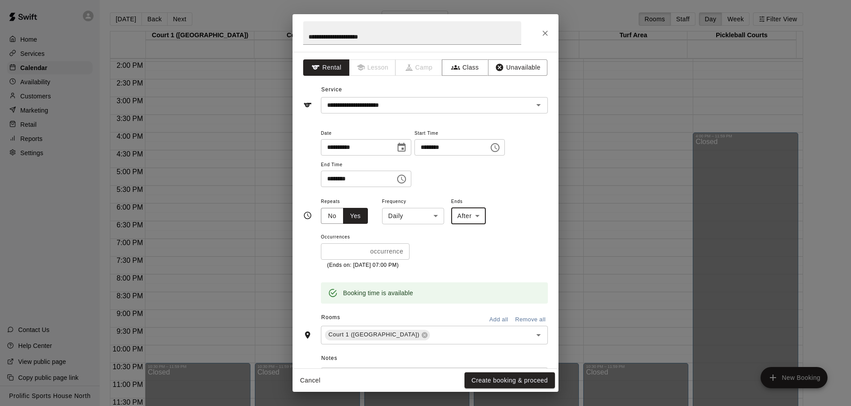
click at [392, 216] on body "Home Services Calendar Availability Customers Marketing Retail Reports Settings…" at bounding box center [425, 210] width 851 height 420
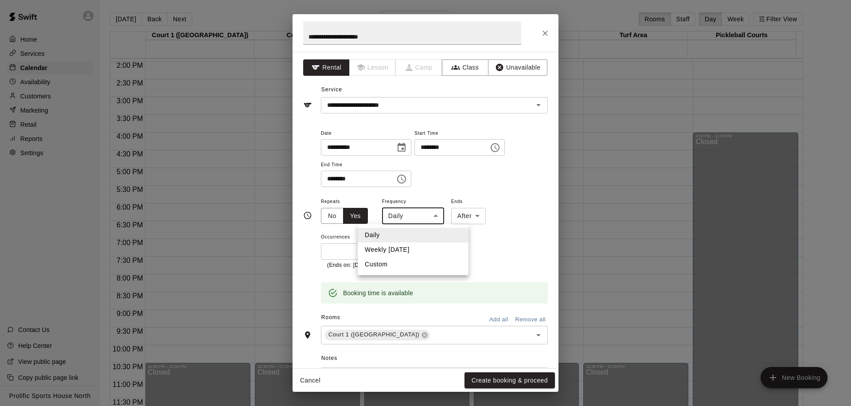
click at [420, 246] on li "Weekly [DATE]" at bounding box center [413, 250] width 111 height 15
type input "******"
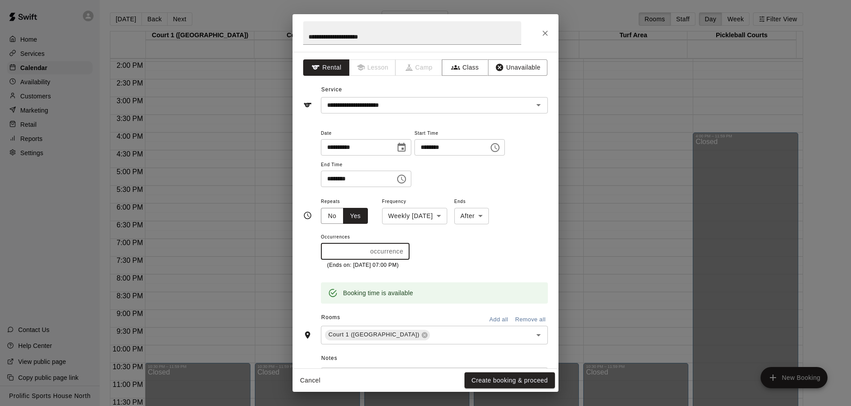
drag, startPoint x: 343, startPoint y: 250, endPoint x: 296, endPoint y: 252, distance: 46.6
click at [296, 252] on div "**********" at bounding box center [426, 210] width 266 height 317
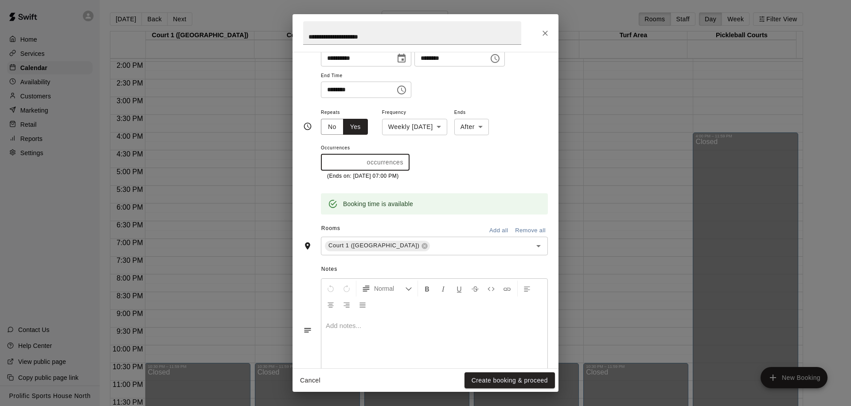
type input "*"
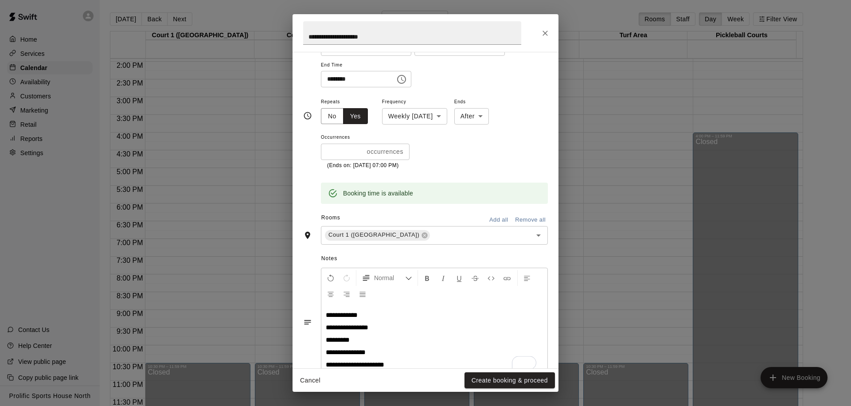
scroll to position [124, 0]
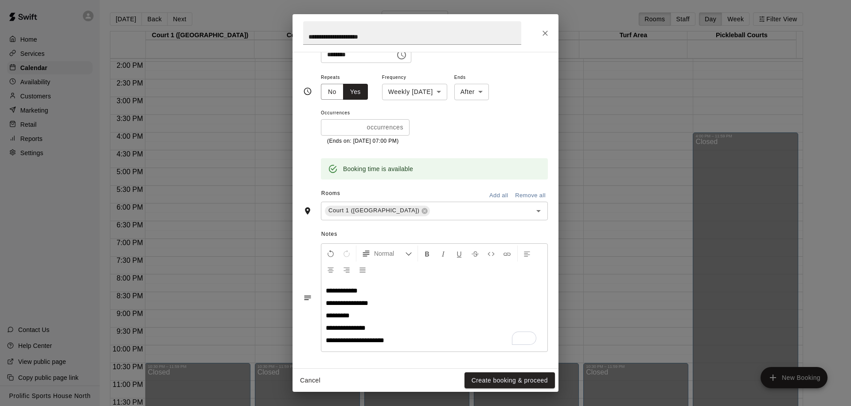
click at [347, 303] on span "**********" at bounding box center [347, 303] width 43 height 7
click at [348, 293] on span "**********" at bounding box center [342, 290] width 32 height 7
click at [340, 318] on span "*********" at bounding box center [338, 315] width 24 height 7
click at [353, 331] on span "**********" at bounding box center [346, 328] width 40 height 7
drag, startPoint x: 409, startPoint y: 341, endPoint x: 326, endPoint y: 290, distance: 97.5
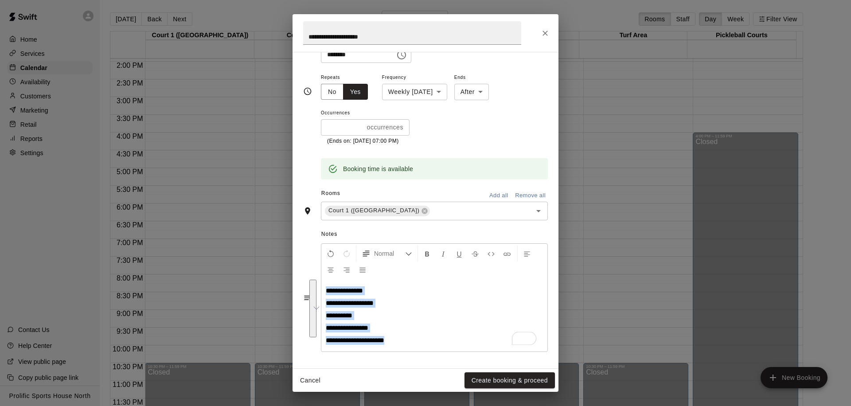
click at [326, 290] on div "**********" at bounding box center [434, 316] width 226 height 72
copy div "**********"
click at [408, 325] on p "**********" at bounding box center [434, 328] width 217 height 9
click at [505, 381] on button "Create booking & proceed" at bounding box center [510, 380] width 90 height 16
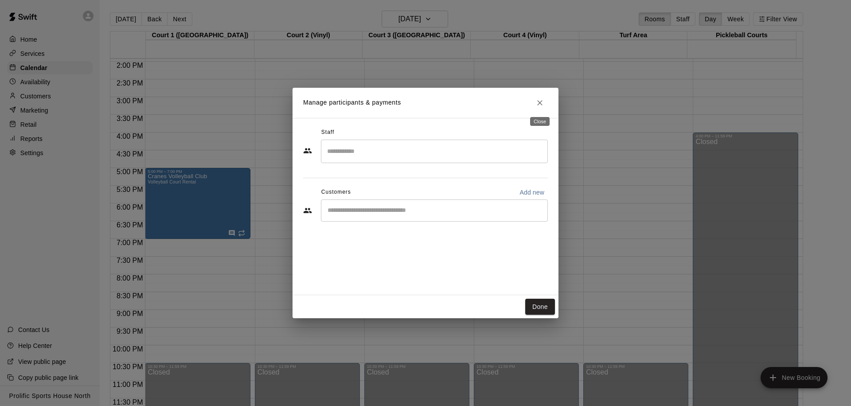
click at [539, 101] on icon "Close" at bounding box center [539, 102] width 5 height 5
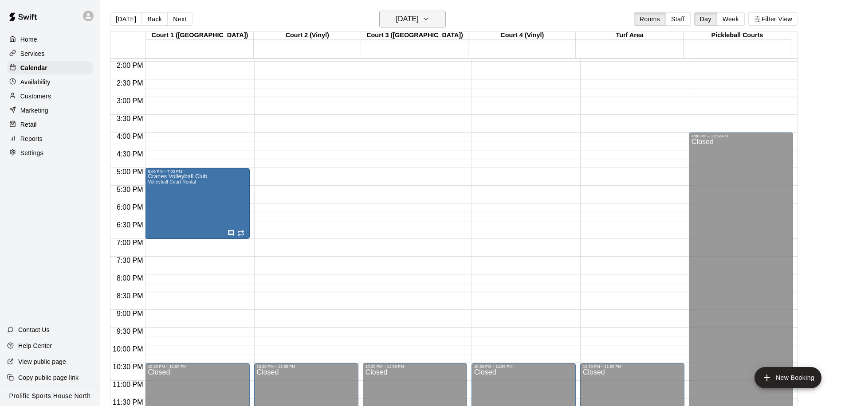
click at [401, 18] on h6 "[DATE]" at bounding box center [407, 19] width 23 height 12
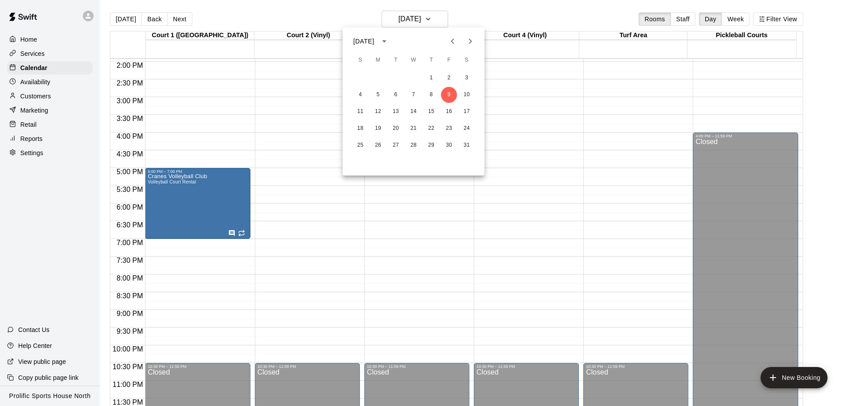
click at [450, 45] on icon "Previous month" at bounding box center [452, 41] width 11 height 11
click at [446, 72] on button "5" at bounding box center [449, 78] width 16 height 16
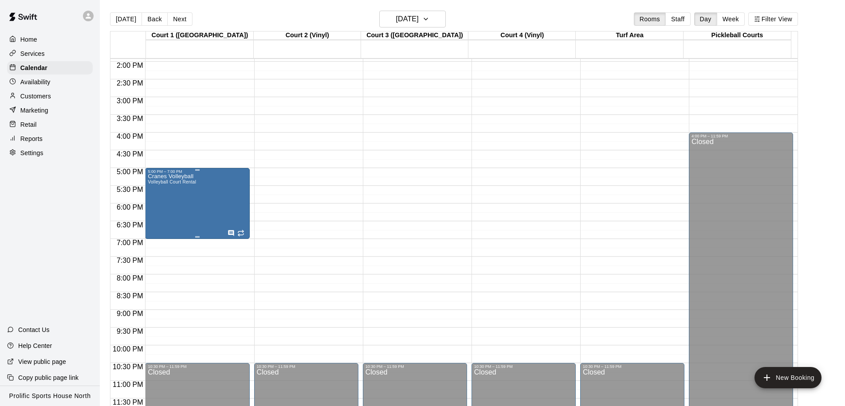
click at [225, 194] on div "Cranes Volleyball Volleyball Court Rental" at bounding box center [197, 377] width 99 height 406
click at [153, 180] on icon "edit" at bounding box center [157, 183] width 11 height 11
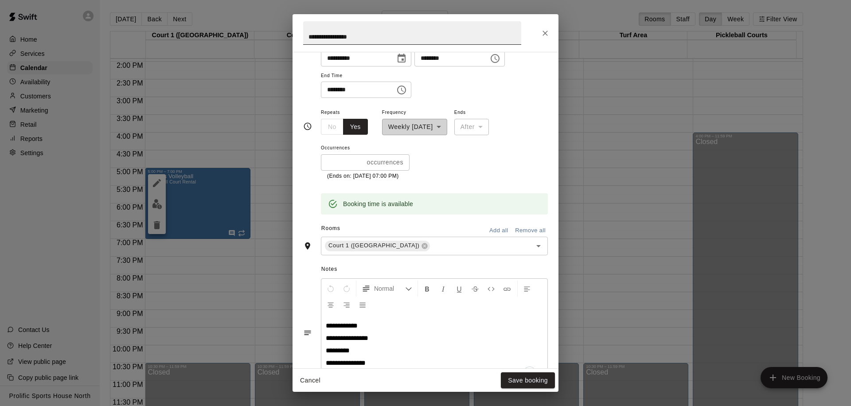
scroll to position [100, 0]
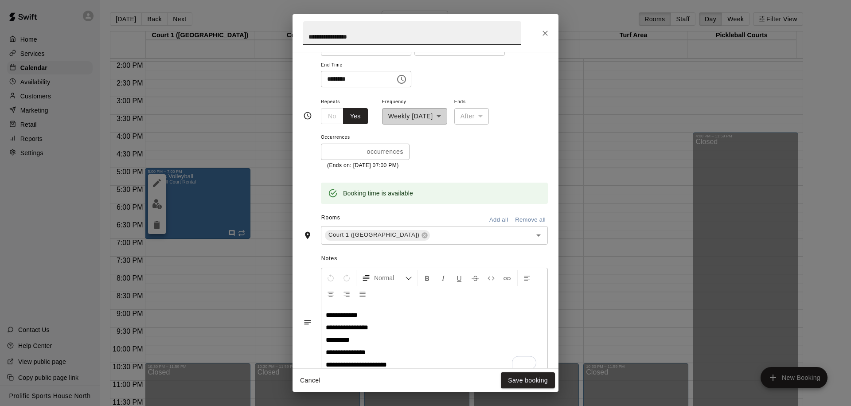
click at [380, 39] on input "**********" at bounding box center [412, 32] width 218 height 23
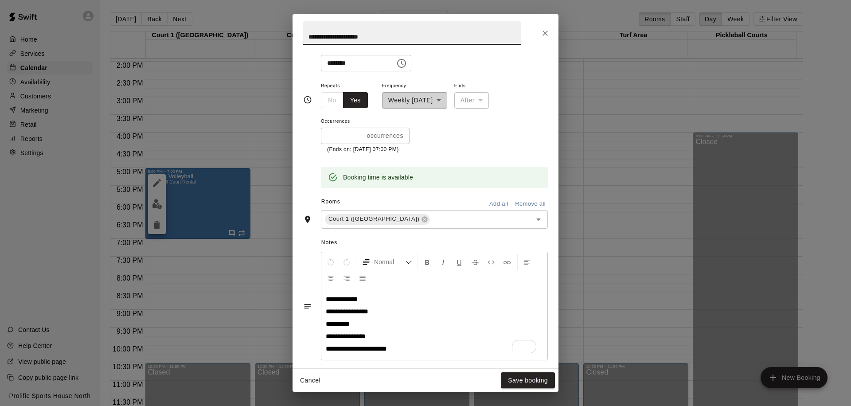
type input "**********"
drag, startPoint x: 326, startPoint y: 298, endPoint x: 403, endPoint y: 352, distance: 94.3
click at [403, 352] on div "**********" at bounding box center [434, 324] width 226 height 72
click at [520, 382] on button "Save booking" at bounding box center [528, 380] width 54 height 16
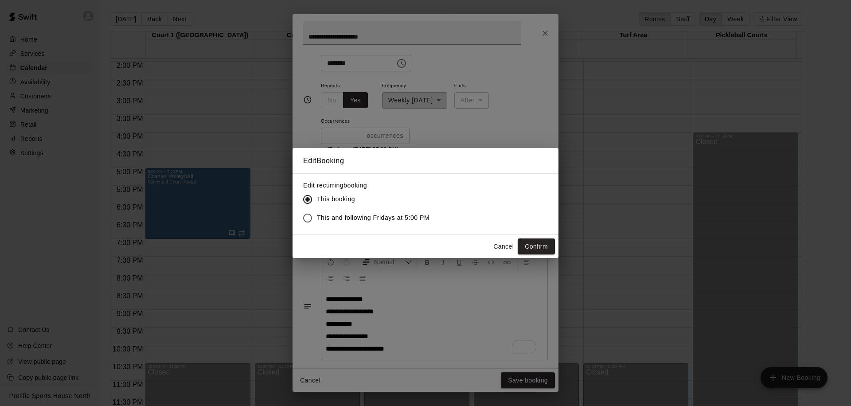
click at [400, 218] on span "This and following Fridays at 5:00 PM" at bounding box center [373, 217] width 113 height 9
click at [532, 250] on button "Confirm" at bounding box center [536, 247] width 37 height 16
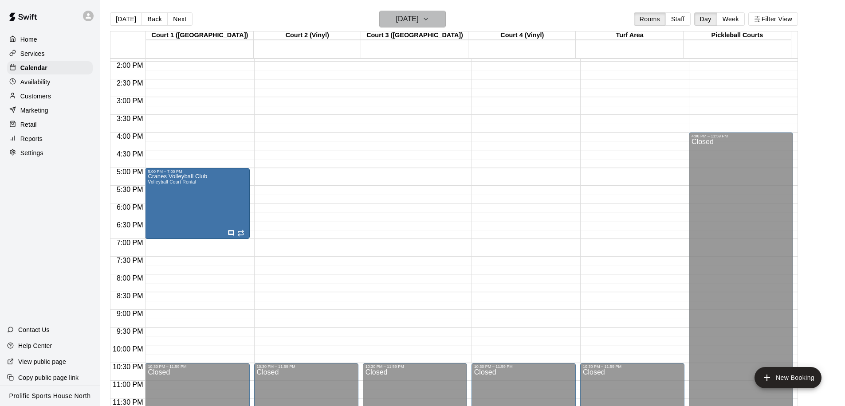
click at [419, 14] on h6 "[DATE]" at bounding box center [407, 19] width 23 height 12
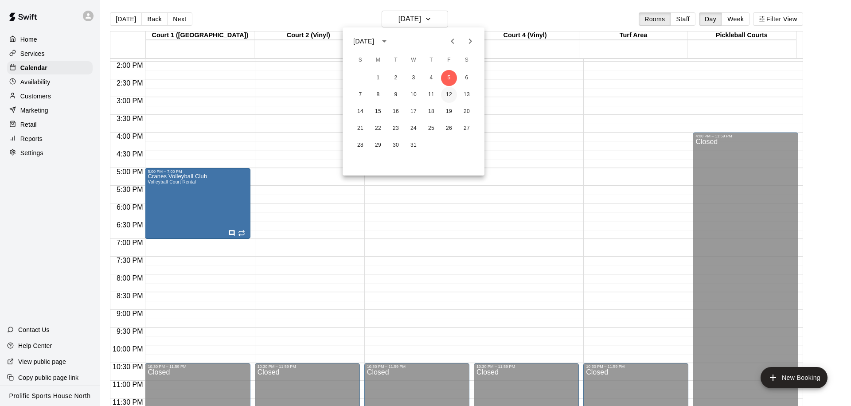
click at [444, 97] on button "12" at bounding box center [449, 95] width 16 height 16
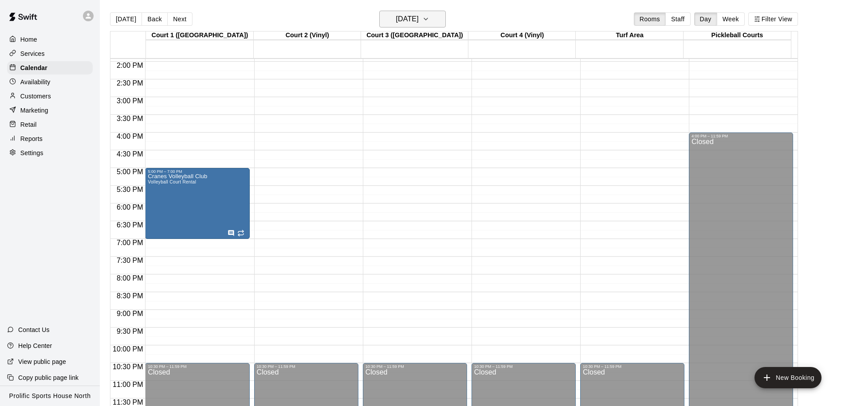
click at [419, 23] on h6 "[DATE]" at bounding box center [407, 19] width 23 height 12
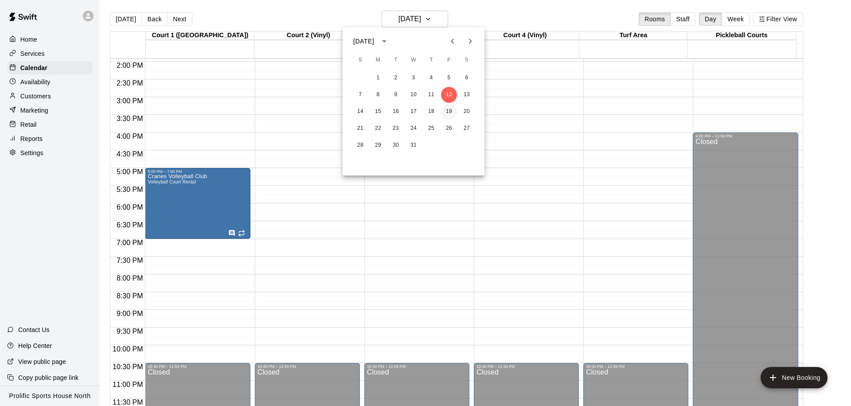
click at [452, 114] on button "19" at bounding box center [449, 112] width 16 height 16
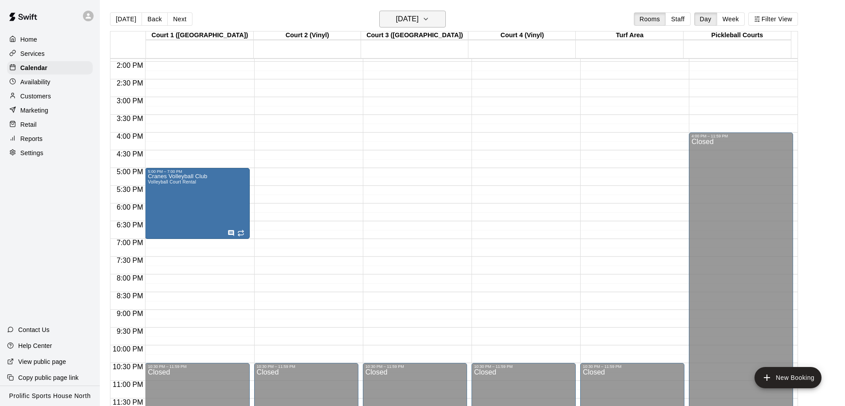
click at [432, 20] on button "[DATE]" at bounding box center [412, 19] width 67 height 17
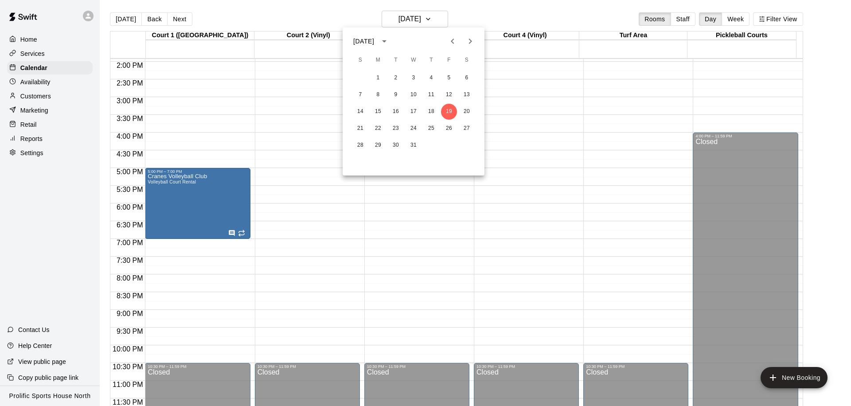
click at [467, 38] on icon "Next month" at bounding box center [470, 41] width 11 height 11
click at [462, 32] on button "Next month" at bounding box center [471, 41] width 18 height 18
click at [453, 45] on icon "Previous month" at bounding box center [452, 41] width 11 height 11
click at [452, 94] on button "9" at bounding box center [449, 95] width 16 height 16
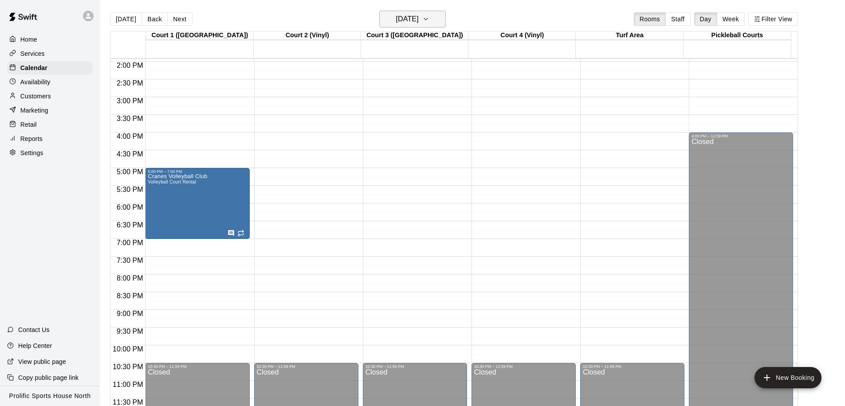
click at [432, 23] on button "[DATE]" at bounding box center [412, 19] width 67 height 17
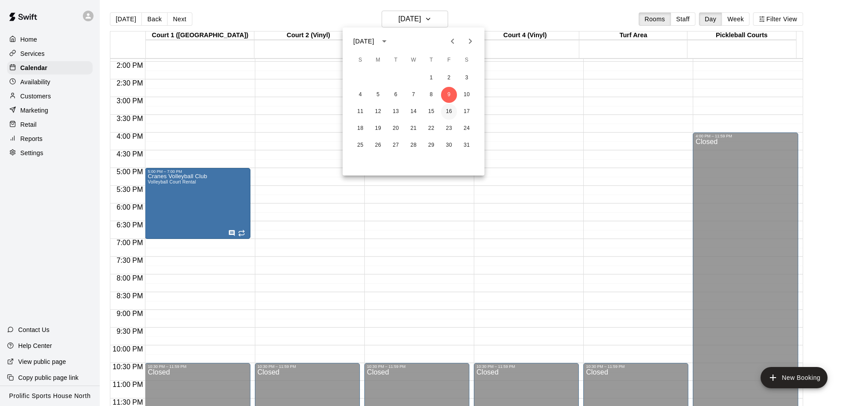
click at [448, 110] on button "16" at bounding box center [449, 112] width 16 height 16
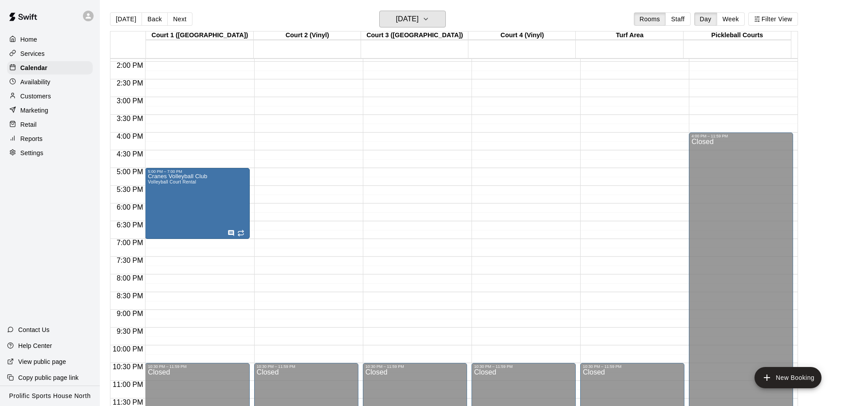
click at [415, 20] on h6 "[DATE]" at bounding box center [407, 19] width 23 height 12
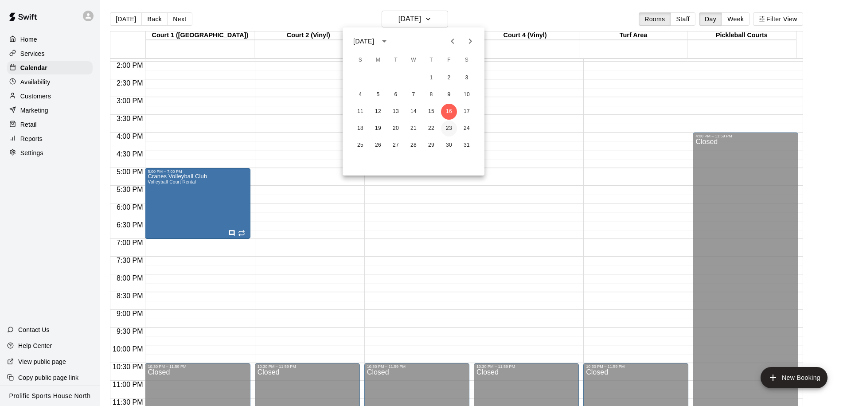
click at [454, 126] on button "23" at bounding box center [449, 129] width 16 height 16
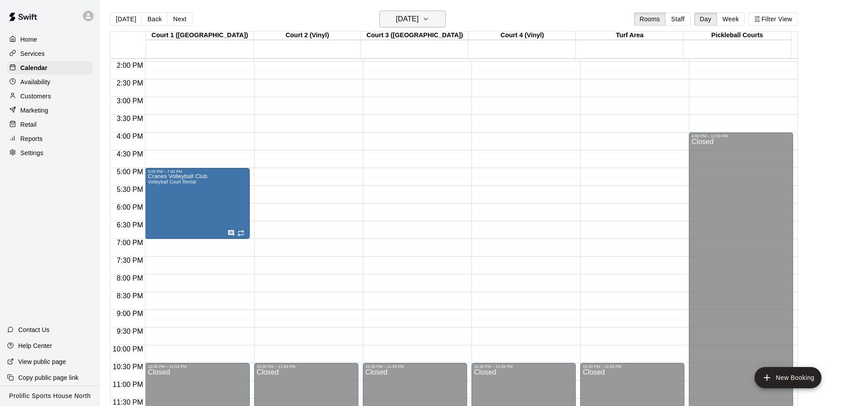
click at [419, 22] on h6 "[DATE]" at bounding box center [407, 19] width 23 height 12
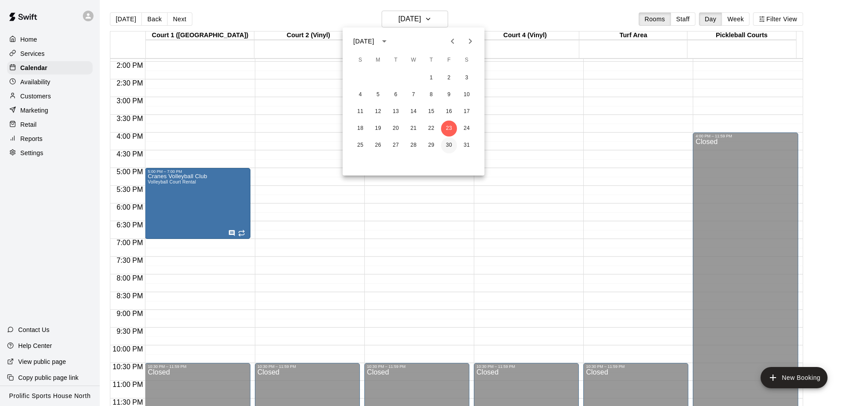
click at [447, 138] on button "30" at bounding box center [449, 145] width 16 height 16
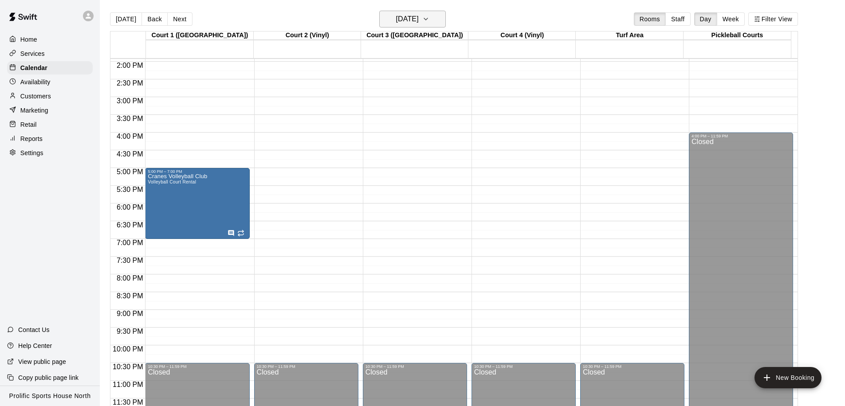
click at [399, 24] on h6 "[DATE]" at bounding box center [407, 19] width 23 height 12
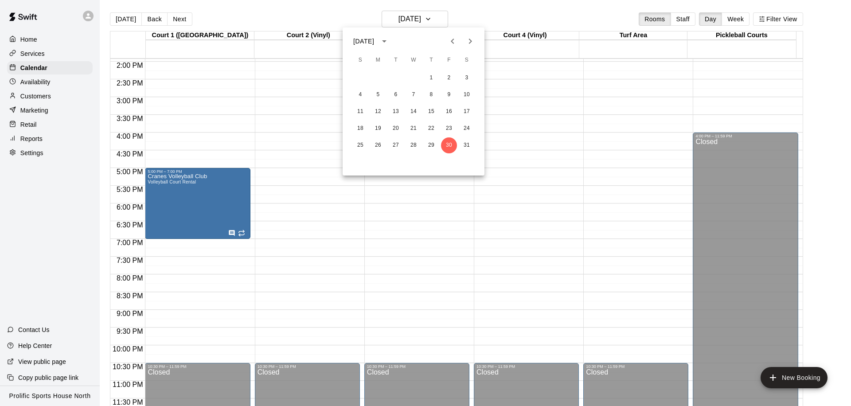
click at [467, 44] on icon "Next month" at bounding box center [470, 41] width 11 height 11
click at [450, 77] on button "6" at bounding box center [449, 78] width 16 height 16
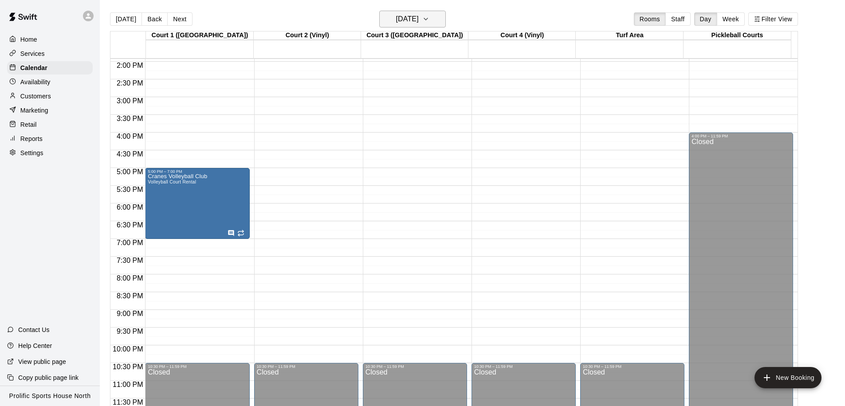
click at [429, 21] on icon "button" at bounding box center [425, 19] width 7 height 11
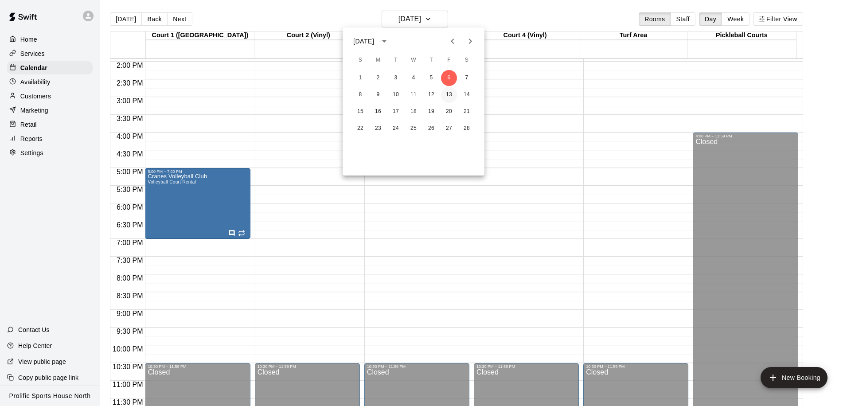
click at [452, 90] on button "13" at bounding box center [449, 95] width 16 height 16
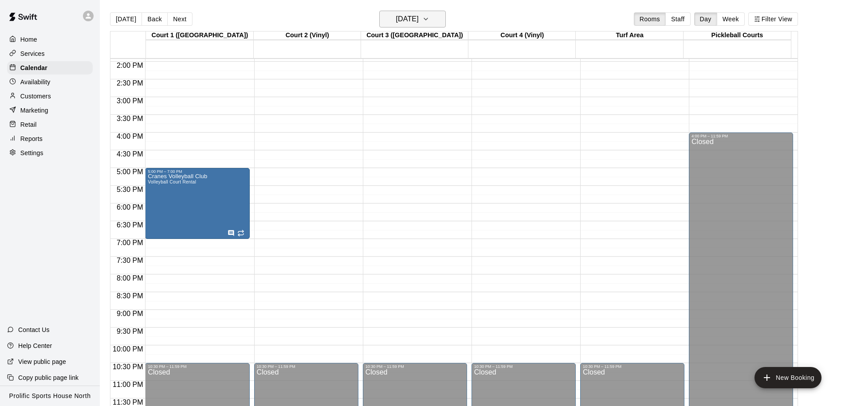
click at [413, 20] on h6 "[DATE]" at bounding box center [407, 19] width 23 height 12
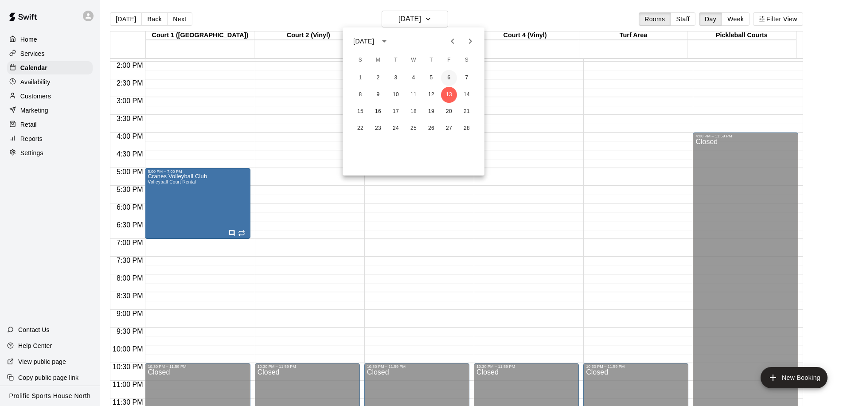
click at [448, 82] on button "6" at bounding box center [449, 78] width 16 height 16
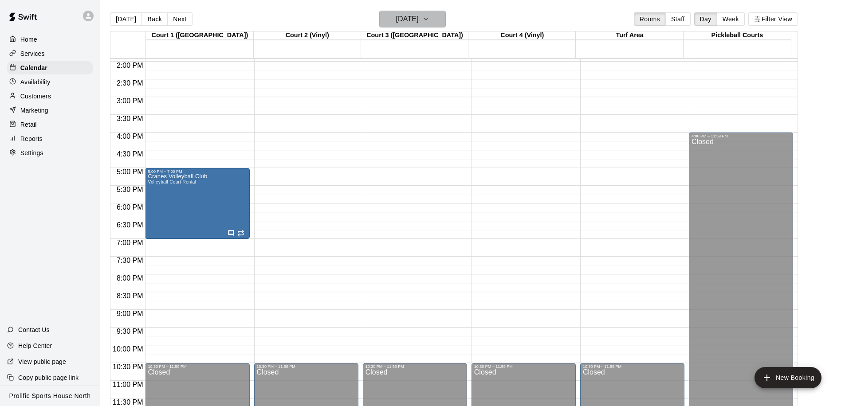
click at [424, 25] on button "[DATE]" at bounding box center [412, 19] width 67 height 17
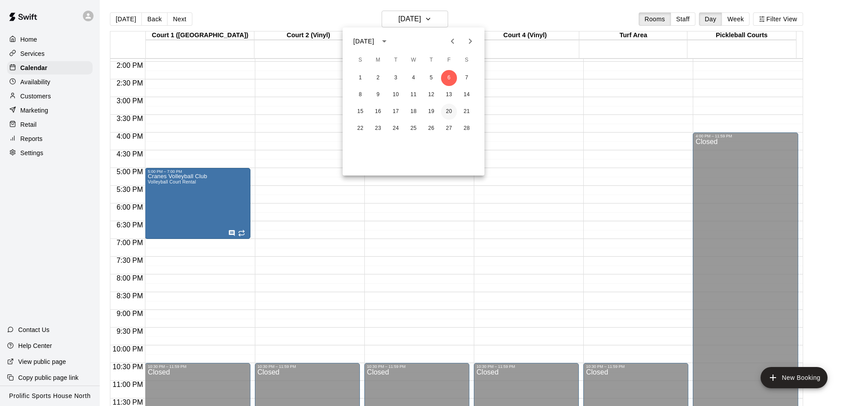
click at [446, 110] on button "20" at bounding box center [449, 112] width 16 height 16
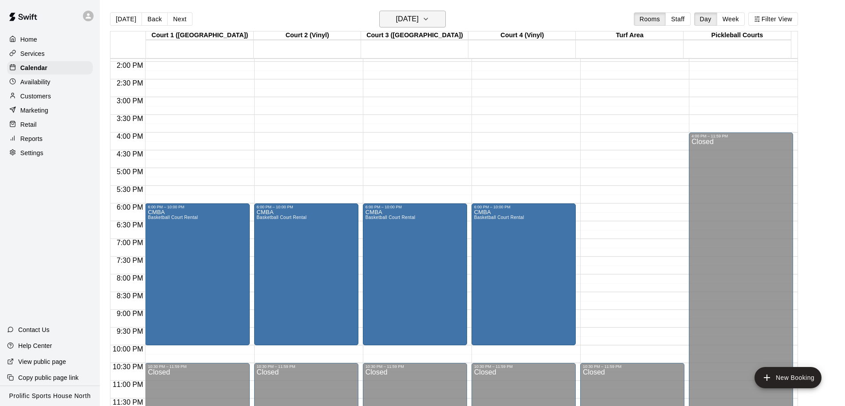
click at [419, 22] on h6 "[DATE]" at bounding box center [407, 19] width 23 height 12
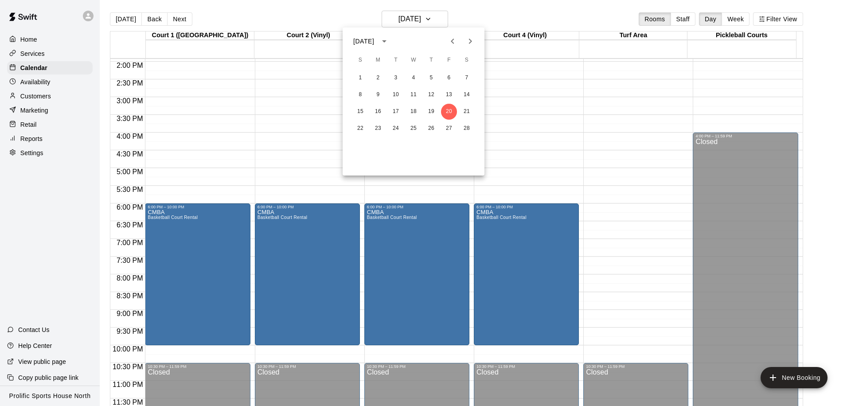
click at [469, 46] on icon "Next month" at bounding box center [470, 41] width 11 height 11
click at [446, 98] on button "13" at bounding box center [449, 95] width 16 height 16
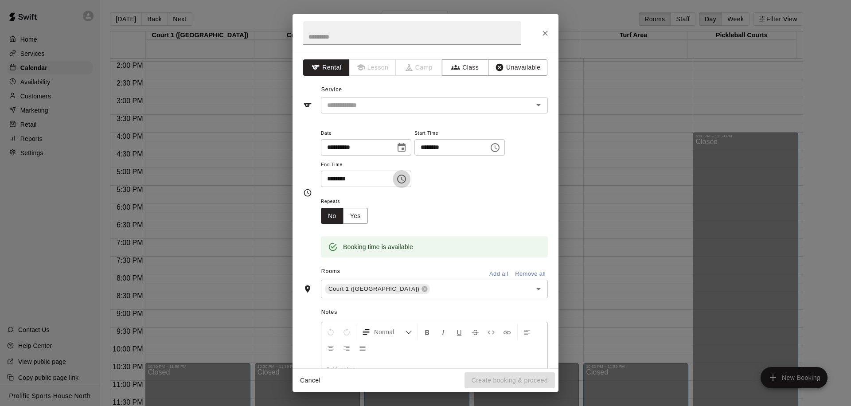
click at [402, 180] on icon "Choose time, selected time is 5:30 PM" at bounding box center [401, 179] width 11 height 11
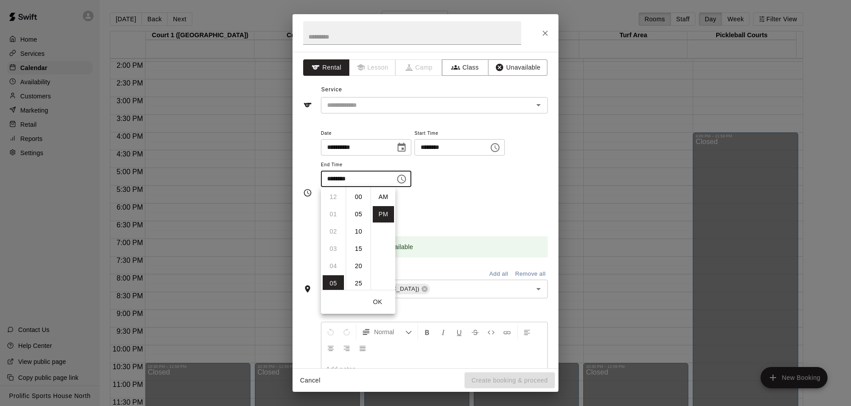
scroll to position [16, 0]
click at [334, 235] on li "07" at bounding box center [333, 231] width 21 height 16
click at [355, 199] on li "00" at bounding box center [358, 197] width 21 height 16
type input "********"
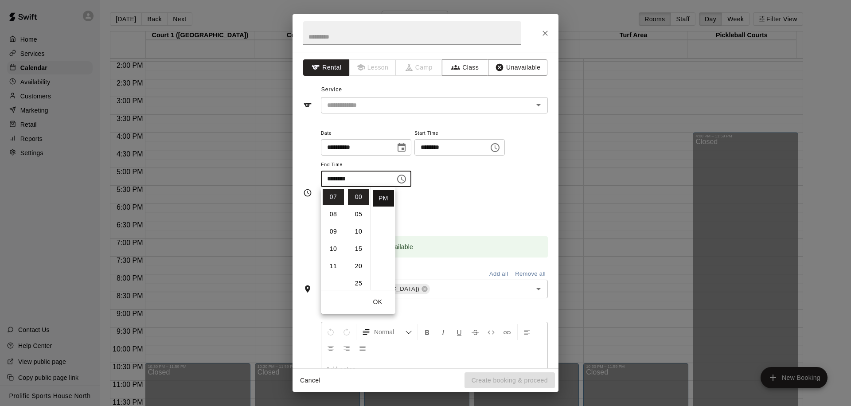
click at [375, 200] on li "PM" at bounding box center [383, 198] width 21 height 16
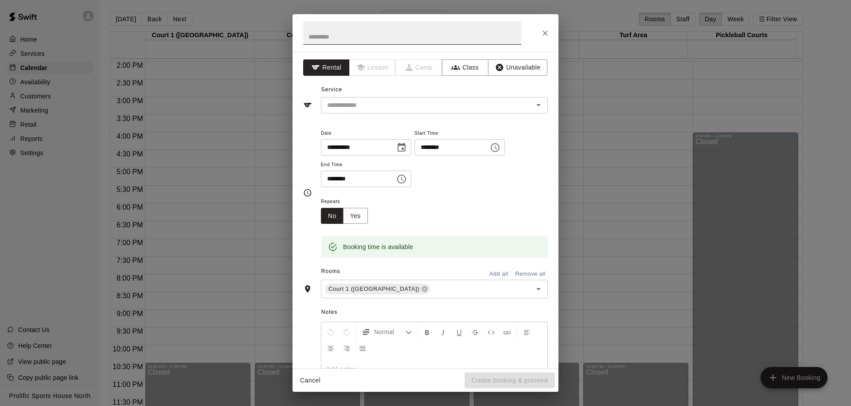
click at [362, 39] on input "text" at bounding box center [412, 32] width 218 height 23
type input "**********"
click at [384, 109] on input "text" at bounding box center [422, 105] width 196 height 11
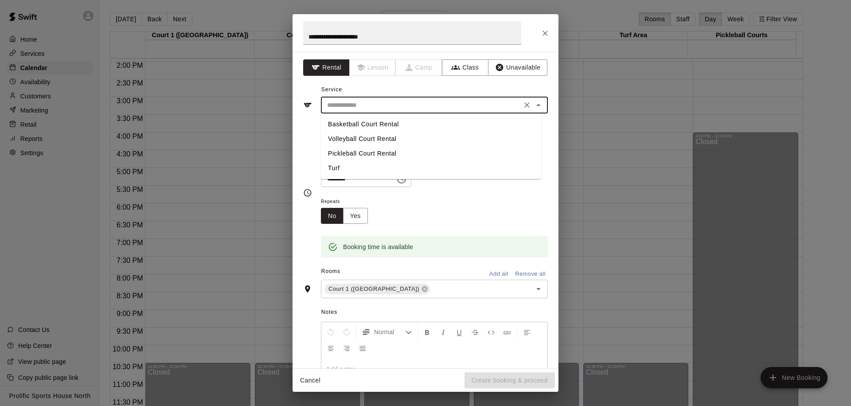
click at [381, 137] on li "Volleyball Court Rental" at bounding box center [431, 139] width 220 height 15
type input "**********"
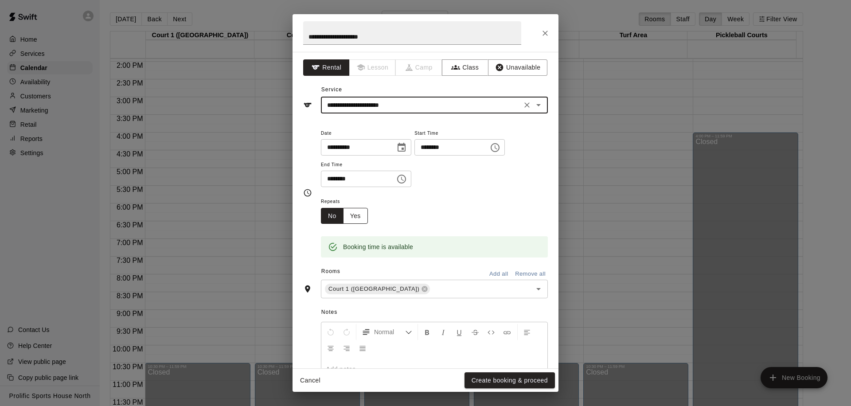
click at [355, 219] on button "Yes" at bounding box center [355, 216] width 25 height 16
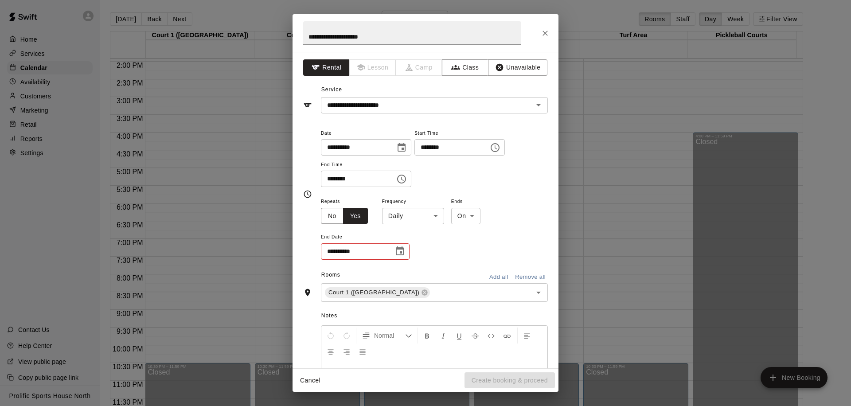
click at [419, 215] on body "Home Services Calendar Availability Customers Marketing Retail Reports Settings…" at bounding box center [425, 210] width 851 height 420
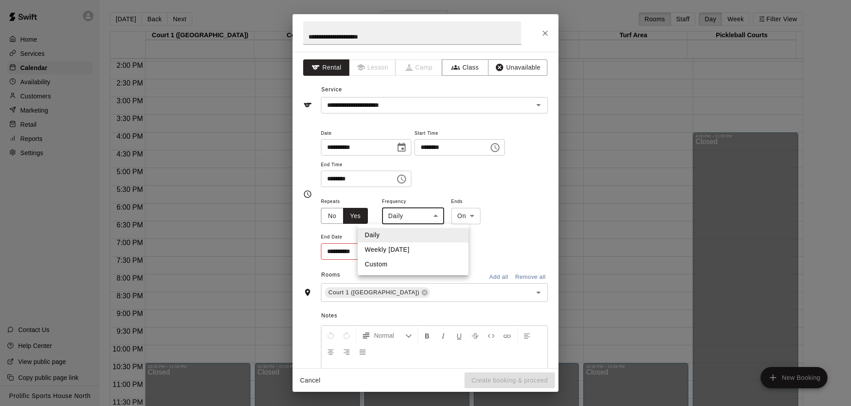
click at [407, 248] on li "Weekly [DATE]" at bounding box center [413, 250] width 111 height 15
type input "******"
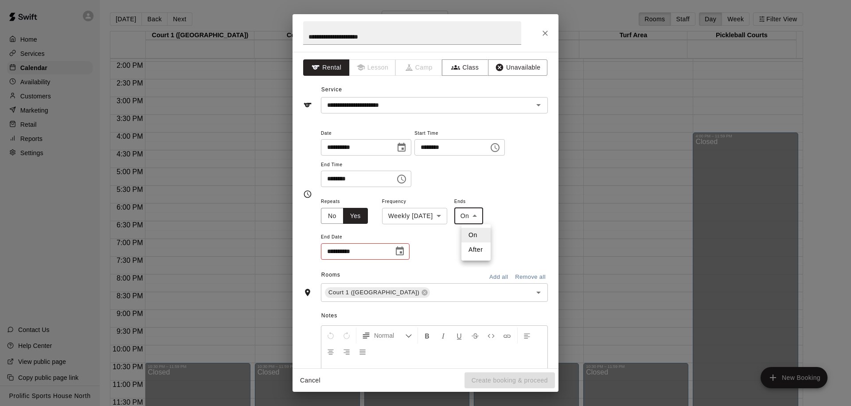
click at [481, 219] on body "Home Services Calendar Availability Customers Marketing Retail Reports Settings…" at bounding box center [425, 210] width 851 height 420
click at [471, 249] on li "After" at bounding box center [476, 250] width 29 height 15
type input "*****"
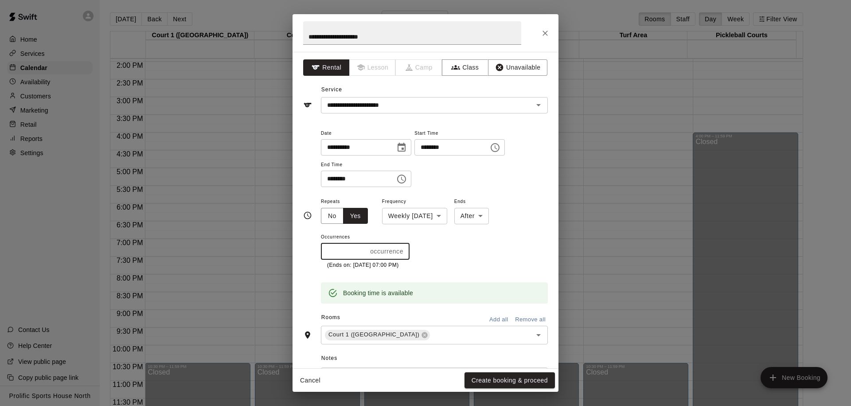
drag, startPoint x: 341, startPoint y: 253, endPoint x: 299, endPoint y: 251, distance: 42.6
click at [299, 251] on div "**********" at bounding box center [426, 210] width 266 height 317
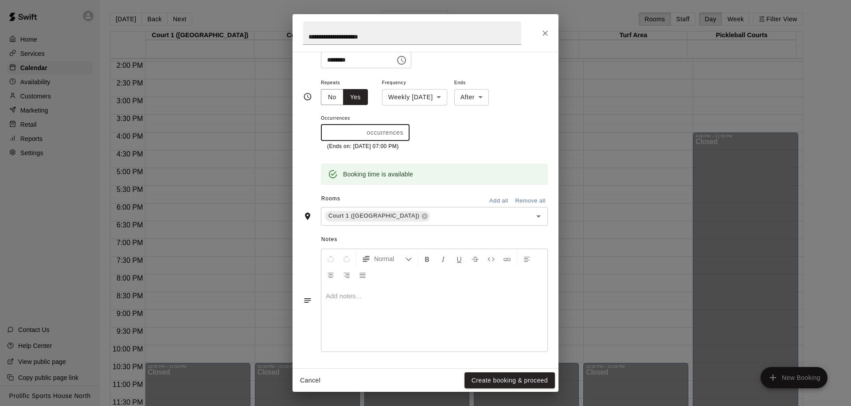
type input "*"
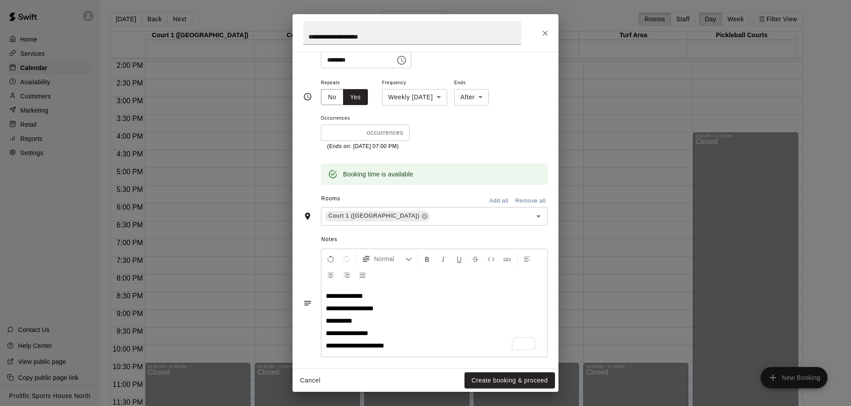
scroll to position [124, 0]
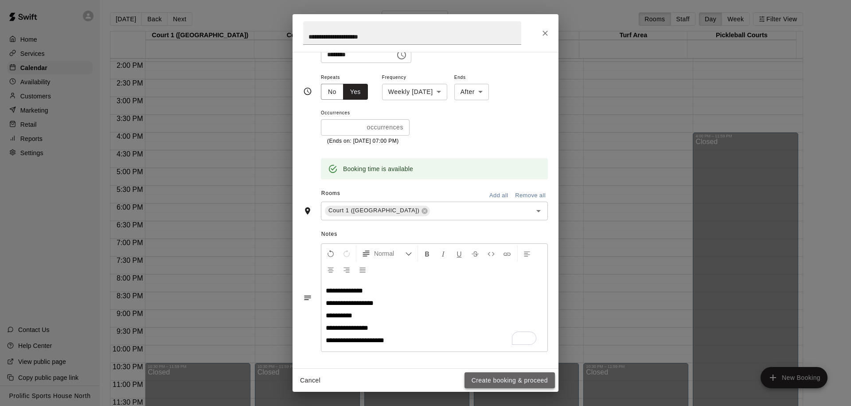
click at [483, 379] on button "Create booking & proceed" at bounding box center [510, 380] width 90 height 16
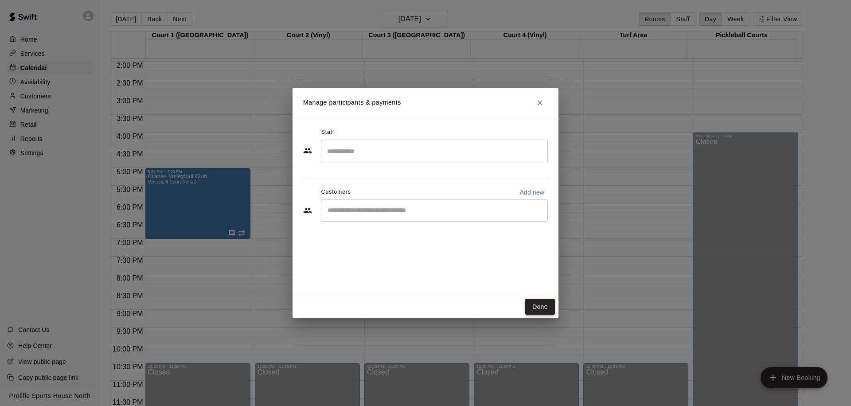
click at [544, 305] on button "Done" at bounding box center [540, 307] width 30 height 16
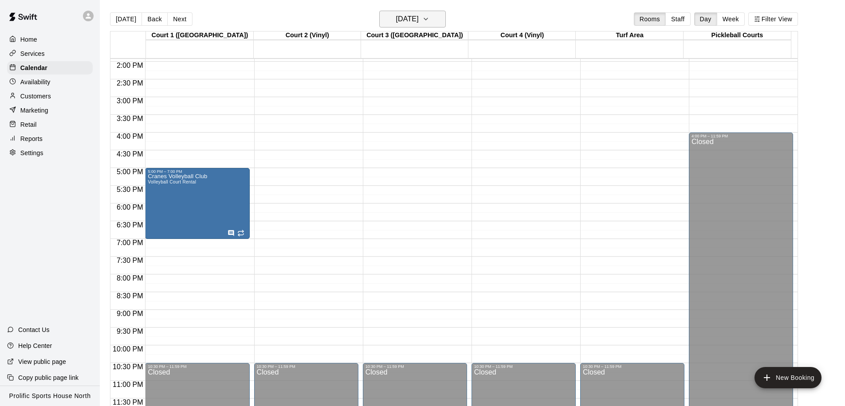
click at [431, 16] on button "[DATE]" at bounding box center [412, 19] width 67 height 17
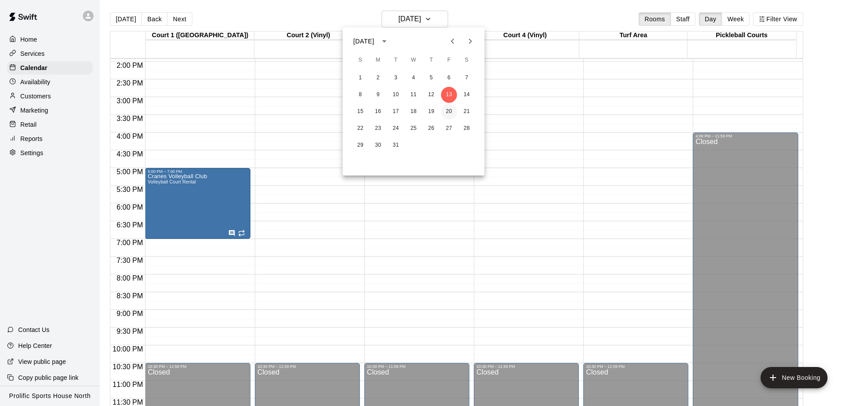
click at [452, 106] on button "20" at bounding box center [449, 112] width 16 height 16
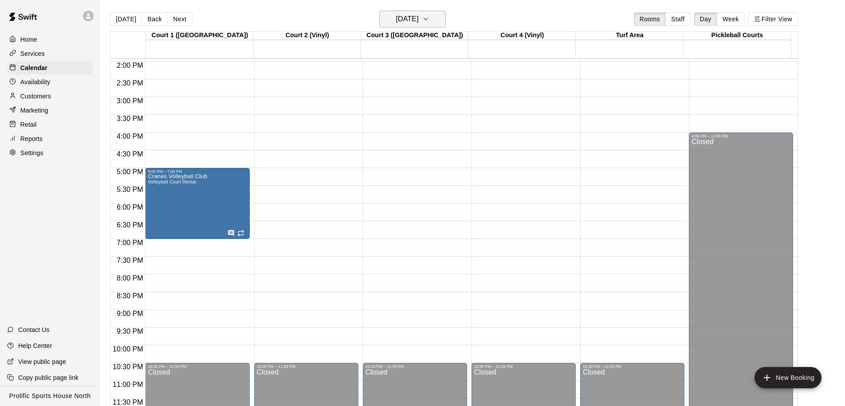
click at [431, 23] on button "[DATE]" at bounding box center [412, 19] width 67 height 17
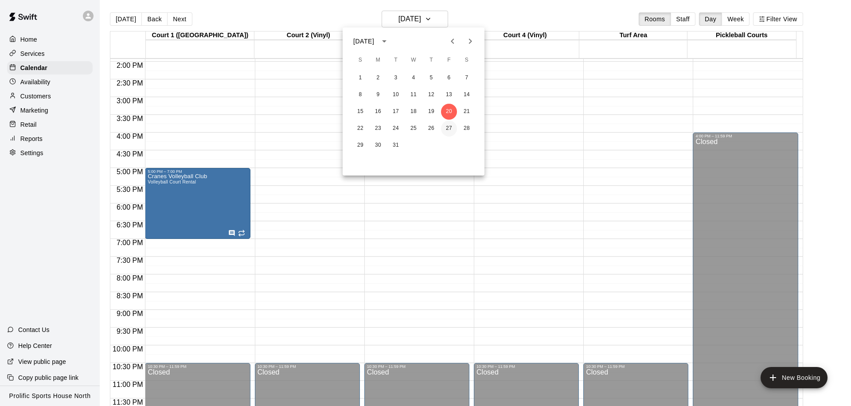
click at [454, 125] on button "27" at bounding box center [449, 129] width 16 height 16
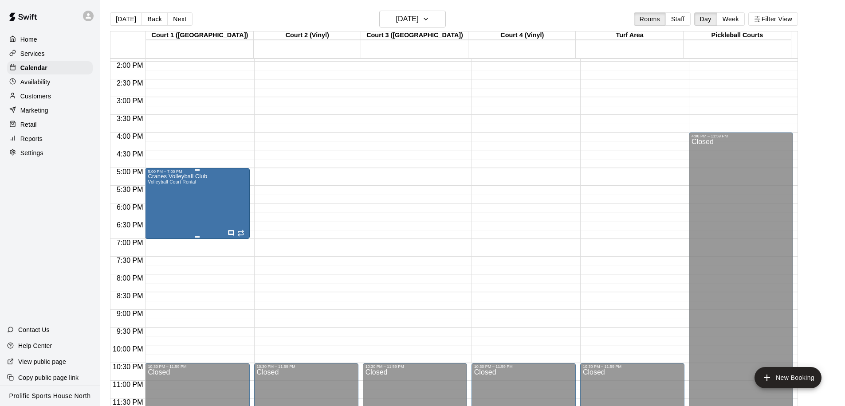
click at [204, 192] on div "Cranes Volleyball Club Volleyball Court Rental" at bounding box center [177, 377] width 59 height 406
click at [154, 187] on icon "edit" at bounding box center [157, 183] width 11 height 11
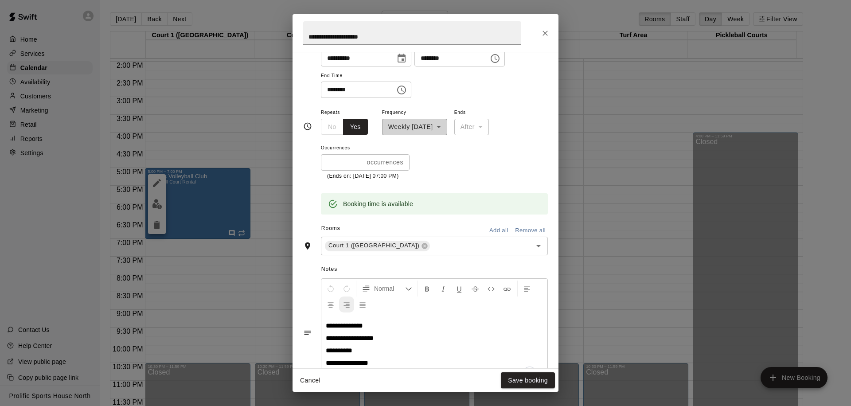
scroll to position [100, 0]
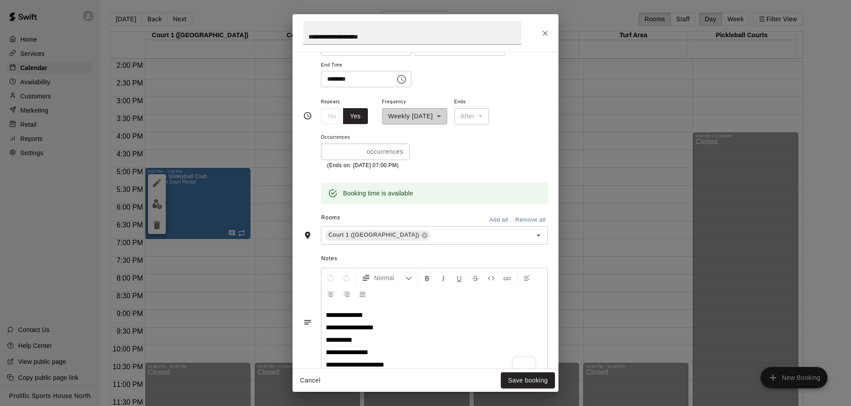
click at [323, 316] on div "**********" at bounding box center [434, 340] width 226 height 72
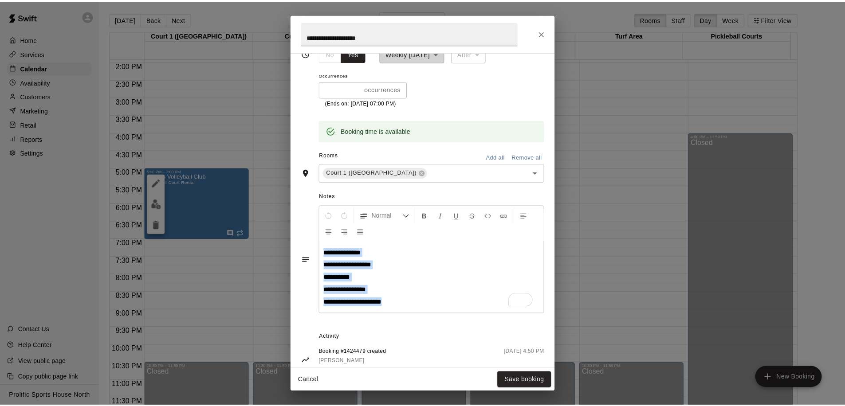
scroll to position [182, 0]
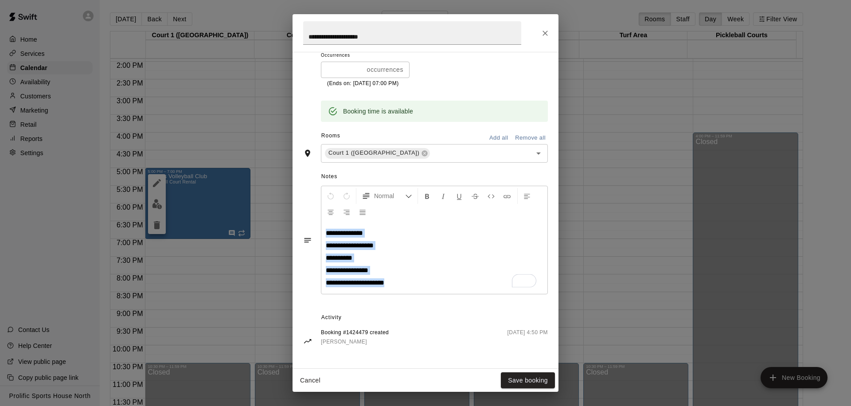
drag, startPoint x: 323, startPoint y: 316, endPoint x: 402, endPoint y: 286, distance: 84.7
click at [402, 286] on div "**********" at bounding box center [434, 258] width 226 height 72
copy div "**********"
click at [599, 190] on div "**********" at bounding box center [425, 203] width 851 height 406
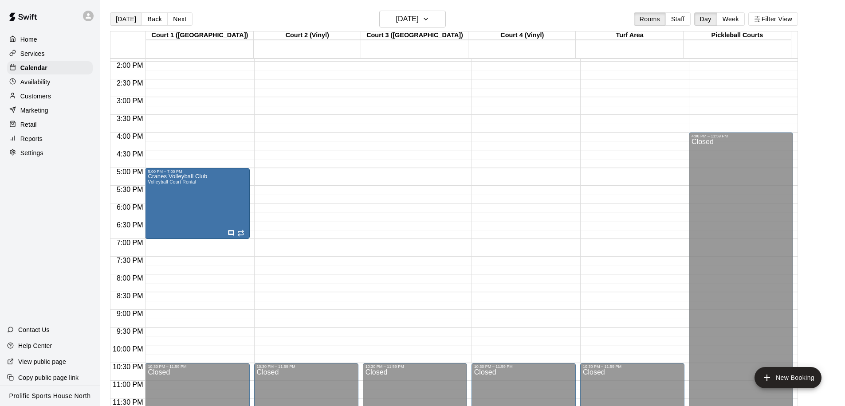
click at [115, 19] on button "[DATE]" at bounding box center [126, 18] width 32 height 13
